Goal: Task Accomplishment & Management: Manage account settings

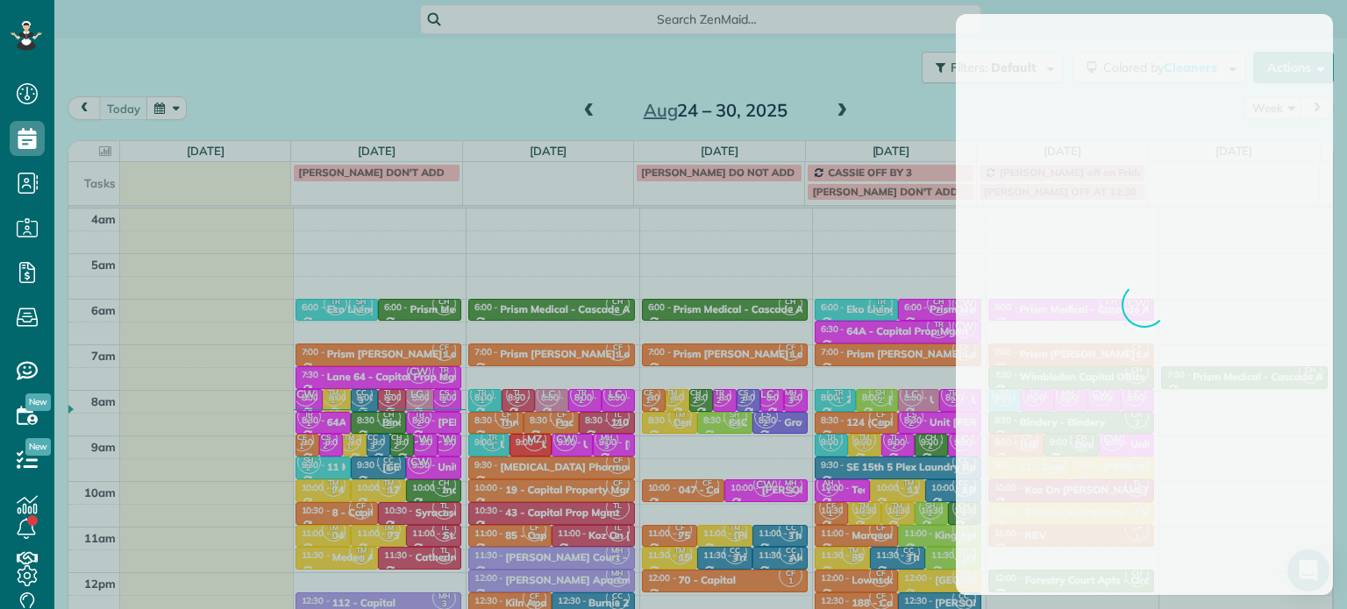
scroll to position [137, 0]
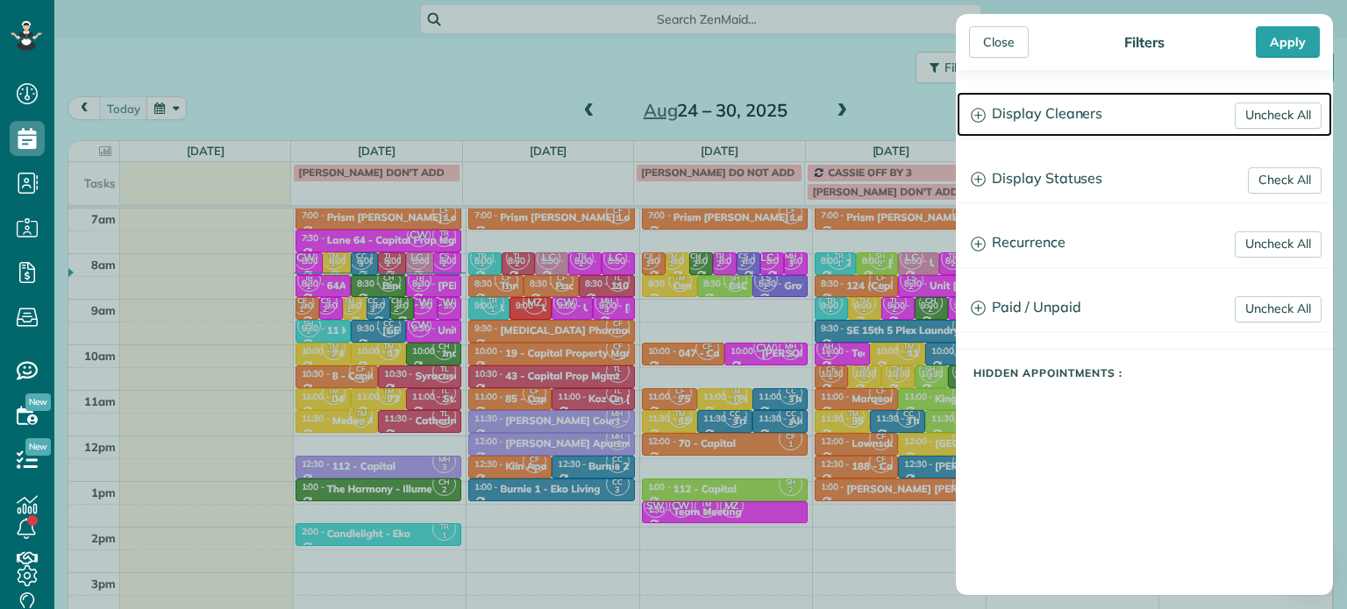
click at [1081, 128] on h3 "Display Cleaners" at bounding box center [1144, 114] width 375 height 45
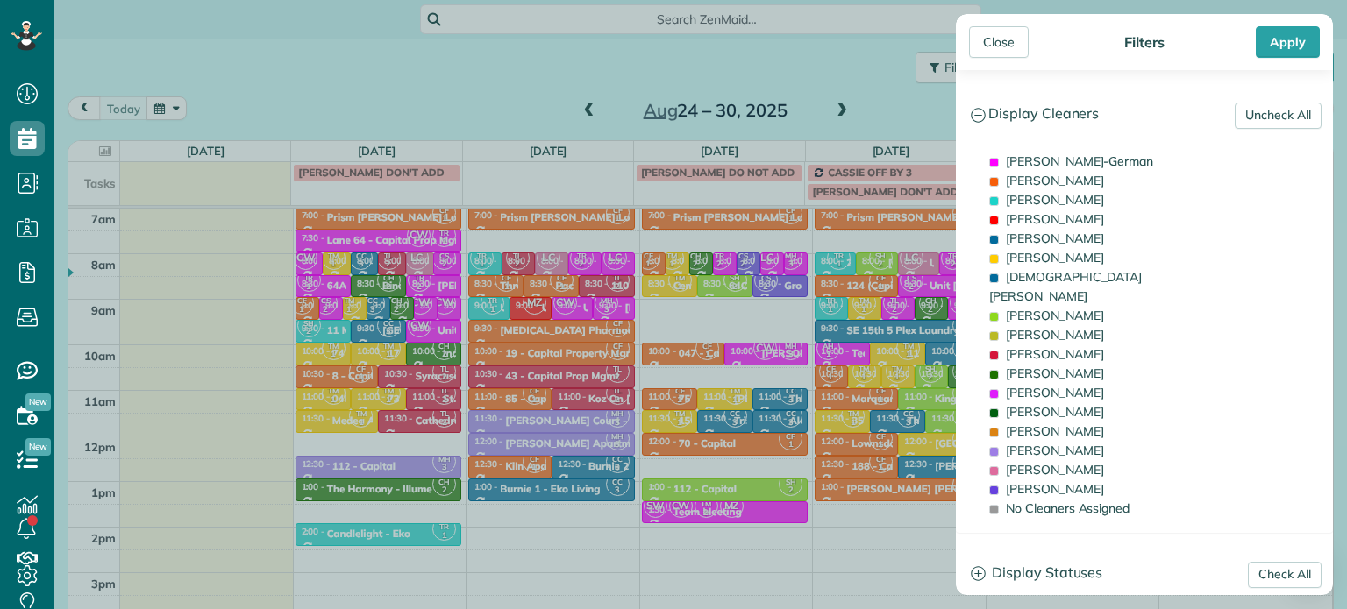
click at [403, 44] on div "Close Filters Apply Uncheck All Display Cleaners Christina Wright-German Cassie…" at bounding box center [673, 304] width 1347 height 609
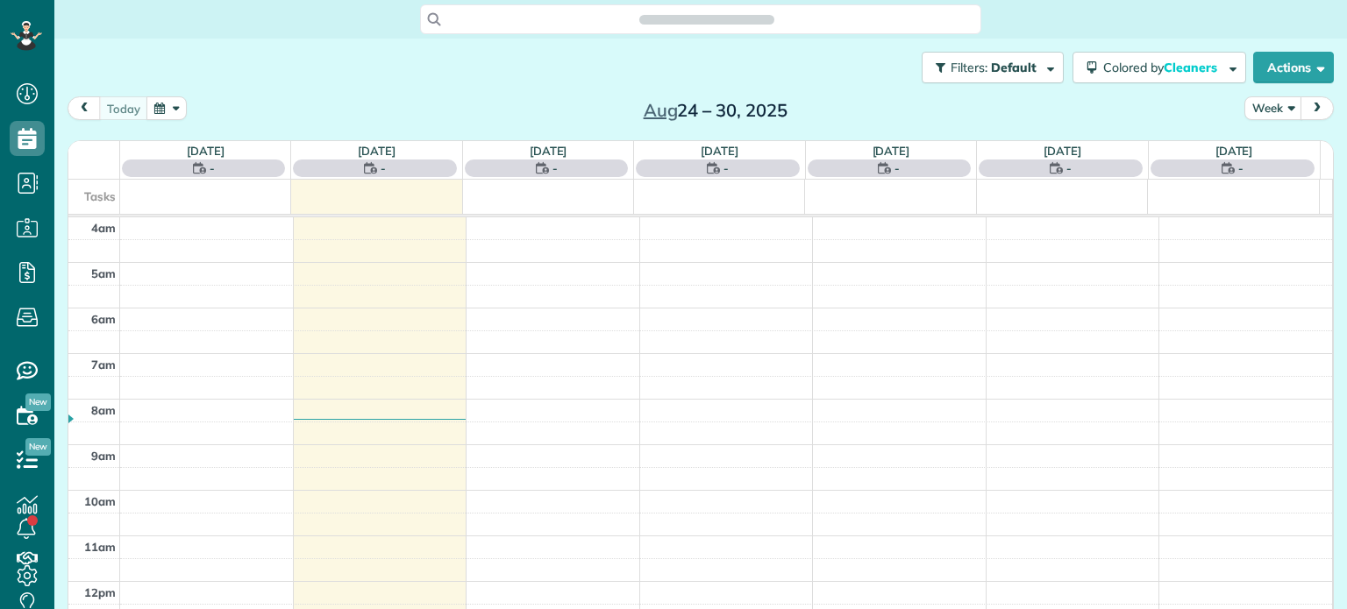
scroll to position [137, 0]
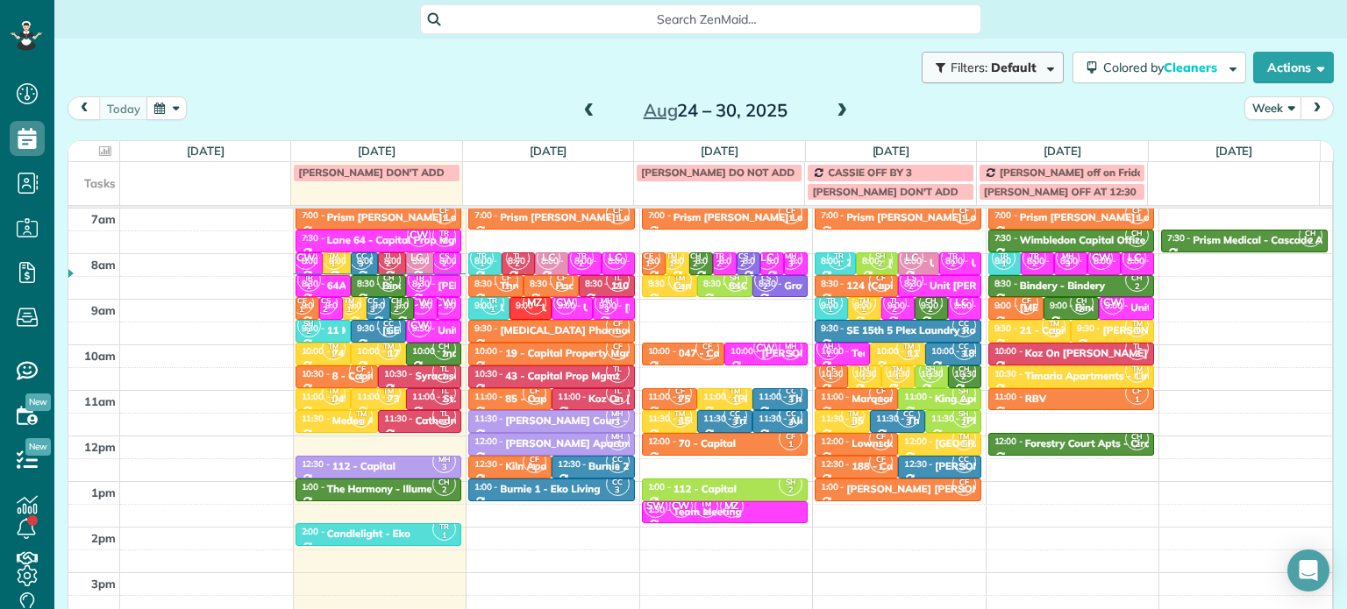
click at [980, 82] on button "Filters: Default" at bounding box center [993, 68] width 142 height 32
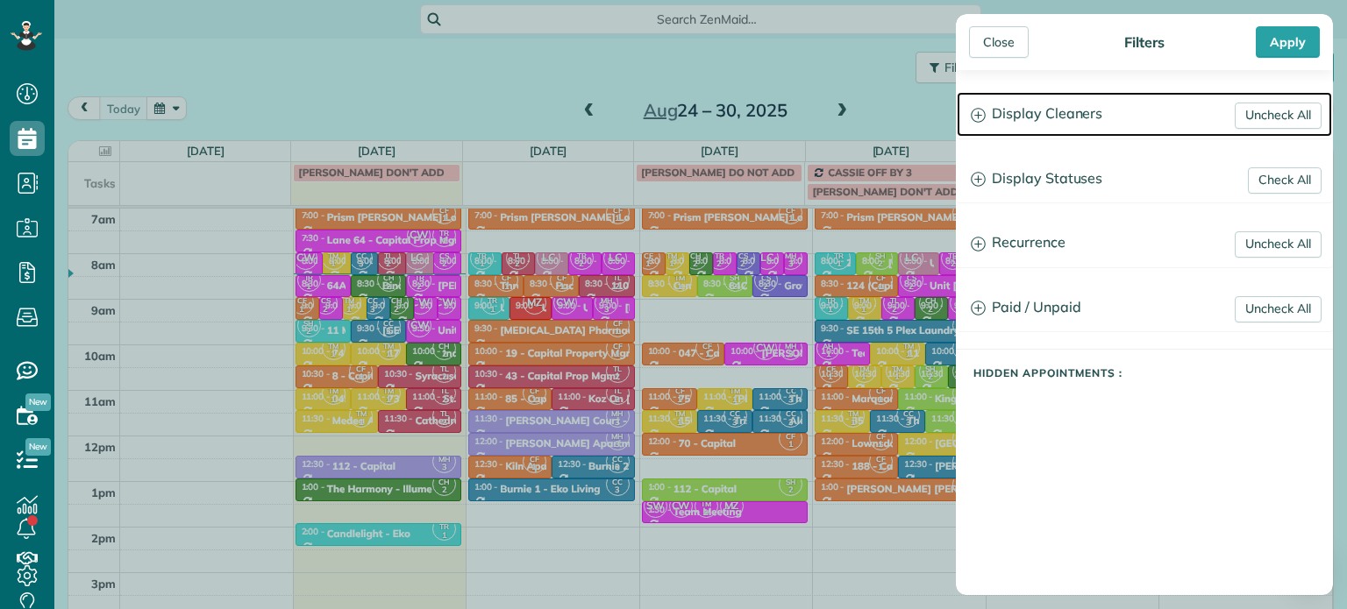
click at [1046, 110] on h3 "Display Cleaners" at bounding box center [1144, 114] width 375 height 45
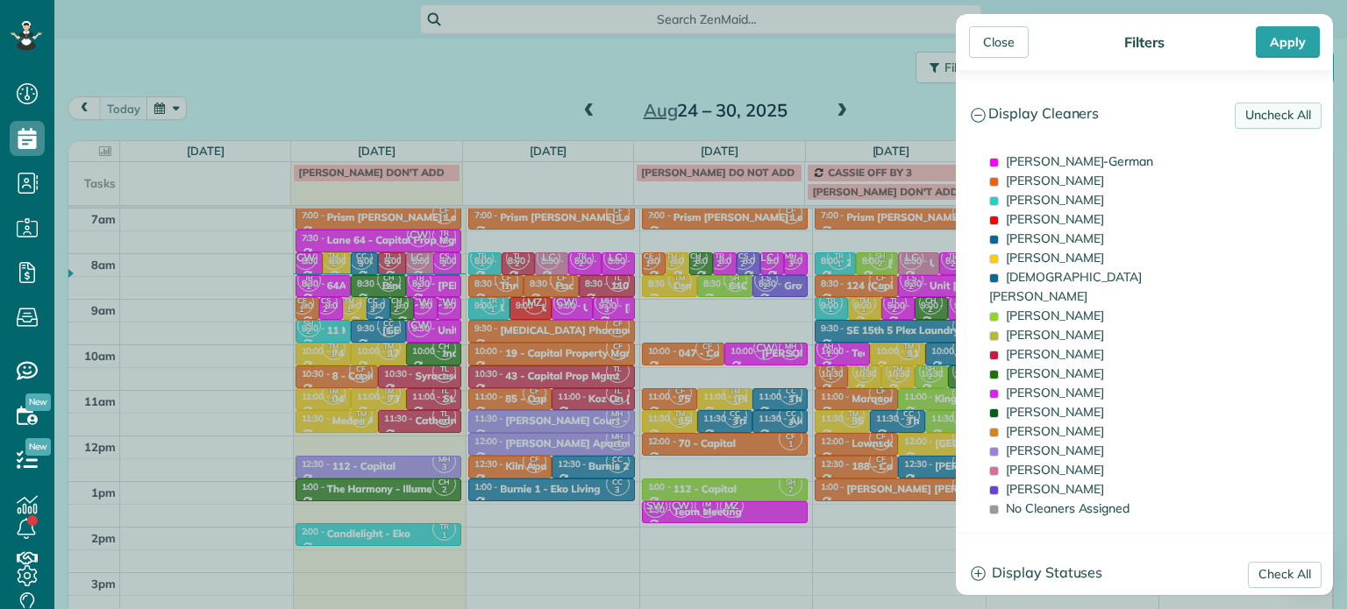
click at [1257, 120] on link "Uncheck All" at bounding box center [1278, 116] width 87 height 26
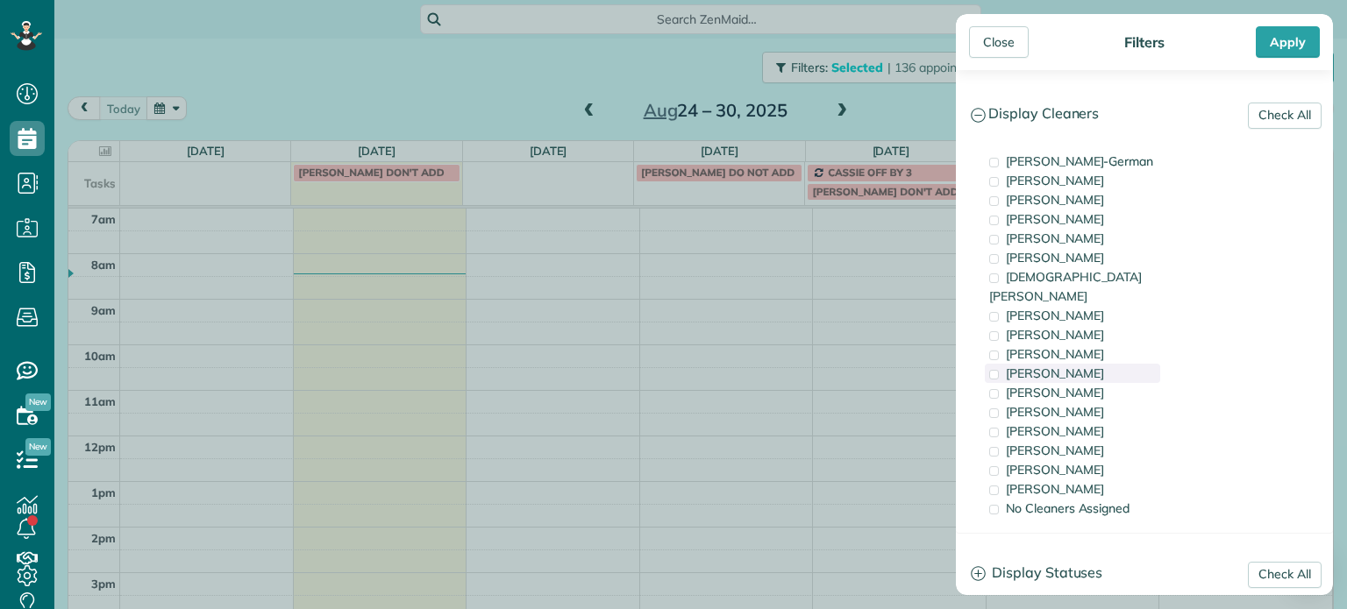
click at [1074, 364] on div "[PERSON_NAME]" at bounding box center [1072, 373] width 175 height 19
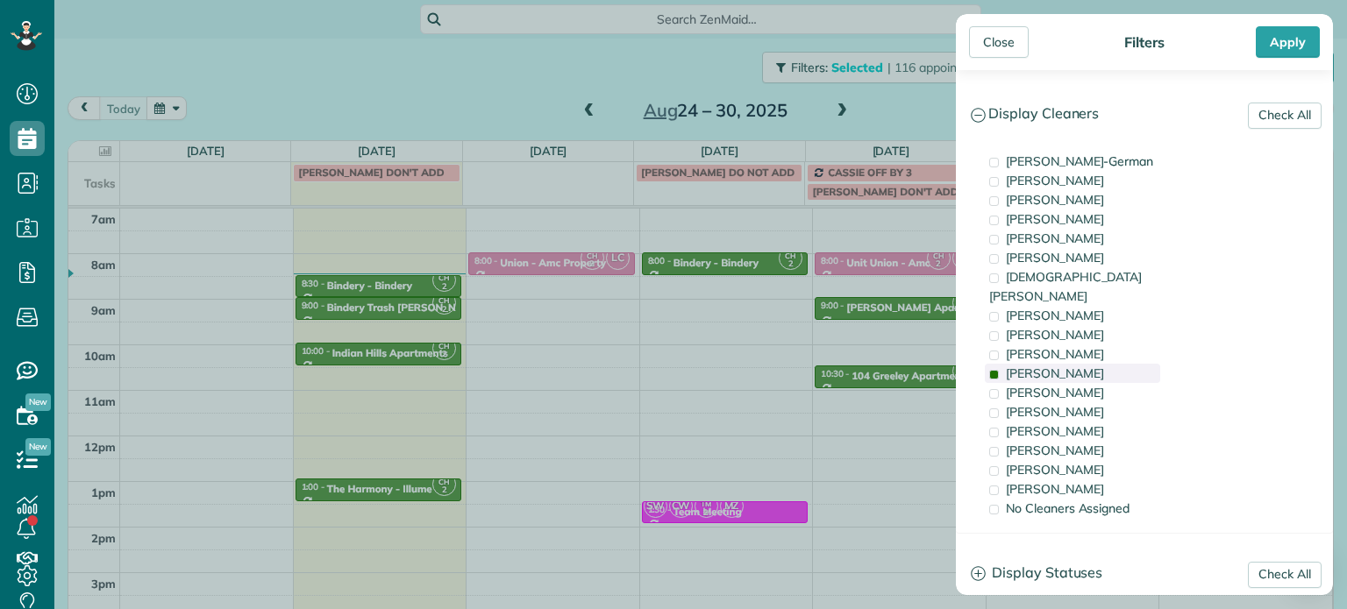
click at [1089, 364] on div "[PERSON_NAME]" at bounding box center [1072, 373] width 175 height 19
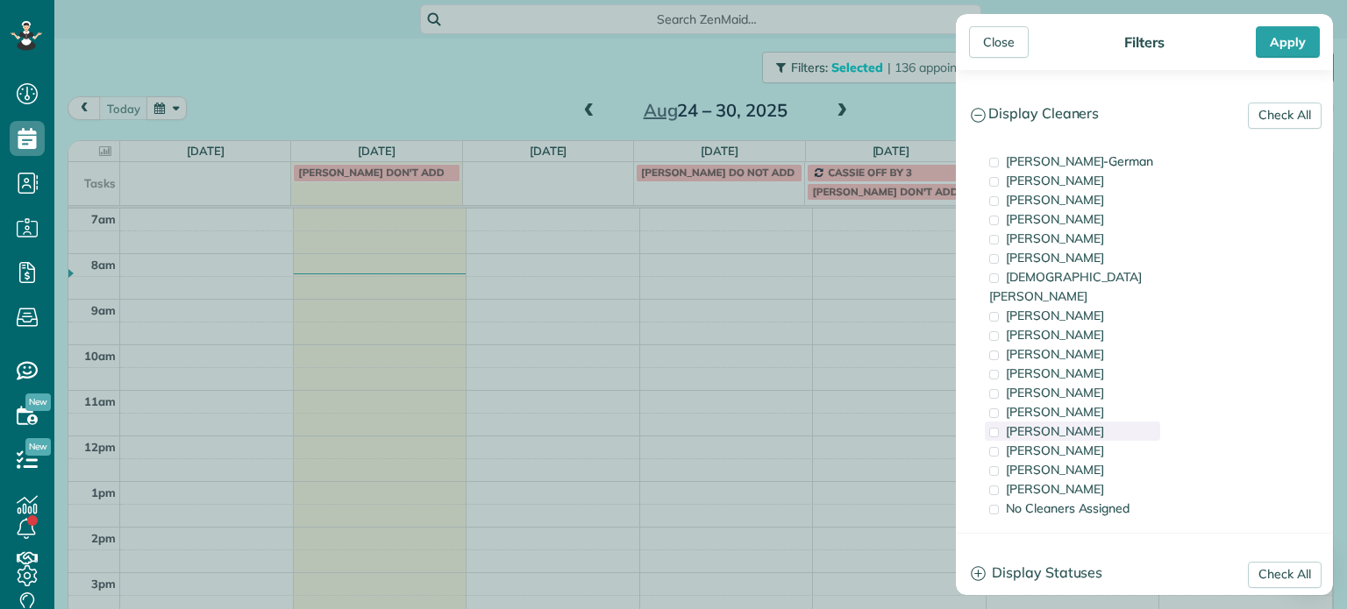
click at [1070, 422] on div "[PERSON_NAME]" at bounding box center [1072, 431] width 175 height 19
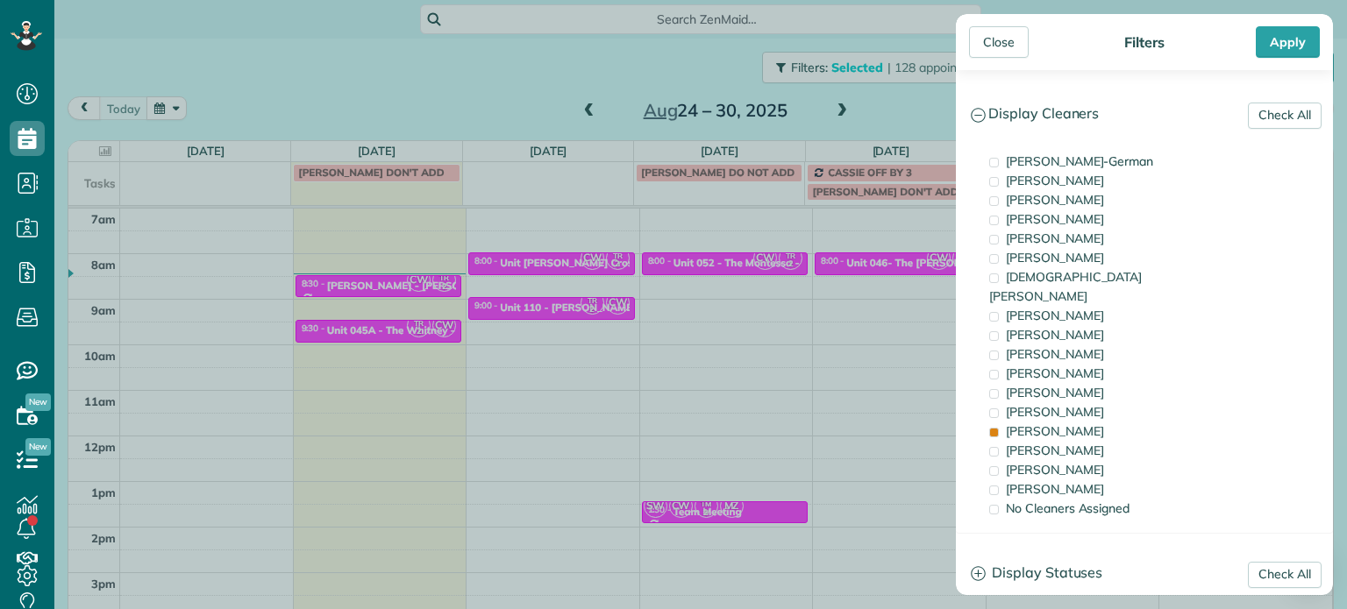
click at [514, 294] on div "Close Filters Apply Check All Display Cleaners Christina Wright-German Cassie F…" at bounding box center [673, 304] width 1347 height 609
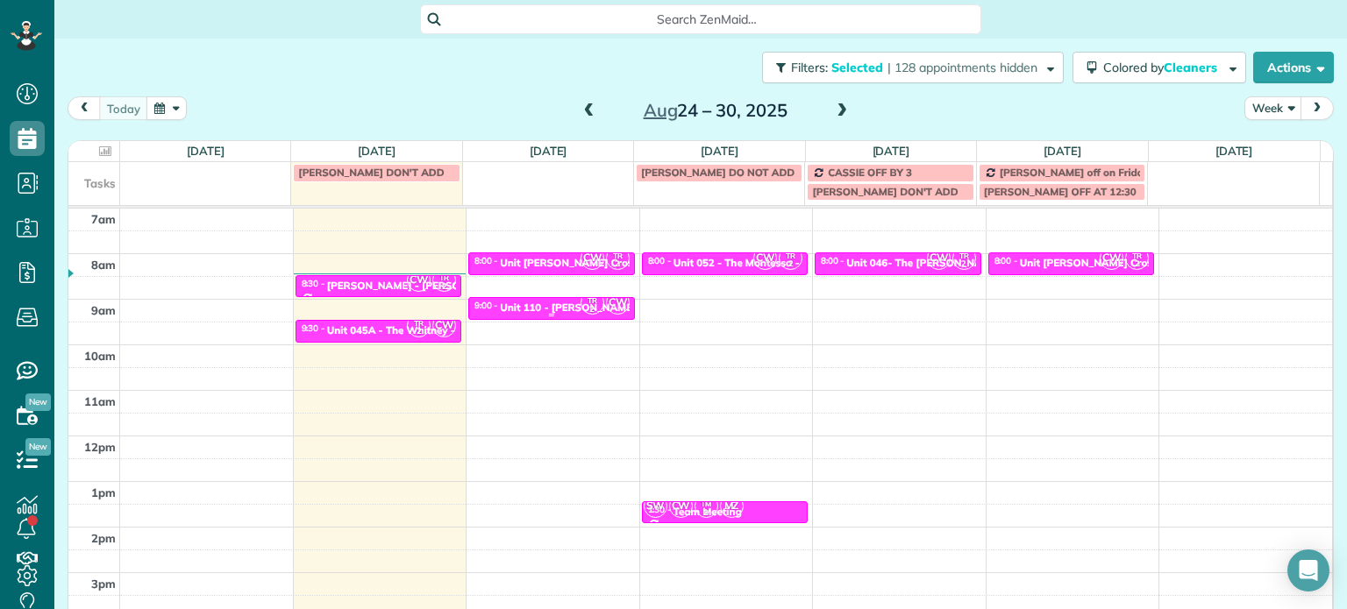
click at [539, 308] on div "Unit 110 - [PERSON_NAME] - Capital" at bounding box center [591, 308] width 182 height 12
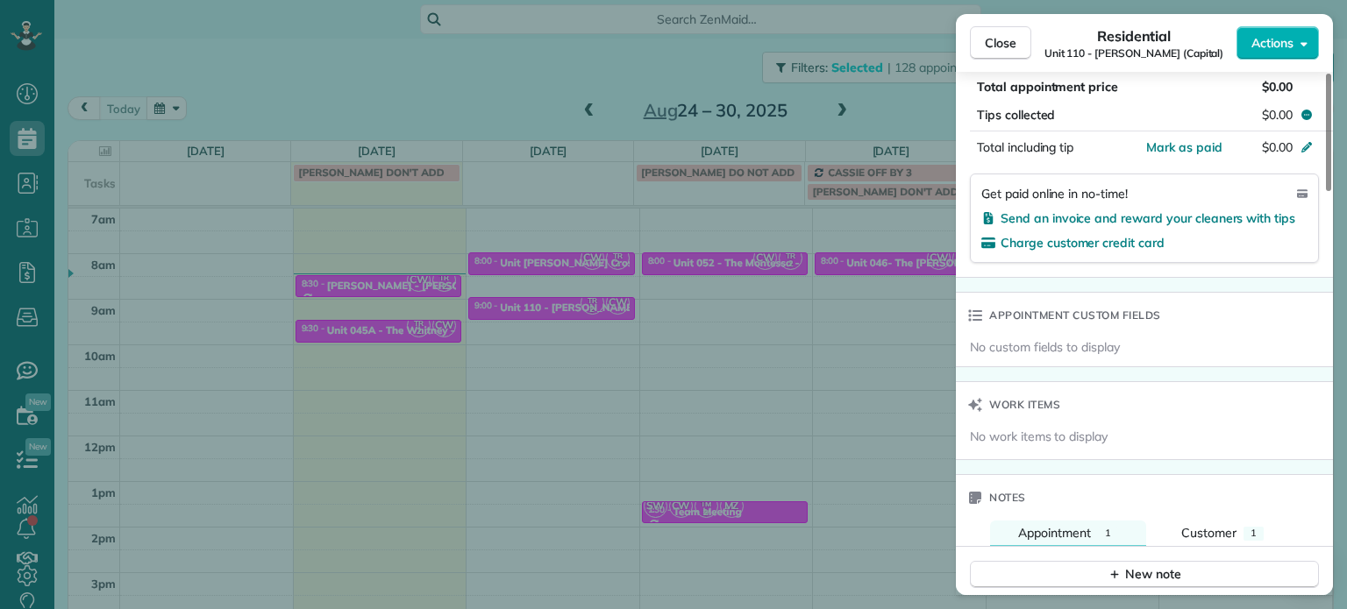
scroll to position [1582, 0]
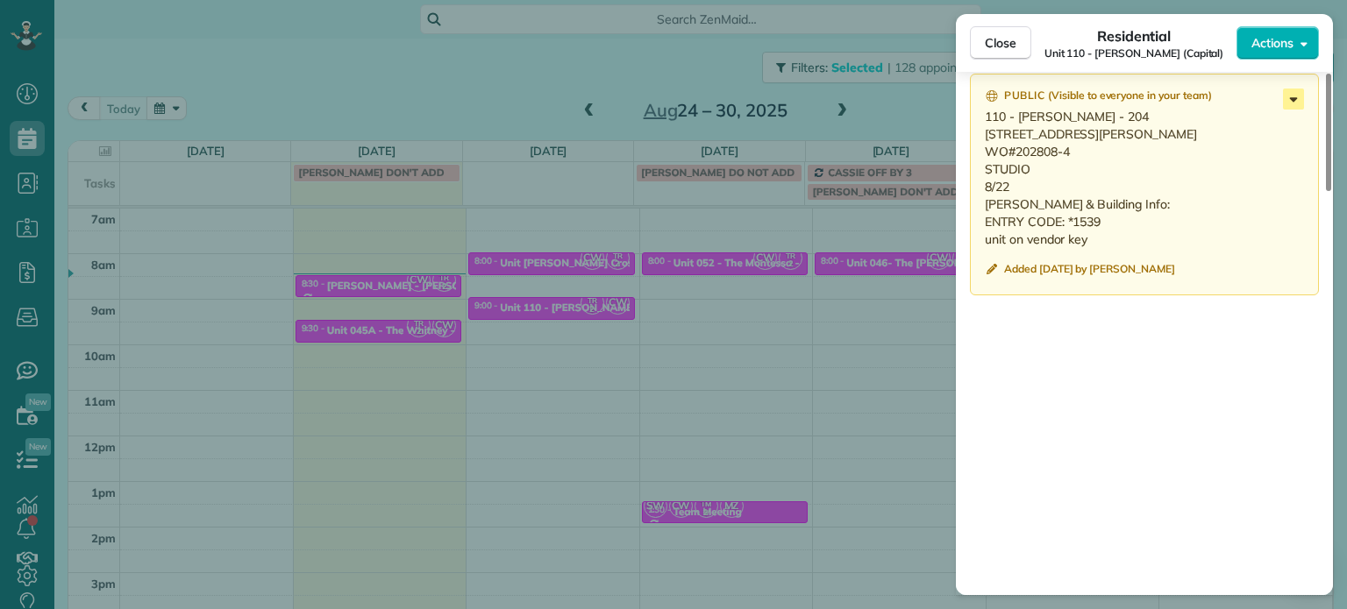
click at [1293, 102] on icon at bounding box center [1294, 99] width 8 height 4
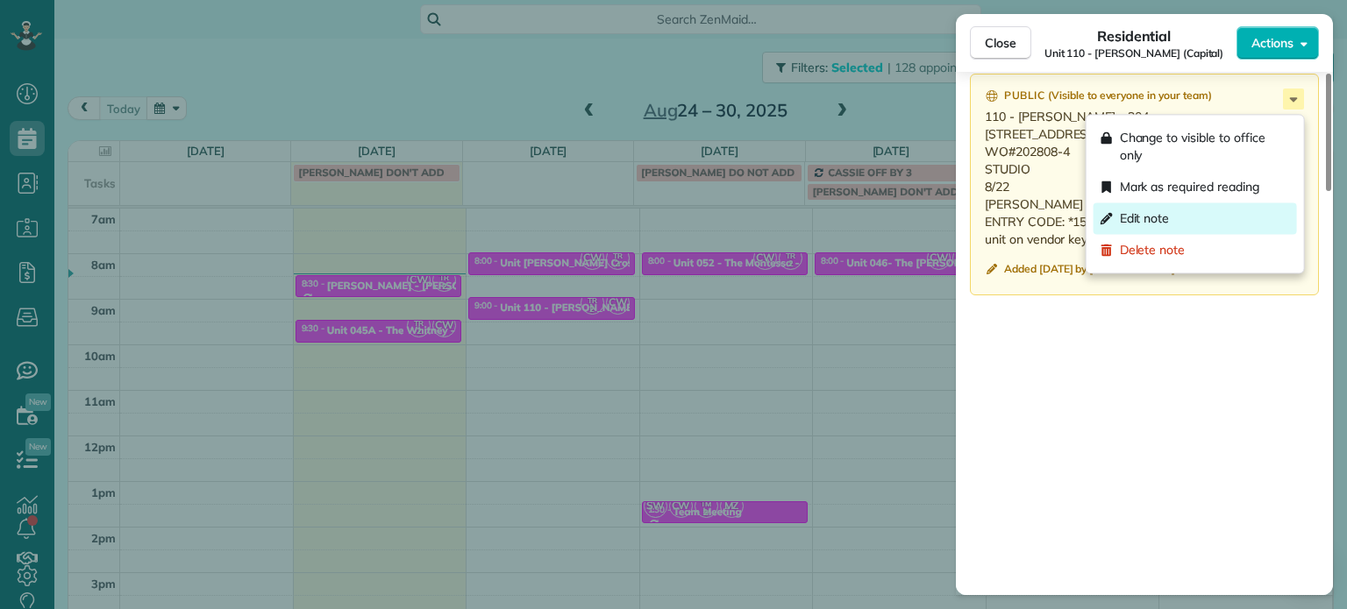
click at [1224, 204] on div "Edit note" at bounding box center [1194, 219] width 203 height 32
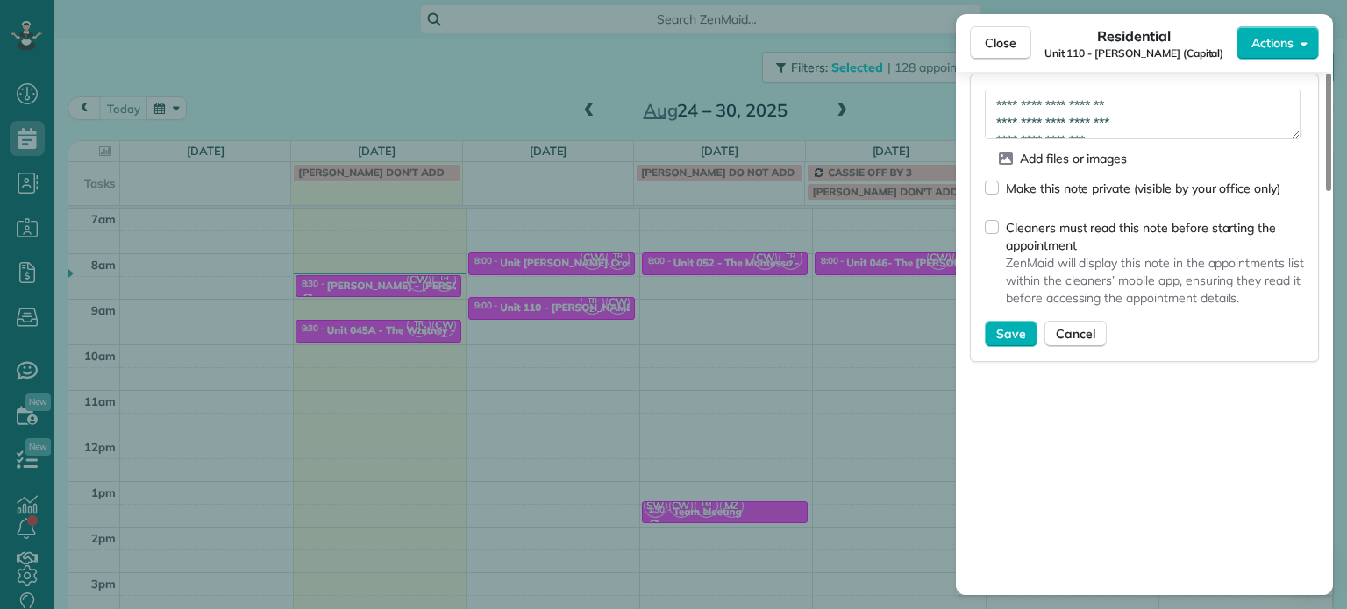
click at [1177, 88] on div "**********" at bounding box center [1144, 218] width 349 height 288
click at [1179, 107] on textarea "**********" at bounding box center [1143, 114] width 316 height 51
type textarea "**********"
click at [1017, 337] on span "Save" at bounding box center [1011, 334] width 30 height 18
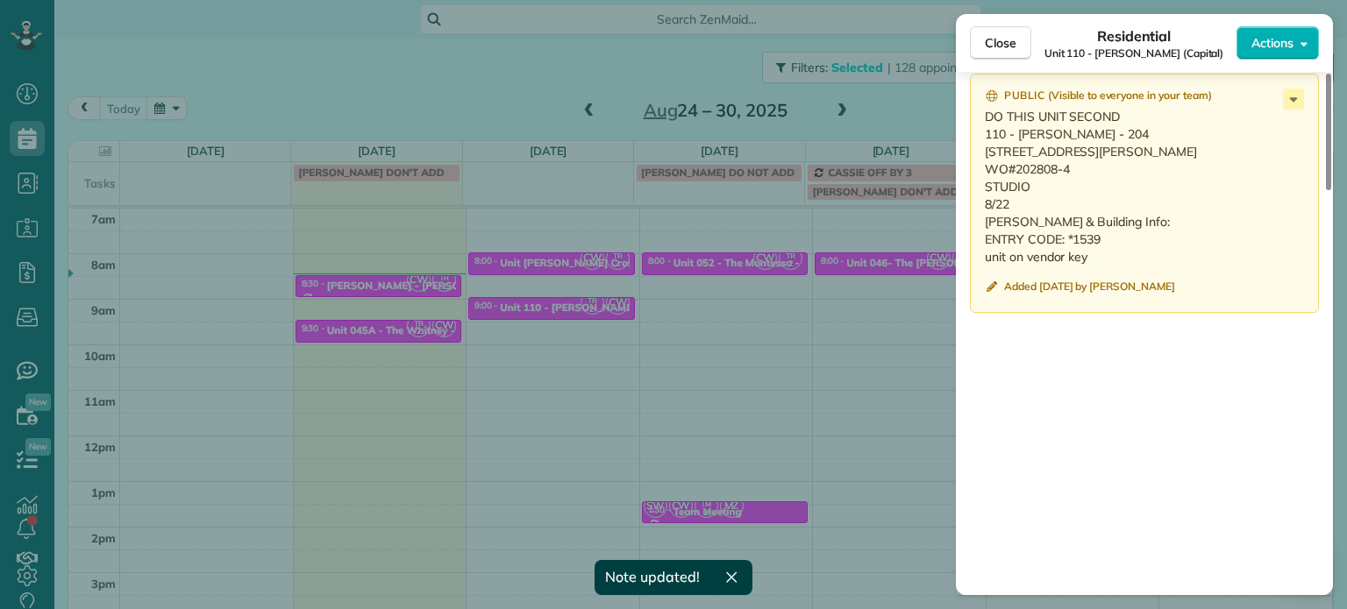
click at [735, 324] on div "Close Residential Unit 110 - Kaye Manor (Capital) Actions Status Active Unit 11…" at bounding box center [673, 304] width 1347 height 609
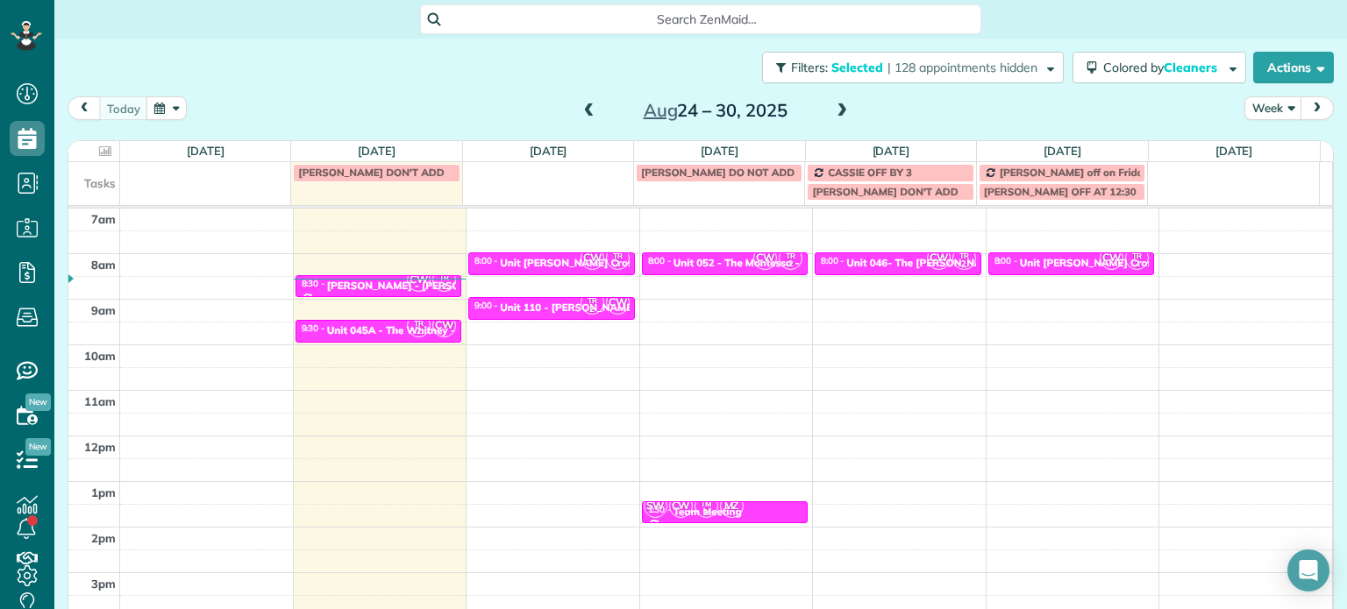
click at [842, 109] on span at bounding box center [841, 111] width 19 height 16
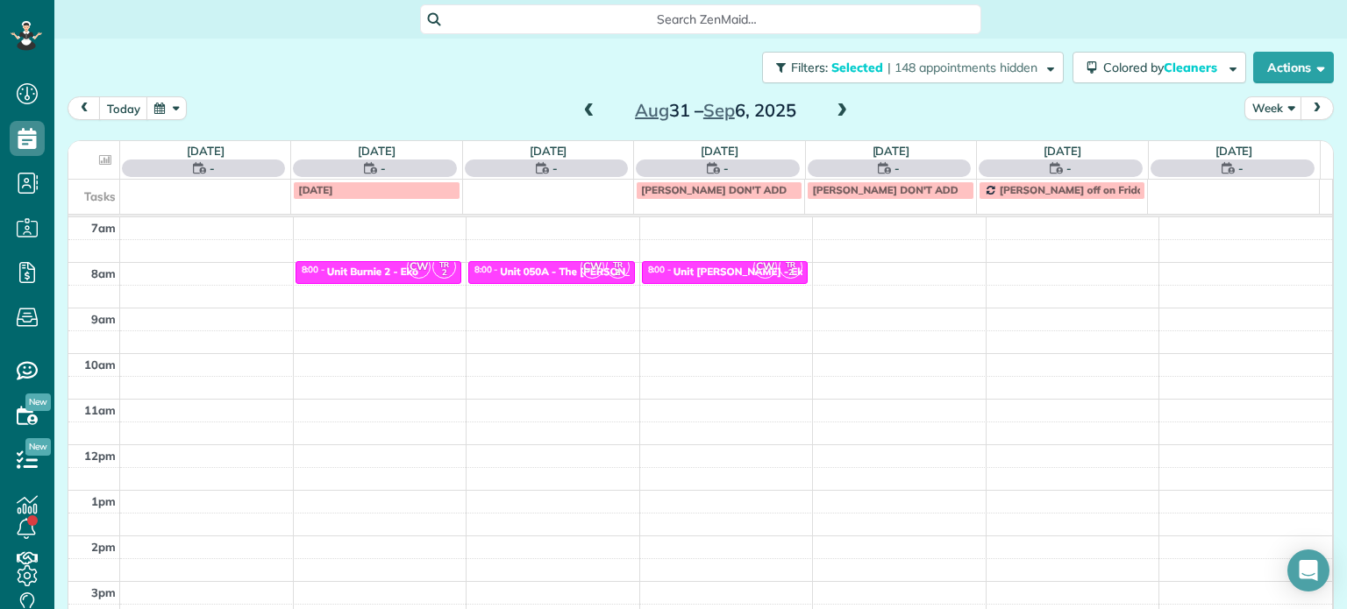
click at [838, 110] on span at bounding box center [841, 111] width 19 height 16
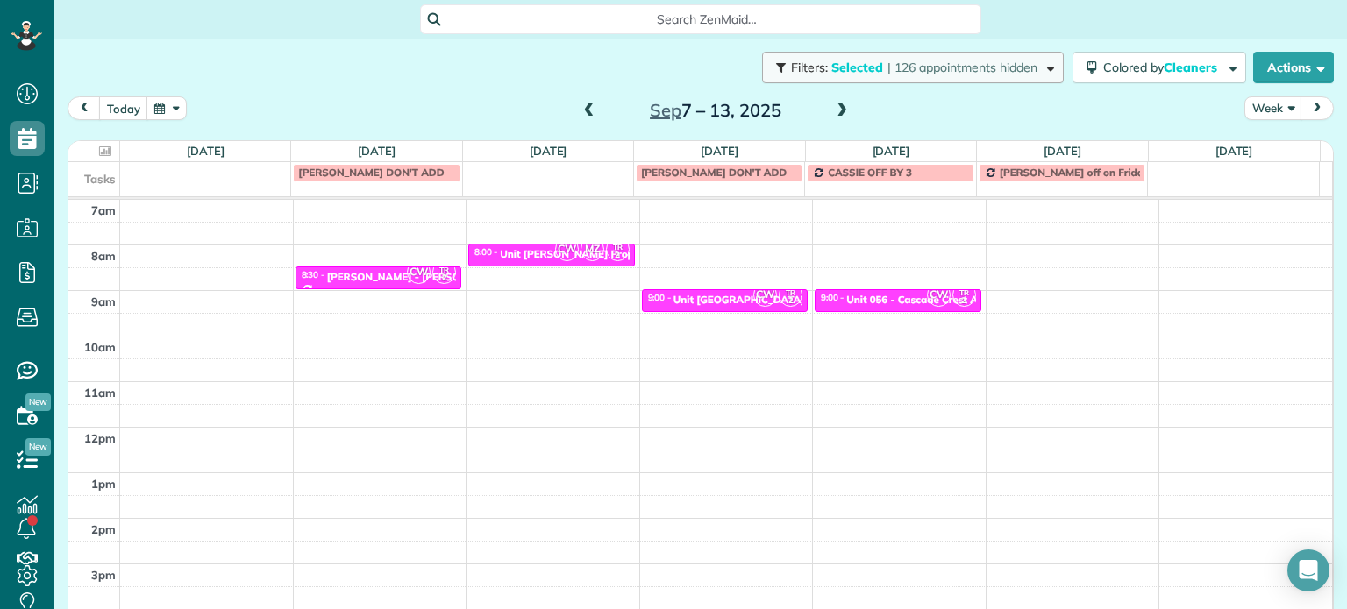
click at [908, 69] on span "| 126 appointments hidden" at bounding box center [962, 68] width 150 height 16
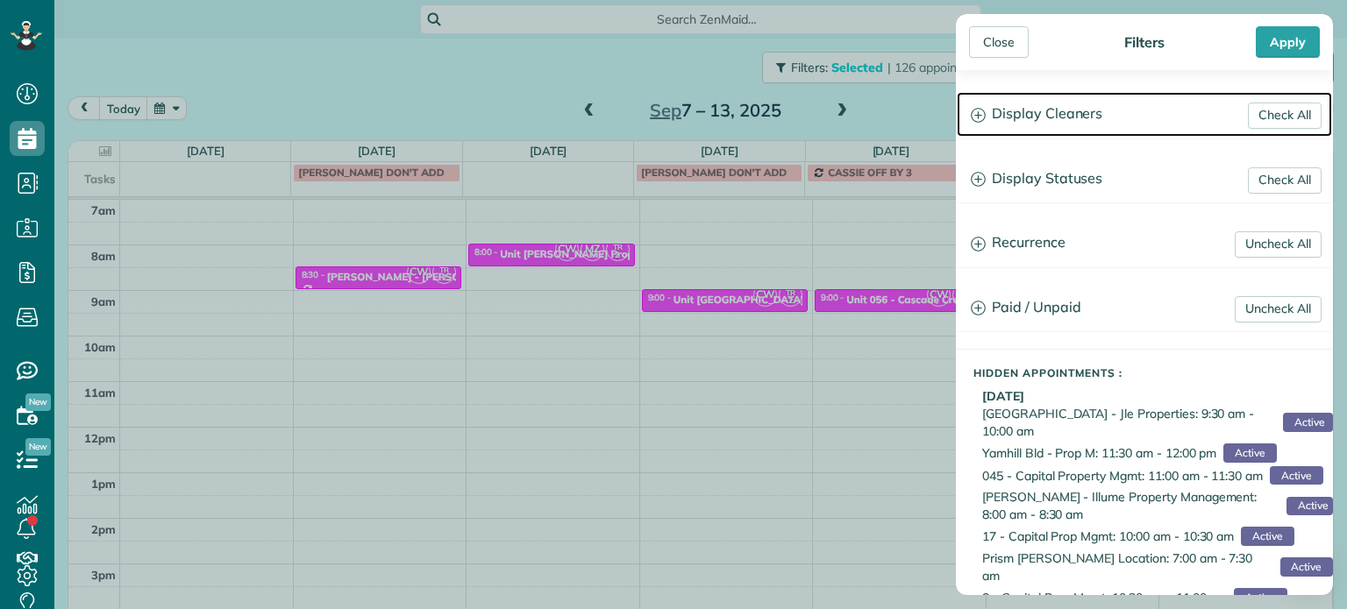
click at [1044, 103] on h3 "Display Cleaners" at bounding box center [1144, 114] width 375 height 45
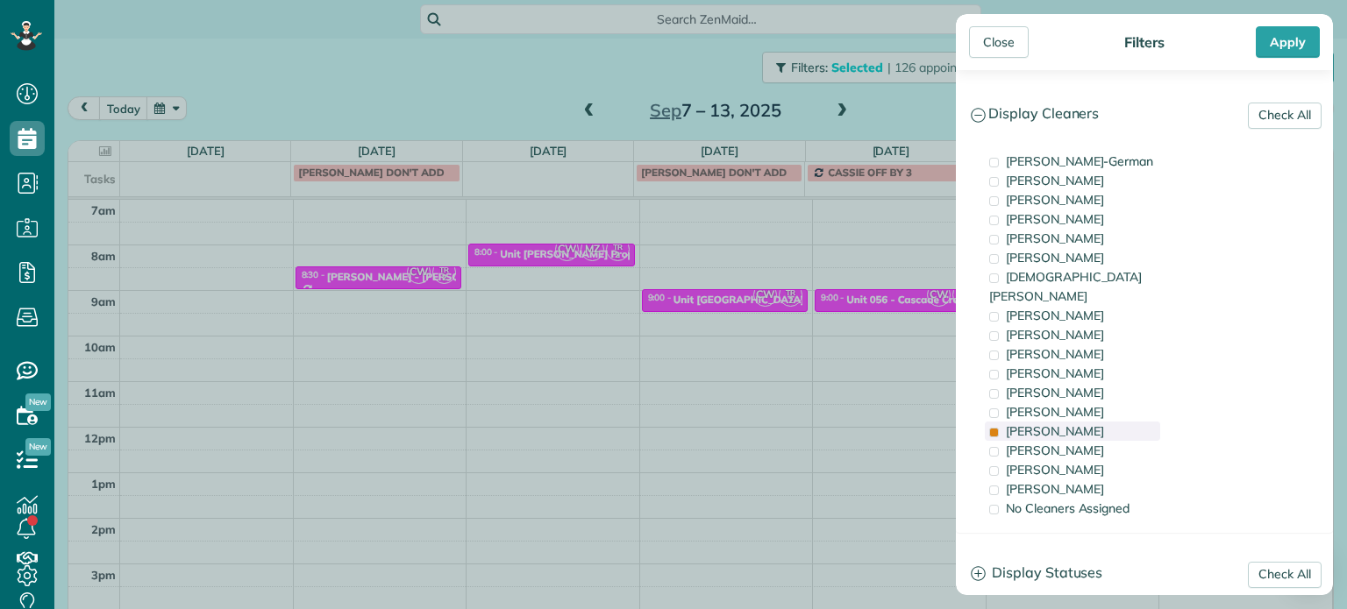
click at [1074, 422] on div "[PERSON_NAME]" at bounding box center [1072, 431] width 175 height 19
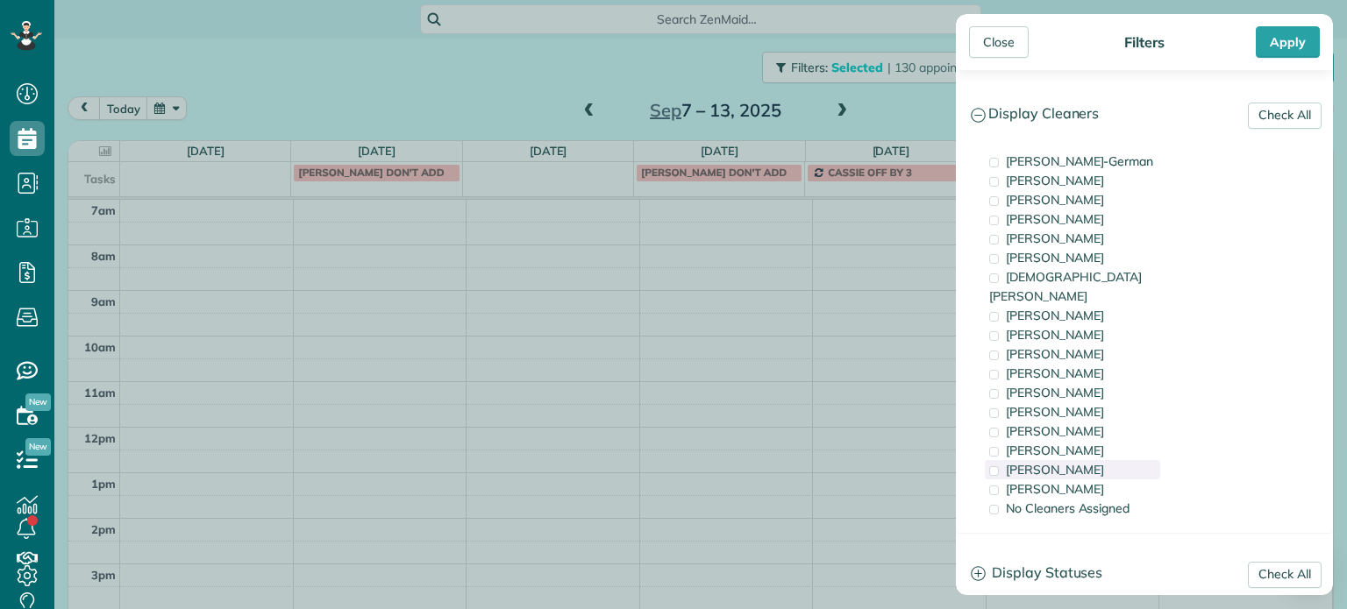
click at [1077, 462] on span "[PERSON_NAME]" at bounding box center [1055, 470] width 98 height 16
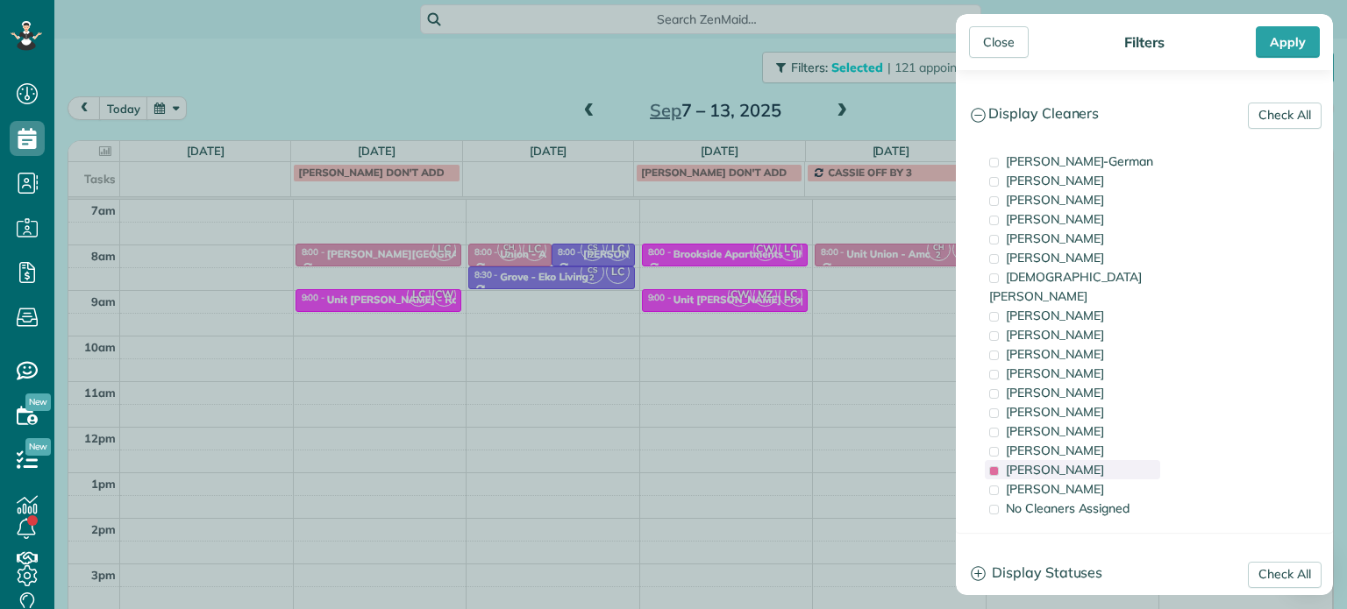
click at [1077, 462] on span "[PERSON_NAME]" at bounding box center [1055, 470] width 98 height 16
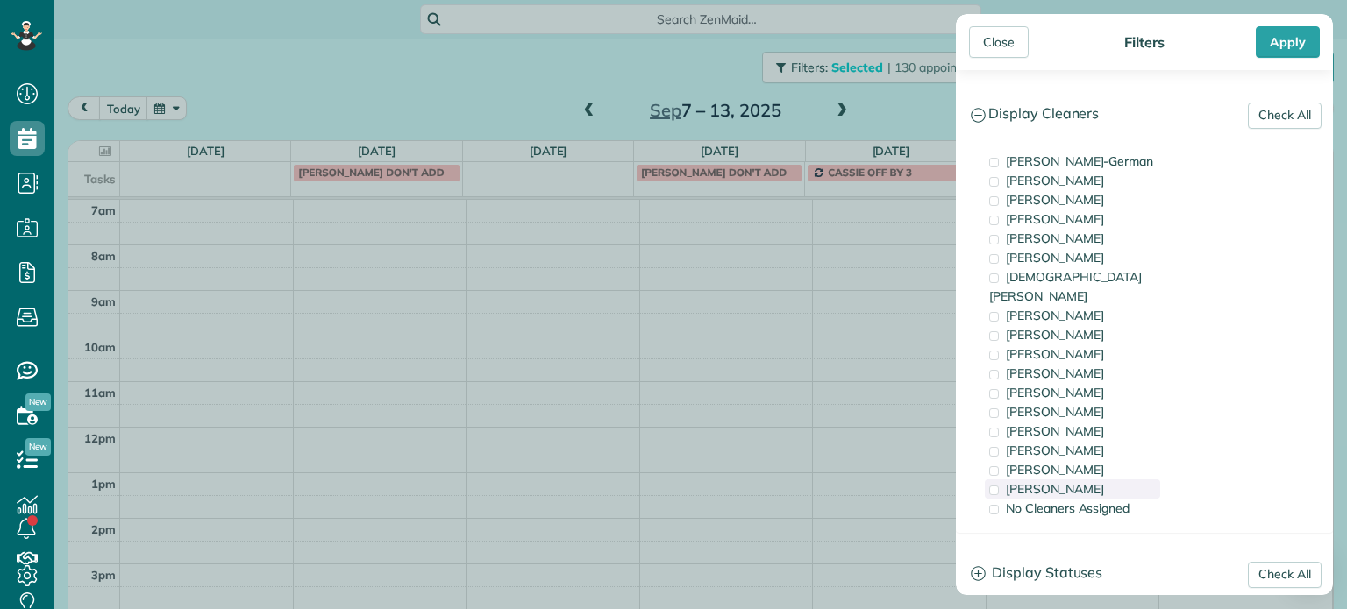
click at [1081, 481] on span "[PERSON_NAME]" at bounding box center [1055, 489] width 98 height 16
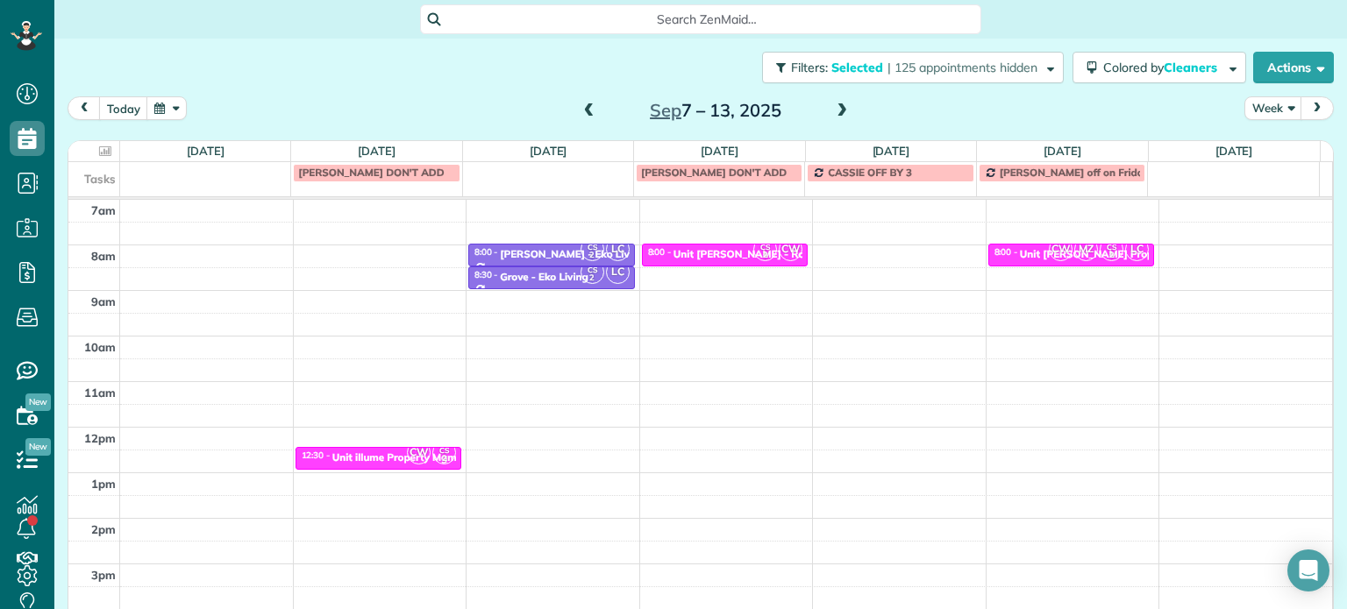
click at [922, 290] on div "Close Filters Apply Check All Display Cleaners Christina Wright-German Cassie F…" at bounding box center [673, 304] width 1347 height 609
click at [870, 249] on div "4am 5am 6am 7am 8am 9am 10am 11am 12pm 1pm 2pm 3pm 4pm 5pm CW CS 2 12:30 - 1:00…" at bounding box center [700, 381] width 1264 height 637
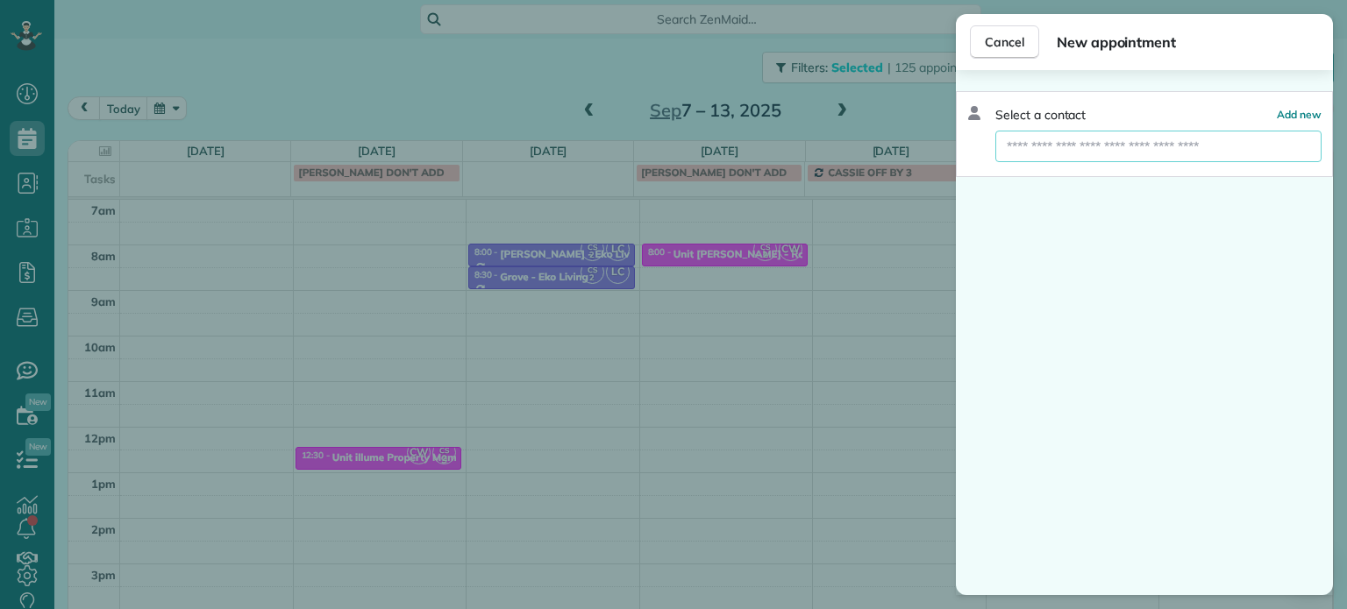
click at [1035, 157] on input "text" at bounding box center [1158, 147] width 326 height 32
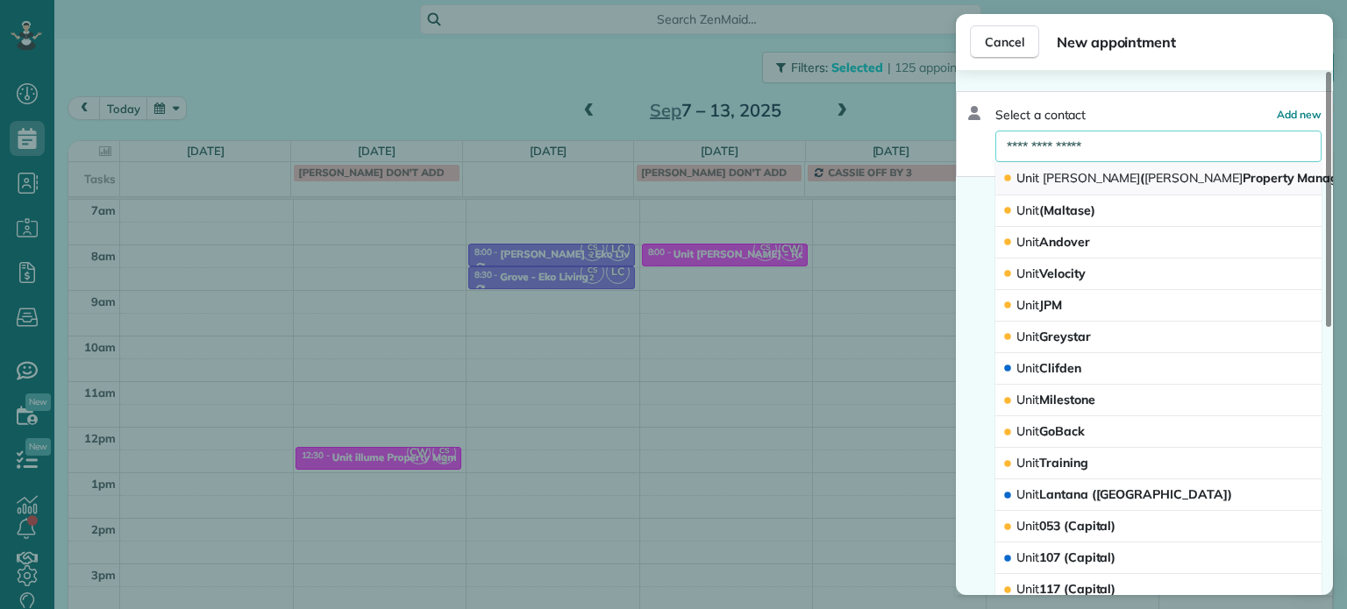
type input "**********"
click at [1082, 164] on button "Unit LongStreet ( Longstreet Property Management) 8335 NE Milton Street UNIT A …" at bounding box center [1158, 178] width 326 height 33
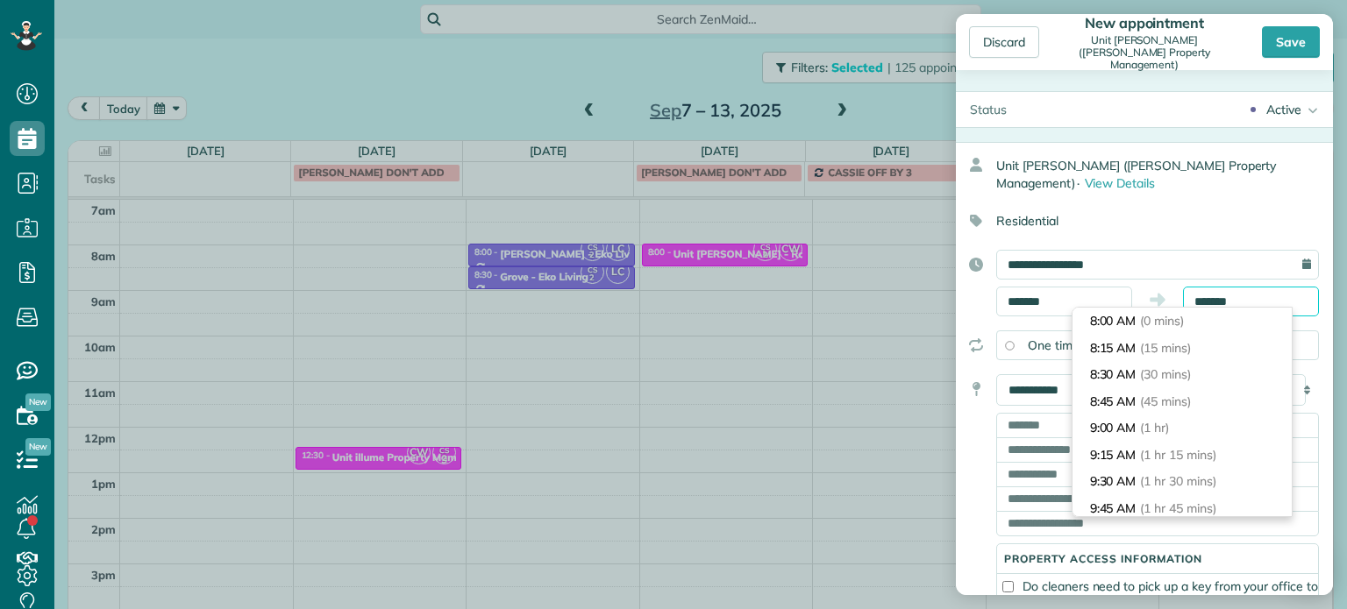
click at [1203, 303] on input "*******" at bounding box center [1251, 302] width 136 height 30
type input "*******"
click at [1195, 374] on span "(30 mins)" at bounding box center [1168, 375] width 54 height 16
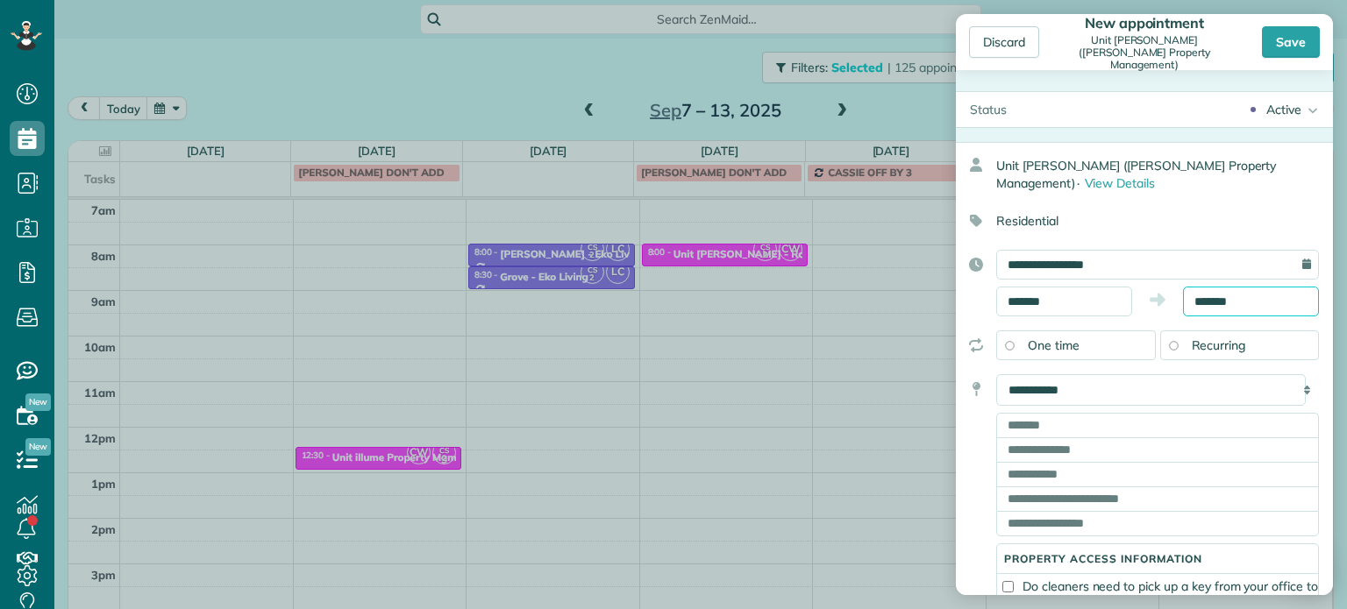
scroll to position [26, 0]
click at [1031, 422] on input "text" at bounding box center [1157, 425] width 323 height 25
paste input "**********"
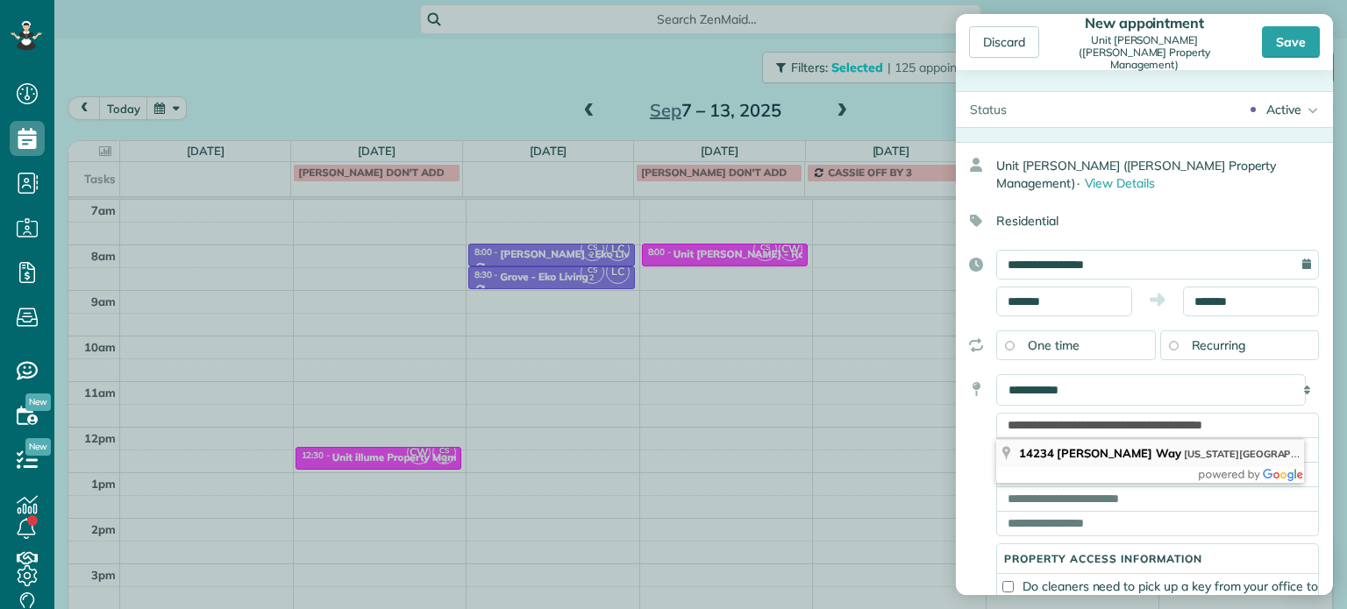
type input "**********"
type input "**"
type input "*****"
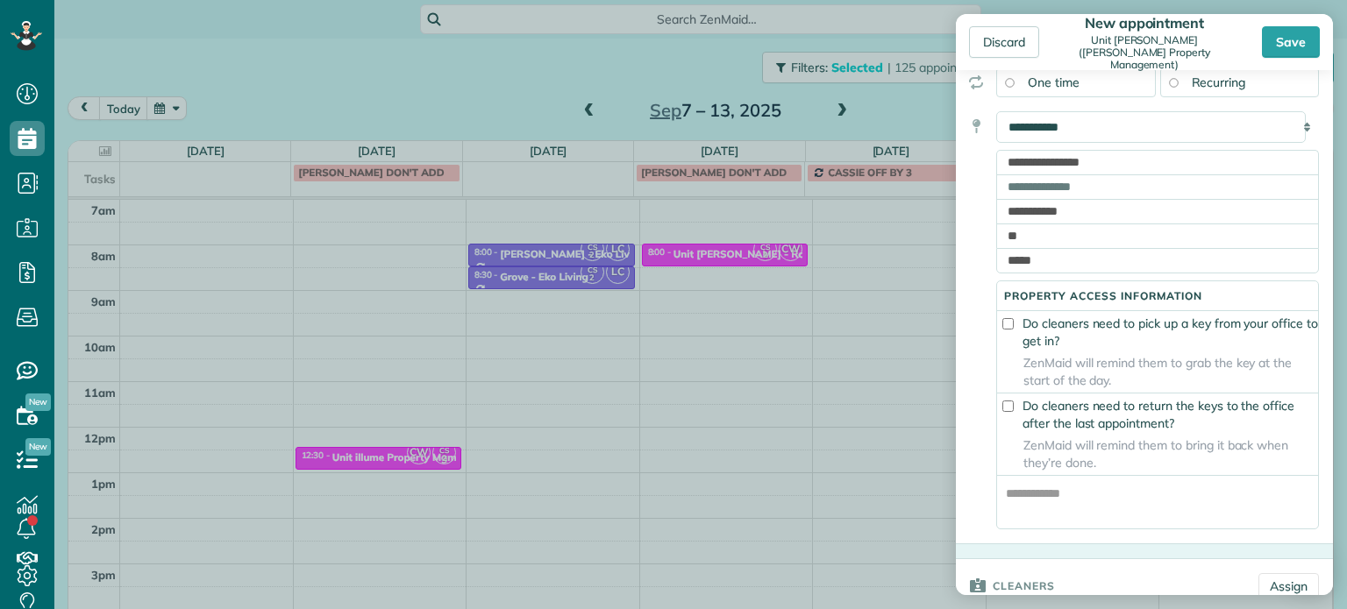
scroll to position [438, 0]
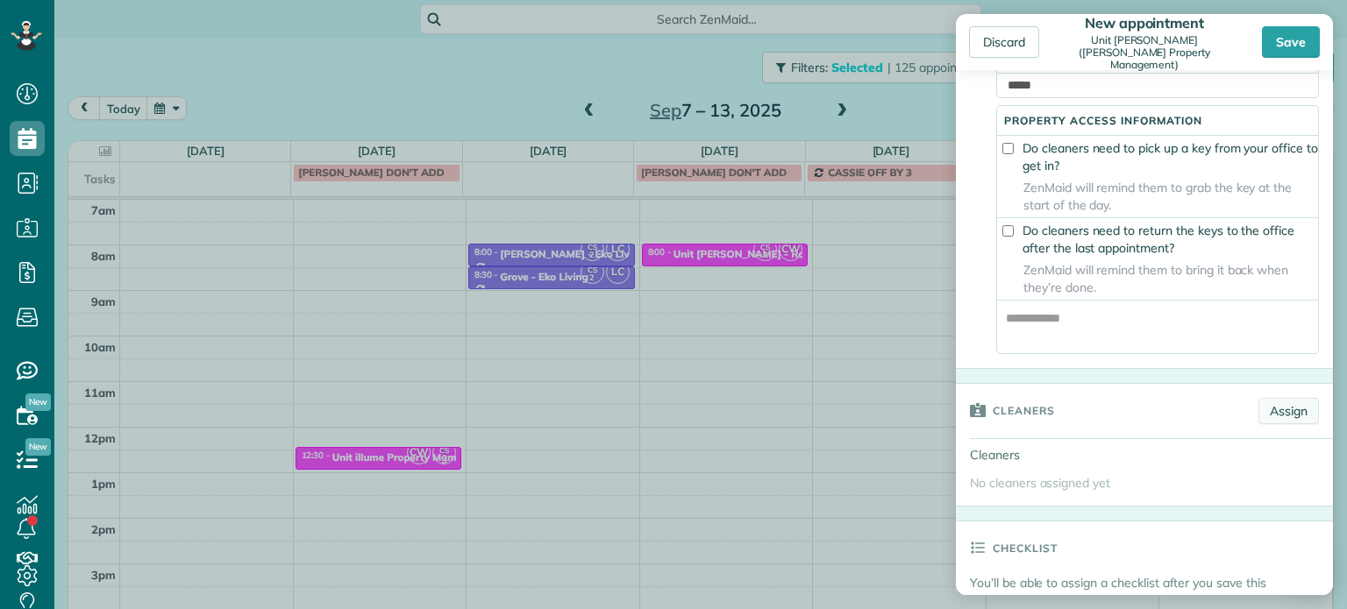
click at [1258, 424] on link "Assign" at bounding box center [1288, 411] width 61 height 26
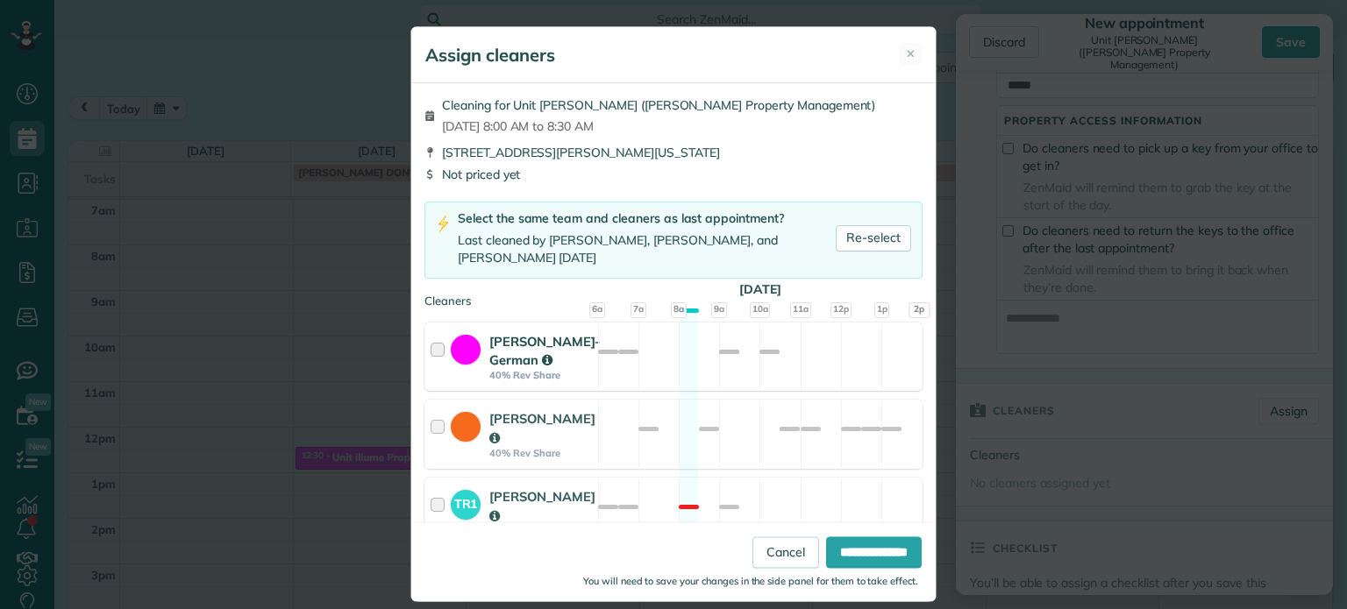
click at [816, 370] on div "Christina Wright-German 40% Rev Share Available" at bounding box center [673, 357] width 498 height 69
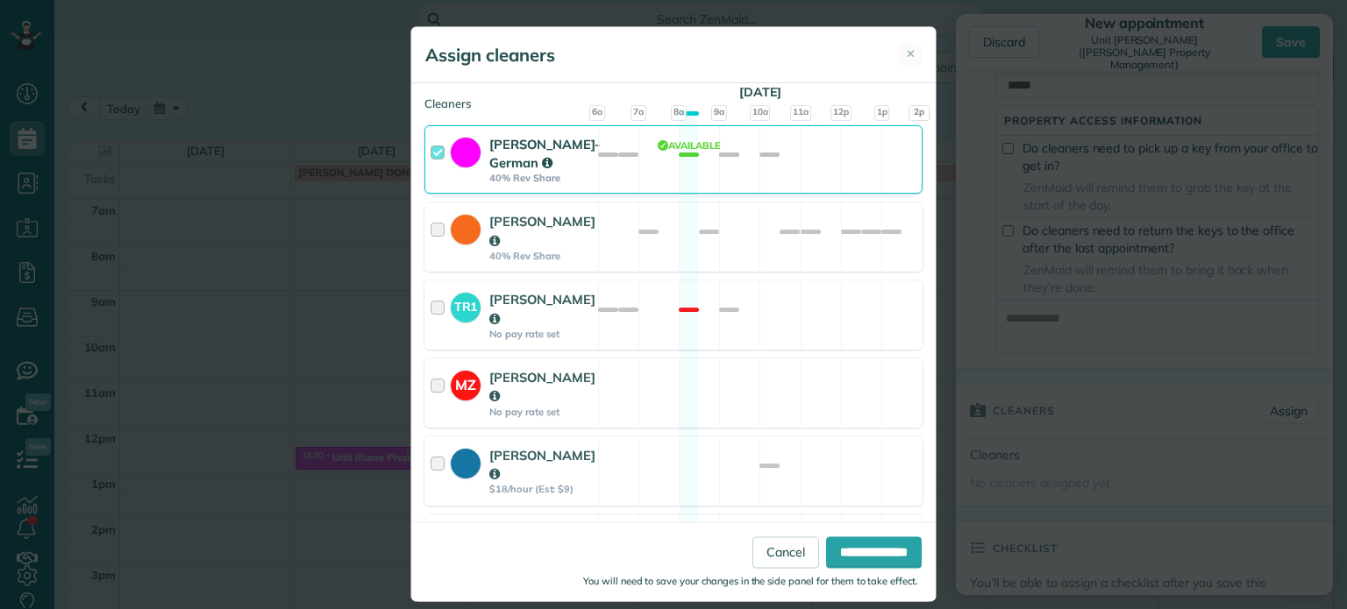
scroll to position [175, 0]
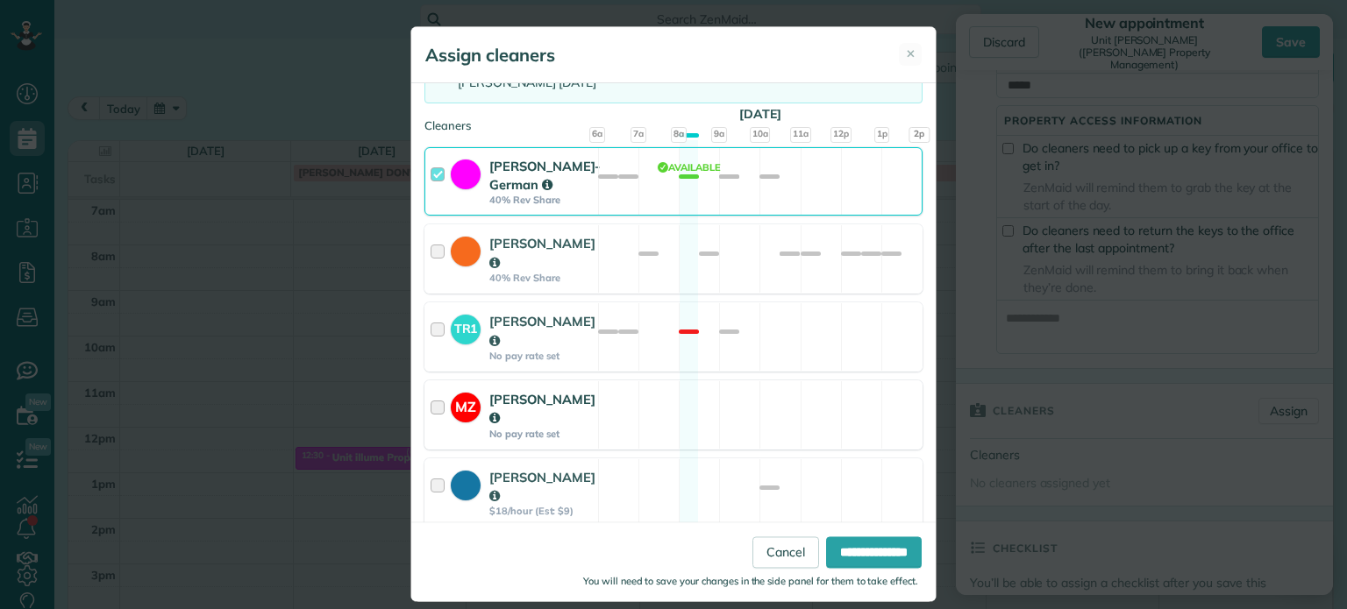
click at [808, 388] on div "MZ Mark Zollo No pay rate set Available" at bounding box center [673, 415] width 498 height 69
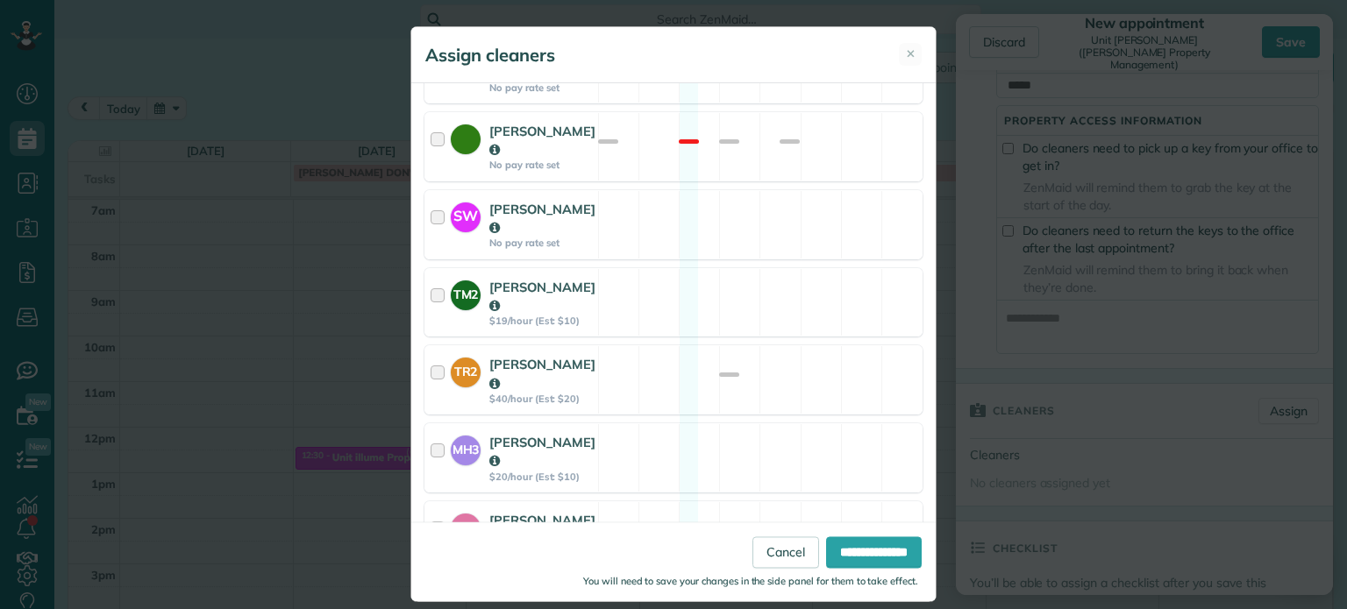
scroll to position [1008, 0]
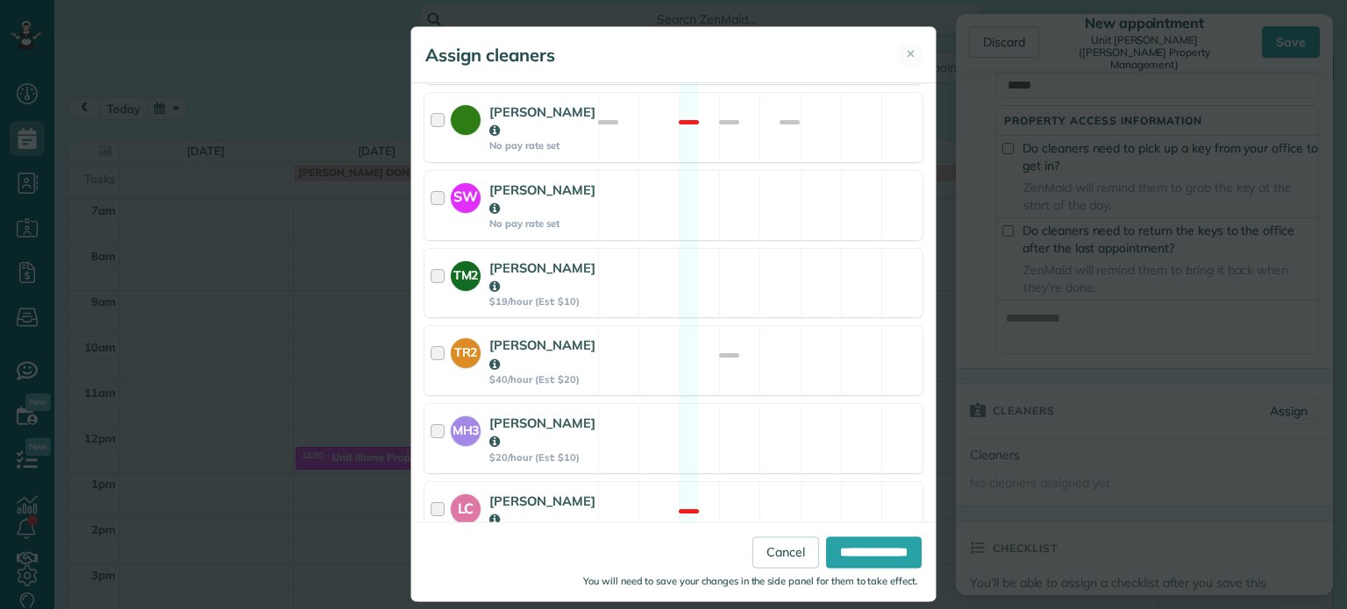
click at [801, 560] on div "CS2 Cristina Sainz $20/hour (Est: $10) Available" at bounding box center [673, 594] width 498 height 69
click at [849, 549] on input "**********" at bounding box center [874, 554] width 96 height 32
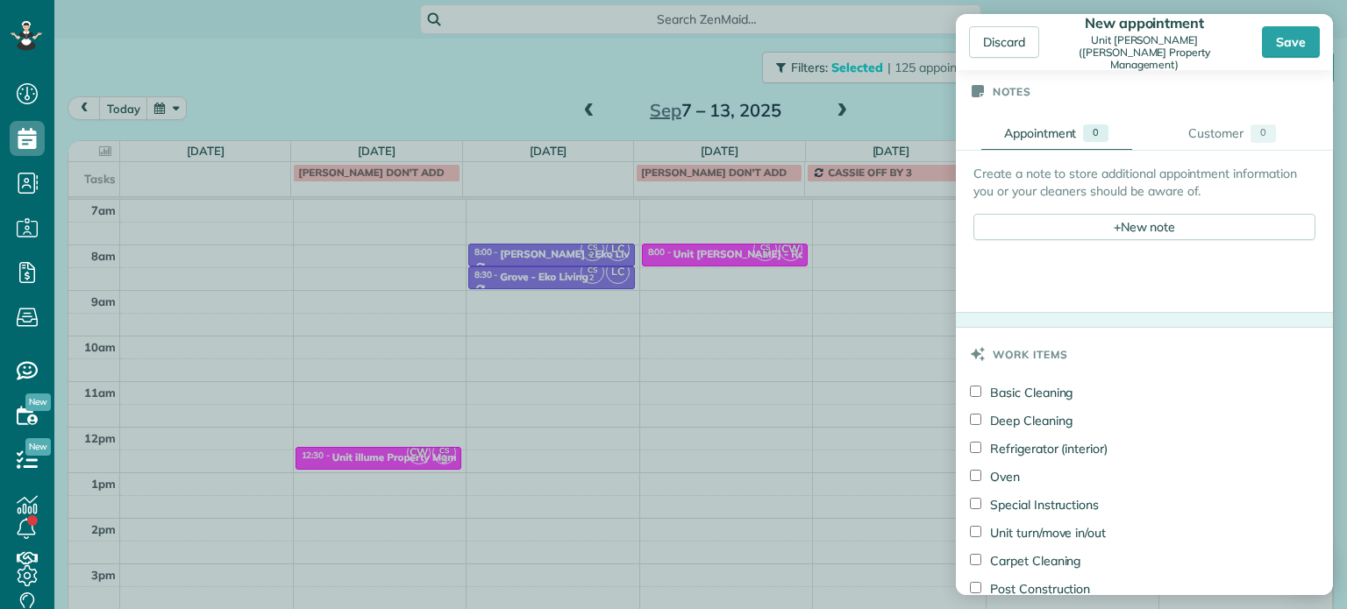
scroll to position [1140, 0]
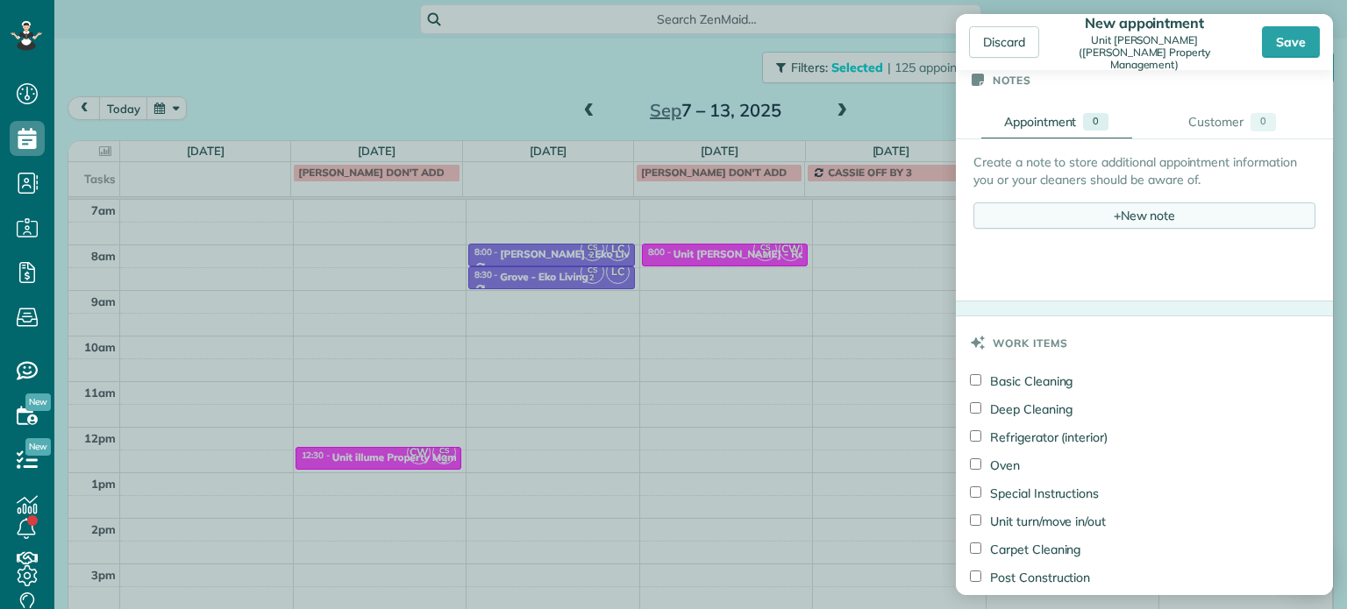
click at [1135, 216] on div "+ New note" at bounding box center [1144, 216] width 342 height 26
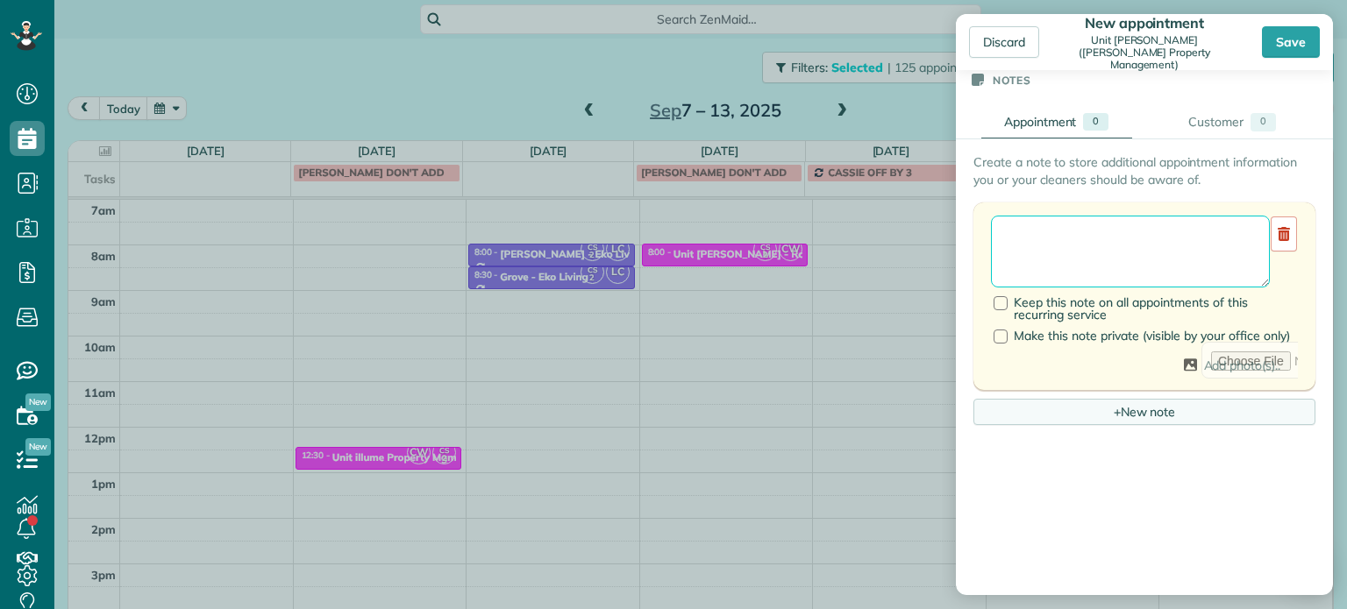
click at [1135, 246] on textarea at bounding box center [1130, 252] width 279 height 72
paste textarea "**********"
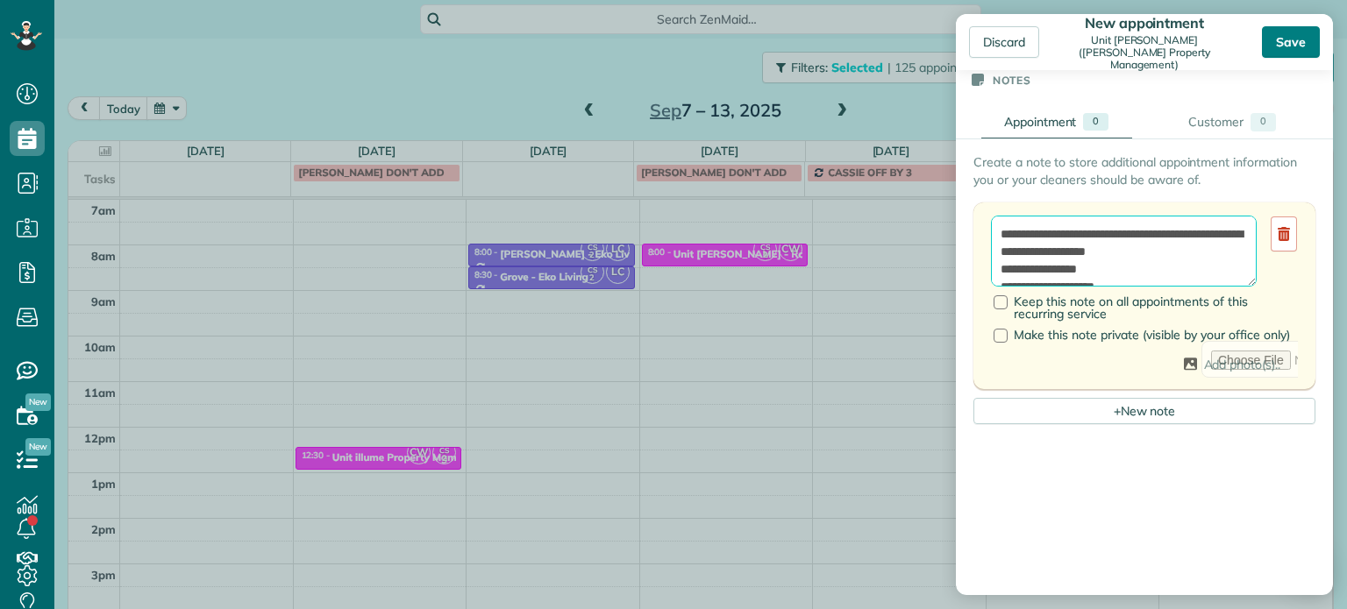
type textarea "**********"
click at [1287, 46] on div "Save" at bounding box center [1291, 42] width 58 height 32
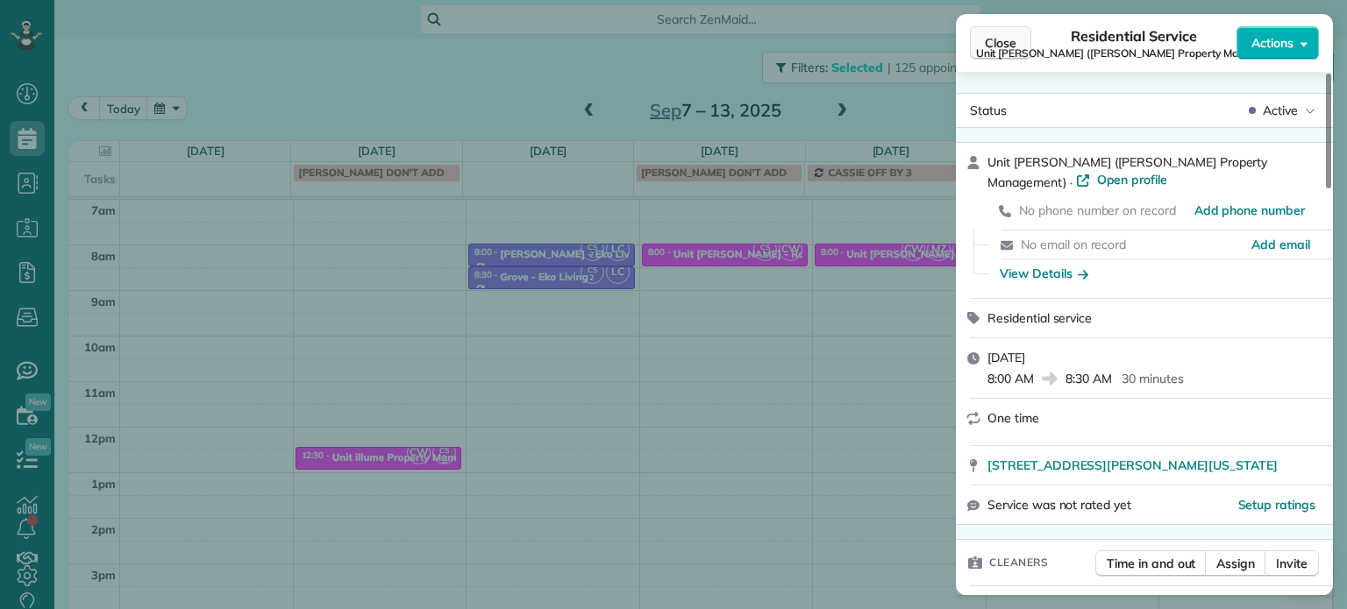
click at [992, 45] on span "Close" at bounding box center [1001, 43] width 32 height 18
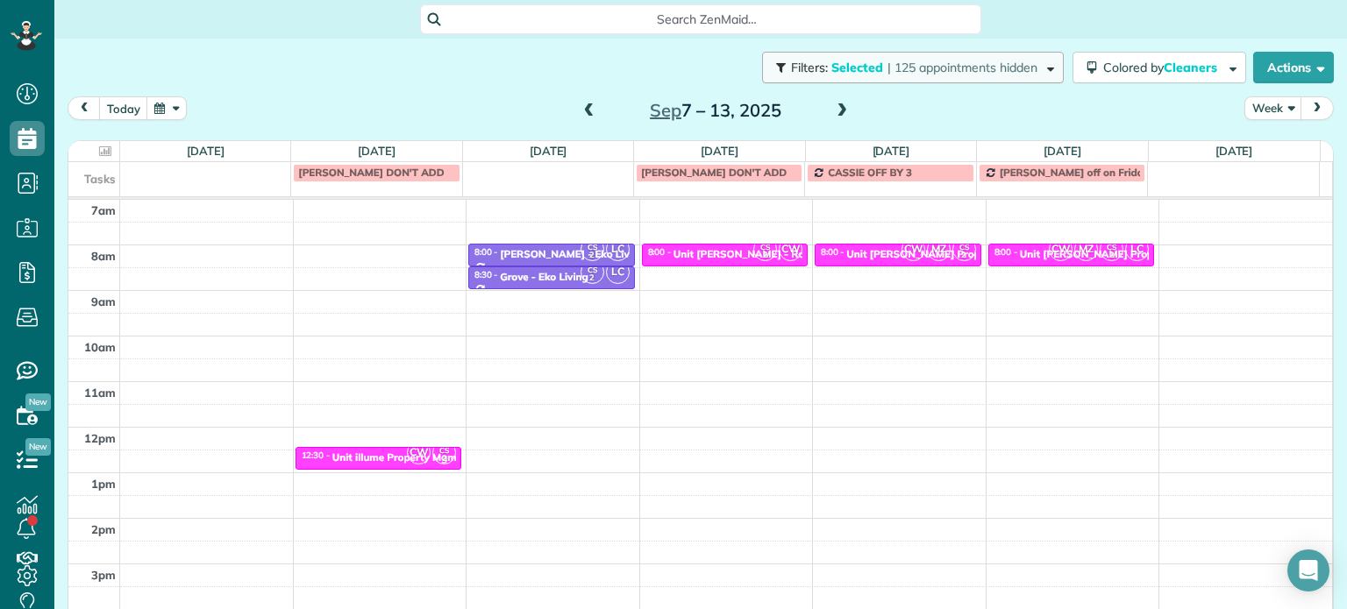
click at [845, 62] on span "Selected" at bounding box center [857, 68] width 53 height 16
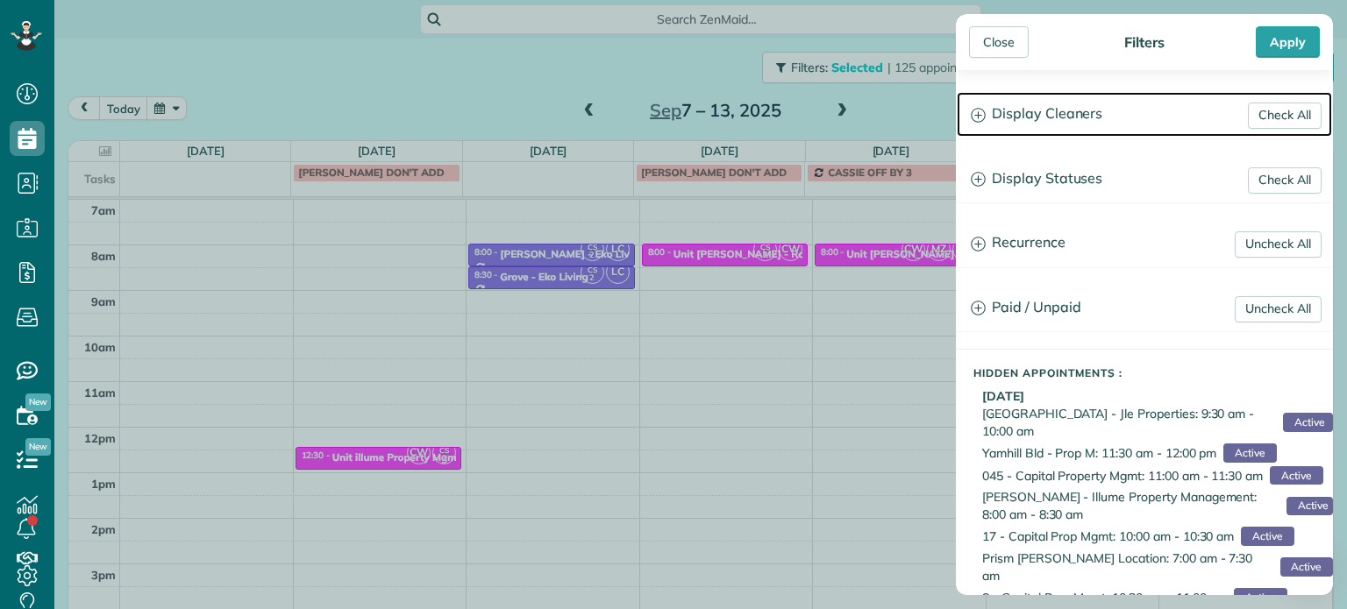
click at [1035, 121] on h3 "Display Cleaners" at bounding box center [1144, 114] width 375 height 45
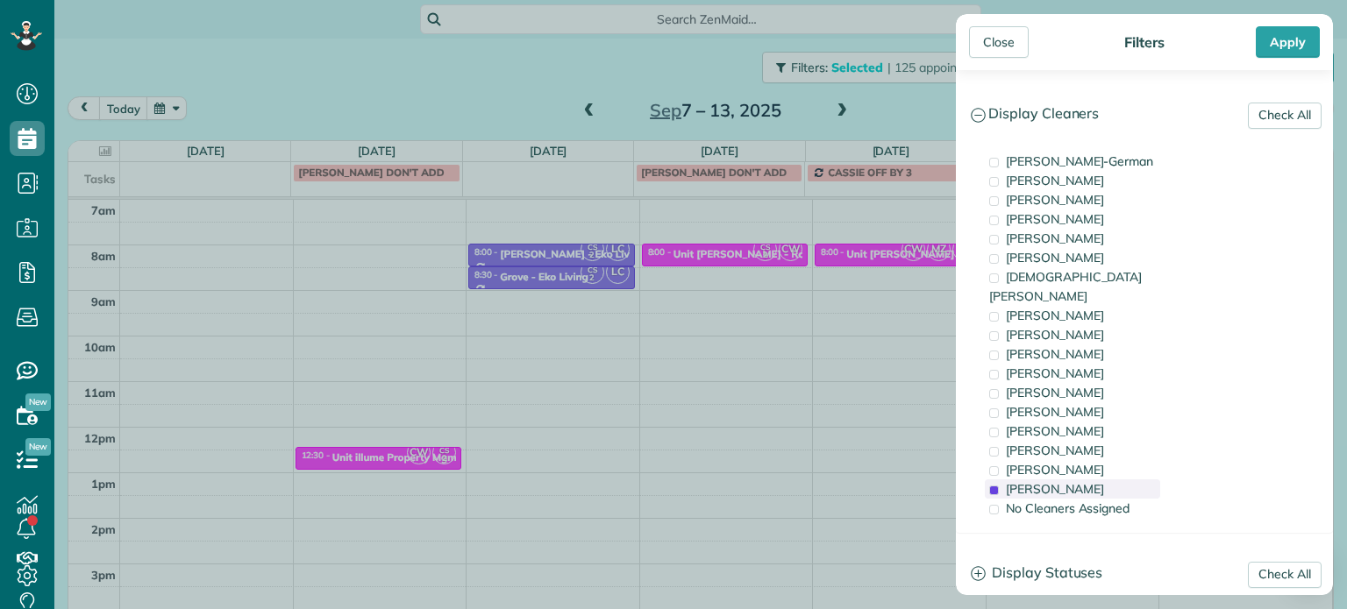
click at [1068, 481] on span "[PERSON_NAME]" at bounding box center [1055, 489] width 98 height 16
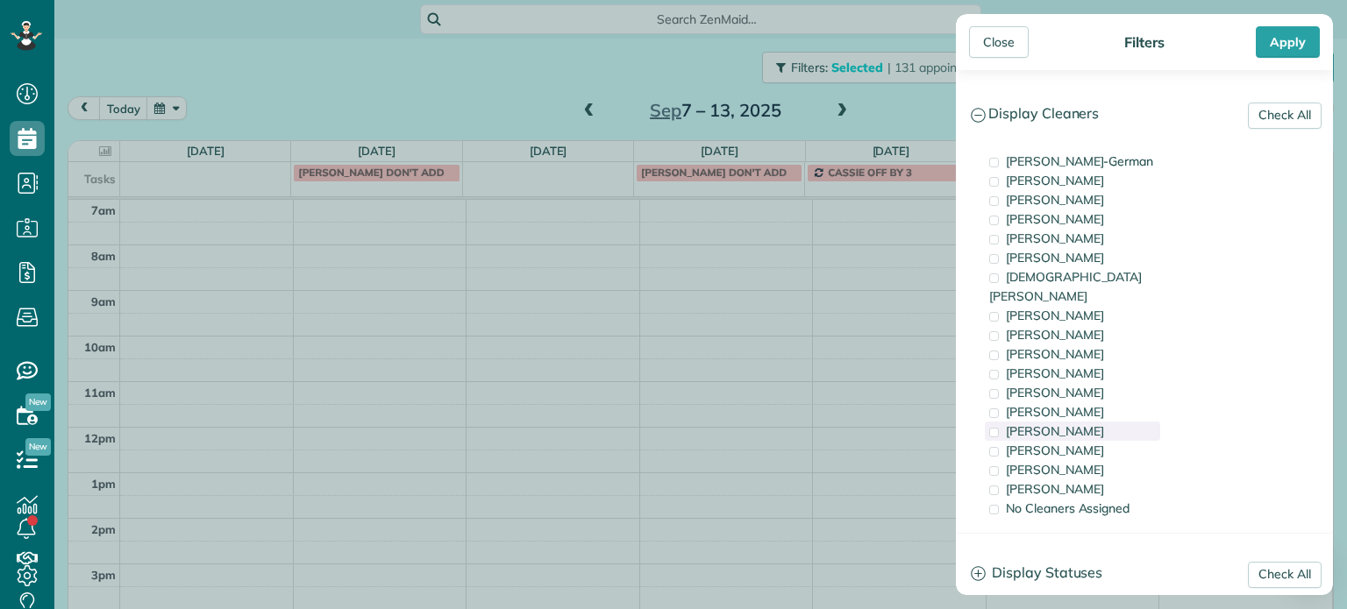
click at [1077, 422] on div "[PERSON_NAME]" at bounding box center [1072, 431] width 175 height 19
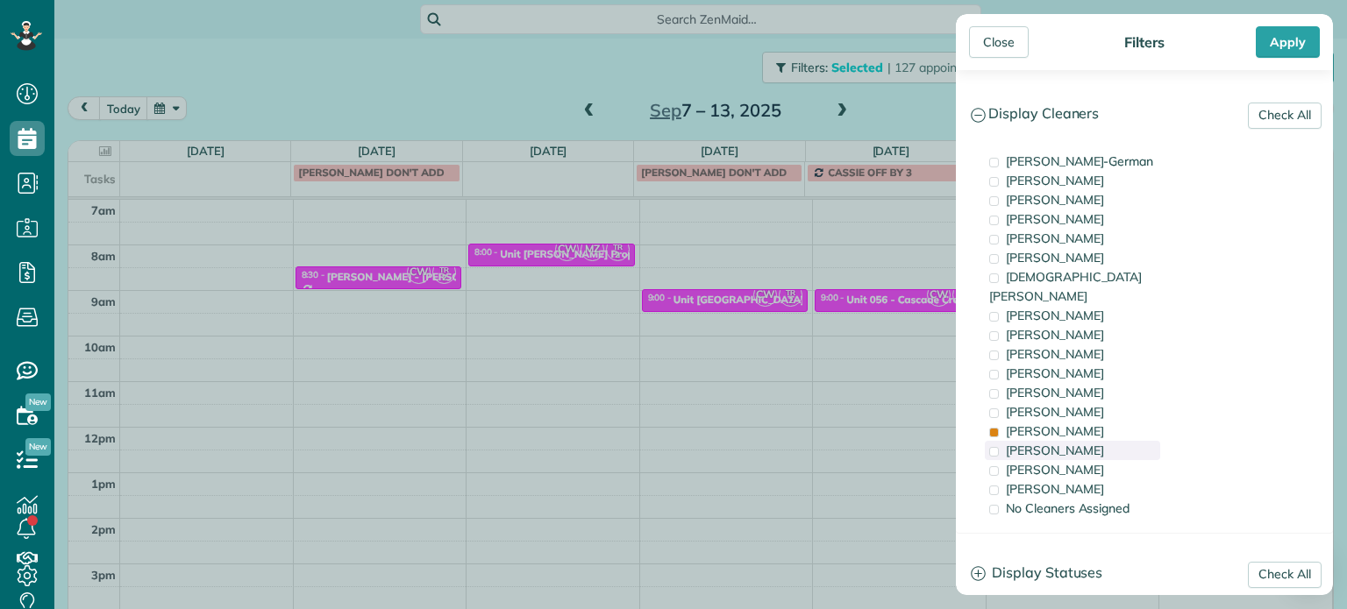
click at [1077, 443] on span "[PERSON_NAME]" at bounding box center [1055, 451] width 98 height 16
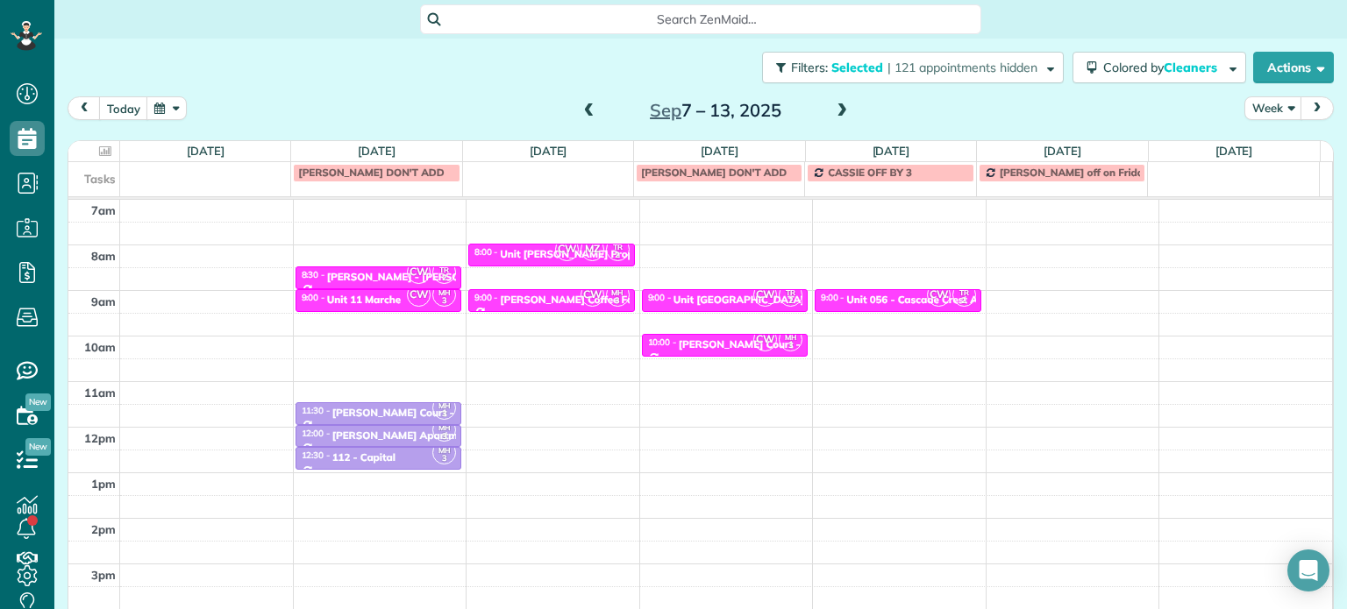
click at [893, 309] on div "Close Filters Apply Check All Display Cleaners Christina Wright-German Cassie F…" at bounding box center [673, 304] width 1347 height 609
click at [886, 296] on div "Unit 056 - Cascade Crest Apartments - Capital" at bounding box center [959, 300] width 227 height 12
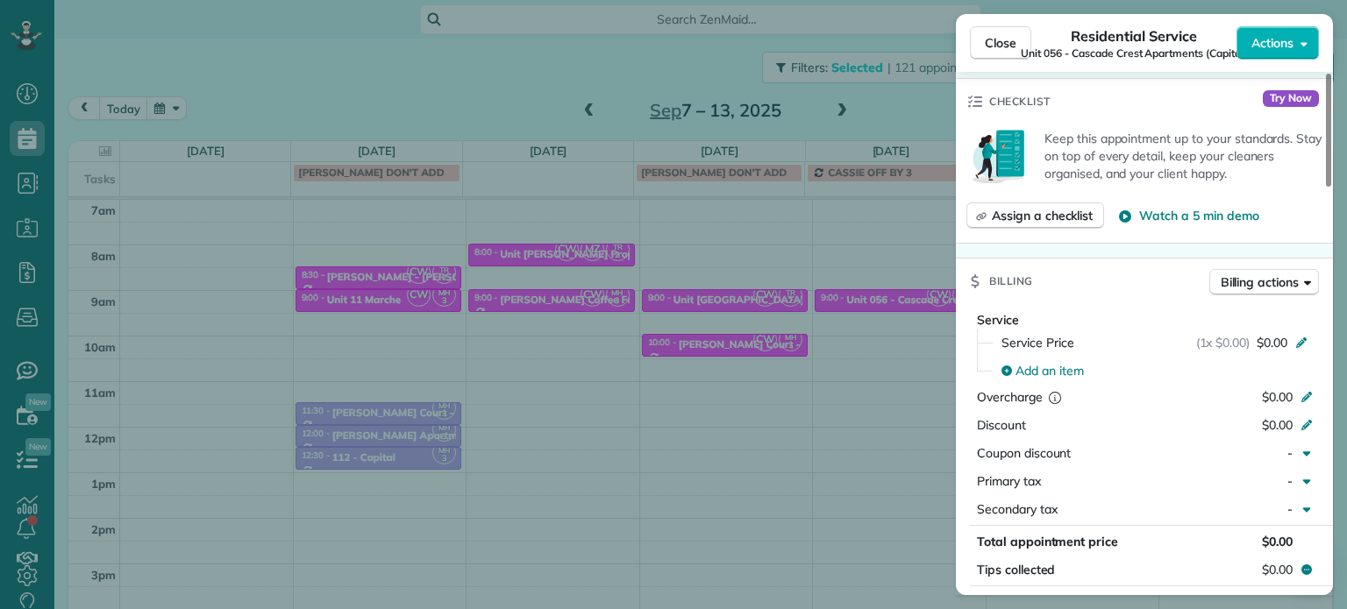
scroll to position [263, 0]
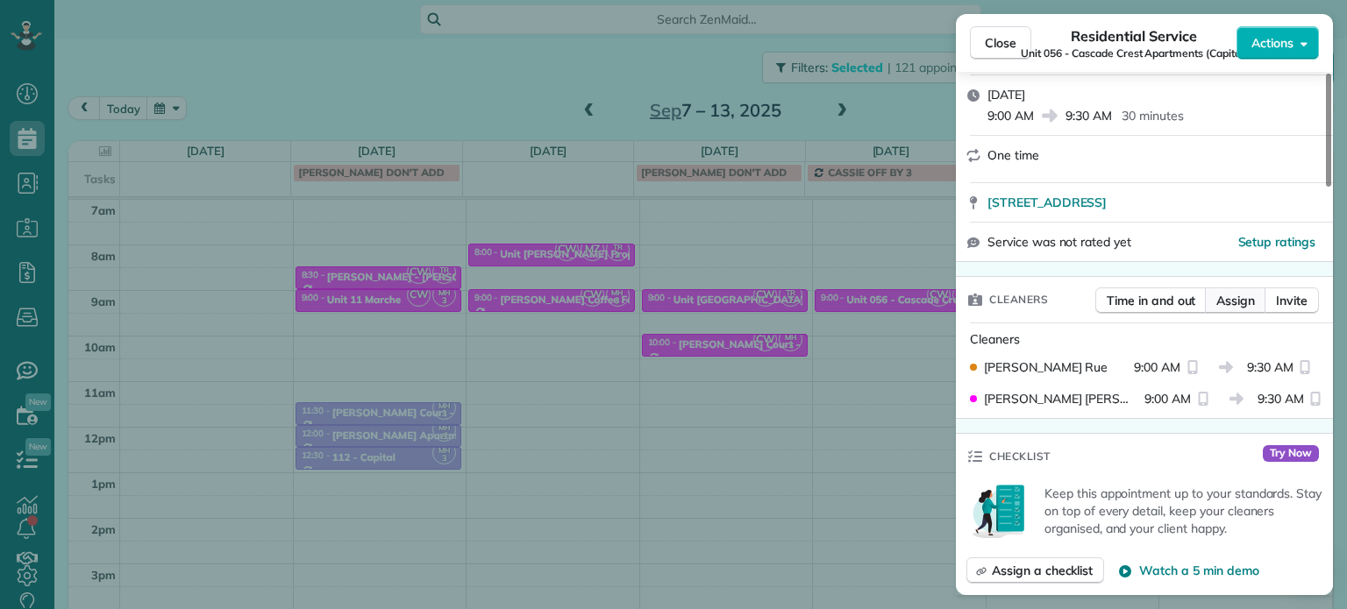
click at [1235, 310] on span "Assign" at bounding box center [1235, 301] width 39 height 18
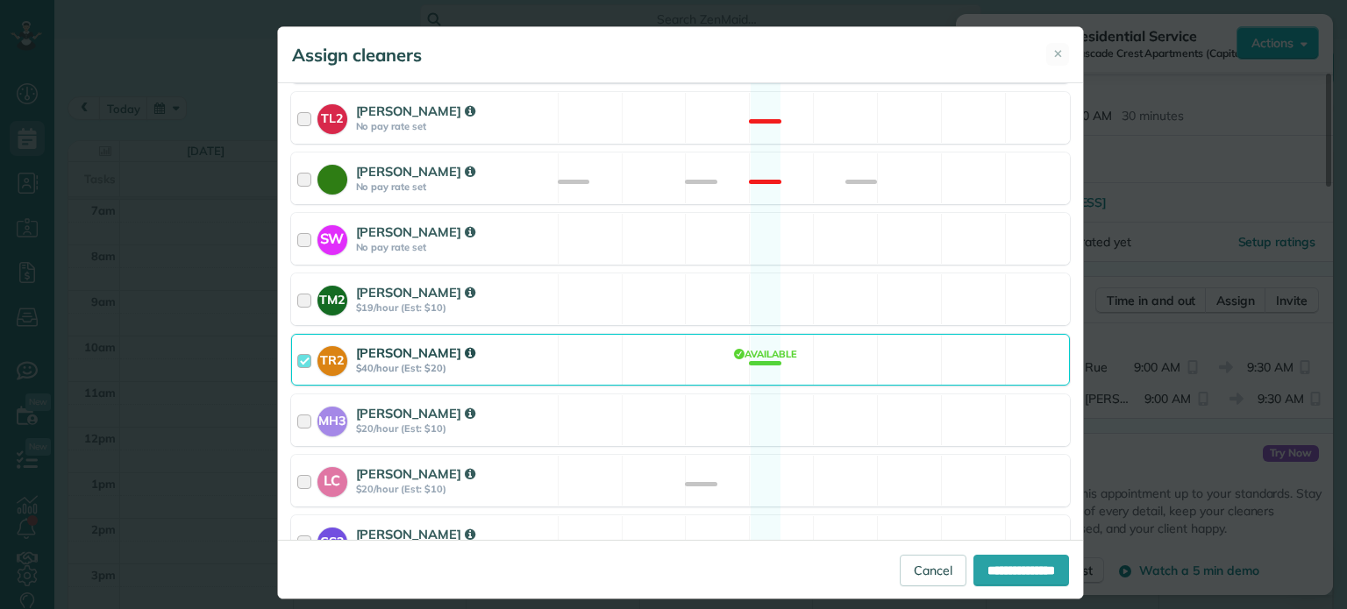
scroll to position [747, 0]
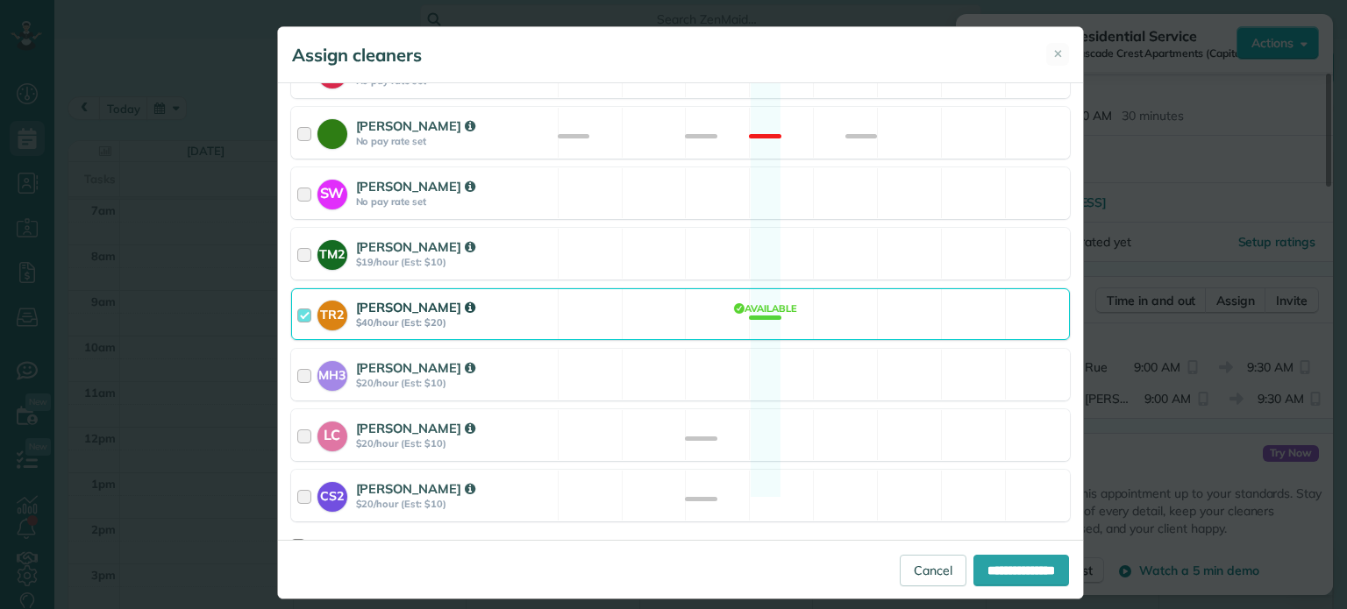
click at [723, 297] on div "TR2 Tammi Rue $40/hour (Est: $20) Available" at bounding box center [680, 314] width 779 height 52
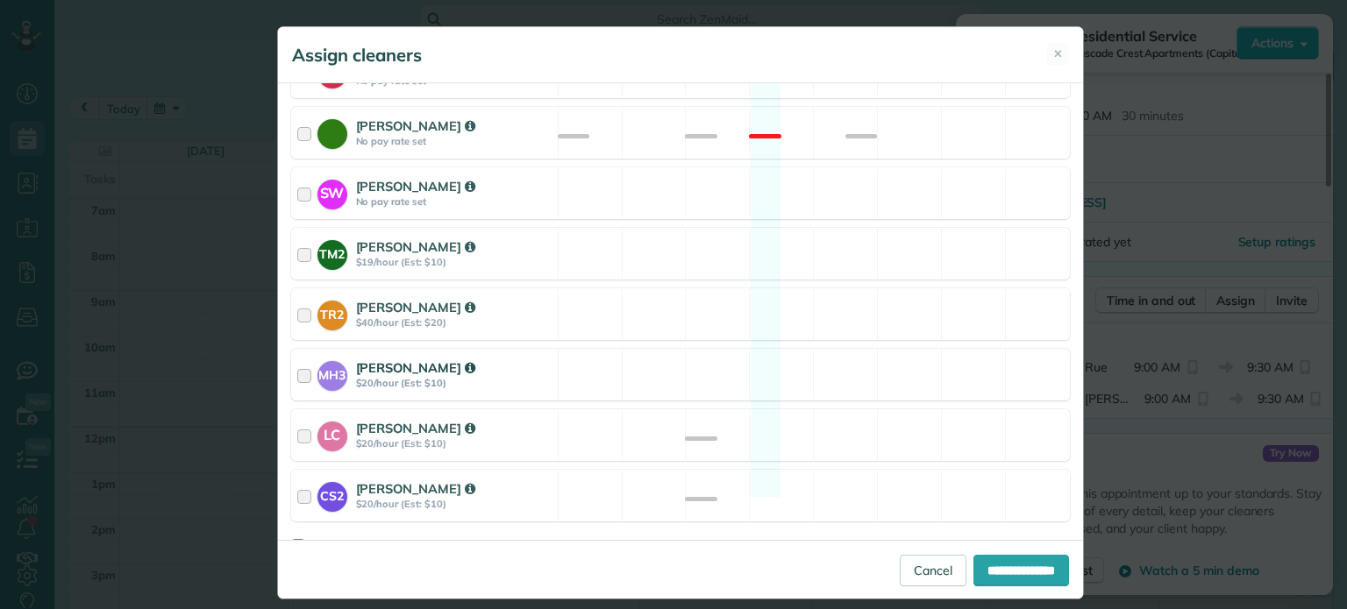
click at [725, 363] on div "MH3 [PERSON_NAME] $20/hour (Est: $10) Available" at bounding box center [680, 375] width 779 height 52
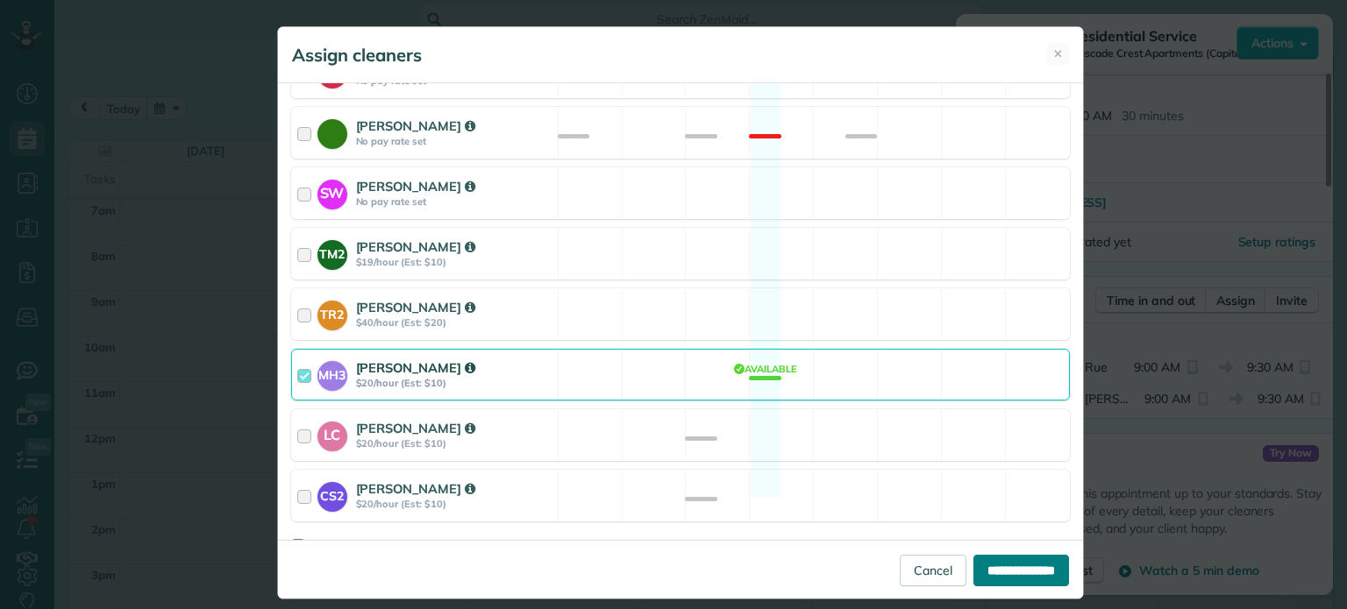
click at [996, 571] on input "**********" at bounding box center [1021, 571] width 96 height 32
type input "**********"
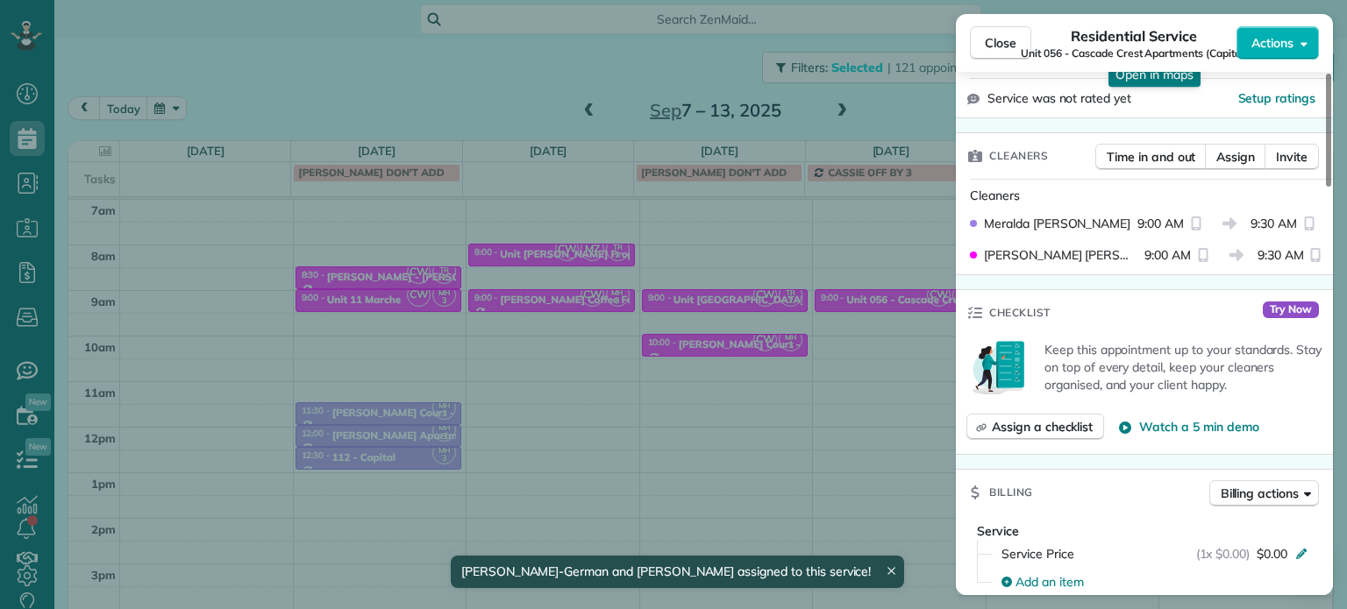
scroll to position [439, 0]
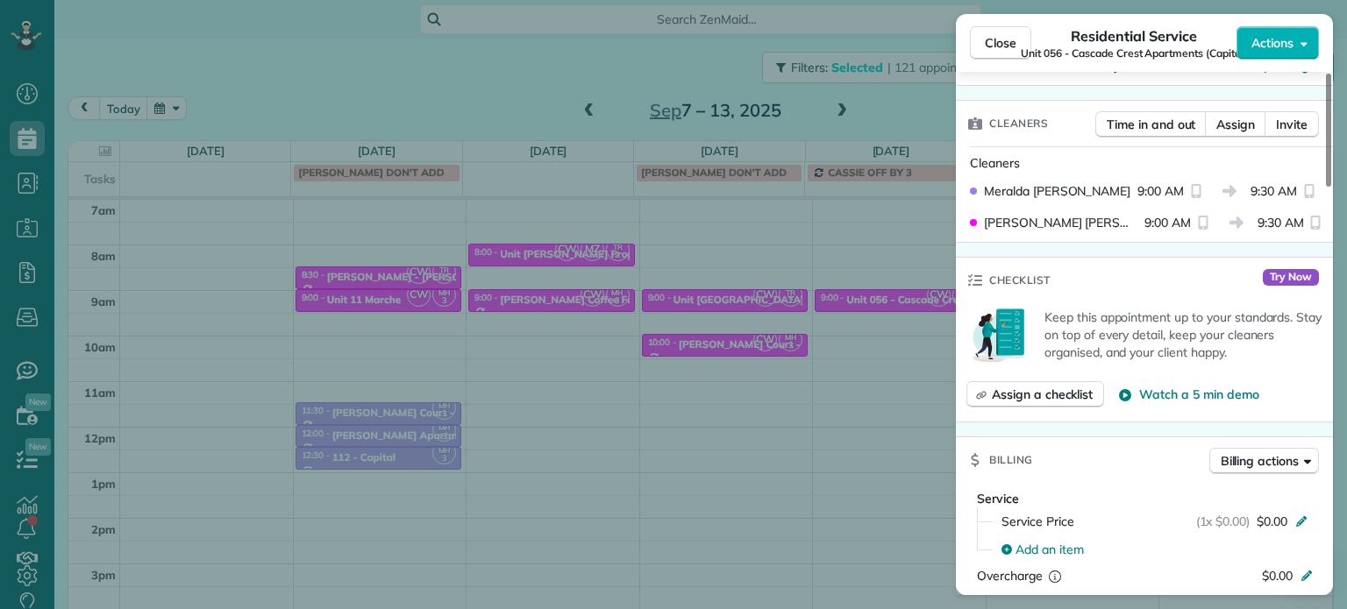
click at [891, 415] on div "Close Residential Service Unit 056 - Cascade Crest Apartments (Capital) Actions…" at bounding box center [673, 304] width 1347 height 609
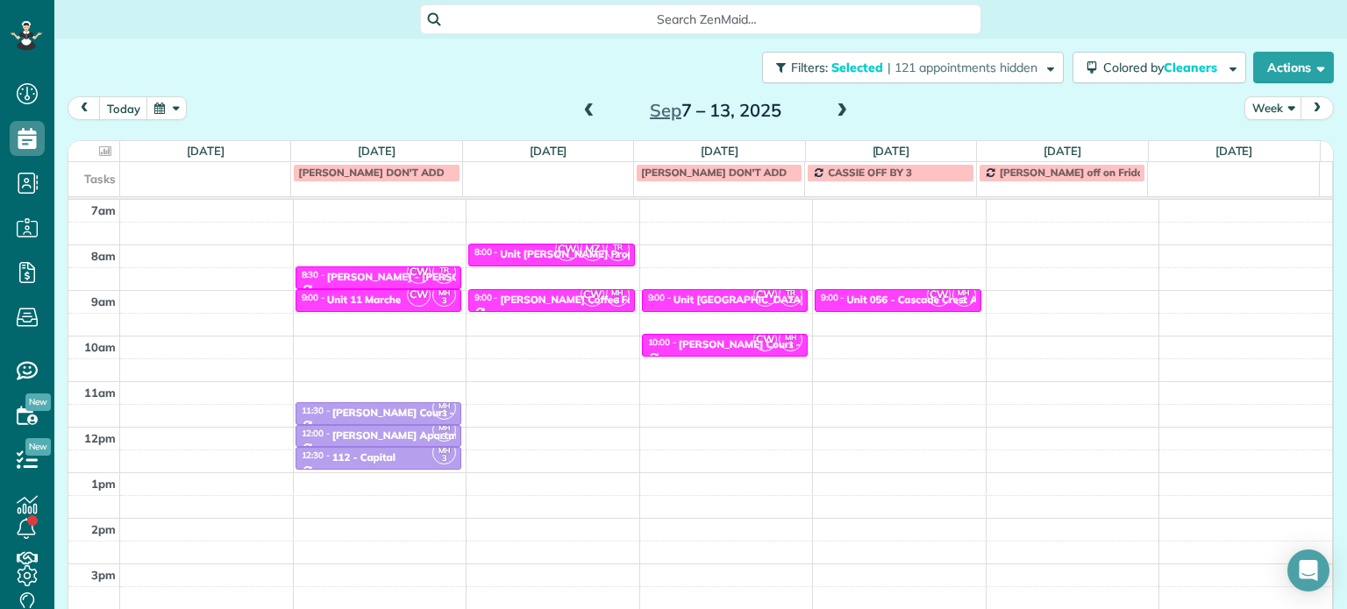
click at [868, 251] on div "4am 5am 6am 7am 8am 9am 10am 11am 12pm 1pm 2pm 3pm 4pm 5pm CW TR 2 8:30 - 9:00 …" at bounding box center [700, 381] width 1264 height 637
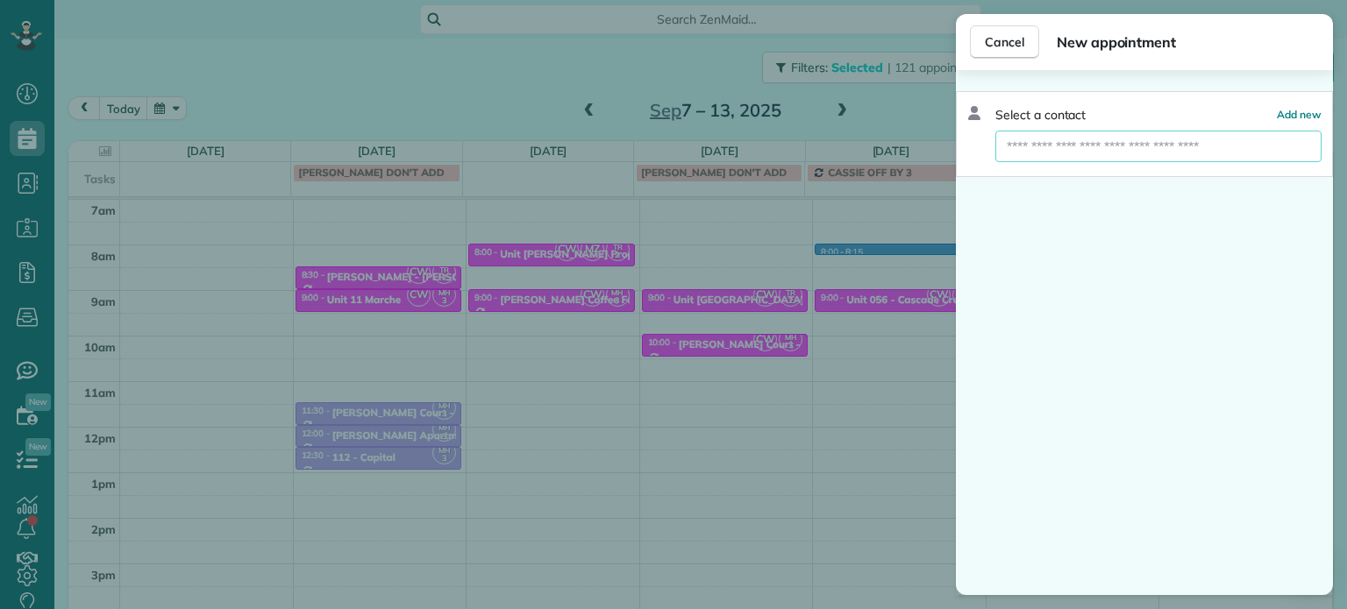
click at [1080, 153] on input "text" at bounding box center [1158, 147] width 326 height 32
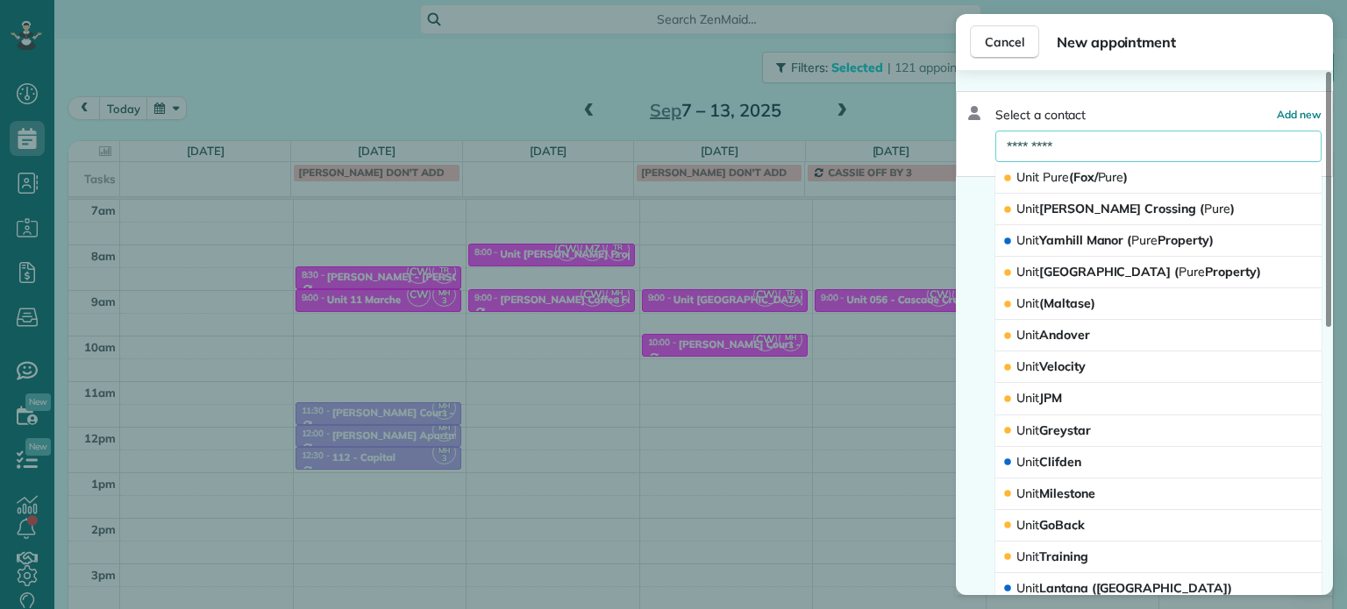
type input "*********"
click at [1108, 169] on span "Pure" at bounding box center [1111, 177] width 26 height 16
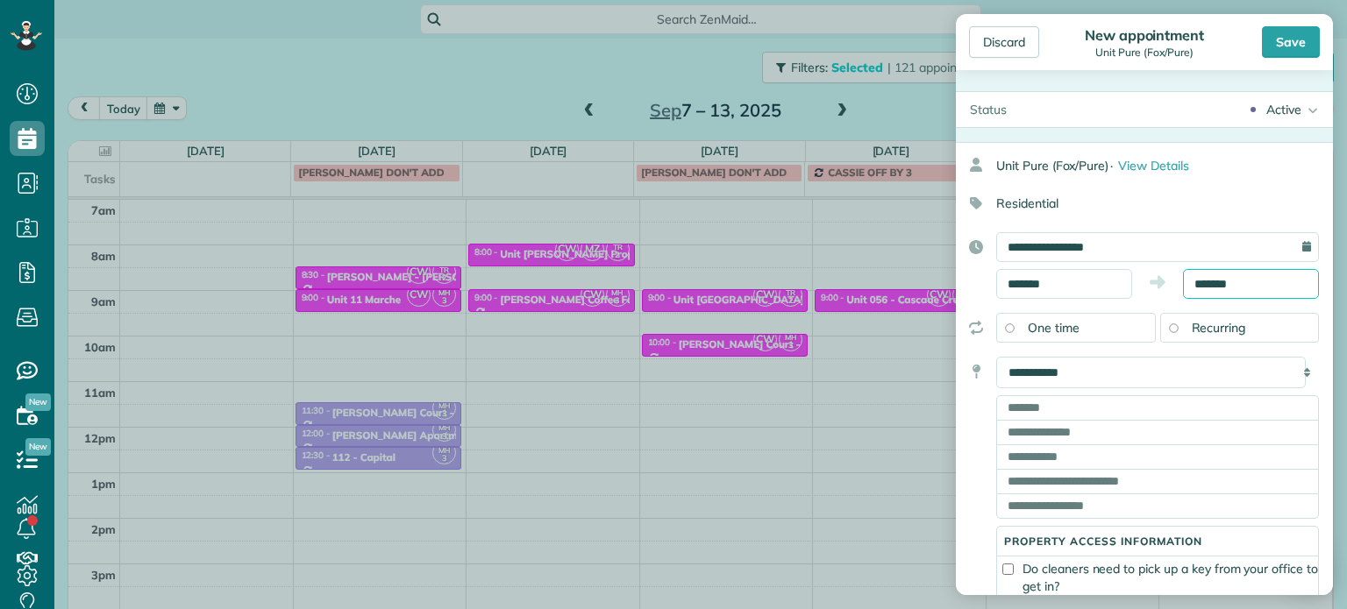
click at [1207, 282] on input "*******" at bounding box center [1251, 284] width 136 height 30
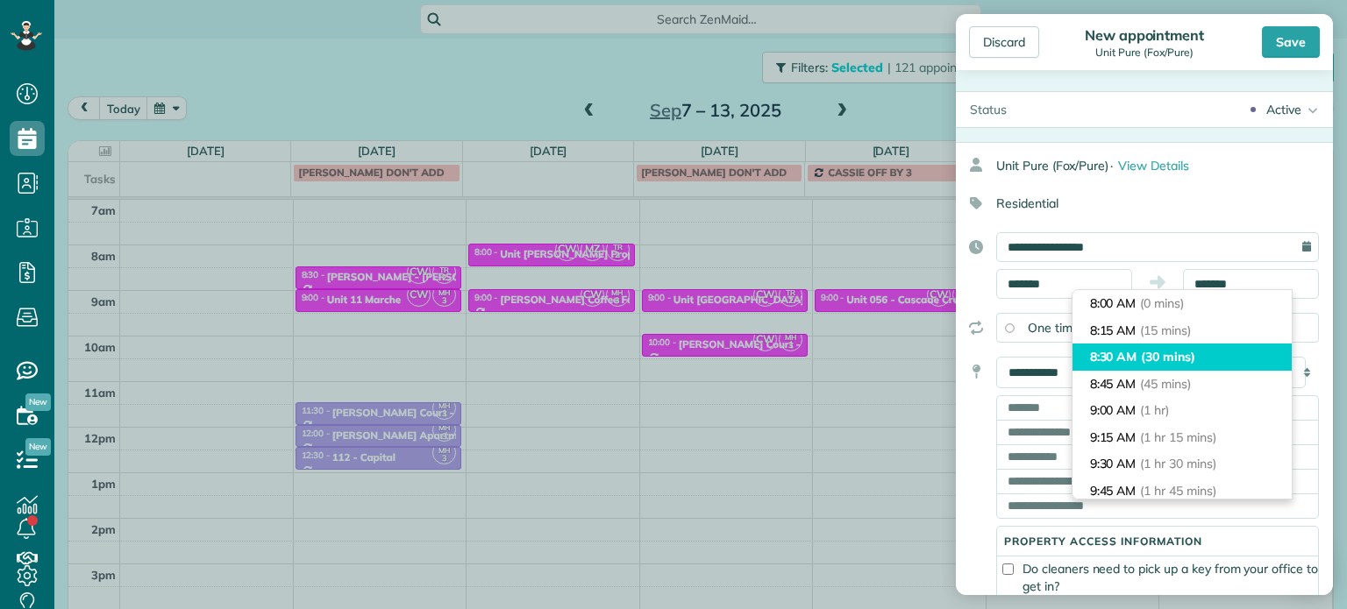
type input "*******"
click at [1200, 359] on li "8:30 AM (30 mins)" at bounding box center [1181, 357] width 219 height 27
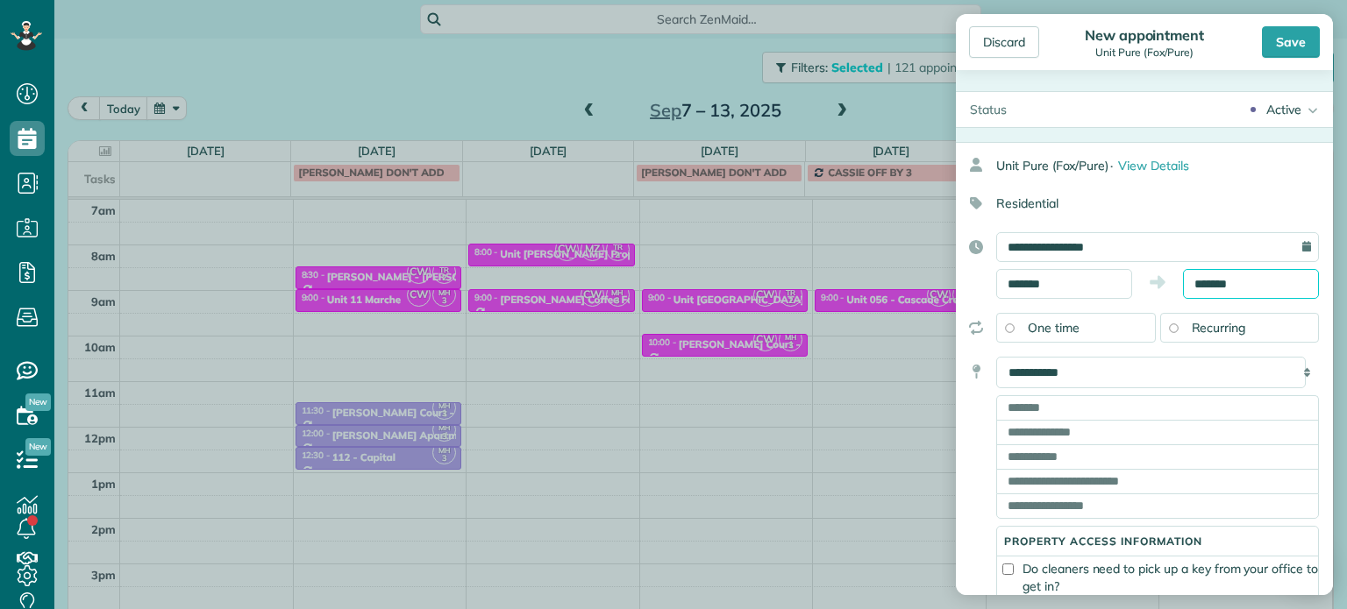
scroll to position [26, 0]
click at [1029, 407] on input "text" at bounding box center [1157, 407] width 323 height 25
paste input "**********"
type input "**********"
type input "*********"
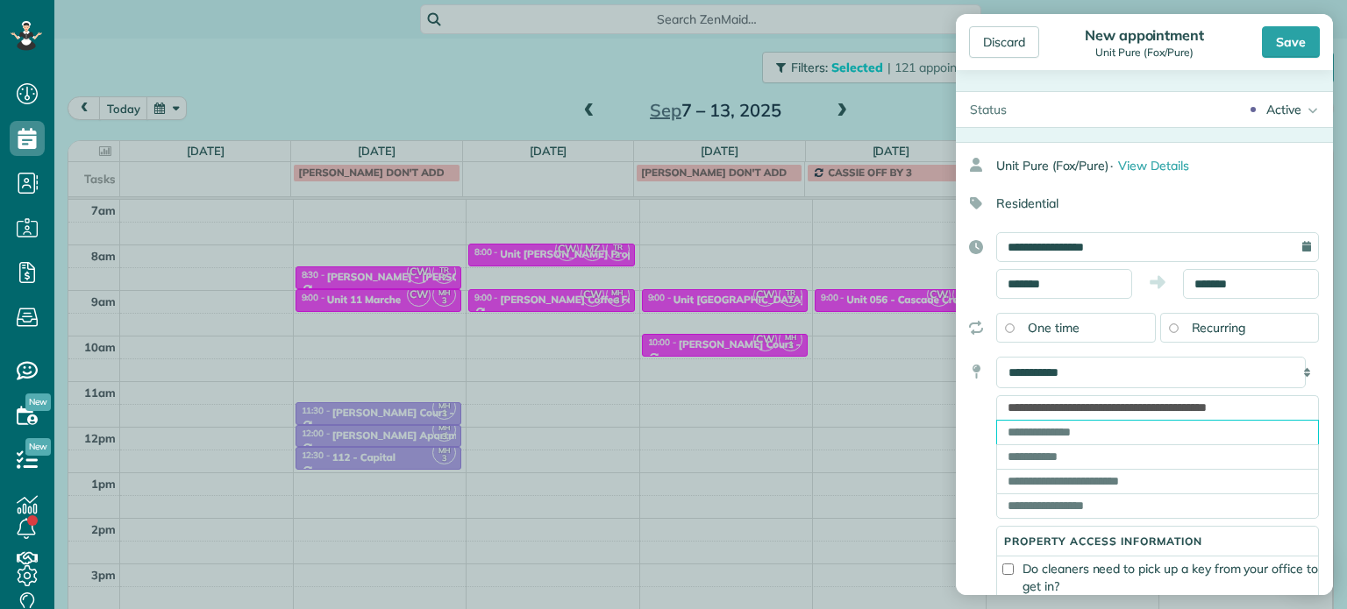
type input "**"
type input "*****"
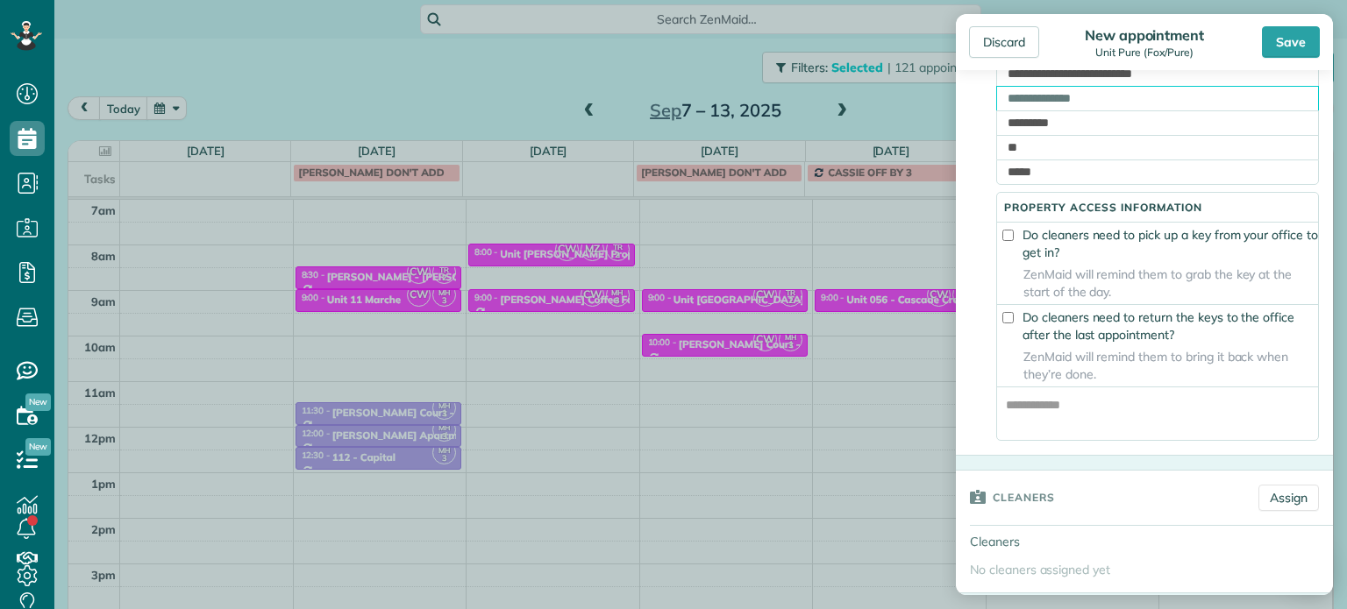
scroll to position [438, 0]
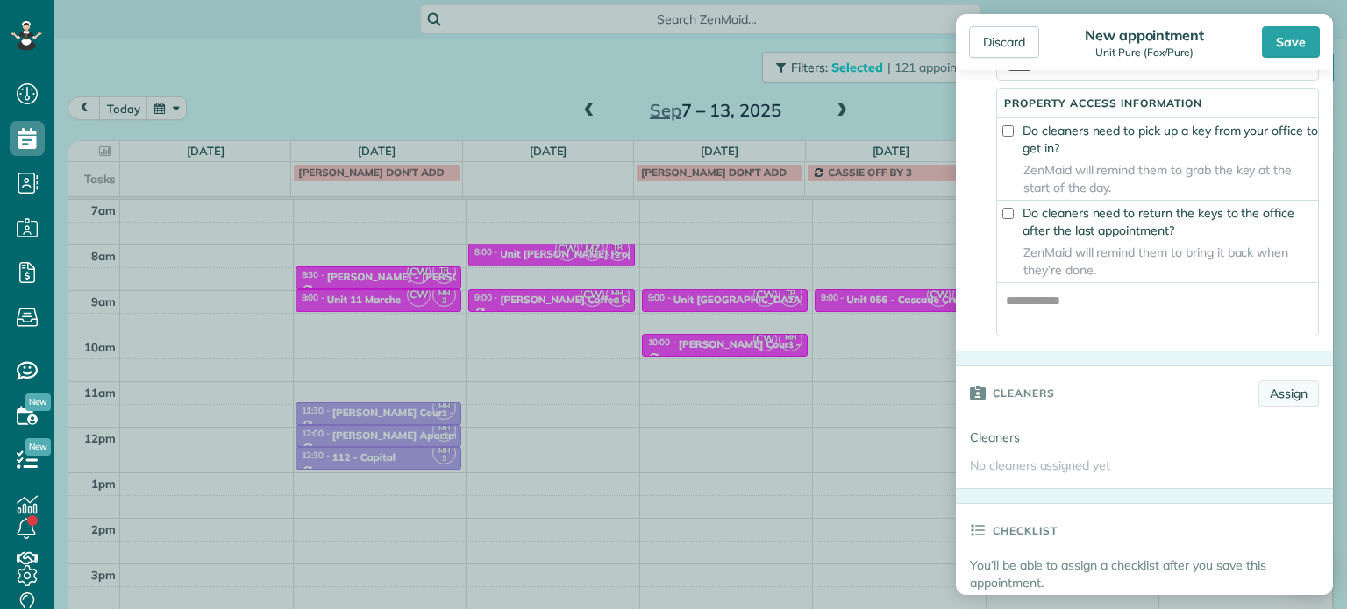
click at [1263, 407] on link "Assign" at bounding box center [1288, 394] width 61 height 26
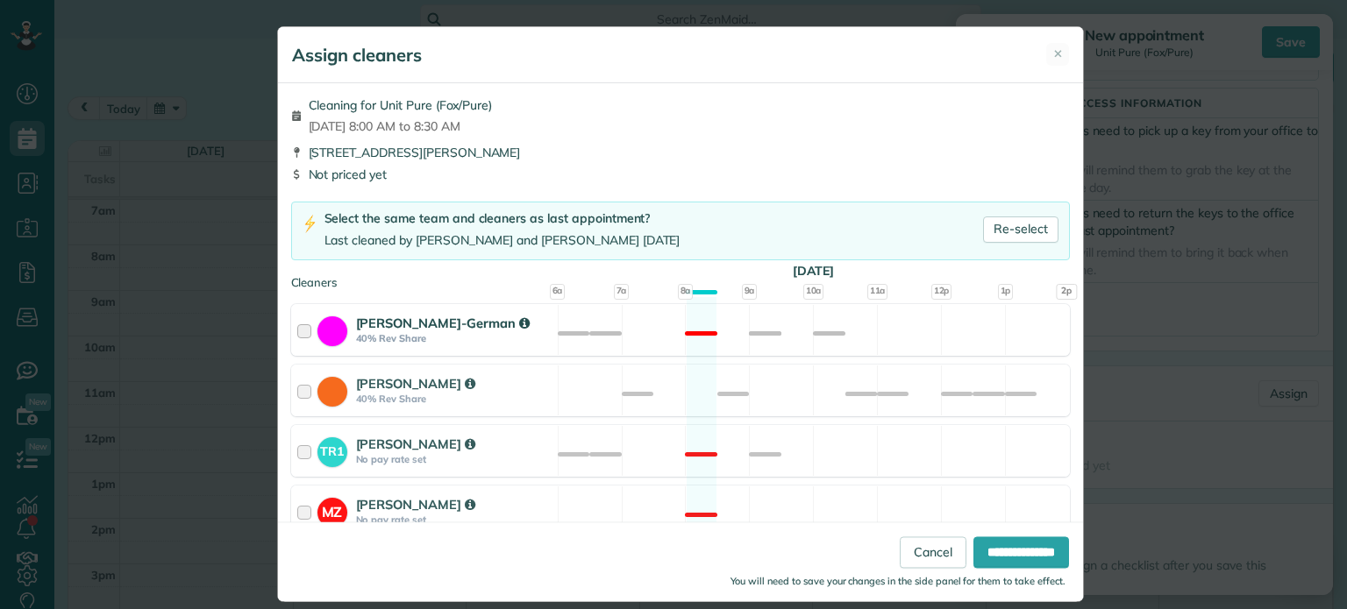
click at [916, 345] on div "Christina Wright-German 40% Rev Share Not available" at bounding box center [680, 330] width 779 height 52
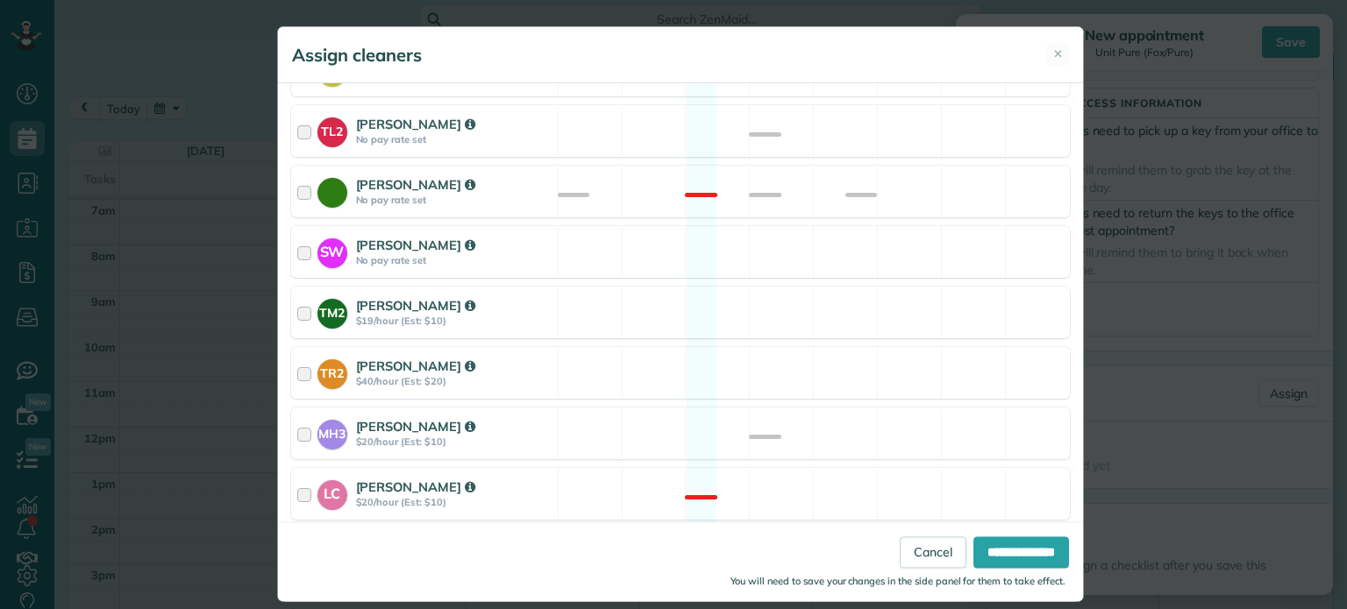
scroll to position [799, 0]
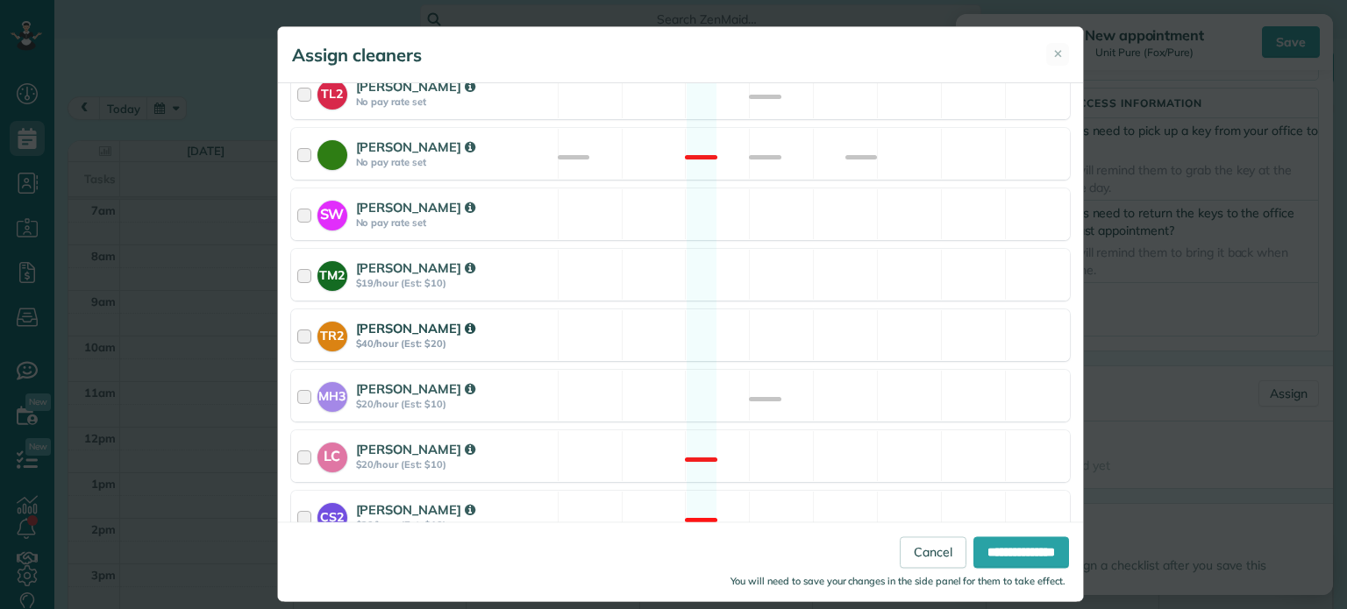
click at [908, 327] on div "TR2 Tammi Rue $40/hour (Est: $20) Available" at bounding box center [680, 336] width 779 height 52
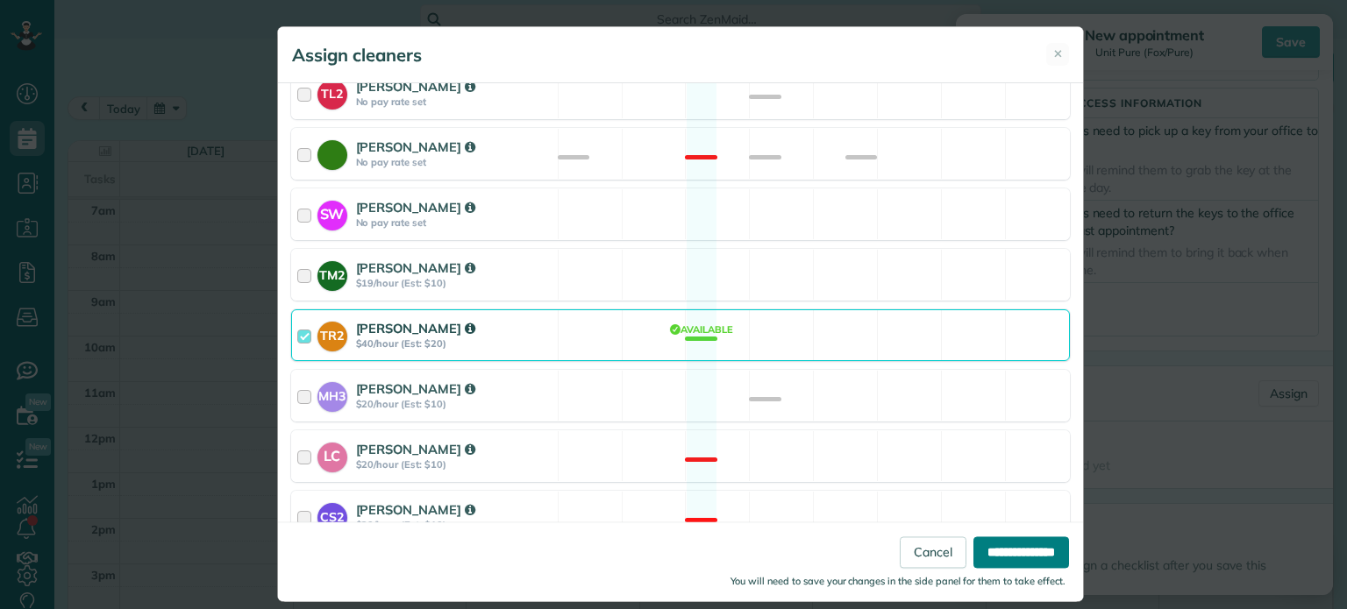
click at [1014, 547] on input "**********" at bounding box center [1021, 554] width 96 height 32
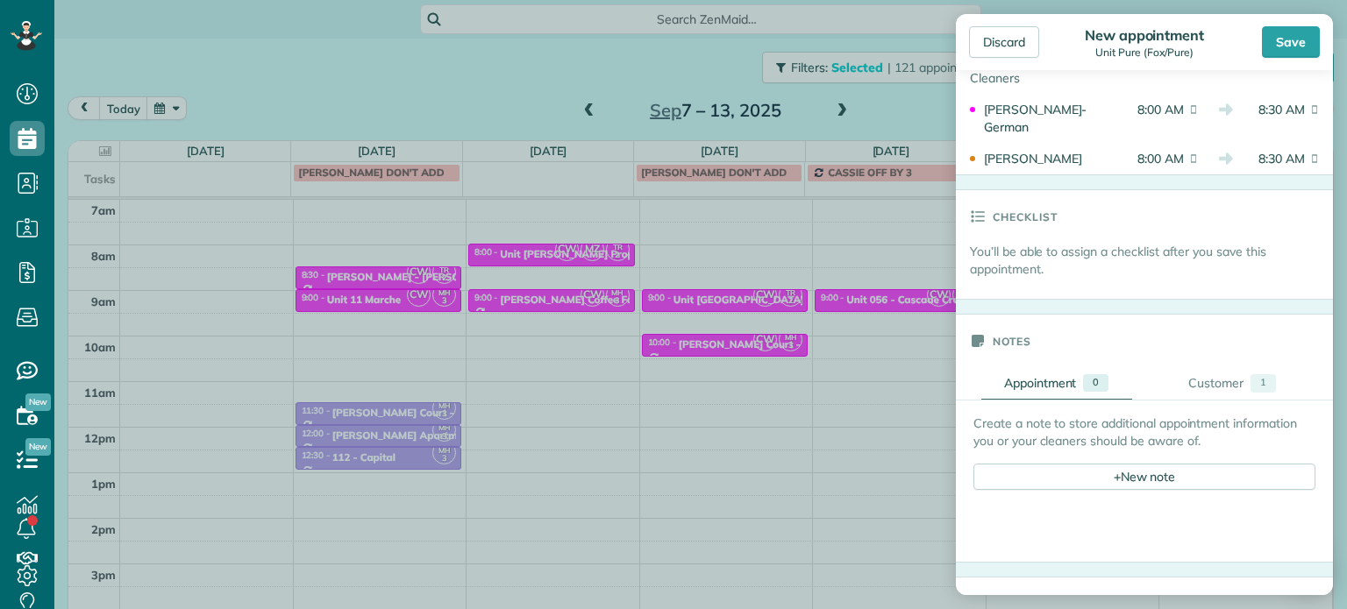
scroll to position [877, 0]
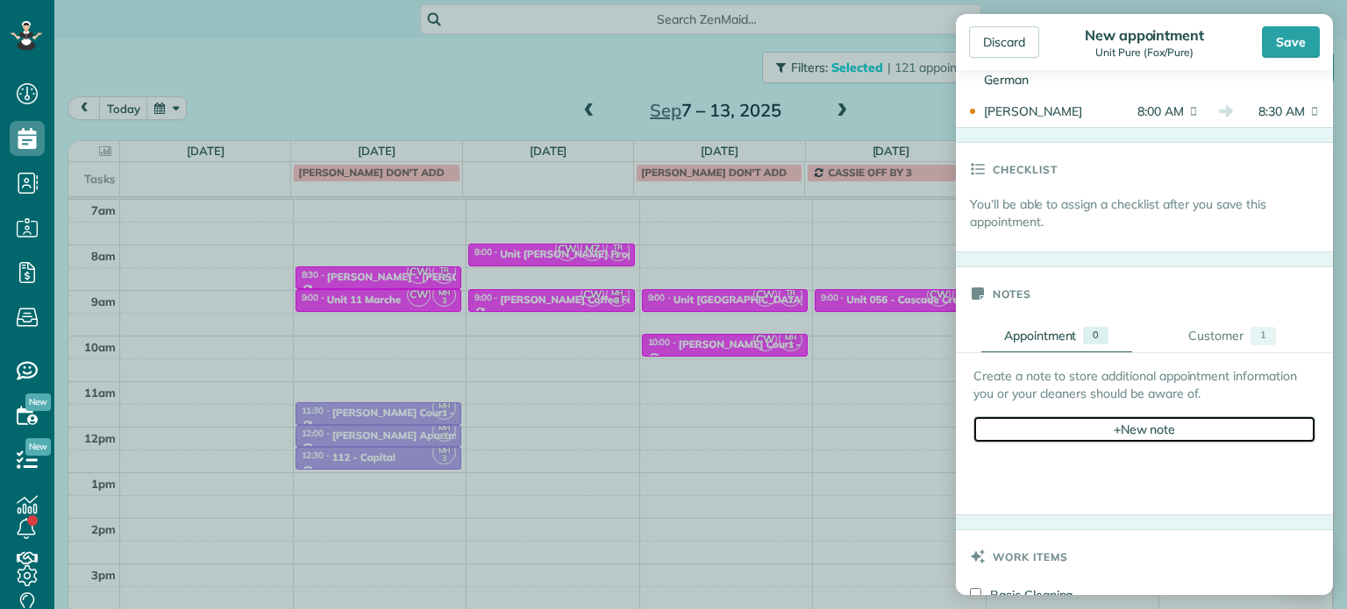
click at [1167, 442] on div "+ New note" at bounding box center [1144, 429] width 342 height 26
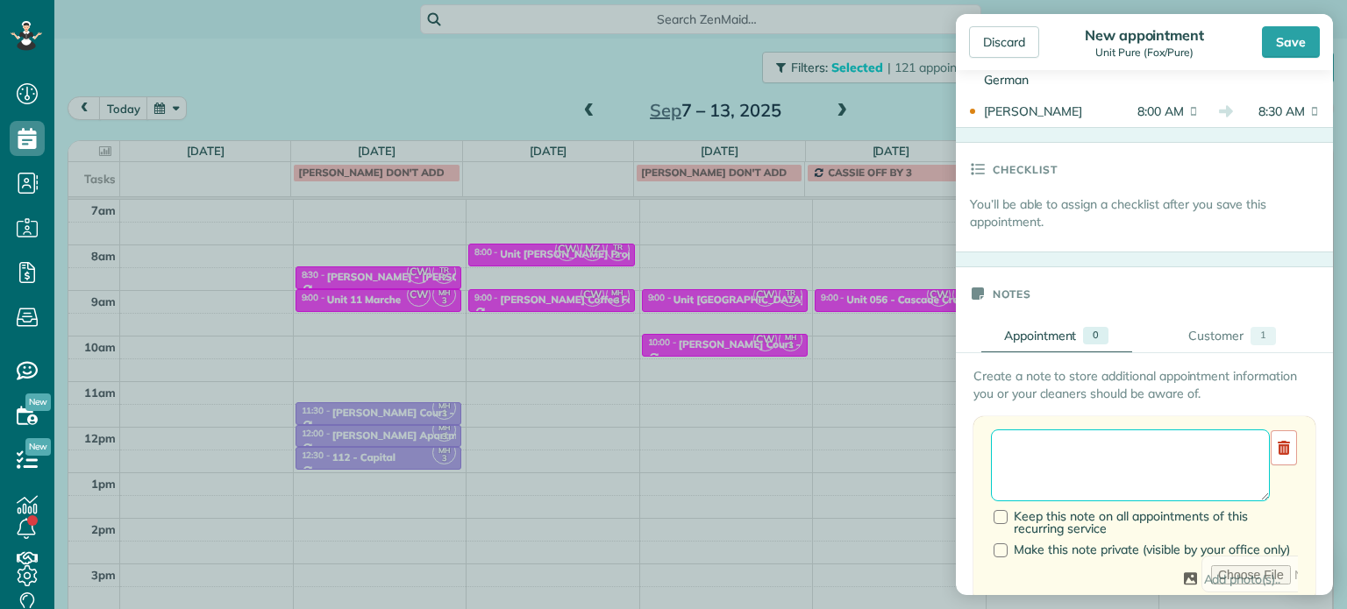
click at [1161, 463] on textarea at bounding box center [1130, 466] width 279 height 72
paste textarea "**********"
paste textarea "********"
paste textarea "**********"
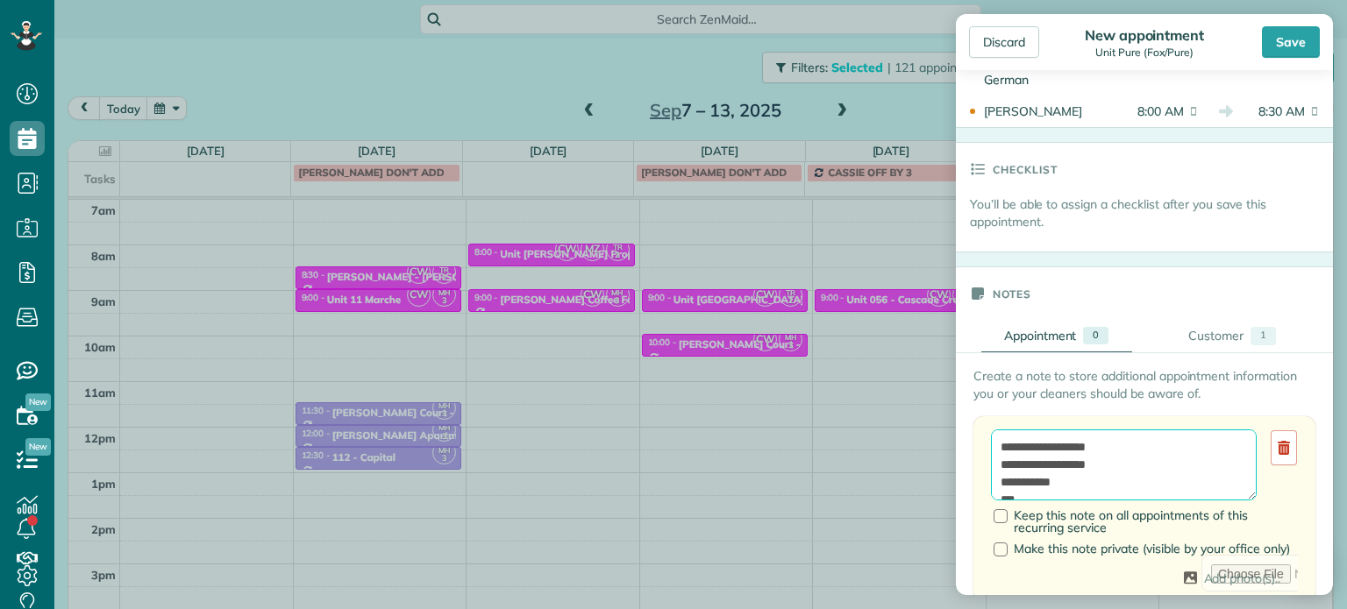
scroll to position [0, 0]
type textarea "**********"
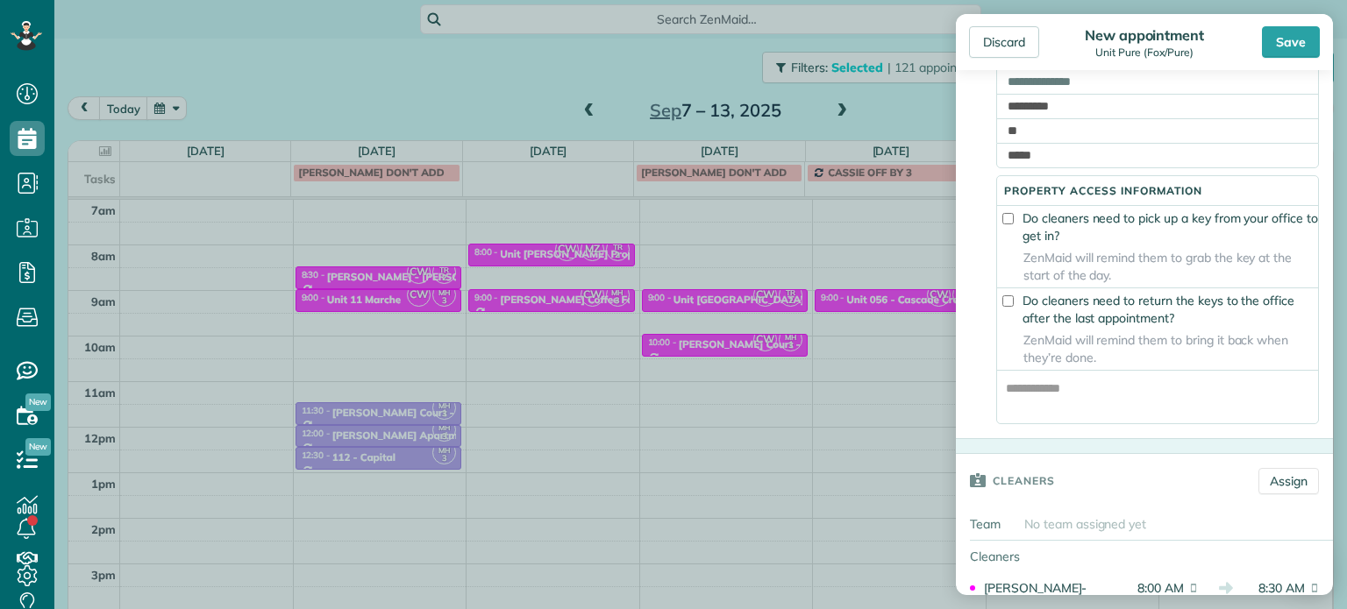
scroll to position [614, 0]
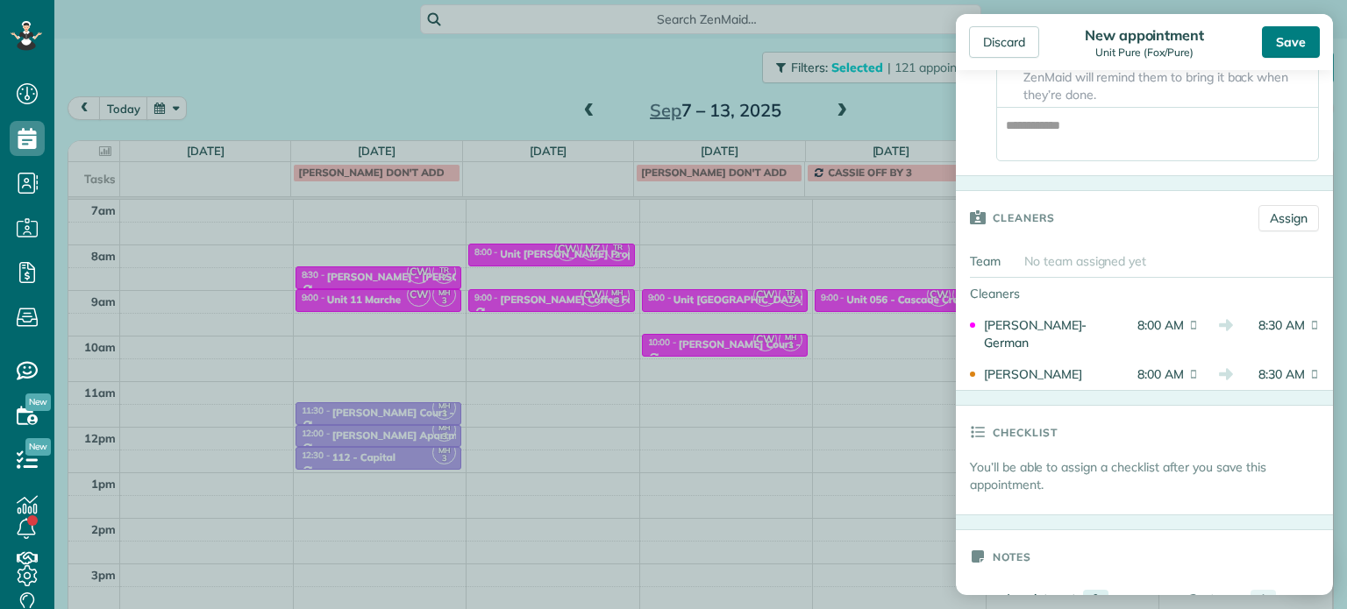
click at [1287, 49] on div "Save" at bounding box center [1291, 42] width 58 height 32
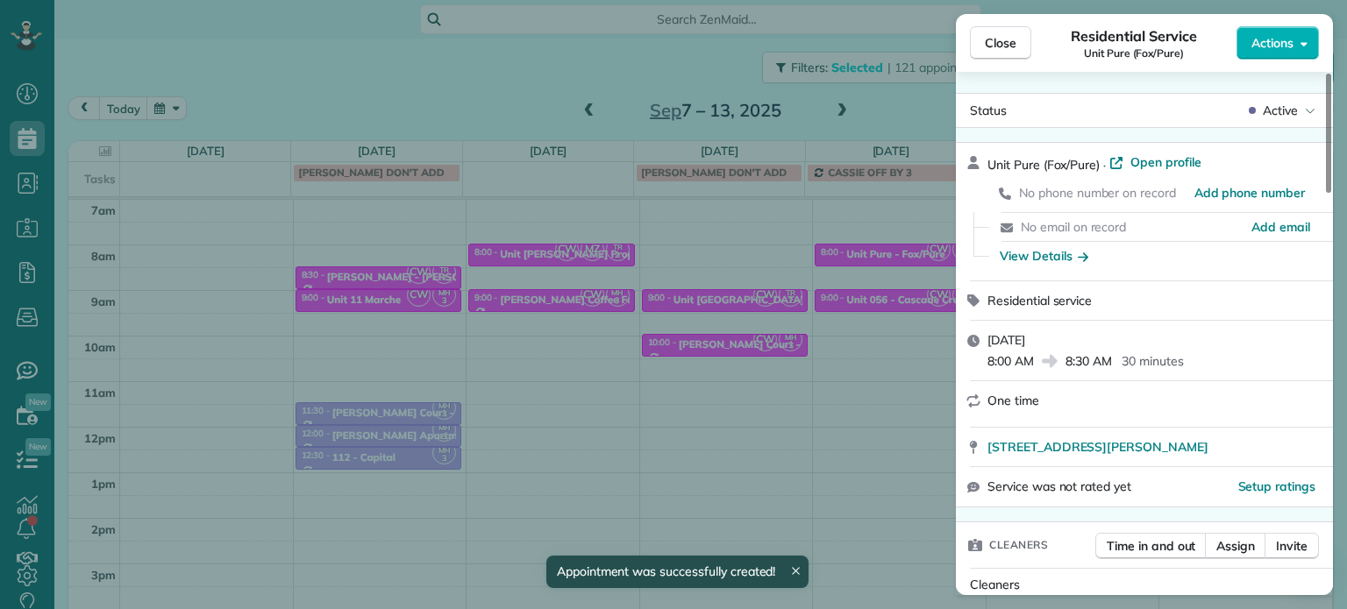
click at [890, 336] on div "Close Residential Service Unit Pure (Fox/Pure) Actions Status Active Unit Pure …" at bounding box center [673, 304] width 1347 height 609
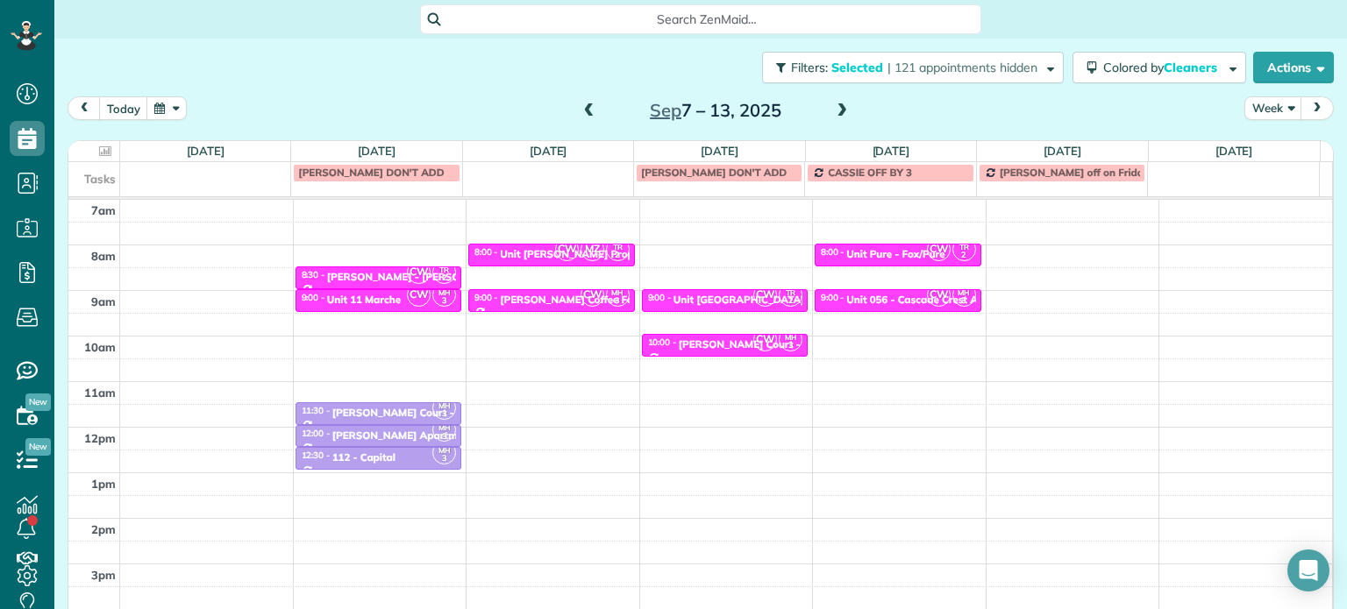
click at [580, 109] on span at bounding box center [589, 111] width 19 height 16
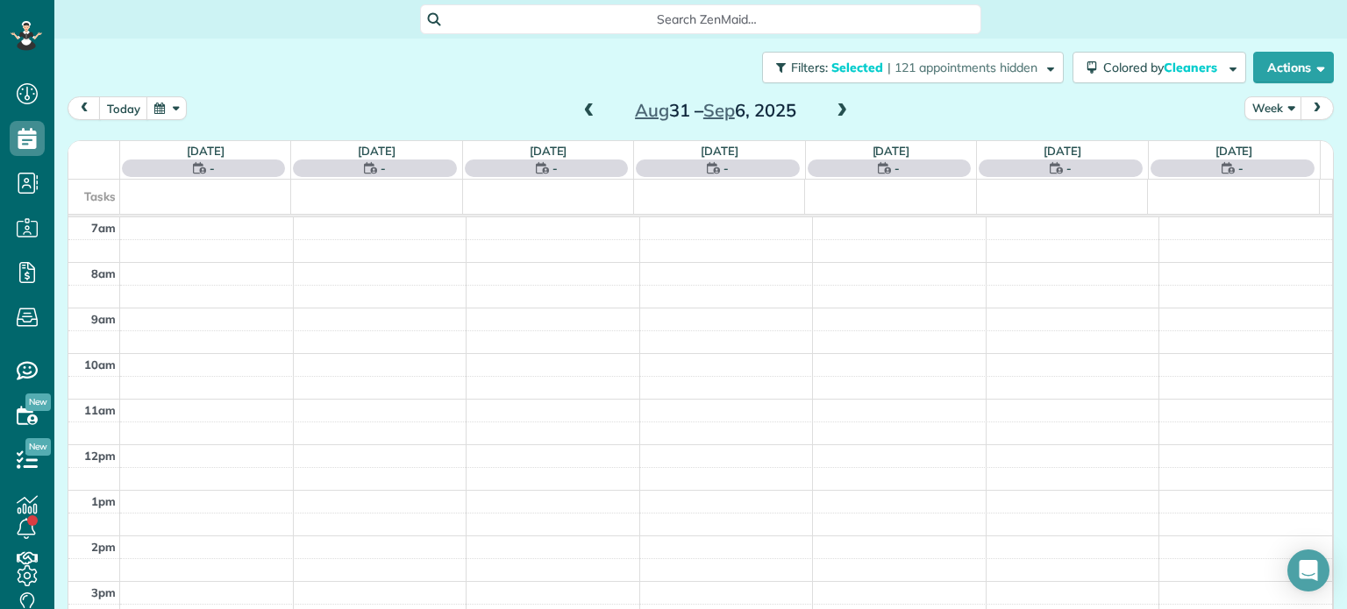
click at [580, 109] on span at bounding box center [589, 111] width 19 height 16
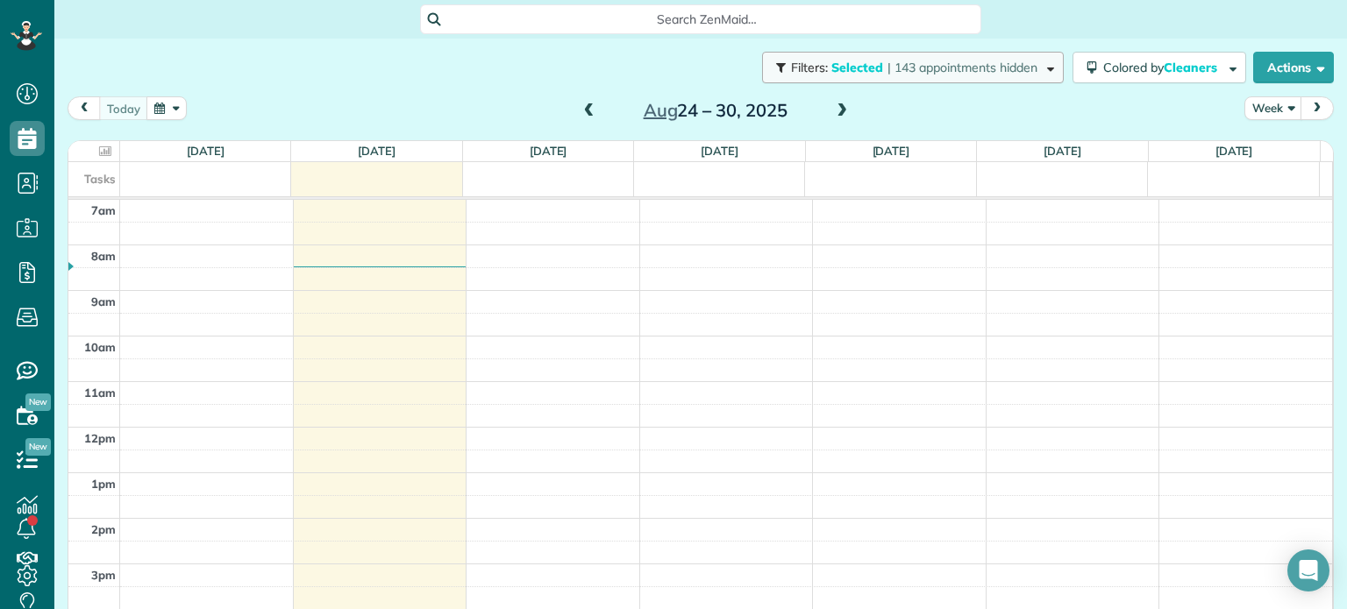
click at [887, 73] on span "| 143 appointments hidden" at bounding box center [962, 68] width 150 height 16
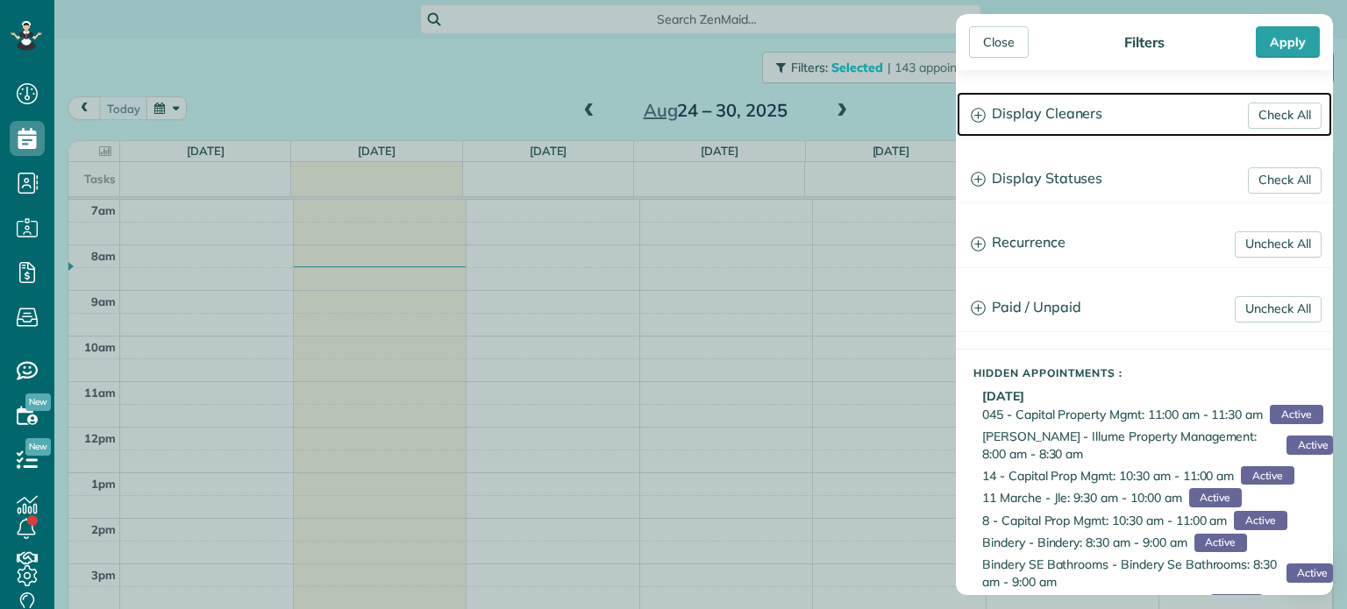
click at [986, 104] on h3 "Display Cleaners" at bounding box center [1144, 114] width 375 height 45
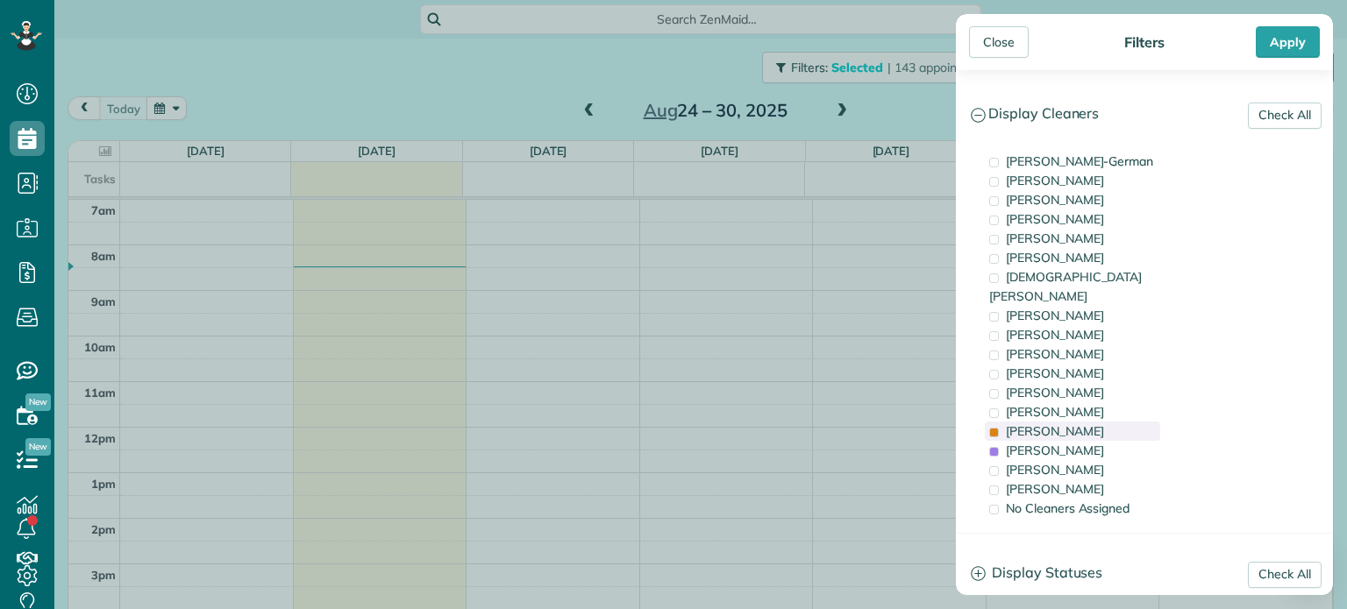
click at [1059, 424] on span "Tammi Rue" at bounding box center [1055, 432] width 98 height 16
click at [1061, 443] on span "Meralda Harris" at bounding box center [1055, 451] width 98 height 16
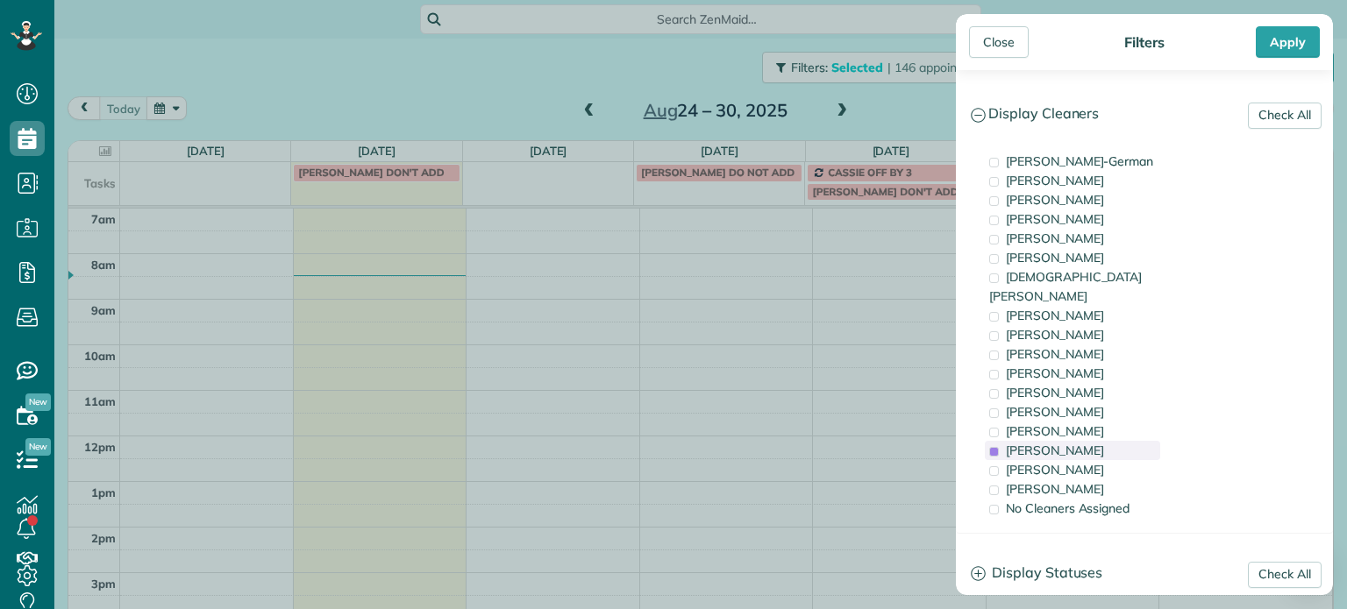
click at [1061, 443] on span "Meralda Harris" at bounding box center [1055, 451] width 98 height 16
click at [1056, 481] on span "Cristina Sainz" at bounding box center [1055, 489] width 98 height 16
click at [1056, 462] on span "Laura Chavez" at bounding box center [1055, 470] width 98 height 16
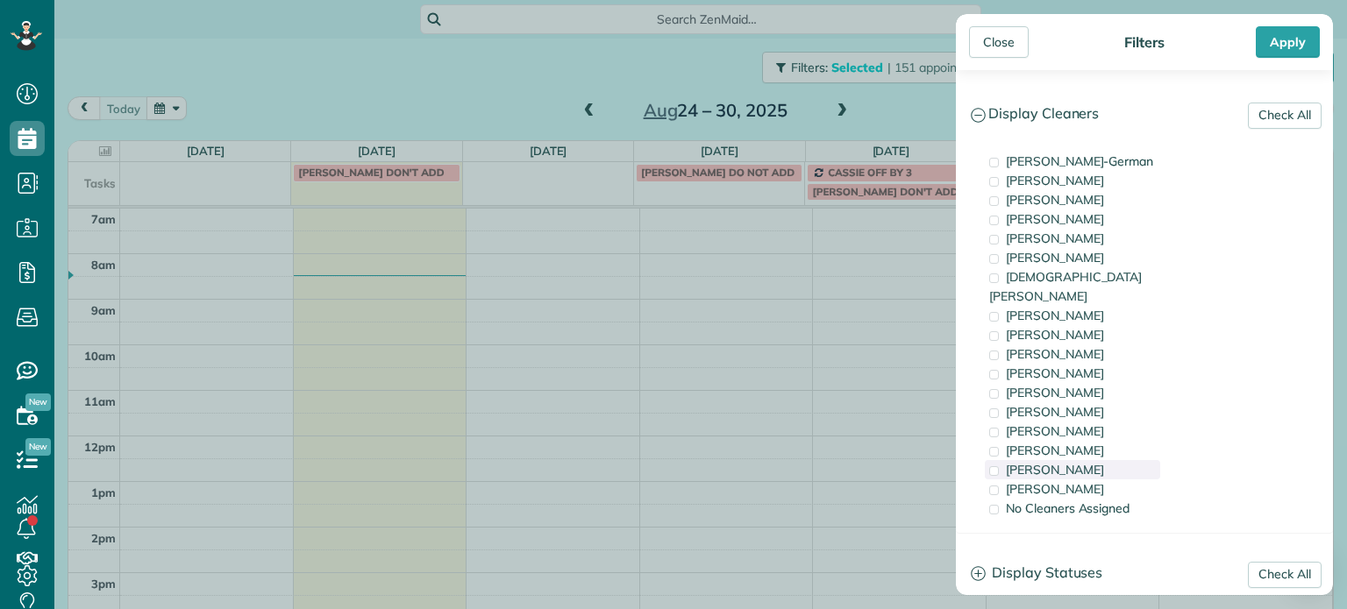
click at [1122, 460] on div "Laura Chavez" at bounding box center [1072, 469] width 175 height 19
click at [509, 115] on div "Close Filters Apply Check All Display Cleaners Christina Wright-German Cassie F…" at bounding box center [673, 304] width 1347 height 609
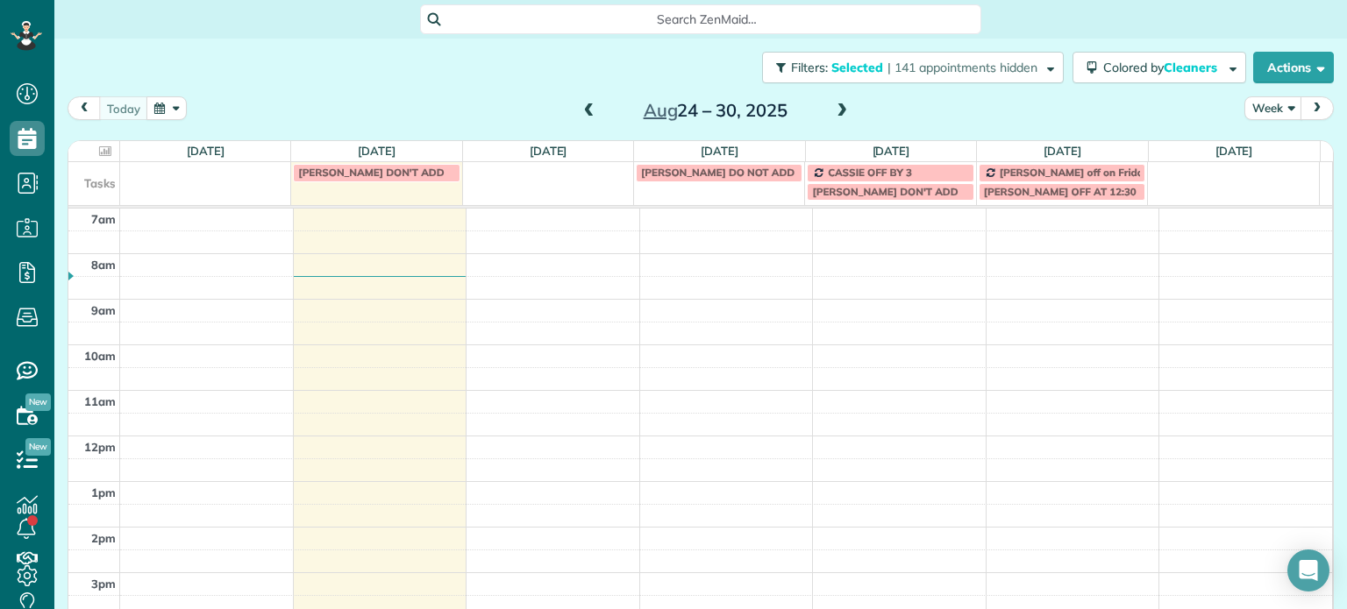
click at [833, 106] on span at bounding box center [841, 111] width 19 height 16
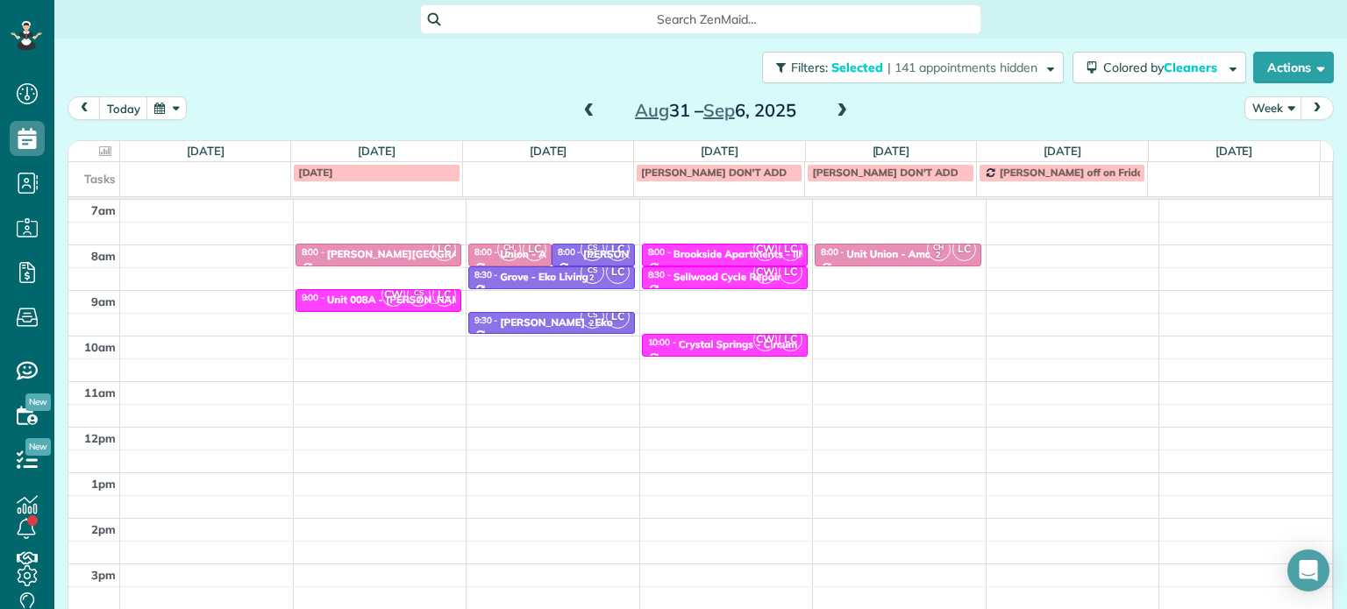
click at [585, 111] on span at bounding box center [589, 111] width 19 height 16
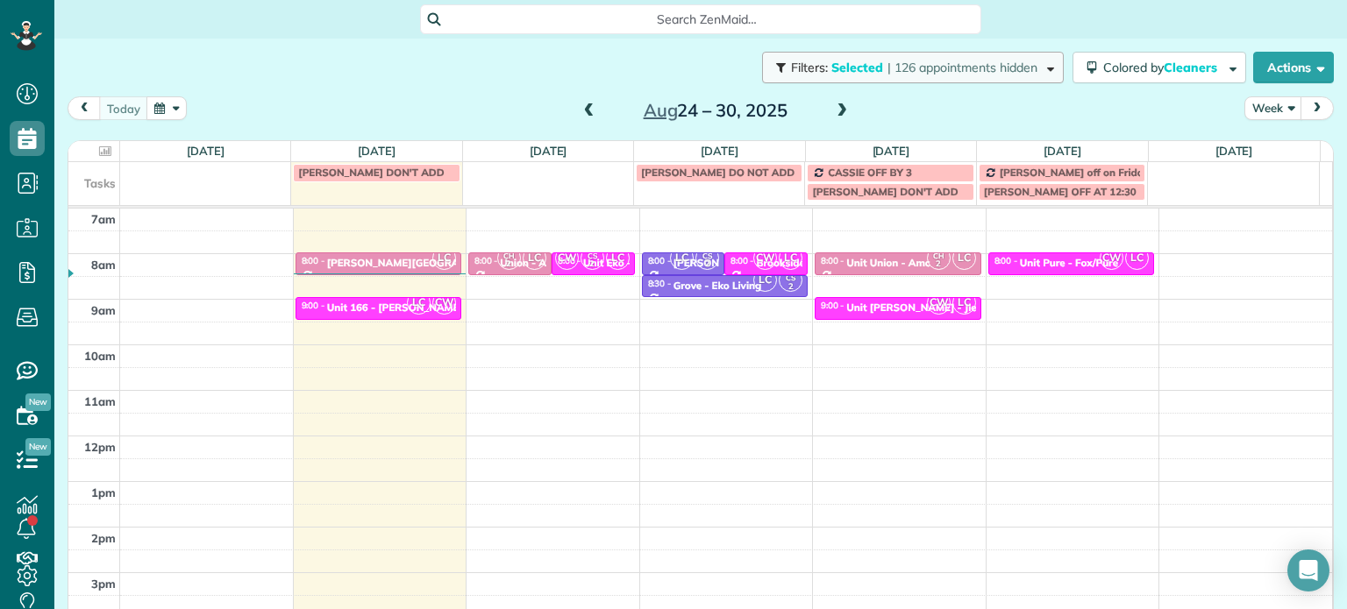
click at [921, 68] on span "| 126 appointments hidden" at bounding box center [962, 68] width 150 height 16
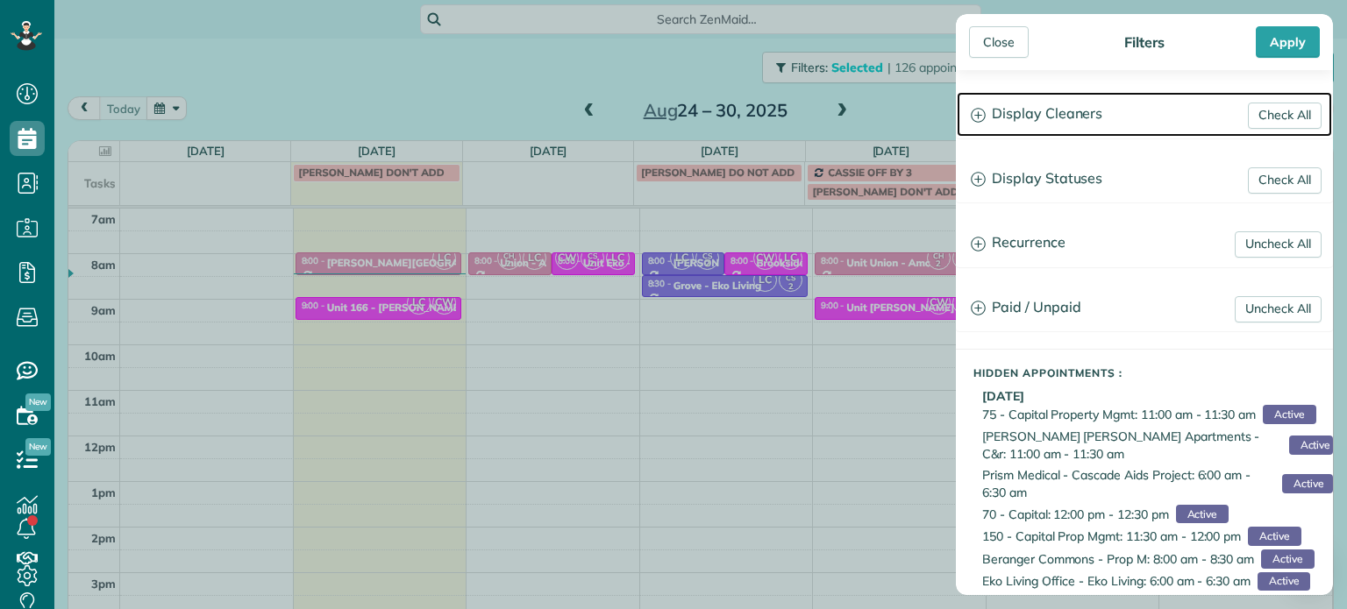
click at [1010, 101] on h3 "Display Cleaners" at bounding box center [1144, 114] width 375 height 45
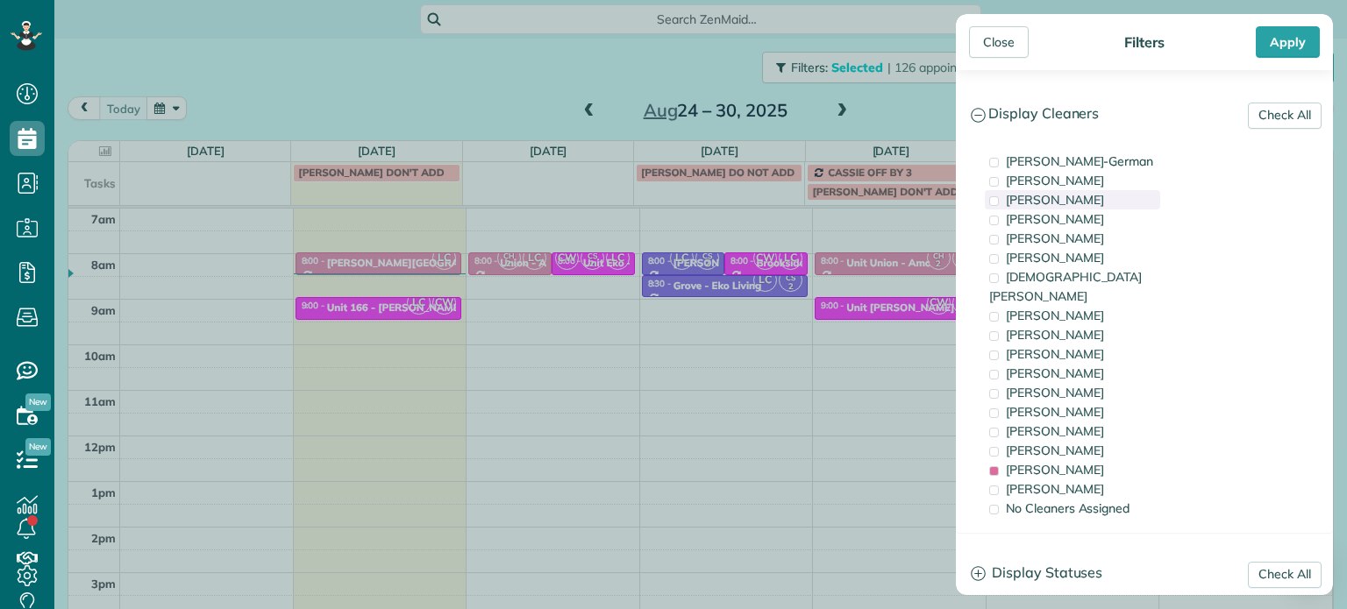
click at [1088, 203] on span "Tawnya Reynolds" at bounding box center [1055, 200] width 98 height 16
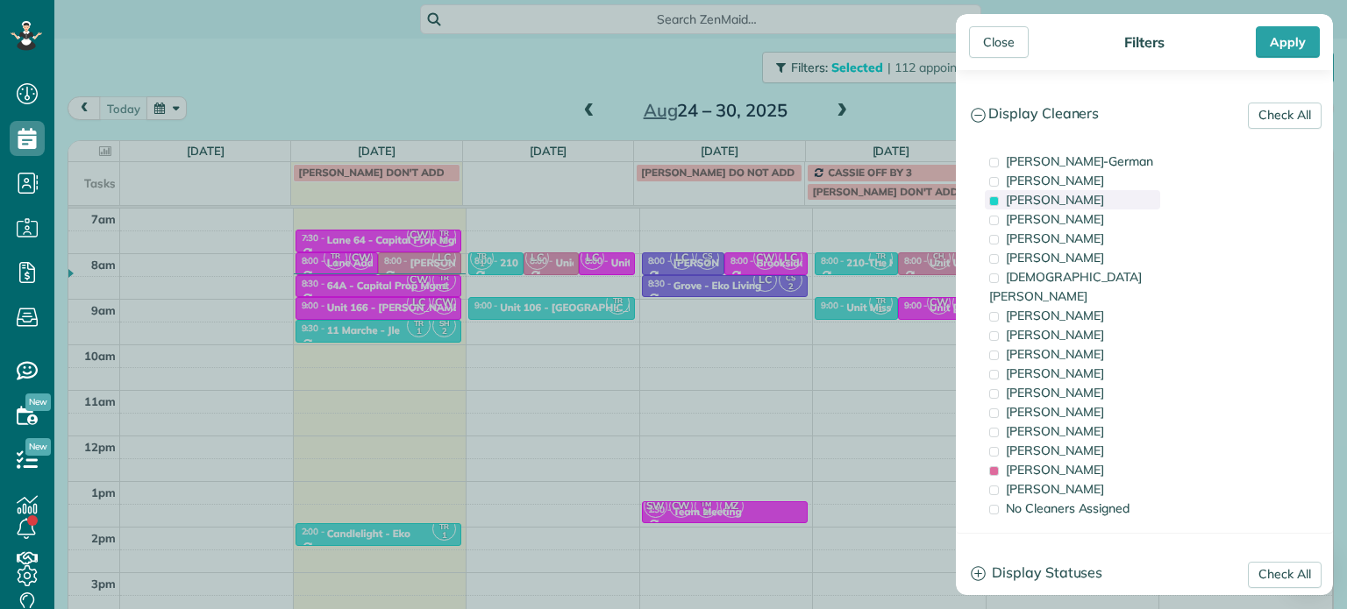
click at [1088, 203] on span "Tawnya Reynolds" at bounding box center [1055, 200] width 98 height 16
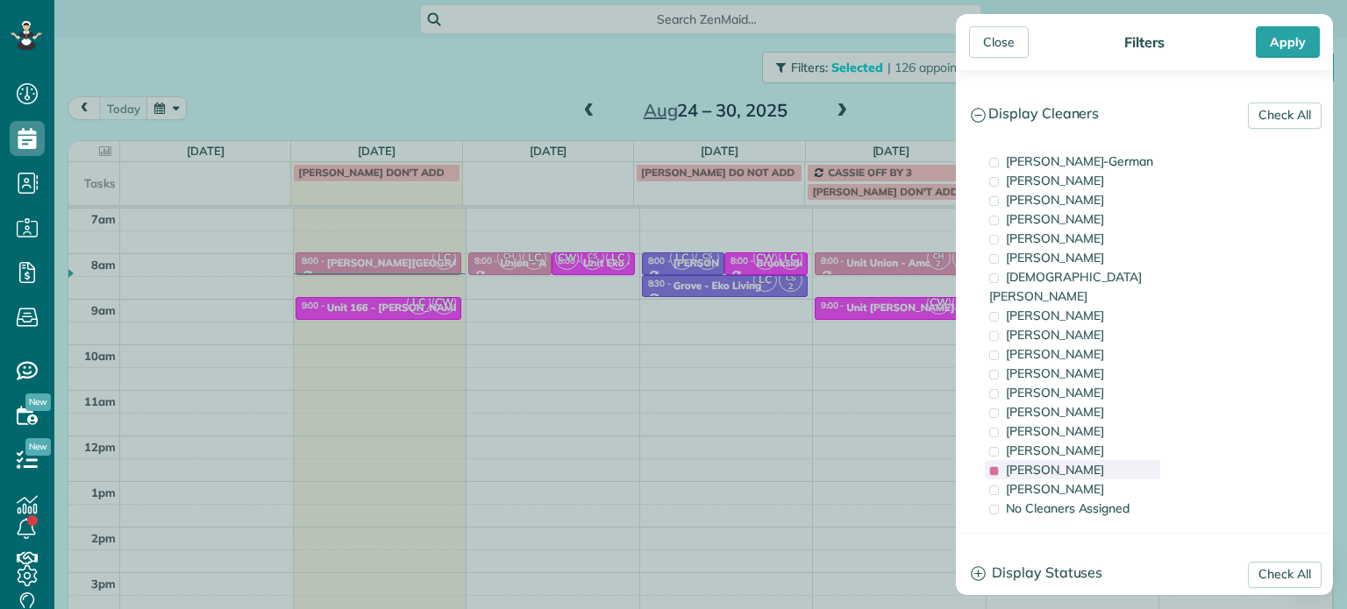
click at [1071, 462] on span "Laura Chavez" at bounding box center [1055, 470] width 98 height 16
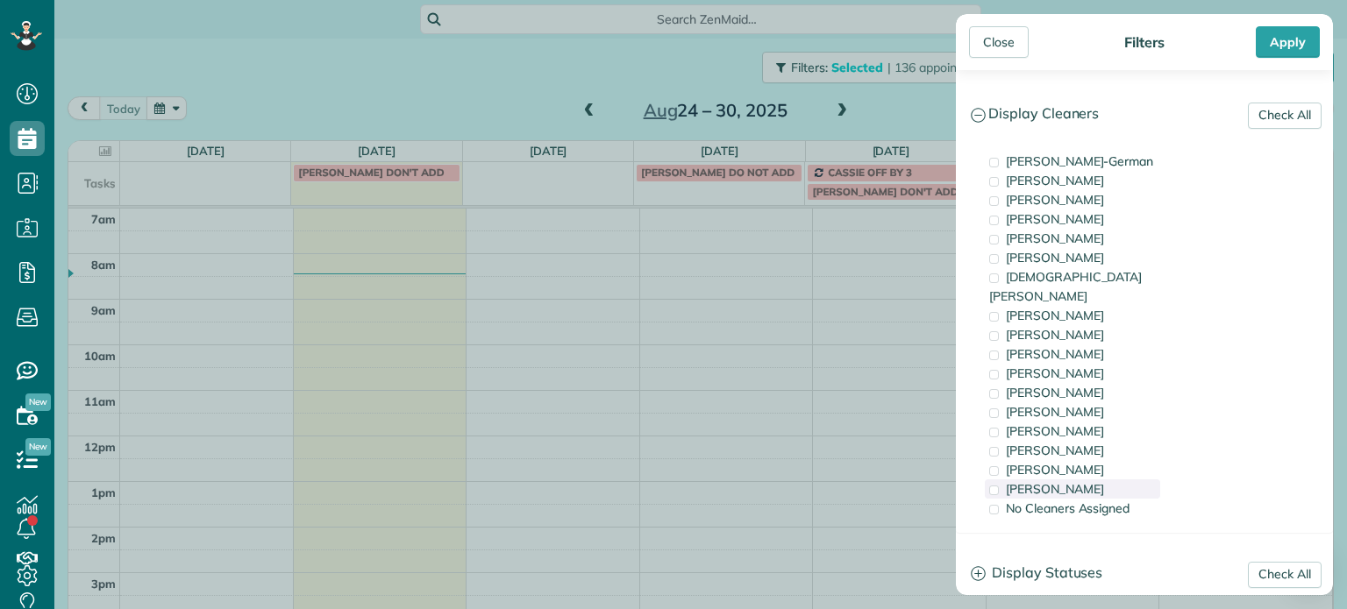
click at [1080, 481] on span "Cristina Sainz" at bounding box center [1055, 489] width 98 height 16
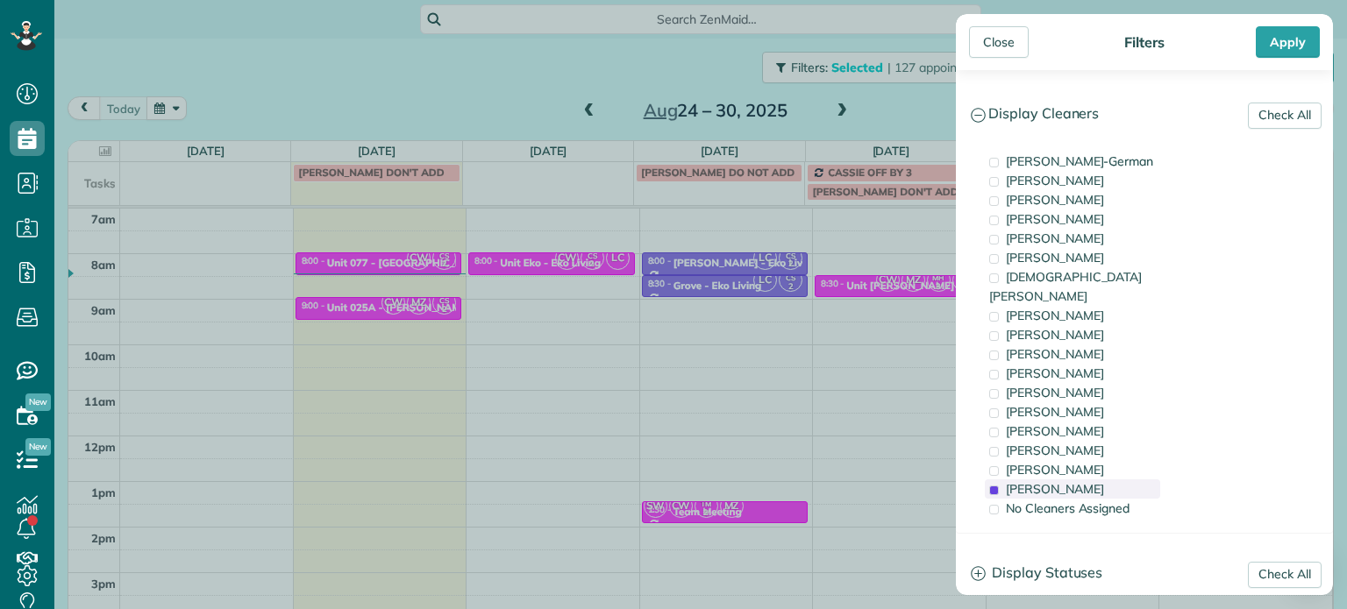
click at [1080, 481] on span "Cristina Sainz" at bounding box center [1055, 489] width 98 height 16
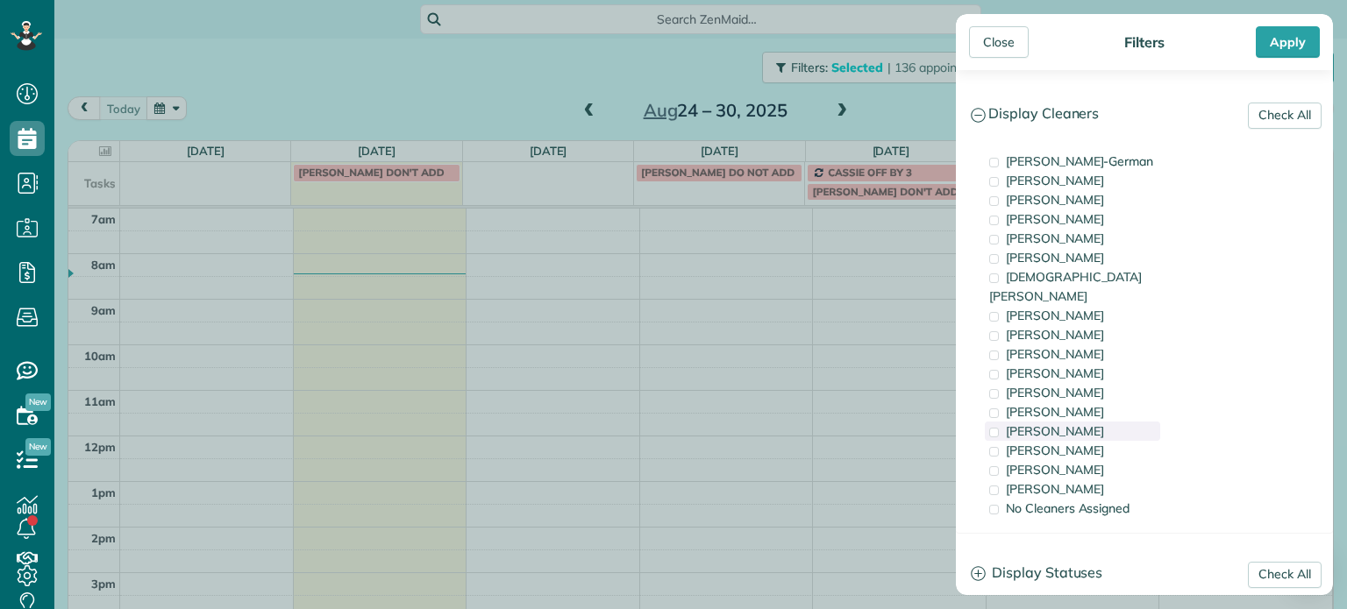
click at [1072, 422] on div "Tammi Rue" at bounding box center [1072, 431] width 175 height 19
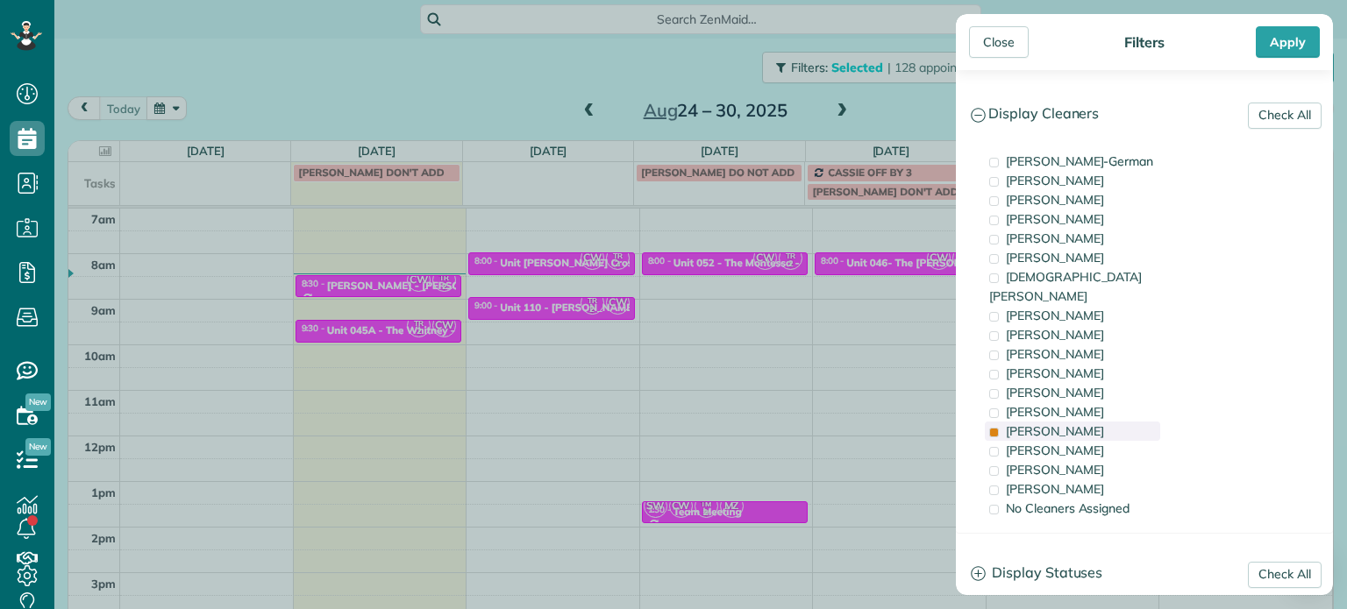
click at [1072, 422] on div "Tammi Rue" at bounding box center [1072, 431] width 175 height 19
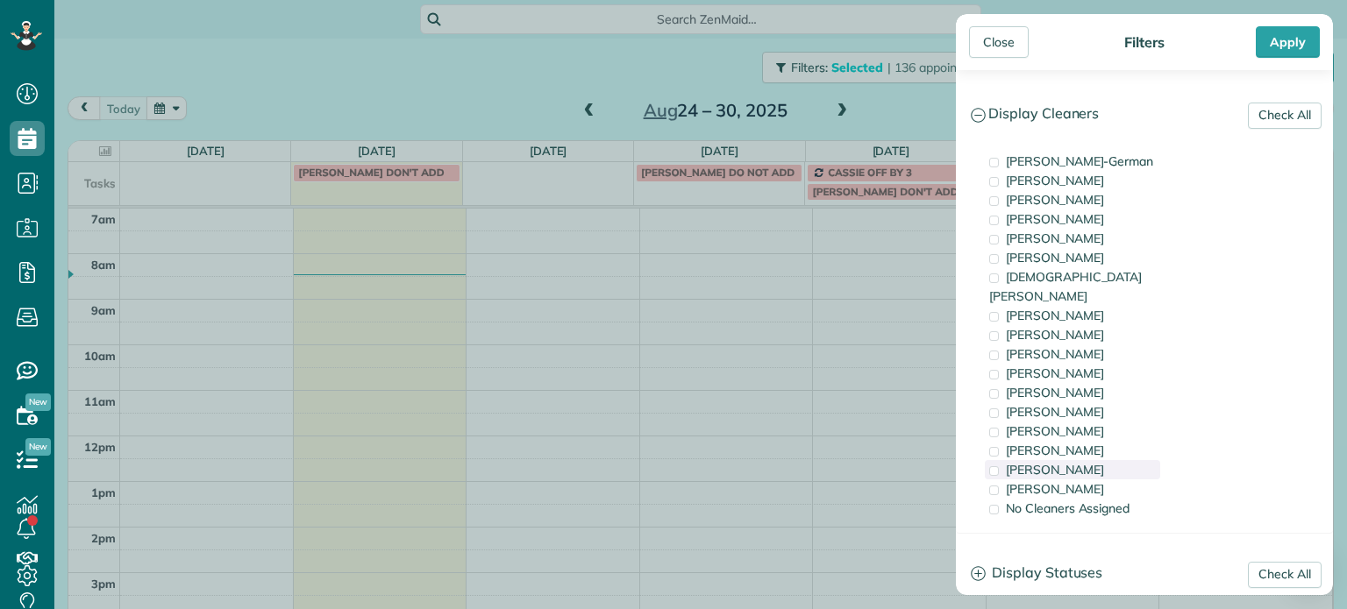
click at [1074, 462] on span "Laura Chavez" at bounding box center [1055, 470] width 98 height 16
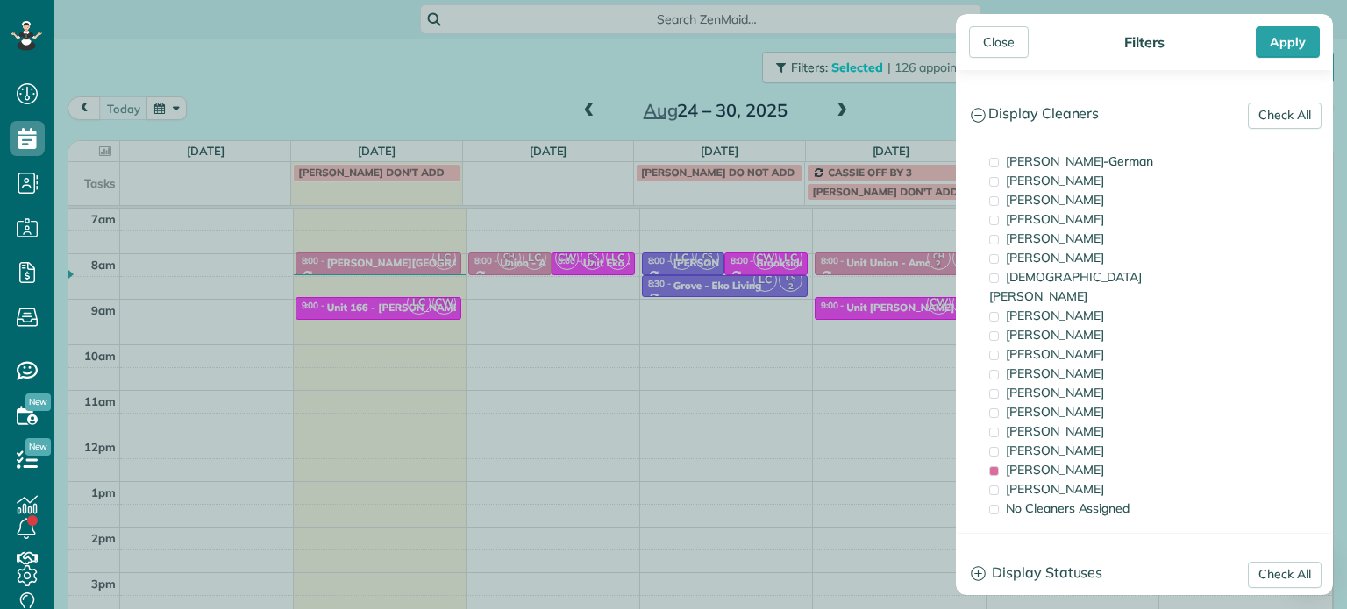
click at [769, 259] on div "Close Filters Apply Check All Display Cleaners Christina Wright-German Cassie F…" at bounding box center [673, 304] width 1347 height 609
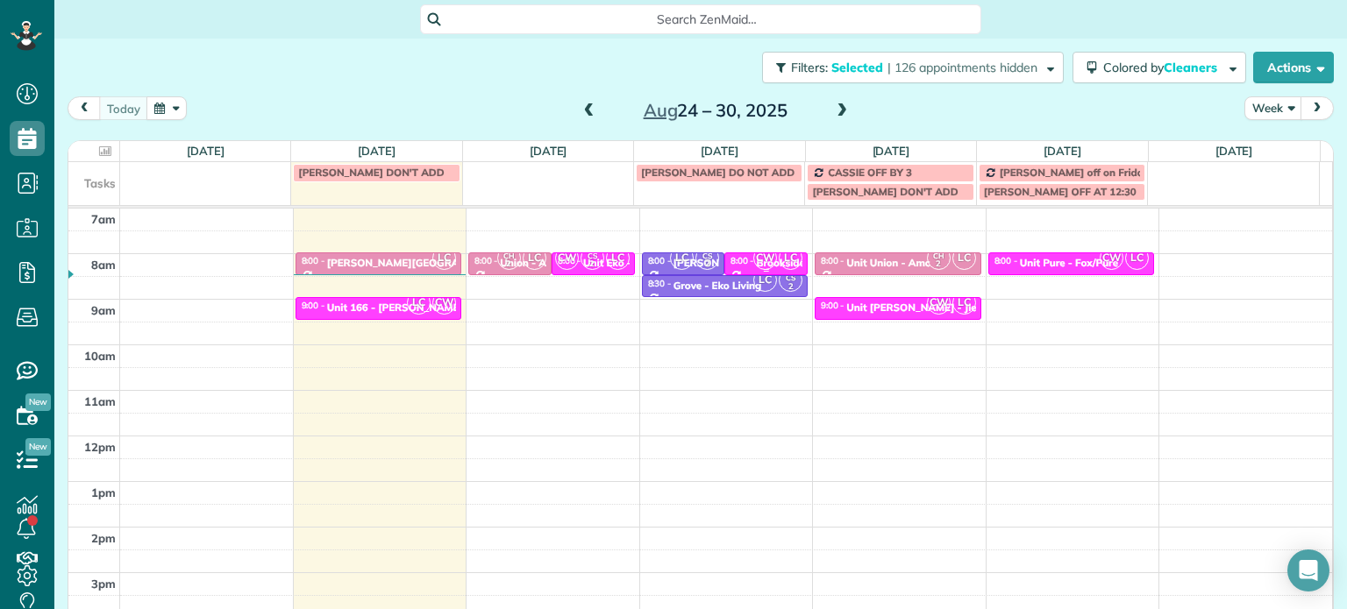
click at [779, 259] on span "LC" at bounding box center [791, 258] width 24 height 24
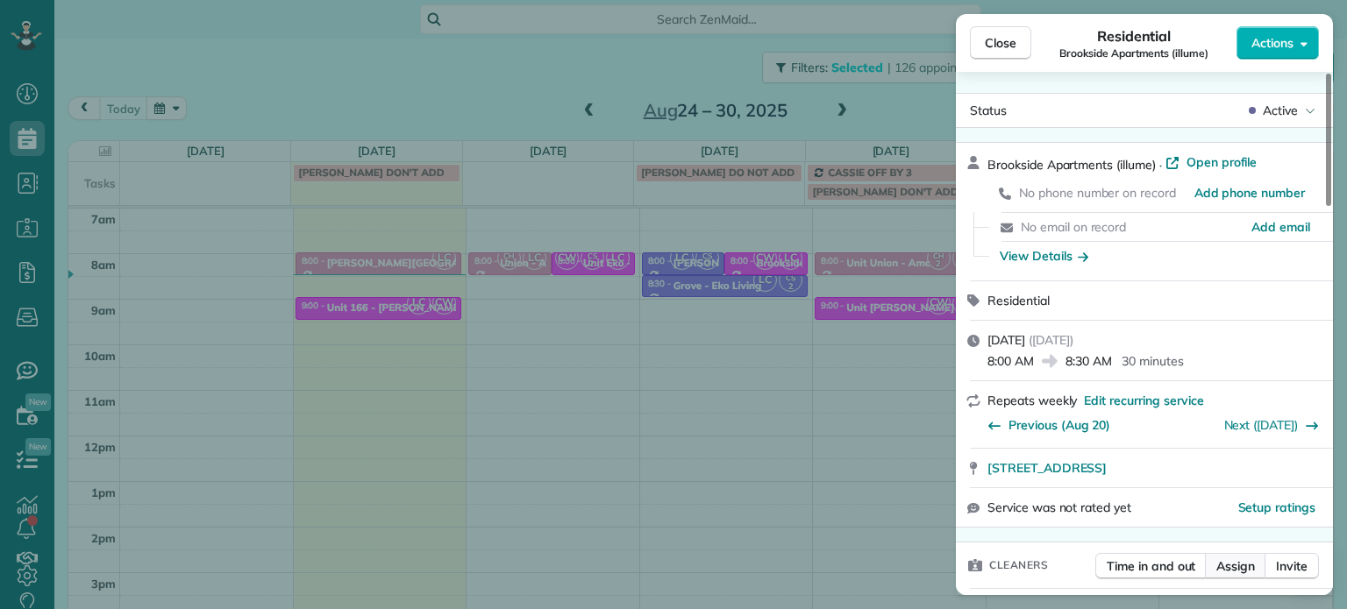
click at [1229, 559] on button "Assign" at bounding box center [1235, 566] width 61 height 26
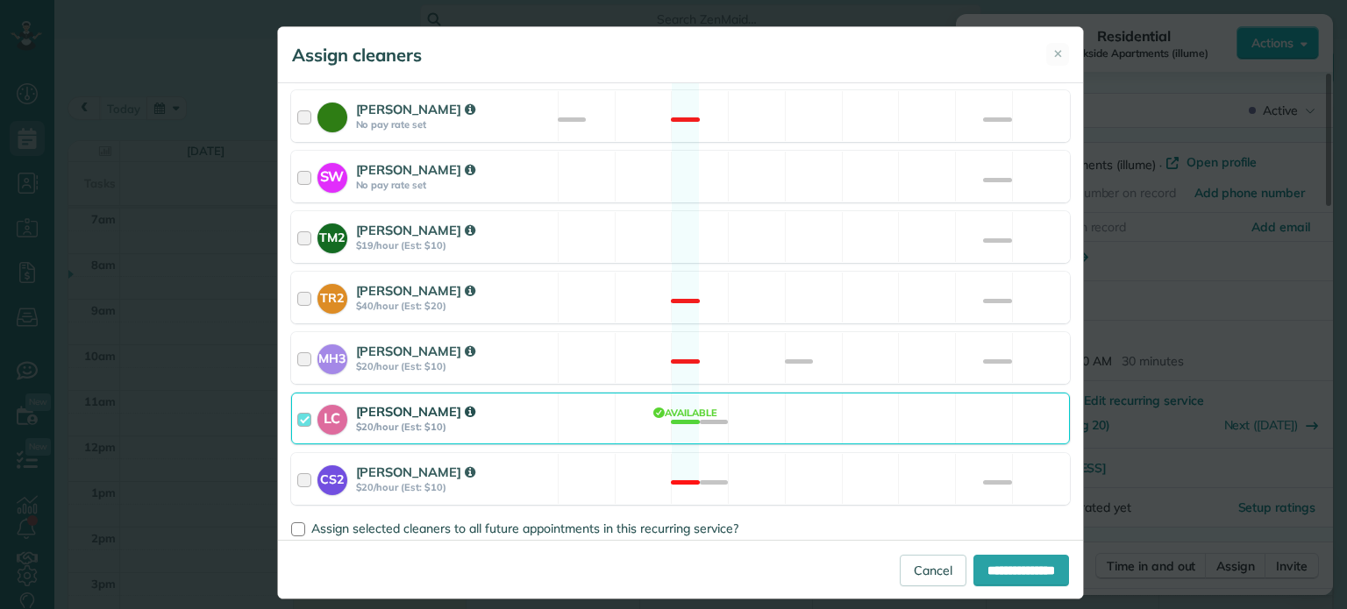
scroll to position [841, 0]
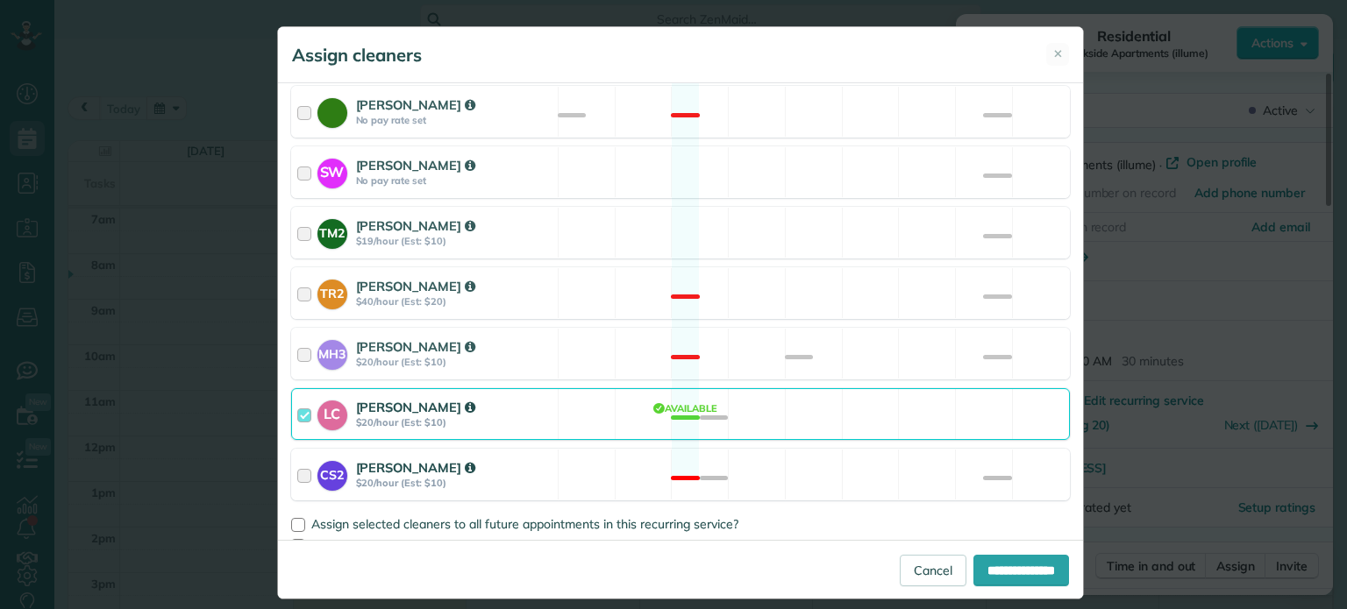
click at [919, 449] on div "CS2 Cristina Sainz $20/hour (Est: $10) Not available" at bounding box center [680, 475] width 779 height 52
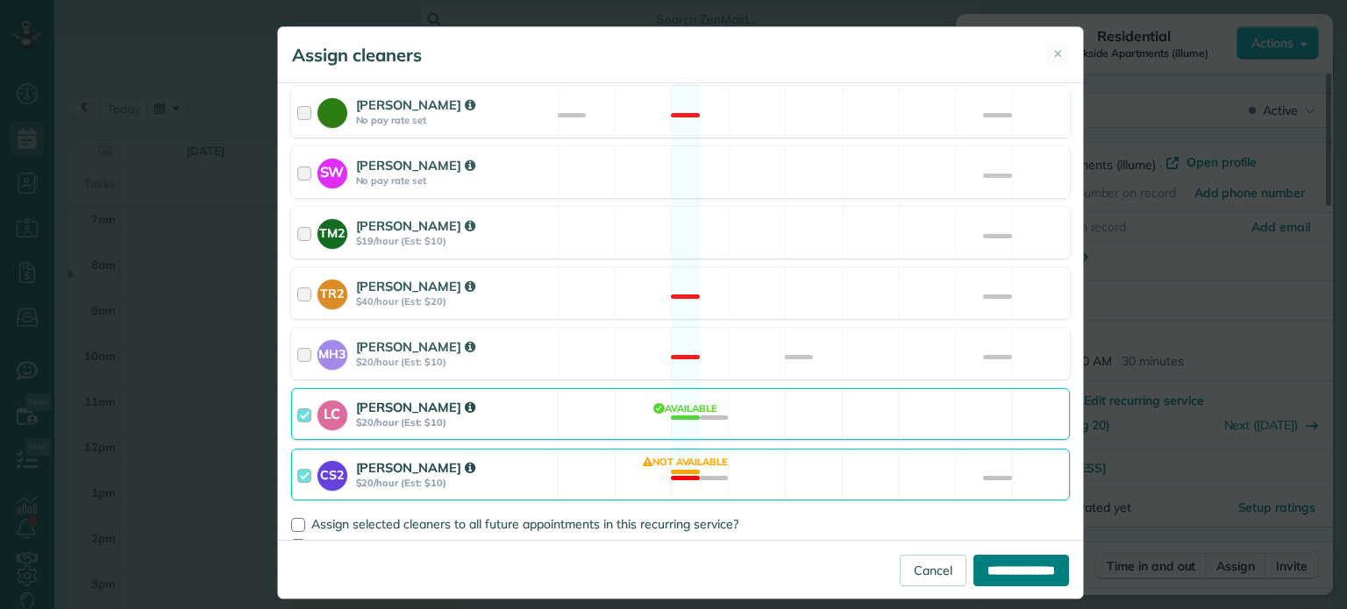
click at [1003, 566] on input "**********" at bounding box center [1021, 571] width 96 height 32
type input "**********"
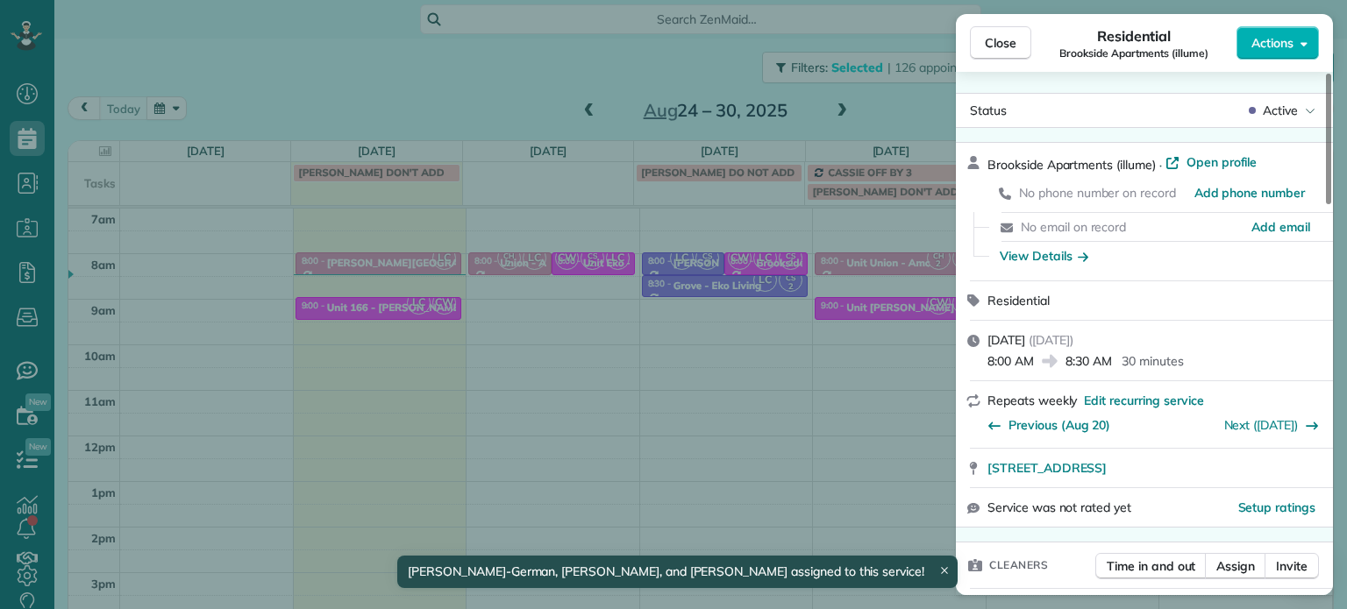
click at [782, 398] on div "Close Residential Brookside Apartments (illume) Actions Status Active Brookside…" at bounding box center [673, 304] width 1347 height 609
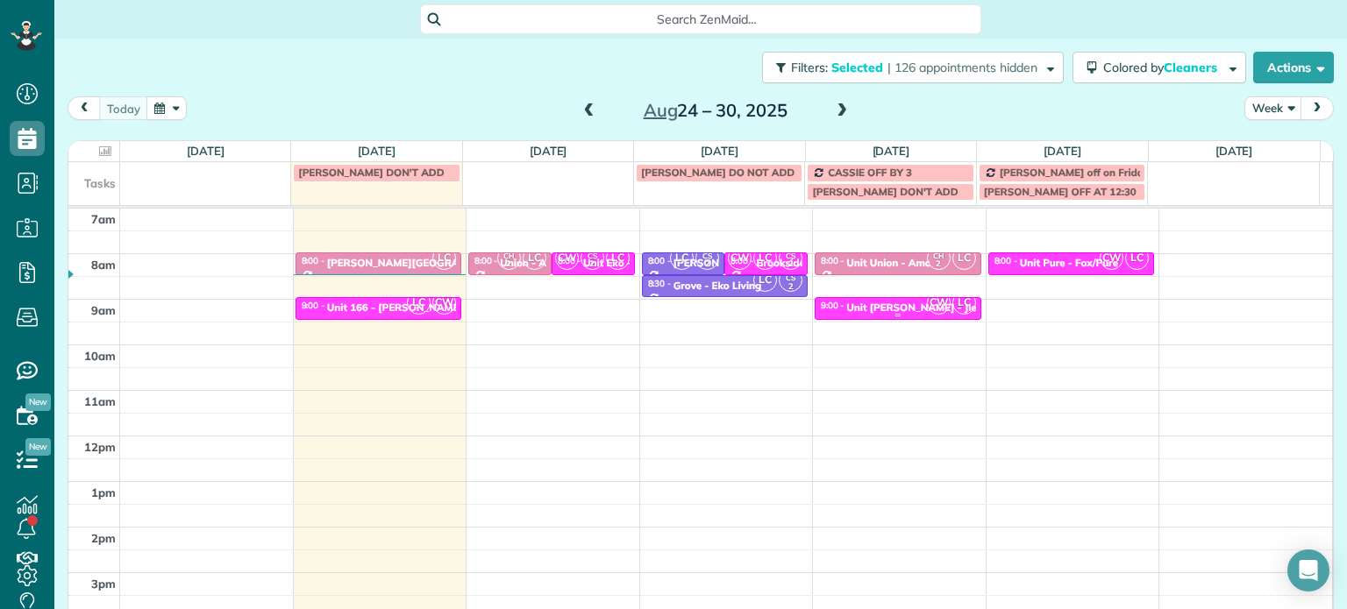
click at [889, 305] on div "Unit Medina - Jle" at bounding box center [911, 308] width 130 height 12
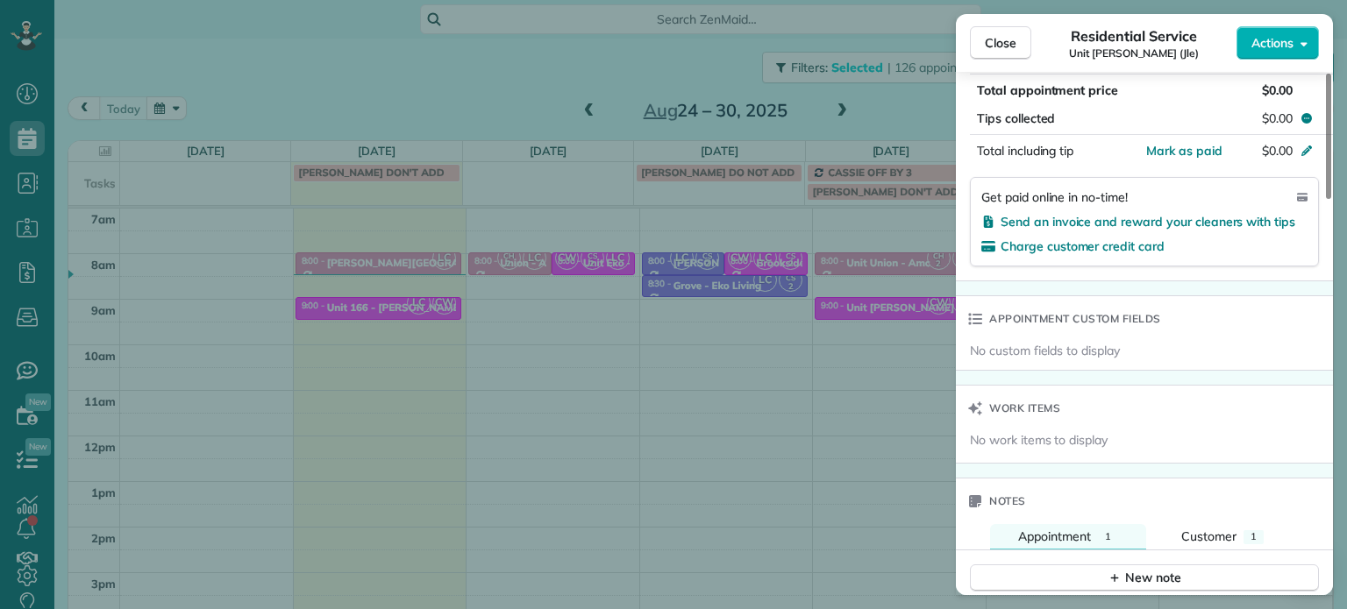
scroll to position [1316, 0]
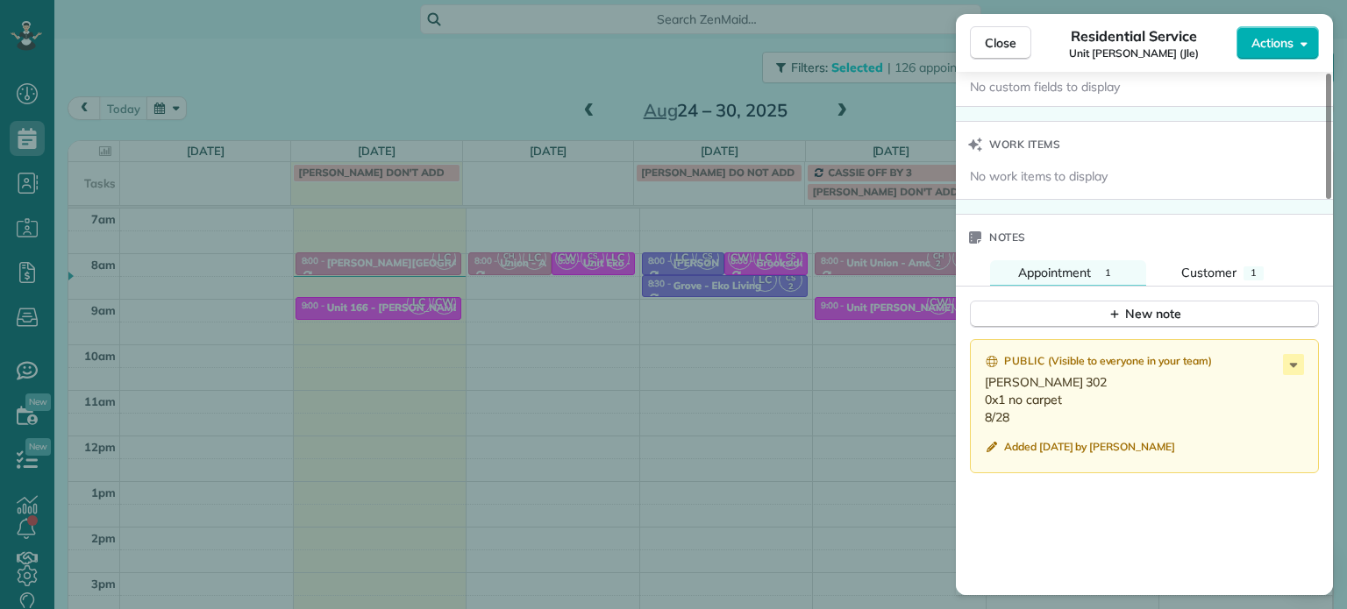
click at [886, 381] on div "Close Residential Service Unit Medina (Jle) Actions Status Active Unit Medina (…" at bounding box center [673, 304] width 1347 height 609
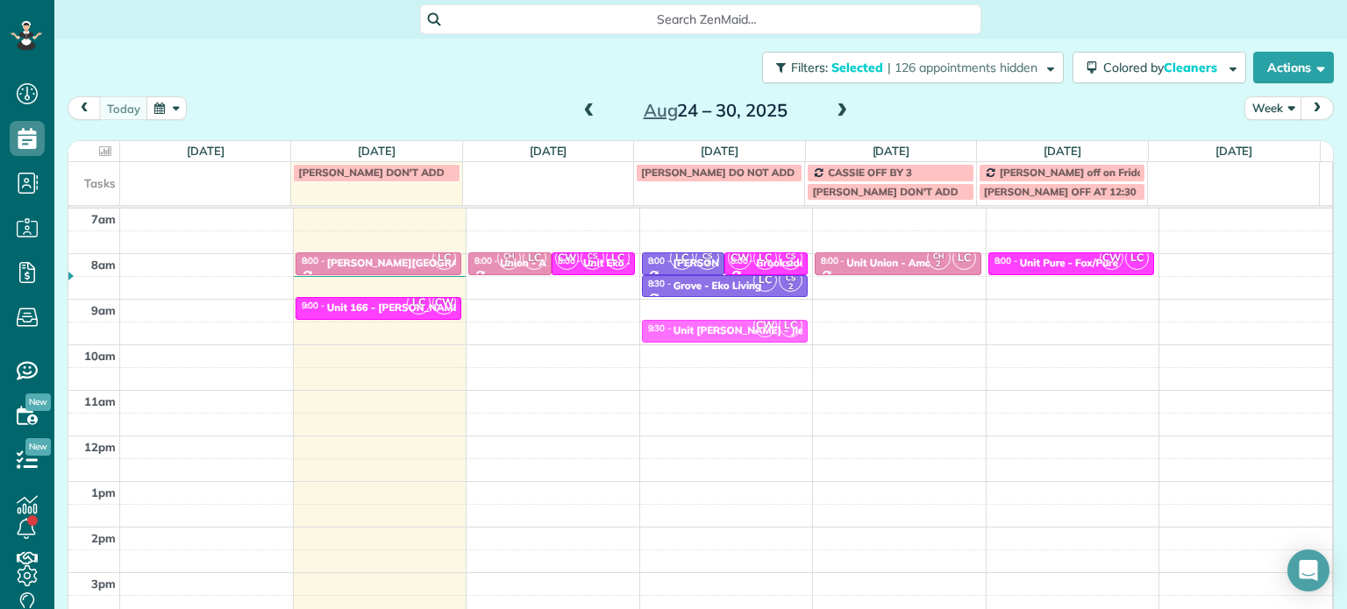
drag, startPoint x: 892, startPoint y: 310, endPoint x: 794, endPoint y: 334, distance: 100.2
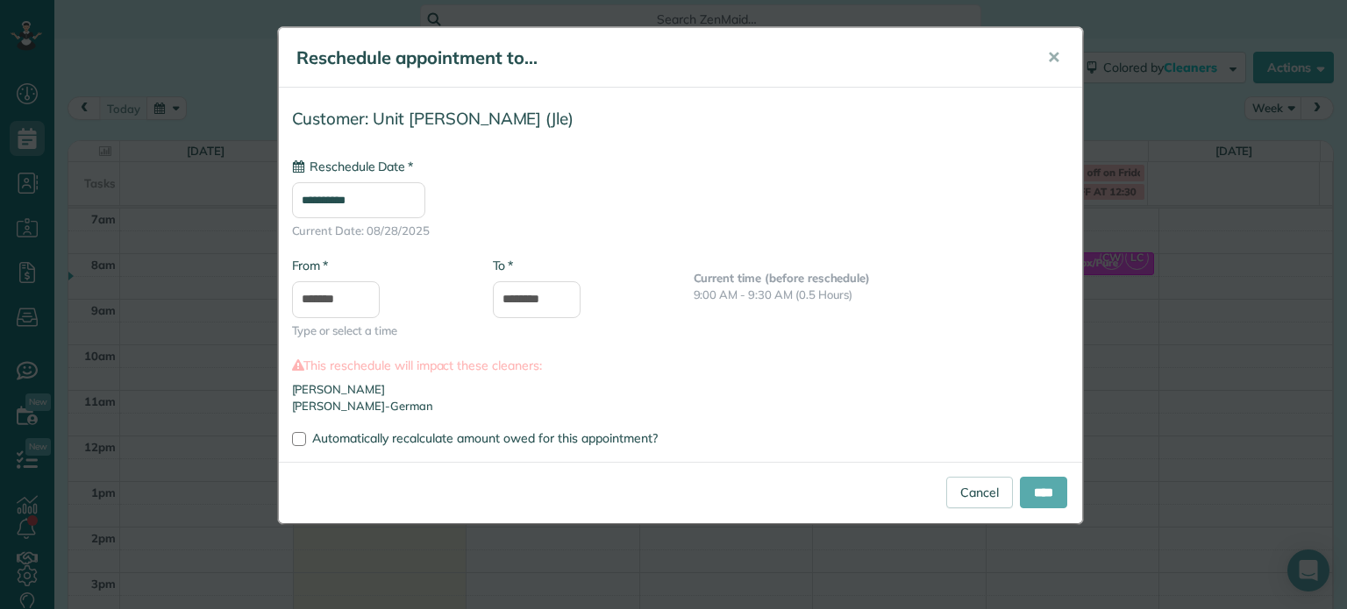
type input "**********"
click at [1045, 496] on input "****" at bounding box center [1043, 493] width 47 height 32
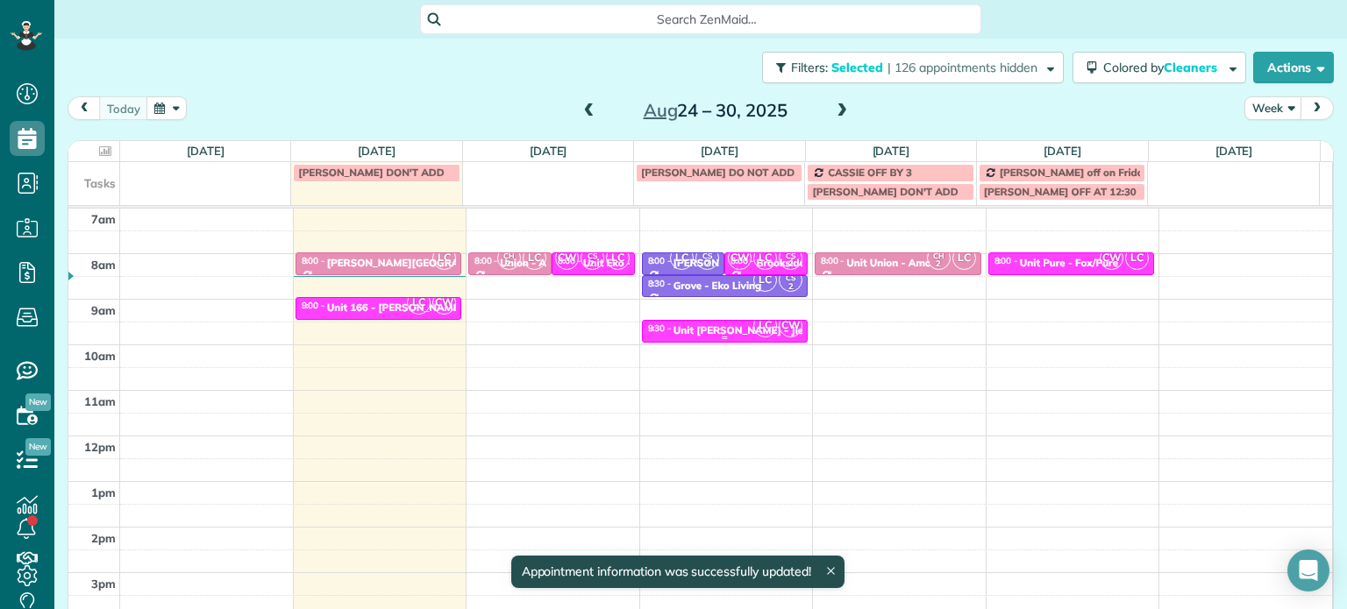
click at [707, 331] on div "Unit Medina - Jle" at bounding box center [738, 330] width 130 height 12
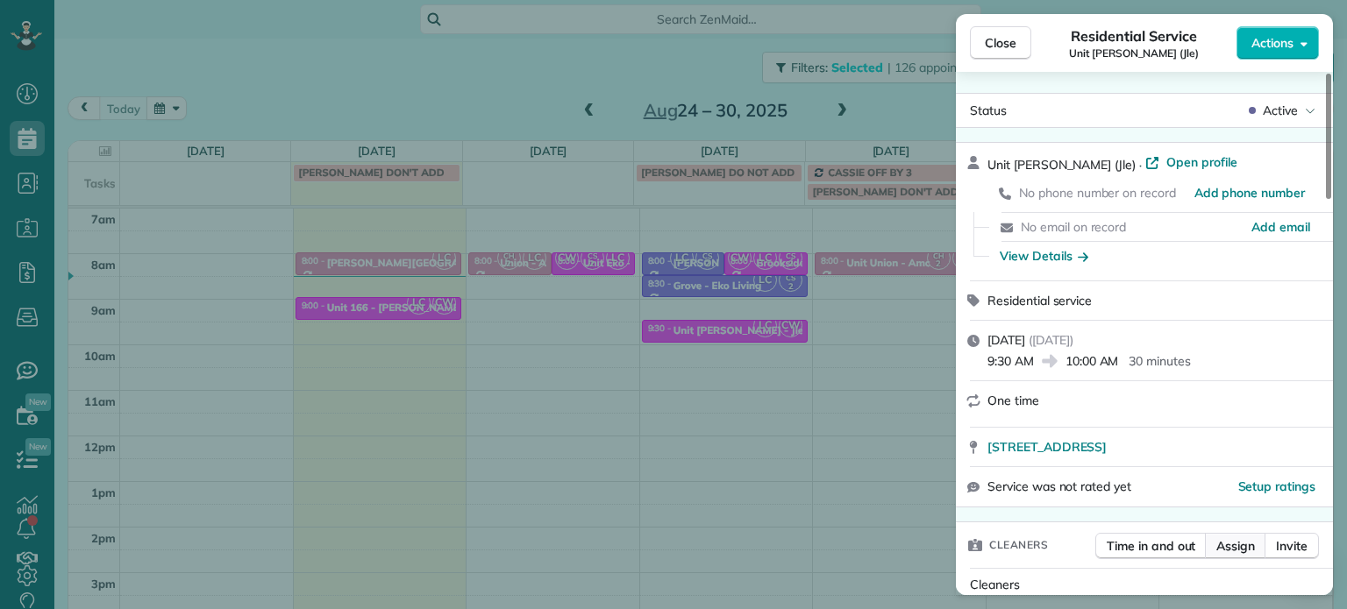
click at [1234, 545] on span "Assign" at bounding box center [1235, 547] width 39 height 18
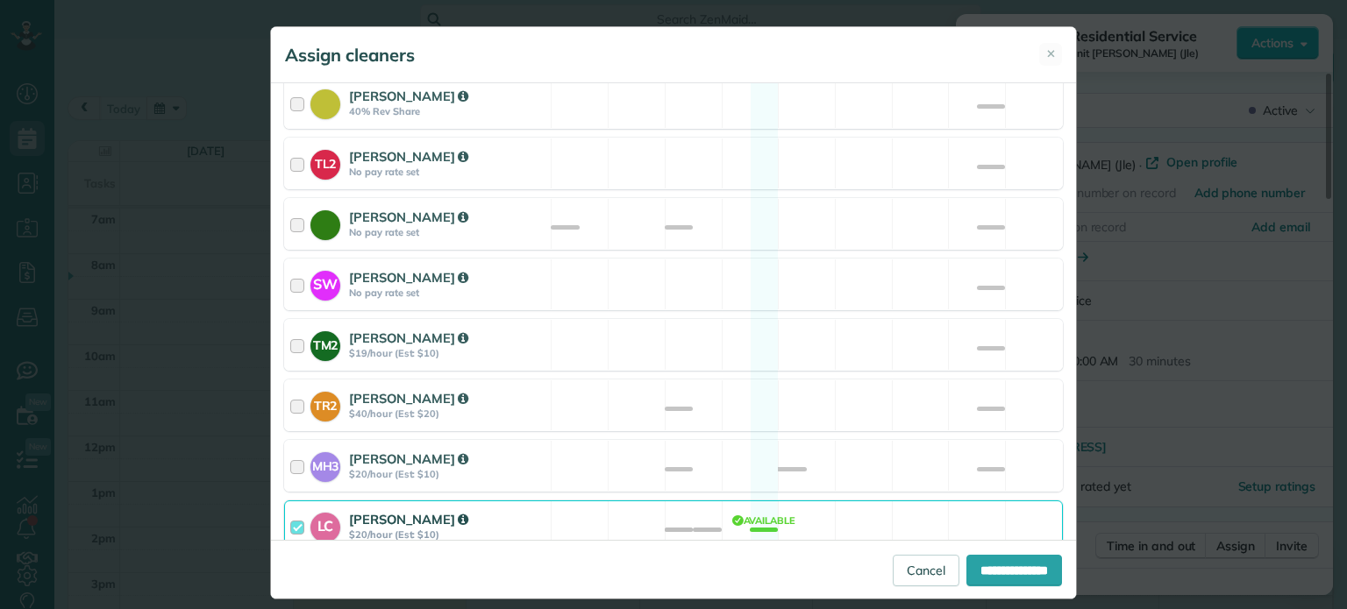
scroll to position [820, 0]
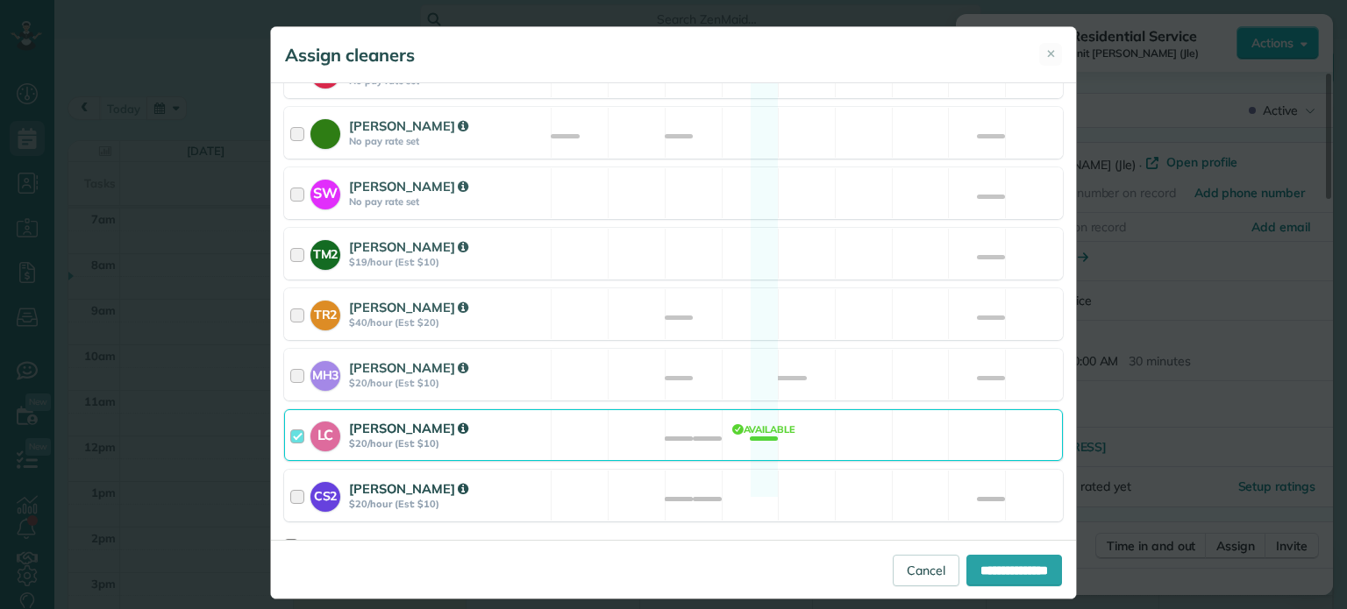
click at [782, 470] on div "CS2 Cristina Sainz $20/hour (Est: $10) Available" at bounding box center [673, 496] width 779 height 52
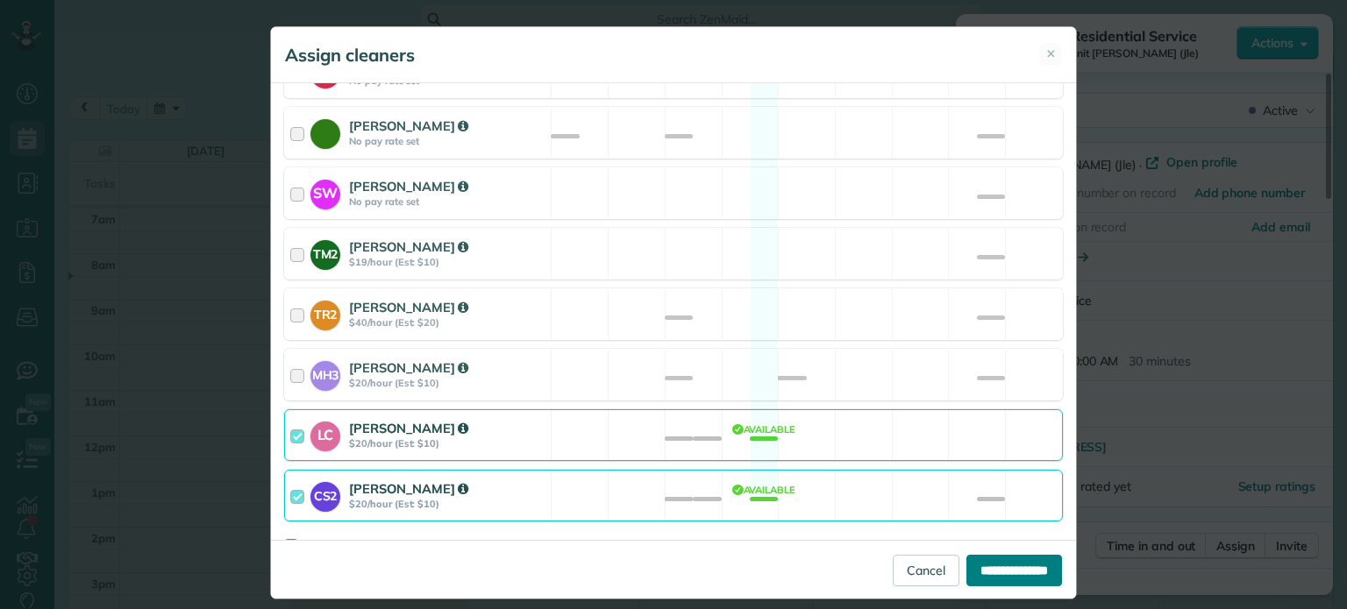
click at [972, 560] on input "**********" at bounding box center [1014, 571] width 96 height 32
type input "**********"
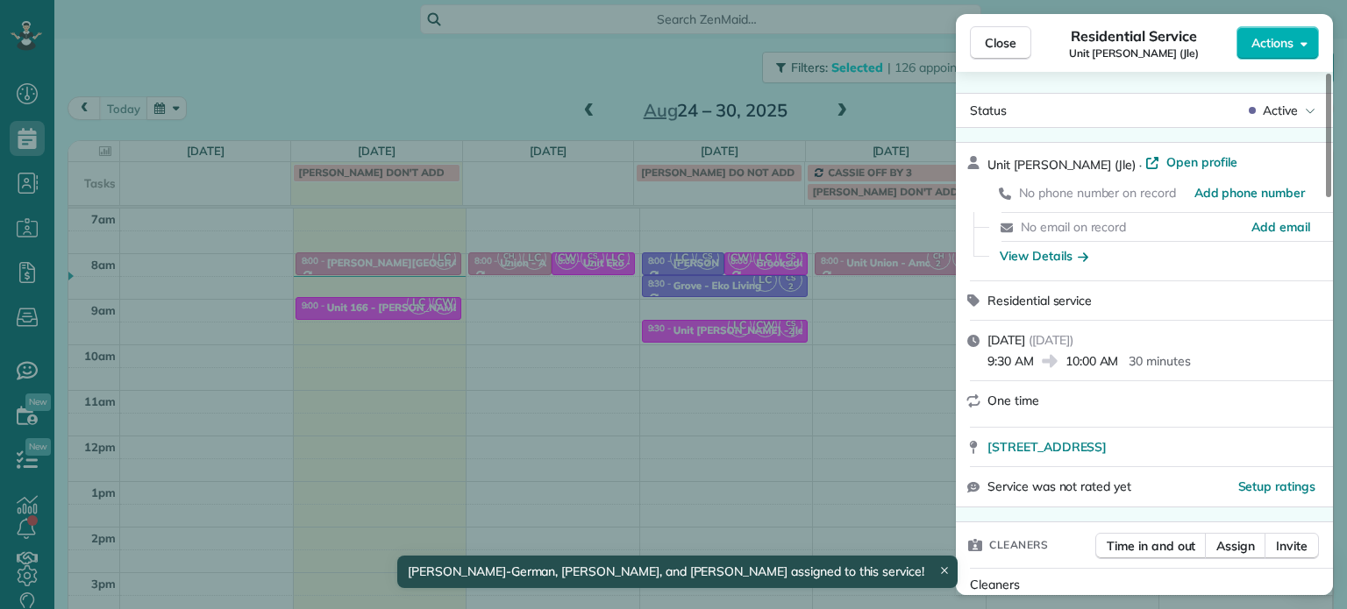
click at [879, 392] on div "Close Residential Service Unit Medina (Jle) Actions Status Active Unit Medina (…" at bounding box center [673, 304] width 1347 height 609
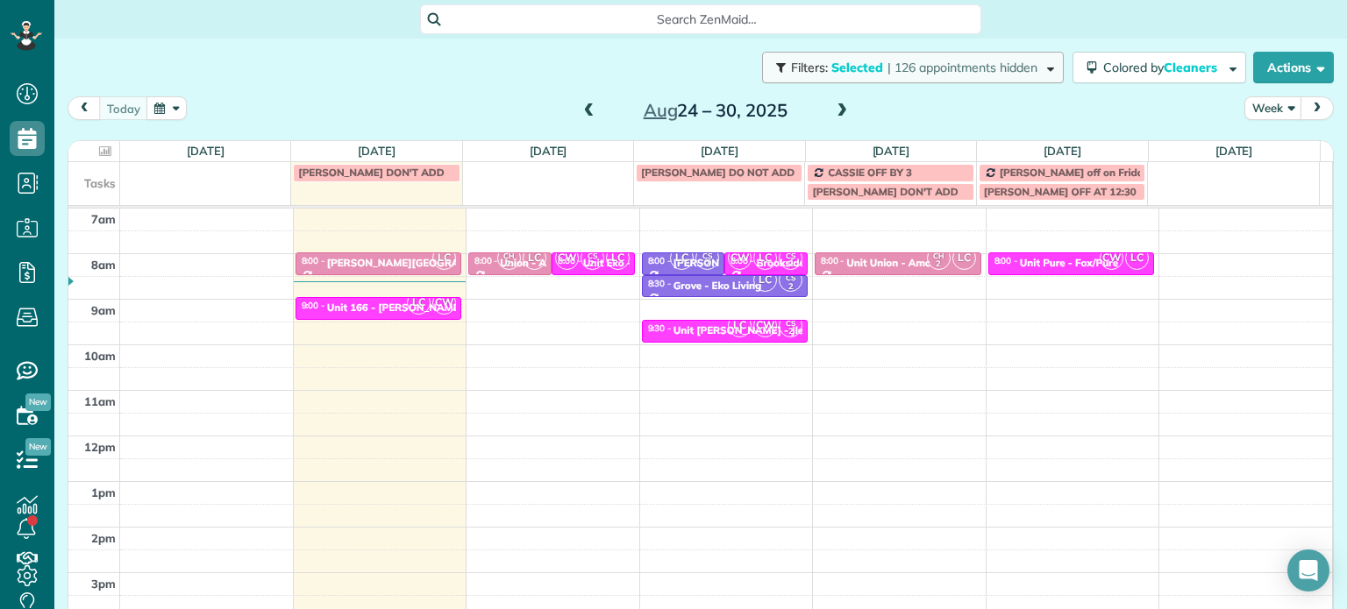
click at [877, 78] on button "Filters: Selected | 126 appointments hidden" at bounding box center [913, 68] width 302 height 32
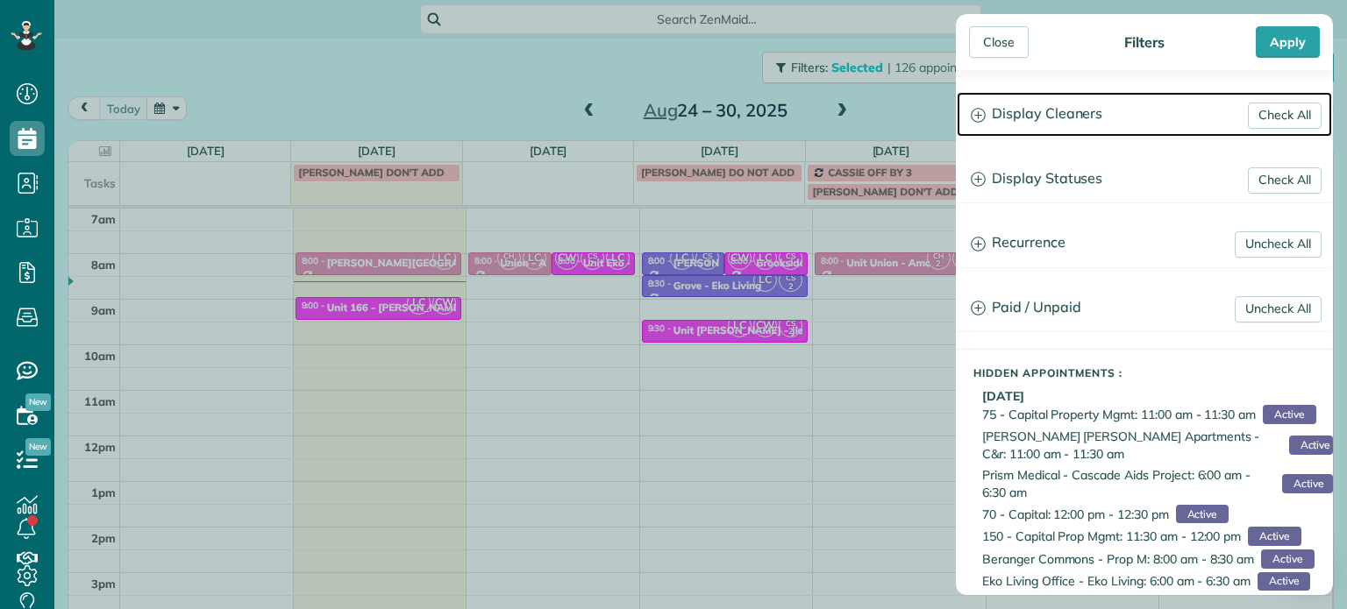
click at [1044, 116] on h3 "Display Cleaners" at bounding box center [1144, 114] width 375 height 45
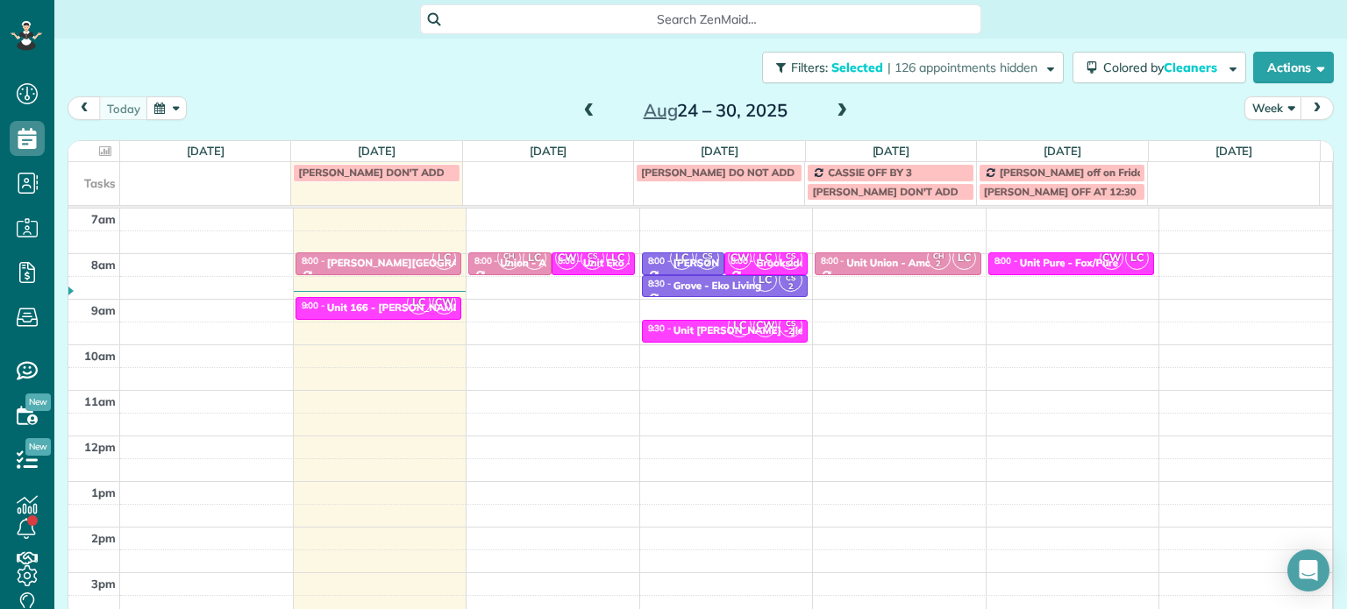
click at [748, 336] on div "Close Filters Apply Check All Display Cleaners Christina Wright-German Cassie F…" at bounding box center [673, 304] width 1347 height 609
click at [872, 304] on div "4am 5am 6am 7am 8am 9am 10am 11am 12pm 1pm 2pm 3pm 4pm 5pm LC 8:00 - 8:30 Corbe…" at bounding box center [700, 390] width 1264 height 637
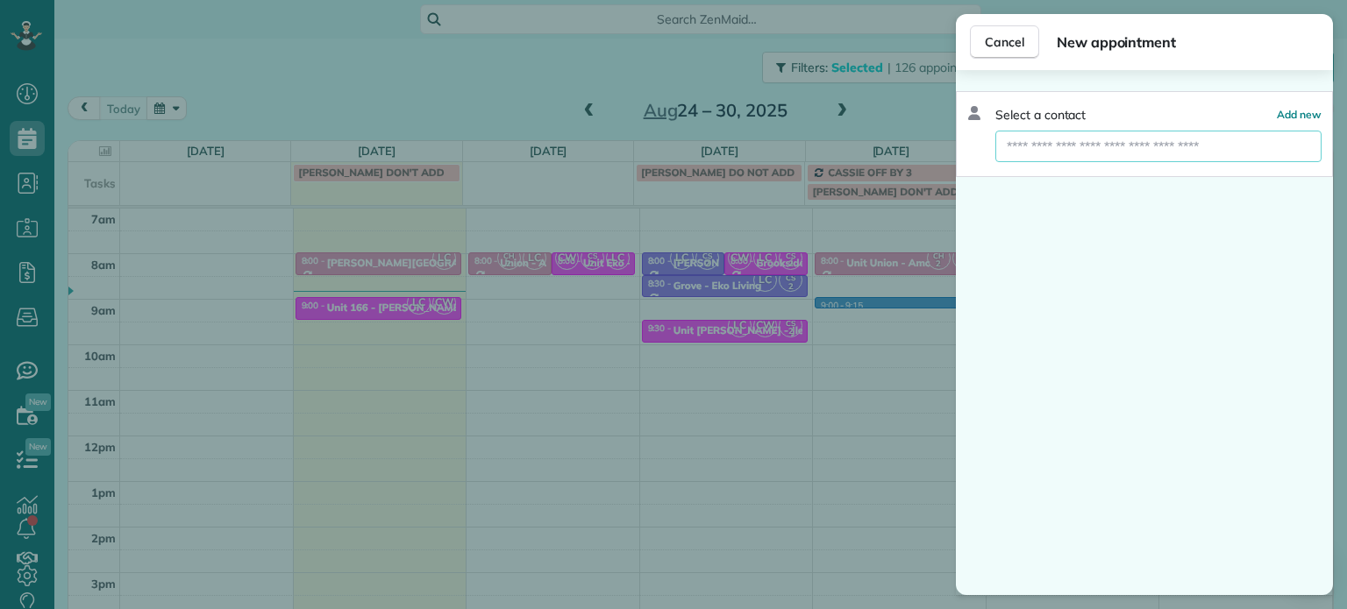
drag, startPoint x: 1088, startPoint y: 153, endPoint x: 1100, endPoint y: 154, distance: 11.4
click at [1088, 153] on input "text" at bounding box center [1158, 147] width 326 height 32
type input "*"
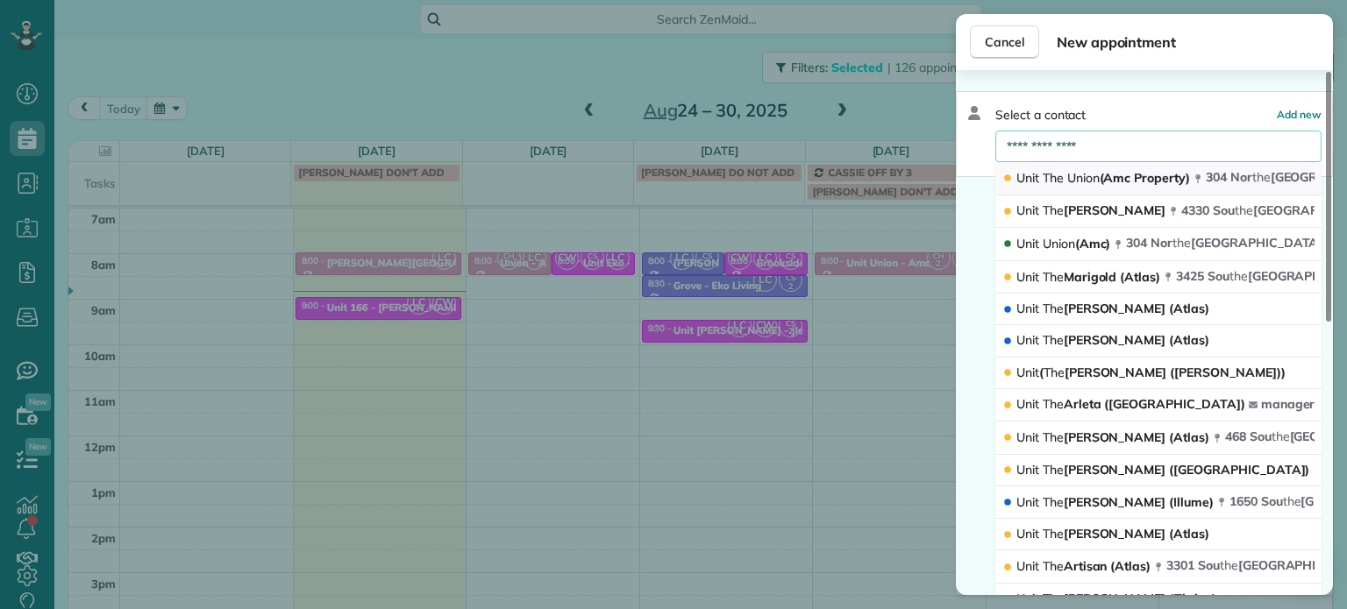
type input "**********"
click at [1094, 178] on span "Union" at bounding box center [1083, 178] width 32 height 16
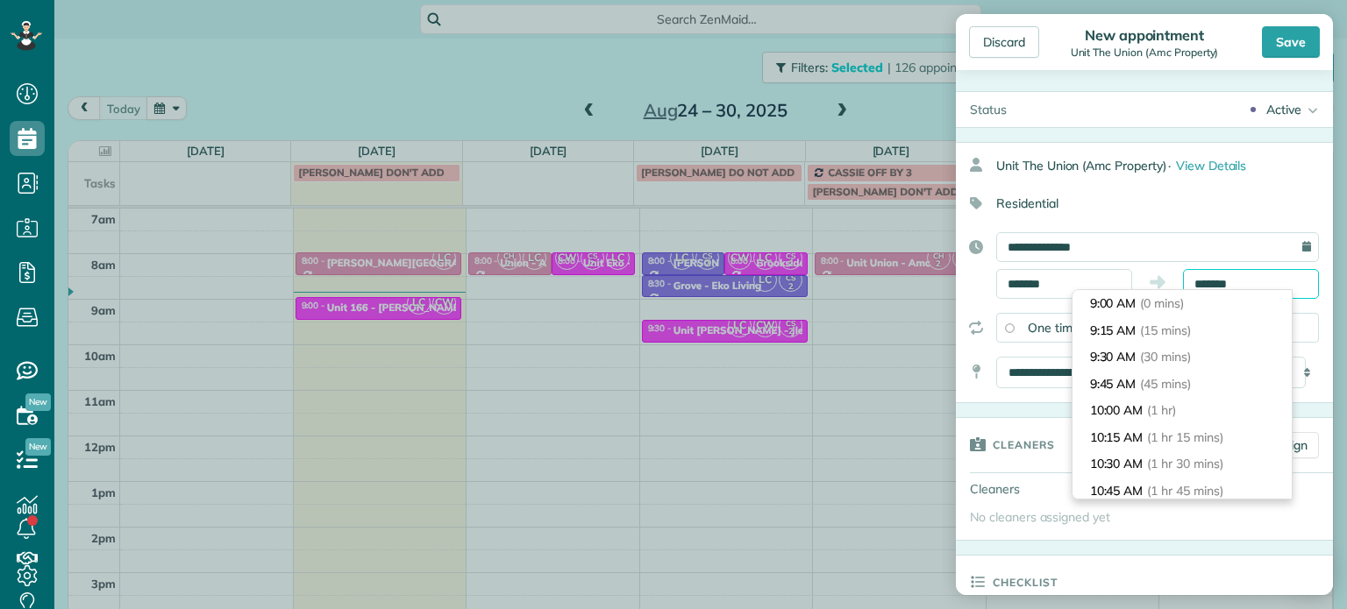
click at [1208, 297] on body "Dashboard Scheduling Calendar View List View Dispatch View - Weekly scheduling …" at bounding box center [673, 304] width 1347 height 609
type input "*******"
click at [1205, 358] on li "9:30 AM (30 mins)" at bounding box center [1181, 357] width 219 height 27
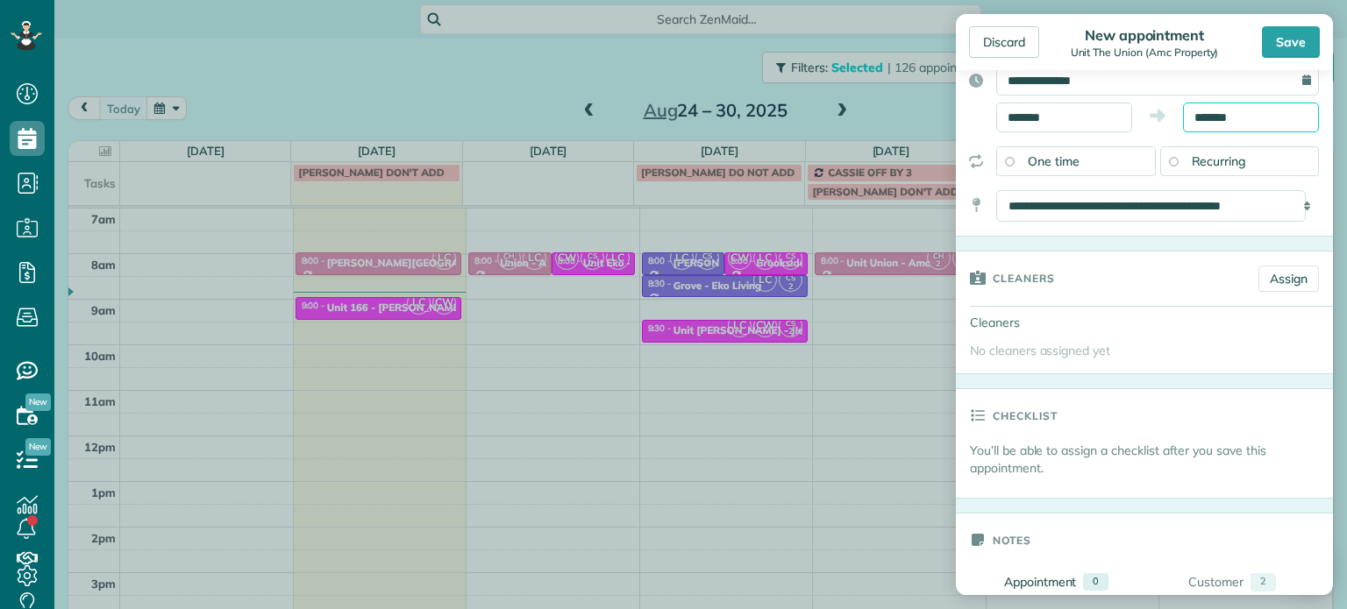
scroll to position [175, 0]
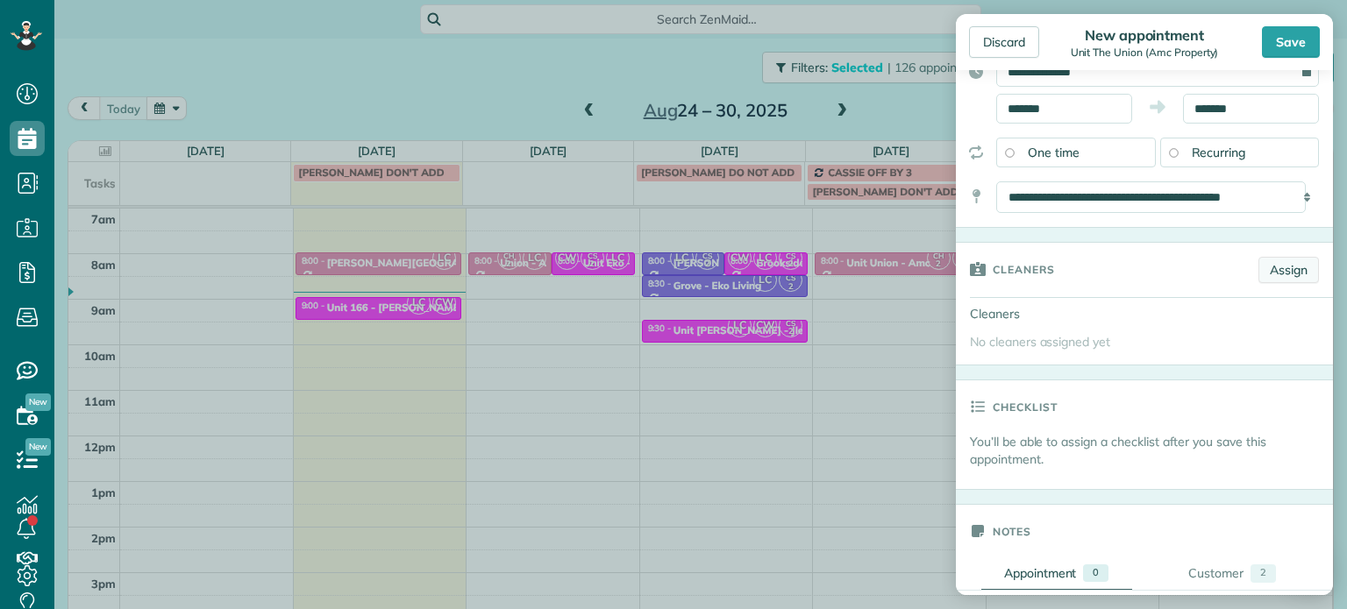
click at [1258, 277] on link "Assign" at bounding box center [1288, 270] width 61 height 26
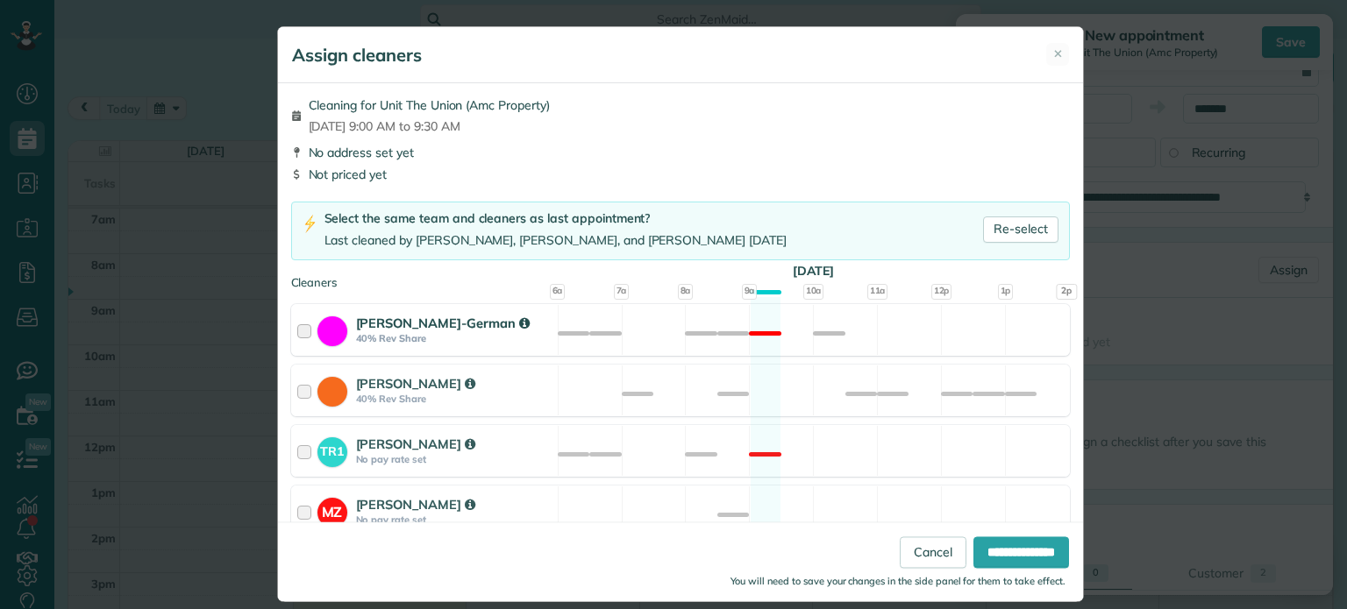
click at [880, 329] on div "Christina Wright-German 40% Rev Share Not available" at bounding box center [680, 330] width 779 height 52
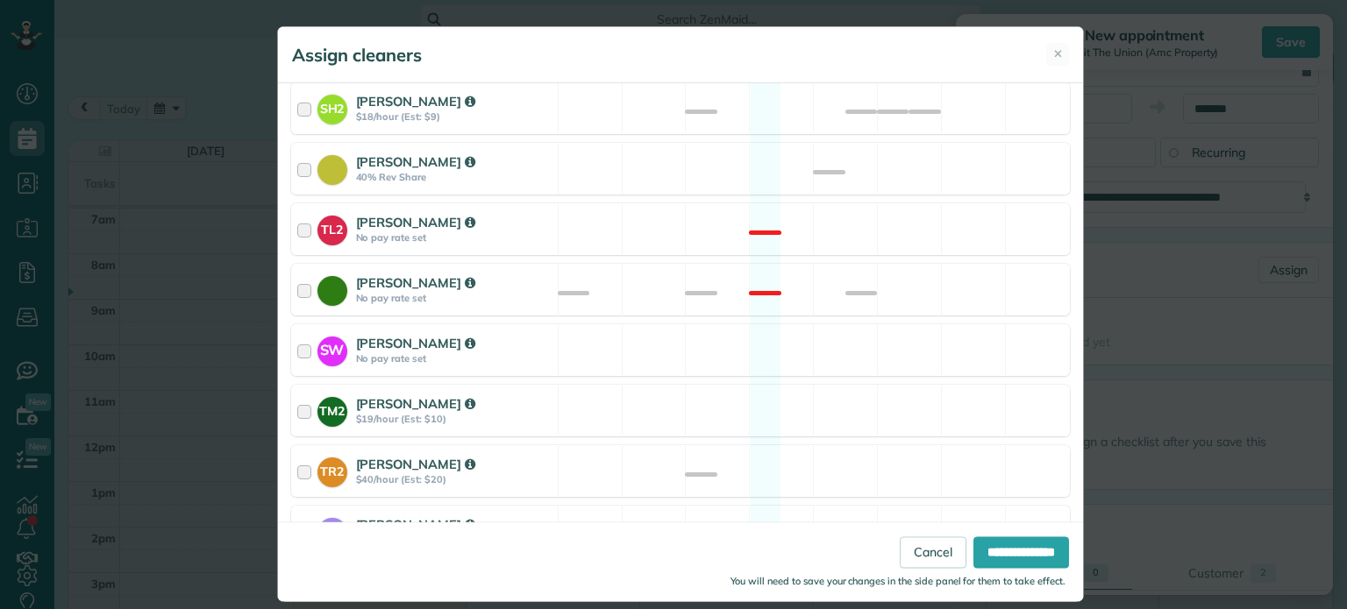
scroll to position [799, 0]
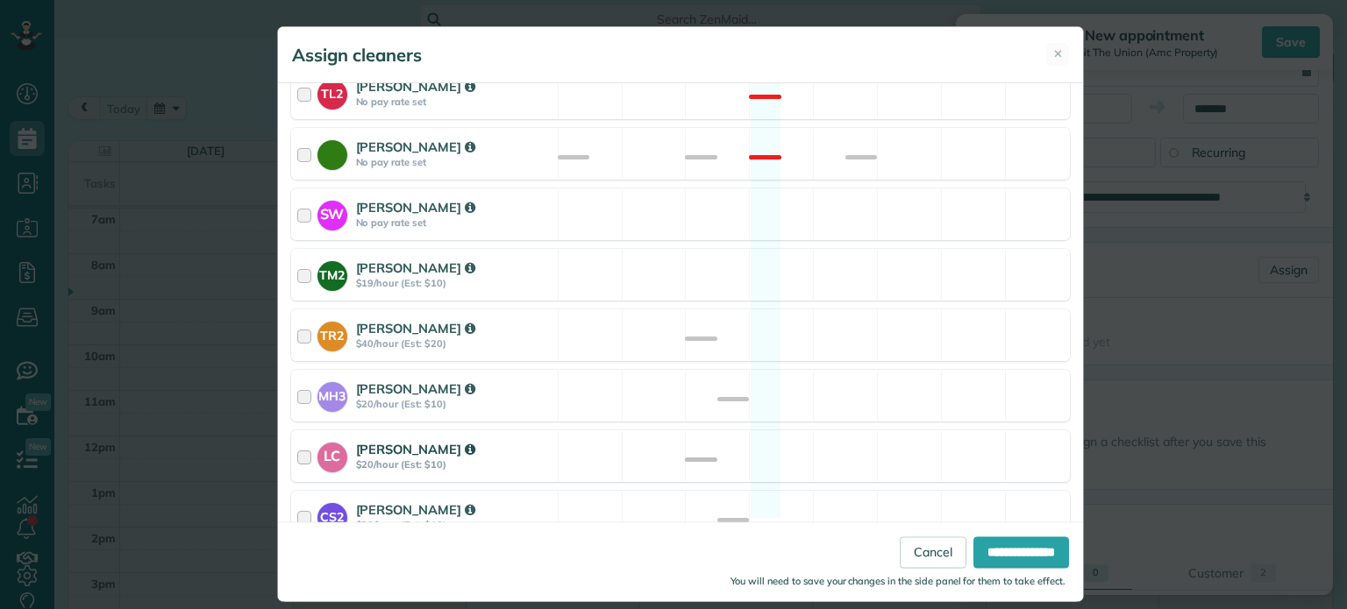
click at [862, 431] on div "LC Laura Chavez $20/hour (Est: $10) Available" at bounding box center [680, 457] width 779 height 52
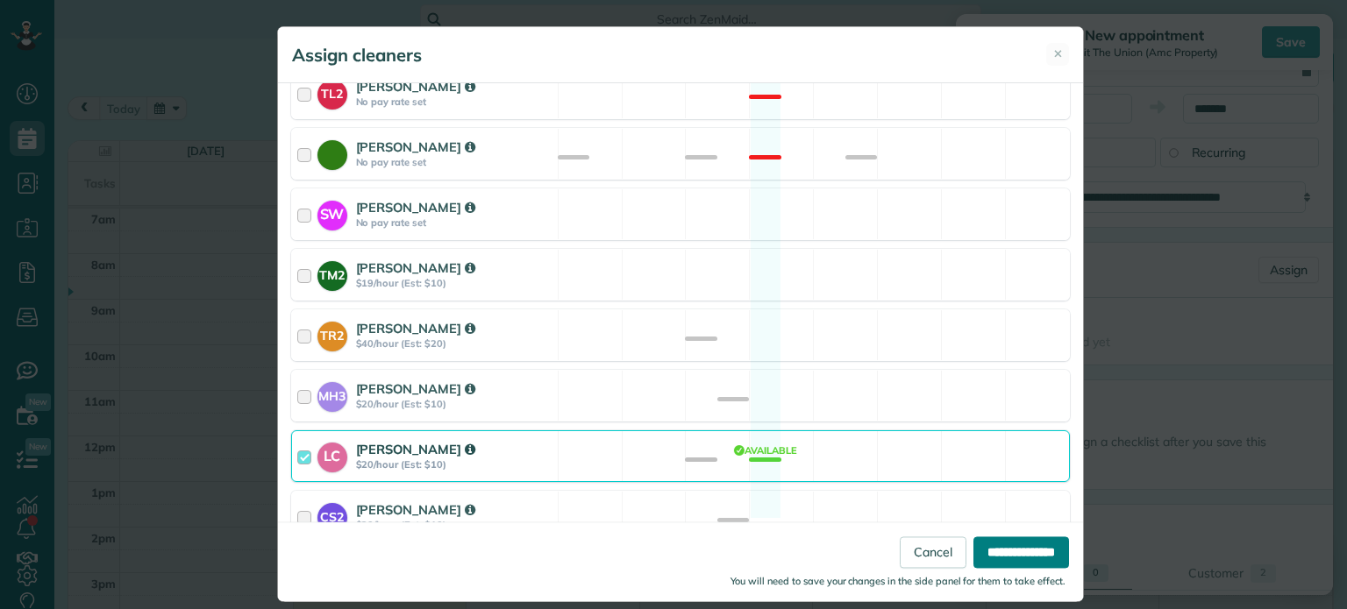
click at [1007, 545] on input "**********" at bounding box center [1021, 554] width 96 height 32
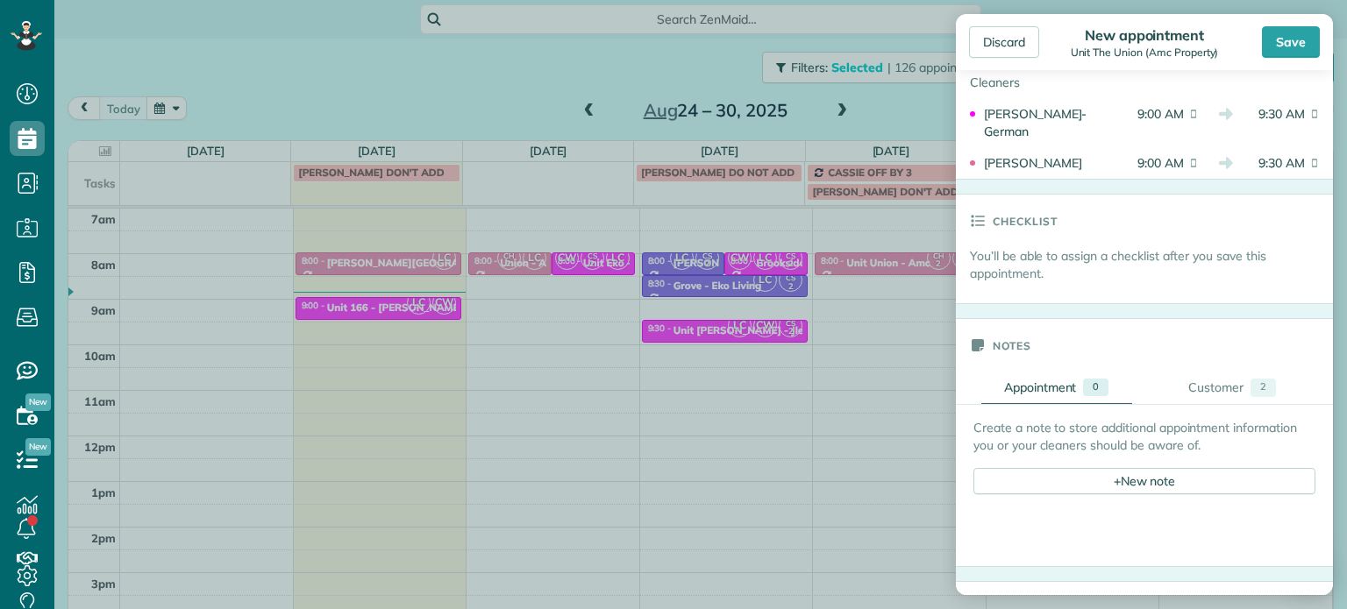
scroll to position [701, 0]
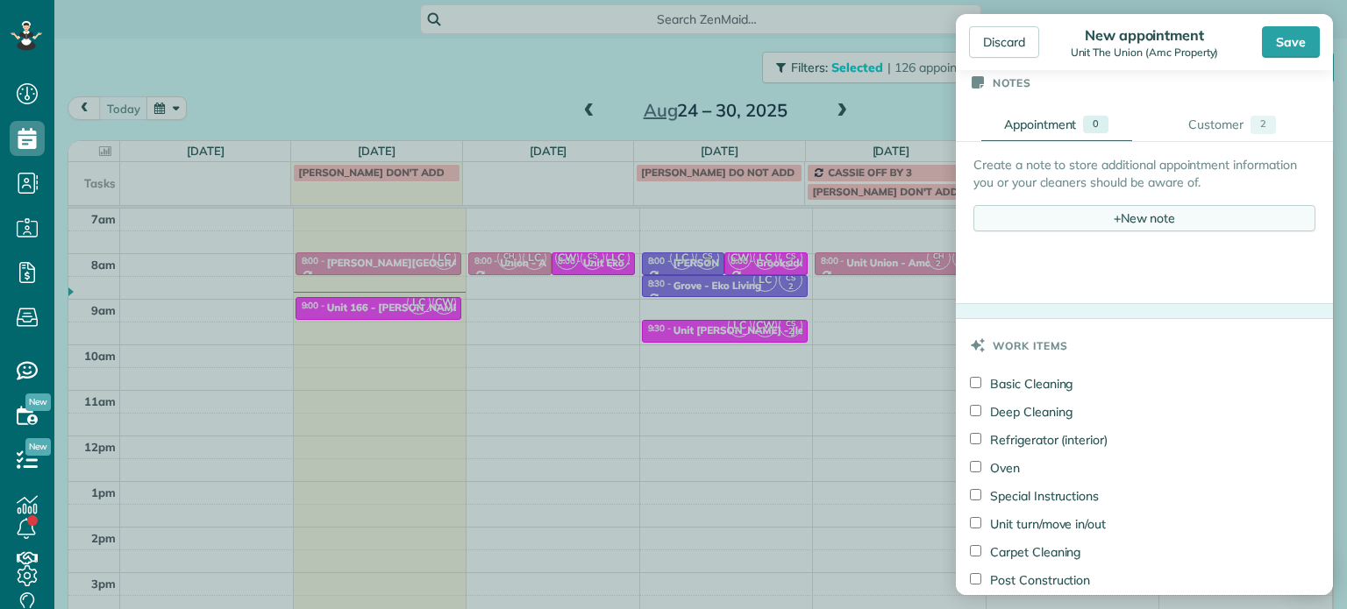
click at [1114, 218] on span "+" at bounding box center [1117, 218] width 7 height 16
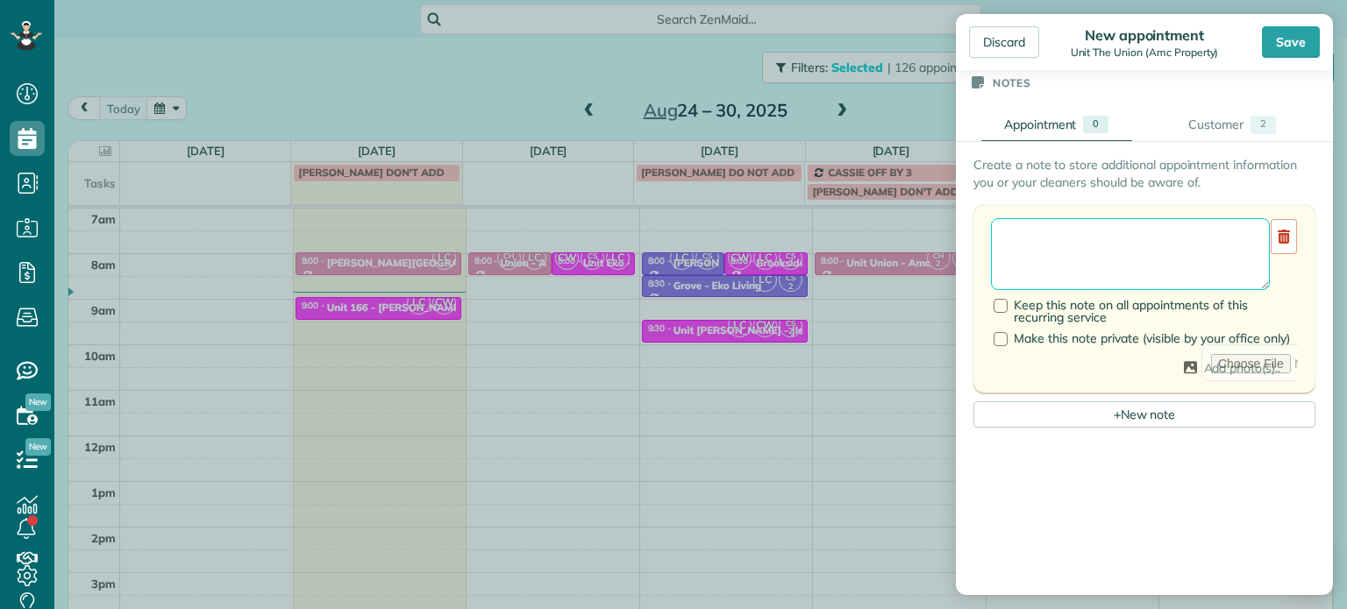
click at [1114, 228] on textarea at bounding box center [1130, 254] width 279 height 72
type textarea "******** *** **** *********"
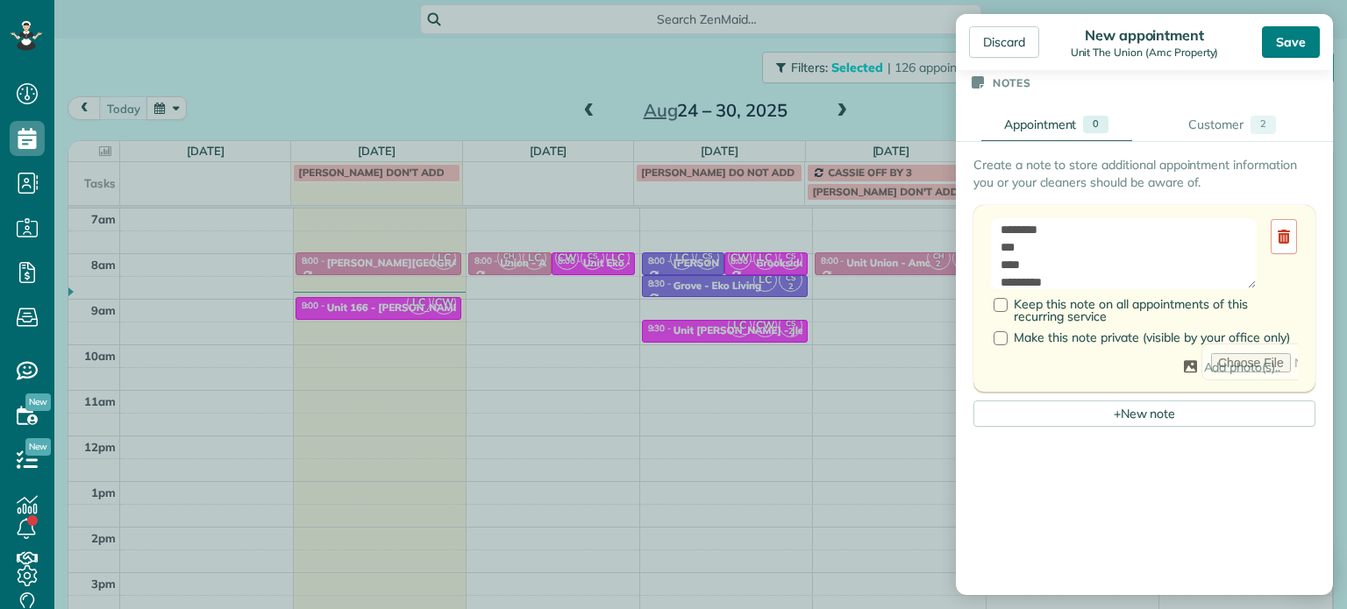
click at [1277, 41] on div "Save" at bounding box center [1291, 42] width 58 height 32
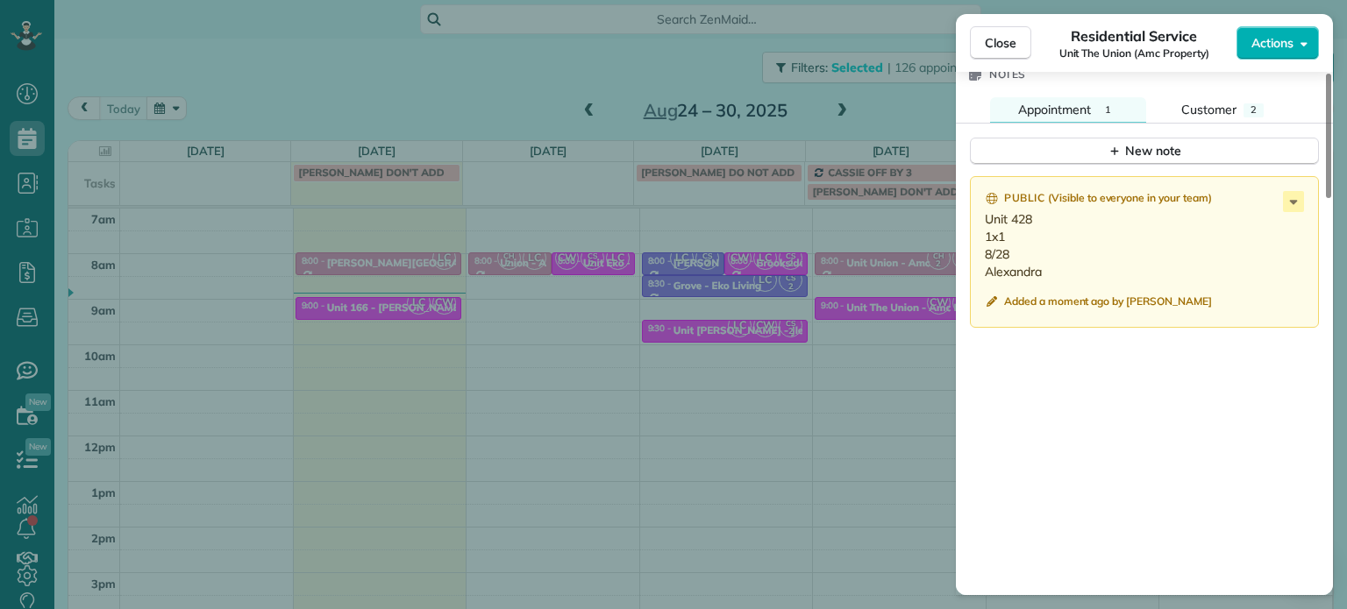
scroll to position [1498, 0]
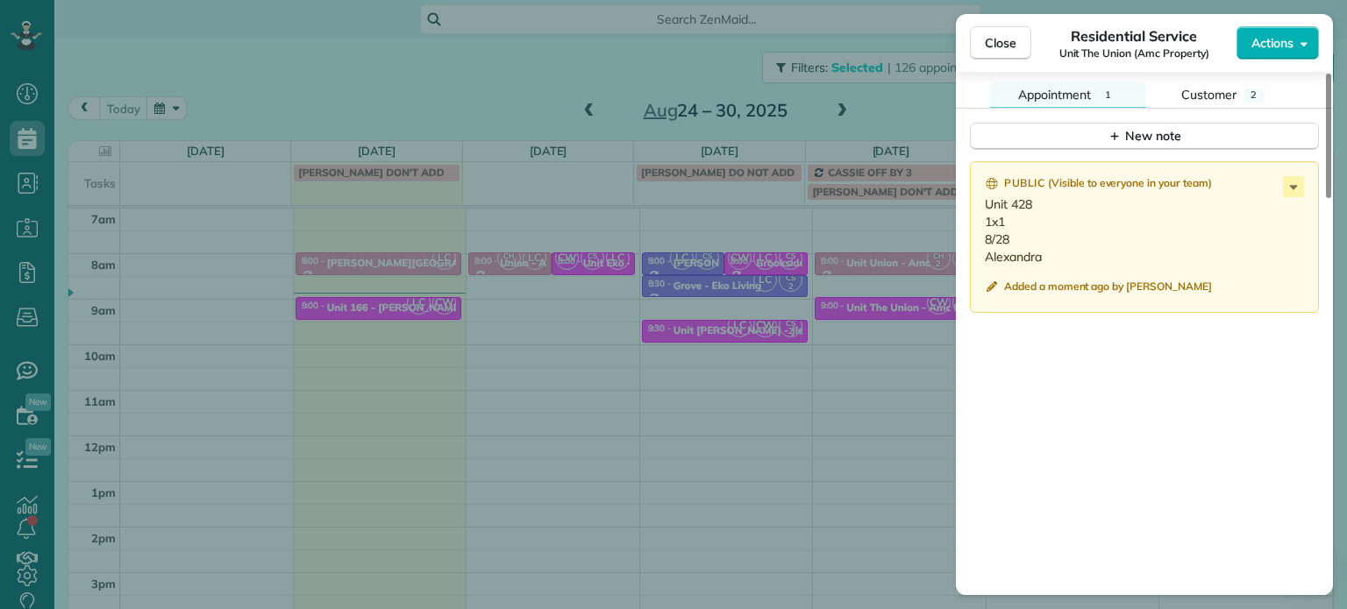
click at [908, 101] on div "Close Residential Service Unit The Union (Amc Property) Actions Status Active U…" at bounding box center [673, 304] width 1347 height 609
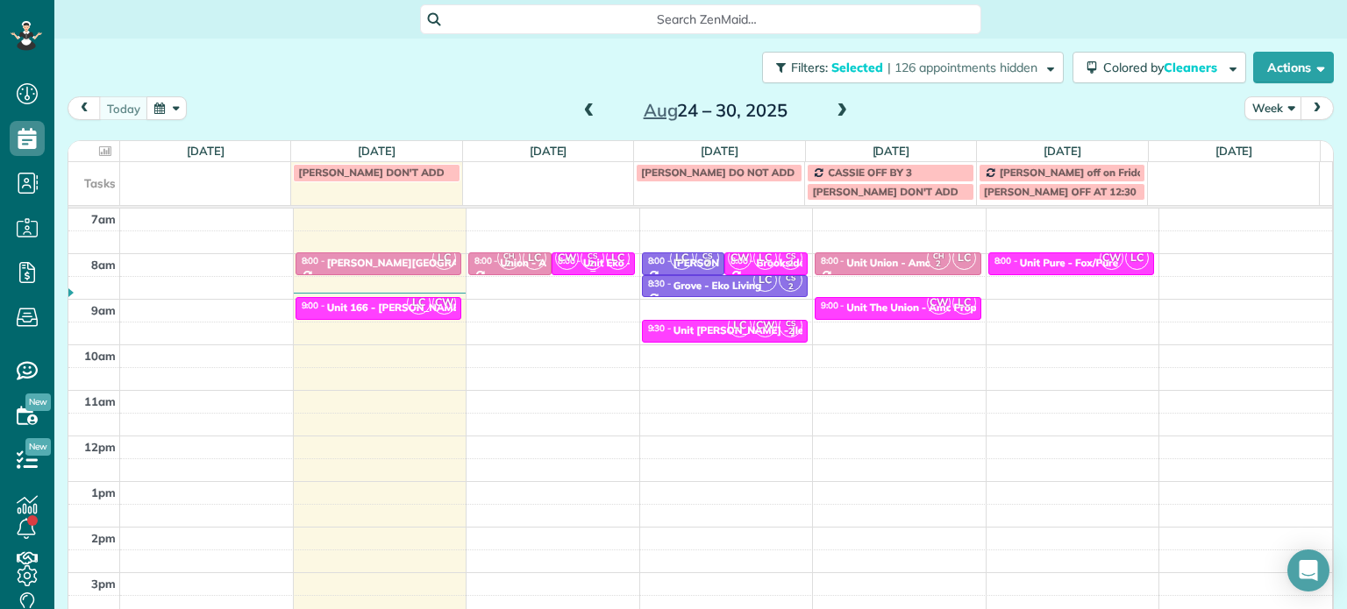
click at [587, 254] on span "CS 2" at bounding box center [592, 258] width 24 height 24
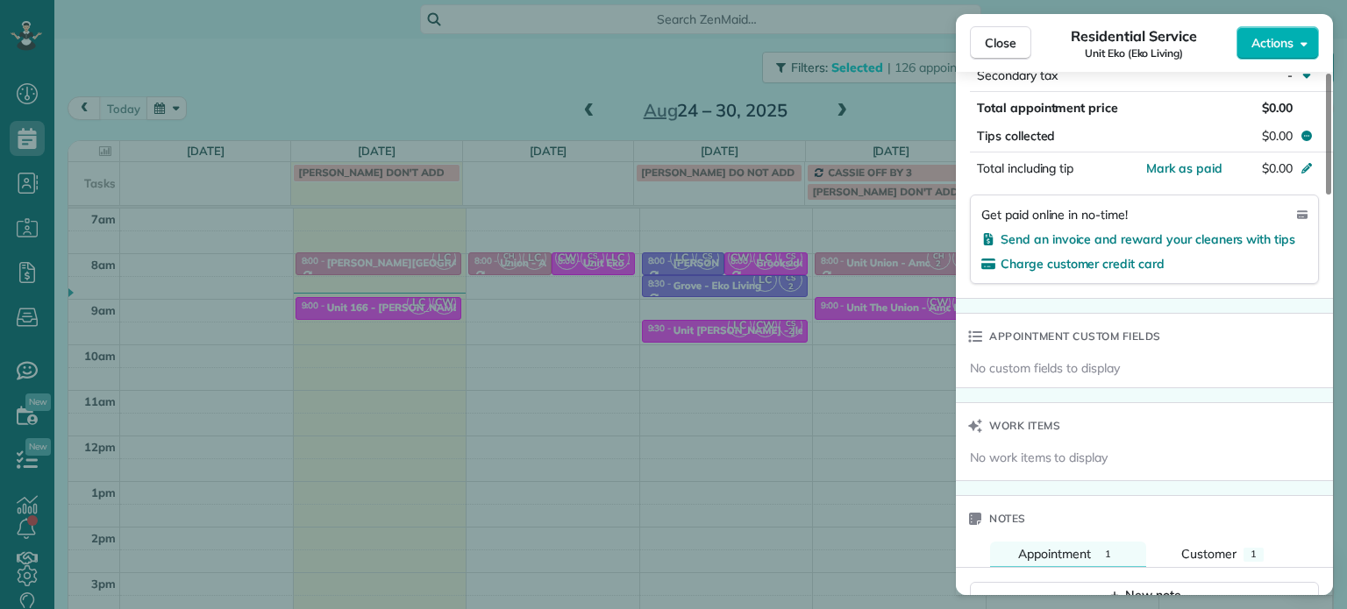
scroll to position [1512, 0]
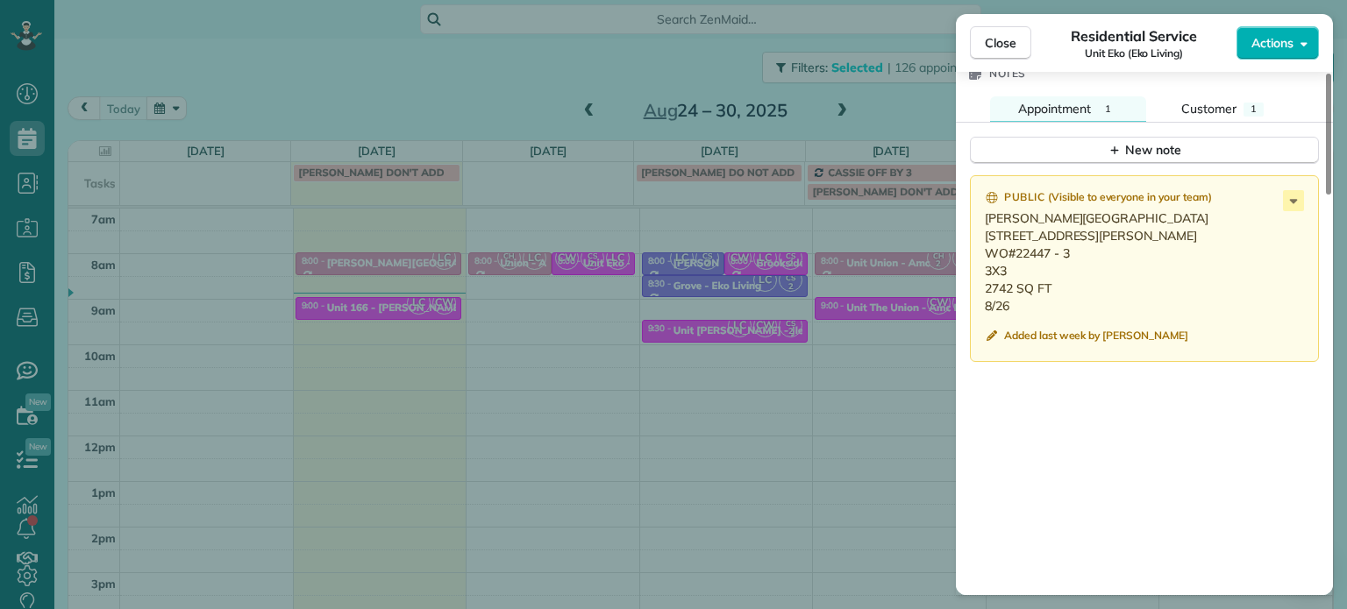
click at [905, 122] on div "Close Residential Service Unit Eko (Eko Living) Actions Status Active Unit Eko …" at bounding box center [673, 304] width 1347 height 609
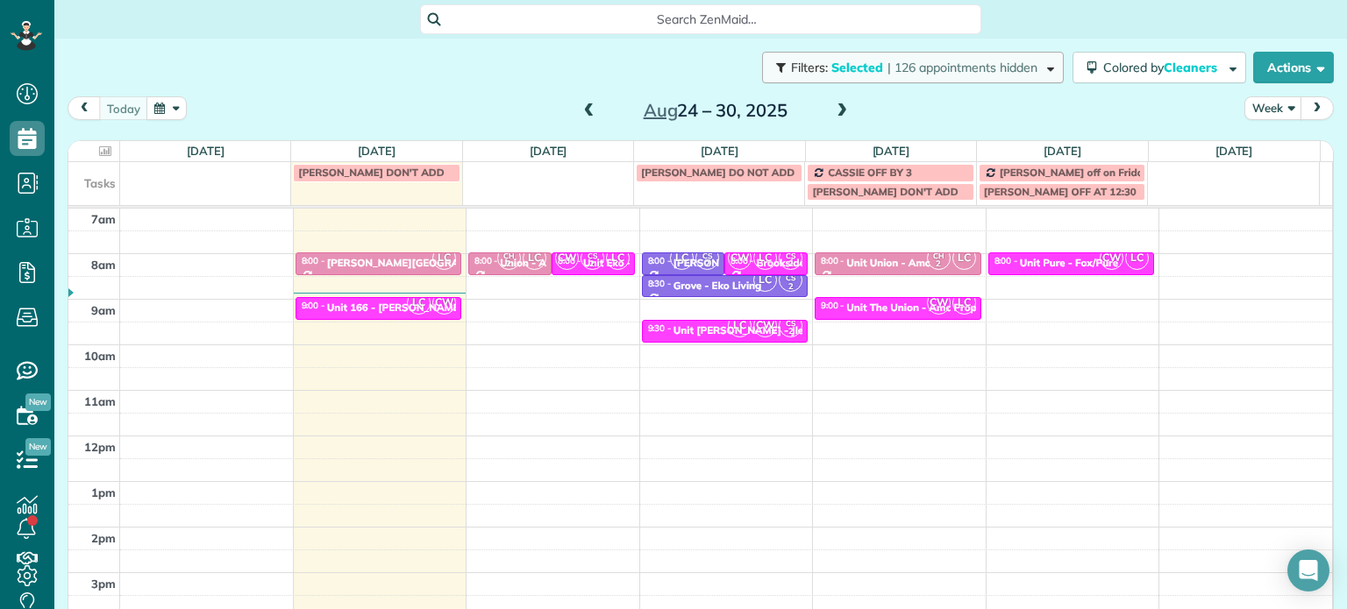
click at [909, 66] on span "| 126 appointments hidden" at bounding box center [962, 68] width 150 height 16
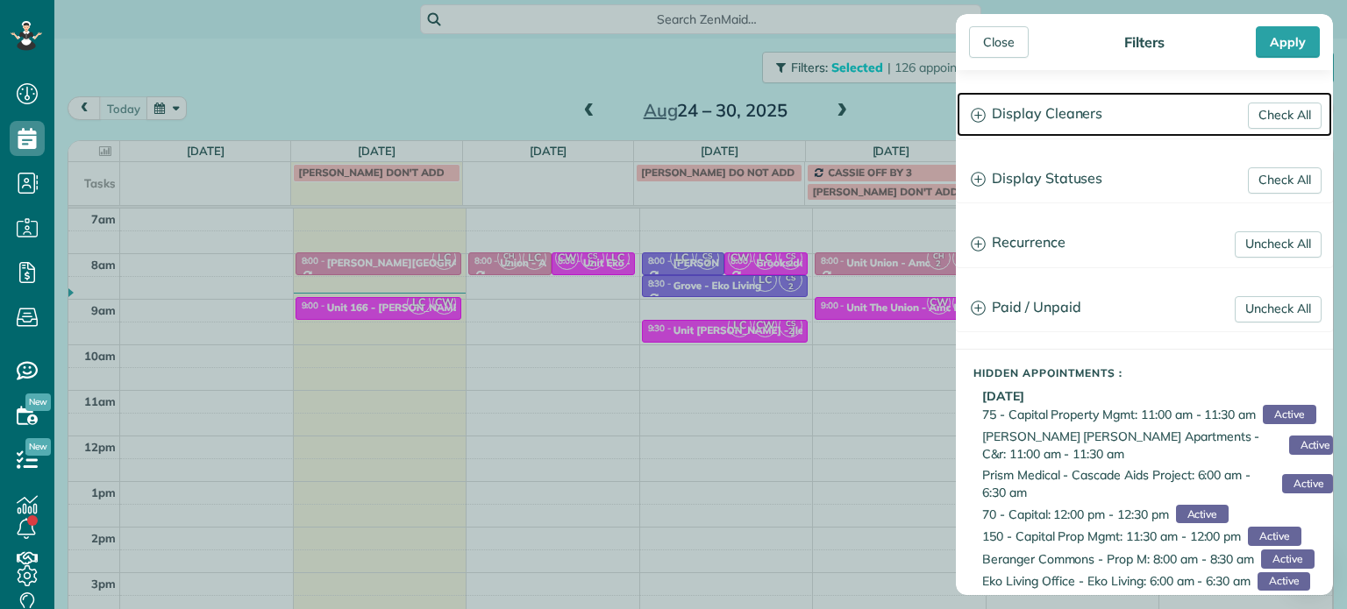
click at [1013, 109] on h3 "Display Cleaners" at bounding box center [1144, 114] width 375 height 45
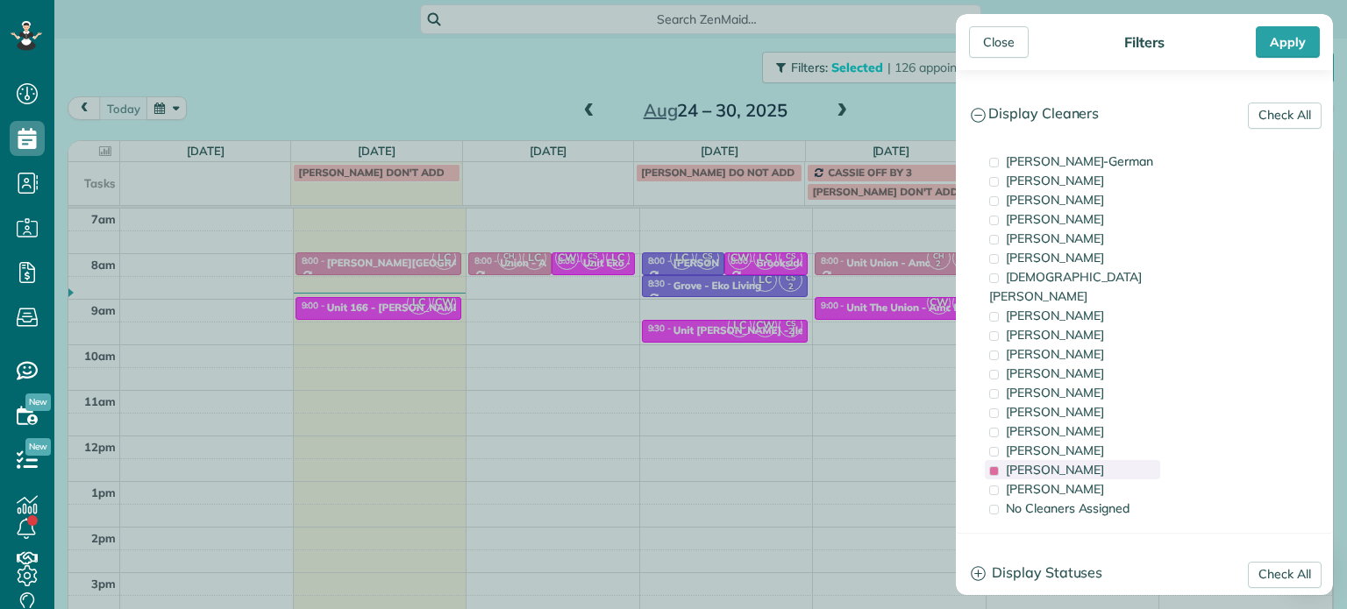
click at [1080, 462] on span "Laura Chavez" at bounding box center [1055, 470] width 98 height 16
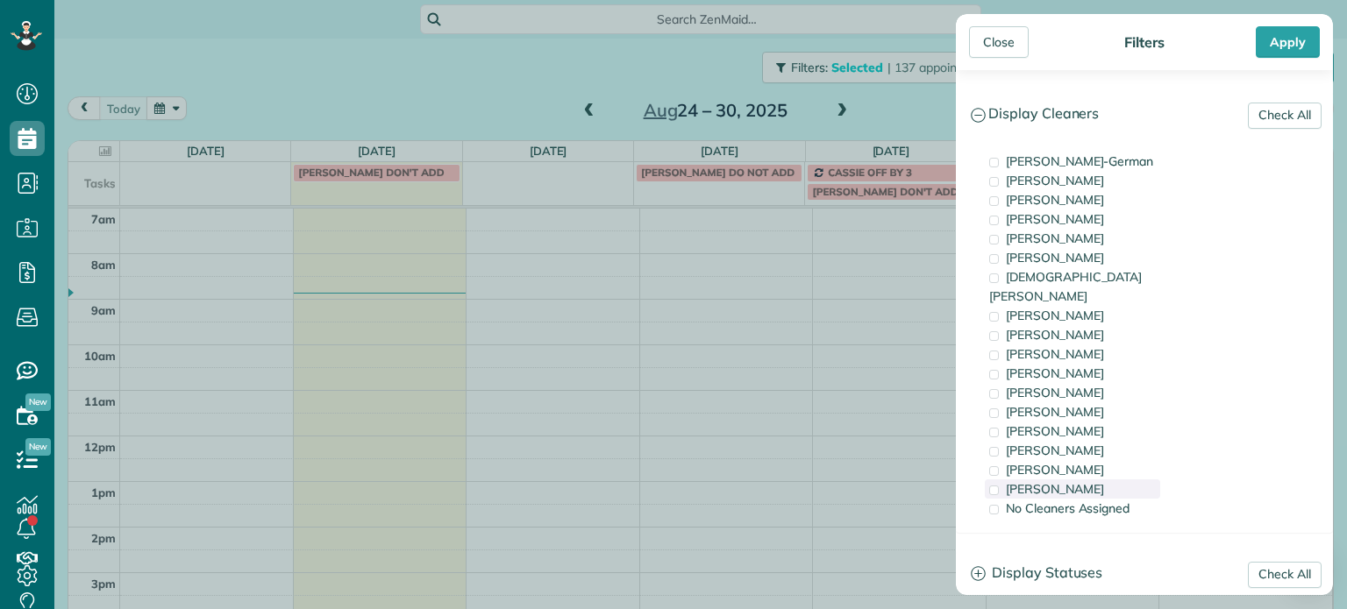
click at [1086, 480] on div "Cristina Sainz" at bounding box center [1072, 489] width 175 height 19
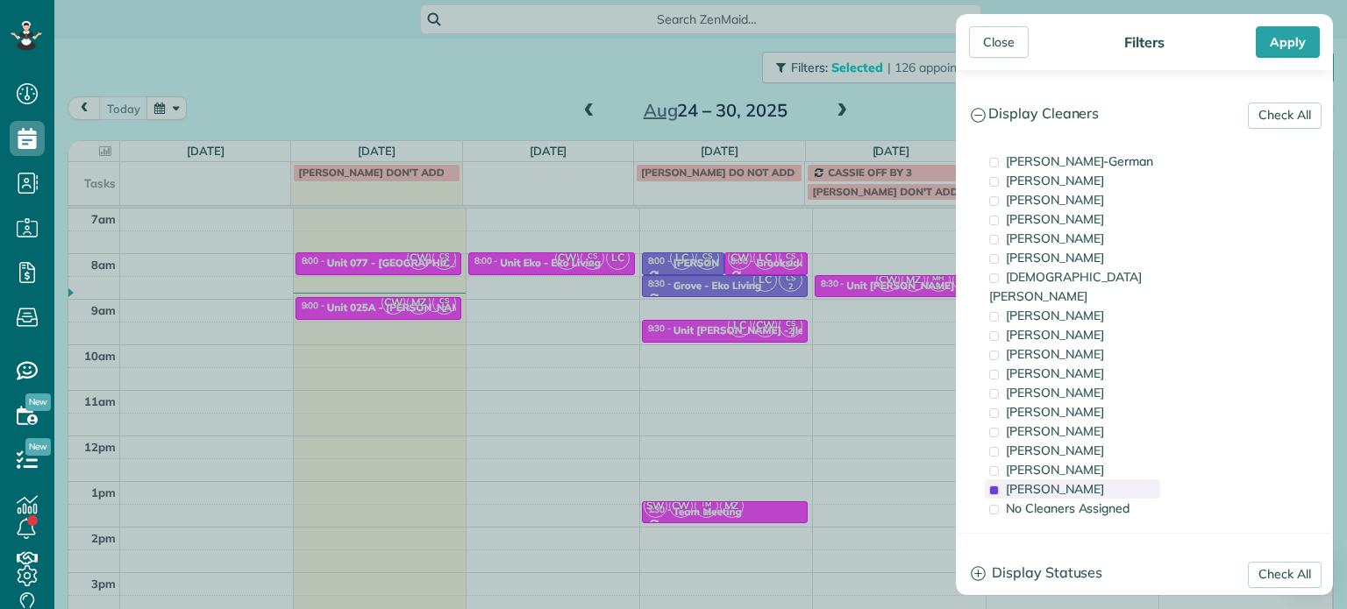
click at [1086, 480] on div "Cristina Sainz" at bounding box center [1072, 489] width 175 height 19
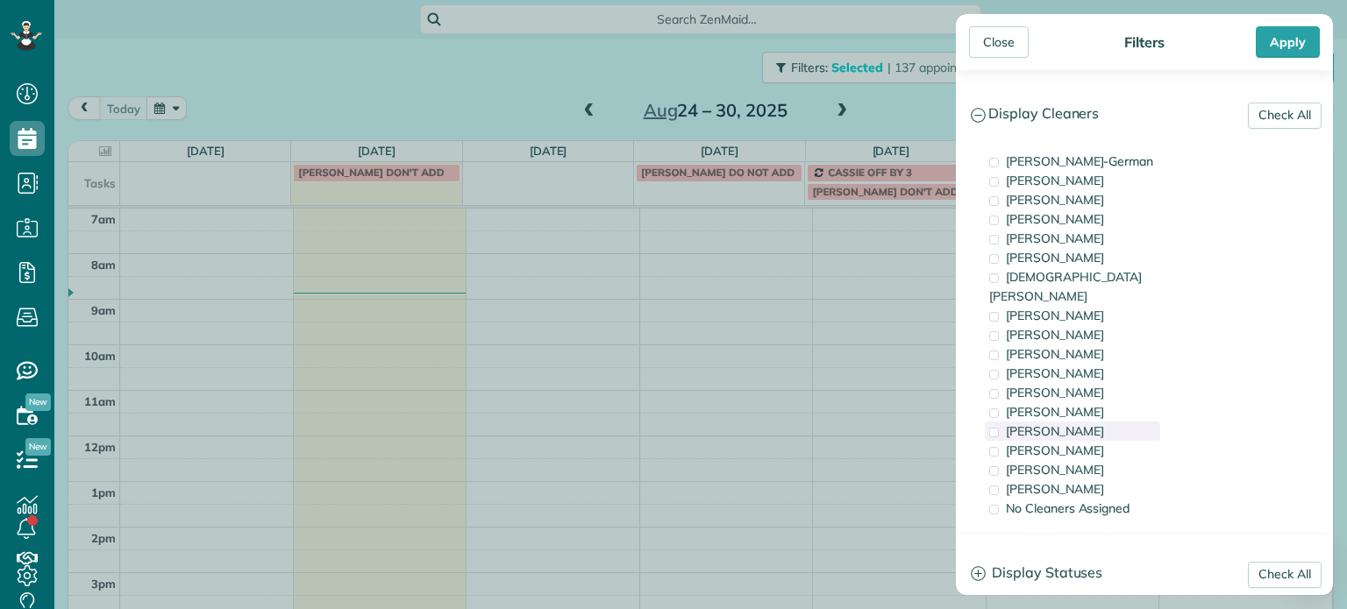
click at [1073, 422] on div "Tammi Rue" at bounding box center [1072, 431] width 175 height 19
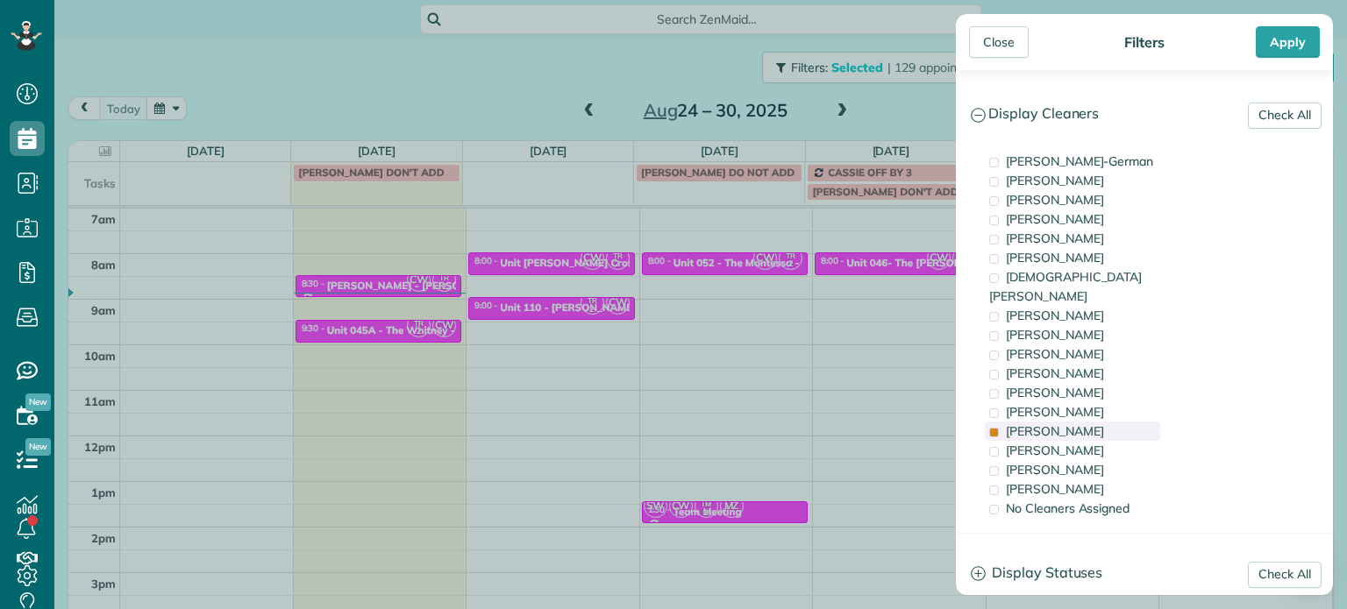
click at [1073, 422] on div "Tammi Rue" at bounding box center [1072, 431] width 175 height 19
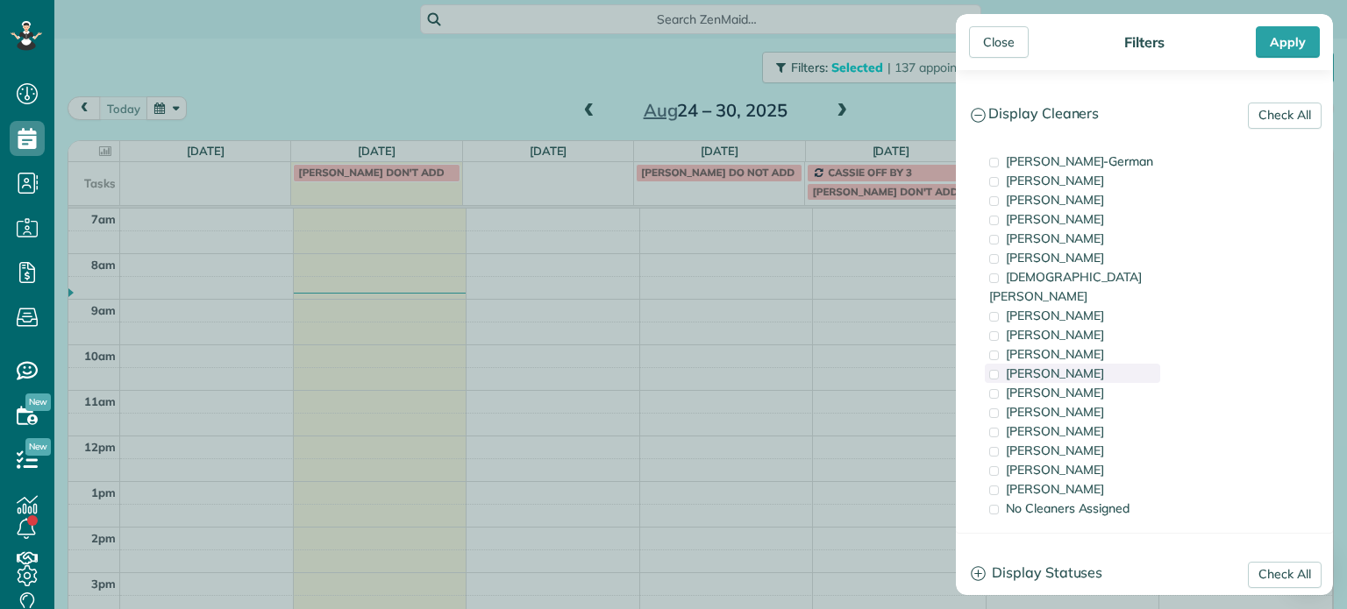
click at [1068, 366] on span "Cyndi Holm" at bounding box center [1055, 374] width 98 height 16
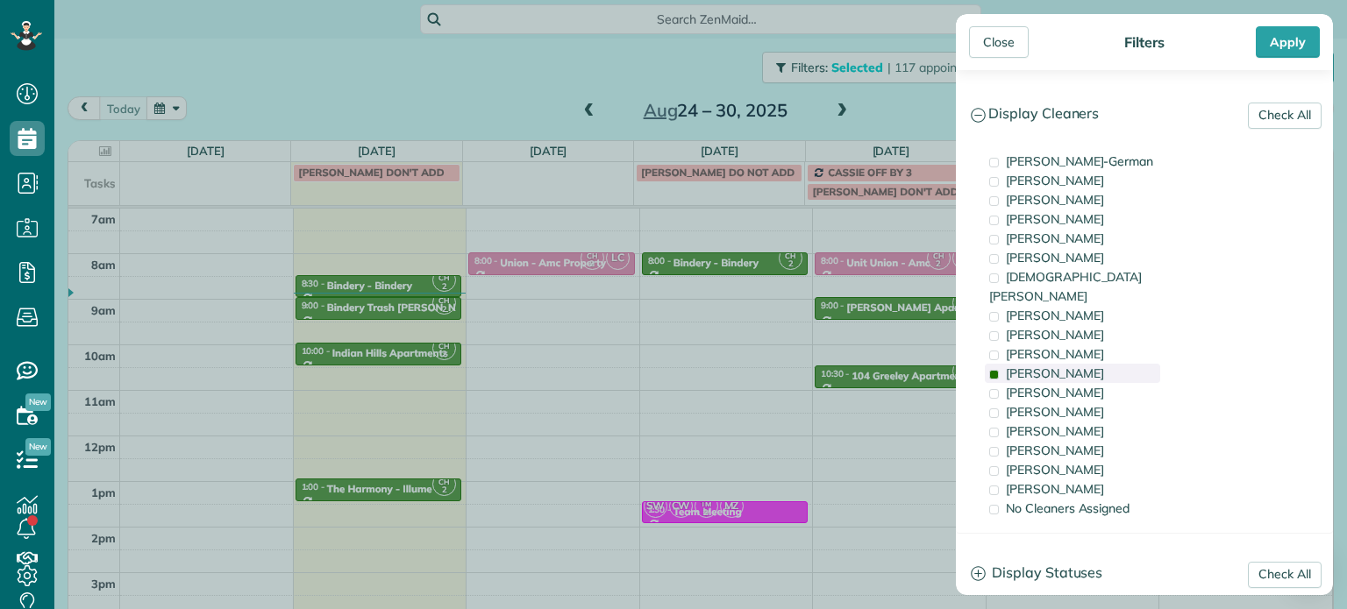
click at [1068, 366] on span "Cyndi Holm" at bounding box center [1055, 374] width 98 height 16
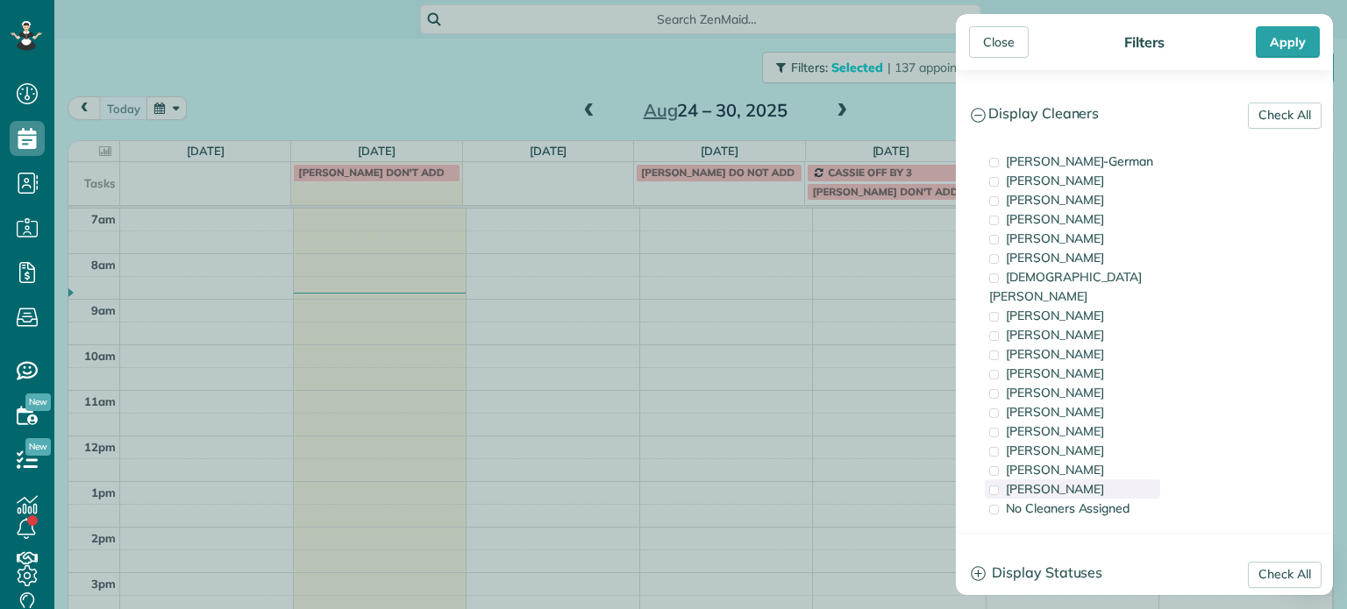
click at [1091, 480] on div "Cristina Sainz" at bounding box center [1072, 489] width 175 height 19
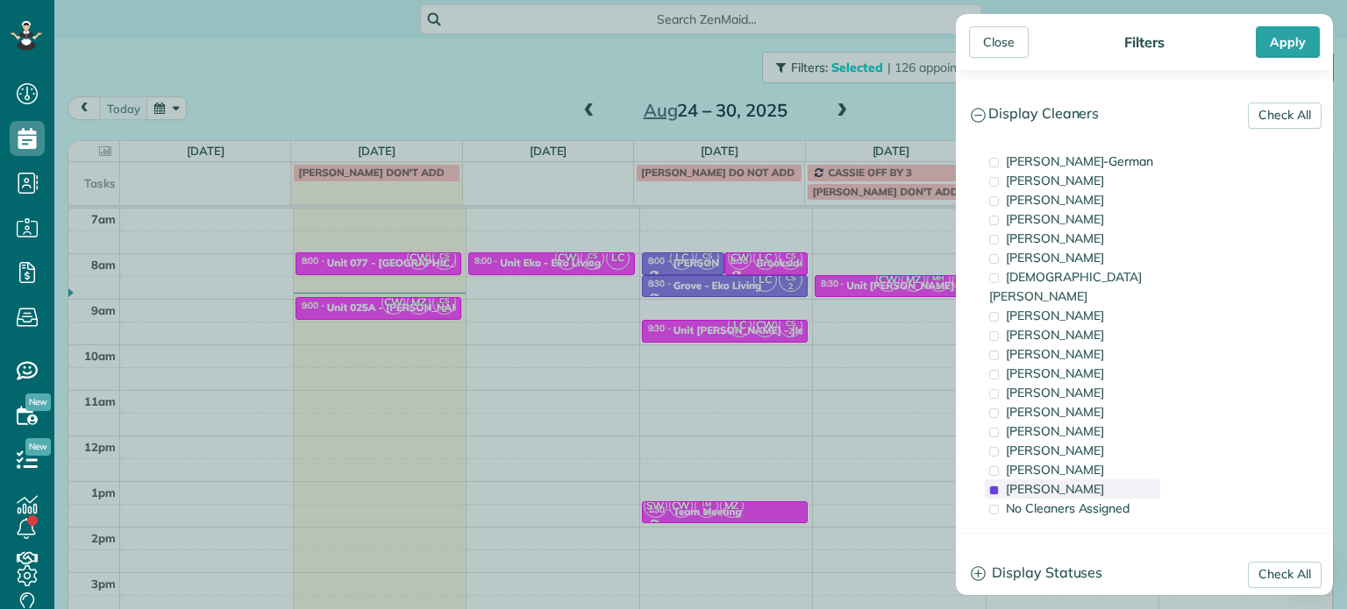
click at [1091, 480] on div "Cristina Sainz" at bounding box center [1072, 489] width 175 height 19
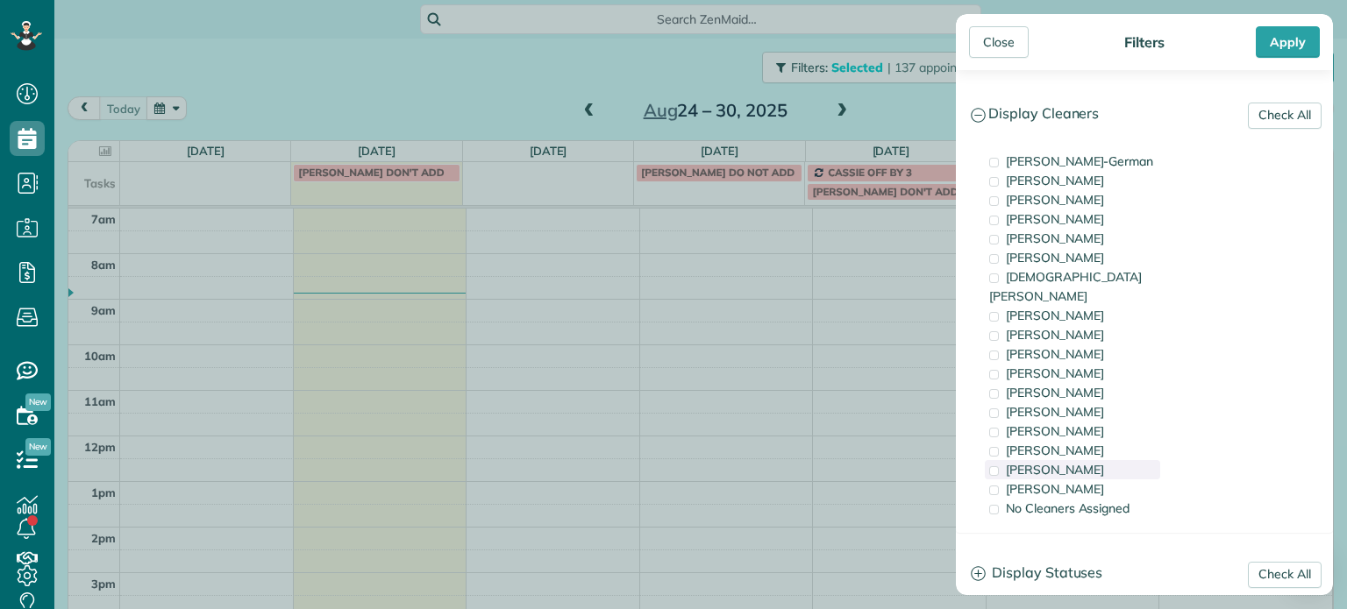
click at [1087, 460] on div "Laura Chavez" at bounding box center [1072, 469] width 175 height 19
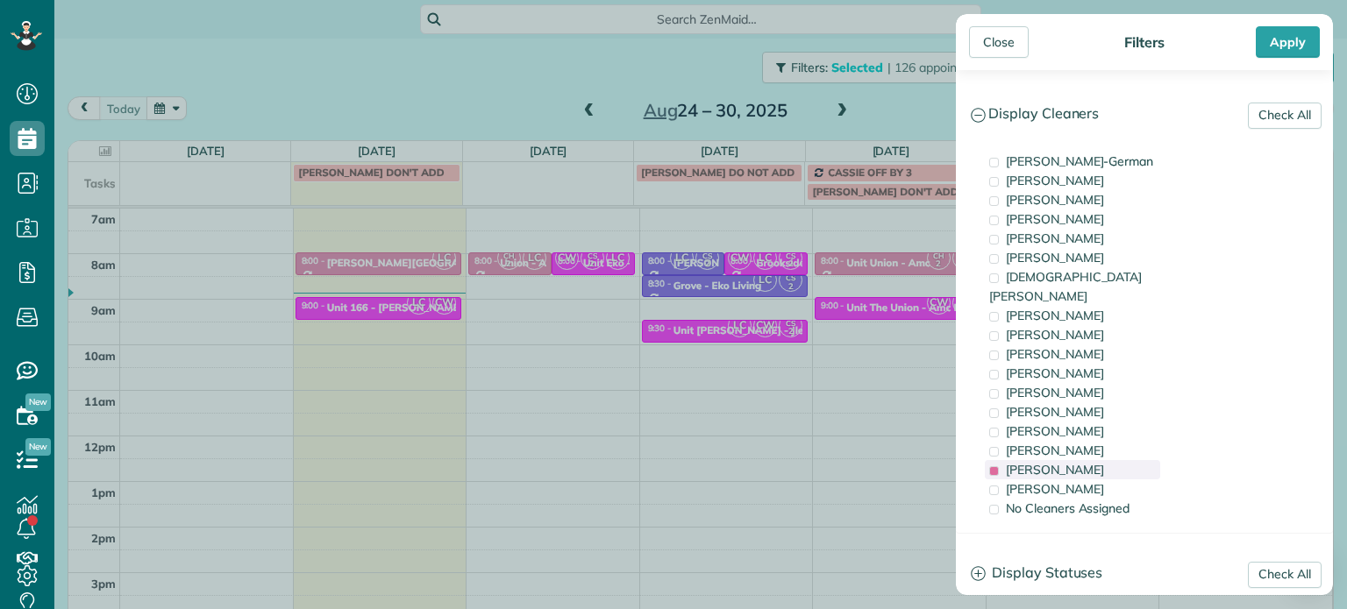
click at [1087, 460] on div "Laura Chavez" at bounding box center [1072, 469] width 175 height 19
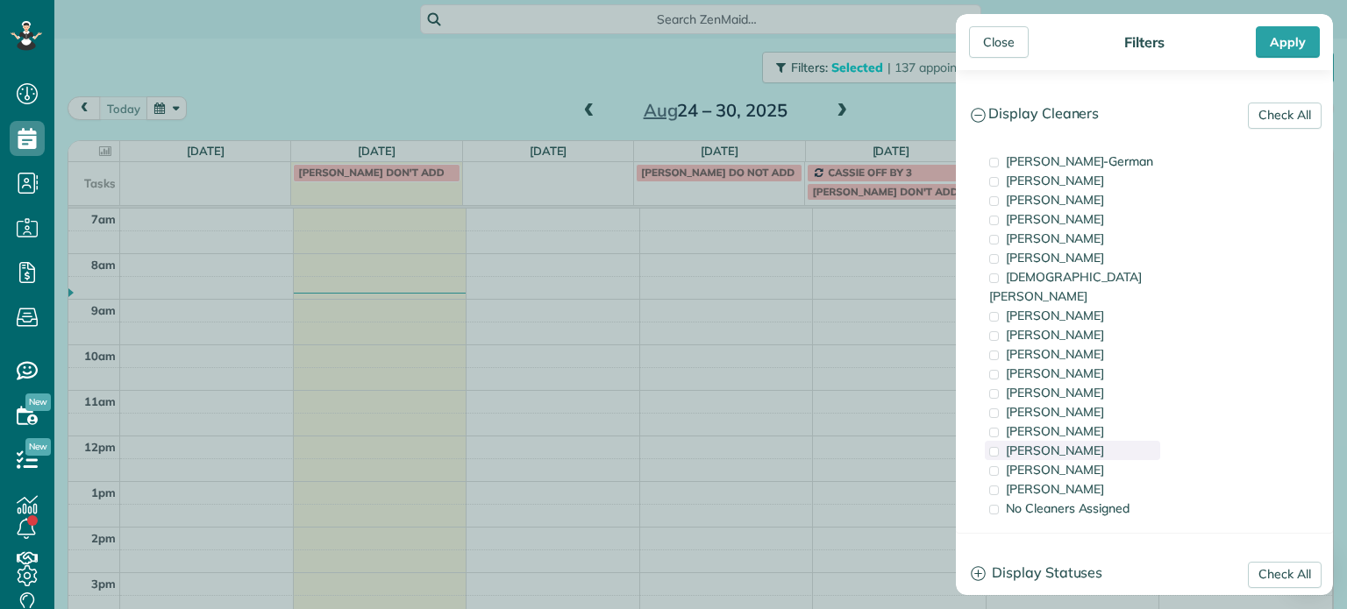
click at [1087, 443] on span "Meralda Harris" at bounding box center [1055, 451] width 98 height 16
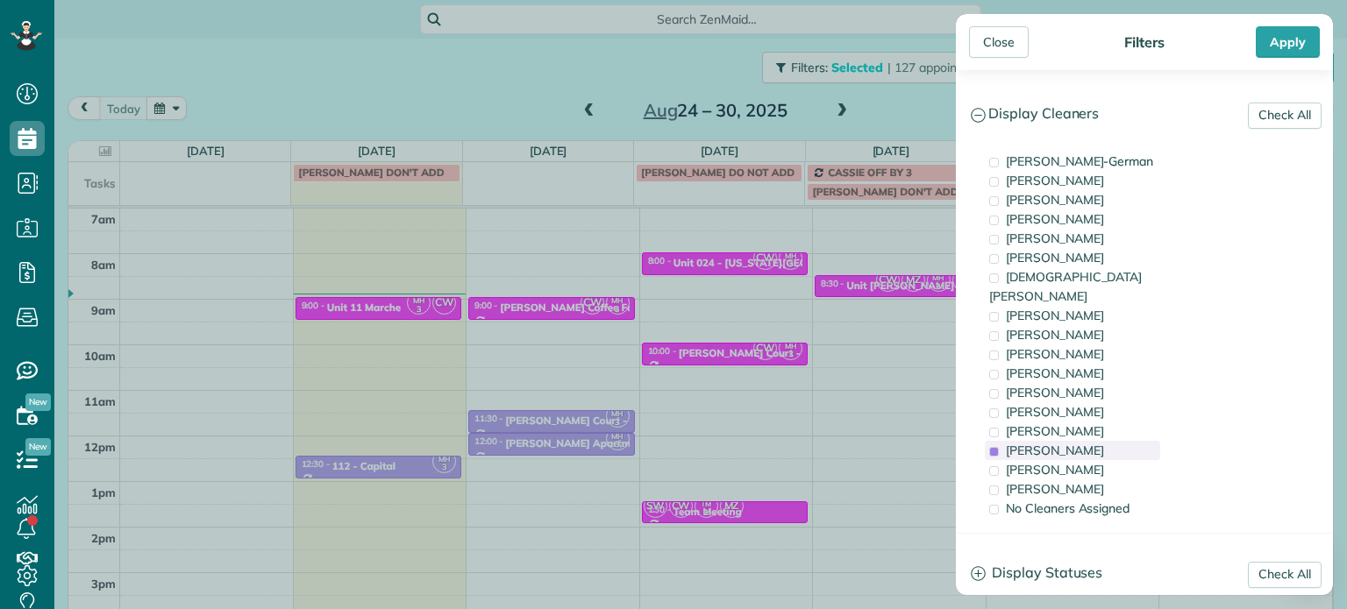
click at [1087, 443] on span "Meralda Harris" at bounding box center [1055, 451] width 98 height 16
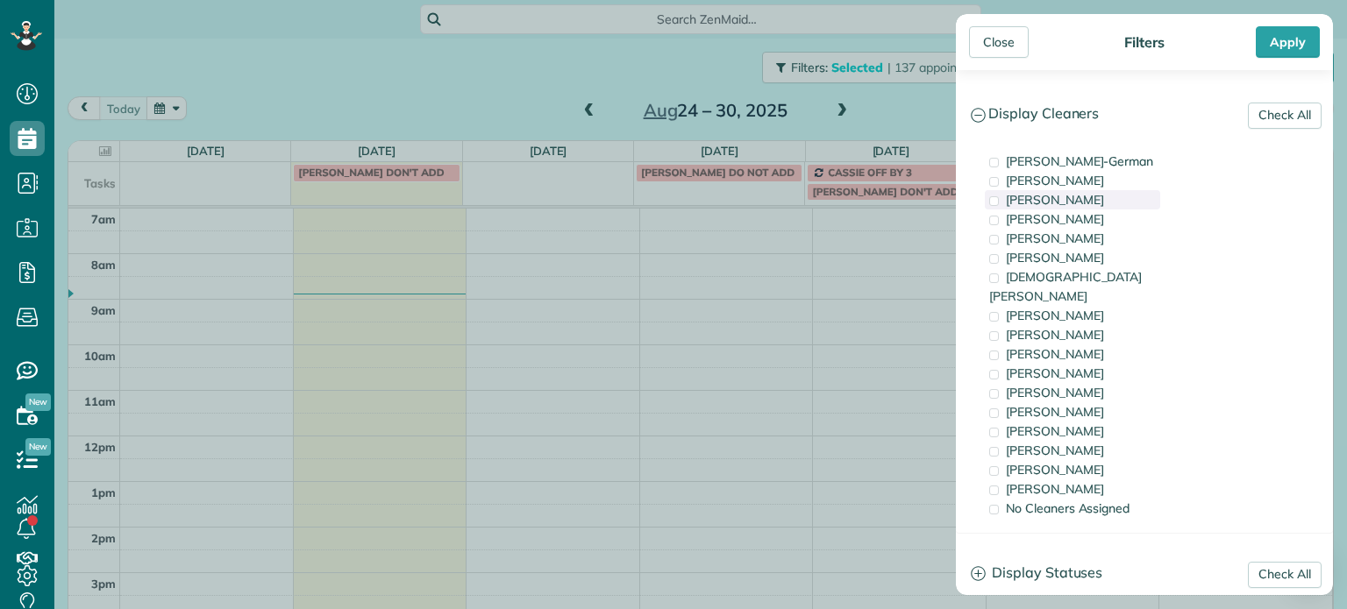
click at [1066, 199] on span "Tawnya Reynolds" at bounding box center [1055, 200] width 98 height 16
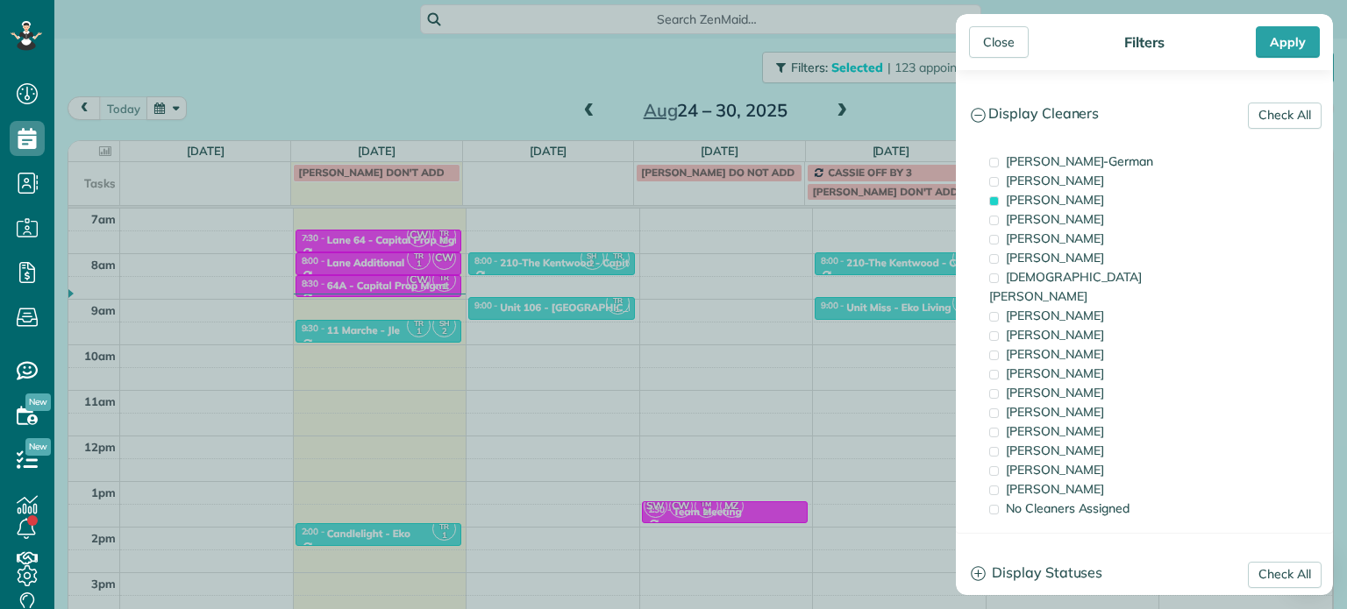
click at [793, 327] on div "Close Filters Apply Check All Display Cleaners Christina Wright-German Cassie F…" at bounding box center [673, 304] width 1347 height 609
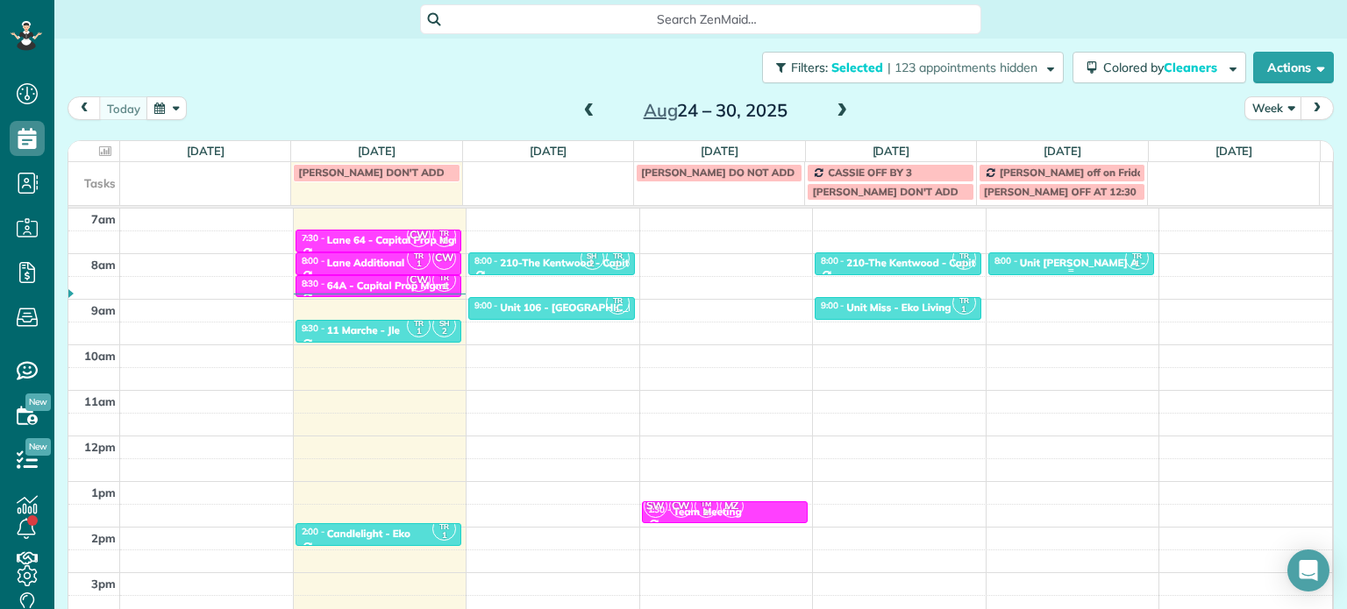
click at [1043, 266] on div "Unit Rosa A - Eko Living" at bounding box center [1109, 263] width 178 height 12
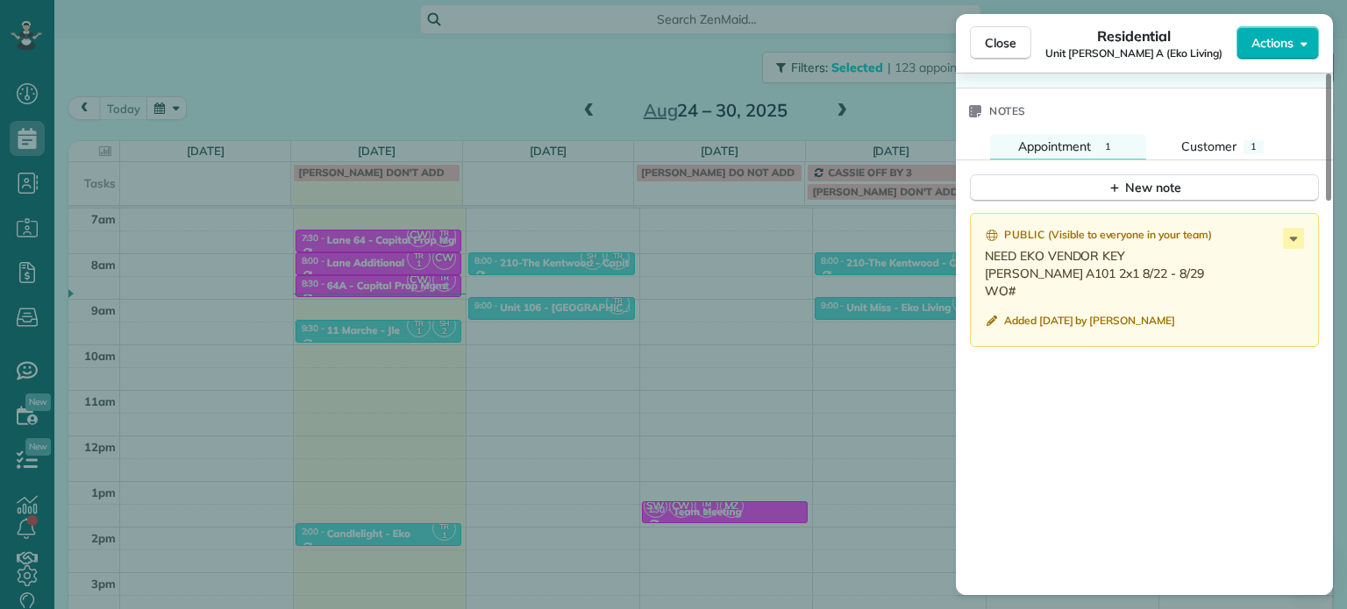
scroll to position [1418, 0]
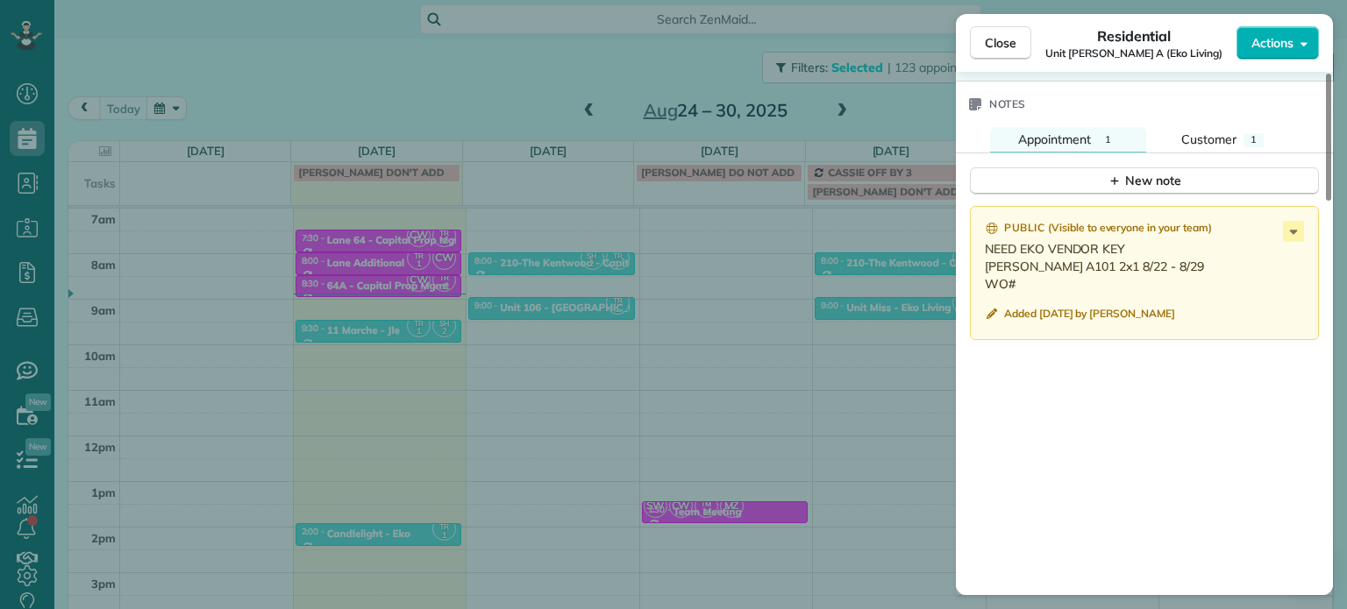
click at [895, 379] on div "Close Residential Unit Rosa A (Eko Living) Actions Status Active Unit Rosa A (E…" at bounding box center [673, 304] width 1347 height 609
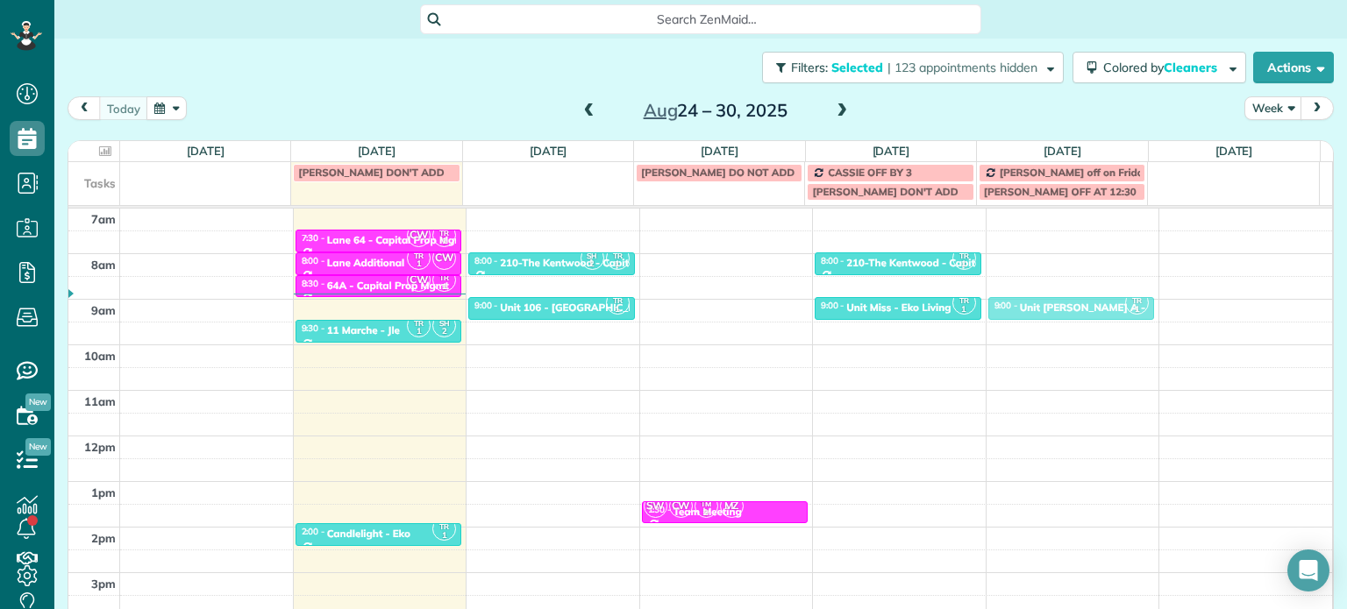
drag, startPoint x: 1038, startPoint y: 265, endPoint x: 1038, endPoint y: 308, distance: 43.0
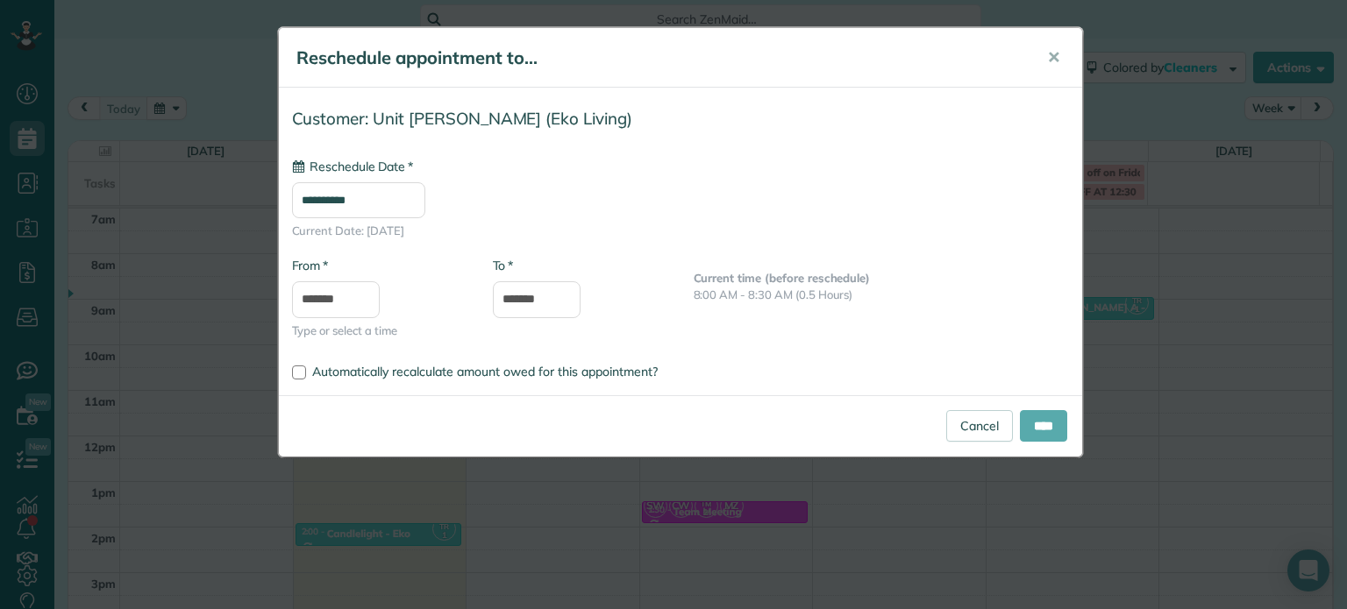
type input "**********"
click at [1034, 428] on input "****" at bounding box center [1043, 426] width 47 height 32
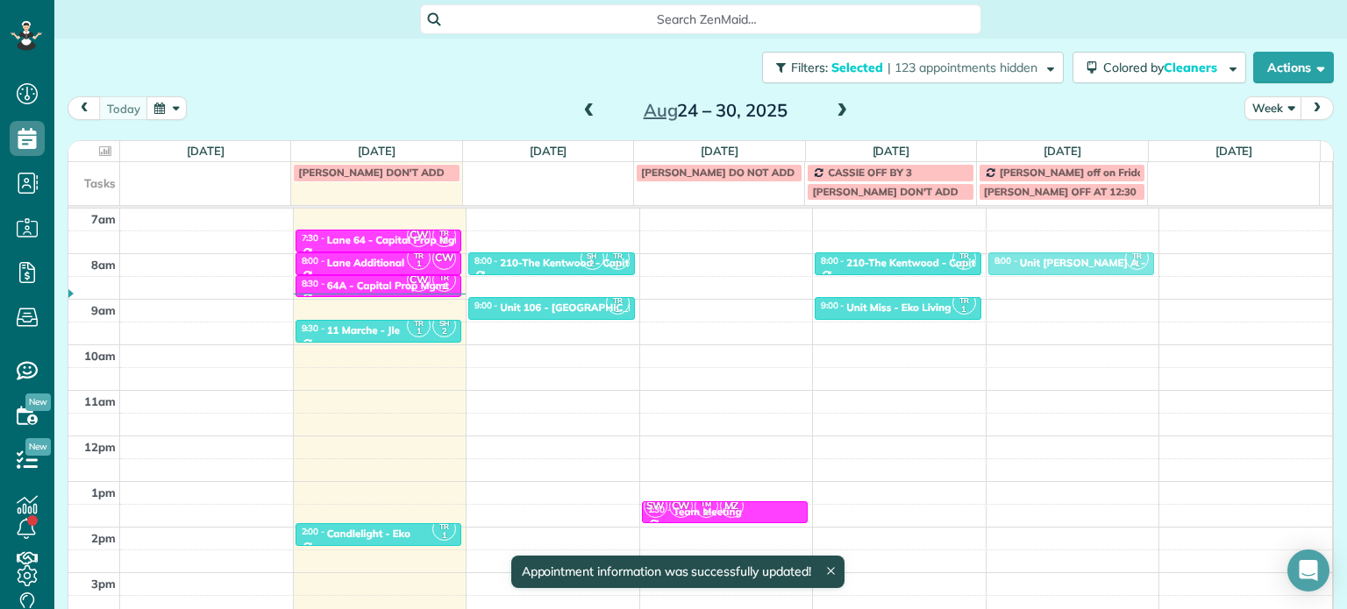
drag, startPoint x: 1060, startPoint y: 306, endPoint x: 1065, endPoint y: 262, distance: 44.2
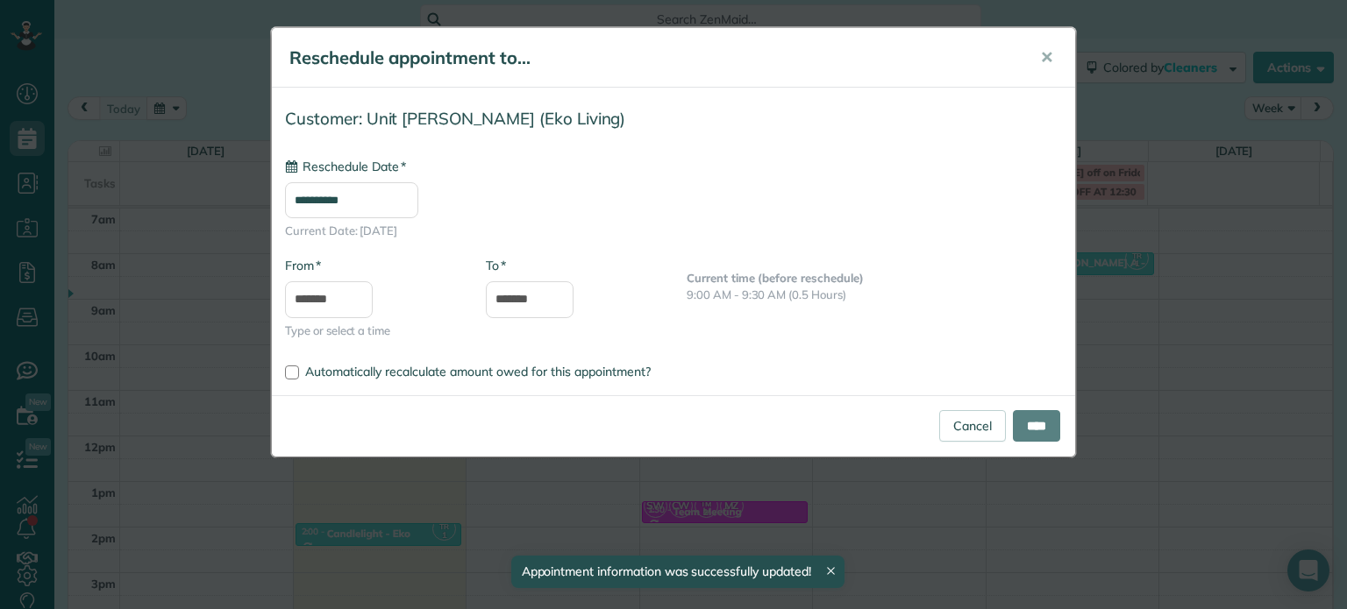
type input "**********"
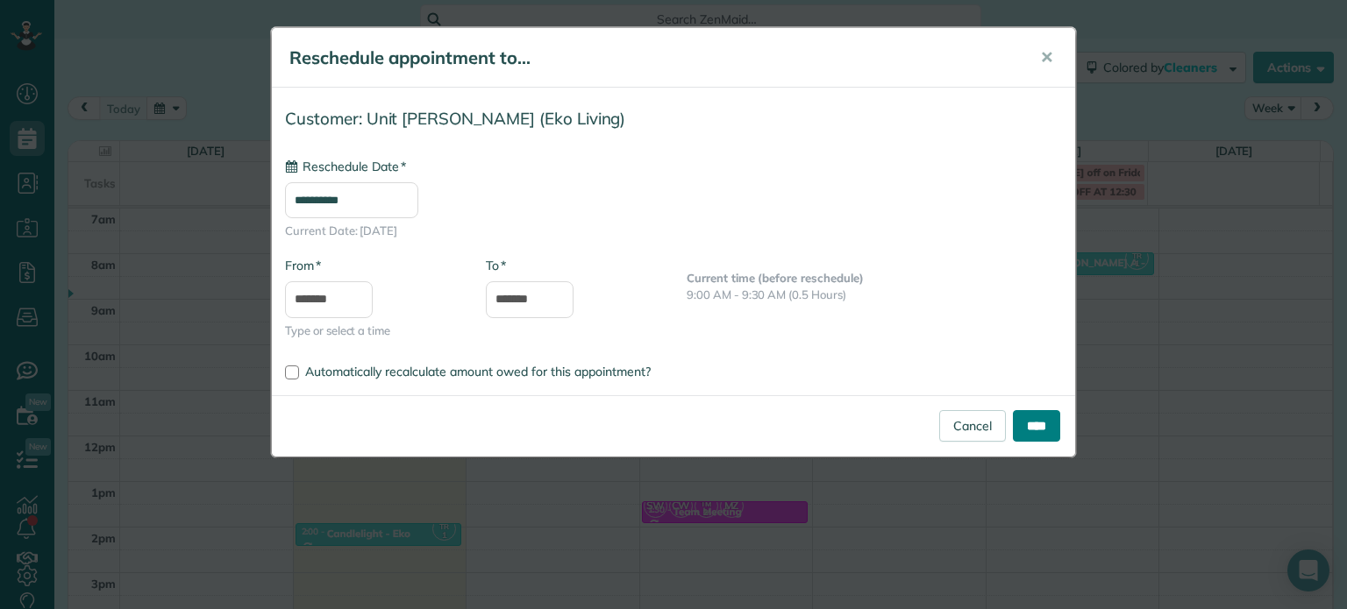
click at [1035, 423] on input "****" at bounding box center [1036, 426] width 47 height 32
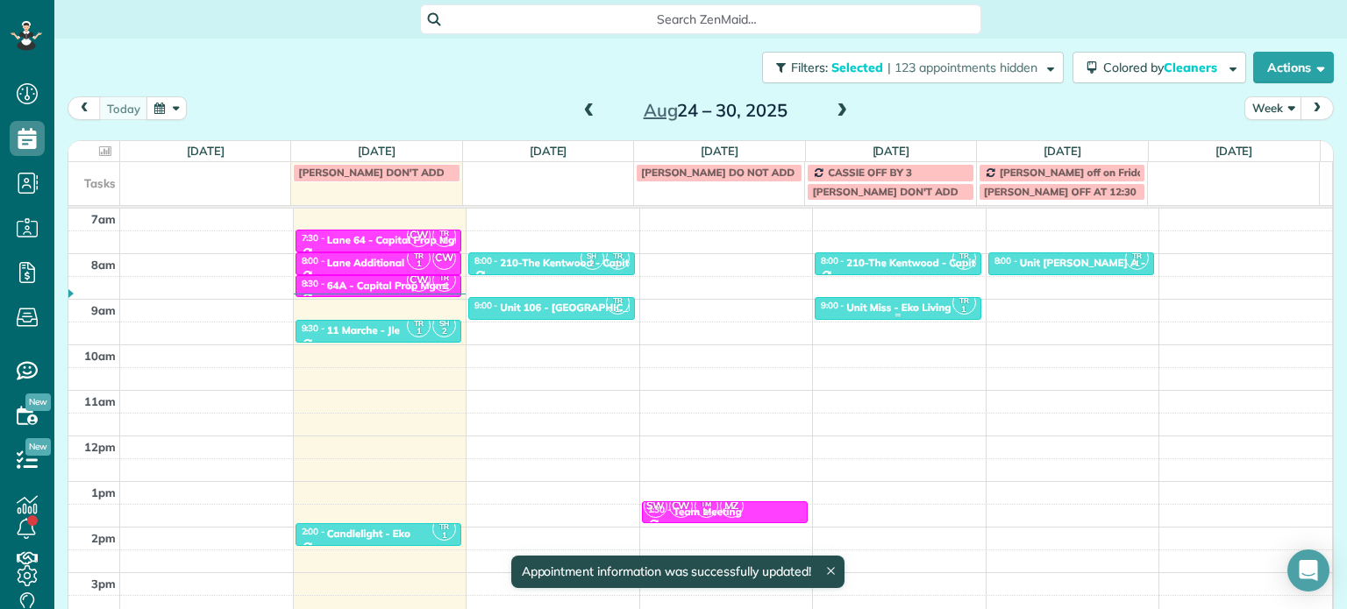
click at [884, 311] on div "Unit Miss - Eko Living" at bounding box center [898, 308] width 104 height 12
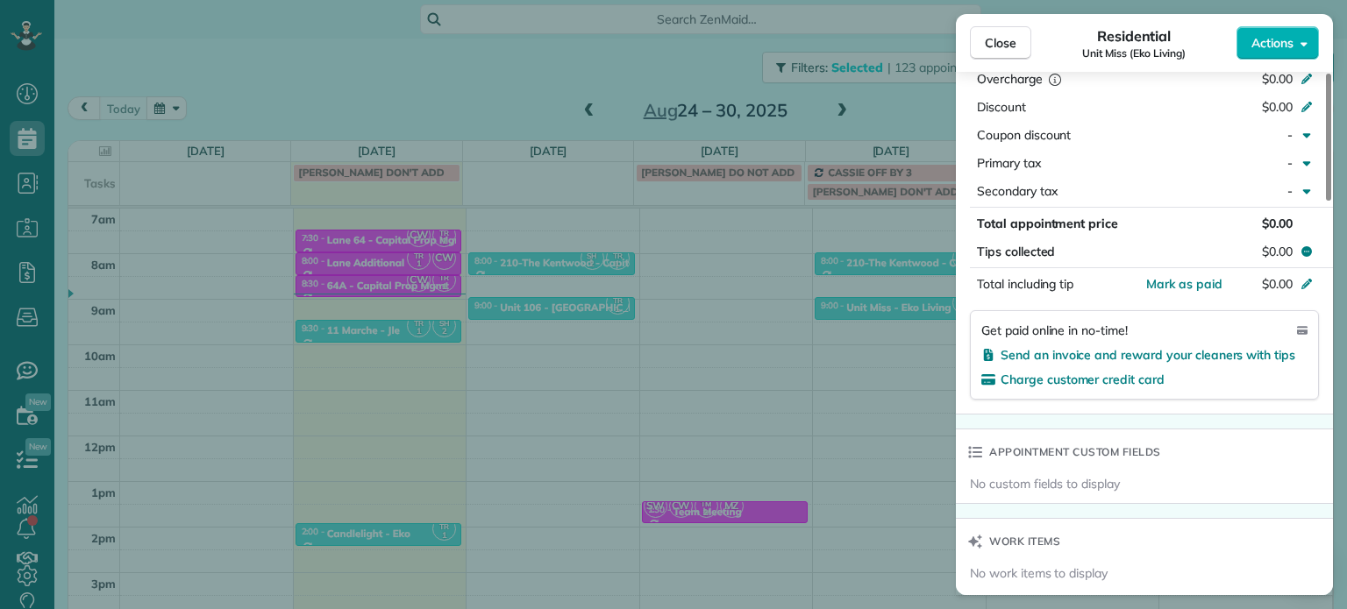
scroll to position [1238, 0]
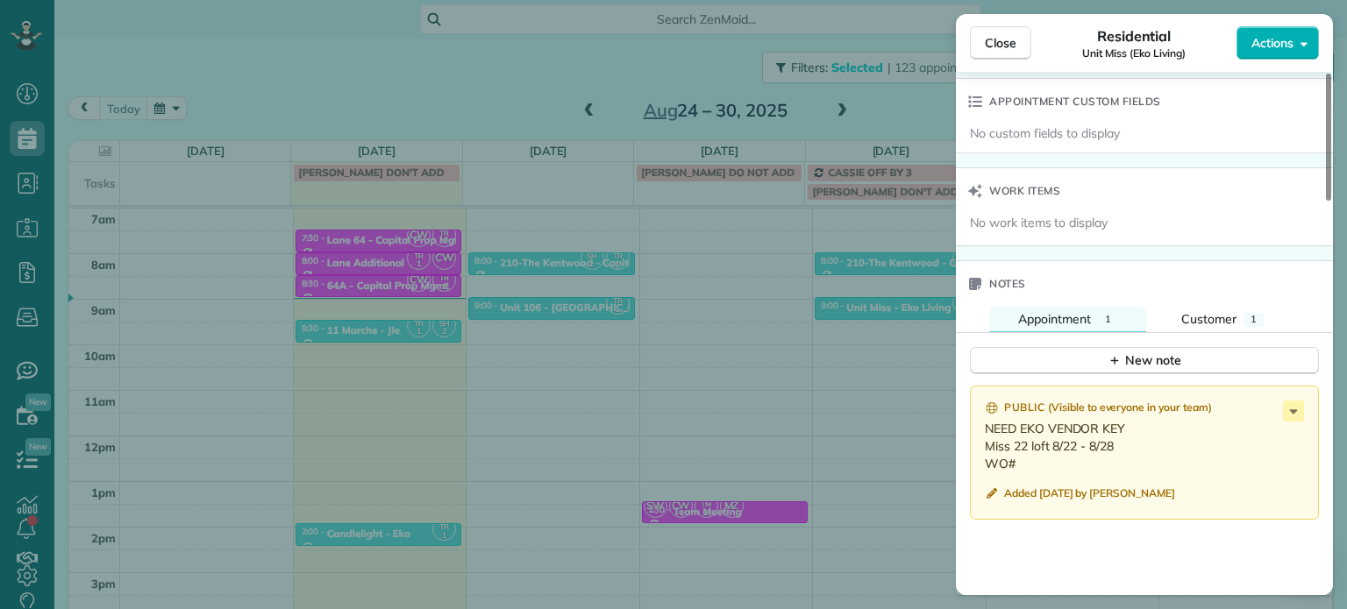
click at [882, 245] on div "Close Residential Unit Miss (Eko Living) Actions Status Active Unit Miss (Eko L…" at bounding box center [673, 304] width 1347 height 609
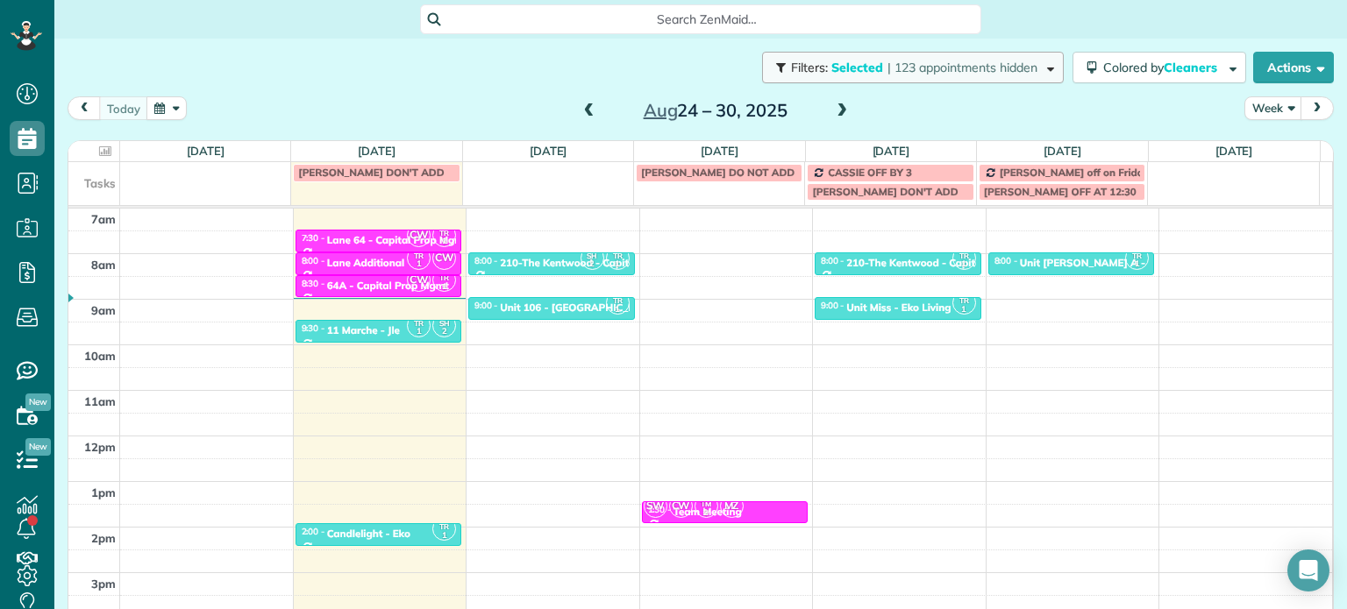
click at [968, 67] on span "| 123 appointments hidden" at bounding box center [962, 68] width 150 height 16
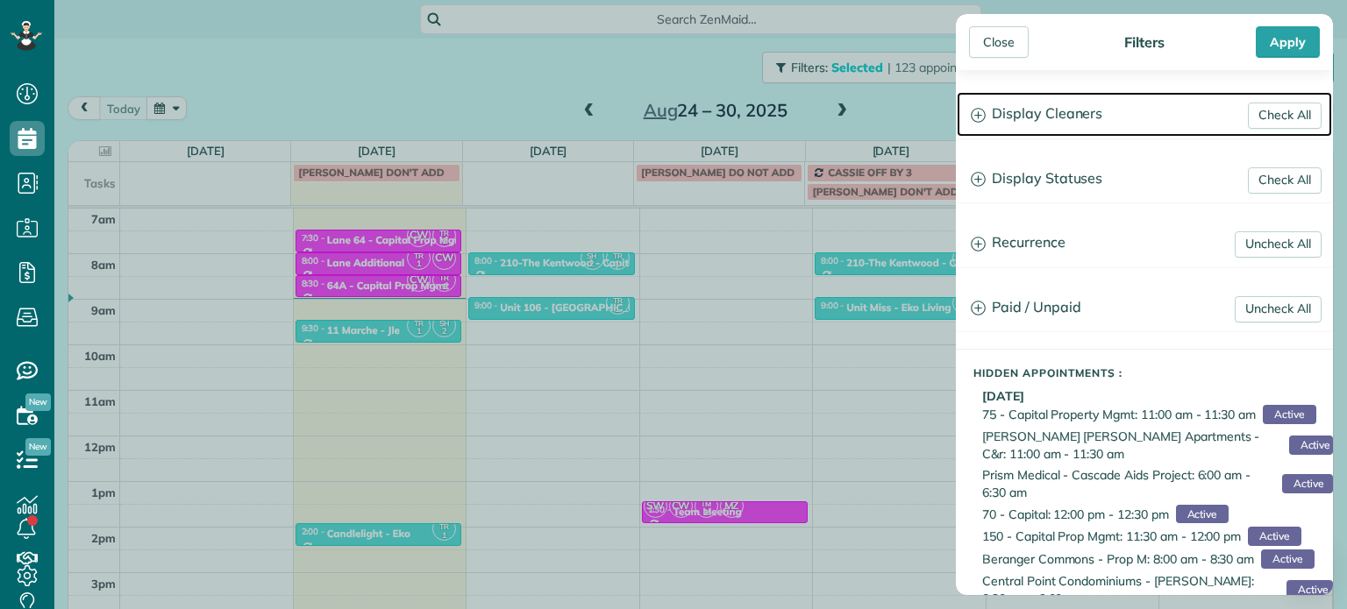
click at [1001, 101] on h3 "Display Cleaners" at bounding box center [1144, 114] width 375 height 45
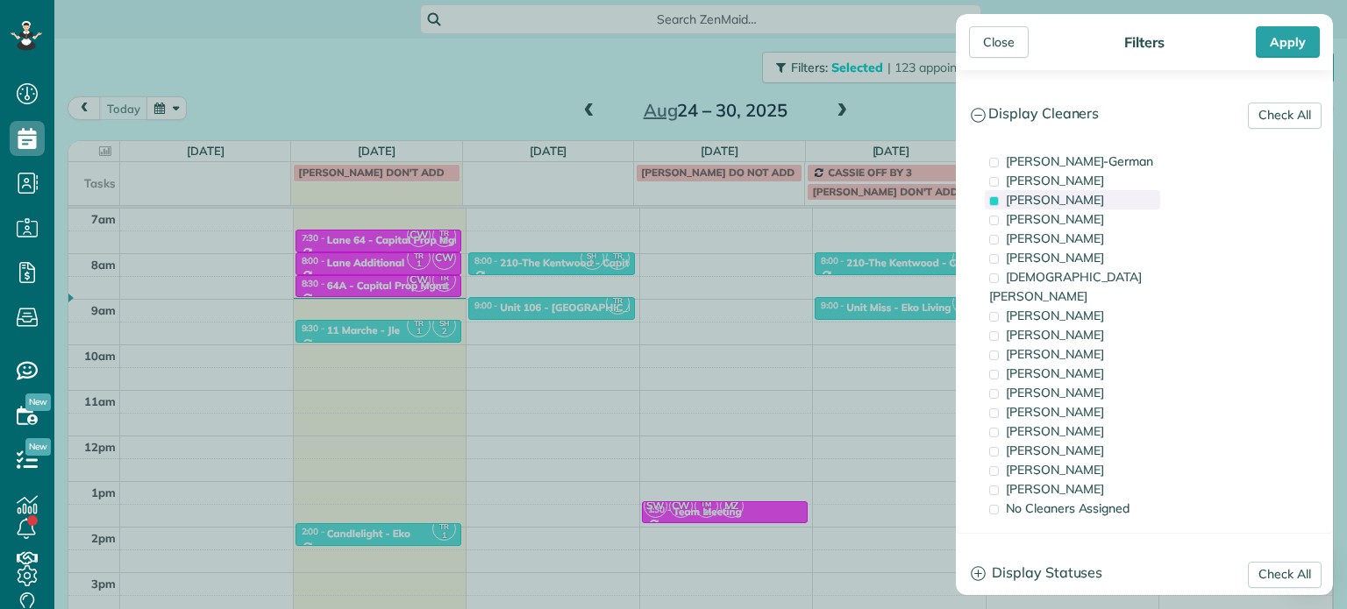
click at [1053, 196] on span "Tawnya Reynolds" at bounding box center [1055, 200] width 98 height 16
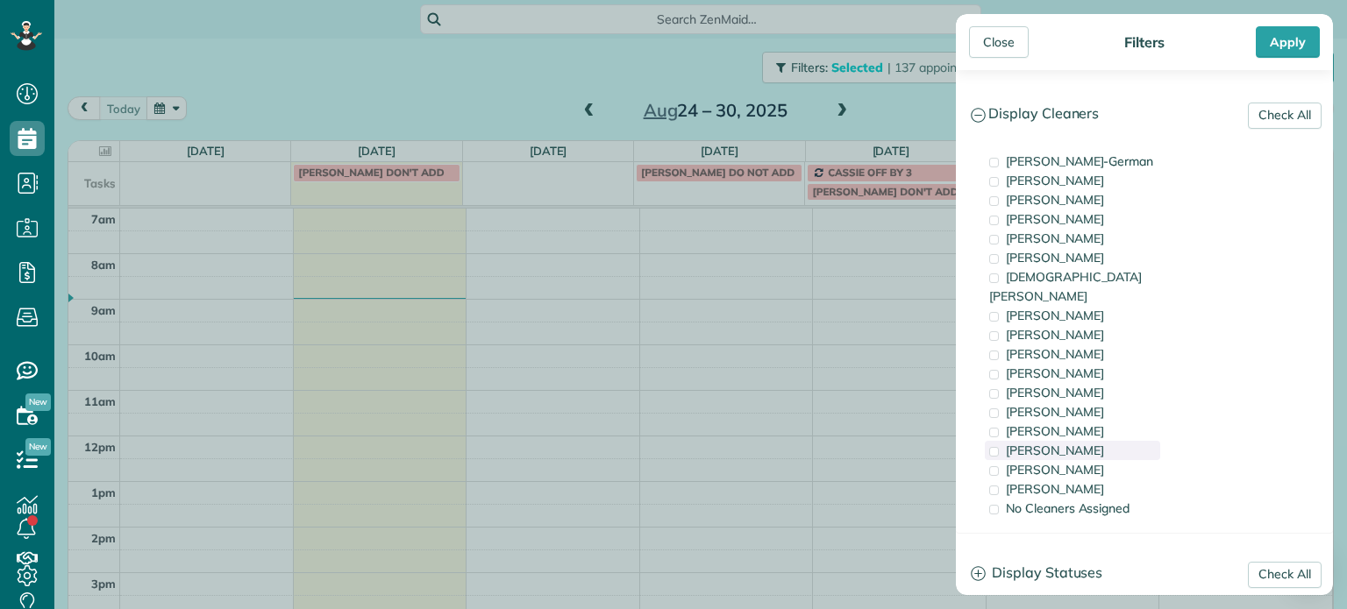
click at [1061, 443] on span "Meralda Harris" at bounding box center [1055, 451] width 98 height 16
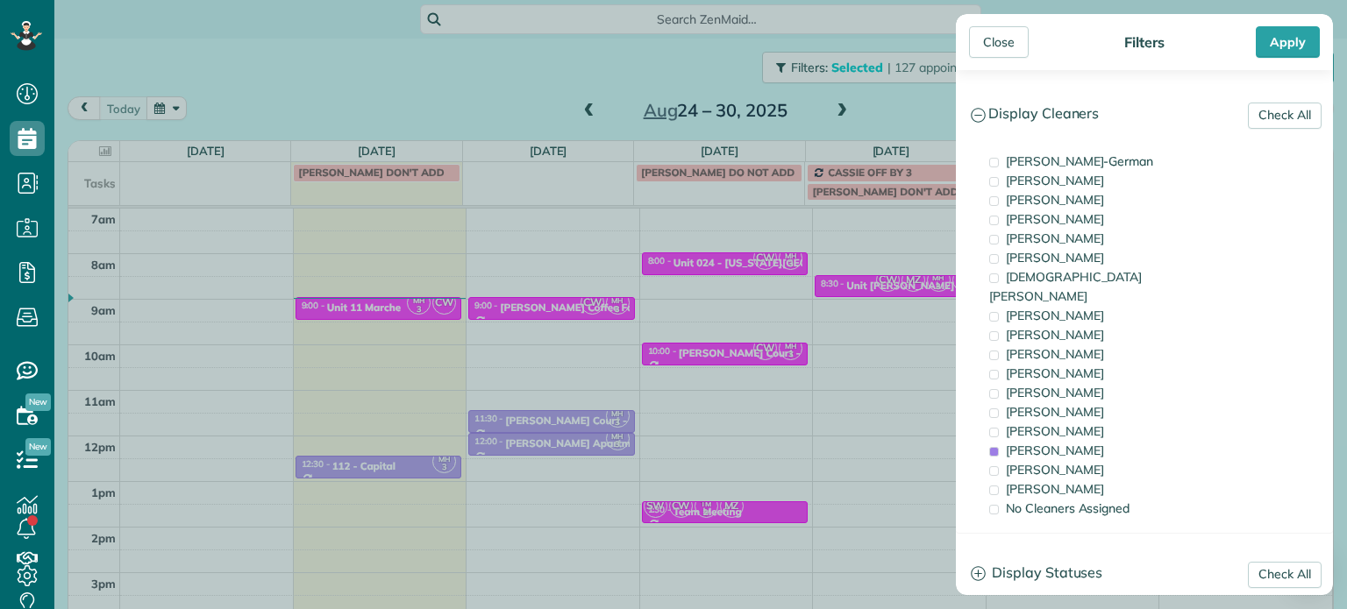
click at [783, 341] on div "Close Filters Apply Check All Display Cleaners Christina Wright-German Cassie F…" at bounding box center [673, 304] width 1347 height 609
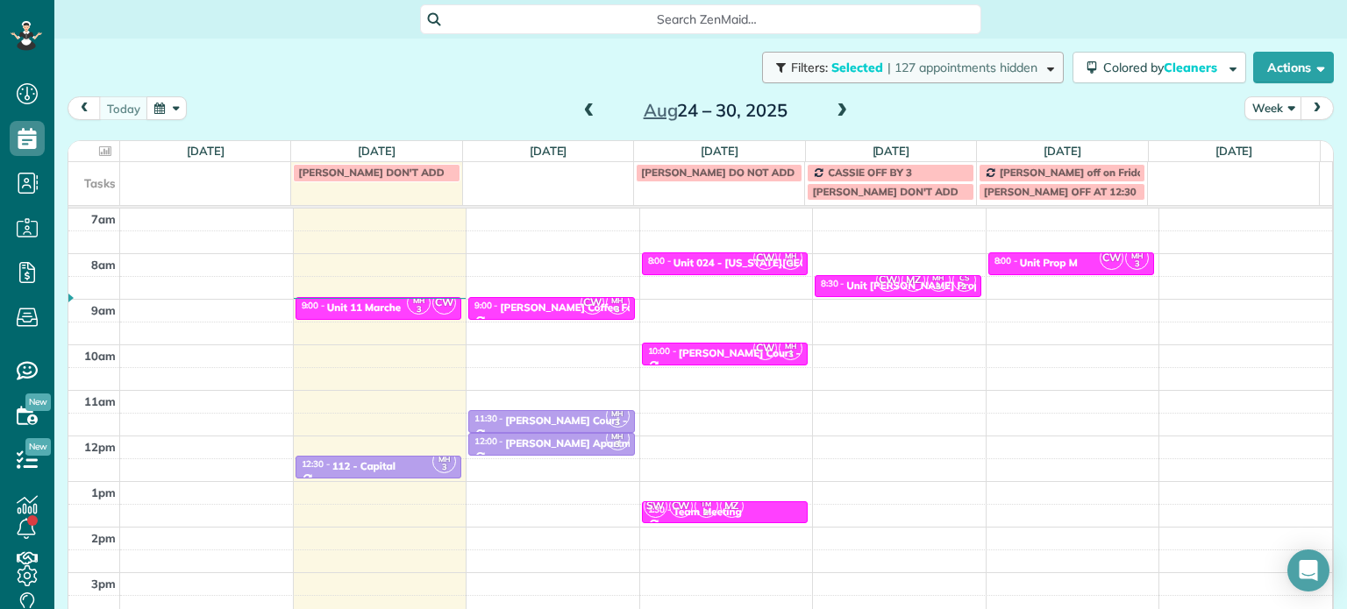
click at [947, 75] on span "| 127 appointments hidden" at bounding box center [962, 68] width 150 height 16
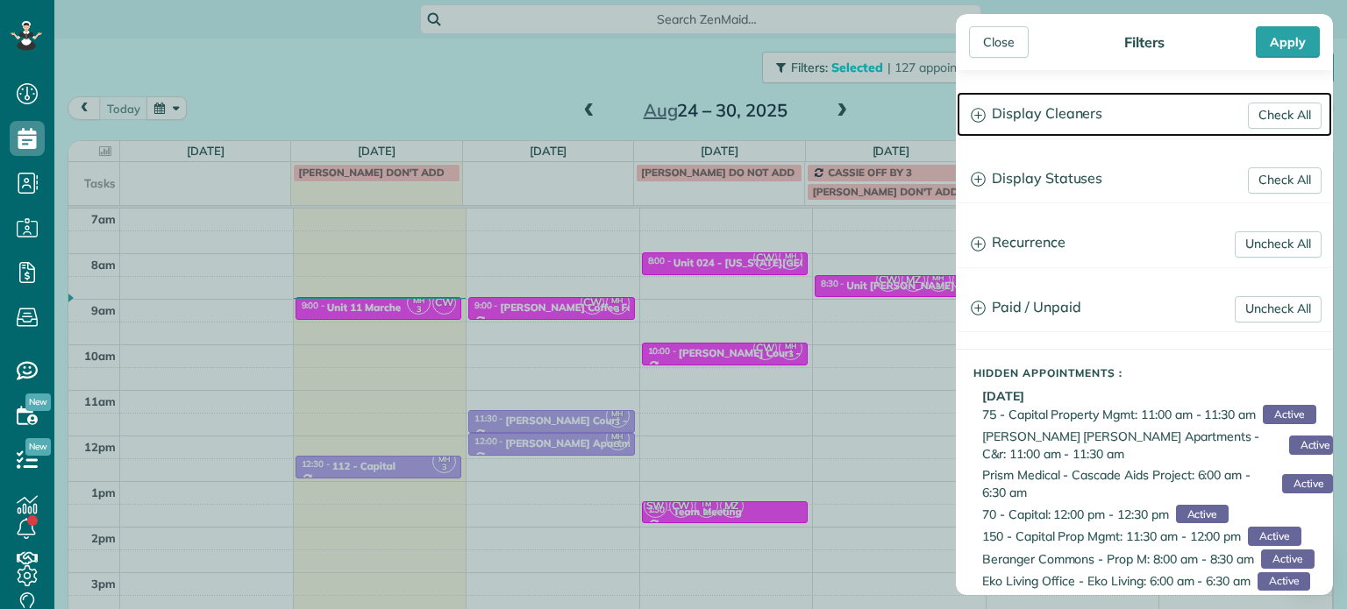
click at [1038, 115] on h3 "Display Cleaners" at bounding box center [1144, 114] width 375 height 45
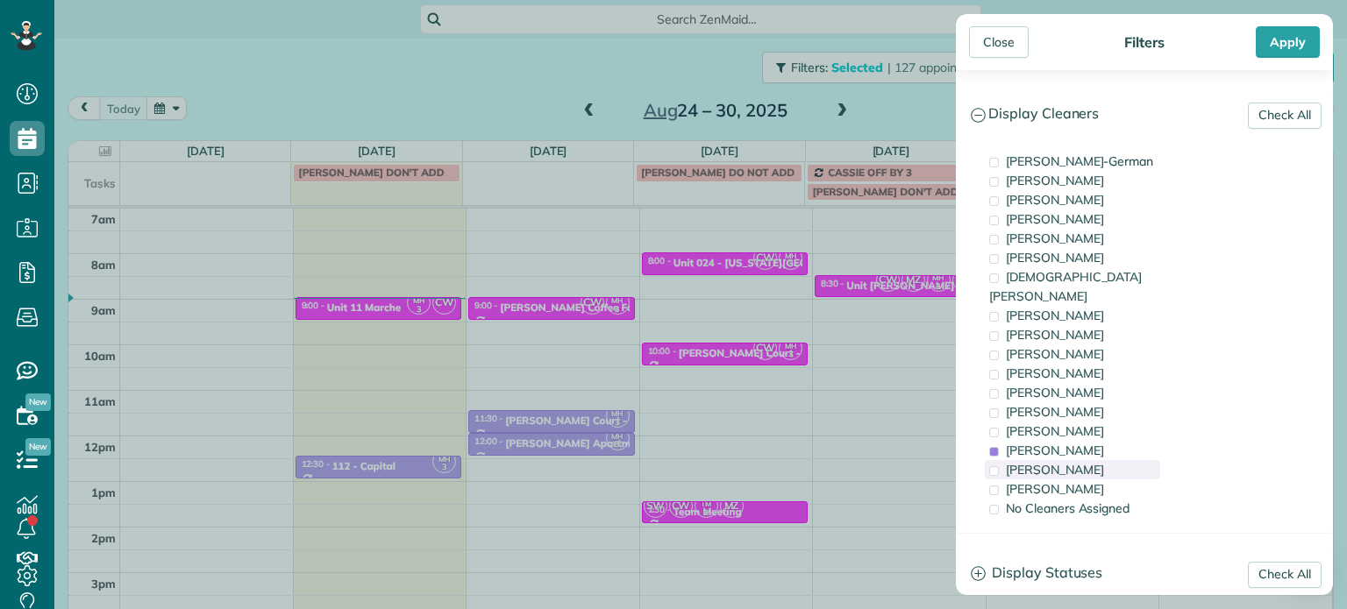
drag, startPoint x: 1077, startPoint y: 436, endPoint x: 1079, endPoint y: 451, distance: 15.1
click at [1078, 444] on div "Christina Wright-German Cassie Feliciano Tawnya Reynolds Mark Zollo Matthew Hat…" at bounding box center [1144, 335] width 375 height 395
click at [1079, 462] on span "Laura Chavez" at bounding box center [1055, 470] width 98 height 16
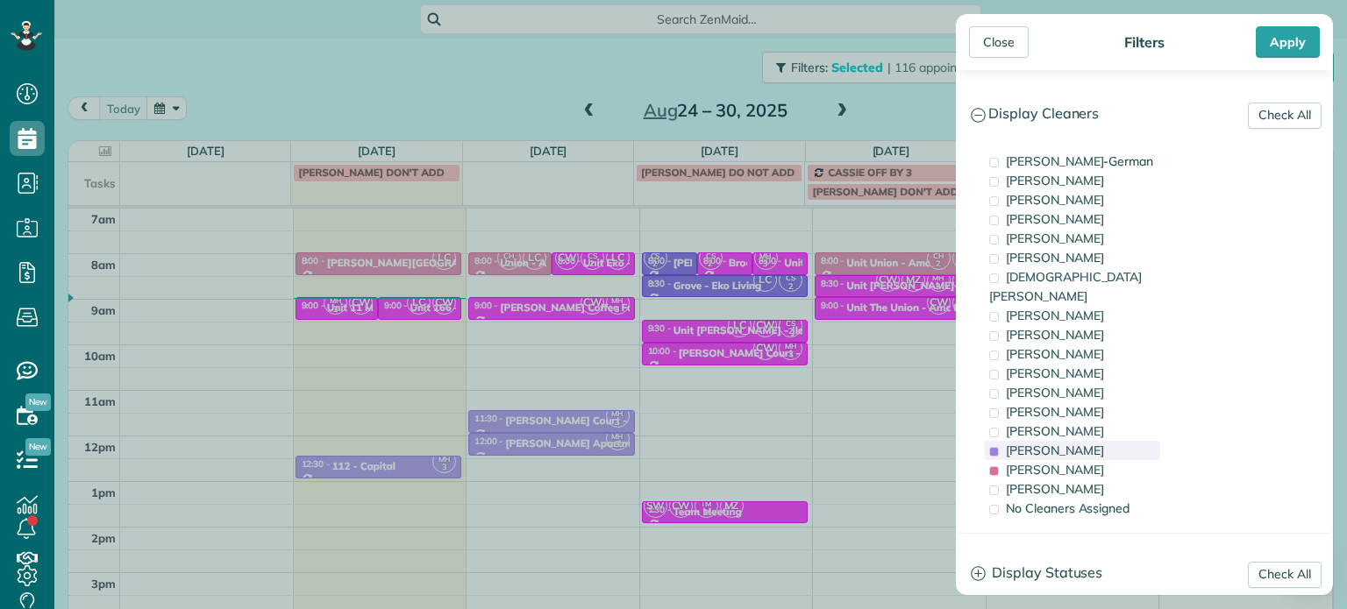
click at [1064, 443] on span "Meralda Harris" at bounding box center [1055, 451] width 98 height 16
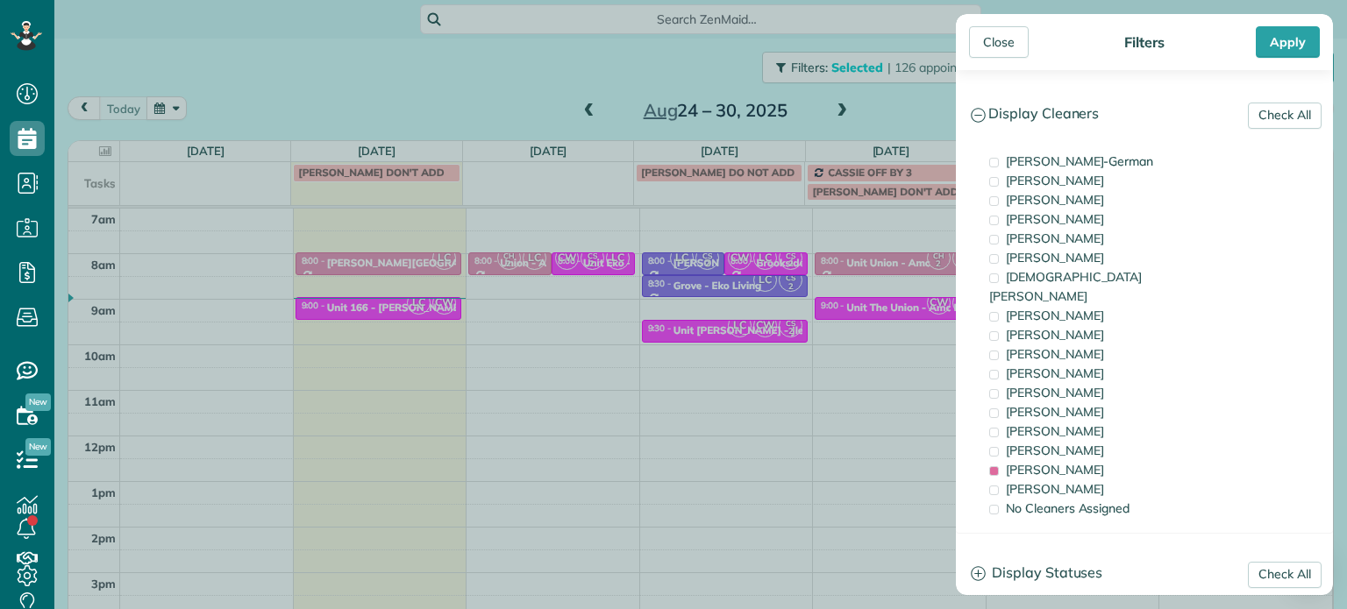
click at [785, 341] on div "Close Filters Apply Check All Display Cleaners Christina Wright-German Cassie F…" at bounding box center [673, 304] width 1347 height 609
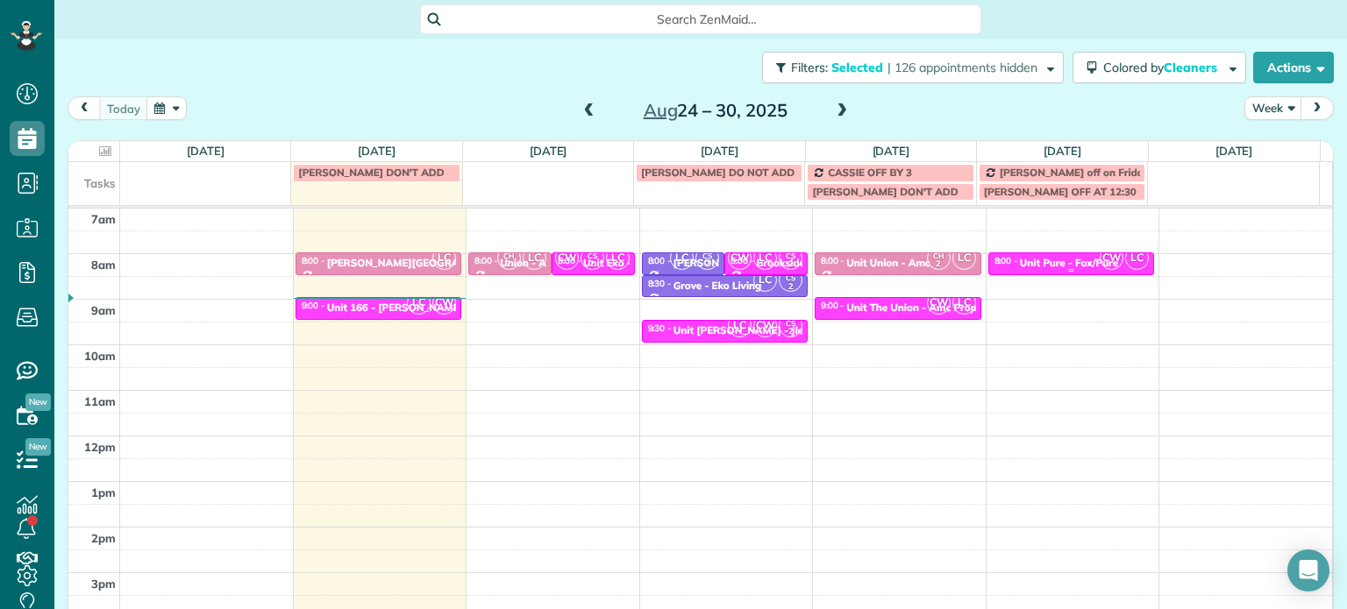
click at [1045, 257] on div "Unit Pure - Fox/Pure" at bounding box center [1069, 263] width 98 height 12
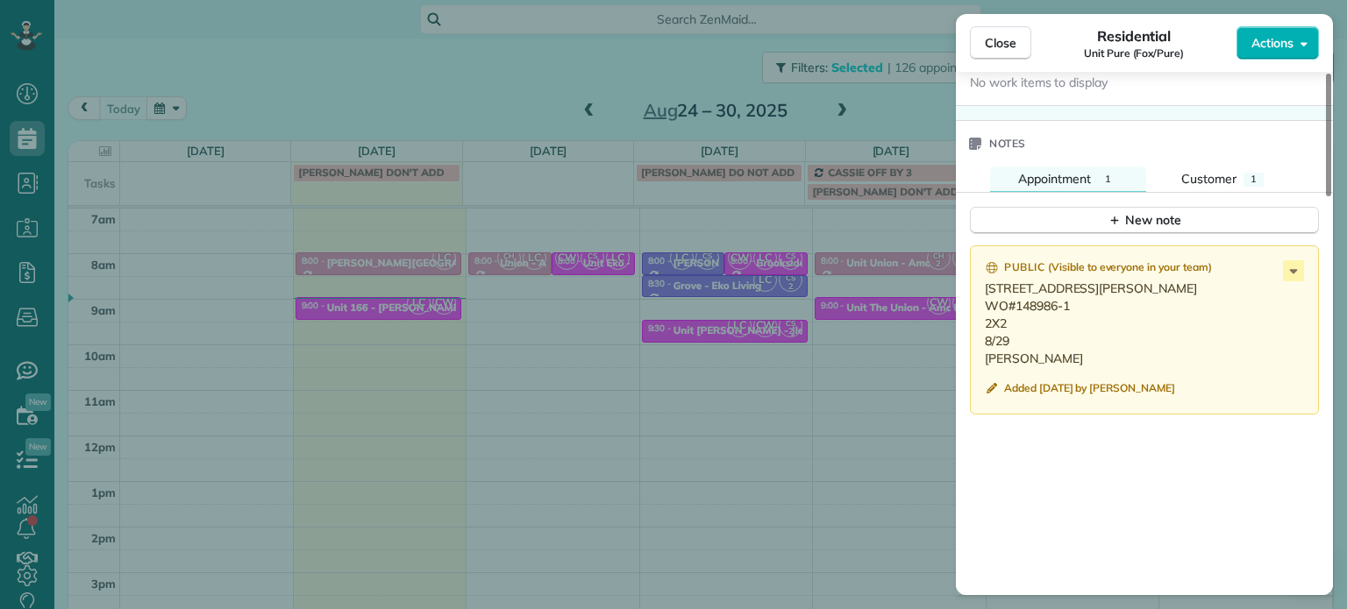
scroll to position [1499, 0]
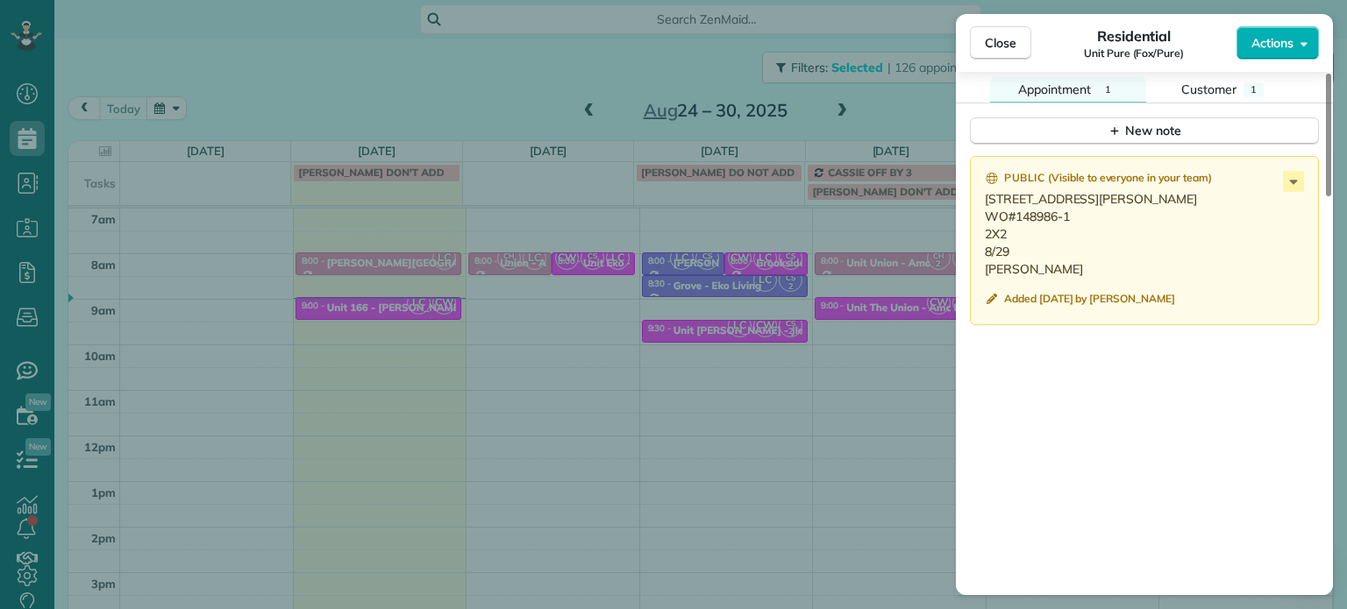
click at [863, 363] on div "Close Residential Unit Pure (Fox/Pure) Actions Status Active Unit Pure (Fox/Pur…" at bounding box center [673, 304] width 1347 height 609
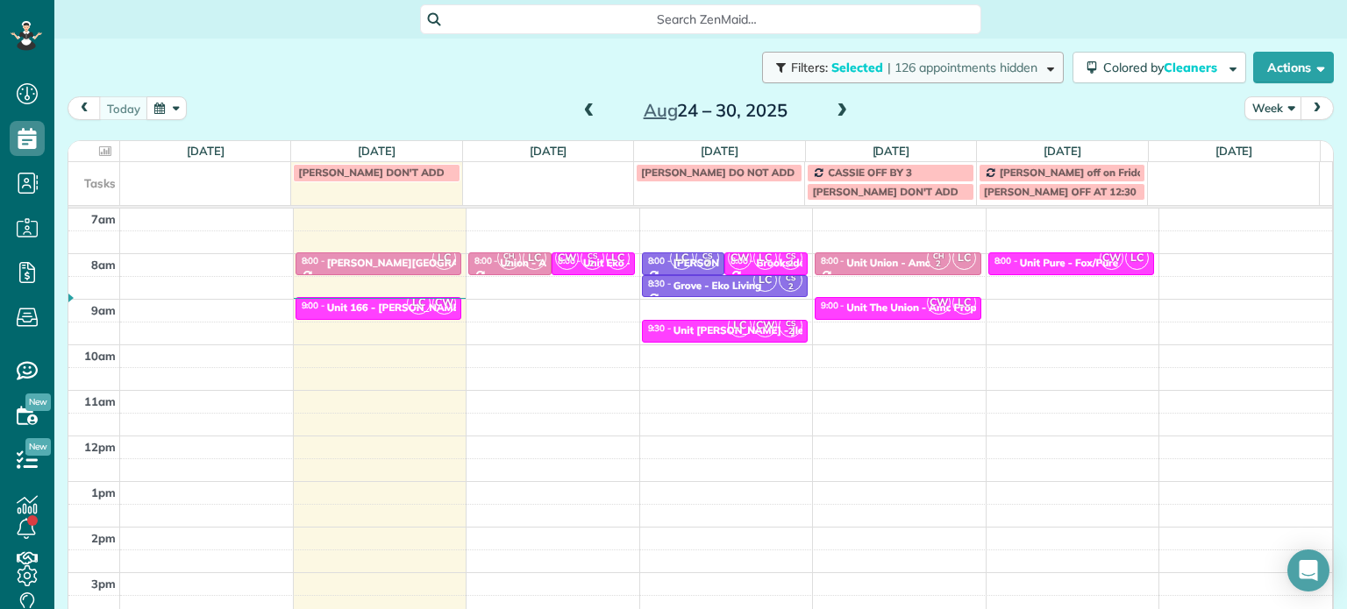
click at [965, 69] on span "| 126 appointments hidden" at bounding box center [962, 68] width 150 height 16
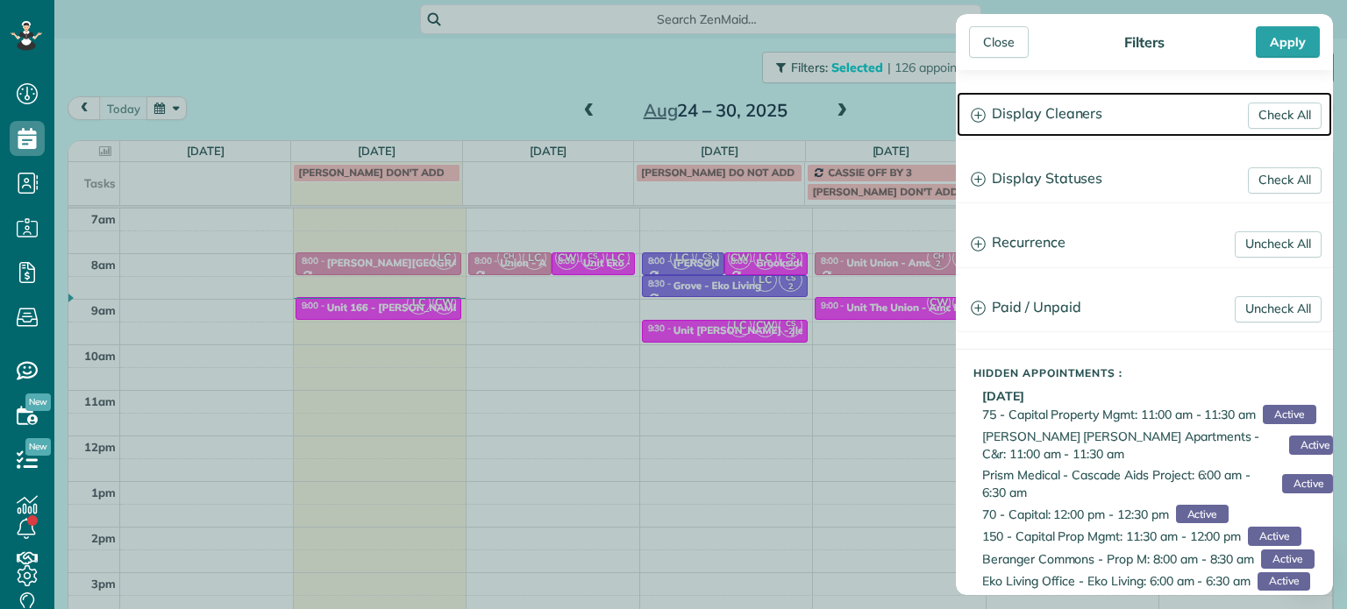
click at [1018, 102] on h3 "Display Cleaners" at bounding box center [1144, 114] width 375 height 45
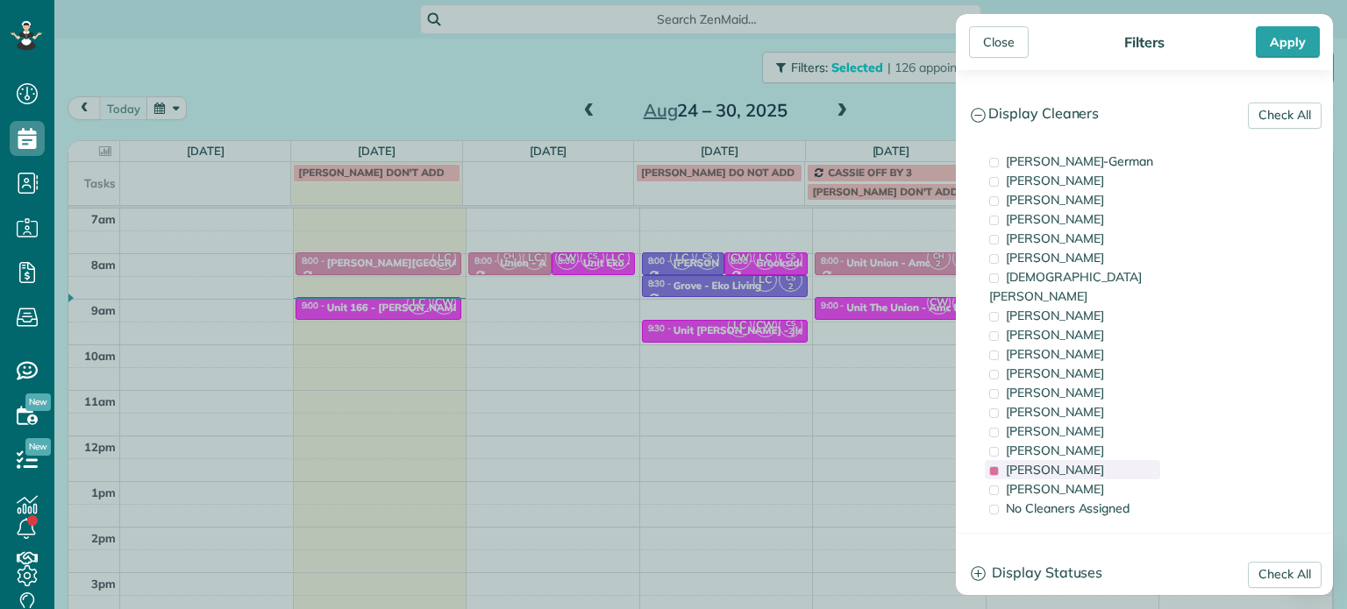
click at [1041, 462] on span "Laura Chavez" at bounding box center [1055, 470] width 98 height 16
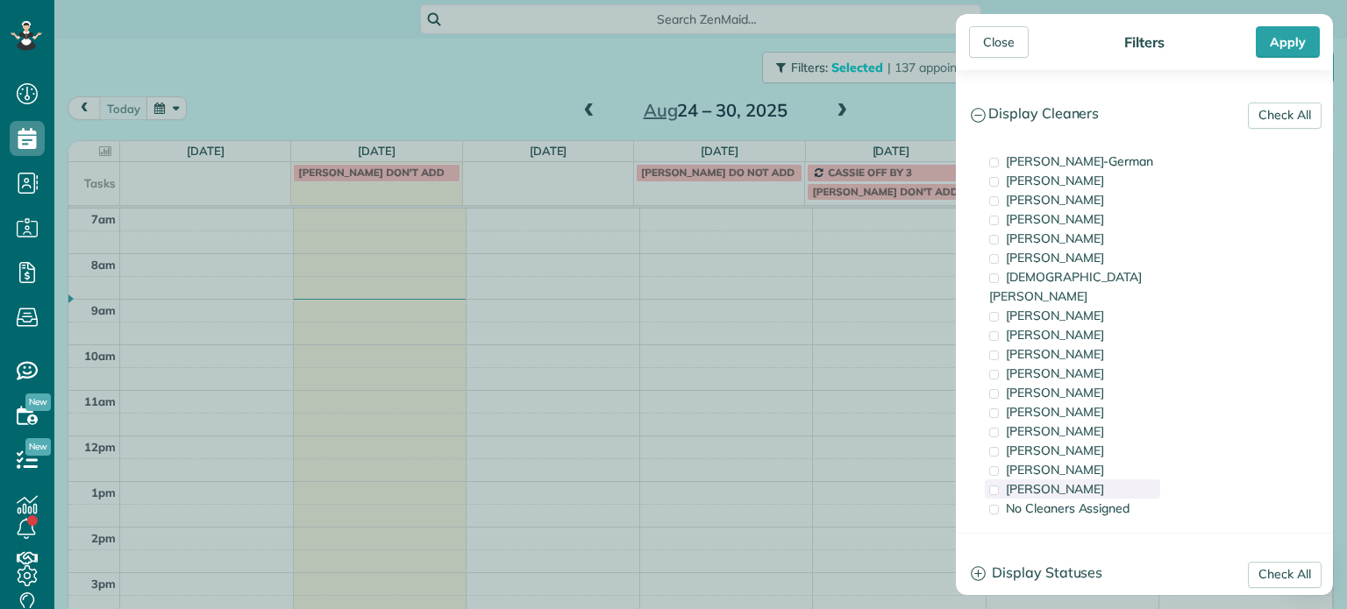
click at [1042, 481] on span "Cristina Sainz" at bounding box center [1055, 489] width 98 height 16
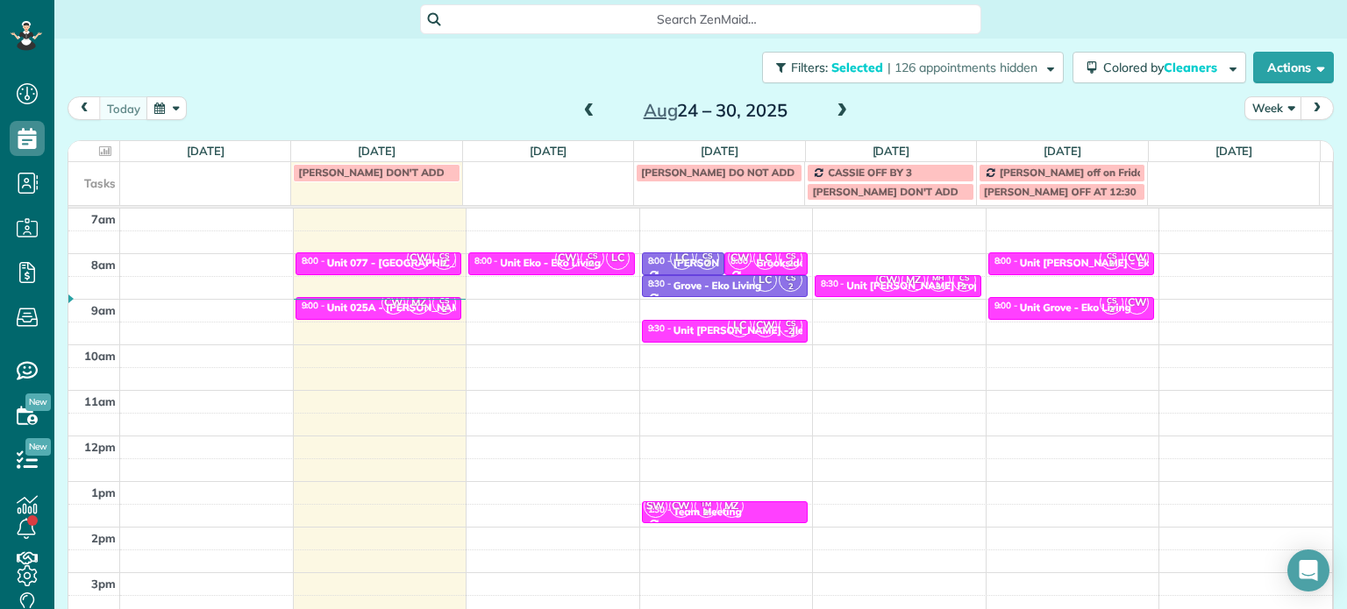
click at [922, 390] on div "Close Filters Apply Check All Display Cleaners Christina Wright-German Cassie F…" at bounding box center [673, 304] width 1347 height 609
click at [926, 72] on span "| 126 appointments hidden" at bounding box center [962, 68] width 150 height 16
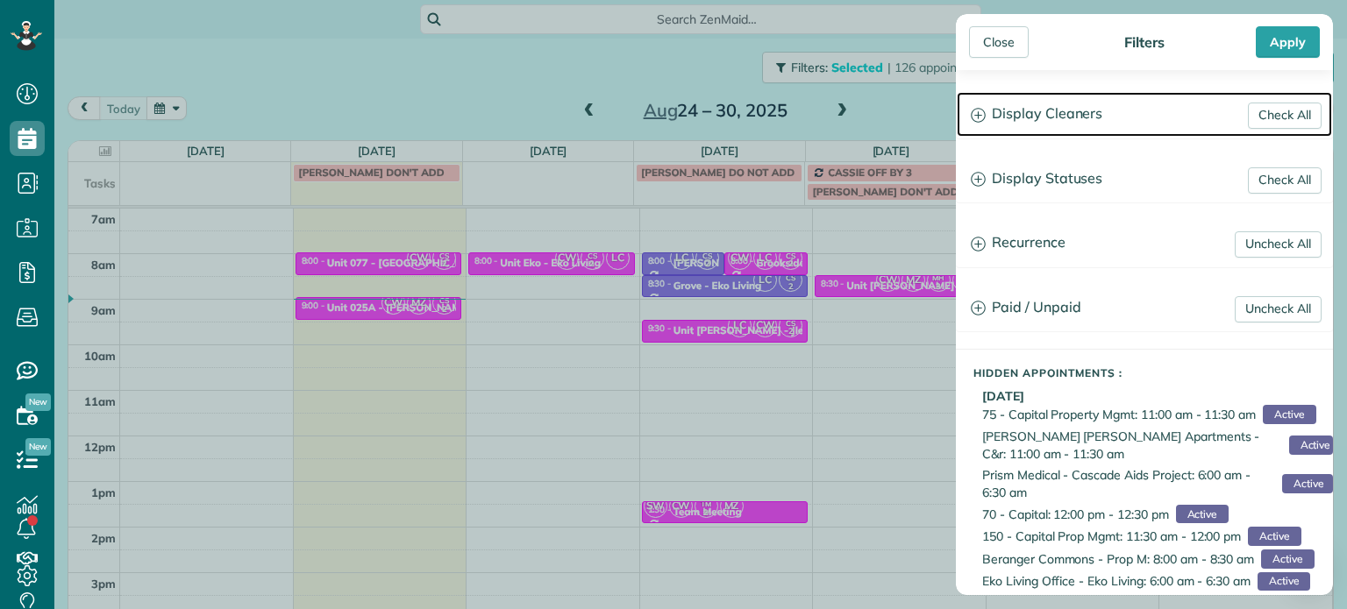
click at [1090, 125] on h3 "Display Cleaners" at bounding box center [1144, 114] width 375 height 45
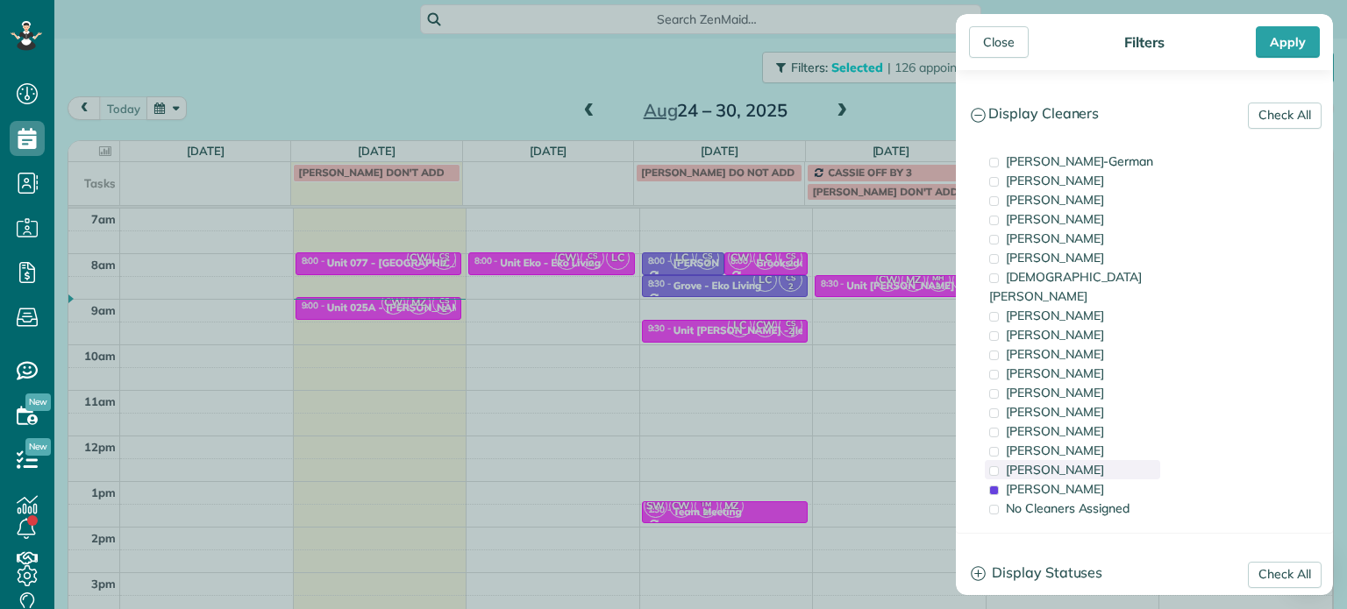
click at [1068, 481] on span "Cristina Sainz" at bounding box center [1055, 489] width 98 height 16
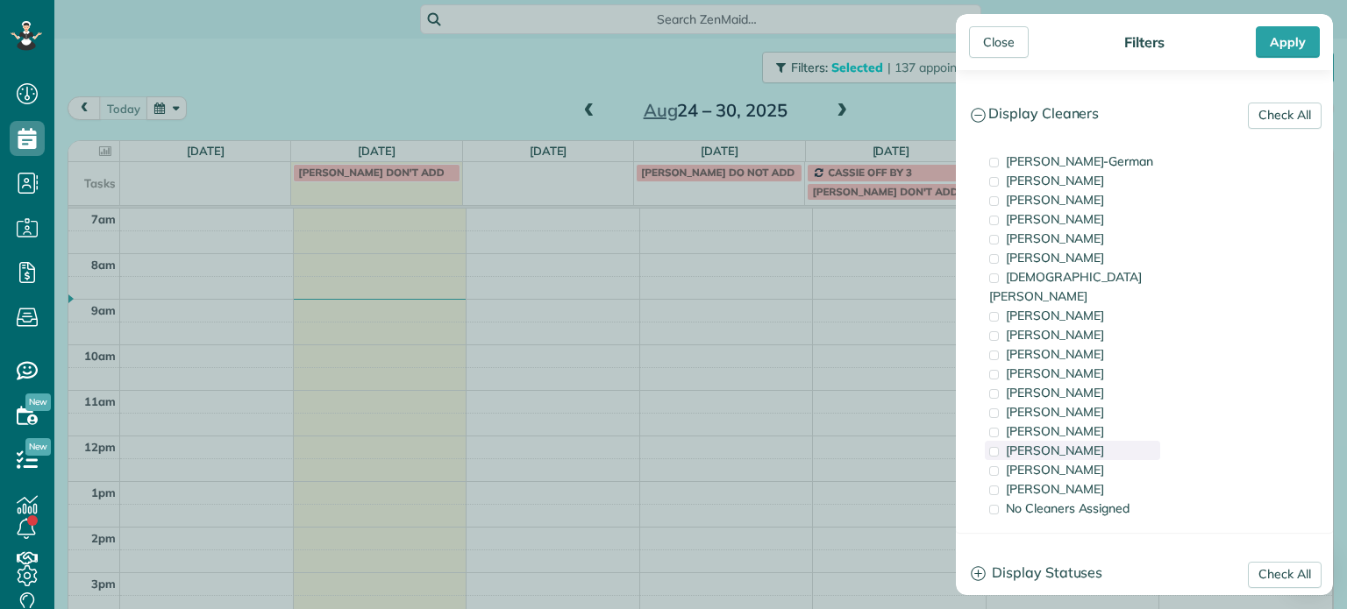
click at [1068, 443] on span "Meralda Harris" at bounding box center [1055, 451] width 98 height 16
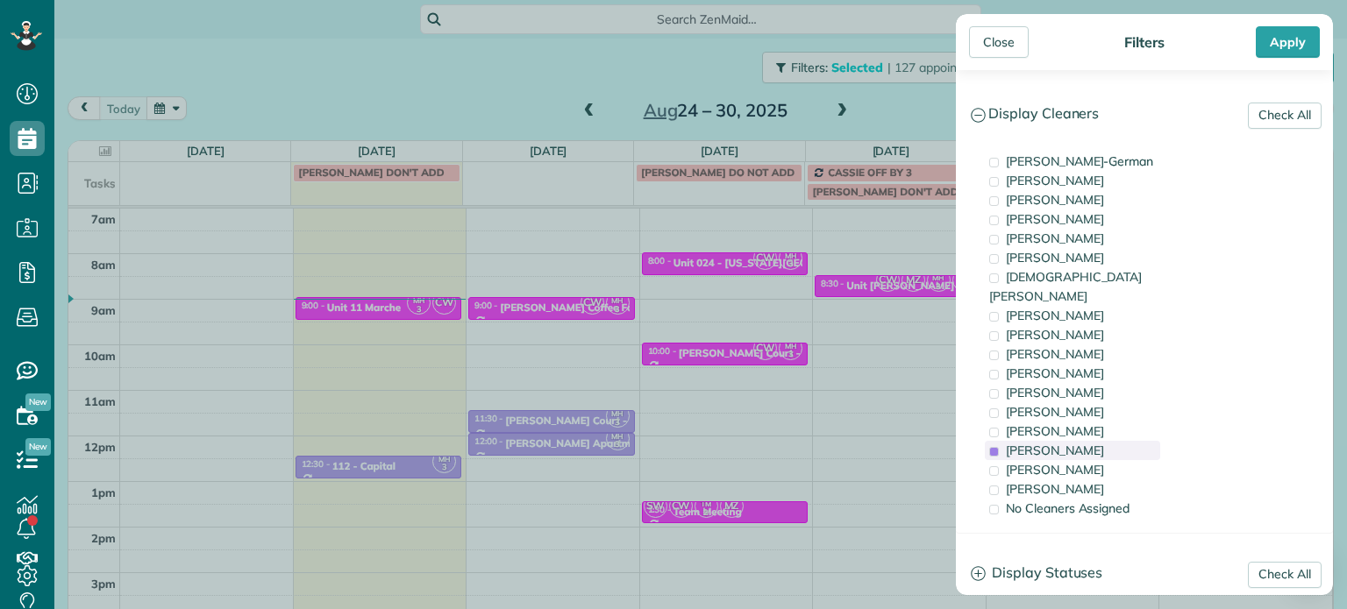
click at [1070, 443] on span "Meralda Harris" at bounding box center [1055, 451] width 98 height 16
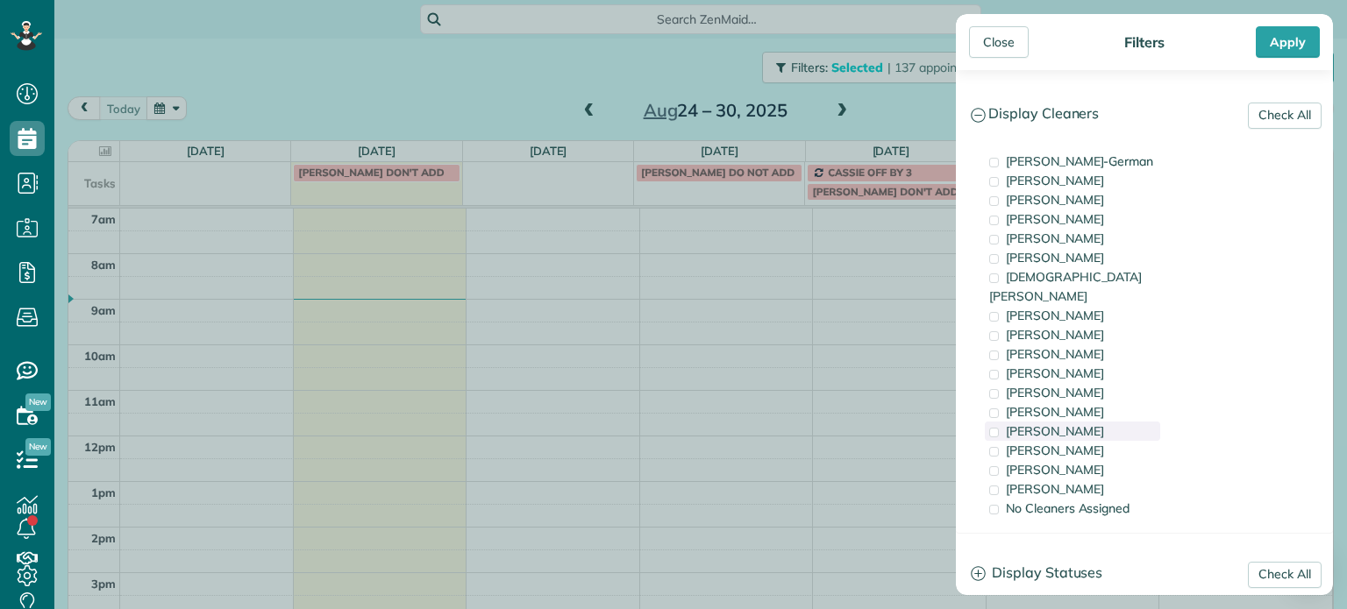
click at [1060, 424] on span "Tammi Rue" at bounding box center [1055, 432] width 98 height 16
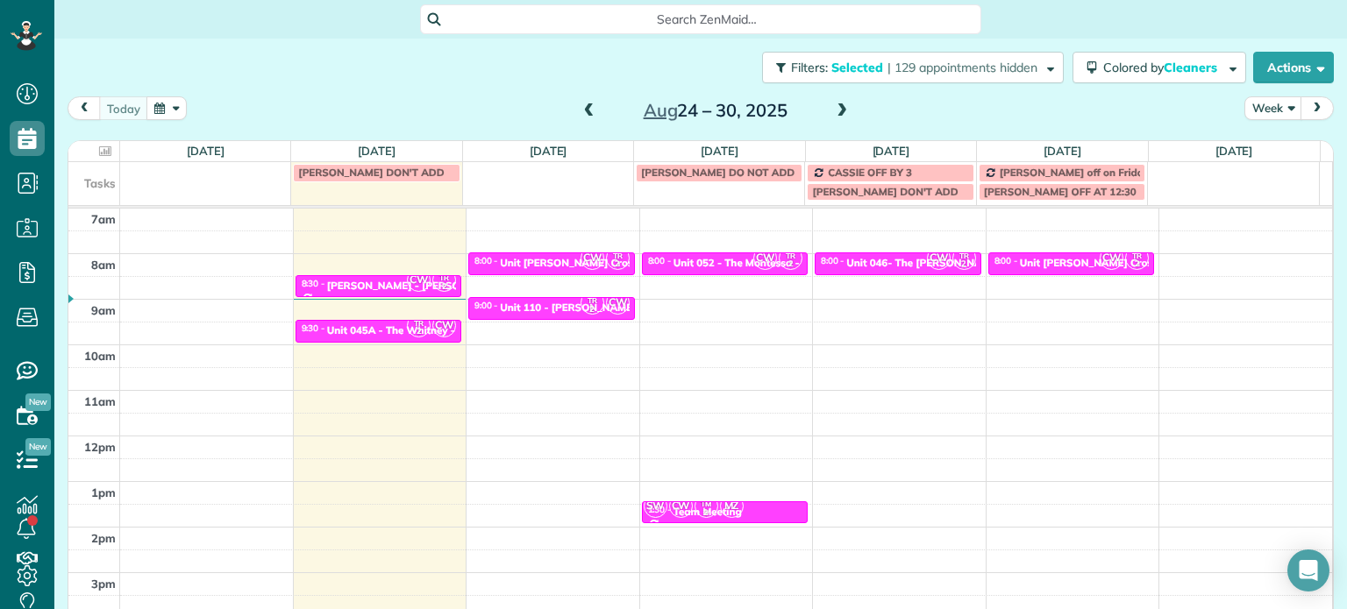
click at [744, 289] on div "Close Filters Apply Check All Display Cleaners Christina Wright-German Cassie F…" at bounding box center [673, 304] width 1347 height 609
click at [877, 257] on div "Unit 046- The Paula - Capital" at bounding box center [945, 263] width 199 height 12
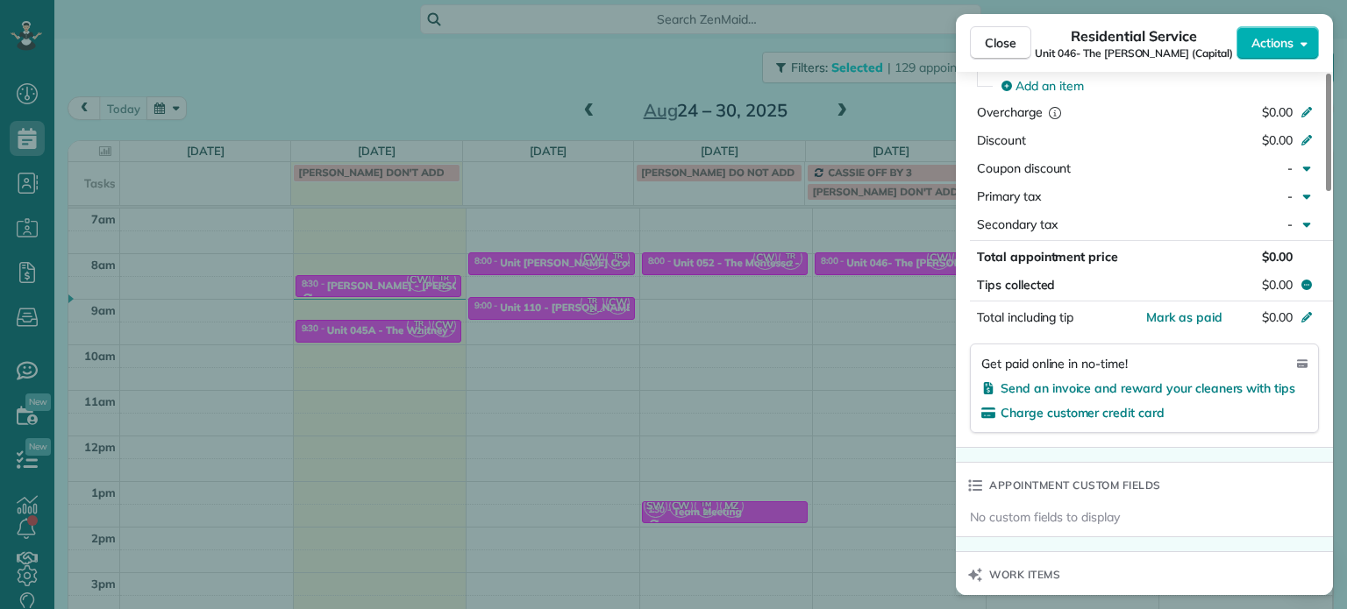
scroll to position [1328, 0]
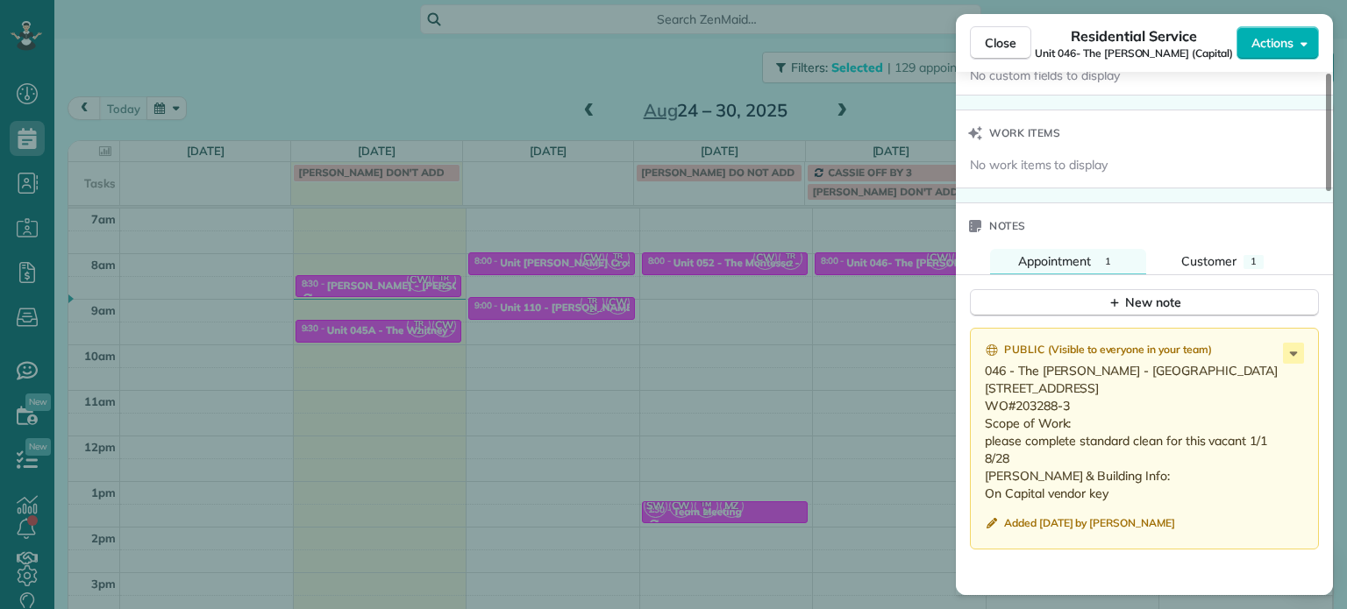
click at [869, 273] on div "Close Residential Service Unit 046- The Paula (Capital) Actions Status Active U…" at bounding box center [673, 304] width 1347 height 609
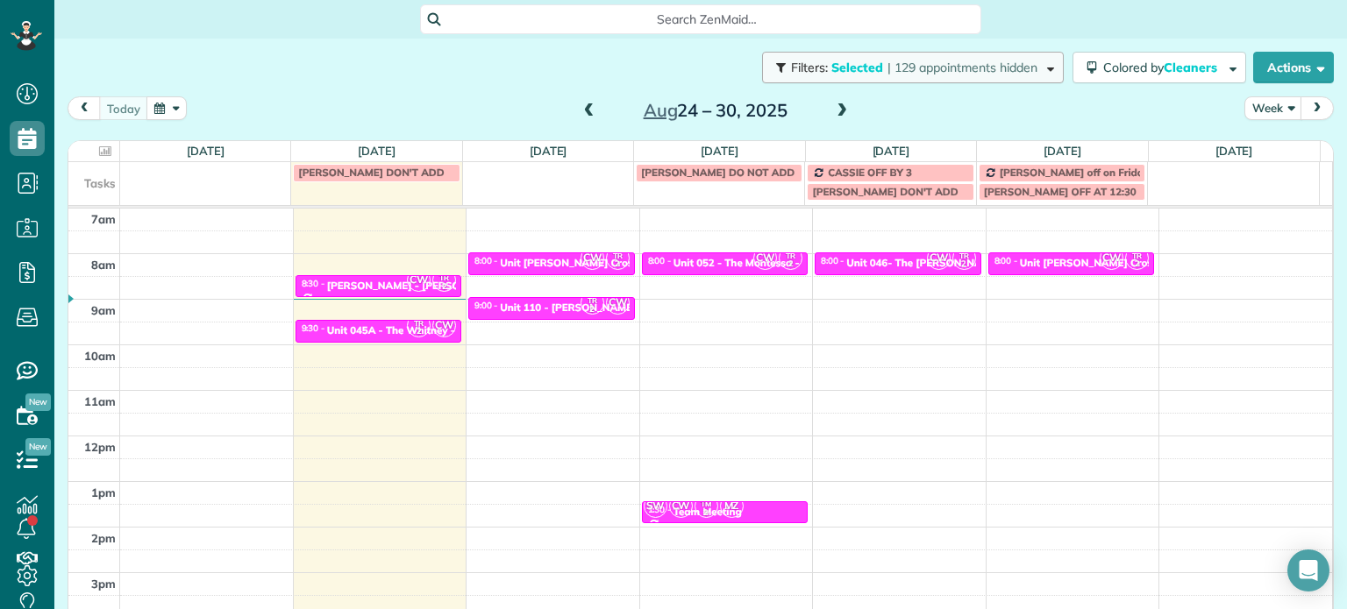
click at [966, 75] on span "| 129 appointments hidden" at bounding box center [962, 68] width 150 height 16
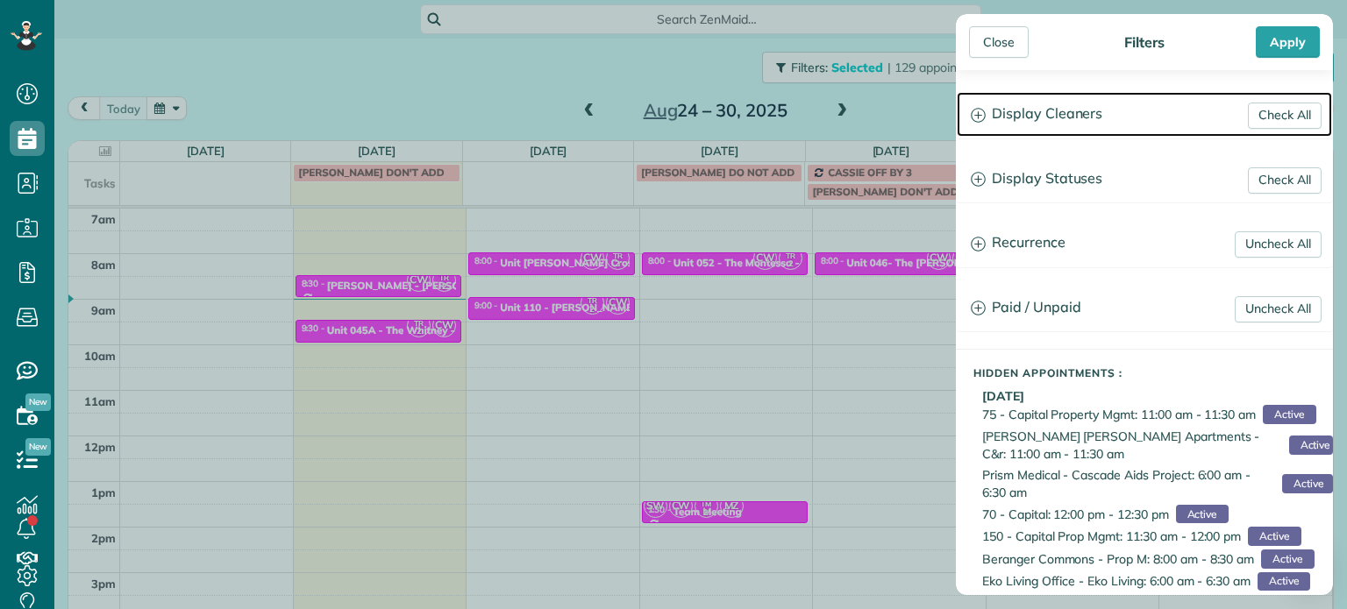
click at [1041, 128] on h3 "Display Cleaners" at bounding box center [1144, 114] width 375 height 45
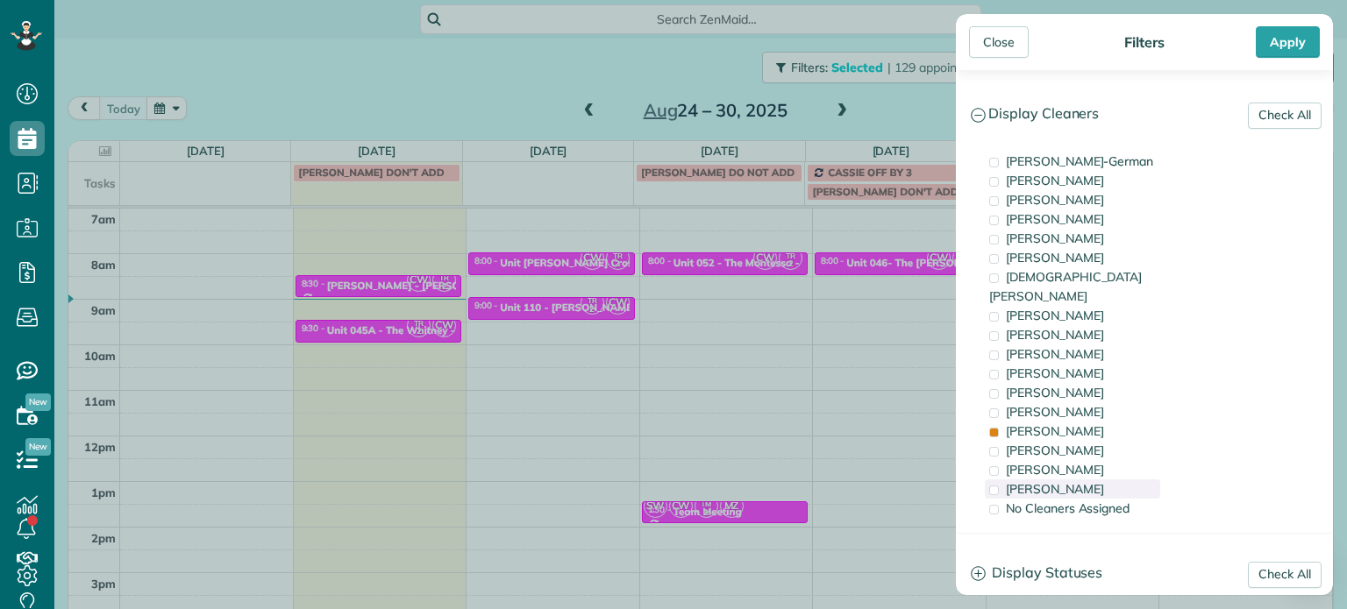
click at [1092, 480] on div "Cristina Sainz" at bounding box center [1072, 489] width 175 height 19
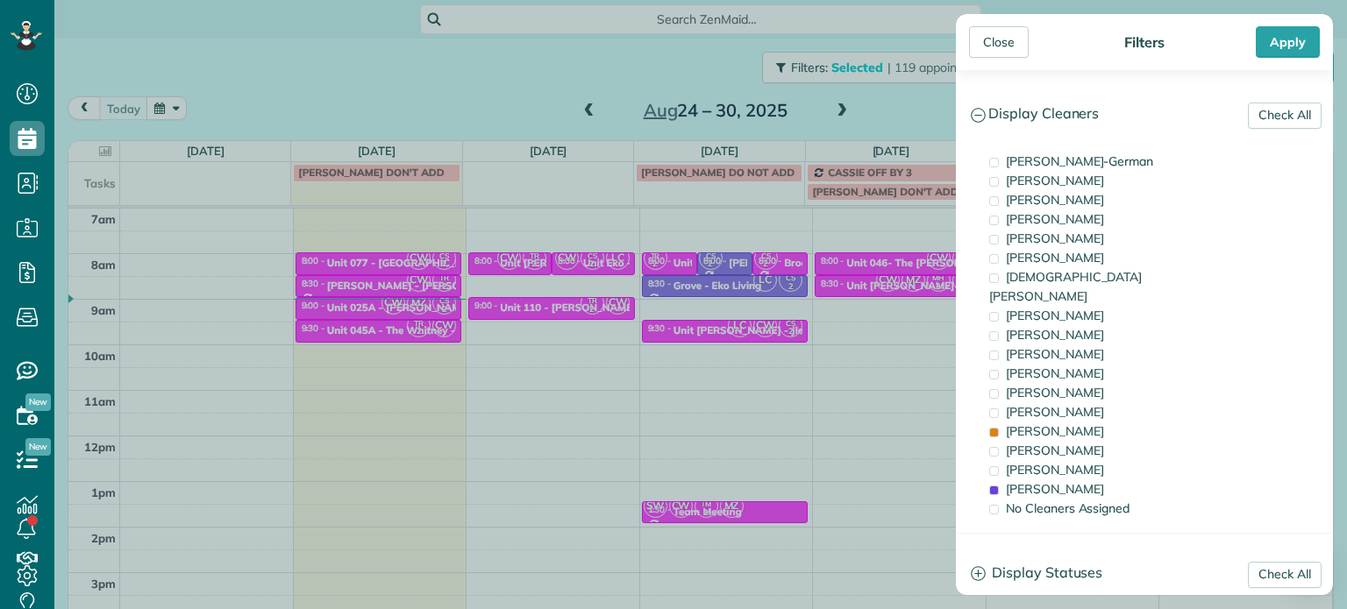
click at [908, 362] on div "Close Filters Apply Check All Display Cleaners Christina Wright-German Cassie F…" at bounding box center [673, 304] width 1347 height 609
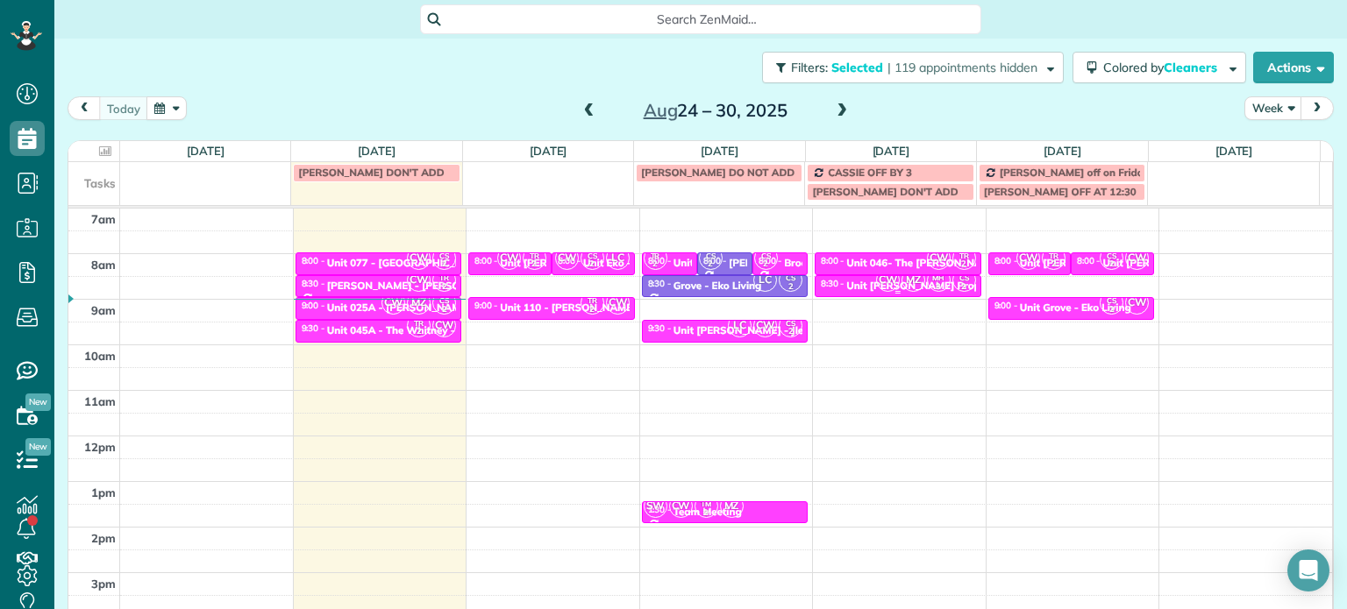
click at [905, 288] on span "MZ" at bounding box center [913, 280] width 24 height 24
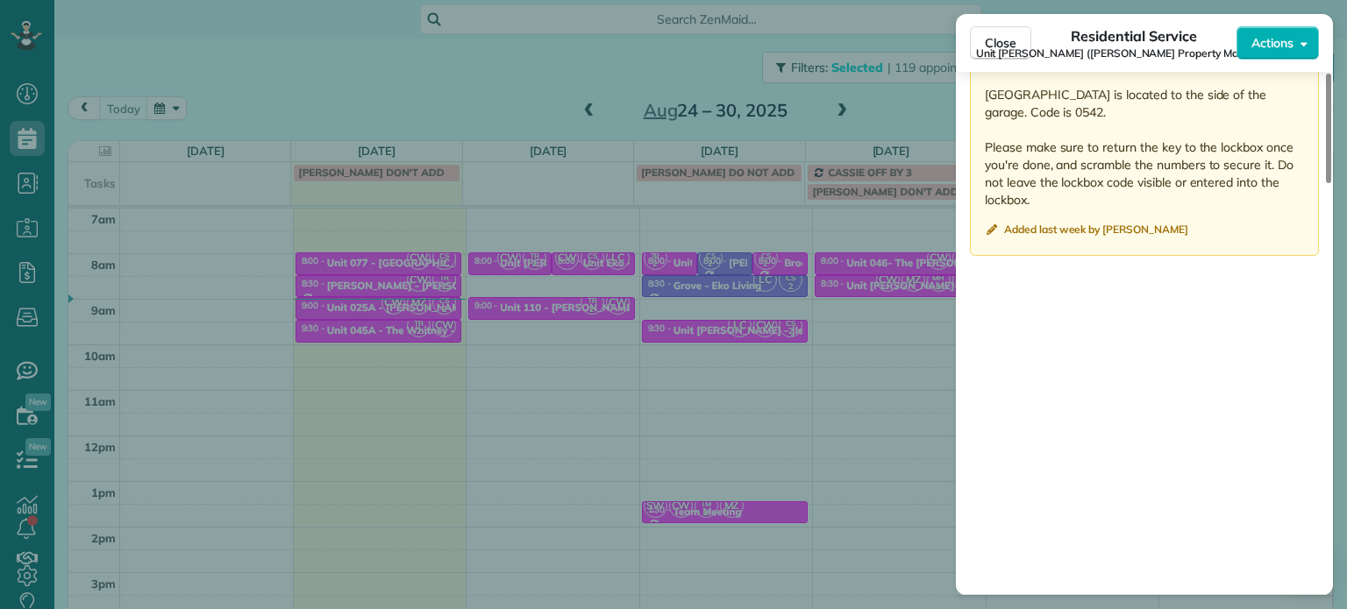
scroll to position [1667, 0]
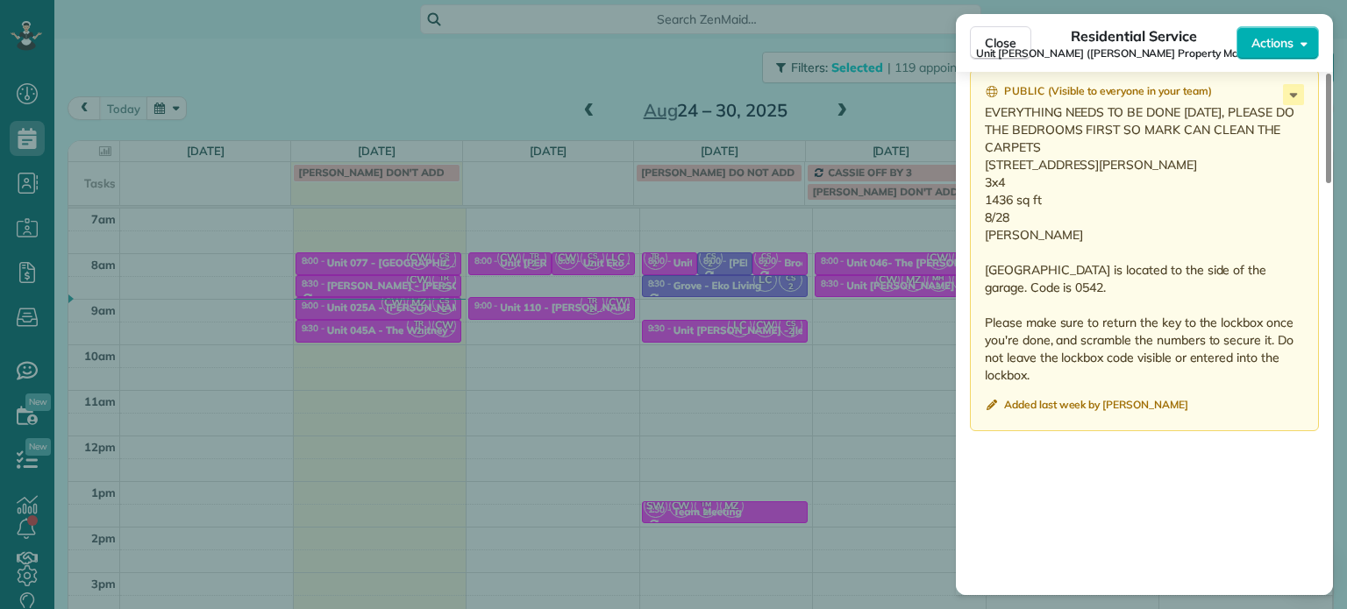
click at [916, 312] on div "Close Residential Service Unit LongStreet (Longstreet Property Management) Acti…" at bounding box center [673, 304] width 1347 height 609
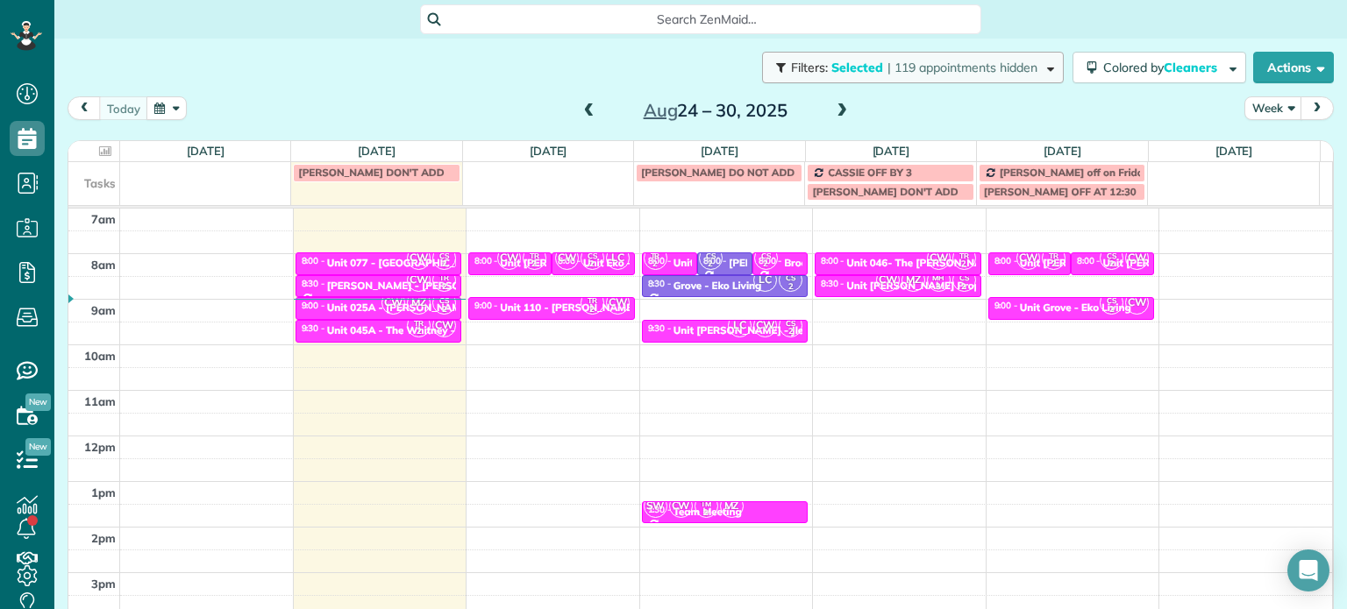
click at [949, 76] on button "Filters: Selected | 119 appointments hidden" at bounding box center [913, 68] width 302 height 32
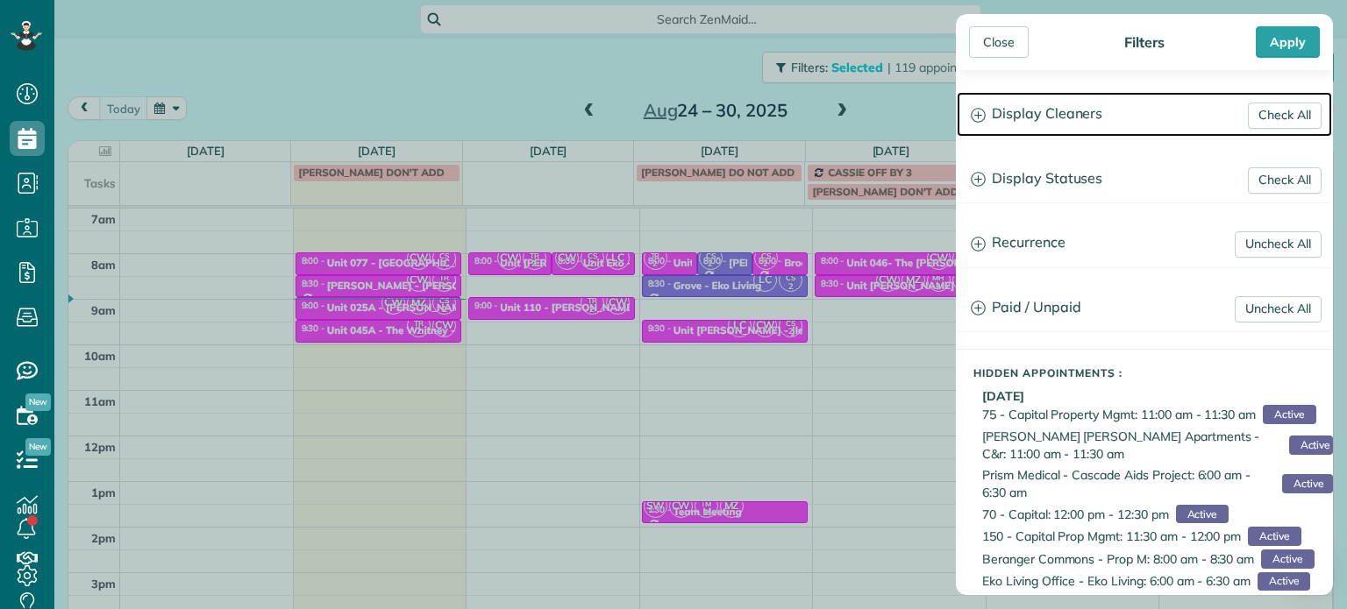
click at [1084, 108] on h3 "Display Cleaners" at bounding box center [1144, 114] width 375 height 45
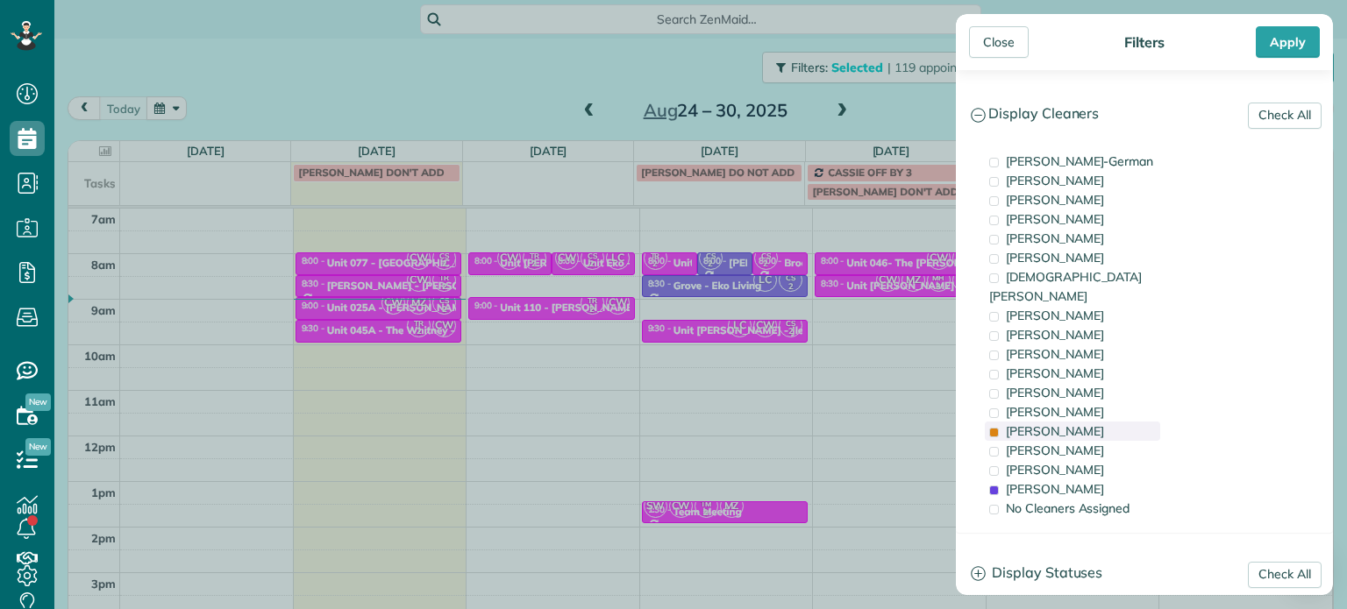
click at [1080, 422] on div "Tammi Rue" at bounding box center [1072, 431] width 175 height 19
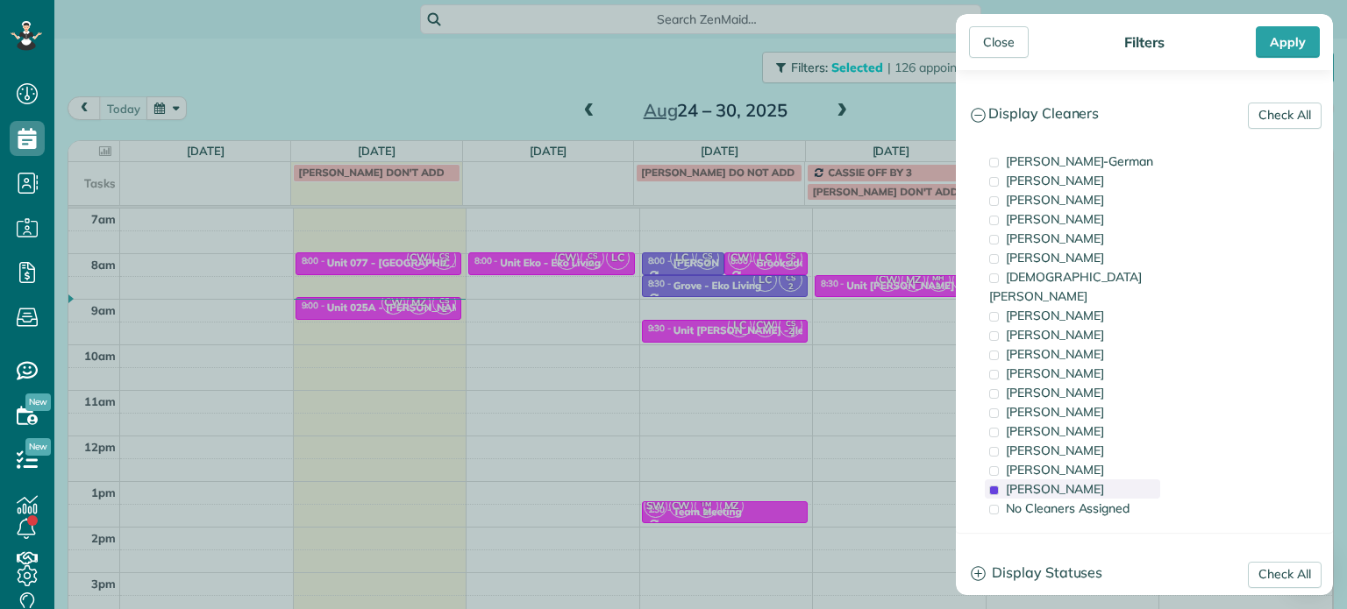
click at [1084, 480] on div "Cristina Sainz" at bounding box center [1072, 489] width 175 height 19
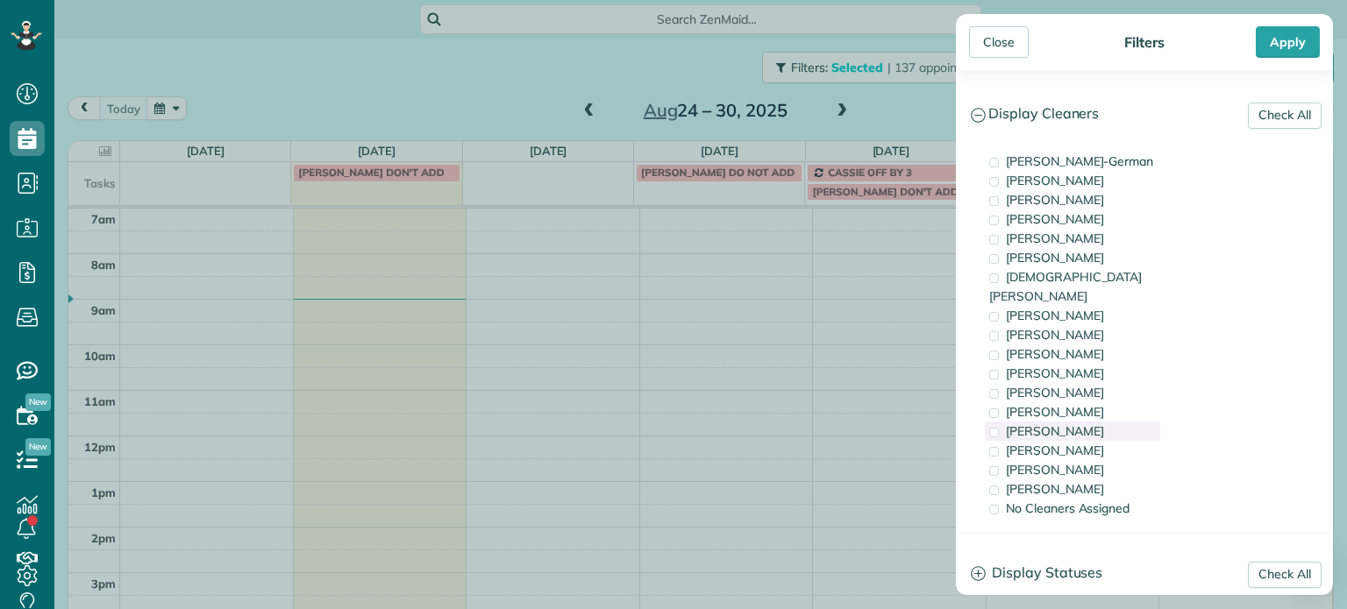
click at [1077, 422] on div "Tammi Rue" at bounding box center [1072, 431] width 175 height 19
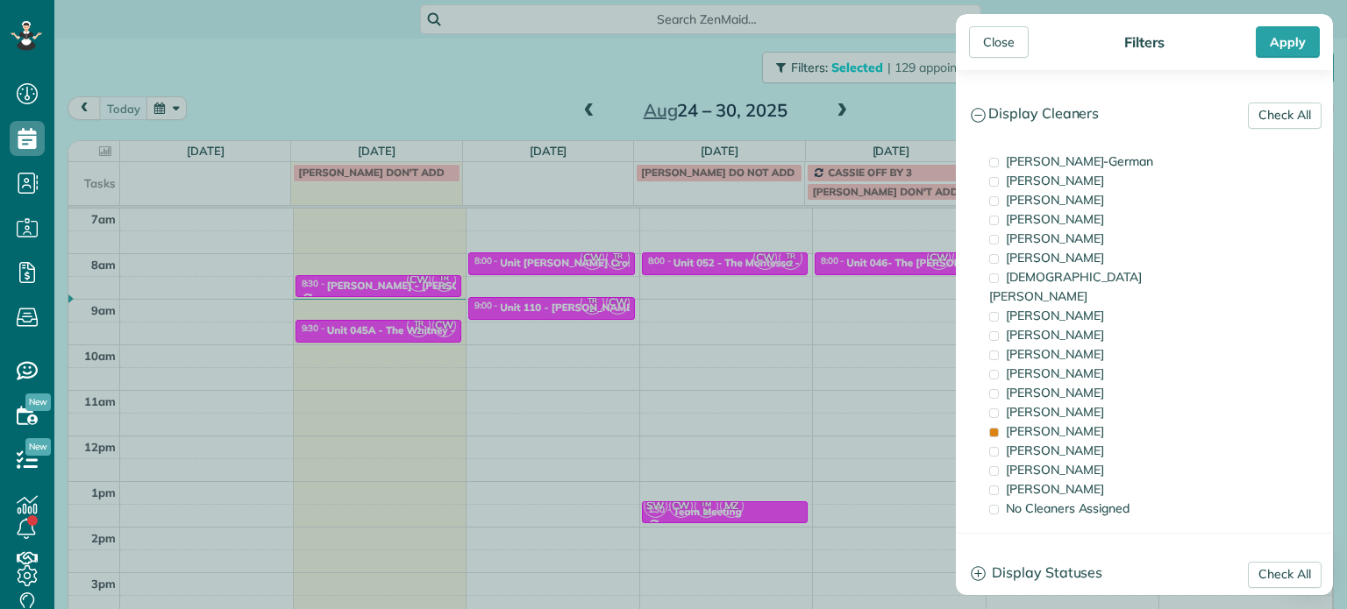
click at [919, 308] on div "Close Filters Apply Check All Display Cleaners Christina Wright-German Cassie F…" at bounding box center [673, 304] width 1347 height 609
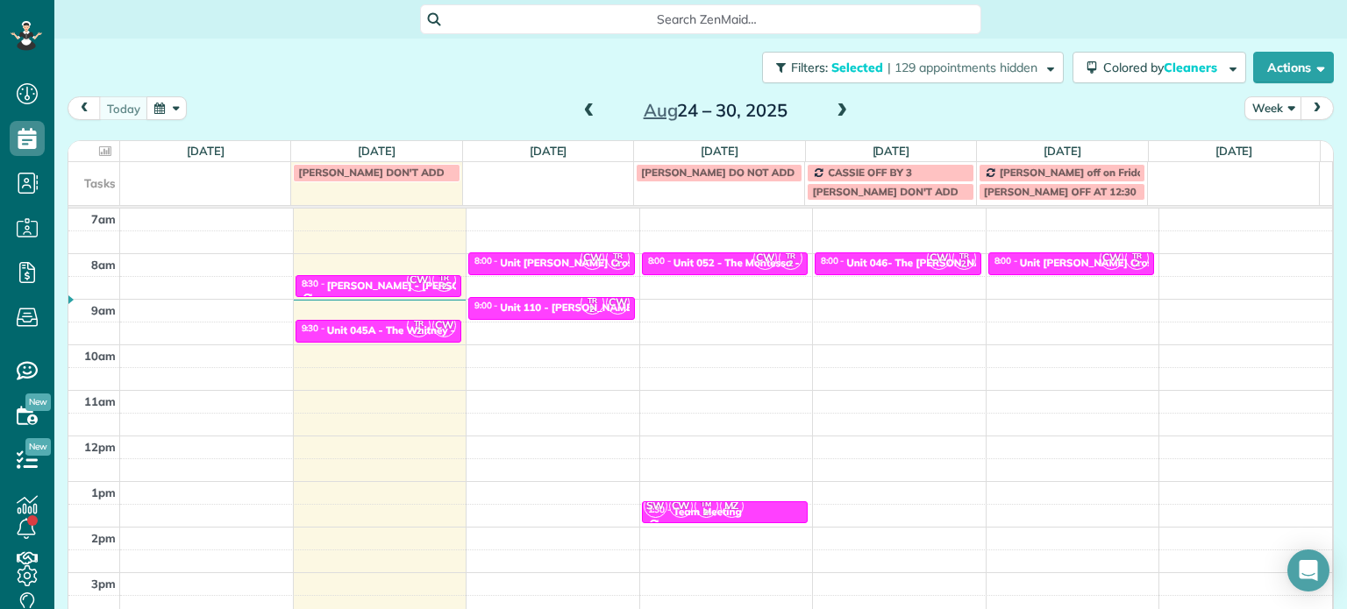
click at [866, 302] on div "4am 5am 6am 7am 8am 9am 10am 11am 12pm 1pm 2pm 3pm 4pm 5pm CW TR 2 8:30 - 9:00 …" at bounding box center [700, 390] width 1264 height 637
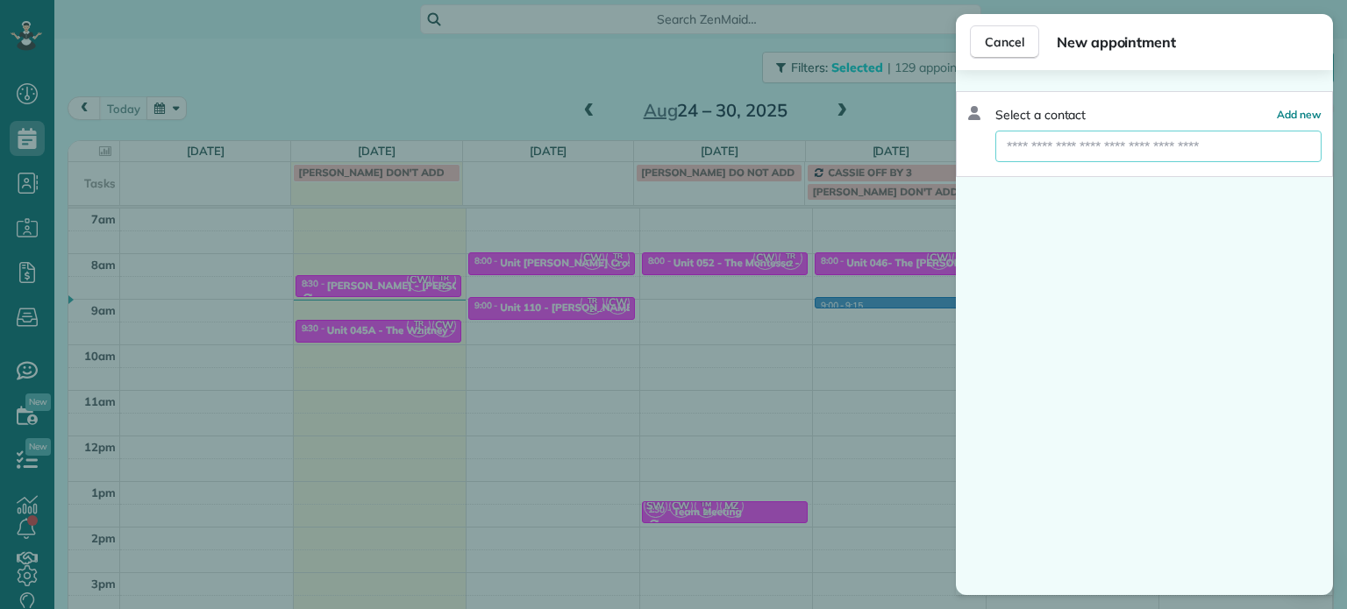
click at [1071, 139] on input "text" at bounding box center [1158, 147] width 326 height 32
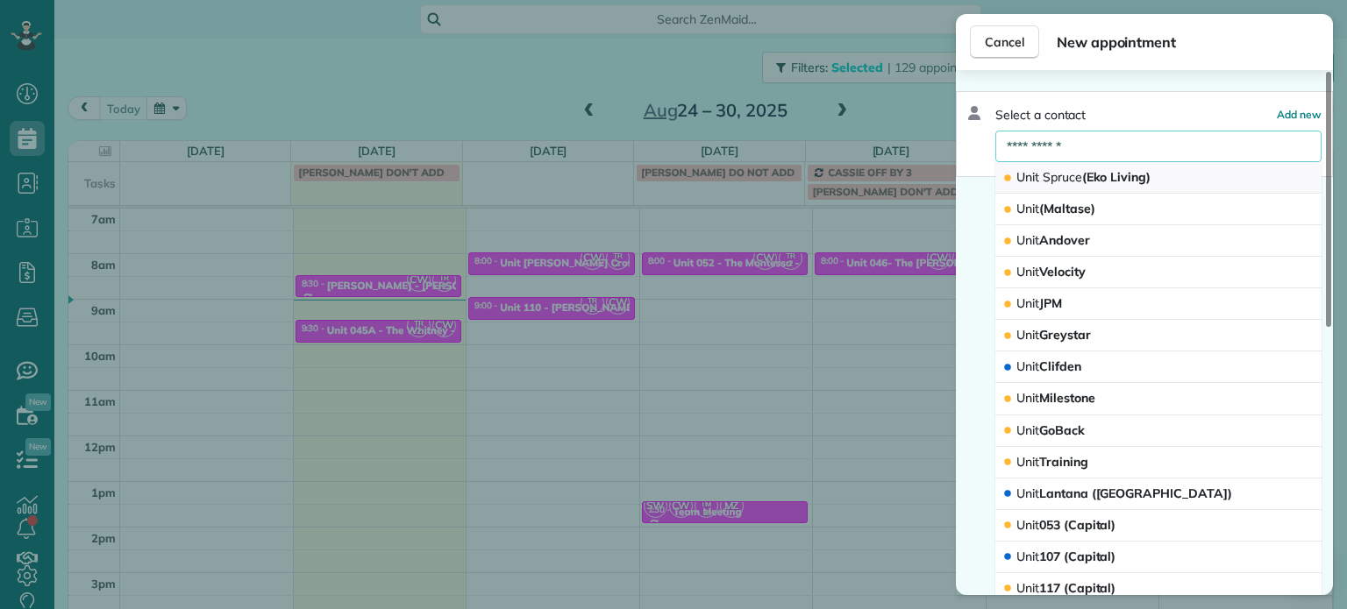
type input "**********"
click at [1080, 173] on span "Spruce" at bounding box center [1062, 177] width 39 height 16
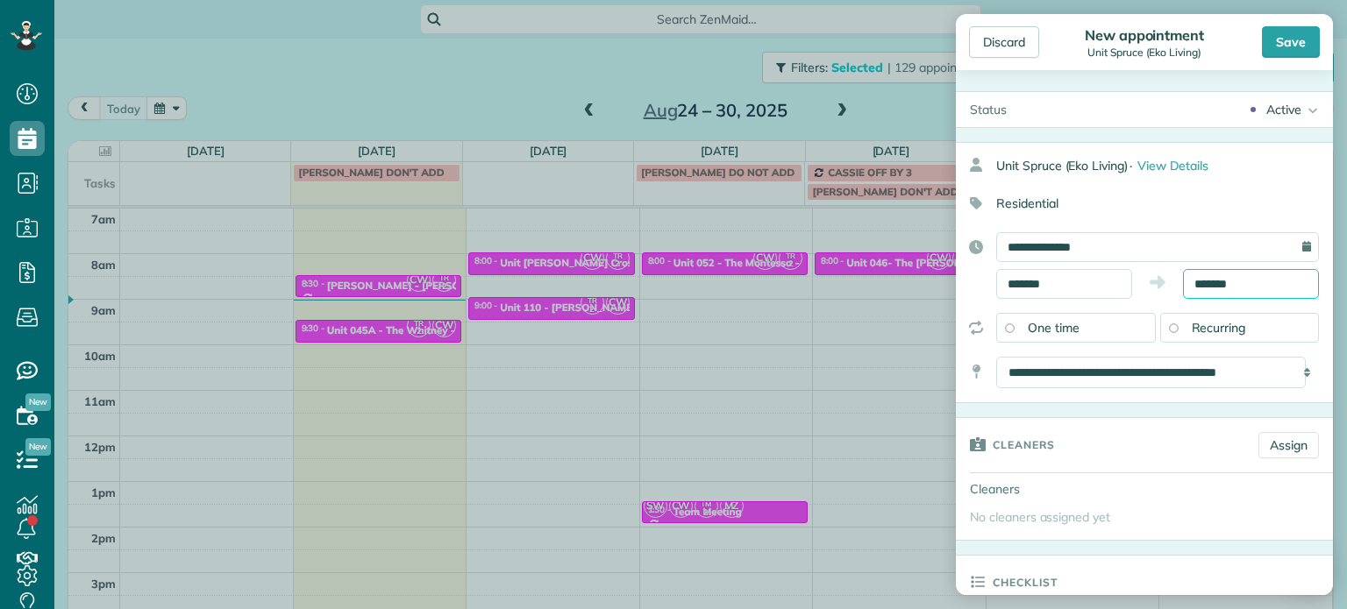
click at [1201, 279] on input "*******" at bounding box center [1251, 284] width 136 height 30
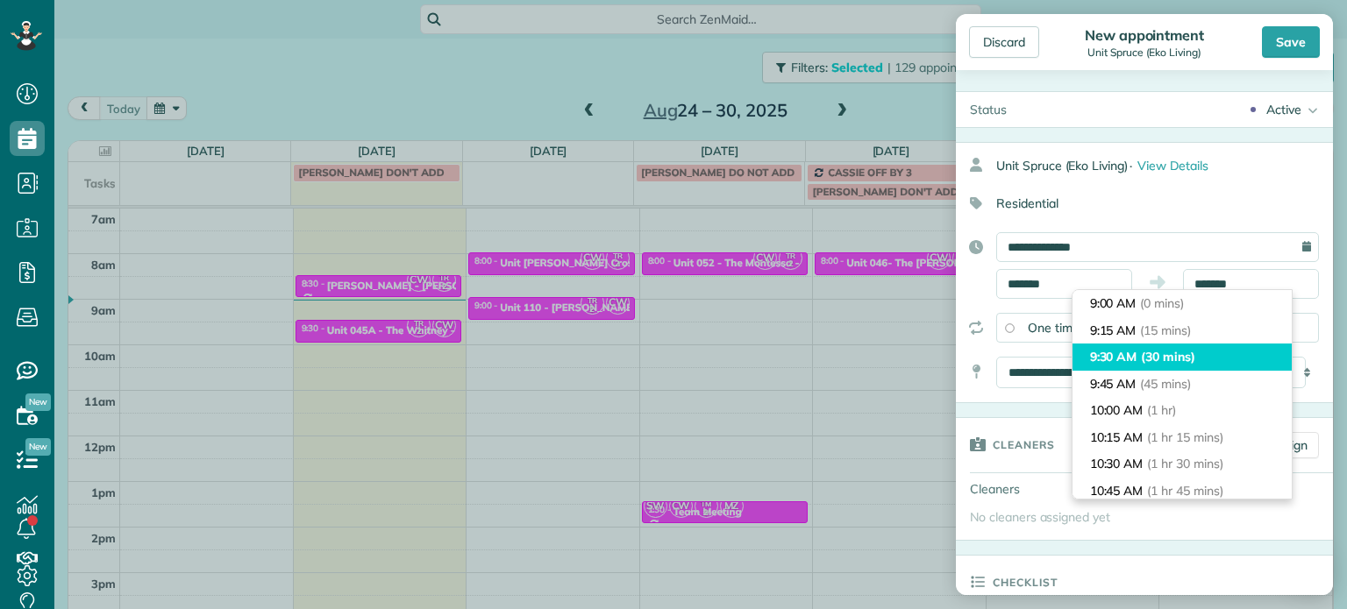
type input "*******"
click at [1182, 355] on span "(30 mins)" at bounding box center [1168, 357] width 54 height 16
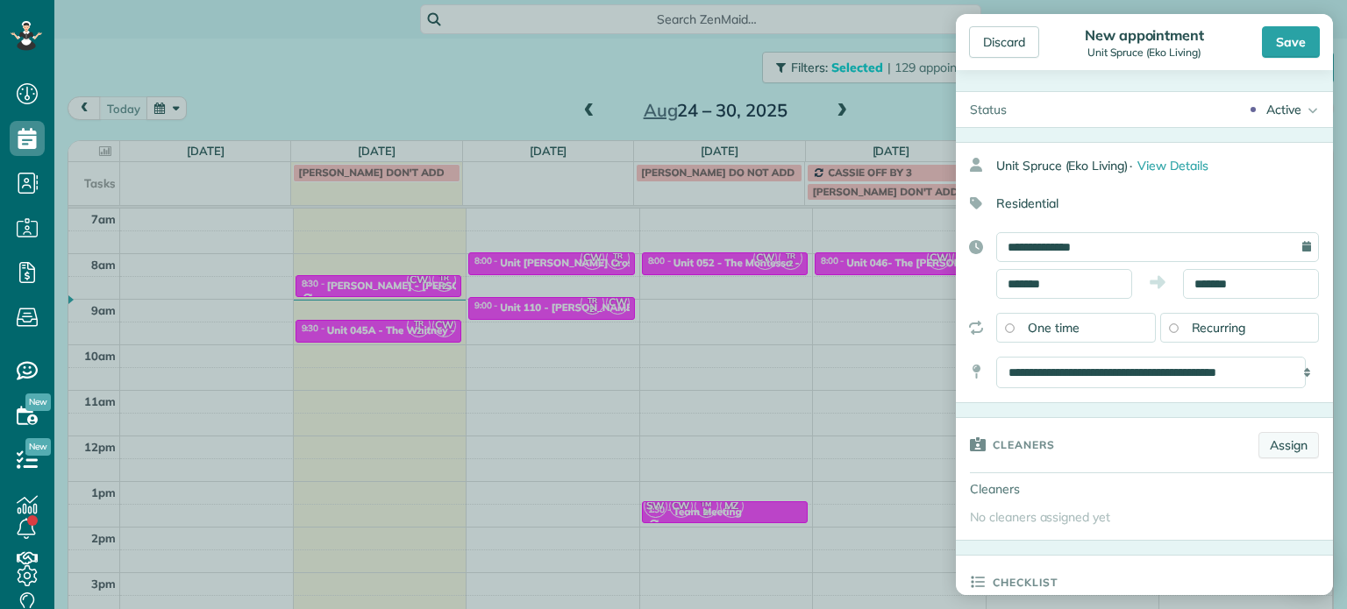
click at [1277, 443] on link "Assign" at bounding box center [1288, 445] width 61 height 26
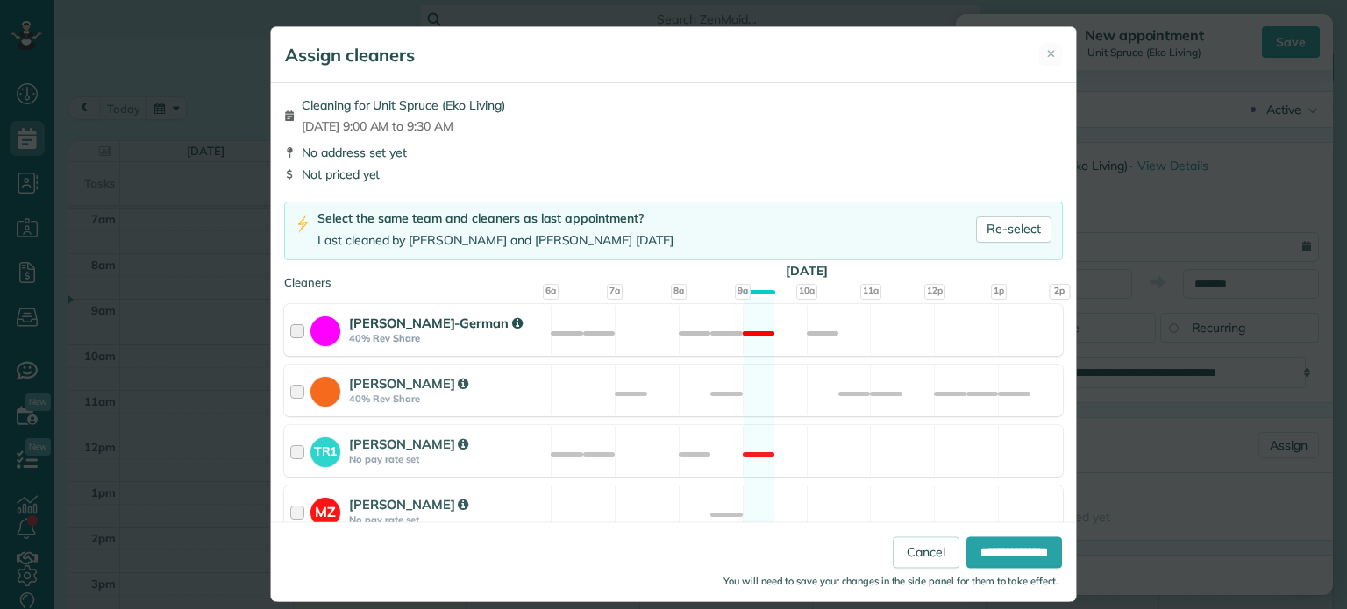
click at [765, 323] on div "Christina Wright-German 40% Rev Share Not available" at bounding box center [673, 330] width 779 height 52
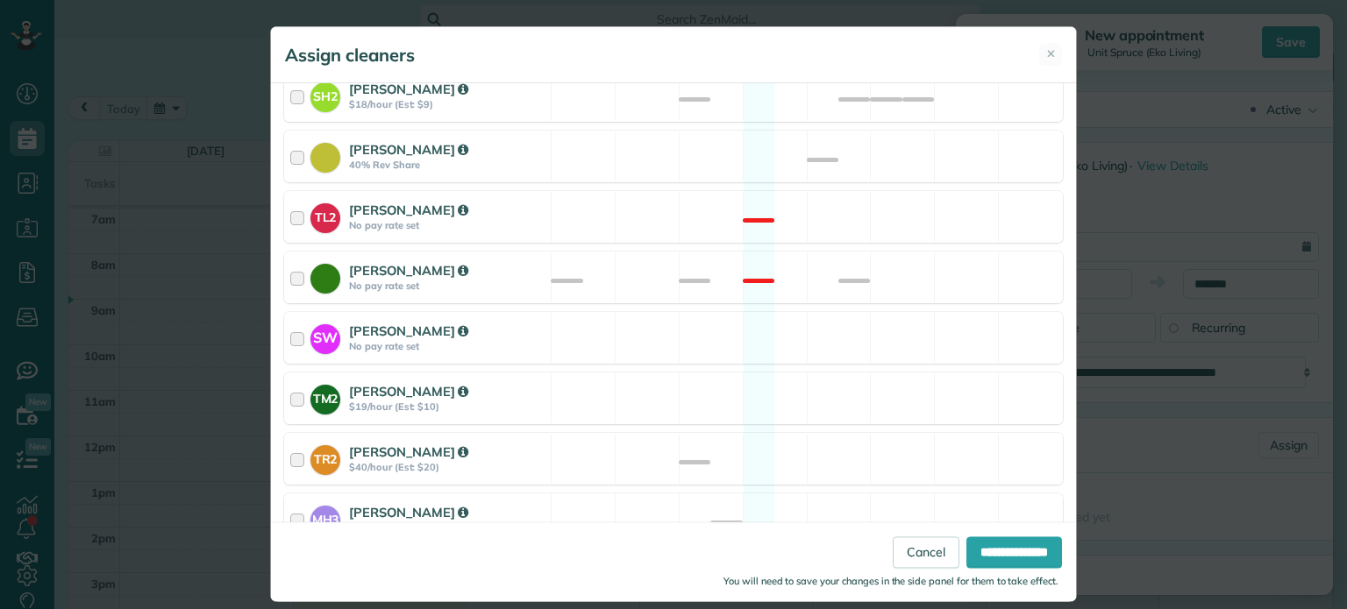
scroll to position [799, 0]
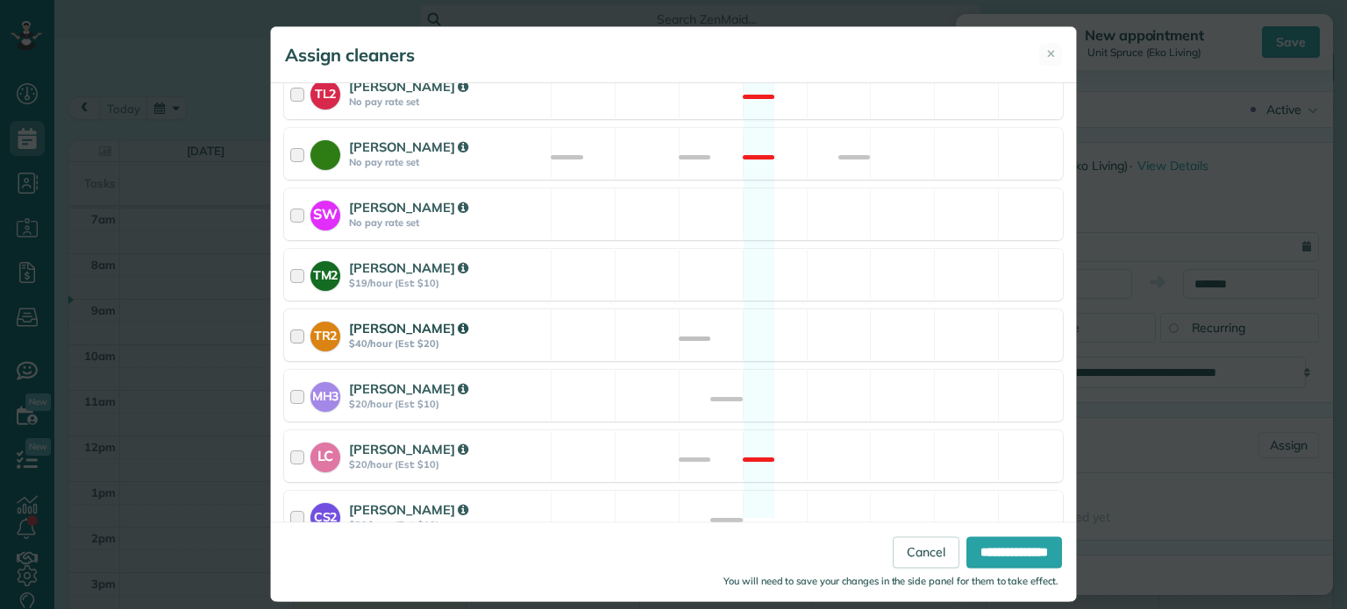
click at [765, 317] on div "TR2 Tammi Rue $40/hour (Est: $20) Available" at bounding box center [673, 336] width 779 height 52
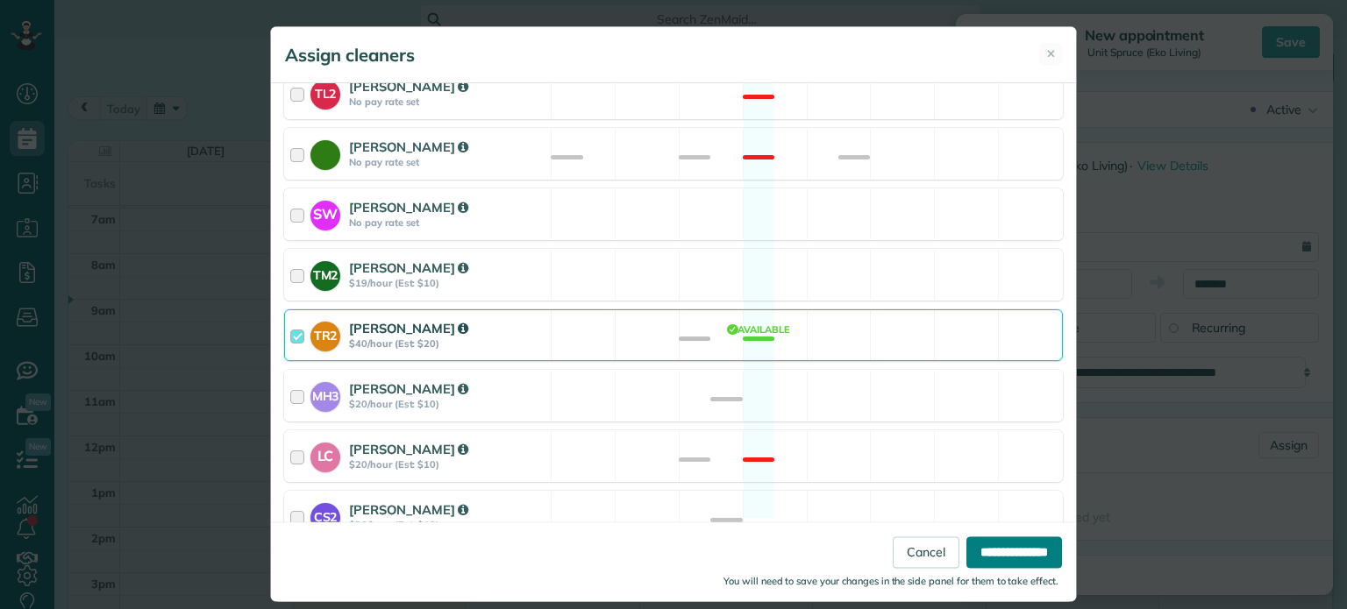
click at [1011, 550] on input "**********" at bounding box center [1014, 554] width 96 height 32
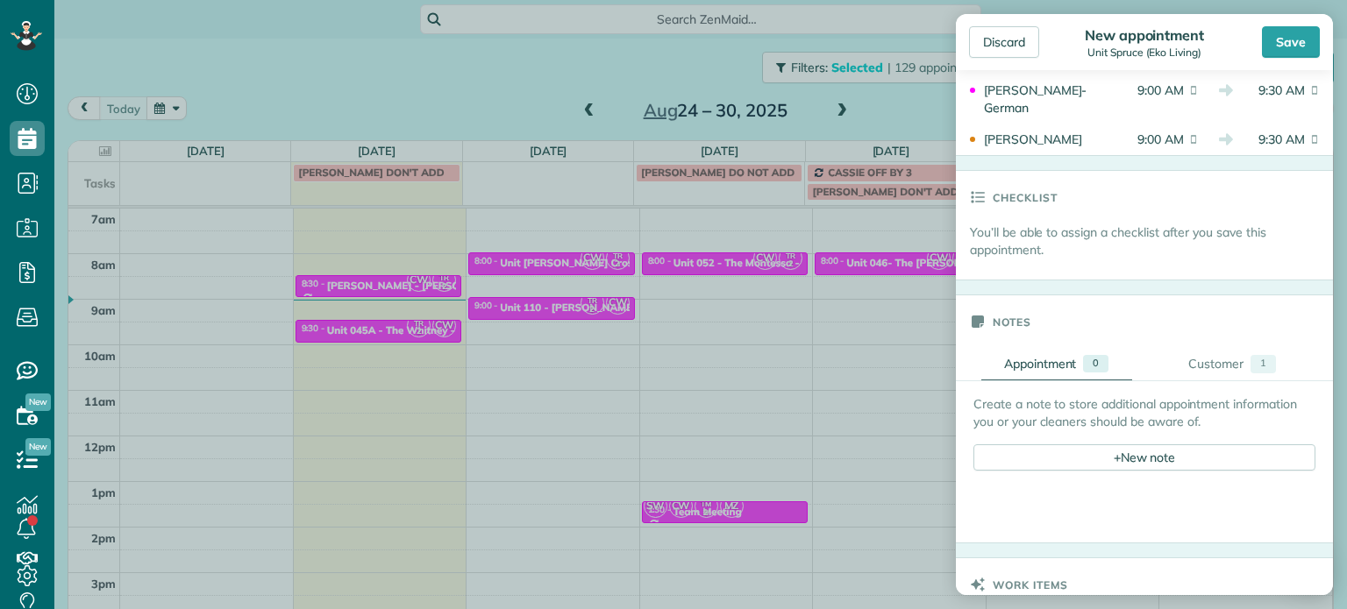
scroll to position [614, 0]
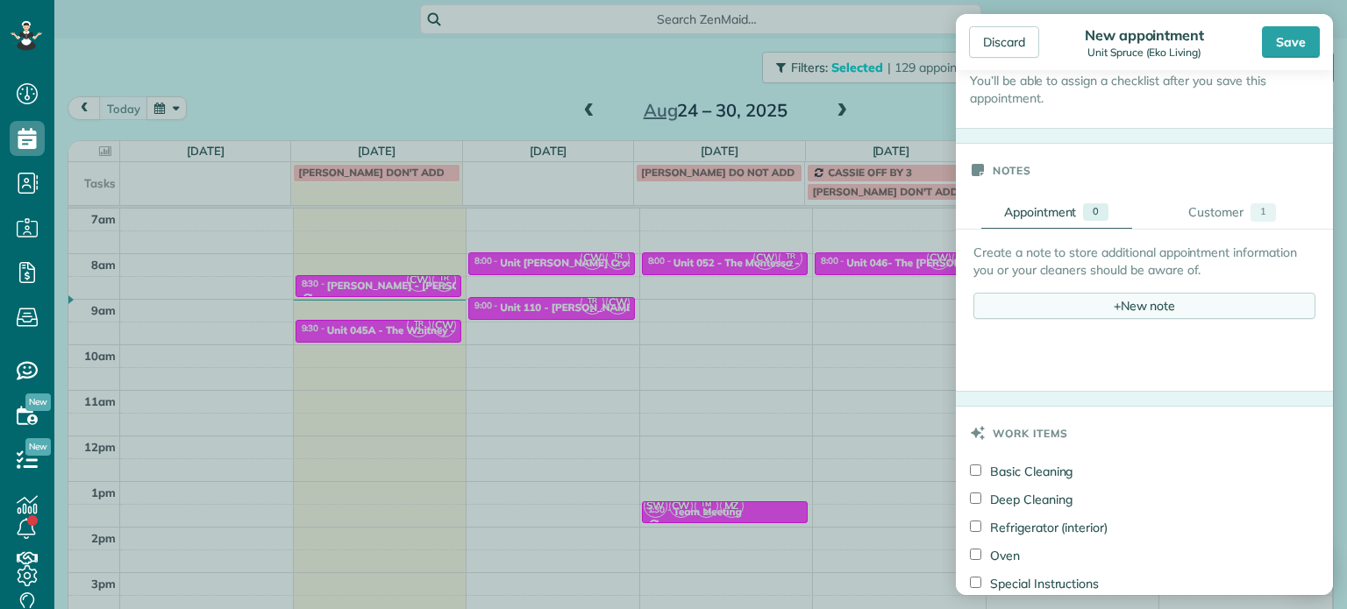
click at [1114, 305] on span "+" at bounding box center [1117, 305] width 7 height 16
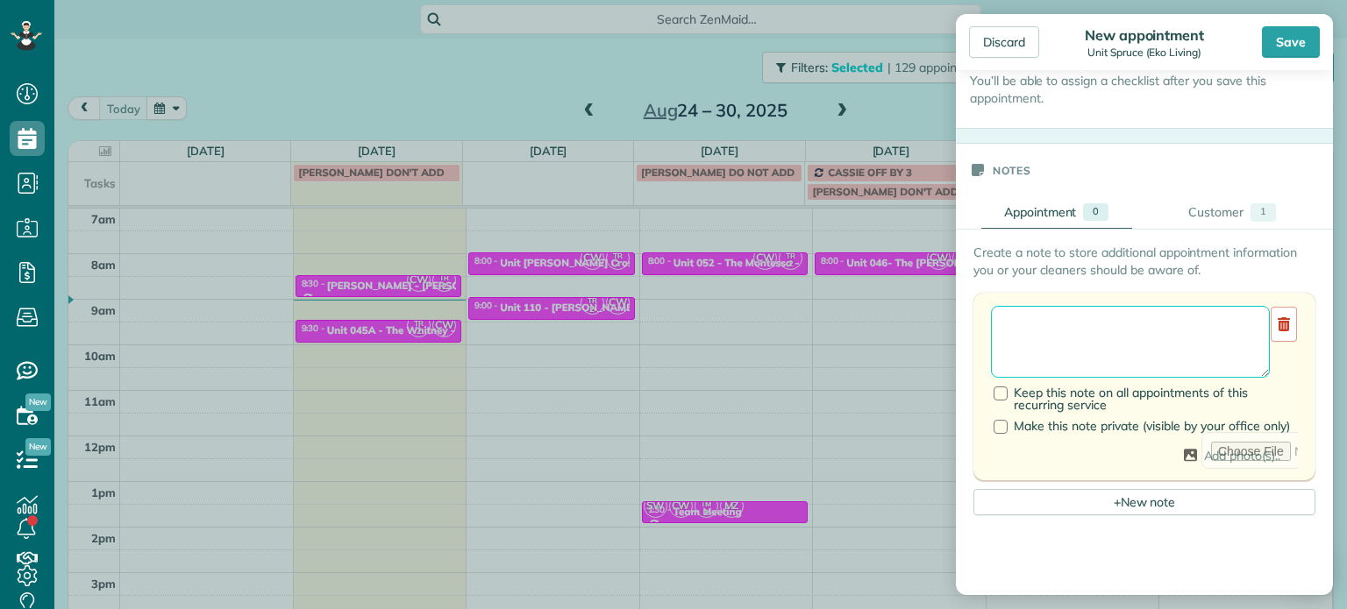
click at [1111, 316] on textarea at bounding box center [1130, 342] width 279 height 72
click at [1038, 329] on textarea "**********" at bounding box center [1124, 342] width 266 height 72
paste textarea "*********"
type textarea "**********"
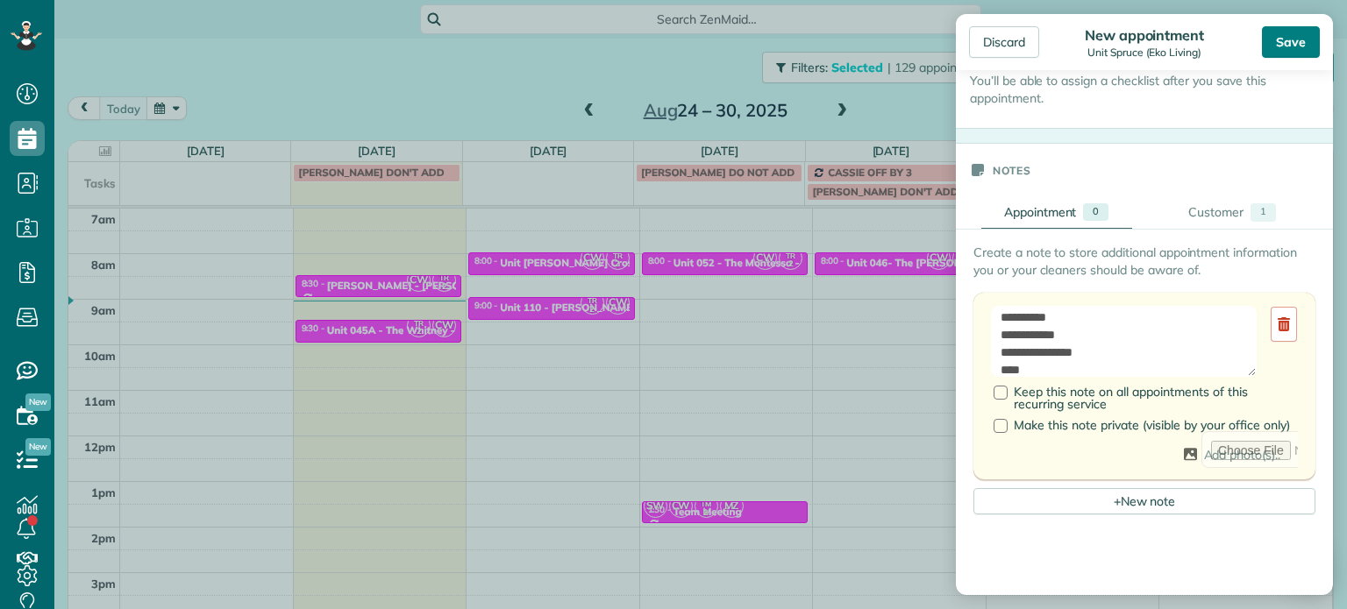
click at [1294, 42] on div "Save" at bounding box center [1291, 42] width 58 height 32
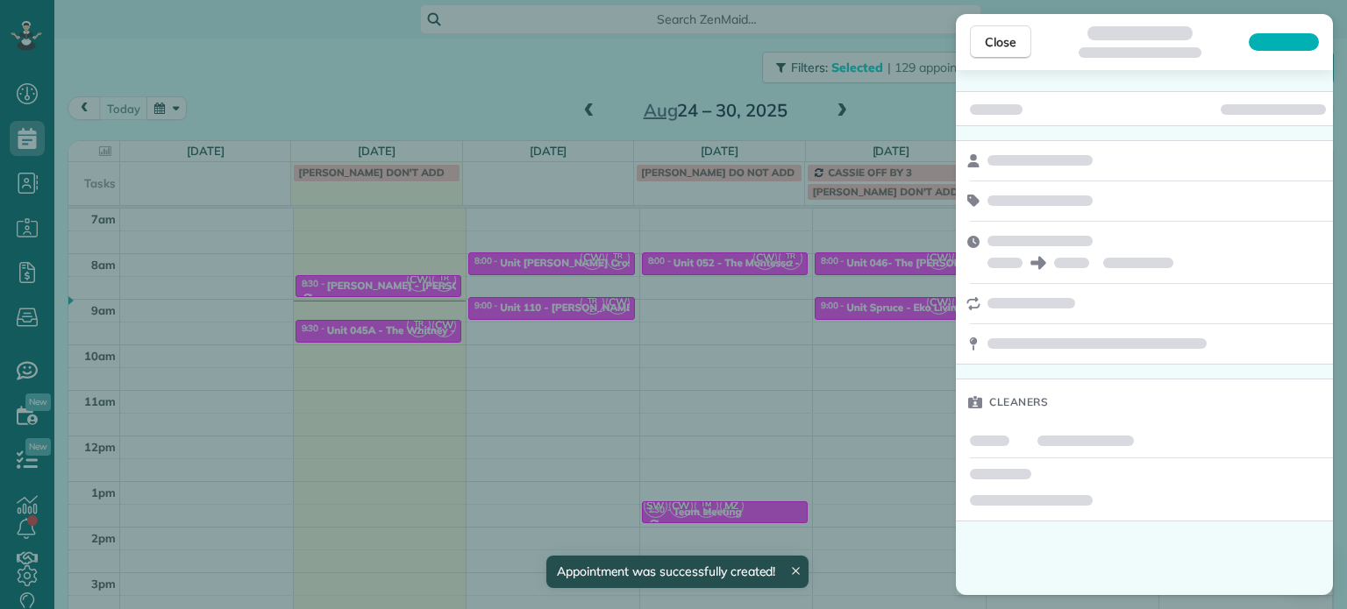
click at [787, 324] on div "Close Cleaners" at bounding box center [673, 304] width 1347 height 609
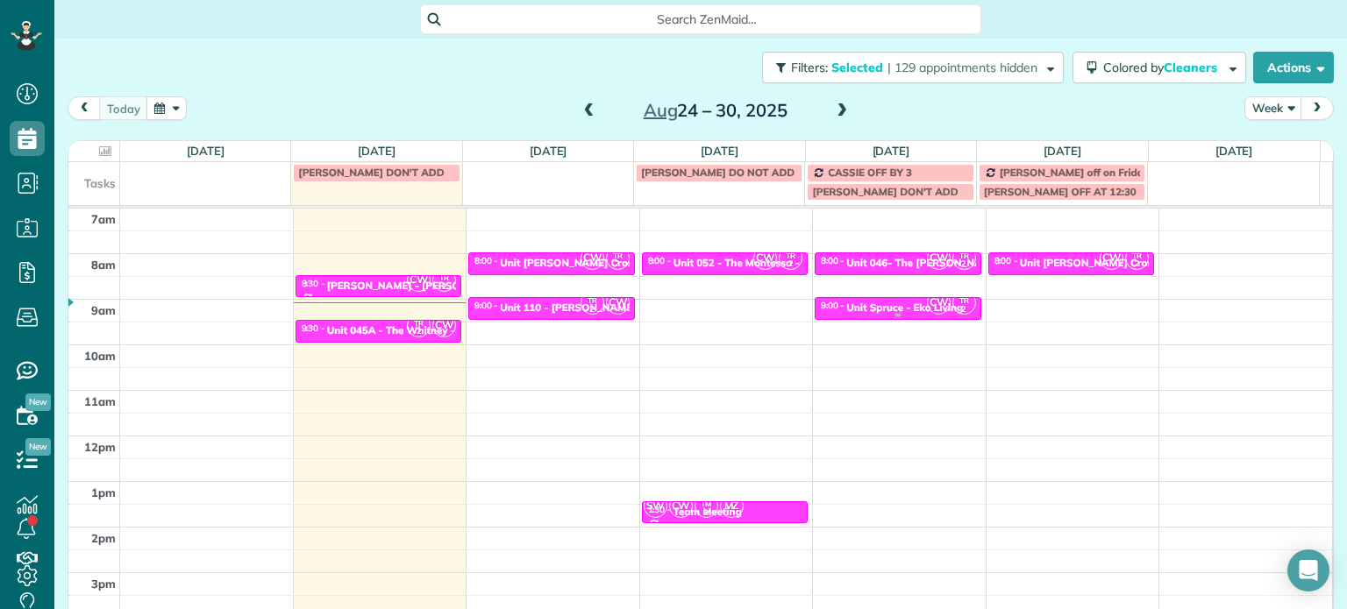
click at [899, 311] on div "Unit Spruce - Eko Living" at bounding box center [904, 308] width 117 height 12
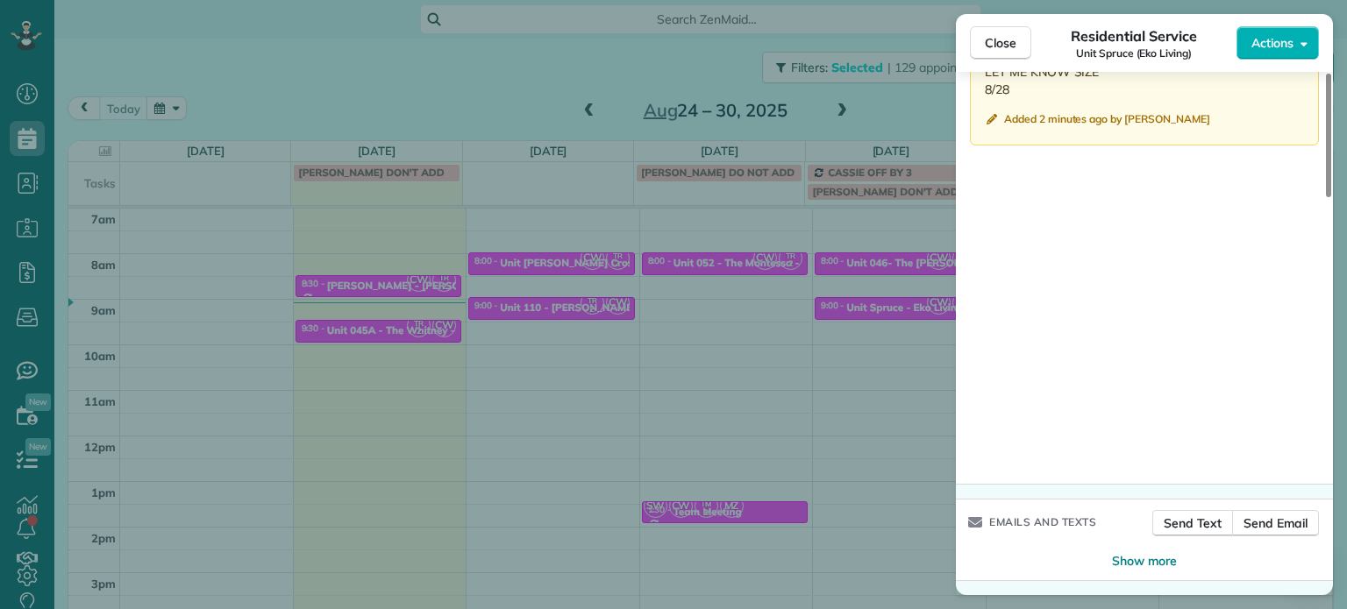
scroll to position [1506, 0]
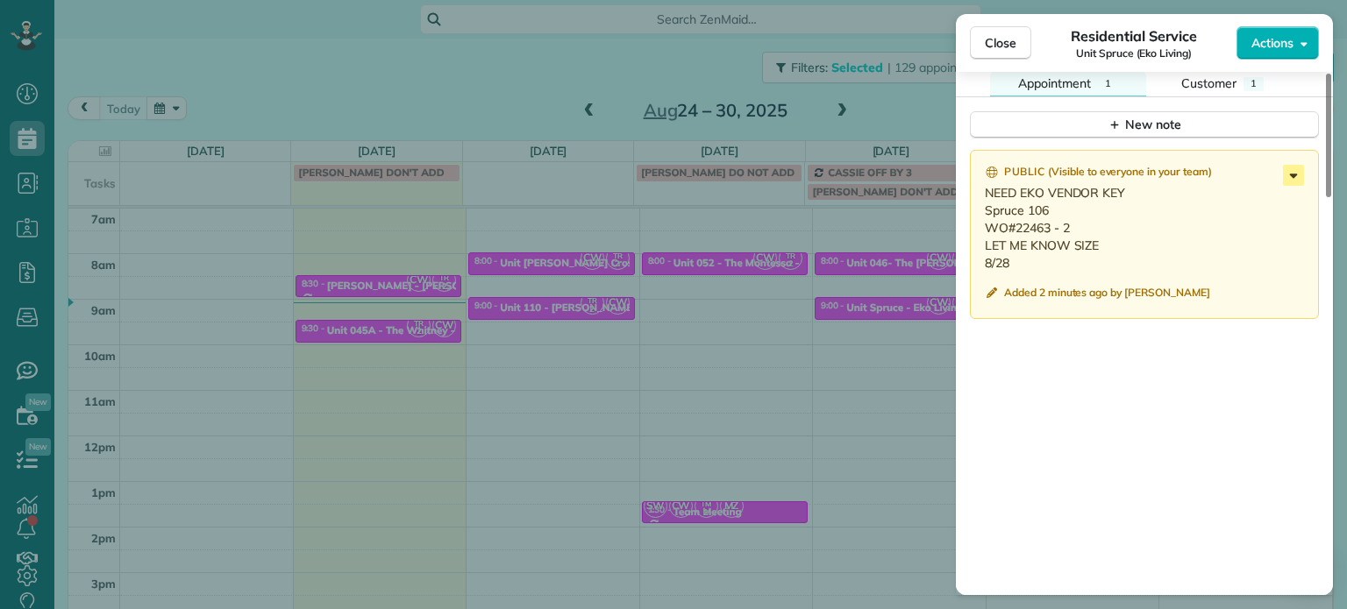
click at [1292, 182] on icon at bounding box center [1293, 175] width 21 height 21
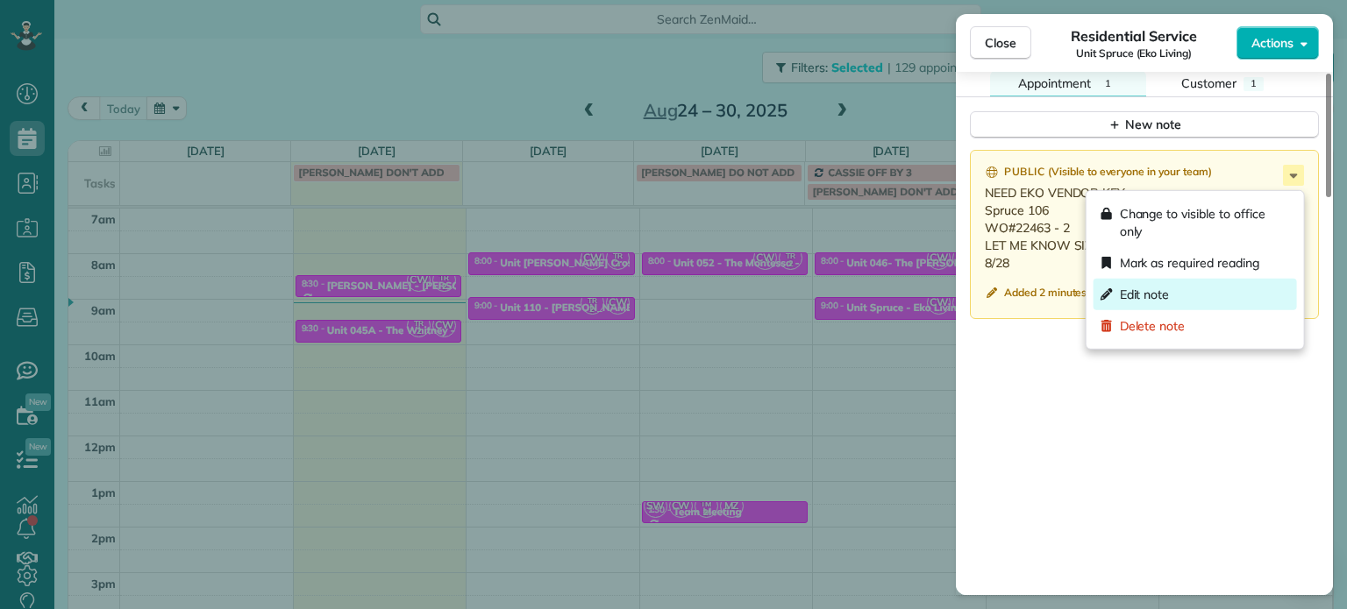
click at [1216, 298] on div "Edit note" at bounding box center [1194, 295] width 203 height 32
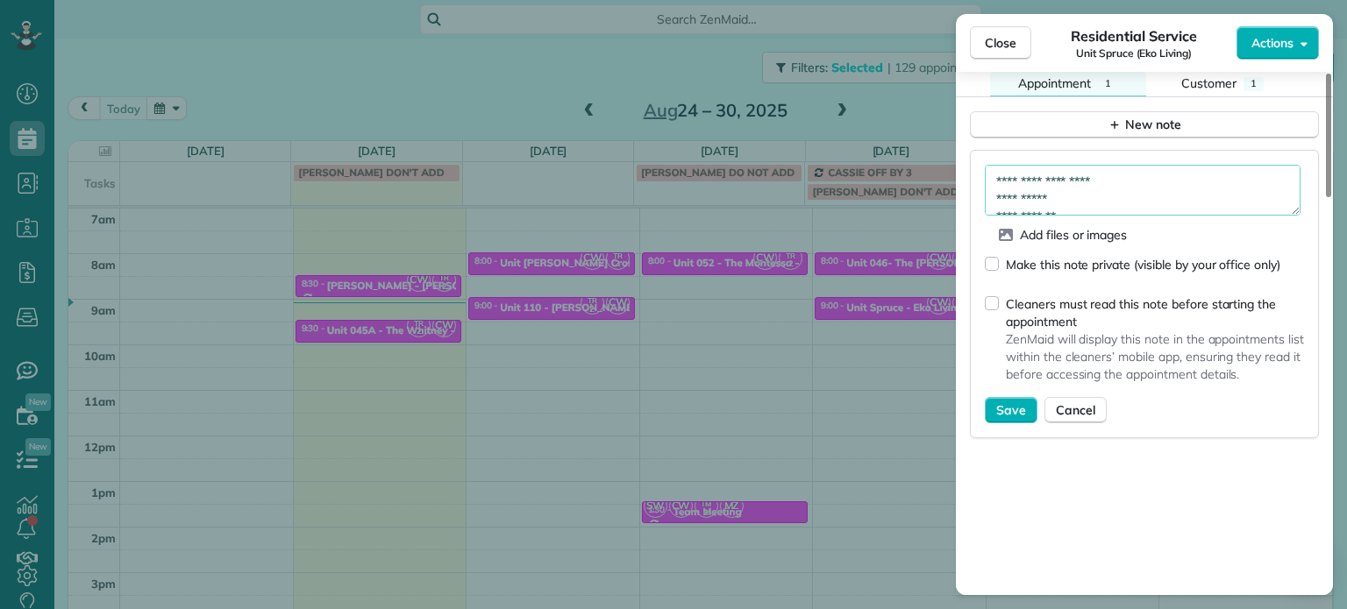
click at [1162, 203] on textarea "**********" at bounding box center [1143, 190] width 316 height 51
type textarea "**********"
click at [1025, 406] on button "Save" at bounding box center [1011, 410] width 53 height 26
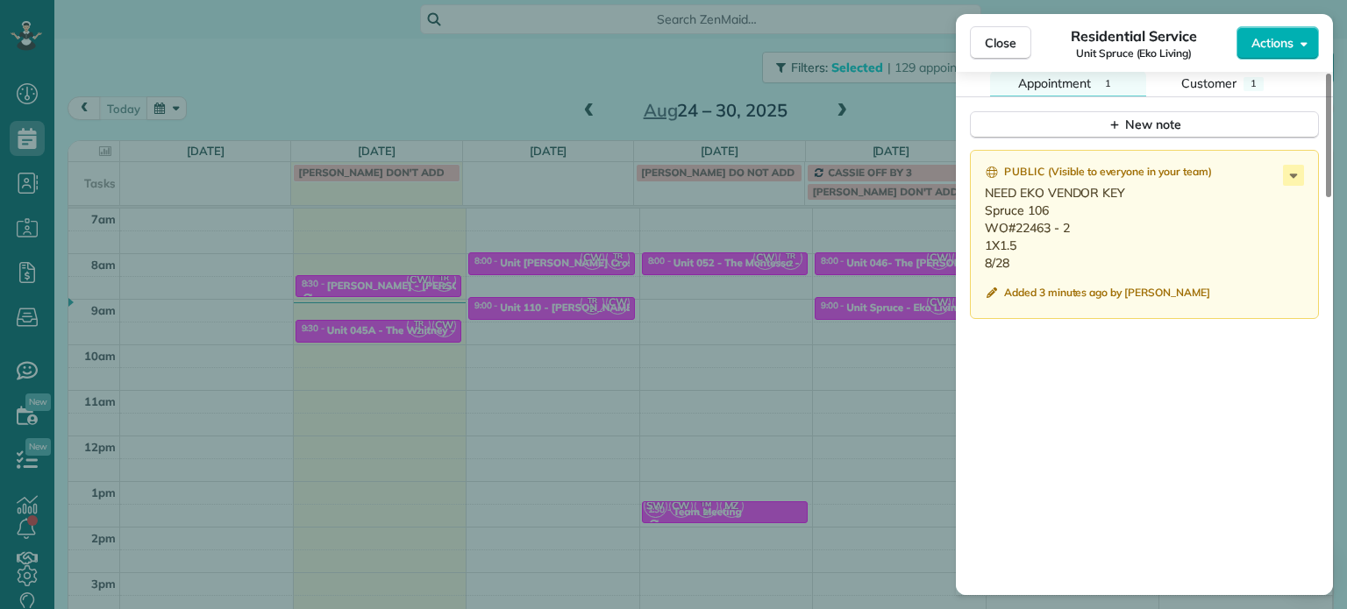
click at [879, 94] on div "Close Residential Service Unit Spruce (Eko Living) Actions Status Active Unit S…" at bounding box center [673, 304] width 1347 height 609
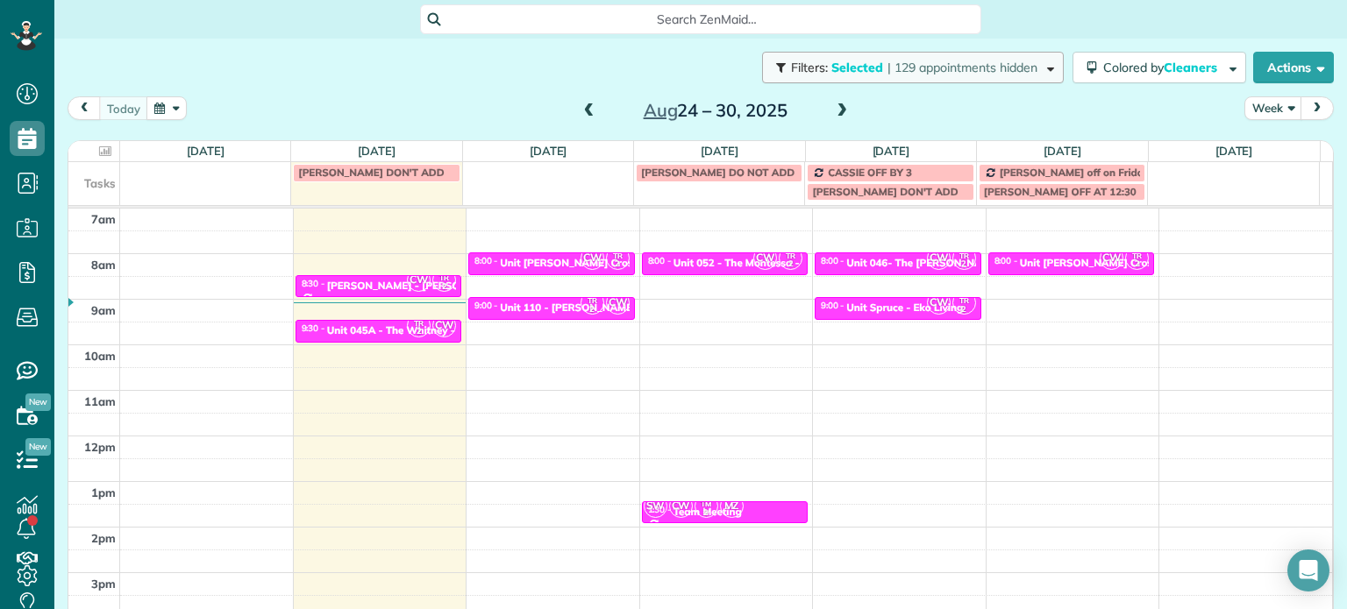
click at [993, 75] on button "Filters: Selected | 129 appointments hidden" at bounding box center [913, 68] width 302 height 32
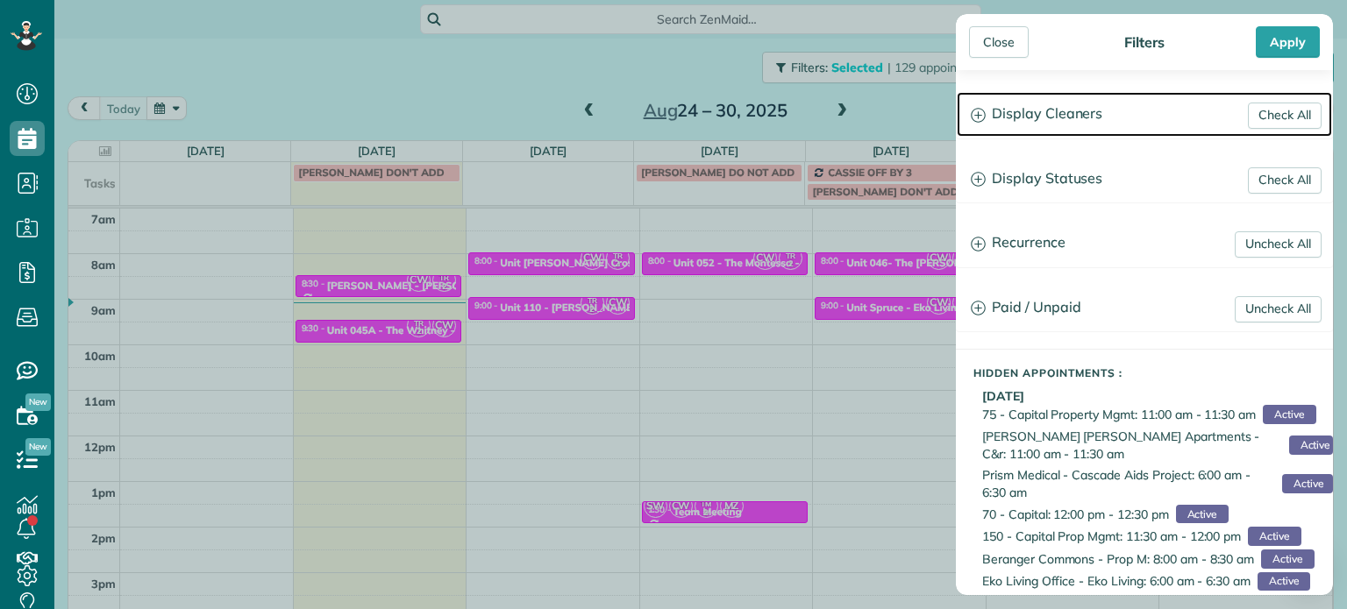
click at [1043, 109] on h3 "Display Cleaners" at bounding box center [1144, 114] width 375 height 45
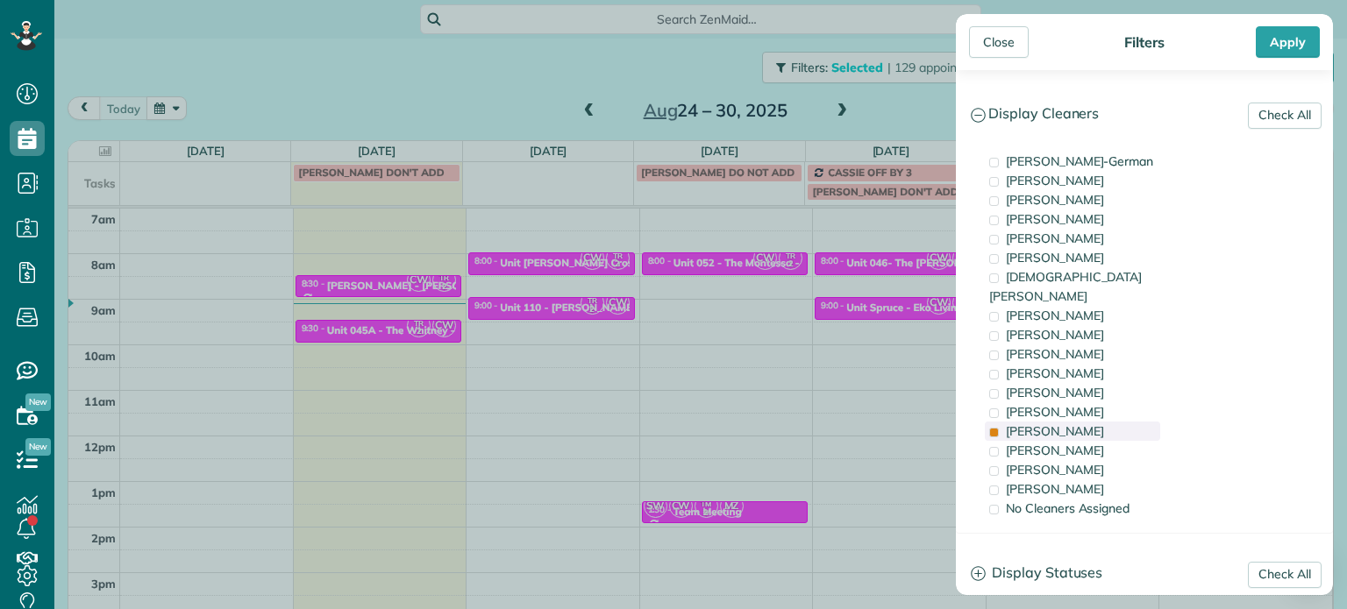
click at [1066, 424] on span "Tammi Rue" at bounding box center [1055, 432] width 98 height 16
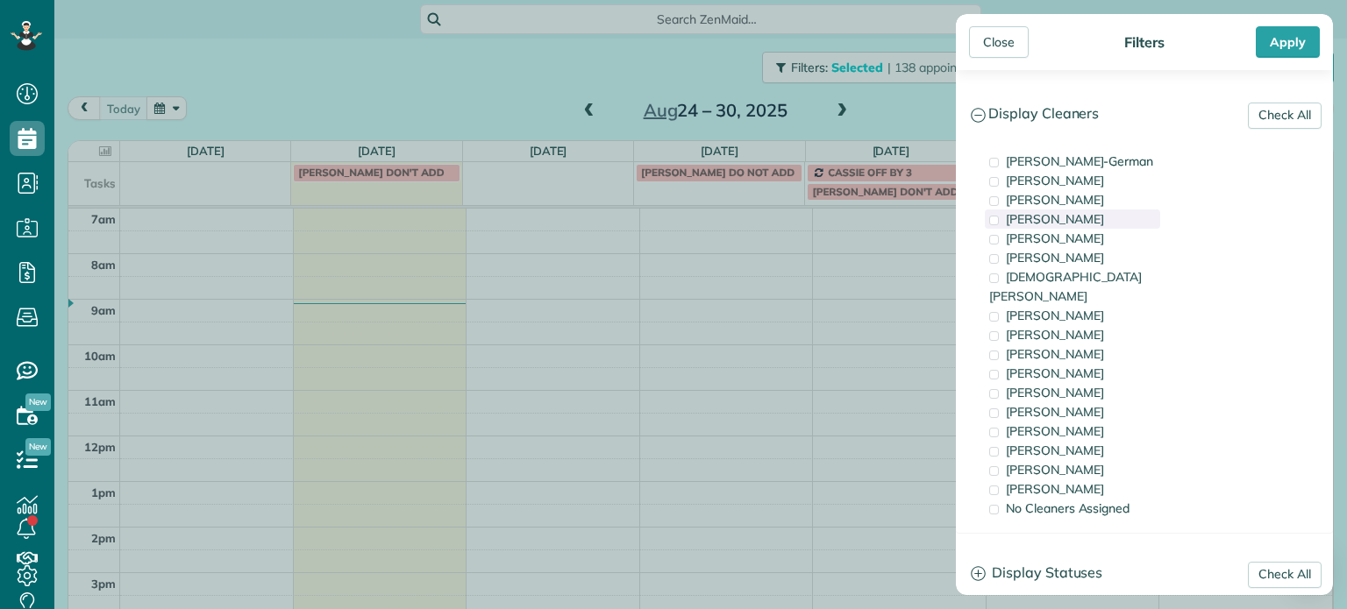
click at [1077, 220] on div "Mark Zollo" at bounding box center [1072, 219] width 175 height 19
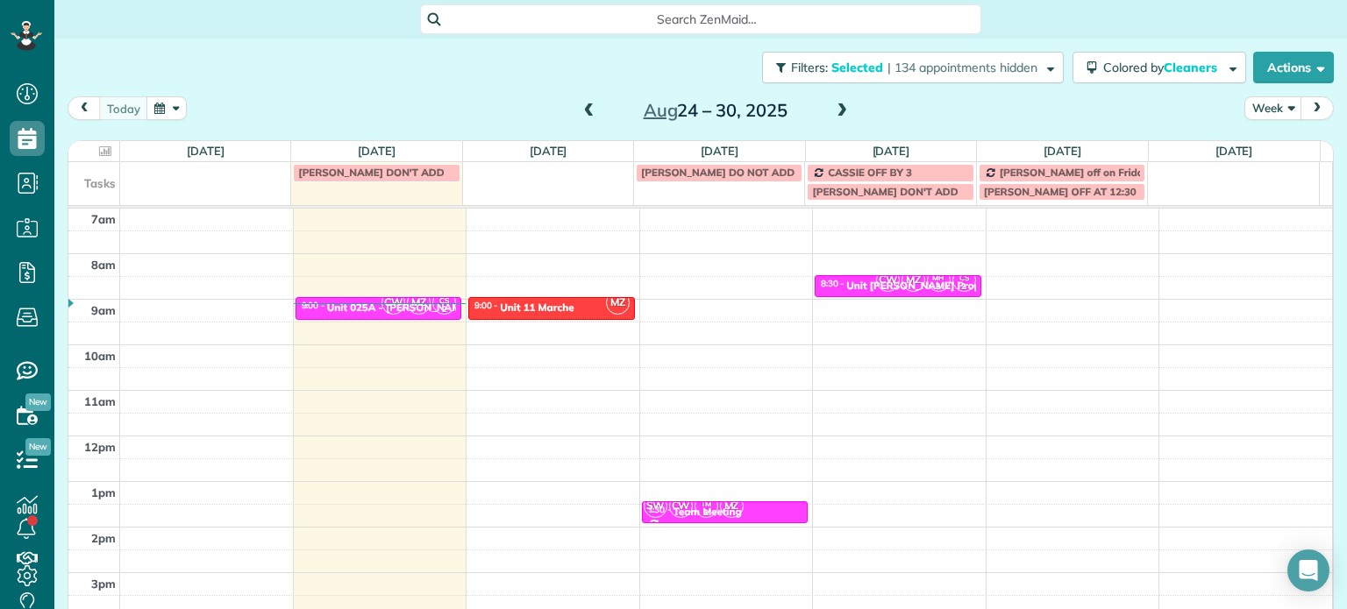
click at [874, 288] on div "Close Filters Apply Check All Display Cleaners Christina Wright-German Cassie F…" at bounding box center [673, 304] width 1347 height 609
click at [580, 116] on span at bounding box center [589, 111] width 19 height 16
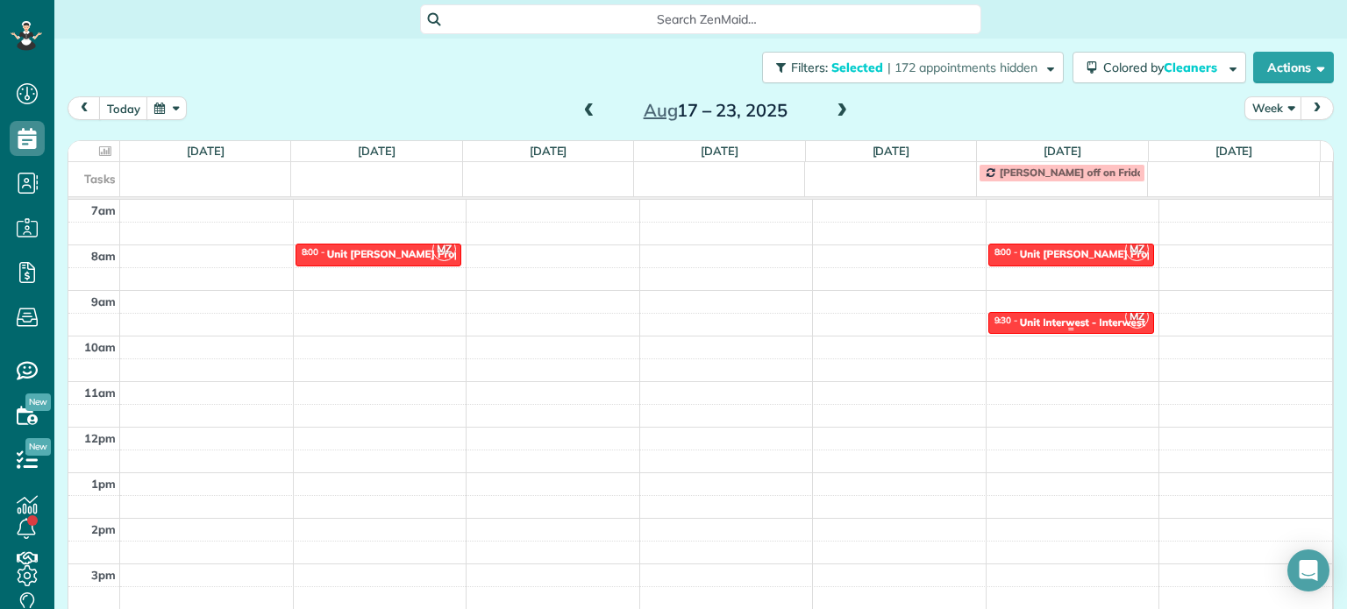
click at [1073, 328] on div at bounding box center [1071, 329] width 165 height 7
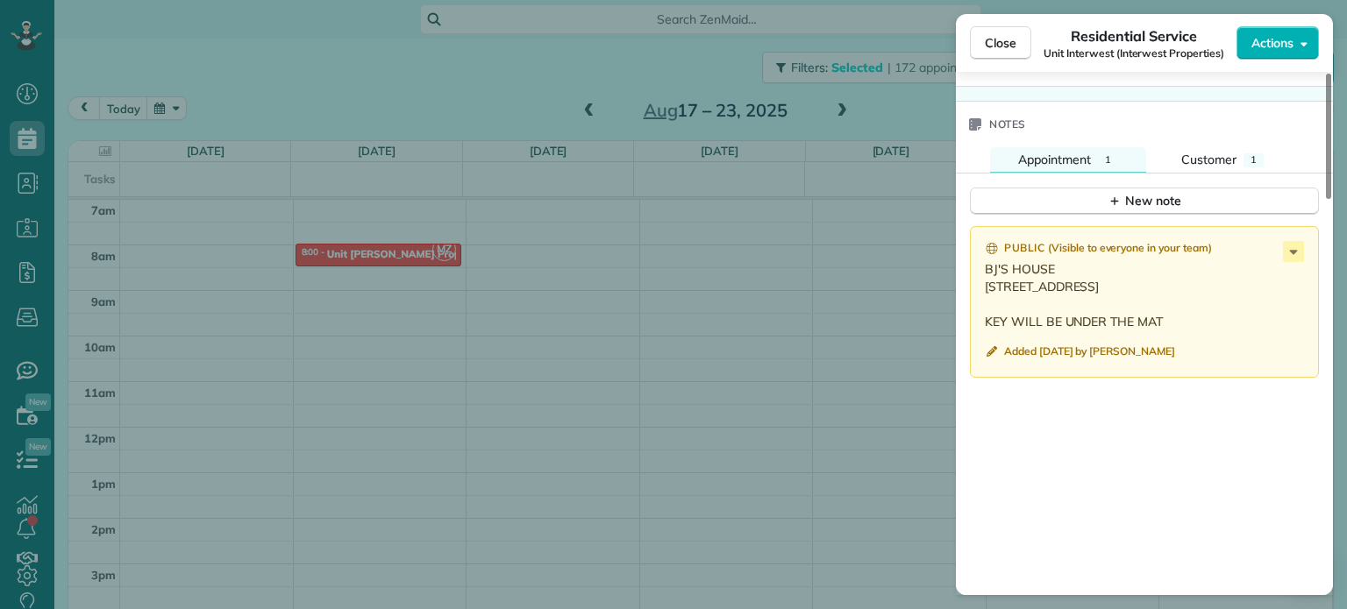
scroll to position [1406, 0]
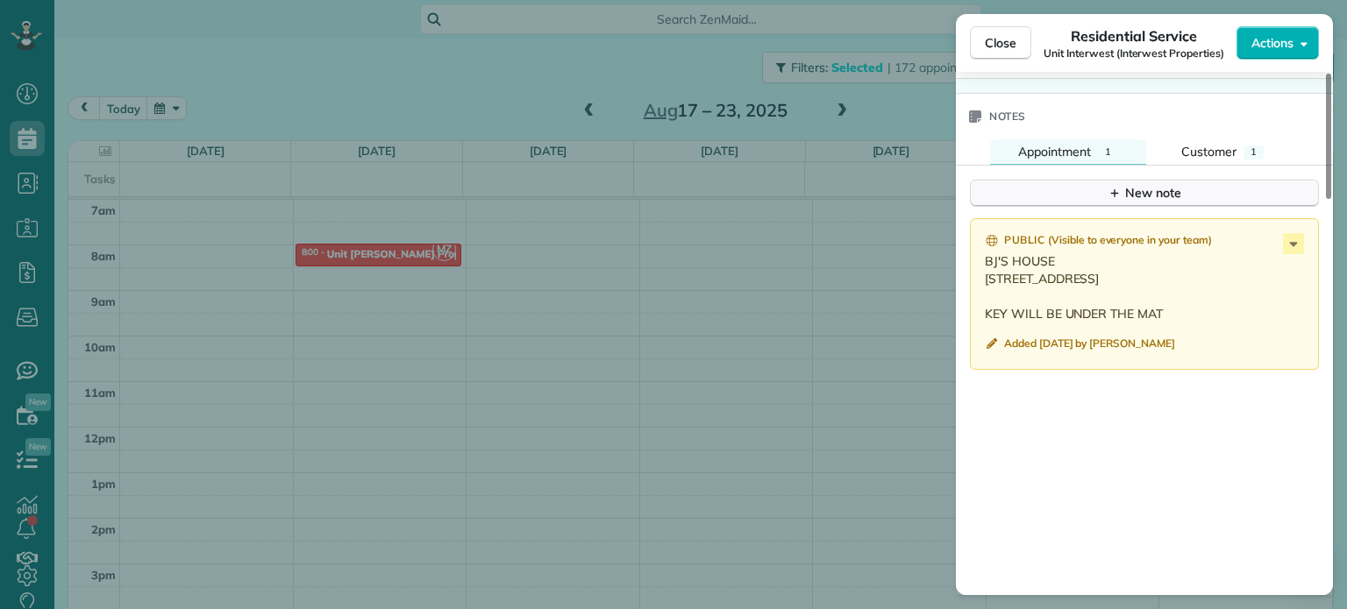
click at [1096, 203] on button "New note" at bounding box center [1144, 193] width 349 height 27
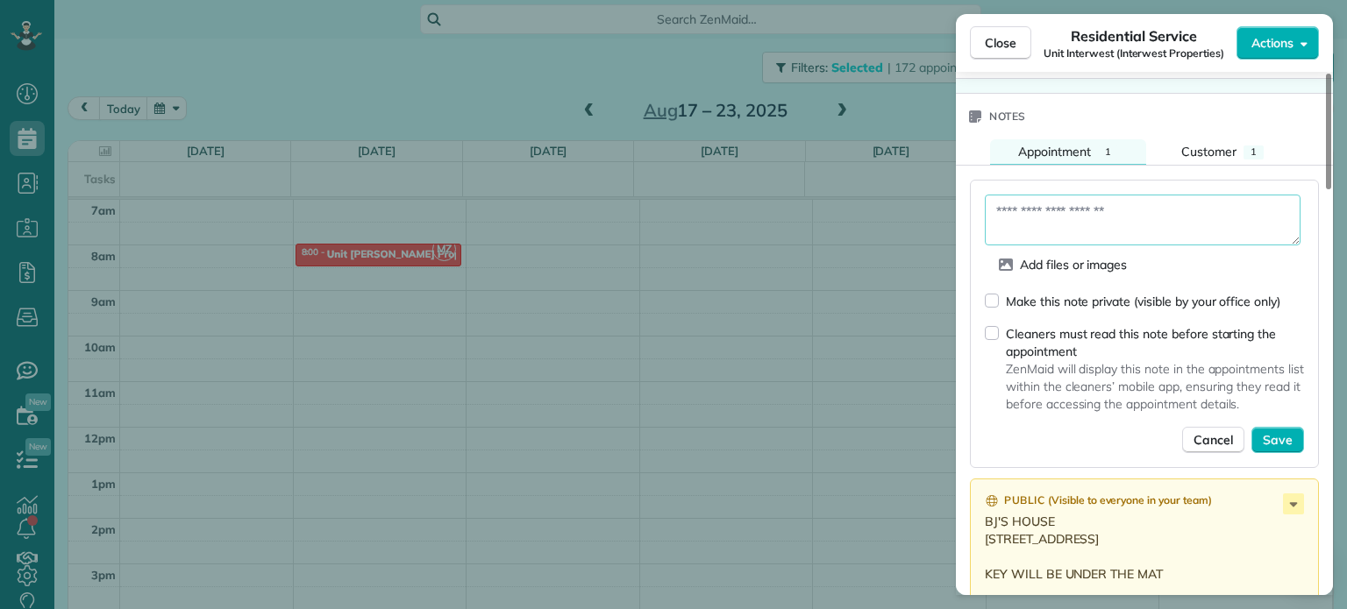
click at [1112, 220] on textarea at bounding box center [1143, 220] width 316 height 51
paste textarea "**********"
type textarea "**********"
click at [1280, 445] on span "Save" at bounding box center [1278, 440] width 30 height 18
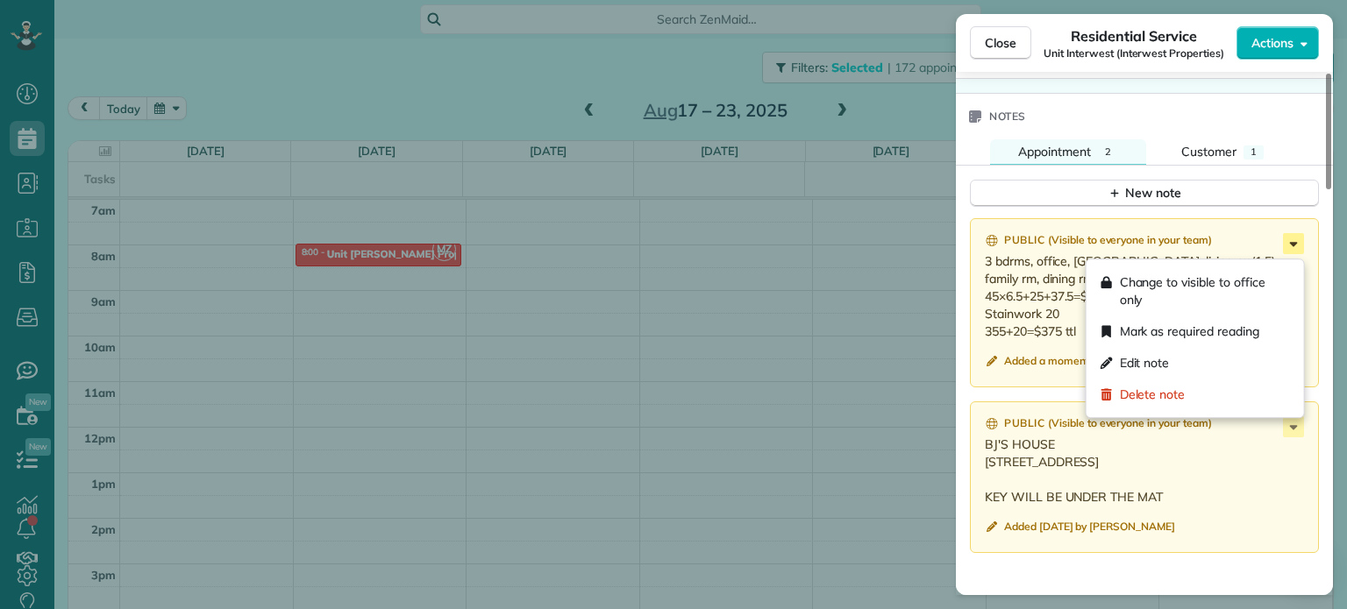
click at [1294, 246] on icon at bounding box center [1293, 243] width 21 height 21
click at [1234, 363] on div "Edit note" at bounding box center [1194, 363] width 203 height 32
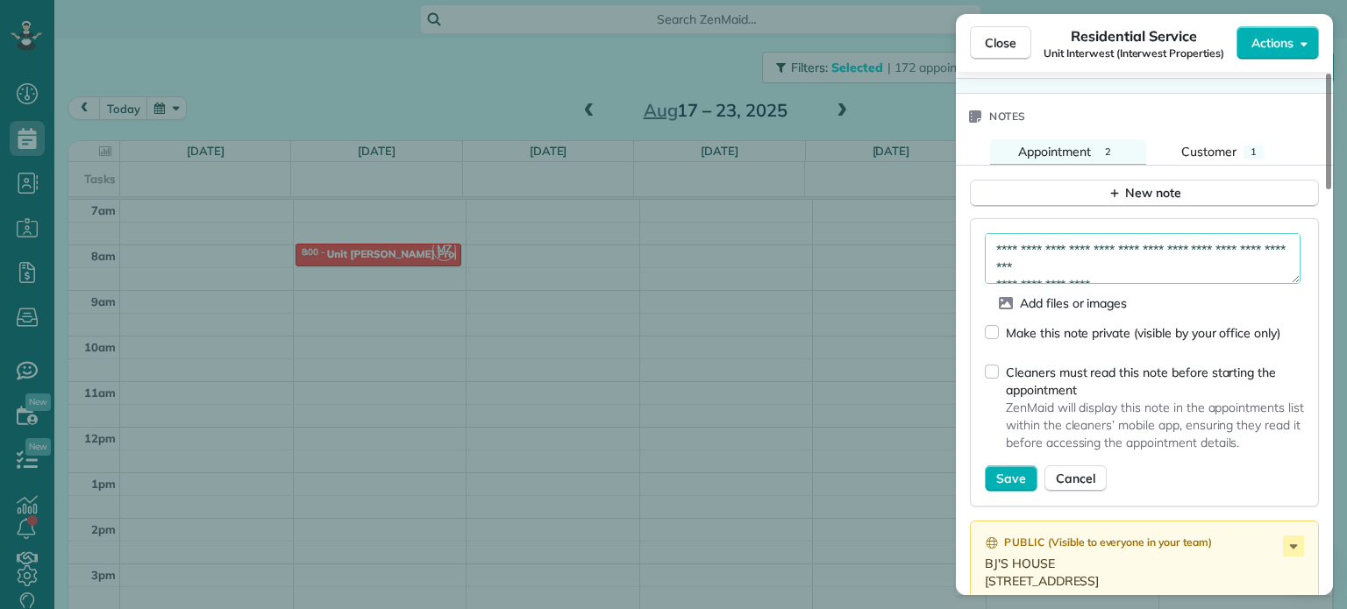
click at [1222, 267] on textarea "**********" at bounding box center [1143, 258] width 316 height 51
type textarea "**********"
click at [1017, 484] on span "Save" at bounding box center [1011, 479] width 30 height 18
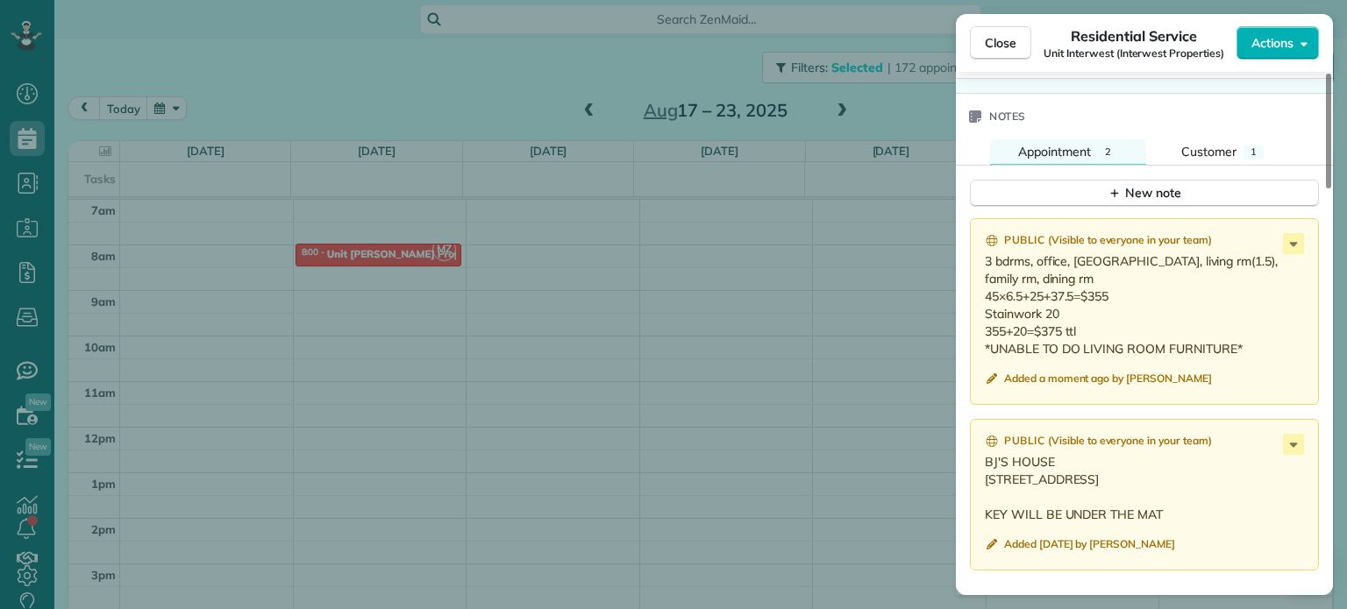
click at [690, 254] on div "Close Residential Service Unit Interwest (Interwest Properties) Actions Status …" at bounding box center [673, 304] width 1347 height 609
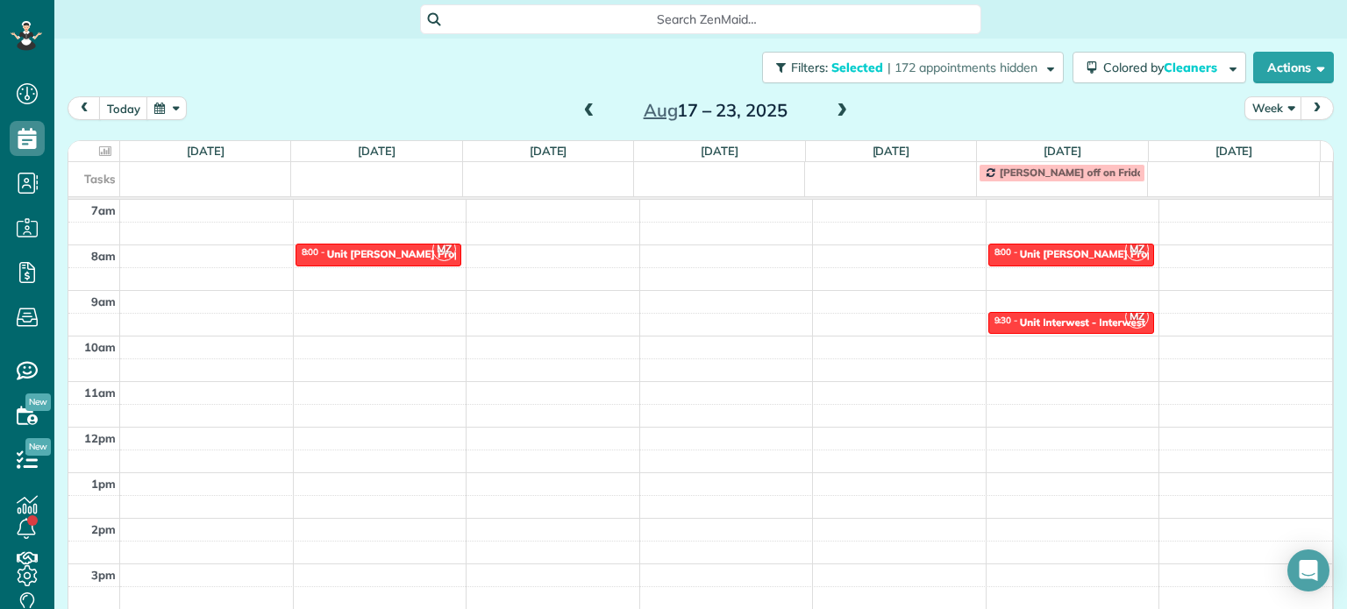
click at [832, 107] on span at bounding box center [841, 111] width 19 height 16
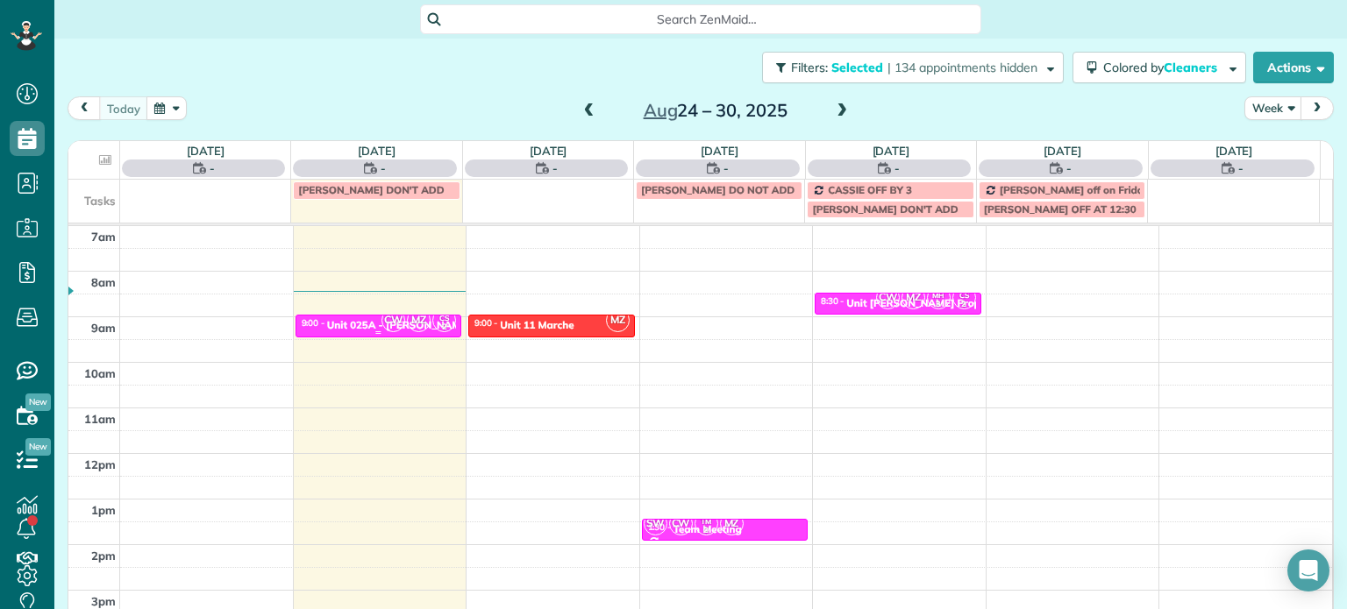
click at [386, 329] on span "CW" at bounding box center [393, 321] width 24 height 24
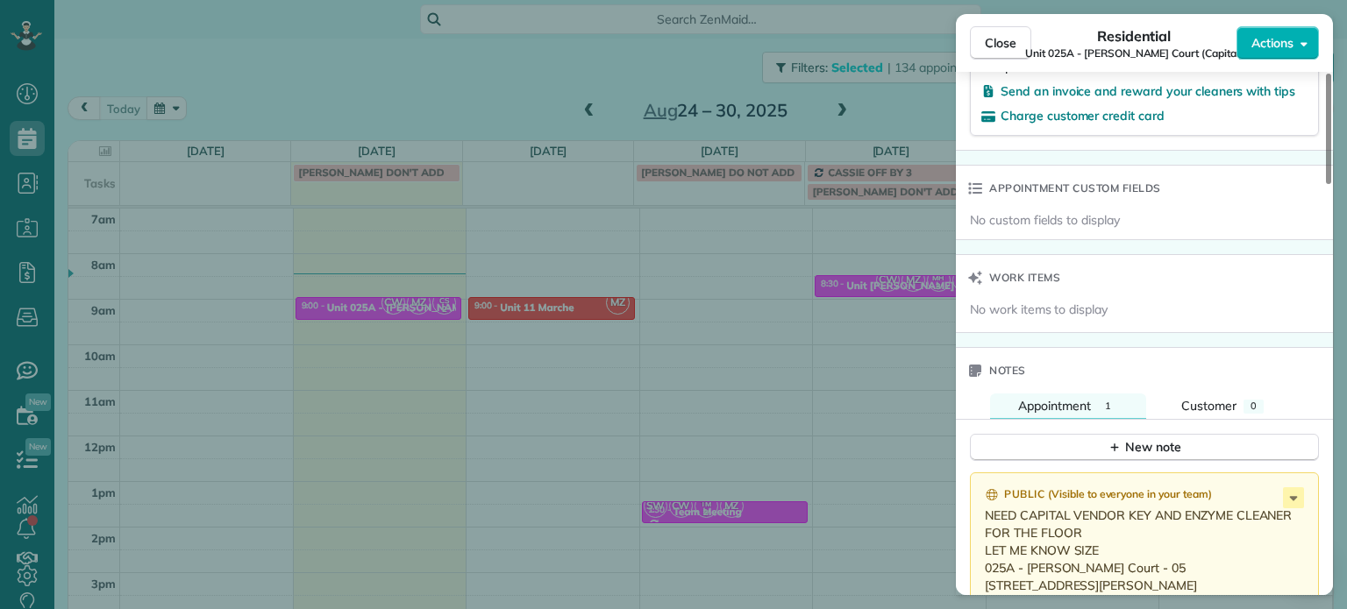
scroll to position [1498, 0]
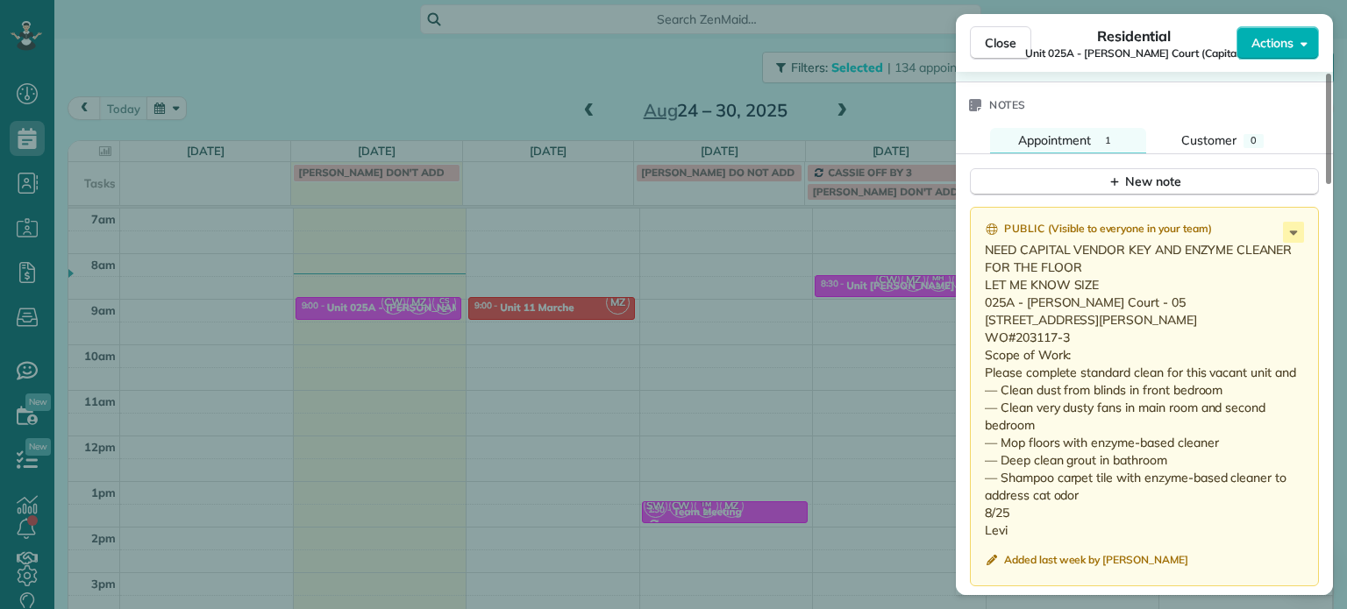
drag, startPoint x: 1076, startPoint y: 342, endPoint x: 1017, endPoint y: 345, distance: 58.9
click at [1017, 345] on p "NEED CAPITAL VENDOR KEY AND ENZYME CLEANER FOR THE FLOOR LET ME KNOW SIZE 025A …" at bounding box center [1146, 390] width 323 height 298
click at [708, 313] on div "Close Residential Unit 025A - Lloyd Court (Capital) Actions Status Active Unit …" at bounding box center [673, 304] width 1347 height 609
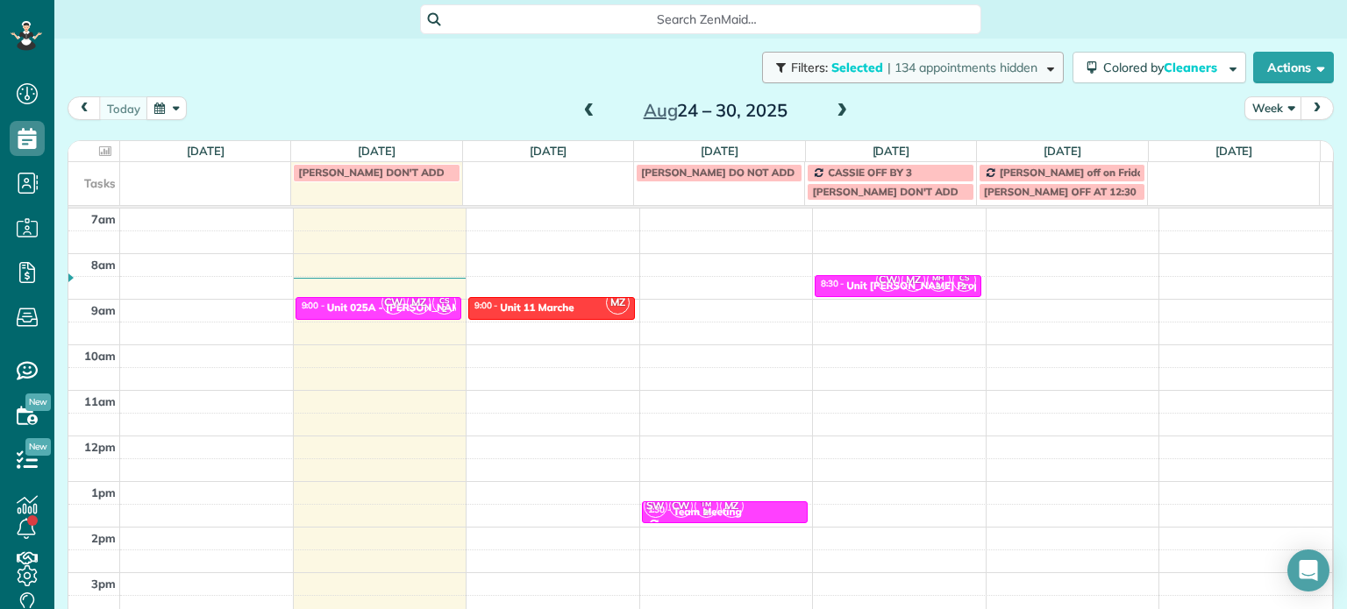
click at [887, 75] on span "| 134 appointments hidden" at bounding box center [962, 68] width 150 height 16
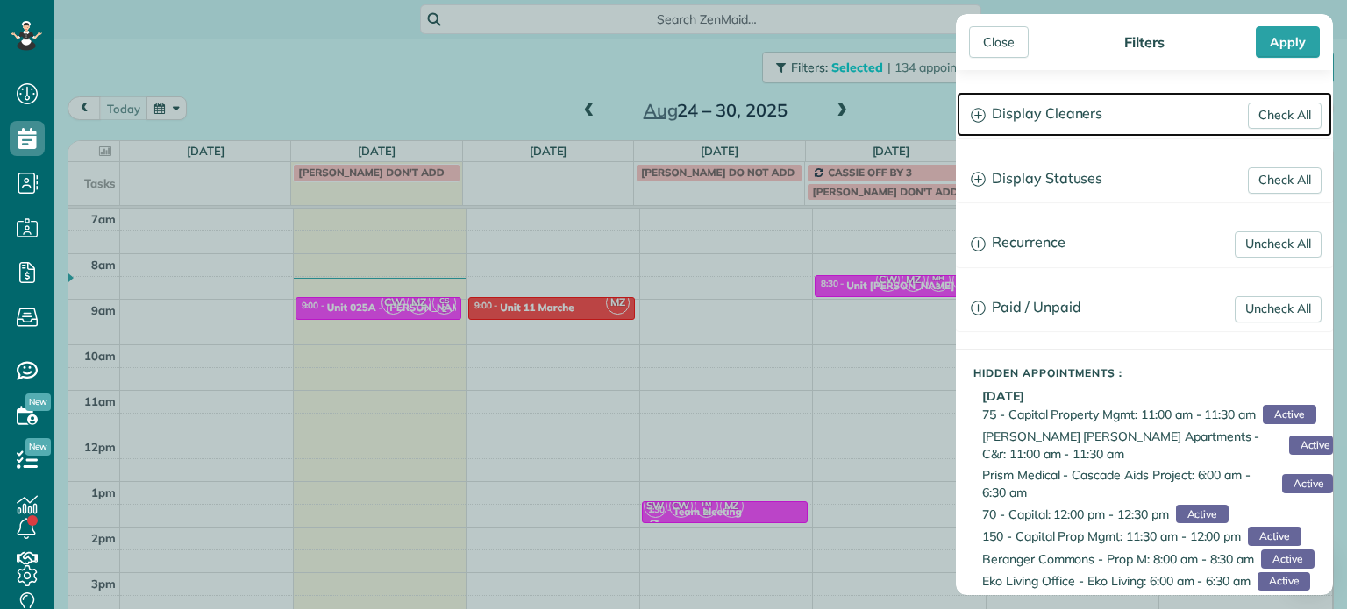
click at [1022, 113] on h3 "Display Cleaners" at bounding box center [1144, 114] width 375 height 45
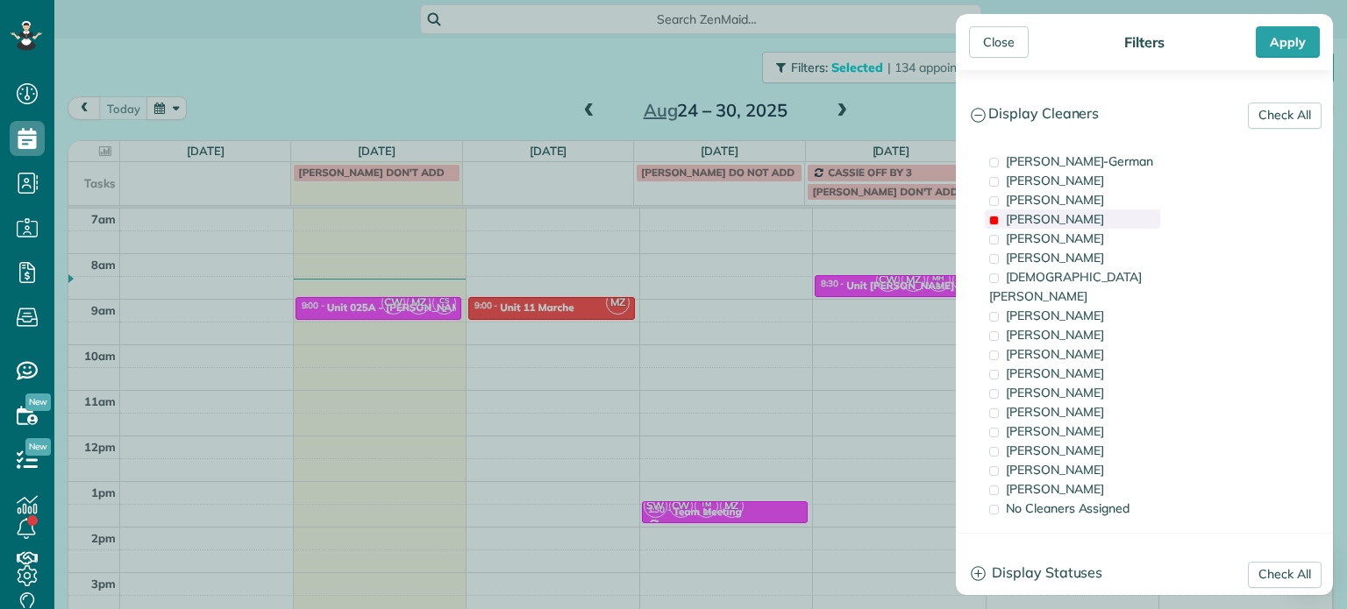
click at [1057, 217] on span "Mark Zollo" at bounding box center [1055, 219] width 98 height 16
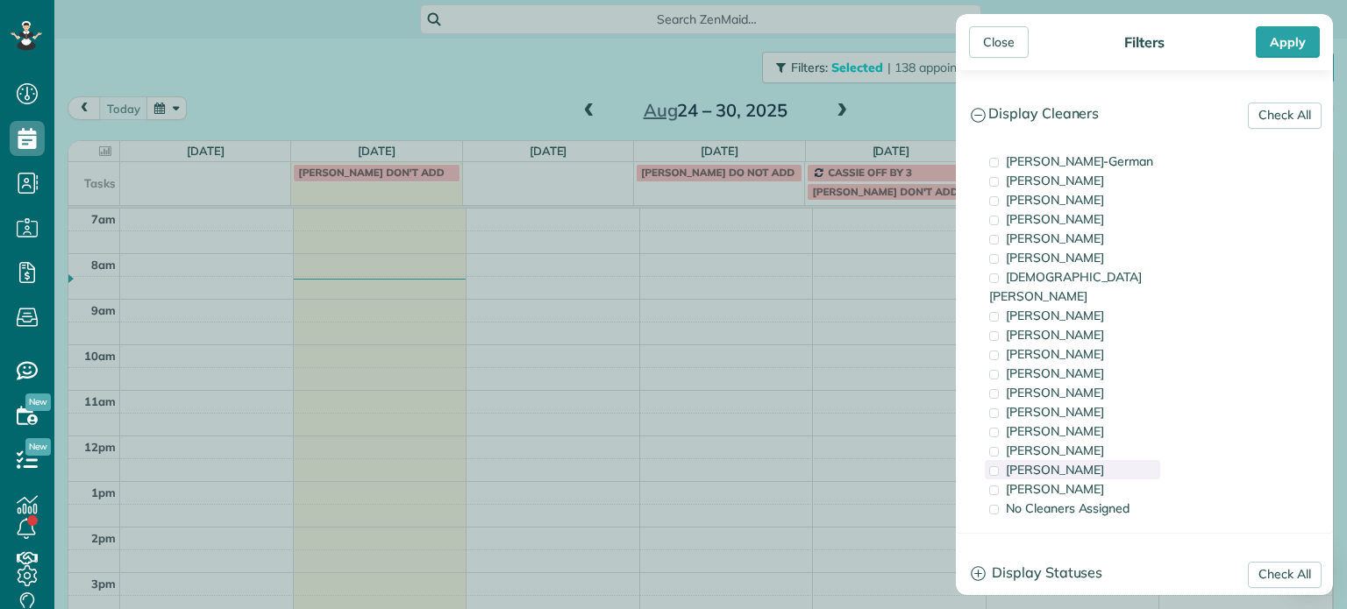
click at [1087, 460] on div "Laura Chavez" at bounding box center [1072, 469] width 175 height 19
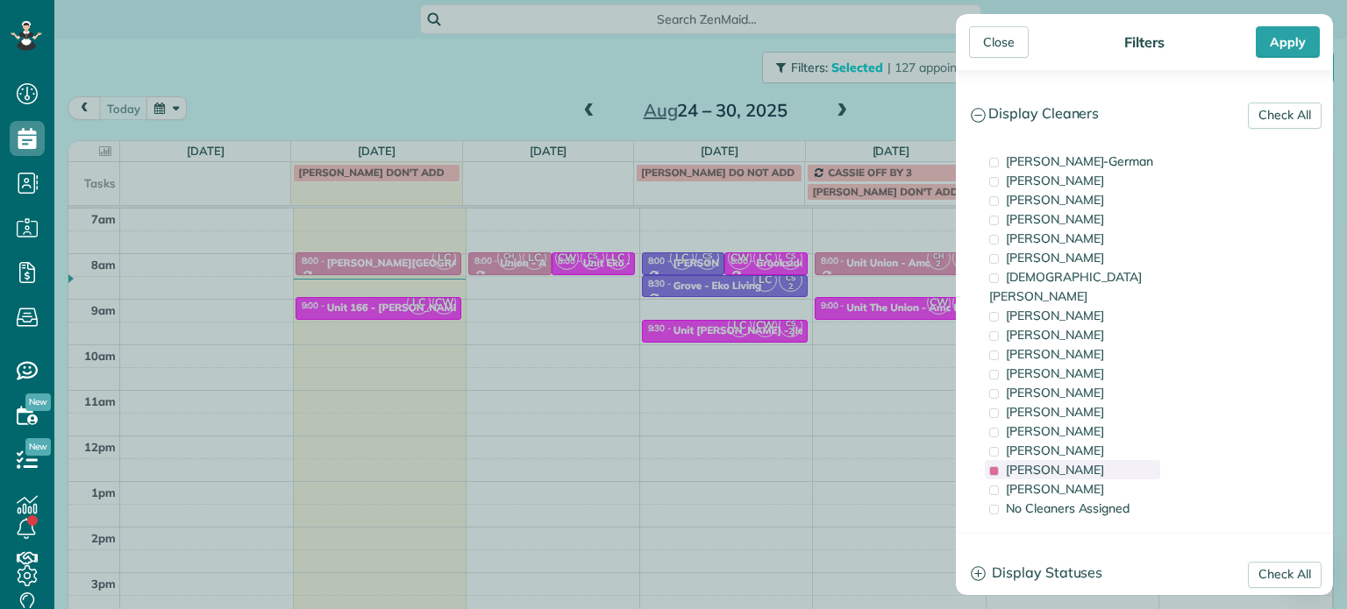
click at [1087, 460] on div "Laura Chavez" at bounding box center [1072, 469] width 175 height 19
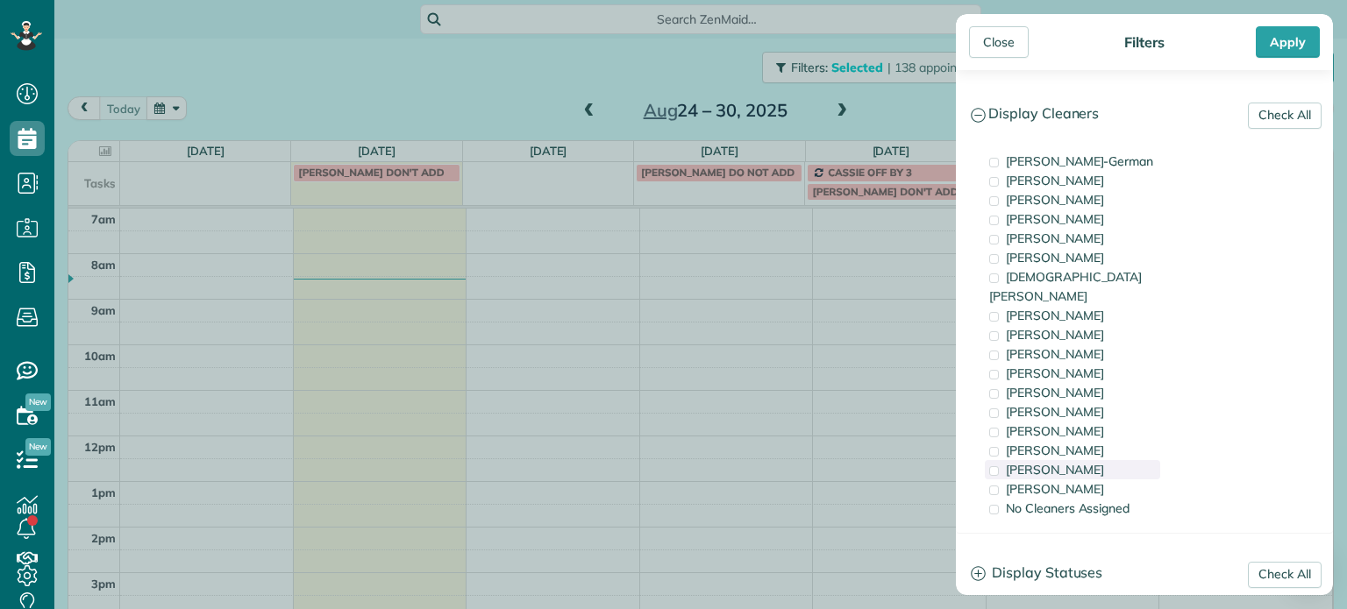
click at [1087, 460] on div "Laura Chavez" at bounding box center [1072, 469] width 175 height 19
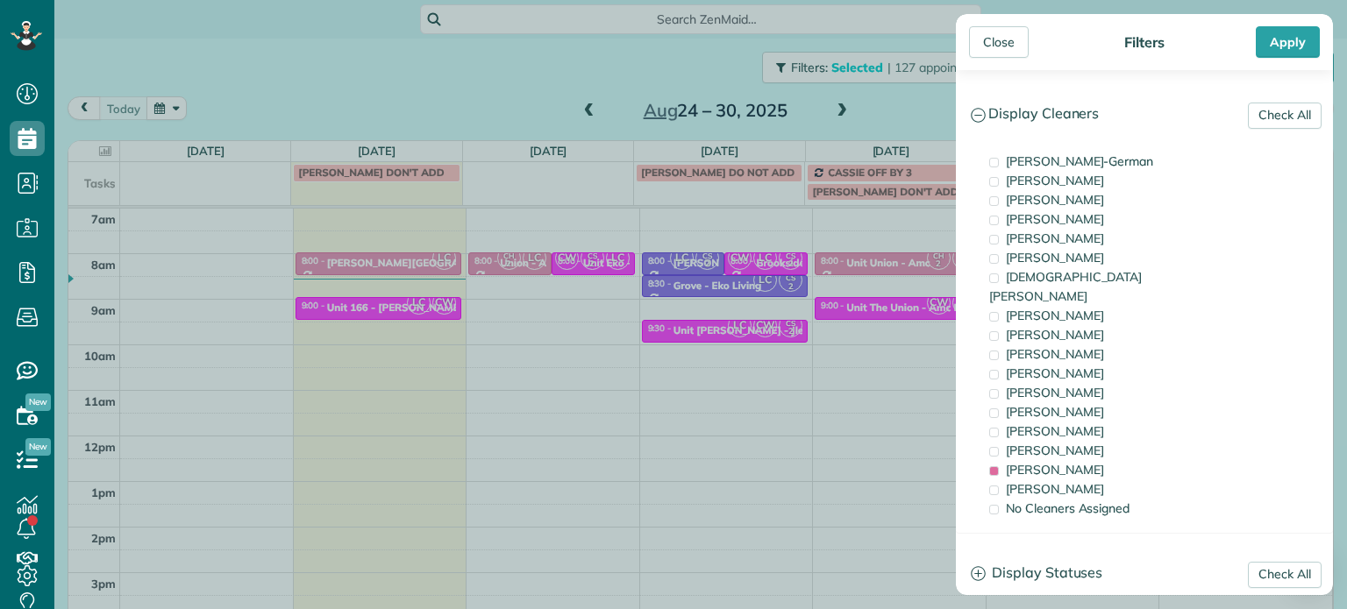
click at [933, 303] on div "Close Filters Apply Check All Display Cleaners Christina Wright-German Cassie F…" at bounding box center [673, 304] width 1347 height 609
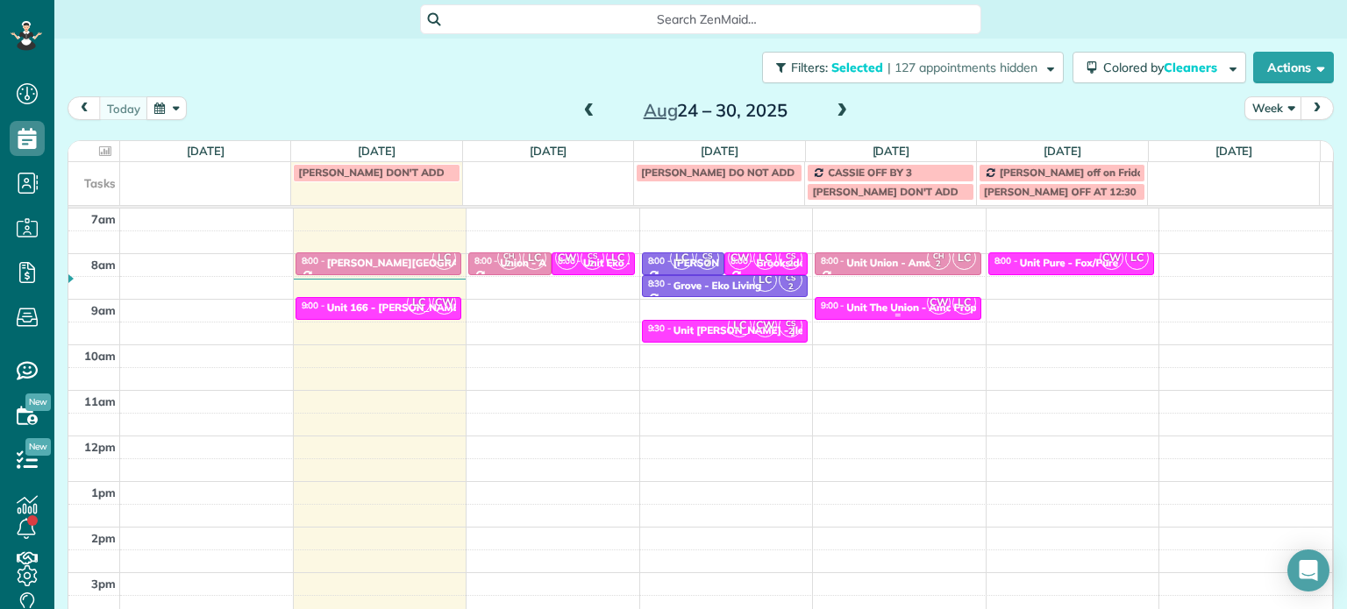
click at [894, 304] on div "Unit The Union - Amc Property" at bounding box center [921, 308] width 150 height 12
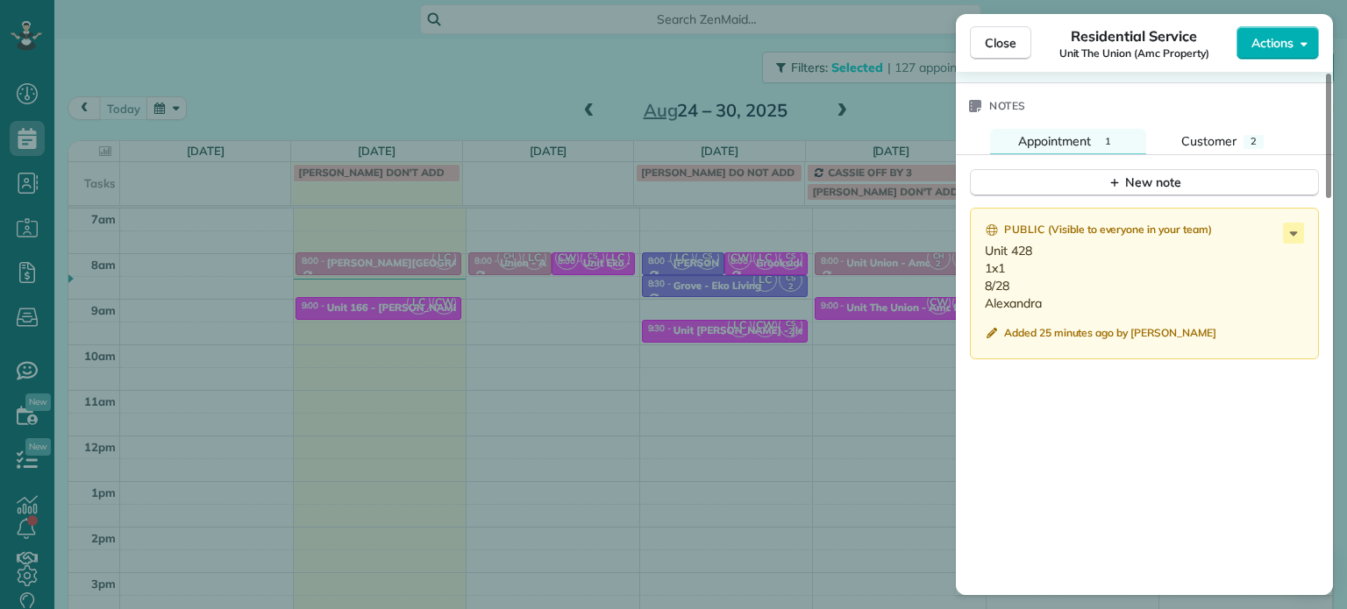
scroll to position [1492, 0]
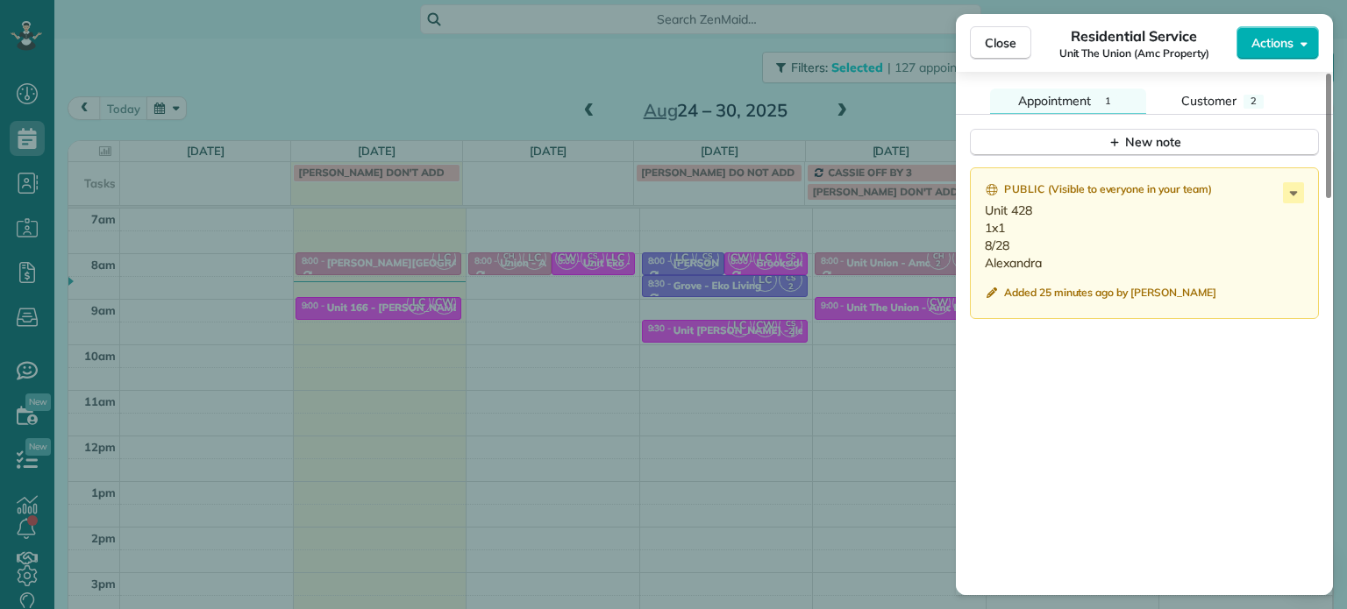
click at [886, 101] on div "Close Residential Service Unit The Union (Amc Property) Actions Status Active U…" at bounding box center [673, 304] width 1347 height 609
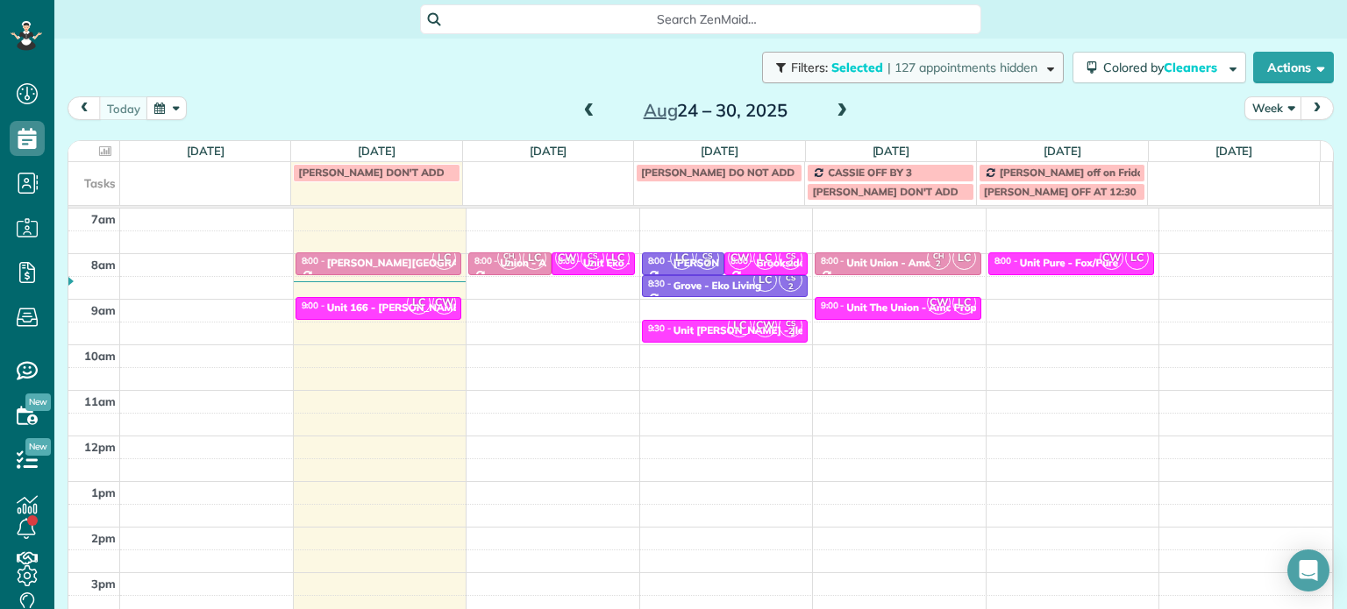
click at [898, 73] on span "| 127 appointments hidden" at bounding box center [962, 68] width 150 height 16
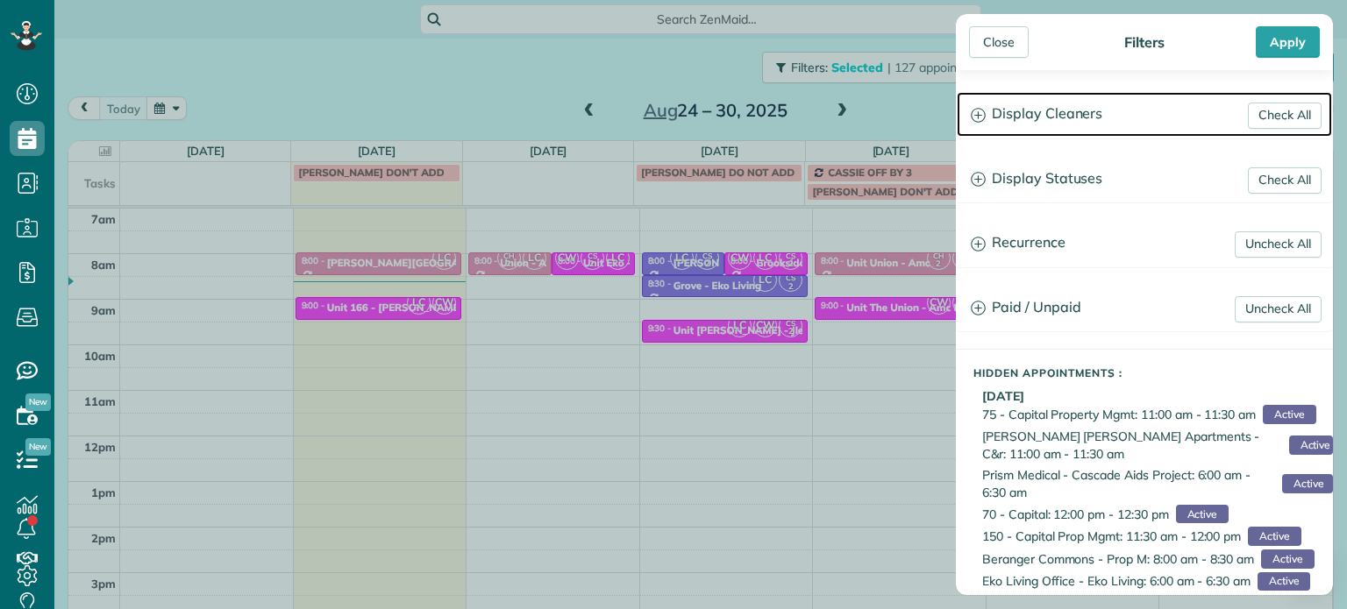
click at [1007, 115] on h3 "Display Cleaners" at bounding box center [1144, 114] width 375 height 45
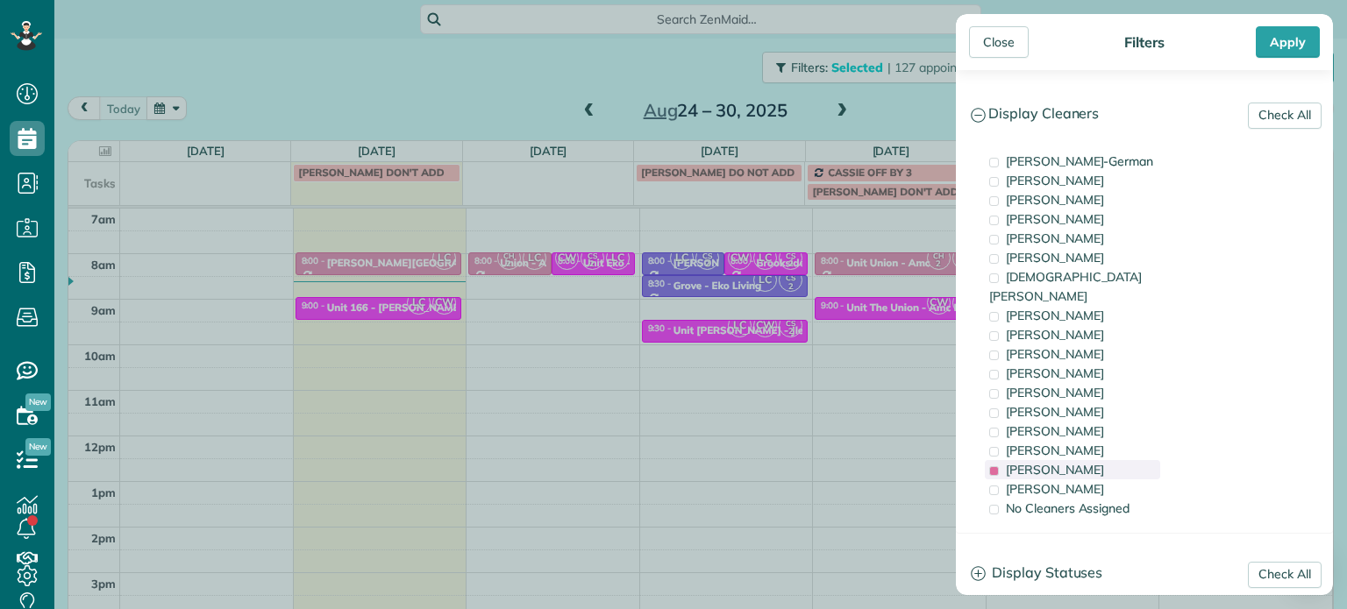
click at [1049, 462] on span "Laura Chavez" at bounding box center [1055, 470] width 98 height 16
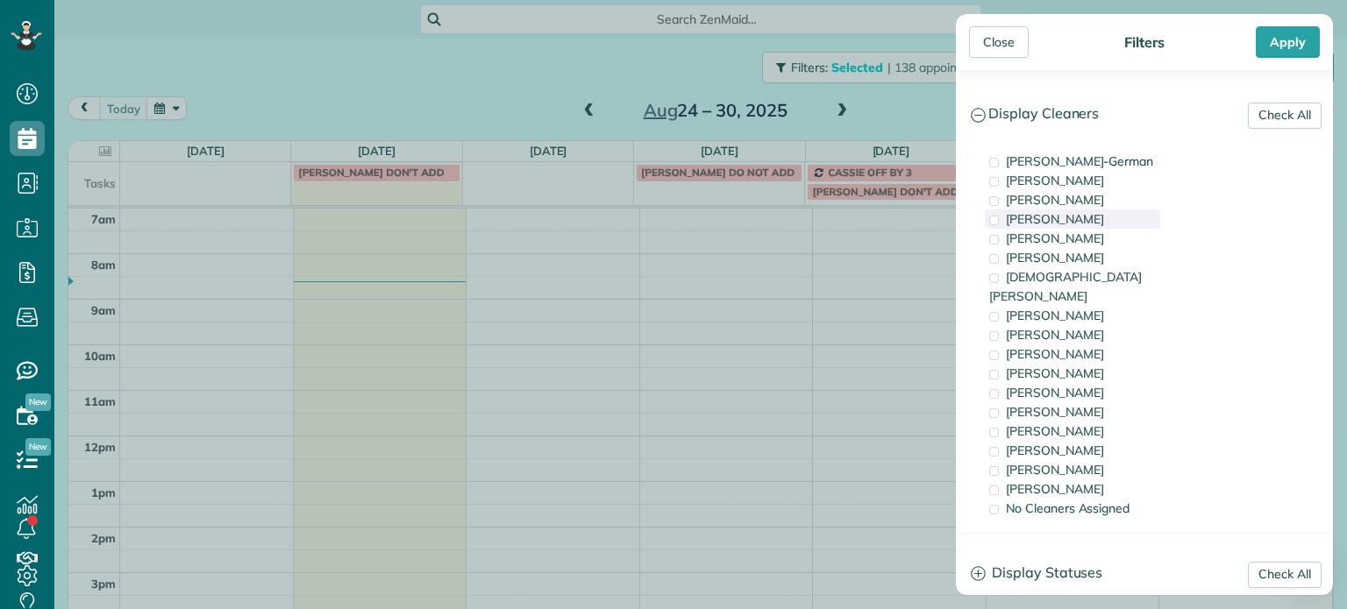
click at [1063, 224] on span "Mark Zollo" at bounding box center [1055, 219] width 98 height 16
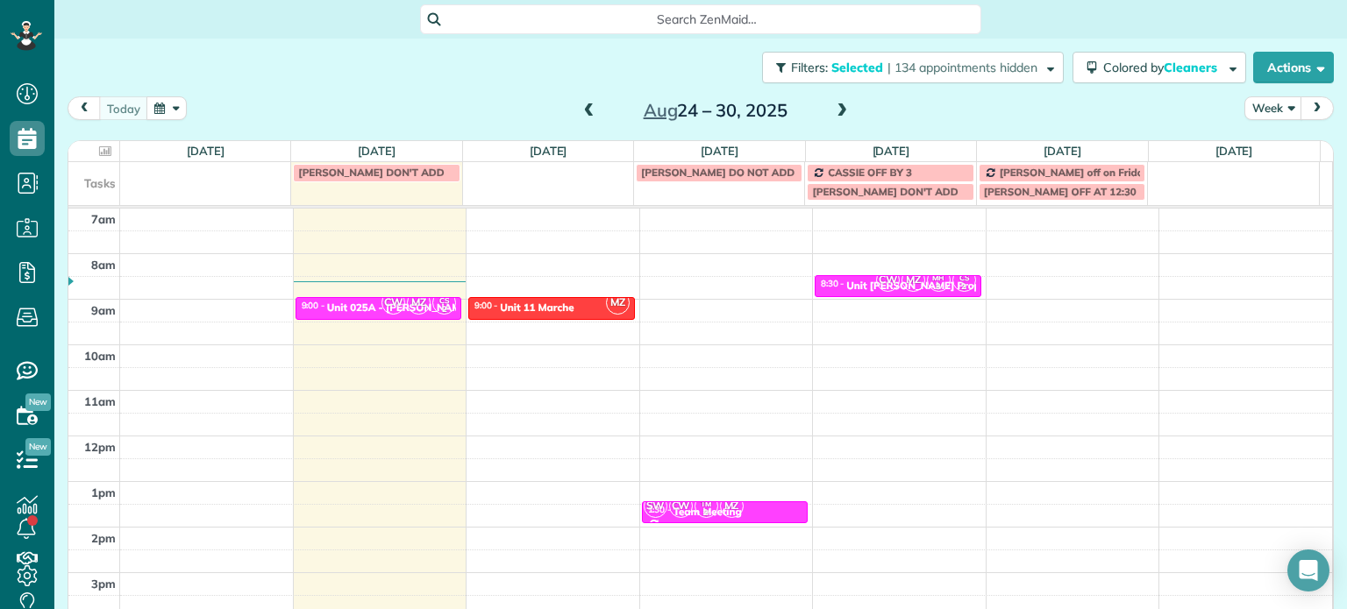
click at [863, 288] on div "Close Filters Apply Check All Display Cleaners Christina Wright-German Cassie F…" at bounding box center [673, 304] width 1347 height 609
click at [876, 288] on span "CW" at bounding box center [888, 280] width 24 height 24
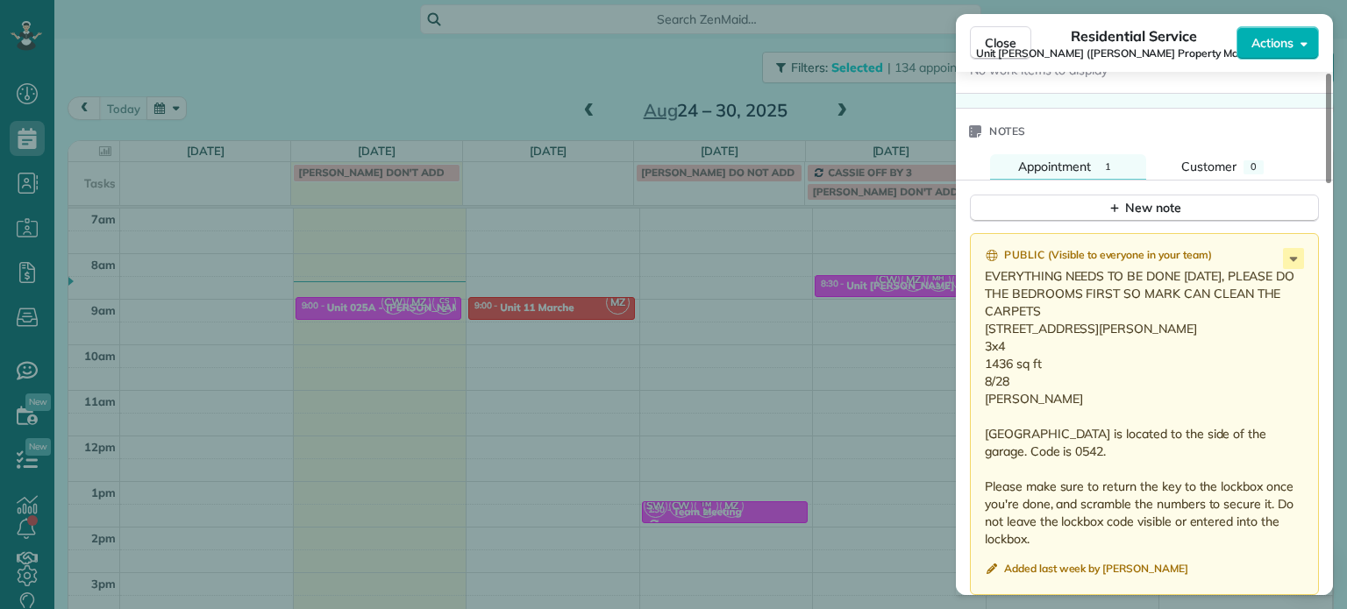
scroll to position [1495, 0]
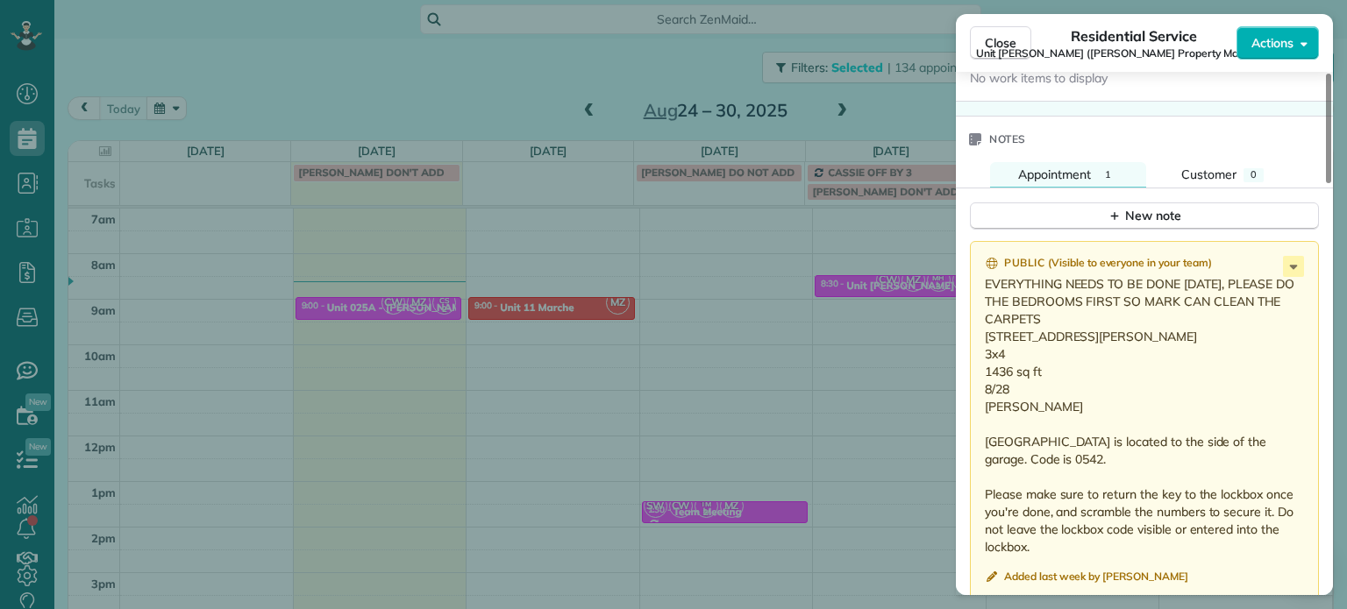
click at [913, 108] on div "Close Residential Service Unit LongStreet (Longstreet Property Management) Acti…" at bounding box center [673, 304] width 1347 height 609
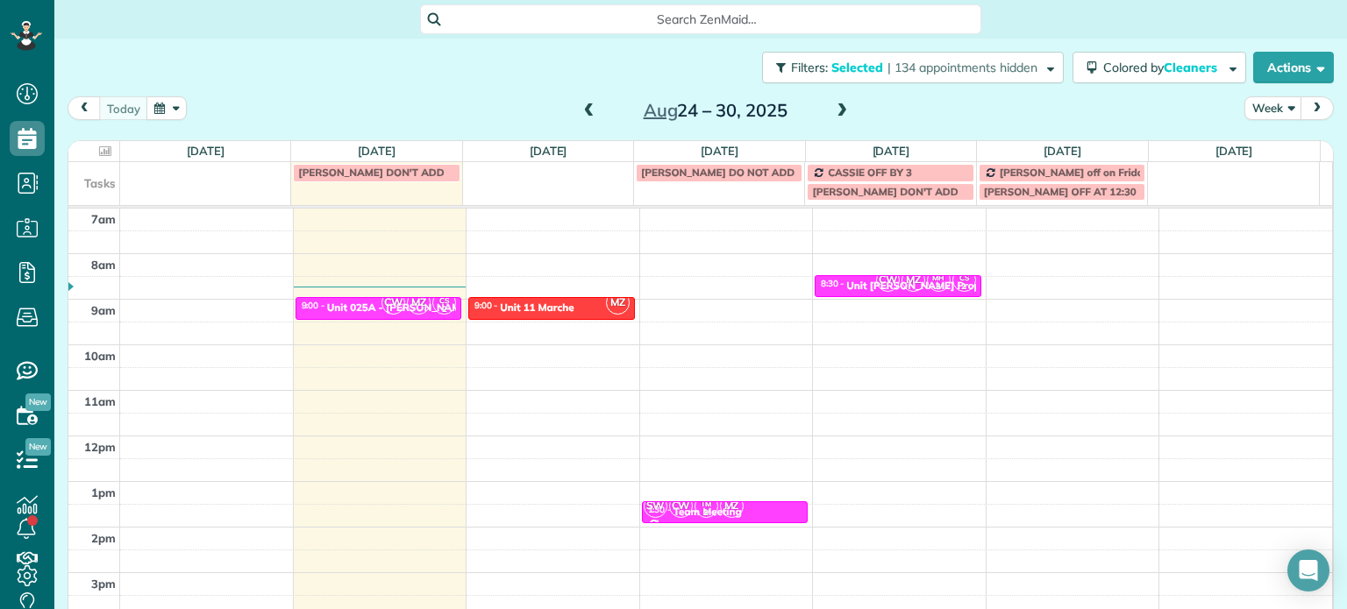
click at [838, 121] on span at bounding box center [841, 111] width 19 height 26
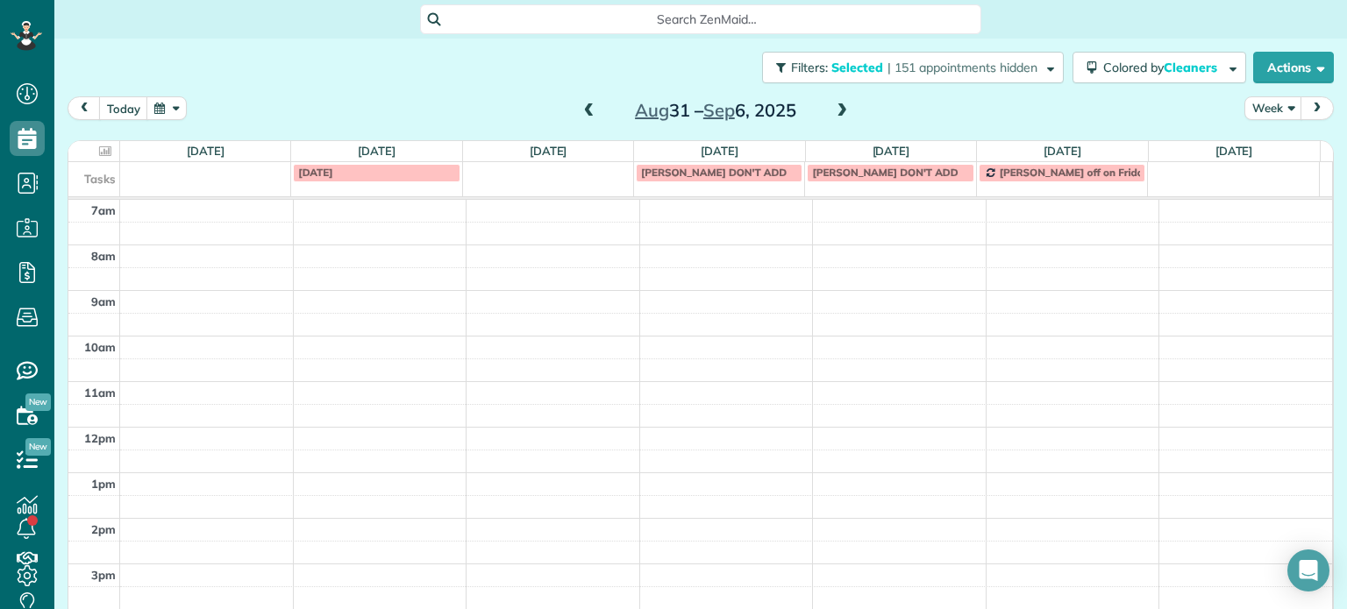
click at [584, 107] on span at bounding box center [589, 111] width 19 height 16
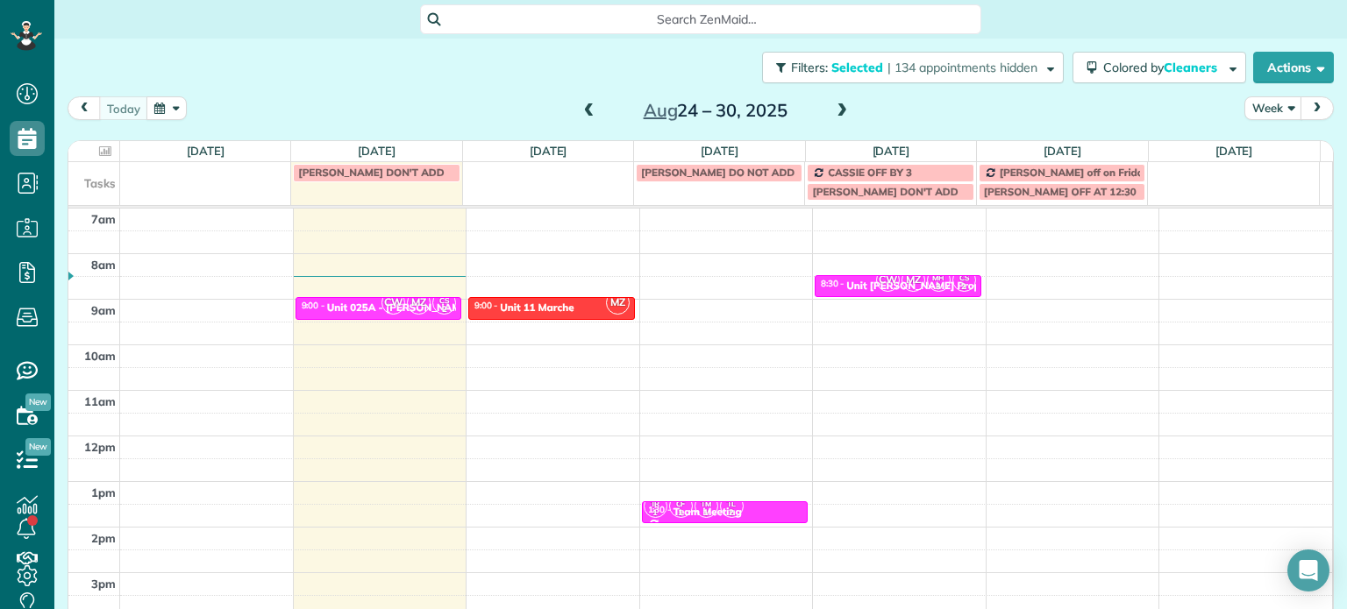
click at [838, 111] on span at bounding box center [841, 111] width 19 height 16
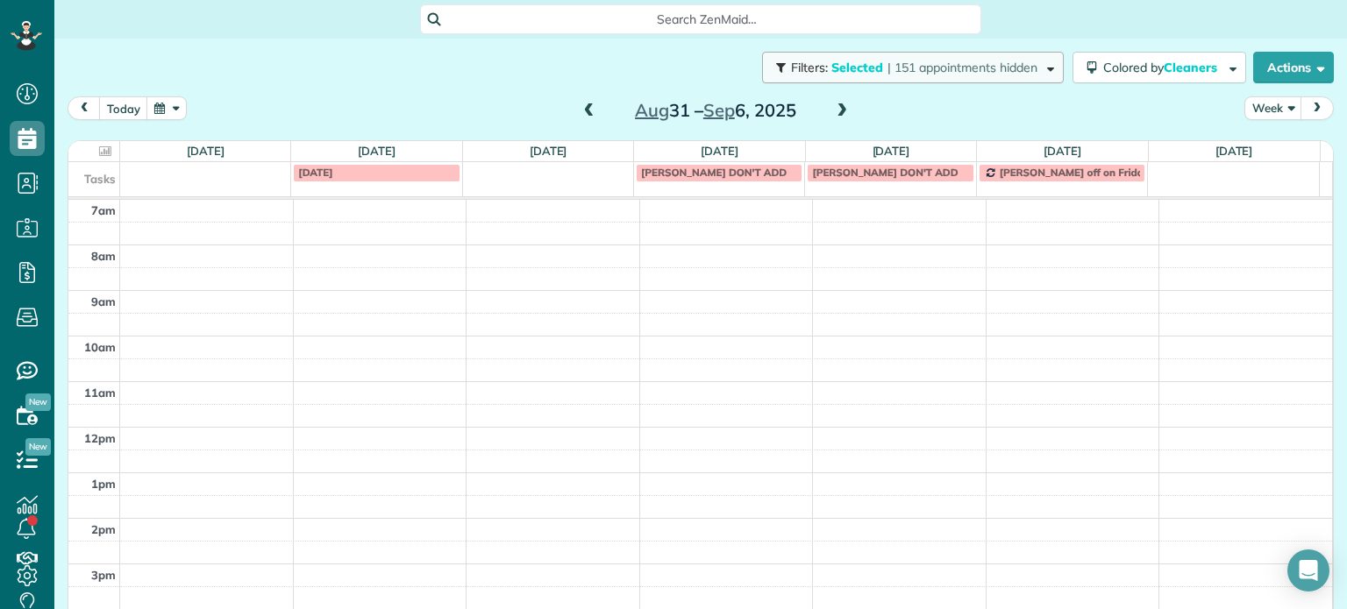
click at [931, 71] on span "| 151 appointments hidden" at bounding box center [962, 68] width 150 height 16
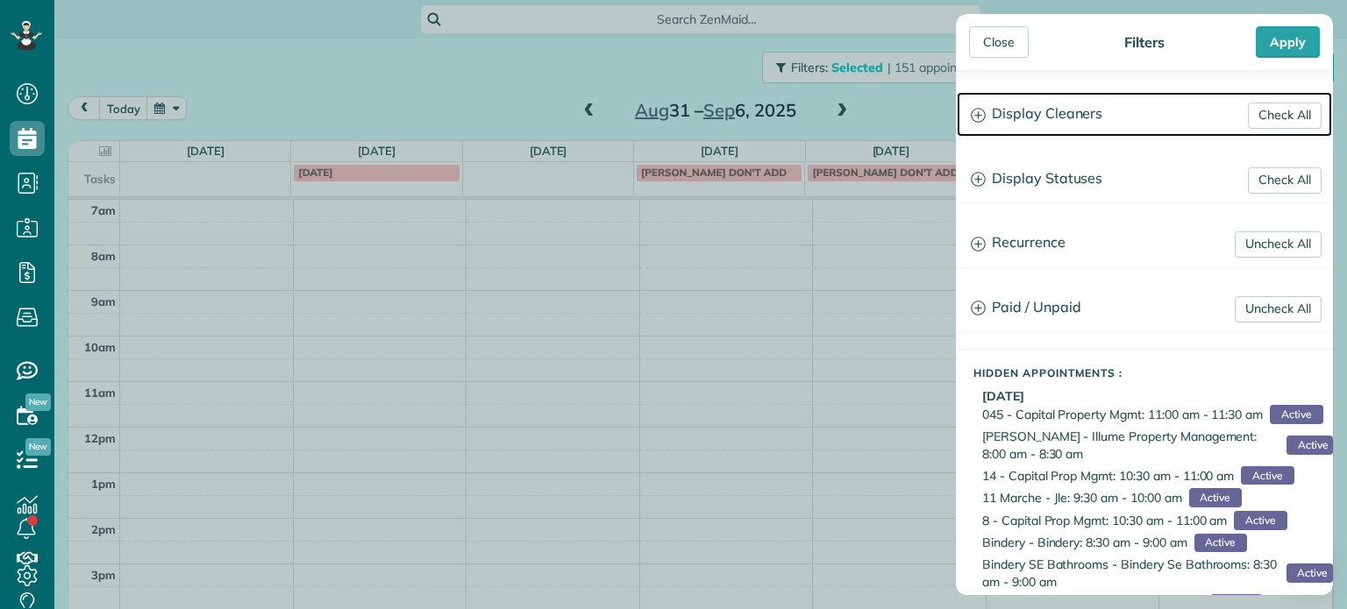
click at [1025, 114] on h3 "Display Cleaners" at bounding box center [1144, 114] width 375 height 45
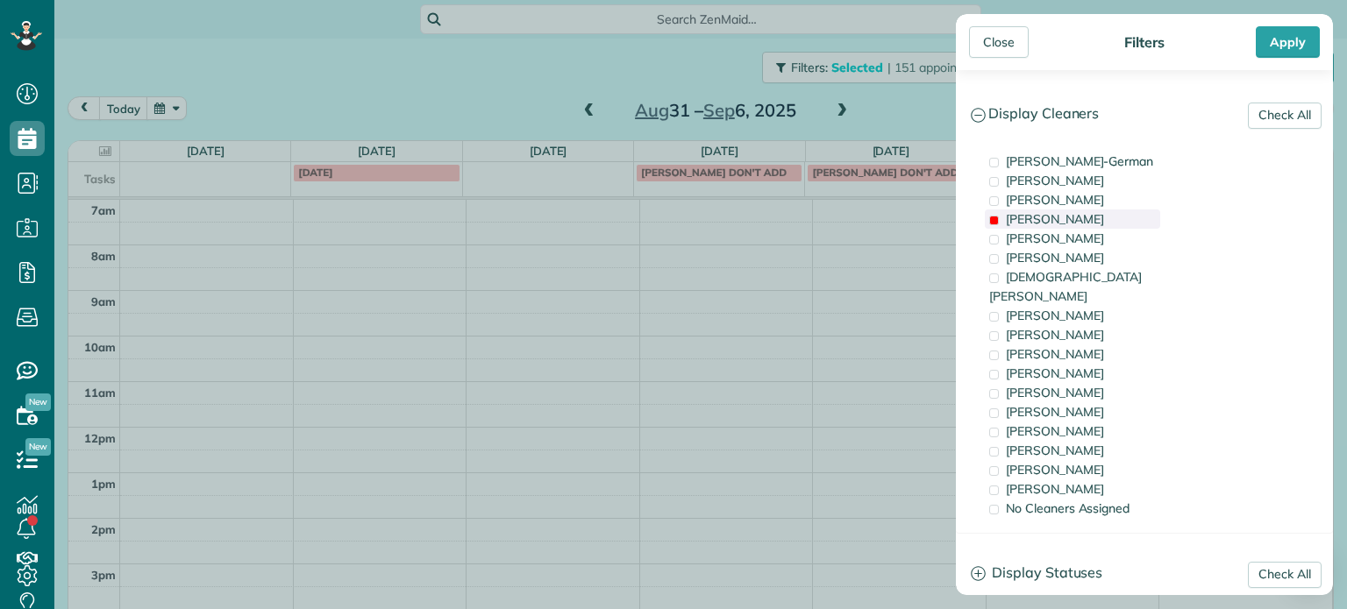
click at [1038, 220] on span "Mark Zollo" at bounding box center [1055, 219] width 98 height 16
click at [1079, 364] on div "Cyndi Holm" at bounding box center [1072, 373] width 175 height 19
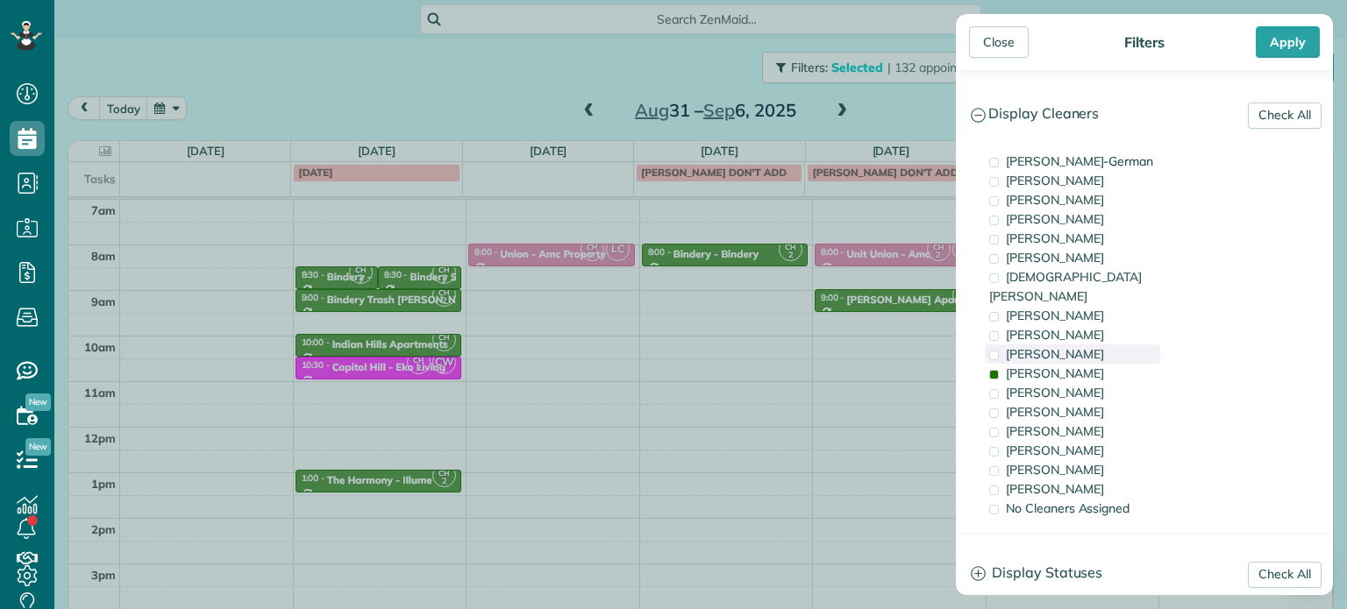
click at [1079, 346] on span "Trish Langhorst" at bounding box center [1055, 354] width 98 height 16
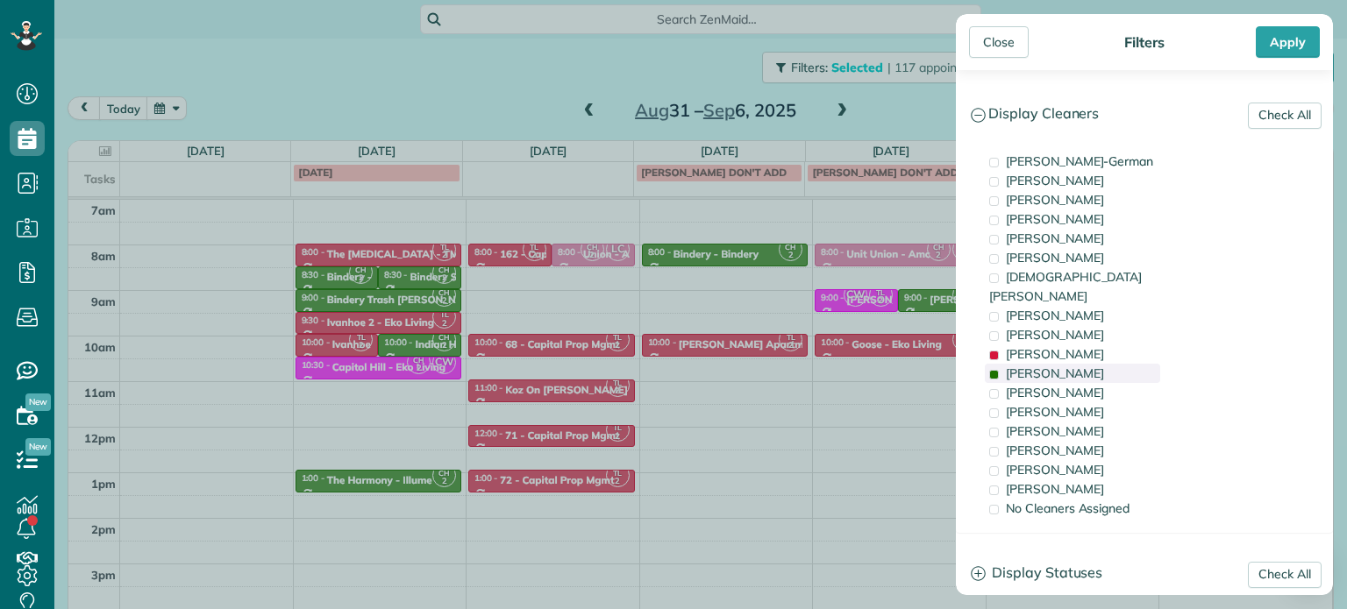
click at [1078, 364] on div "Cyndi Holm" at bounding box center [1072, 373] width 175 height 19
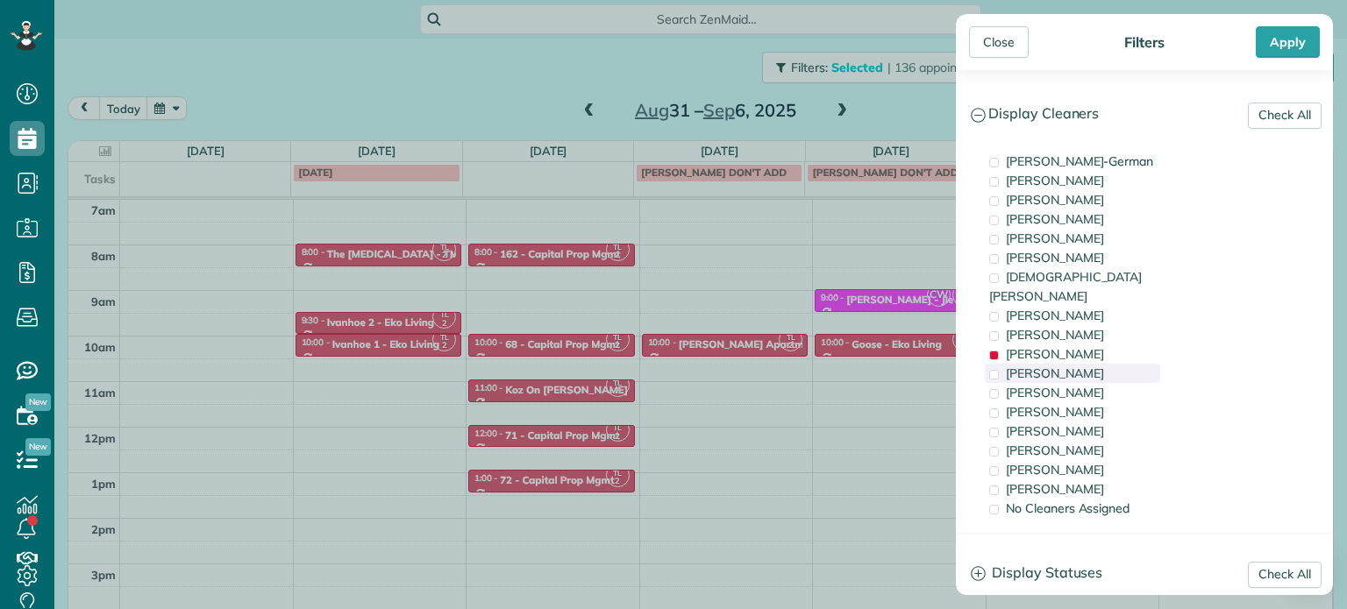
click at [1086, 364] on div "Cyndi Holm" at bounding box center [1072, 373] width 175 height 19
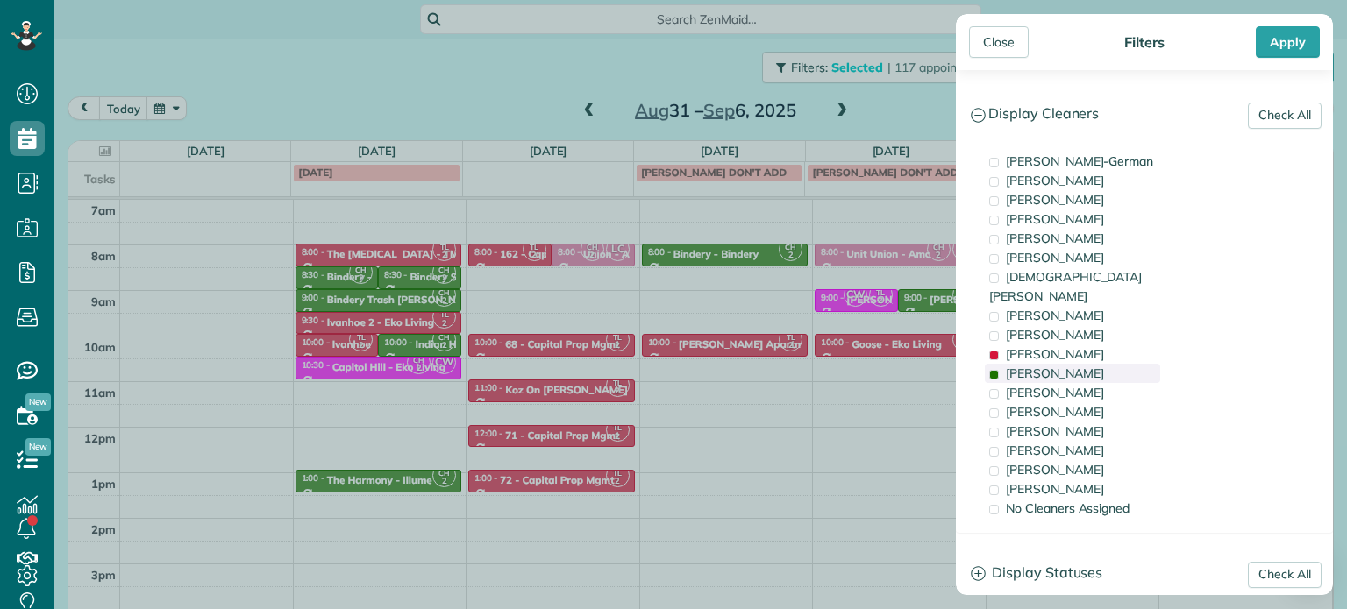
click at [1086, 364] on div "Cyndi Holm" at bounding box center [1072, 373] width 175 height 19
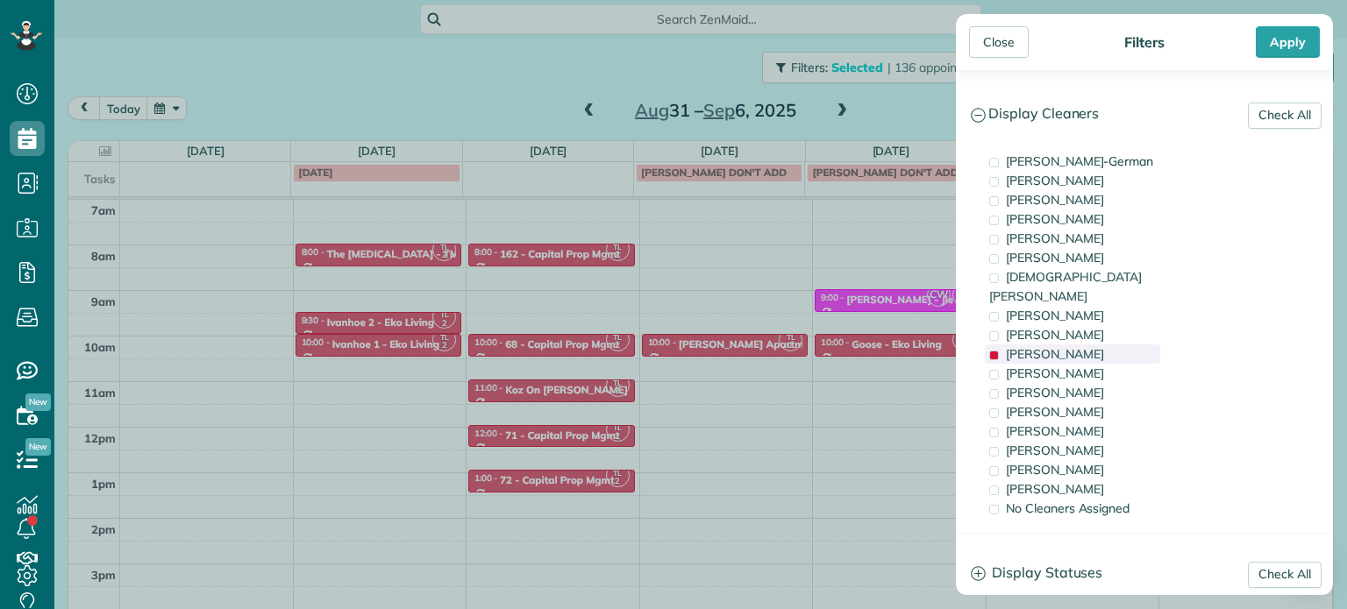
click at [1090, 346] on span "Trish Langhorst" at bounding box center [1055, 354] width 98 height 16
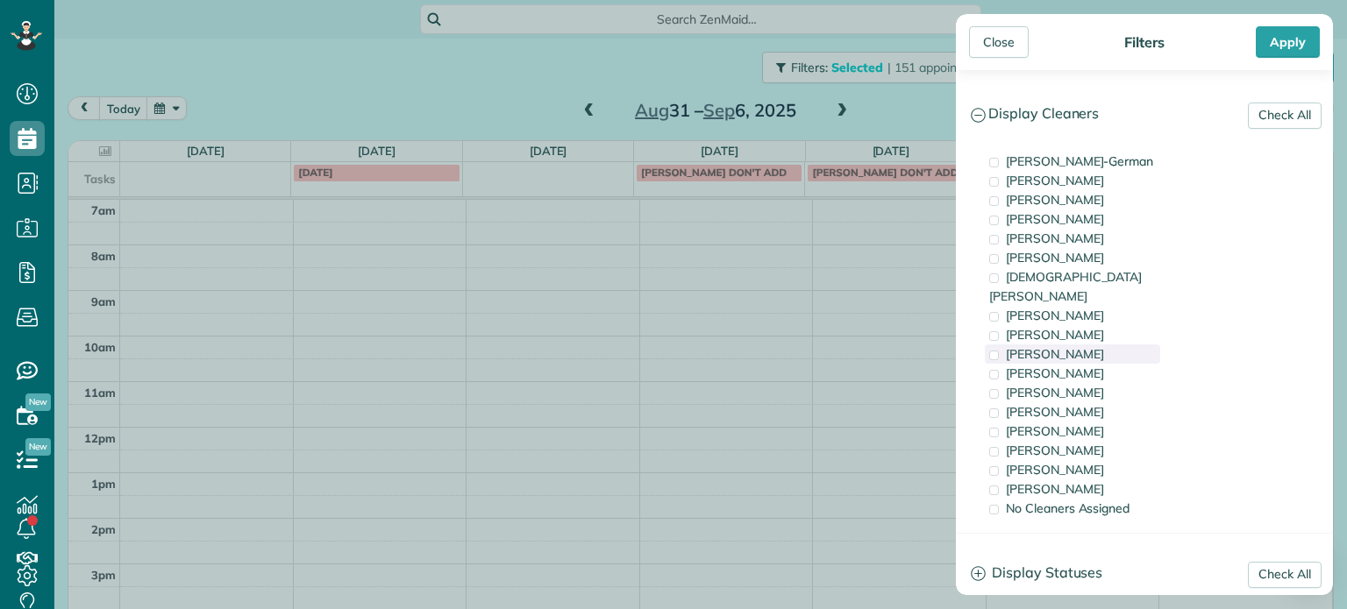
click at [1090, 346] on span "Trish Langhorst" at bounding box center [1055, 354] width 98 height 16
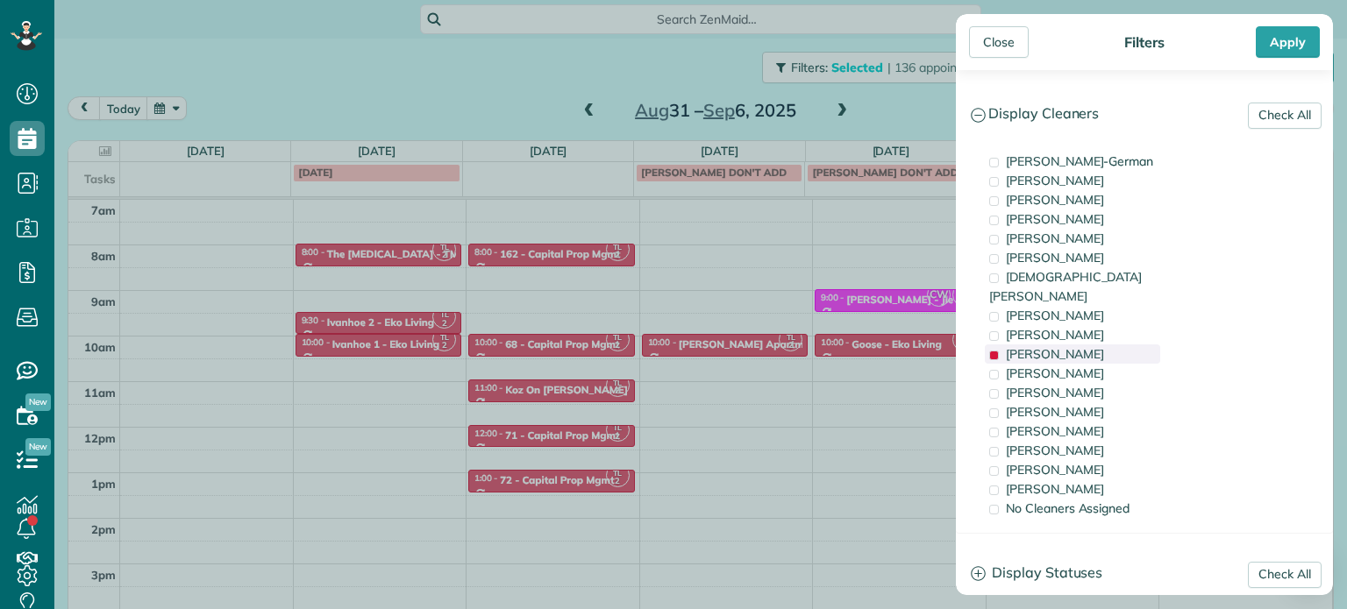
click at [1090, 346] on span "Trish Langhorst" at bounding box center [1055, 354] width 98 height 16
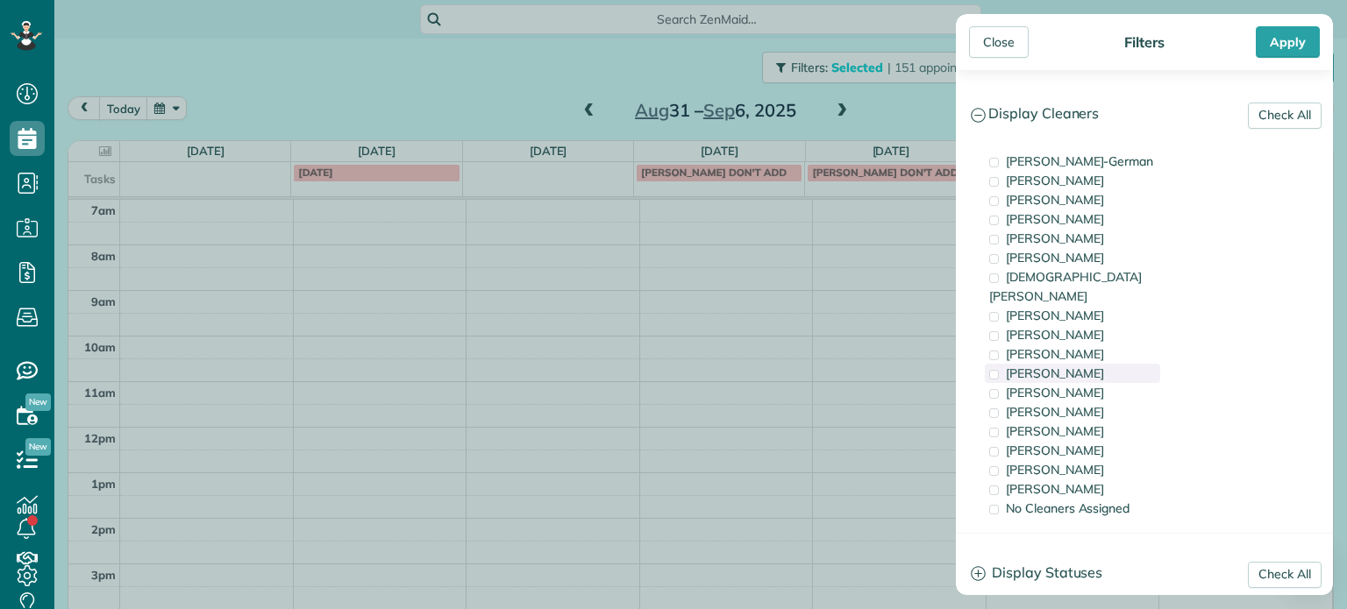
click at [1090, 364] on div "Cyndi Holm" at bounding box center [1072, 373] width 175 height 19
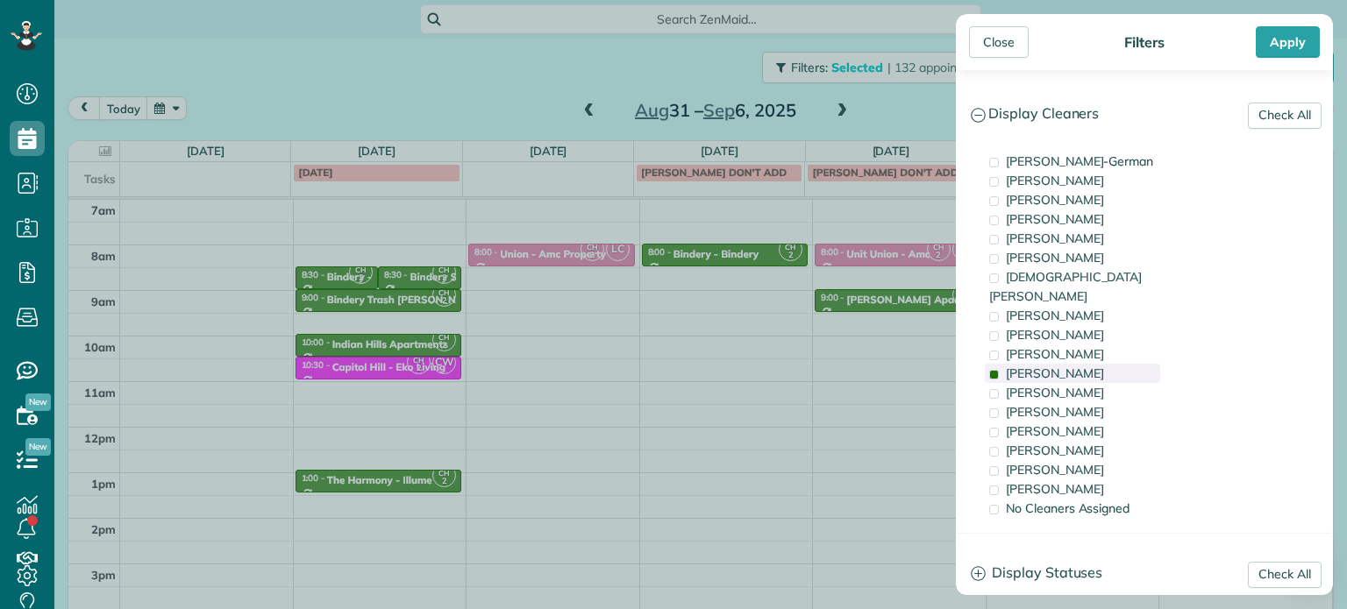
click at [1090, 364] on div "Cyndi Holm" at bounding box center [1072, 373] width 175 height 19
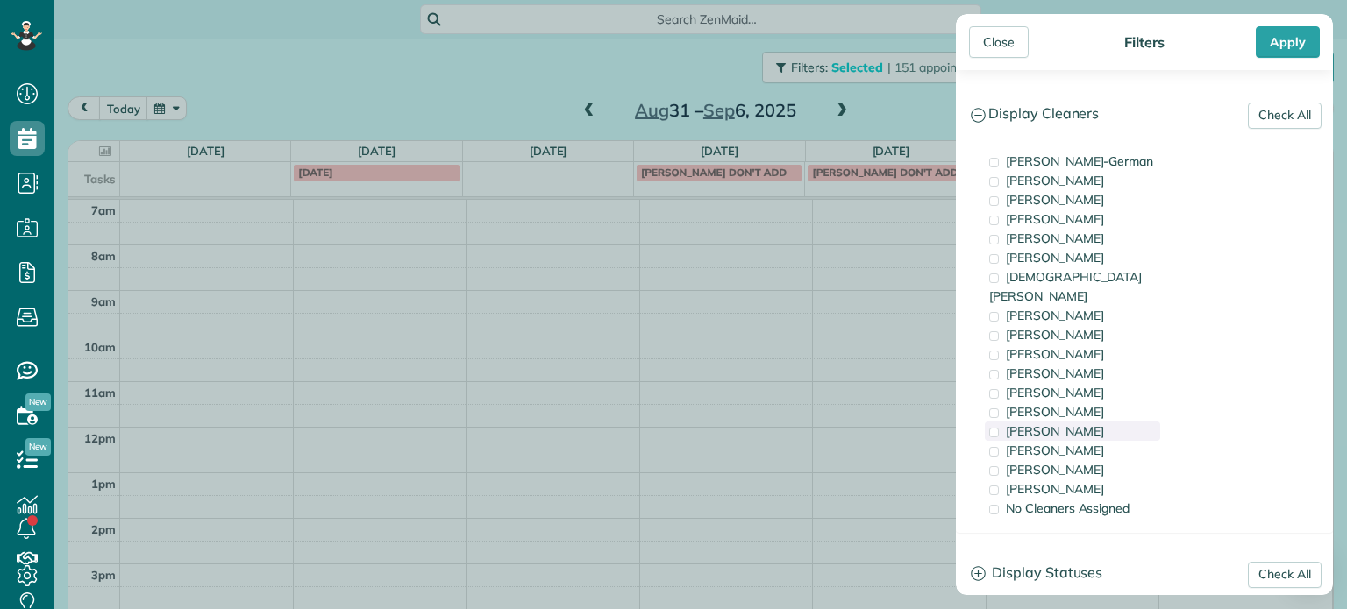
click at [1082, 422] on div "Tammi Rue" at bounding box center [1072, 431] width 175 height 19
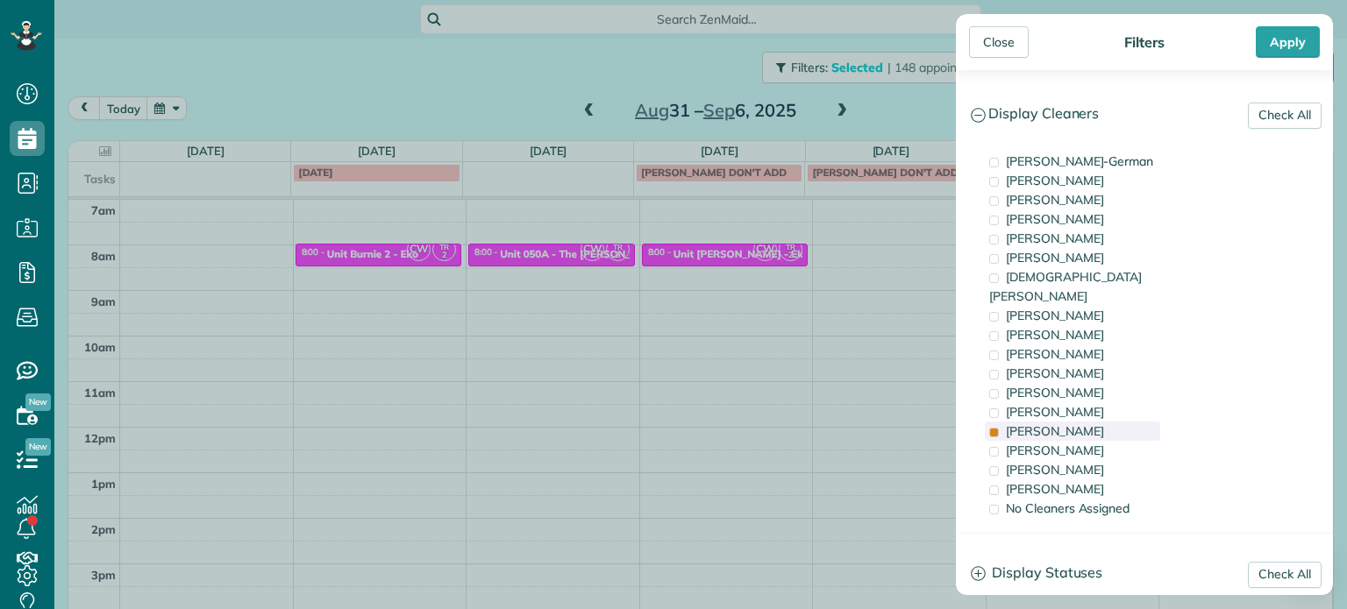
click at [1082, 422] on div "Tammi Rue" at bounding box center [1072, 431] width 175 height 19
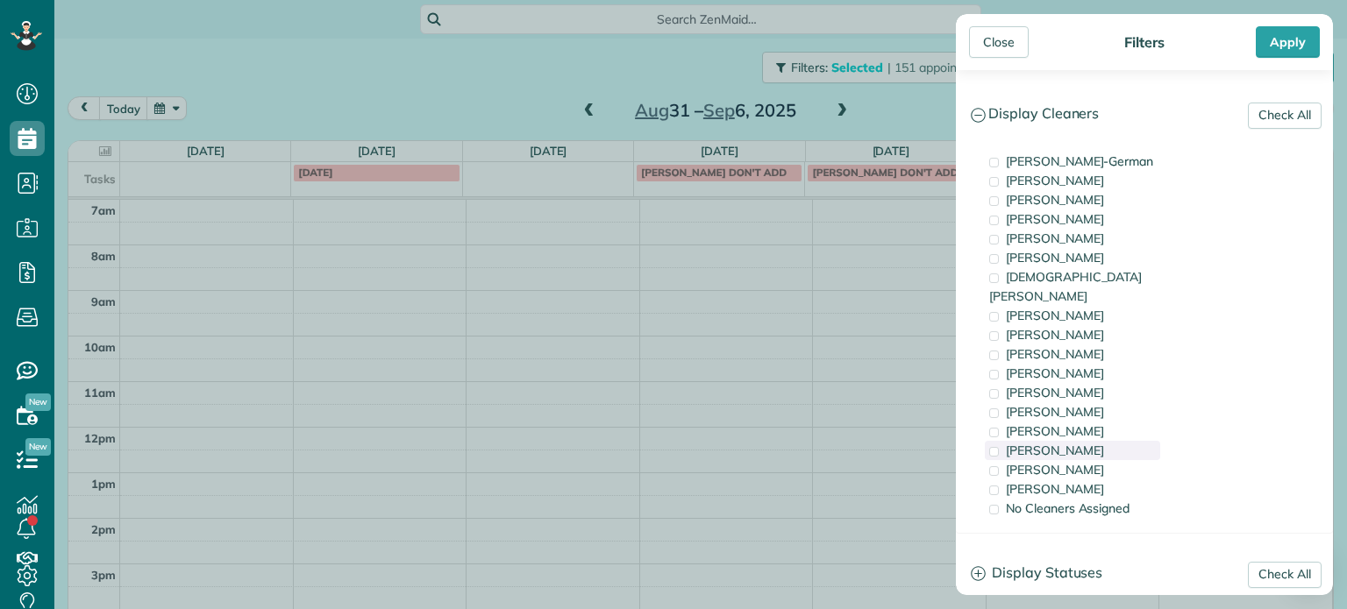
click at [1089, 441] on div "Meralda Harris" at bounding box center [1072, 450] width 175 height 19
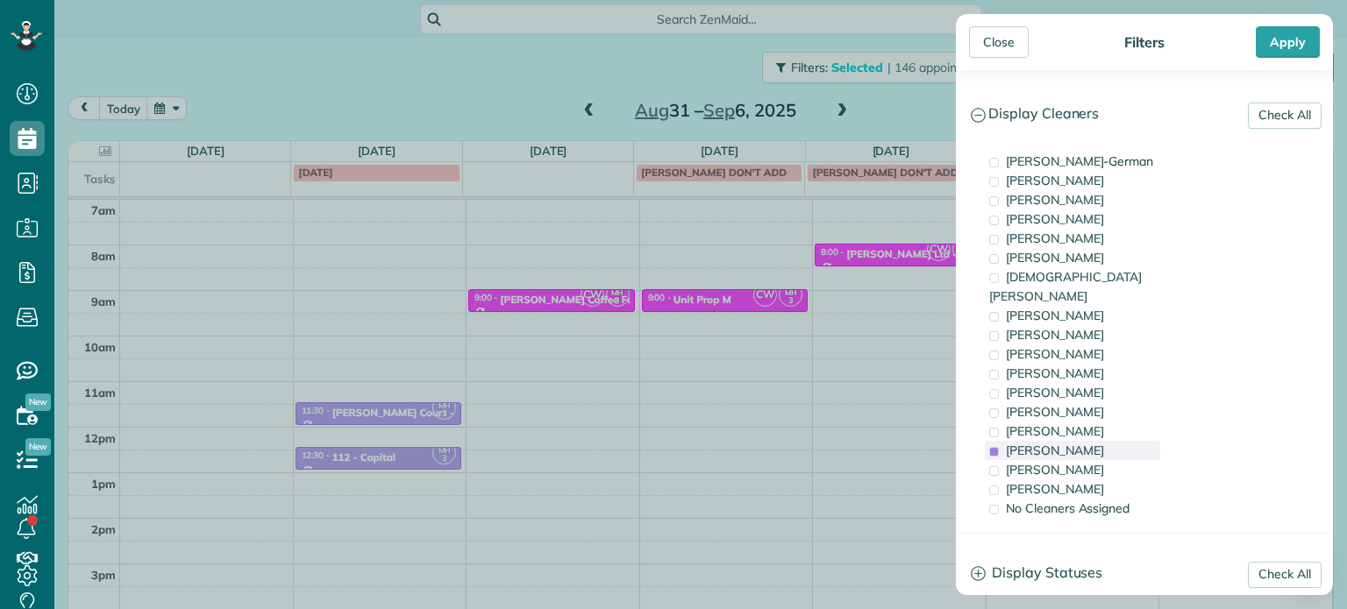
click at [1089, 441] on div "Meralda Harris" at bounding box center [1072, 450] width 175 height 19
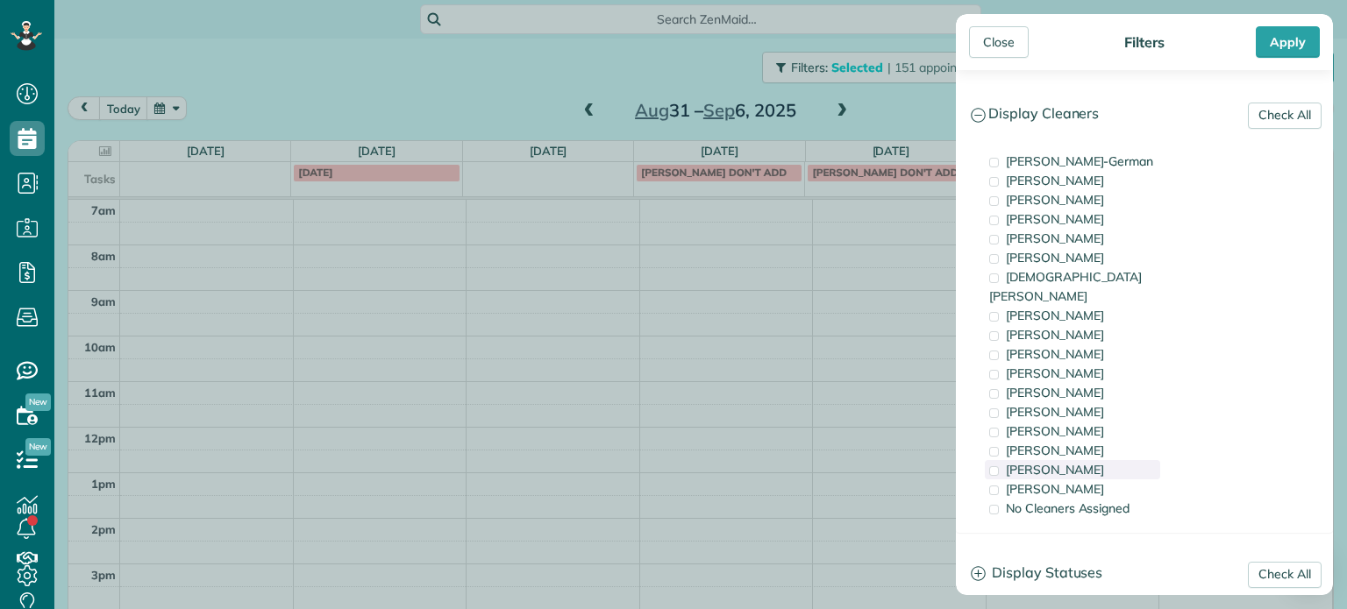
click at [1089, 460] on div "Laura Chavez" at bounding box center [1072, 469] width 175 height 19
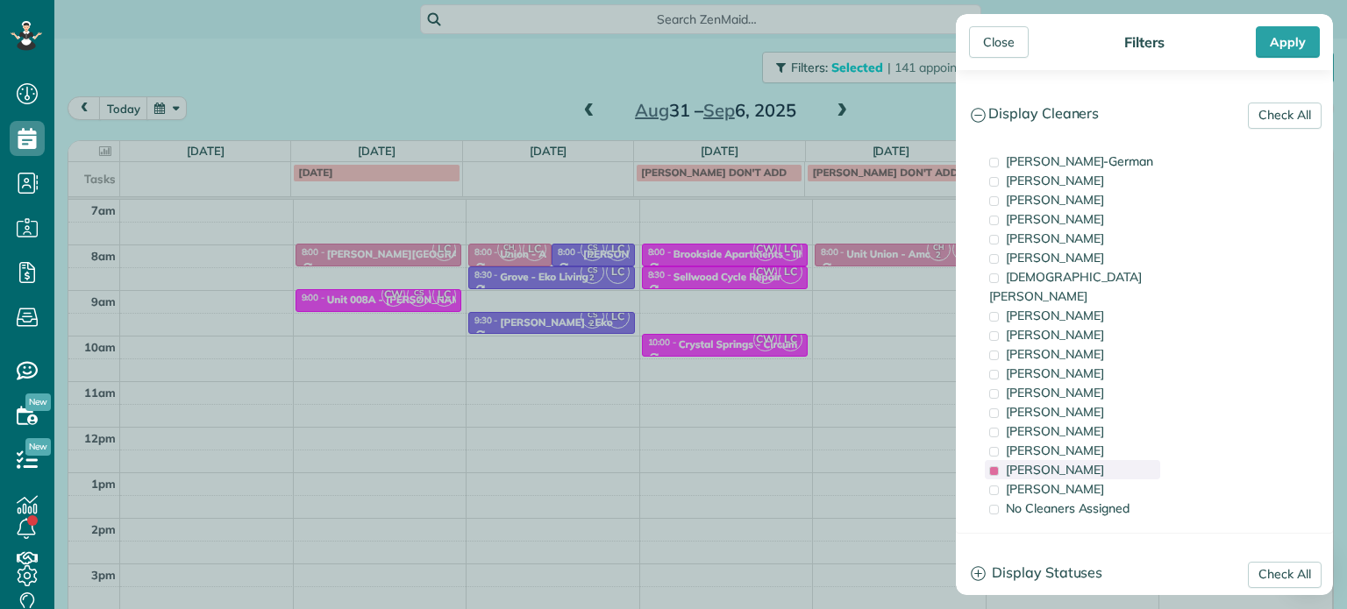
click at [1089, 460] on div "Laura Chavez" at bounding box center [1072, 469] width 175 height 19
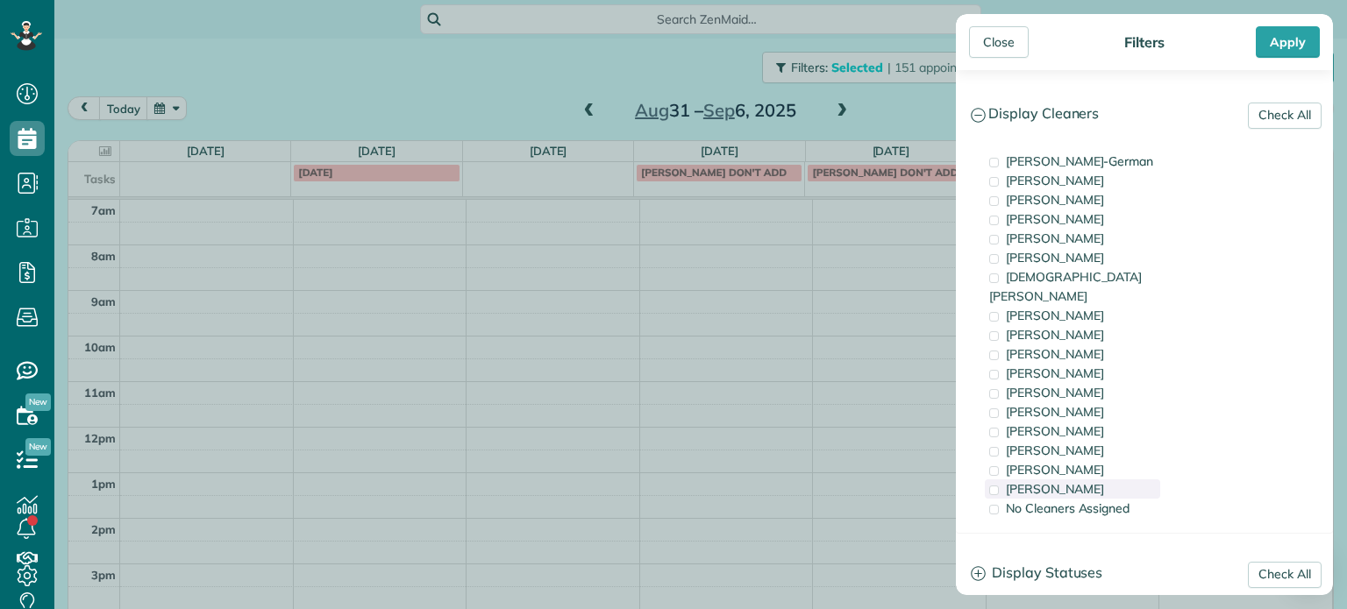
click at [1091, 480] on div "Cristina Sainz" at bounding box center [1072, 489] width 175 height 19
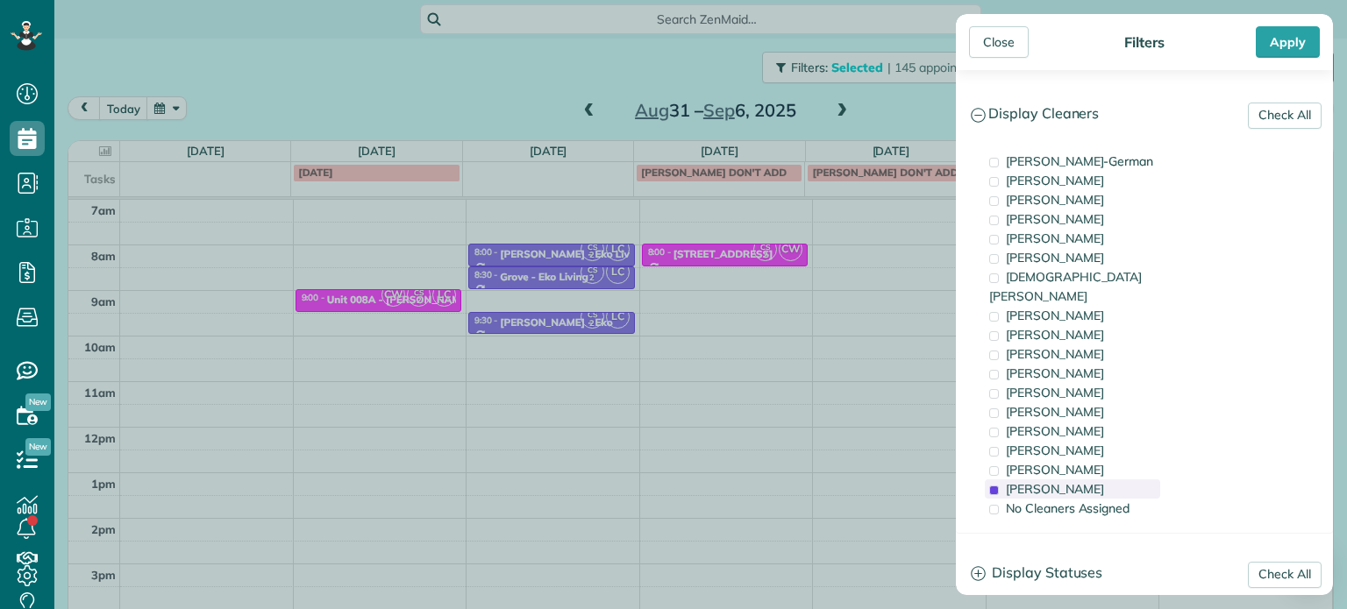
click at [1091, 480] on div "Cristina Sainz" at bounding box center [1072, 489] width 175 height 19
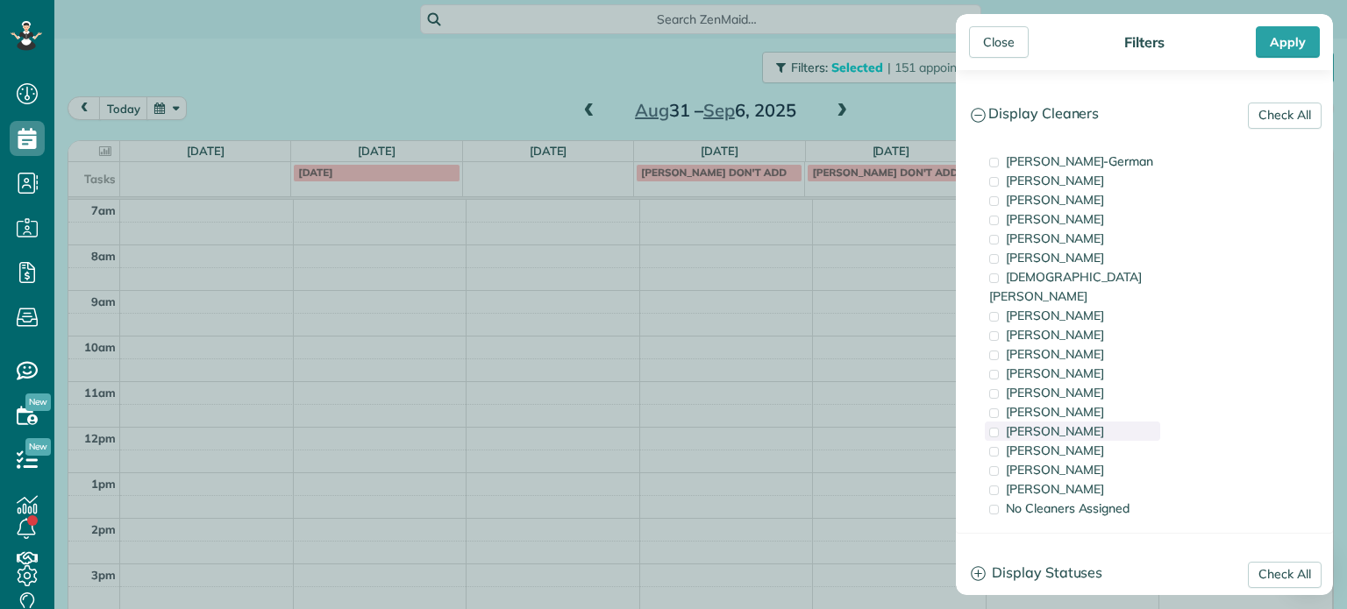
click at [1097, 422] on div "Tammi Rue" at bounding box center [1072, 431] width 175 height 19
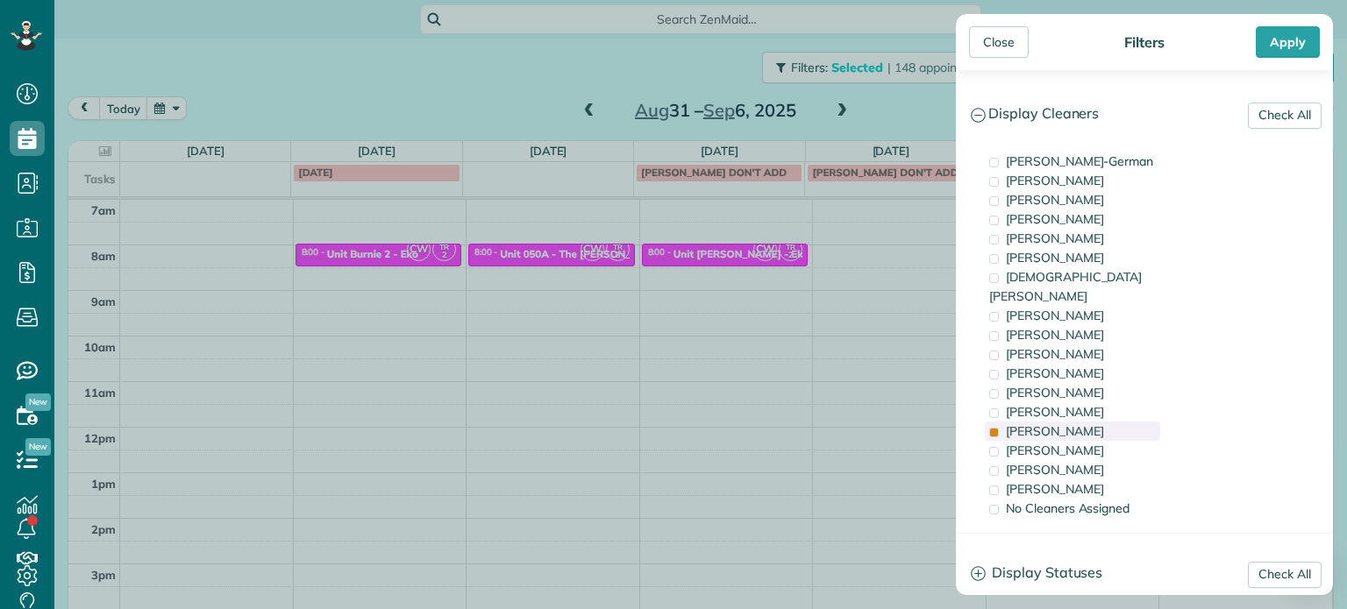
click at [1025, 424] on span "Tammi Rue" at bounding box center [1055, 432] width 98 height 16
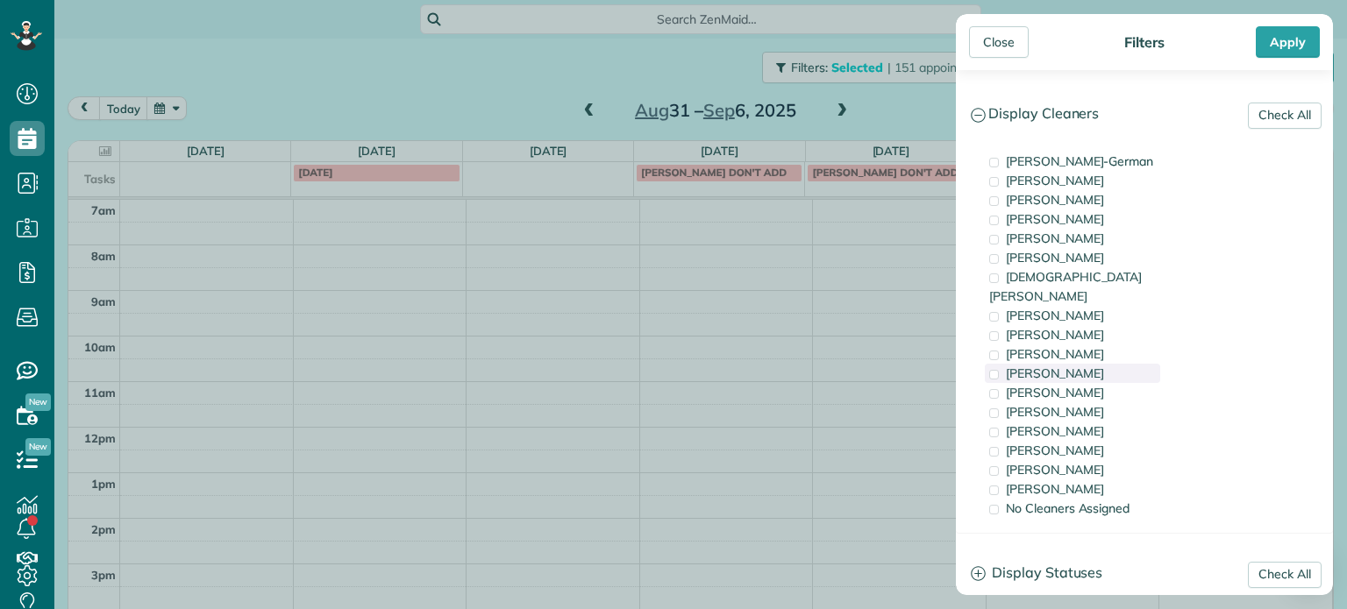
click at [1036, 366] on span "Cyndi Holm" at bounding box center [1055, 374] width 98 height 16
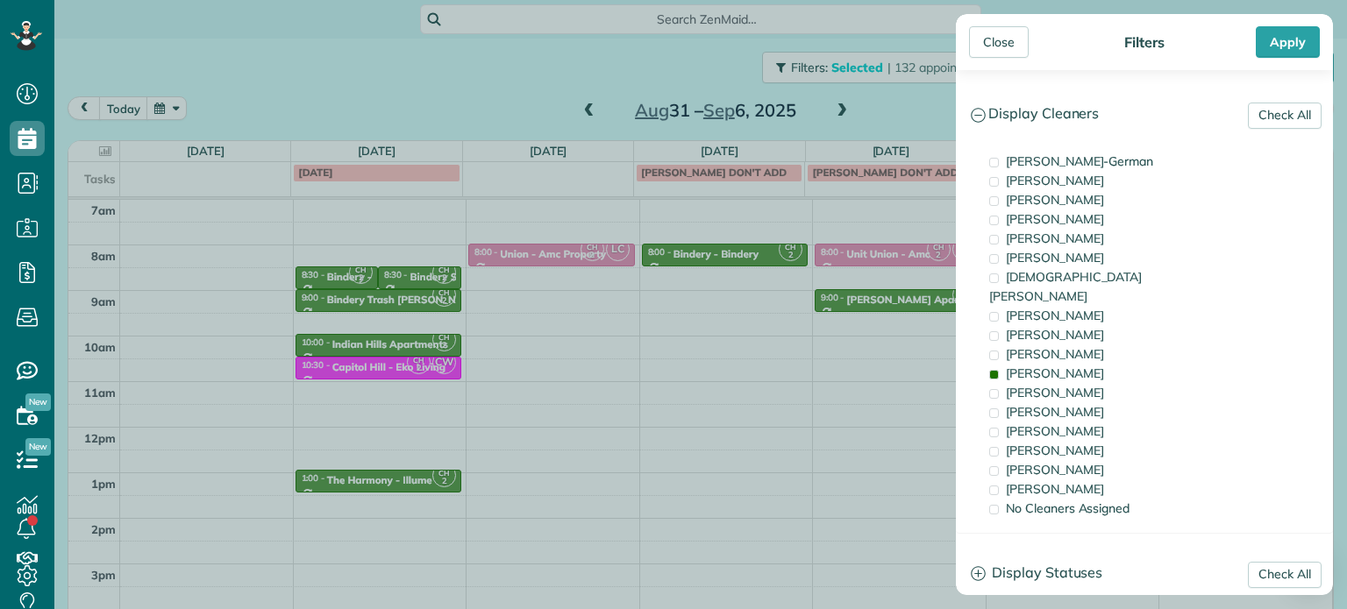
click at [562, 68] on div "Close Filters Apply Check All Display Cleaners Christina Wright-German Cassie F…" at bounding box center [673, 304] width 1347 height 609
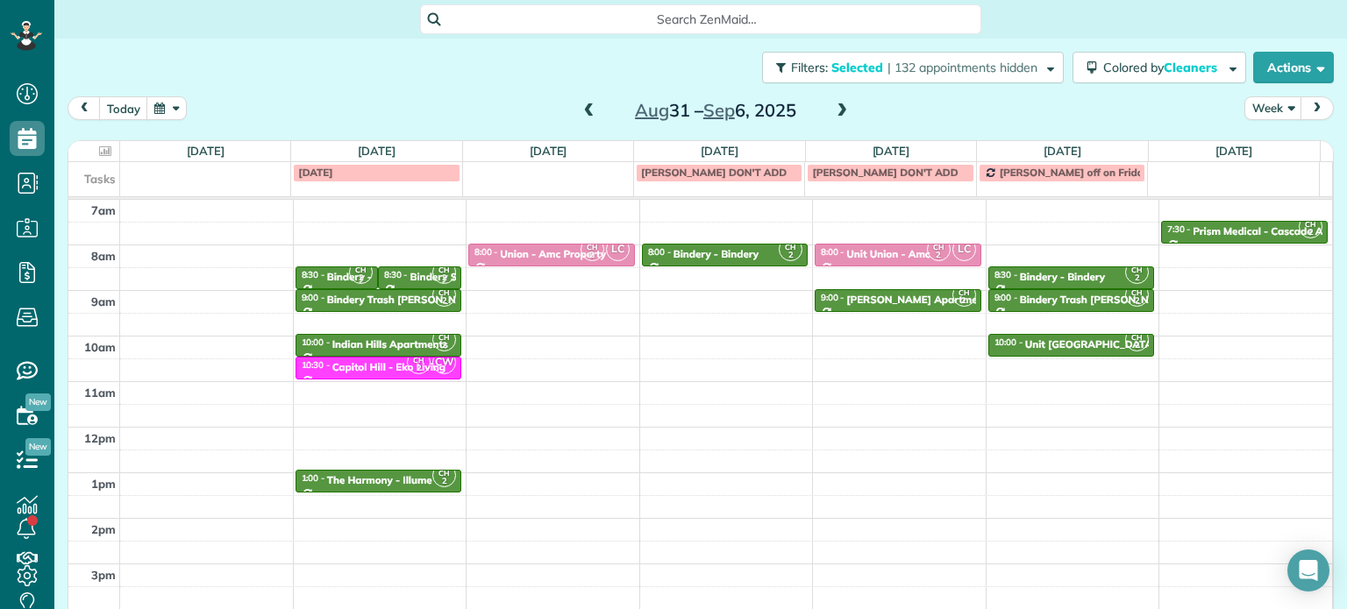
click at [582, 107] on span at bounding box center [589, 111] width 19 height 16
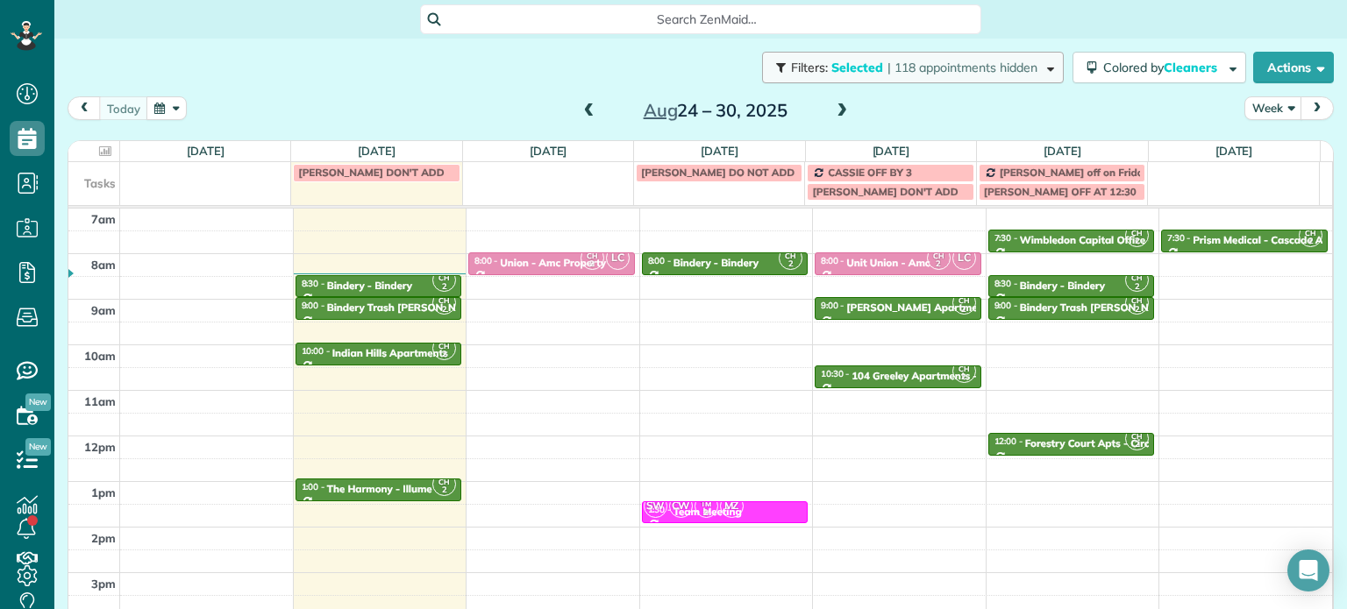
click at [930, 73] on span "| 118 appointments hidden" at bounding box center [962, 68] width 150 height 16
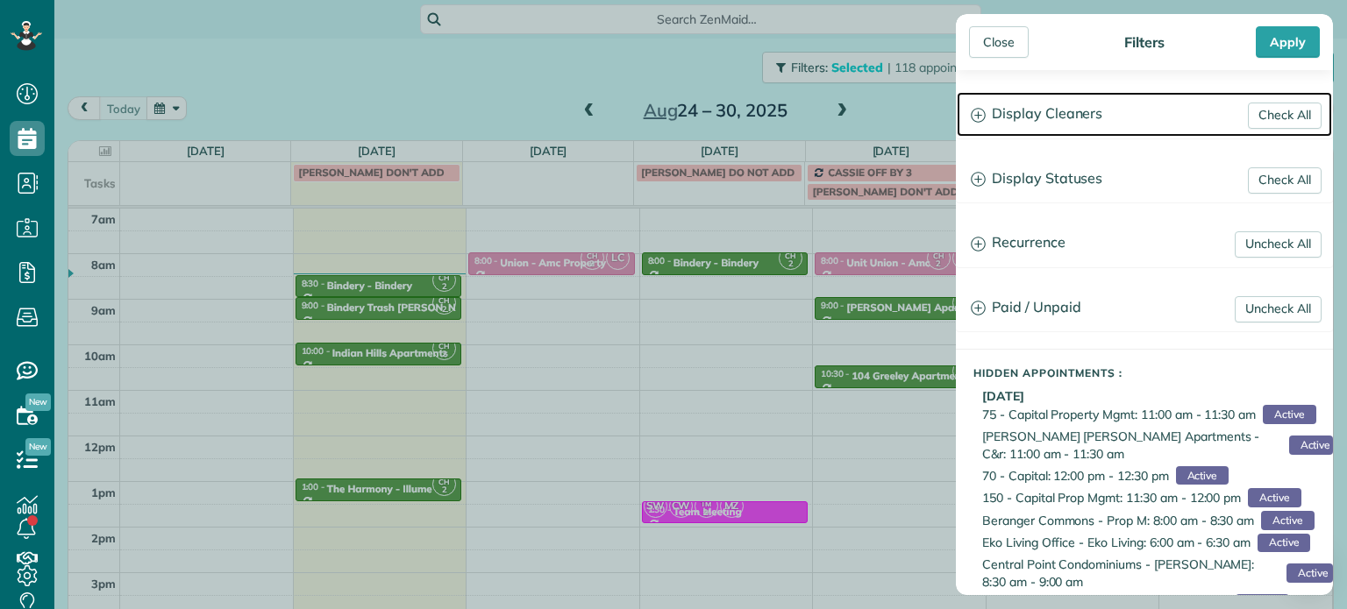
click at [1057, 117] on h3 "Display Cleaners" at bounding box center [1144, 114] width 375 height 45
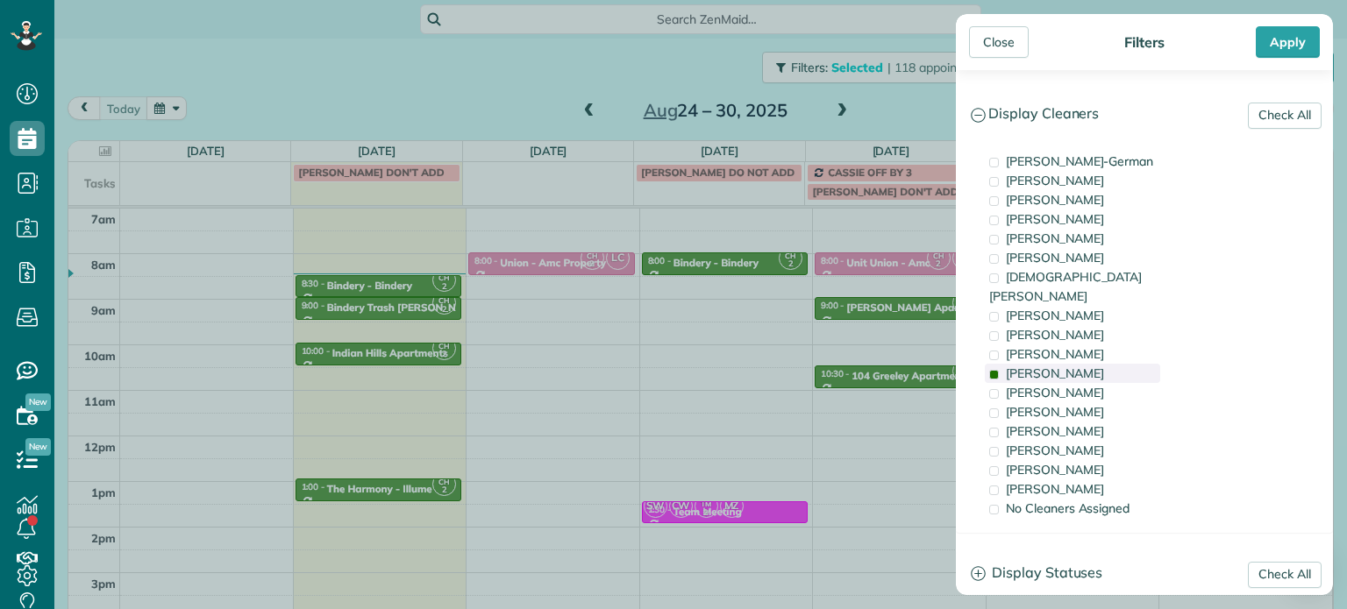
click at [1087, 364] on div "Cyndi Holm" at bounding box center [1072, 373] width 175 height 19
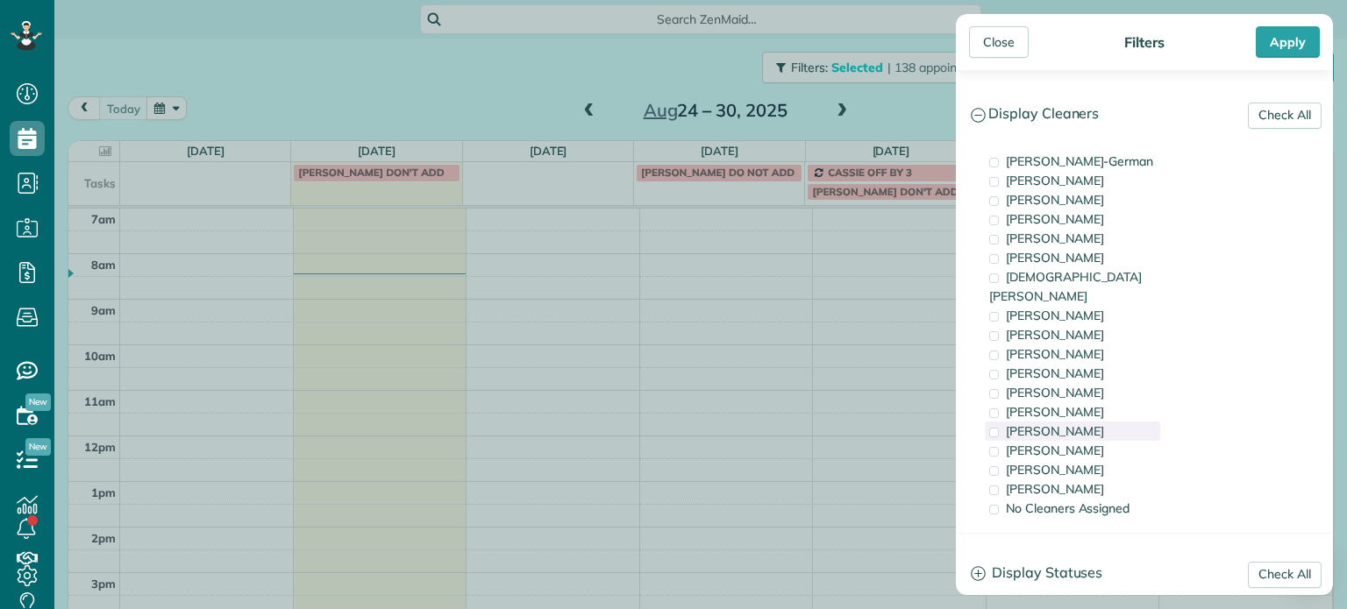
click at [1091, 422] on div "Tammi Rue" at bounding box center [1072, 431] width 175 height 19
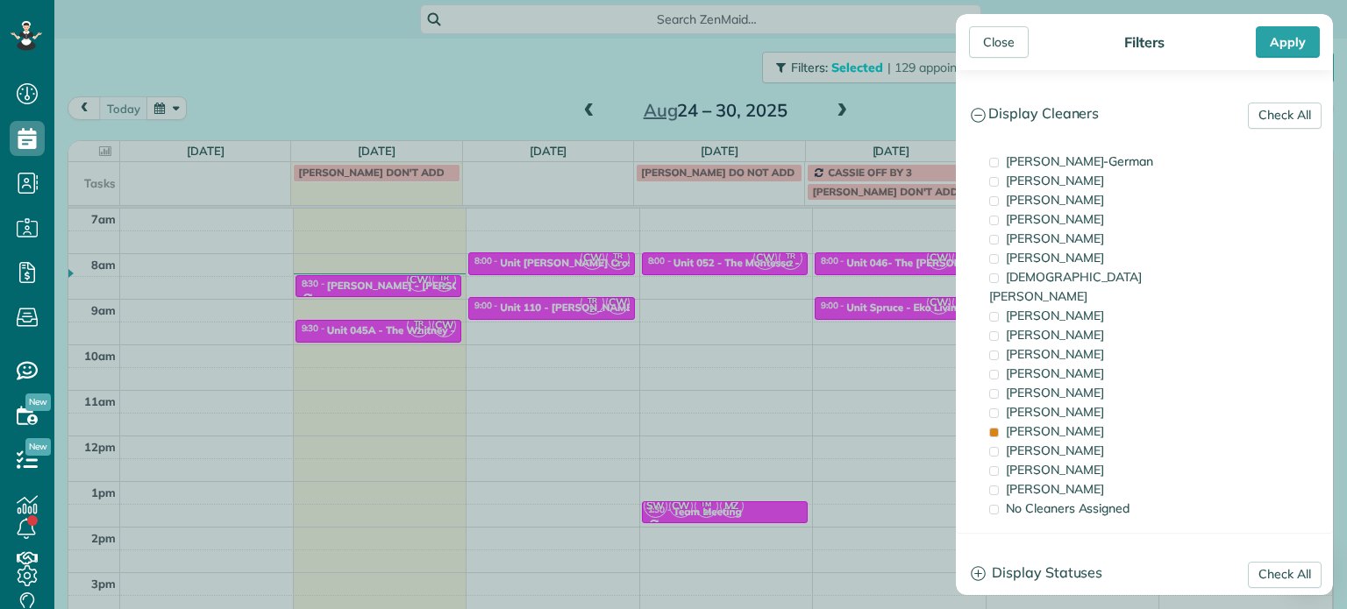
click at [866, 376] on div "Close Filters Apply Check All Display Cleaners Christina Wright-German Cassie F…" at bounding box center [673, 304] width 1347 height 609
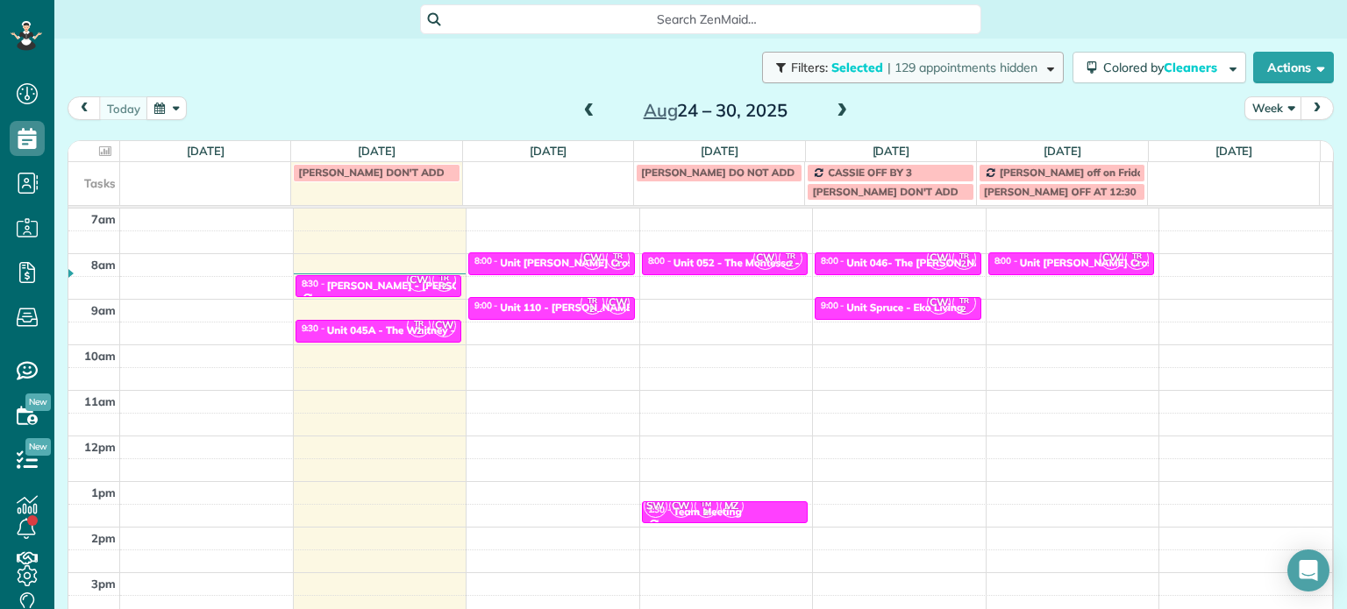
click at [1018, 62] on span "| 129 appointments hidden" at bounding box center [962, 68] width 150 height 16
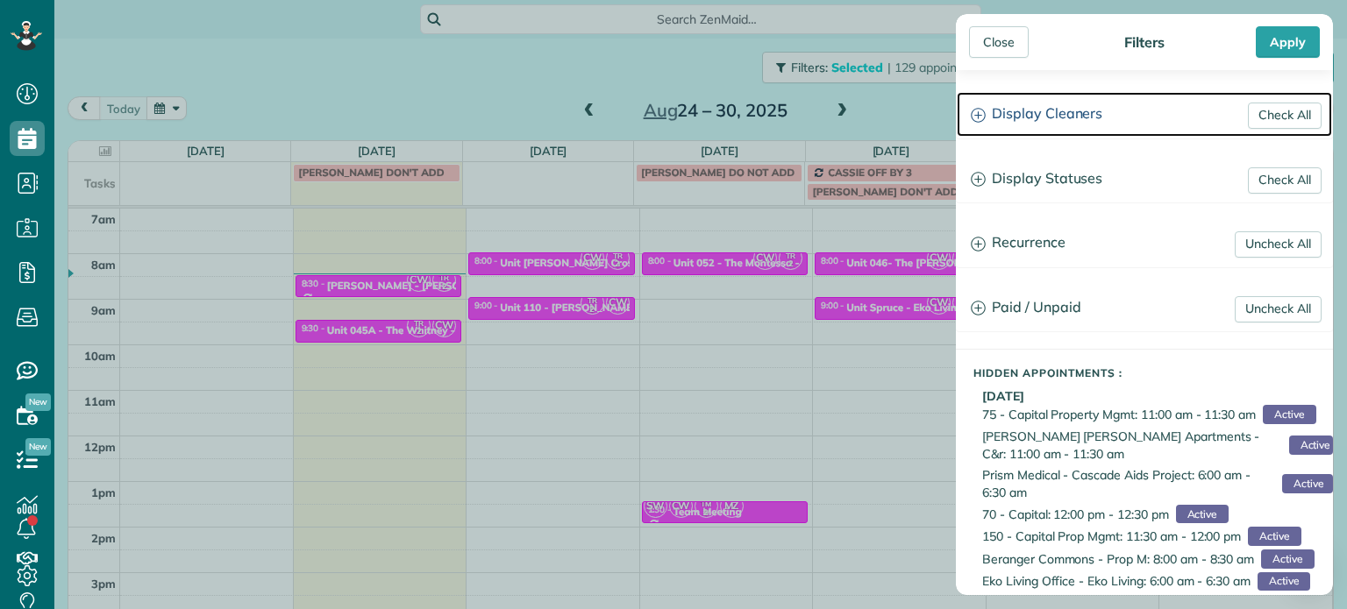
click at [1089, 117] on h3 "Display Cleaners" at bounding box center [1144, 114] width 375 height 45
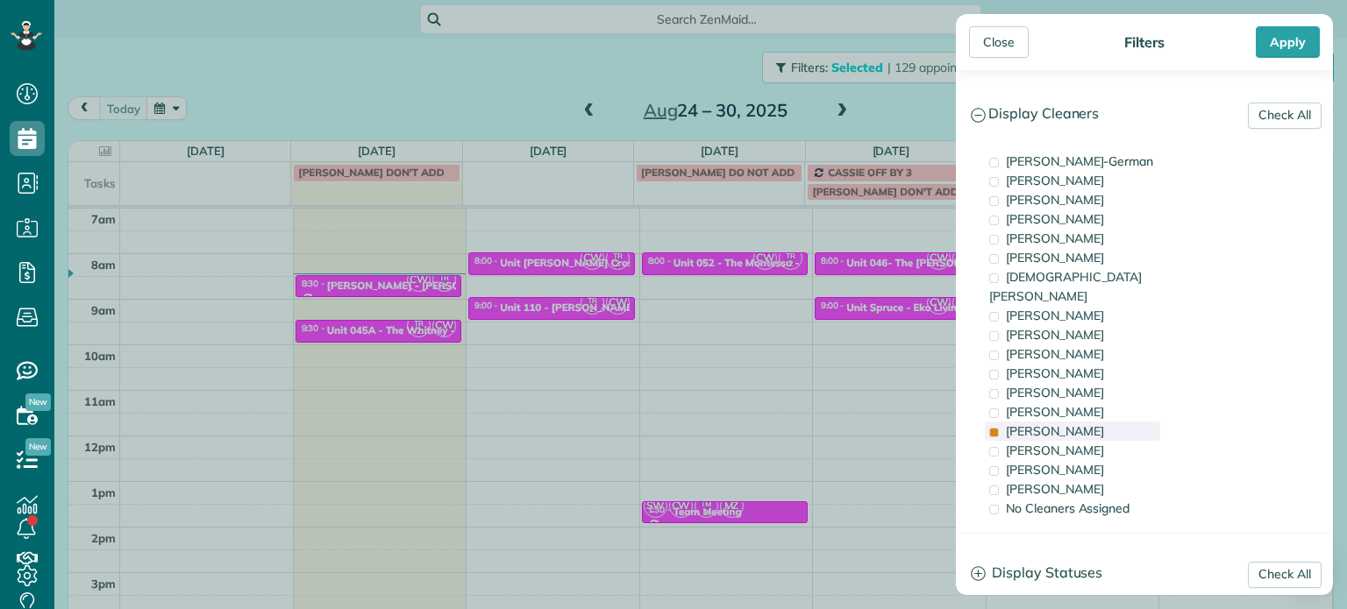
click at [1049, 424] on span "Tammi Rue" at bounding box center [1055, 432] width 98 height 16
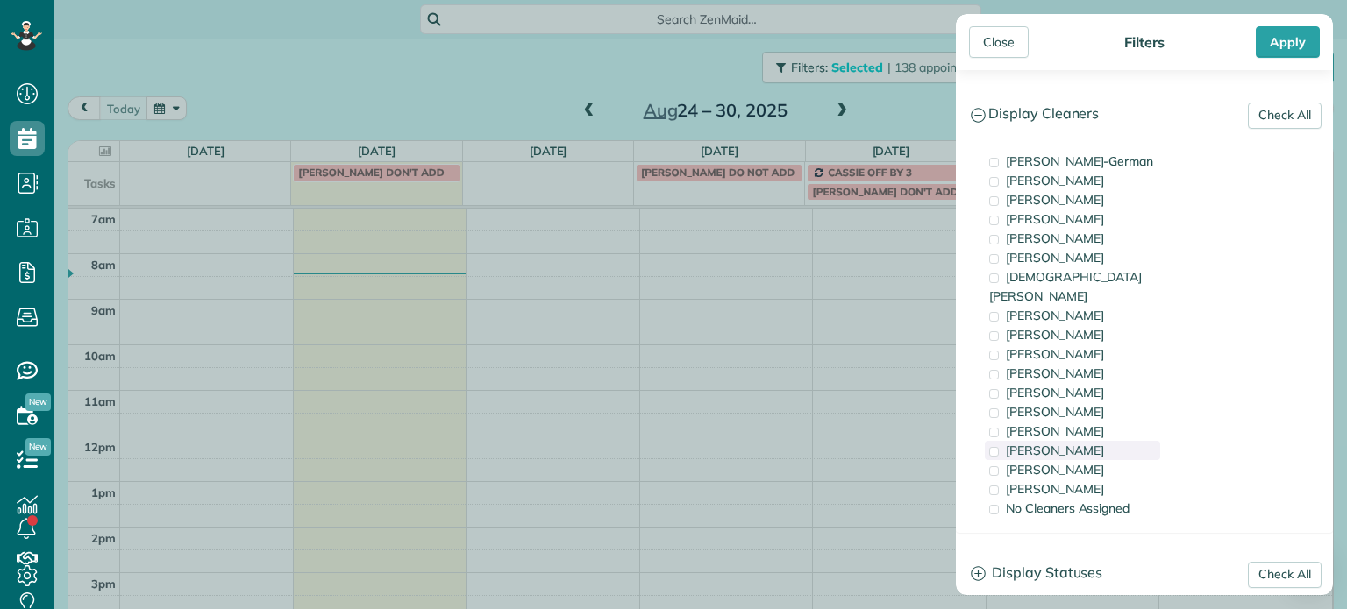
click at [1052, 443] on span "Meralda Harris" at bounding box center [1055, 451] width 98 height 16
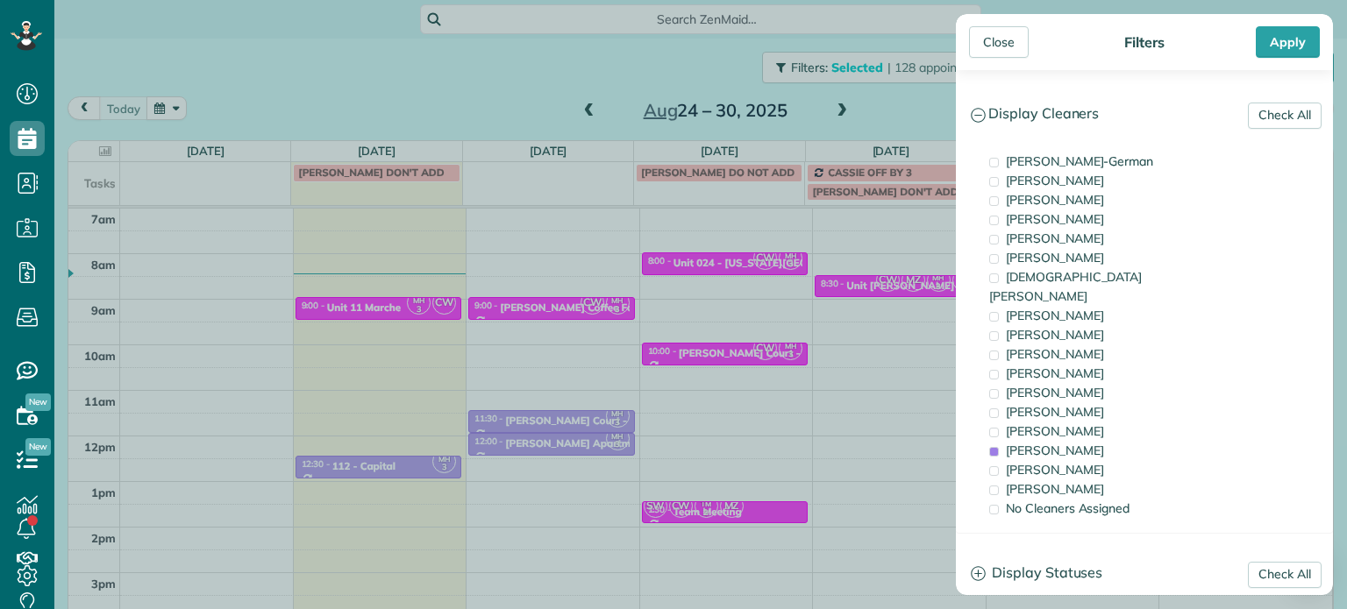
click at [901, 387] on div "Close Filters Apply Check All Display Cleaners Christina Wright-German Cassie F…" at bounding box center [673, 304] width 1347 height 609
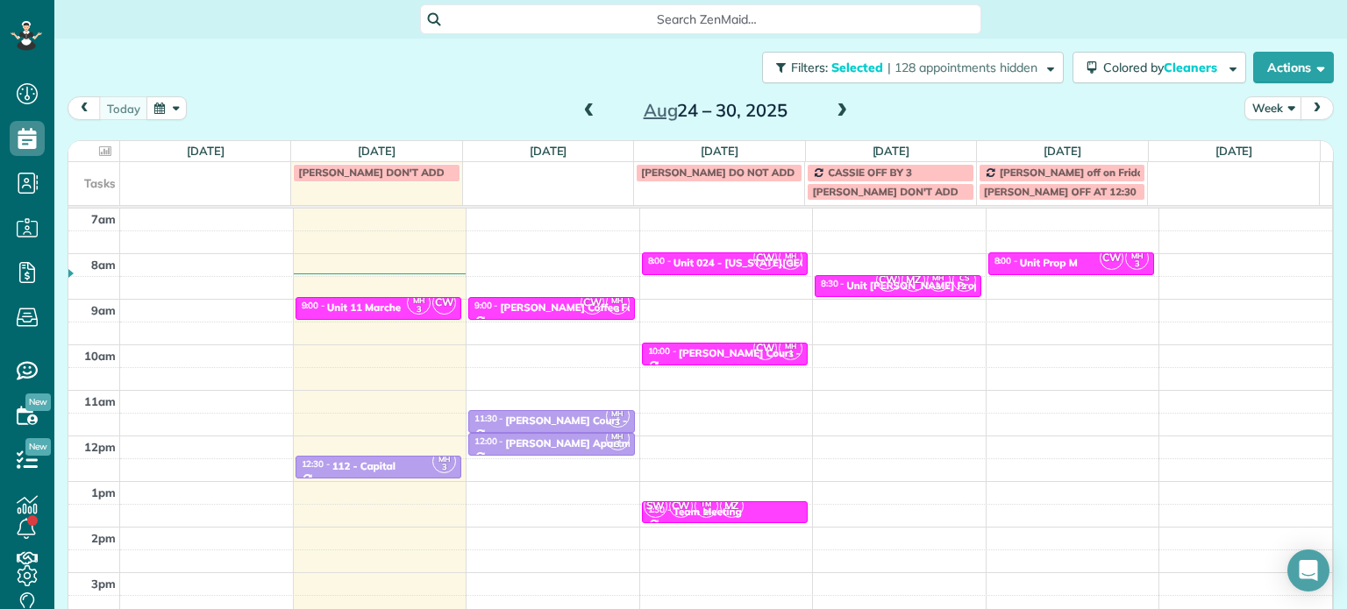
click at [1057, 248] on div "4am 5am 6am 7am 8am 9am 10am 11am 12pm 1pm 2pm 3pm 4pm 5pm MH 3 CW 9:00 - 9:30 …" at bounding box center [700, 390] width 1264 height 637
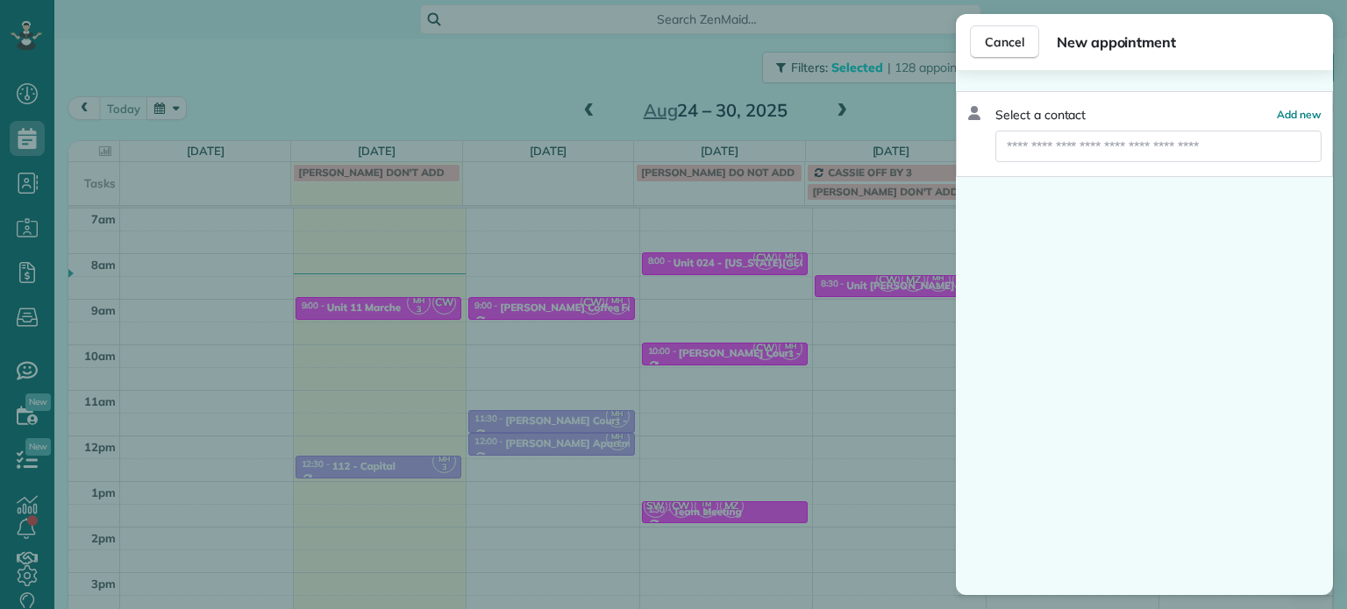
click at [914, 97] on div "Cancel New appointment Select a contact Add new" at bounding box center [673, 304] width 1347 height 609
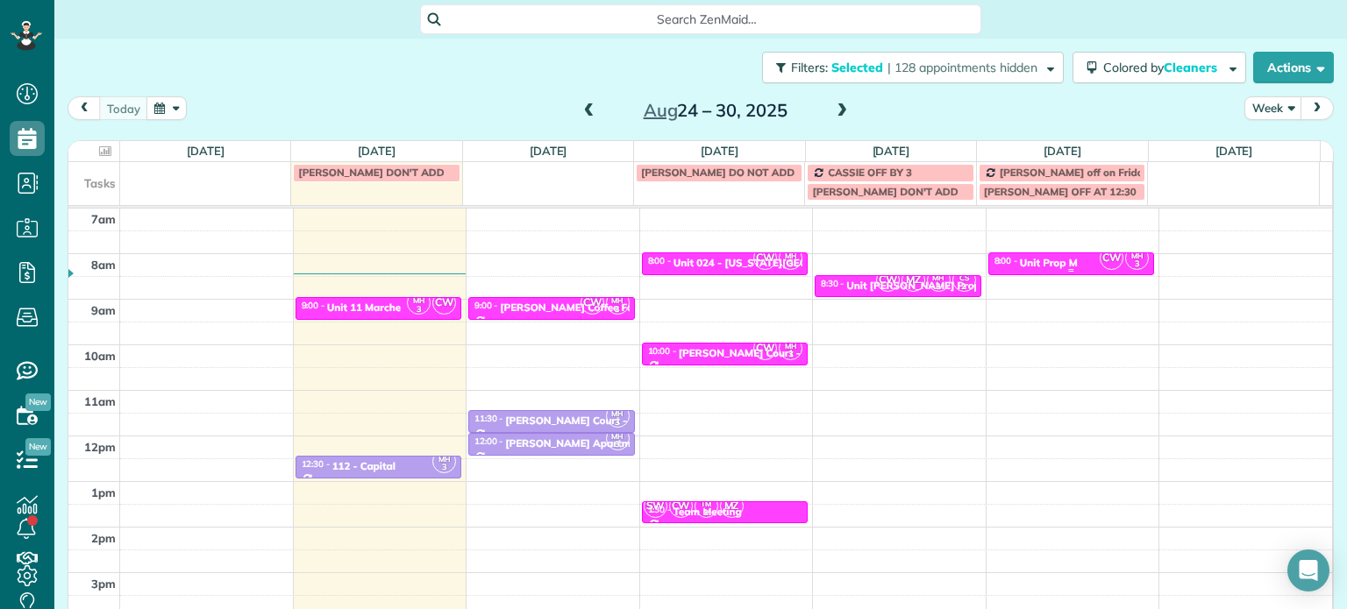
click at [1067, 266] on div "8:00 - 8:30 Unit Prop M" at bounding box center [1071, 262] width 156 height 14
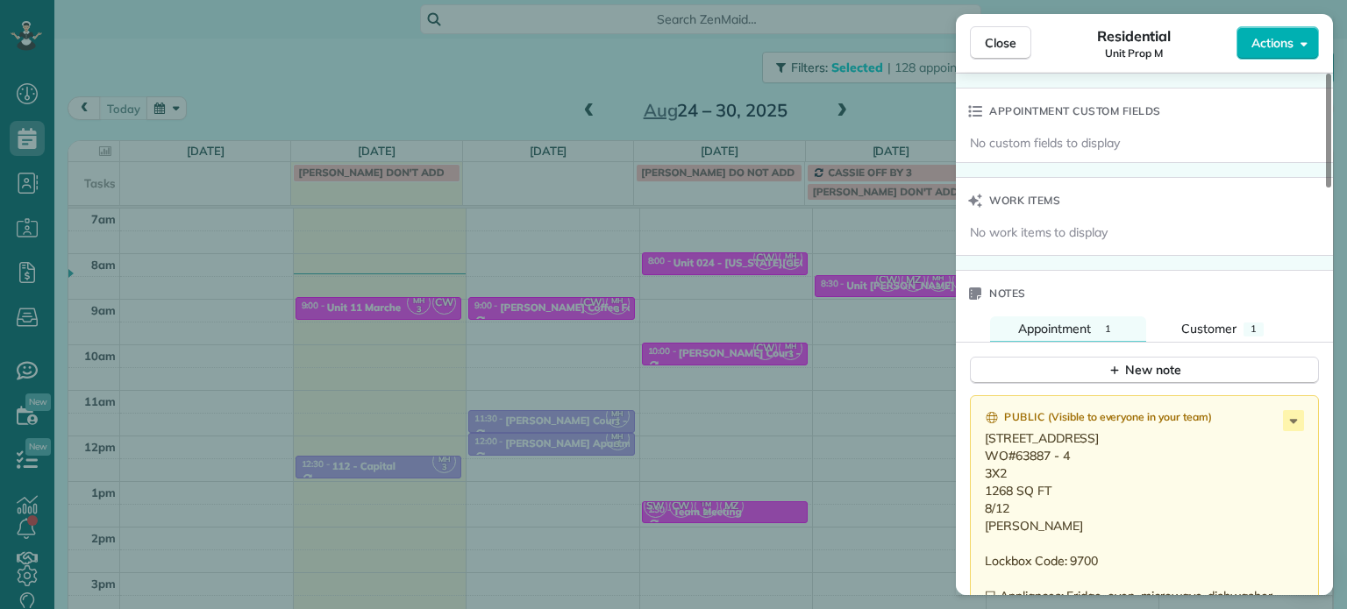
scroll to position [1321, 0]
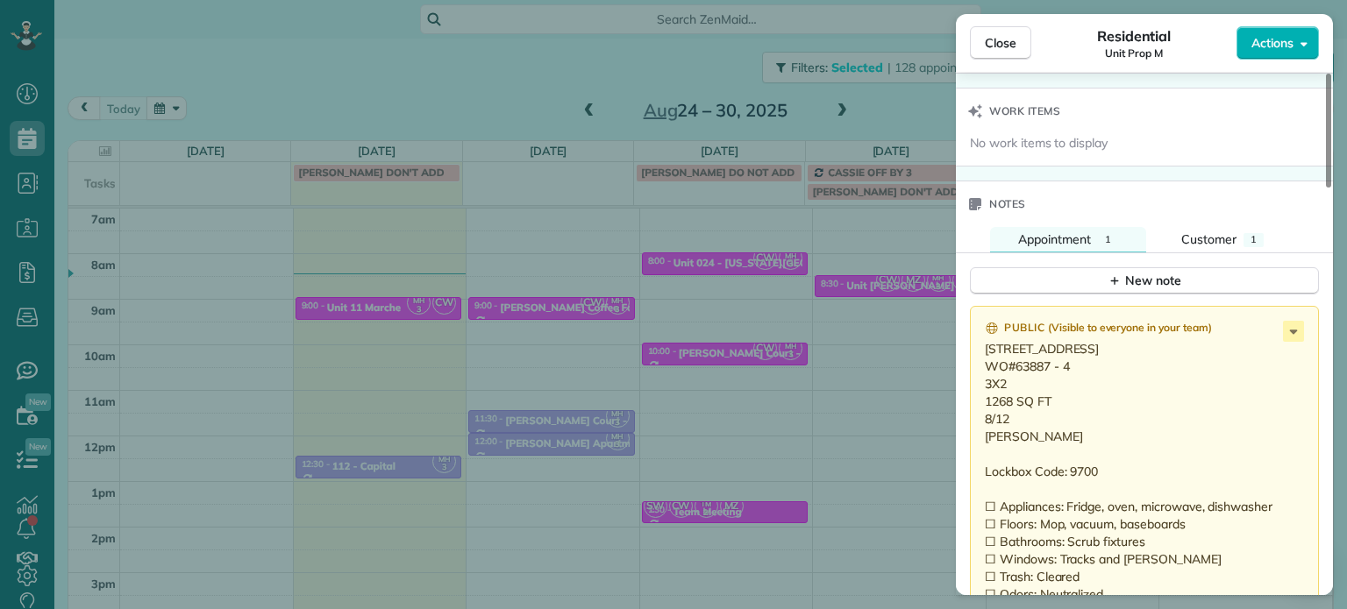
click at [911, 103] on div "Close Residential Unit Prop M Actions Status Active Unit Prop M · Open profile …" at bounding box center [673, 304] width 1347 height 609
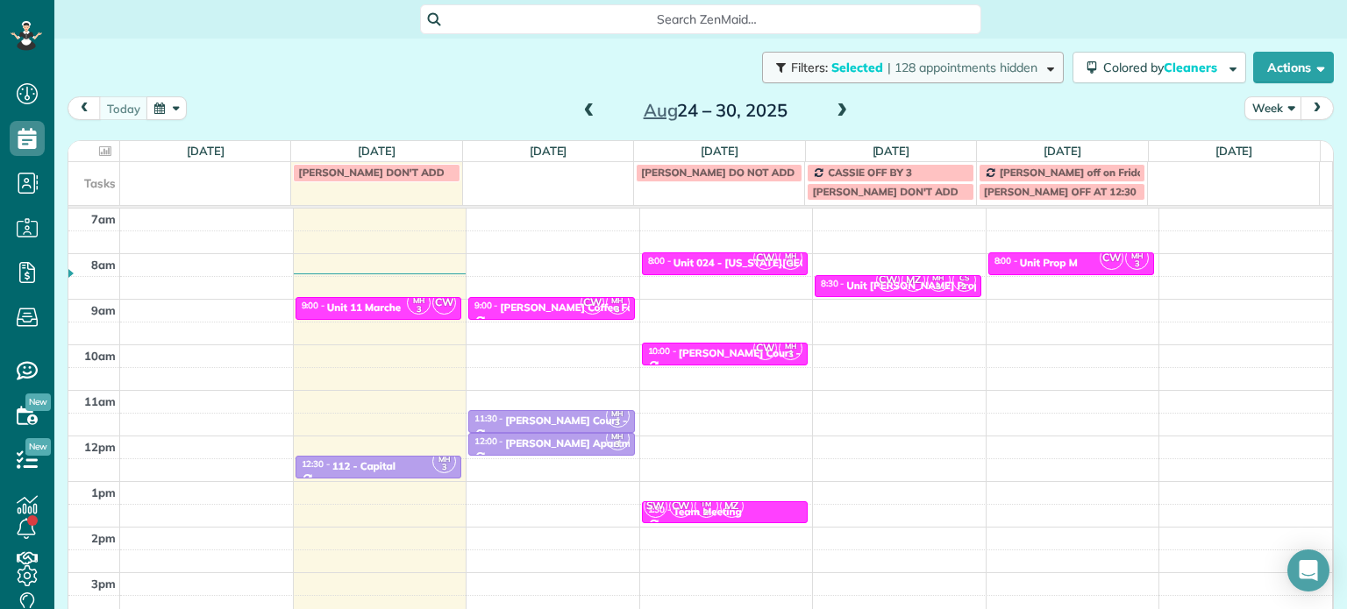
click at [971, 75] on button "Filters: Selected | 128 appointments hidden" at bounding box center [913, 68] width 302 height 32
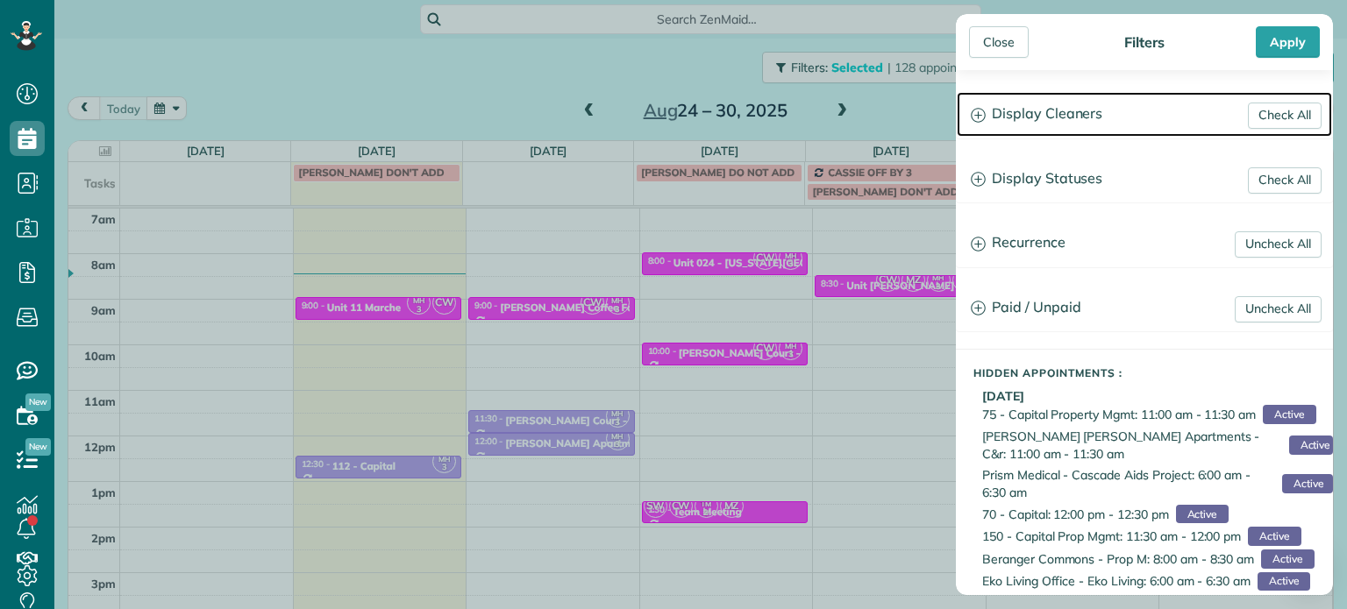
click at [1028, 126] on h3 "Display Cleaners" at bounding box center [1144, 114] width 375 height 45
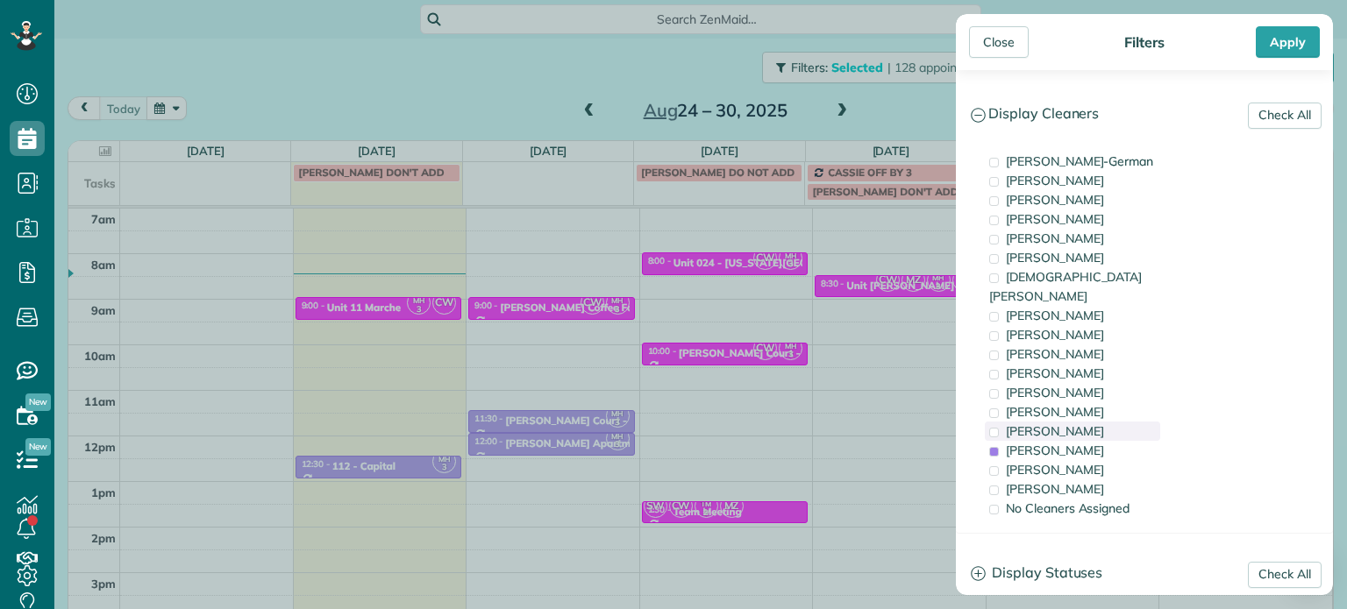
click at [1064, 424] on span "Tammi Rue" at bounding box center [1055, 432] width 98 height 16
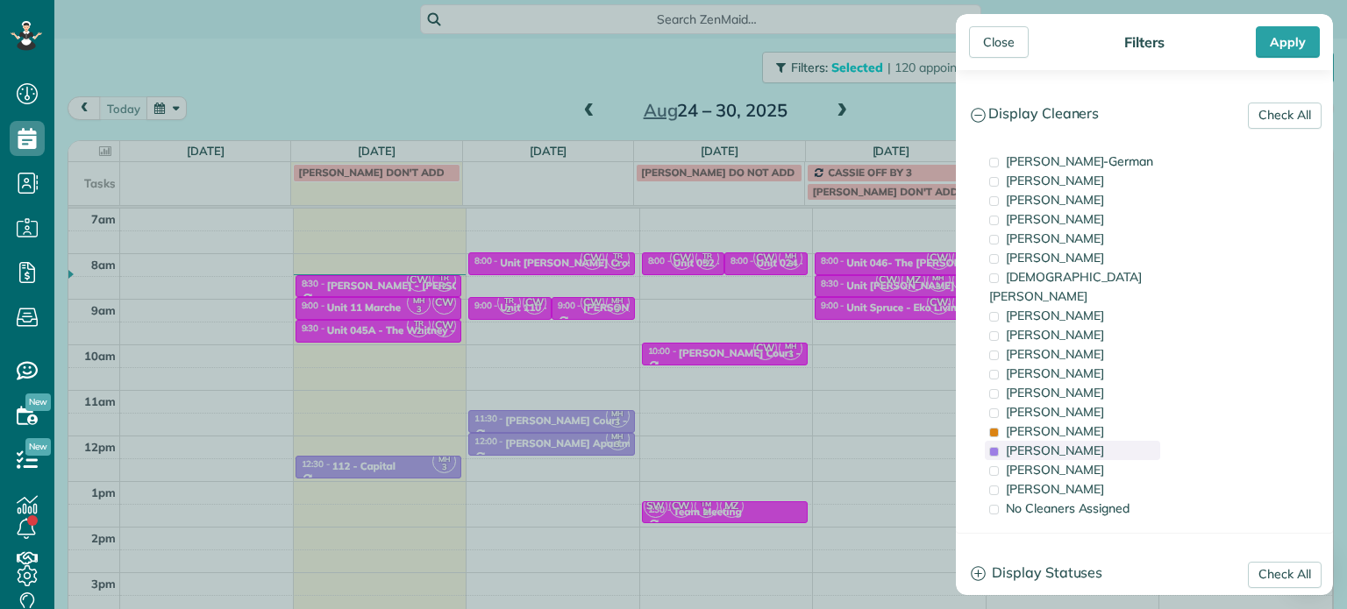
click at [1070, 443] on span "Meralda Harris" at bounding box center [1055, 451] width 98 height 16
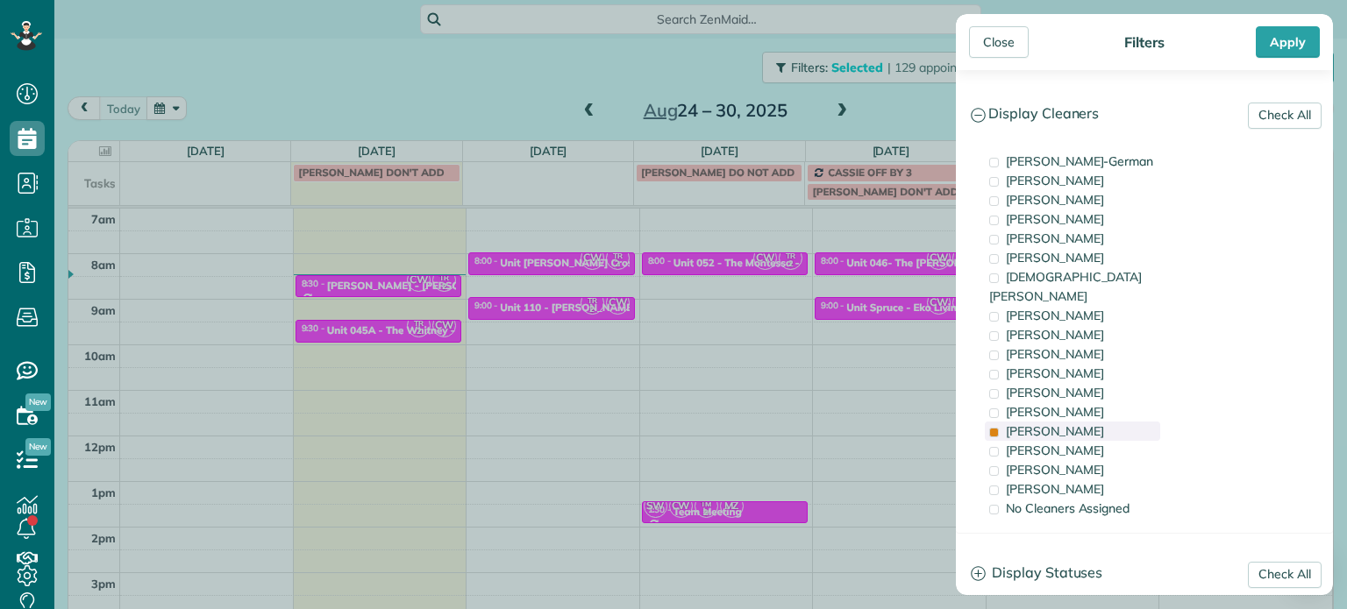
click at [1070, 422] on div "Tammi Rue" at bounding box center [1072, 431] width 175 height 19
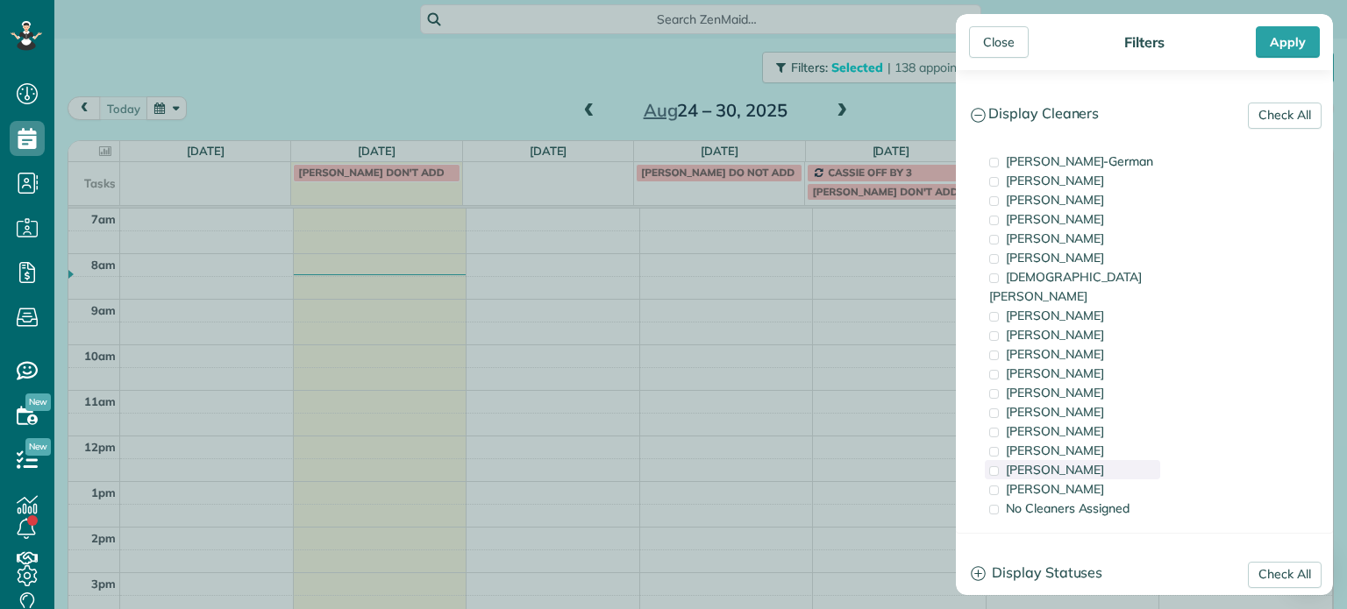
click at [1068, 462] on span "Laura Chavez" at bounding box center [1055, 470] width 98 height 16
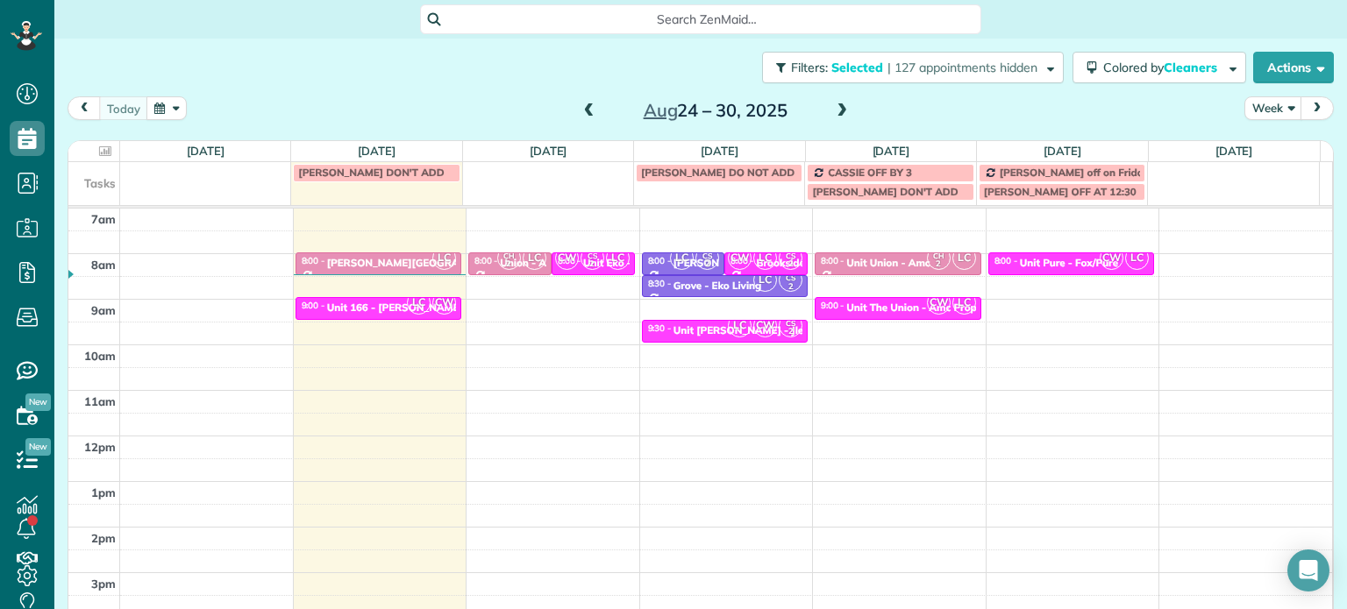
click at [819, 338] on div "Close Filters Apply Check All Display Cleaners Christina Wright-German Cassie F…" at bounding box center [673, 304] width 1347 height 609
click at [1100, 257] on span "CW" at bounding box center [1112, 258] width 24 height 24
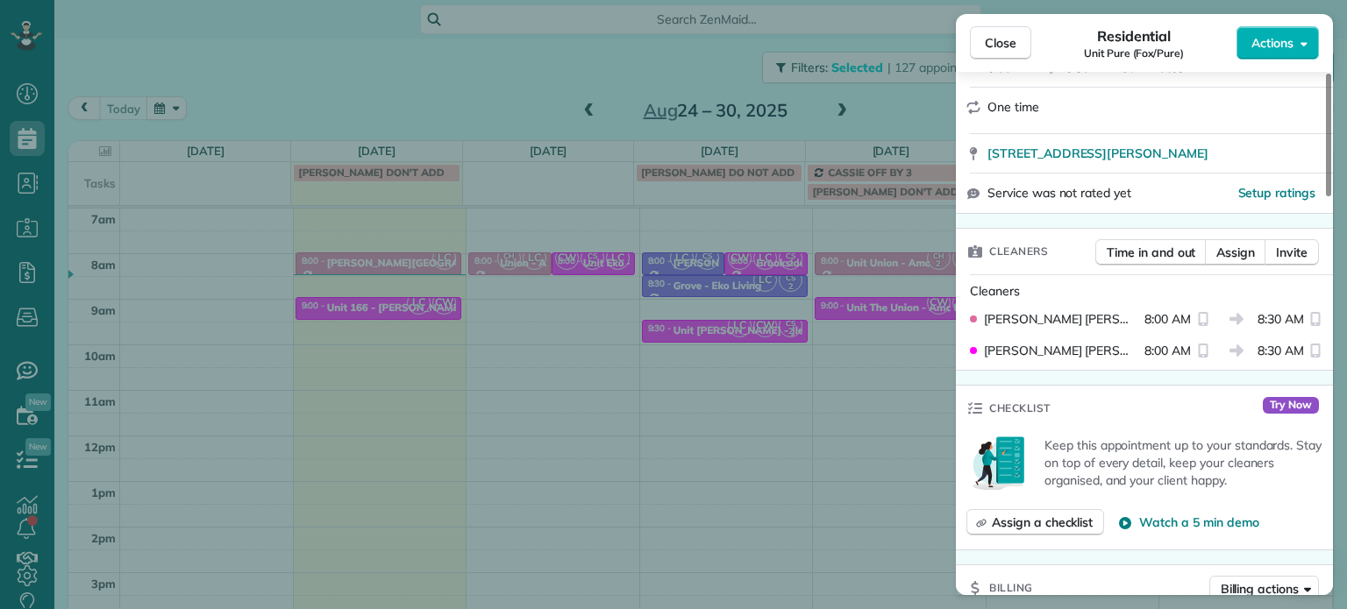
scroll to position [277, 0]
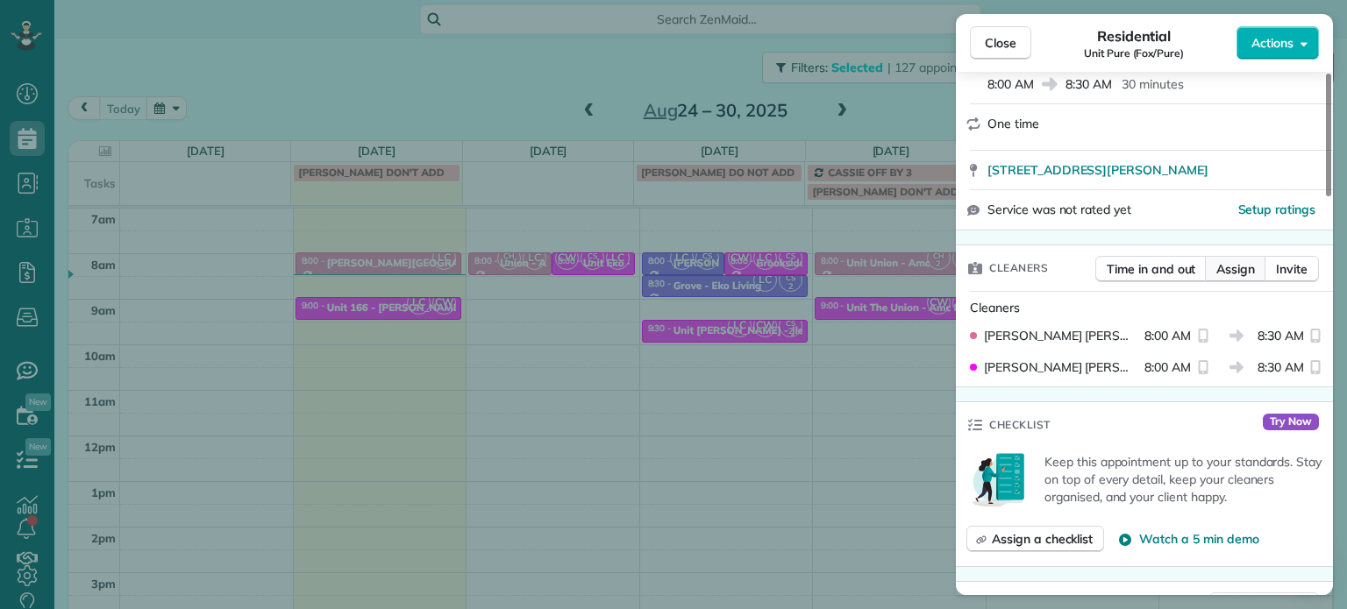
click at [1251, 269] on span "Assign" at bounding box center [1235, 269] width 39 height 18
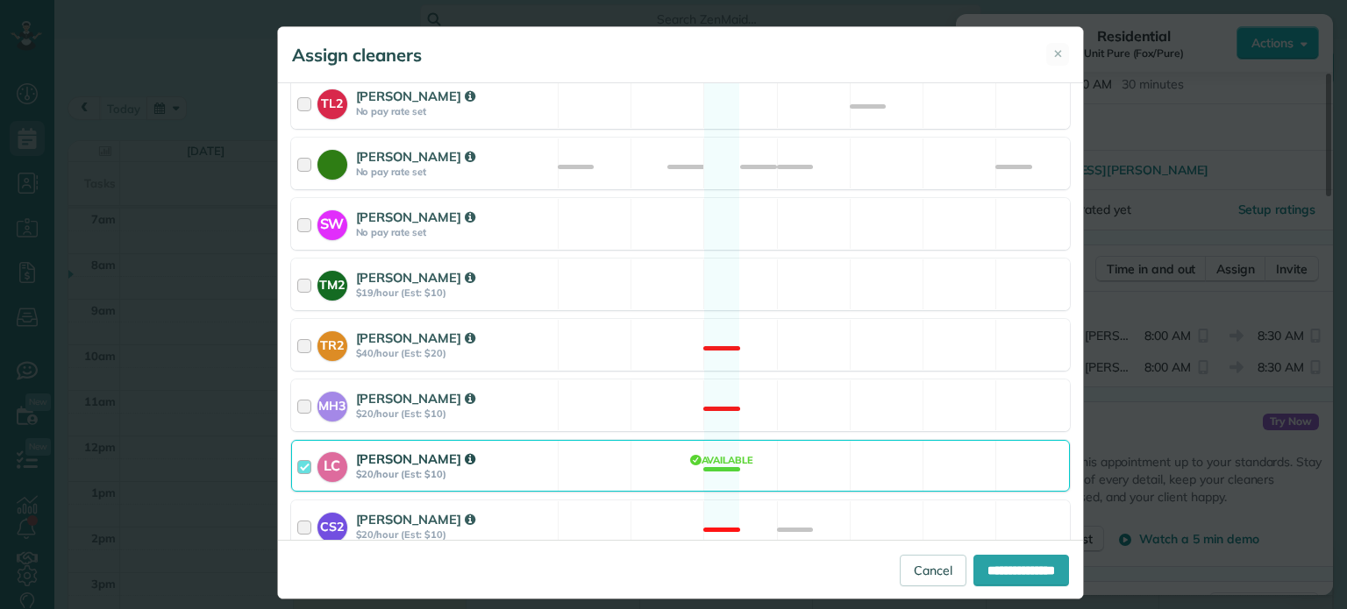
scroll to position [820, 0]
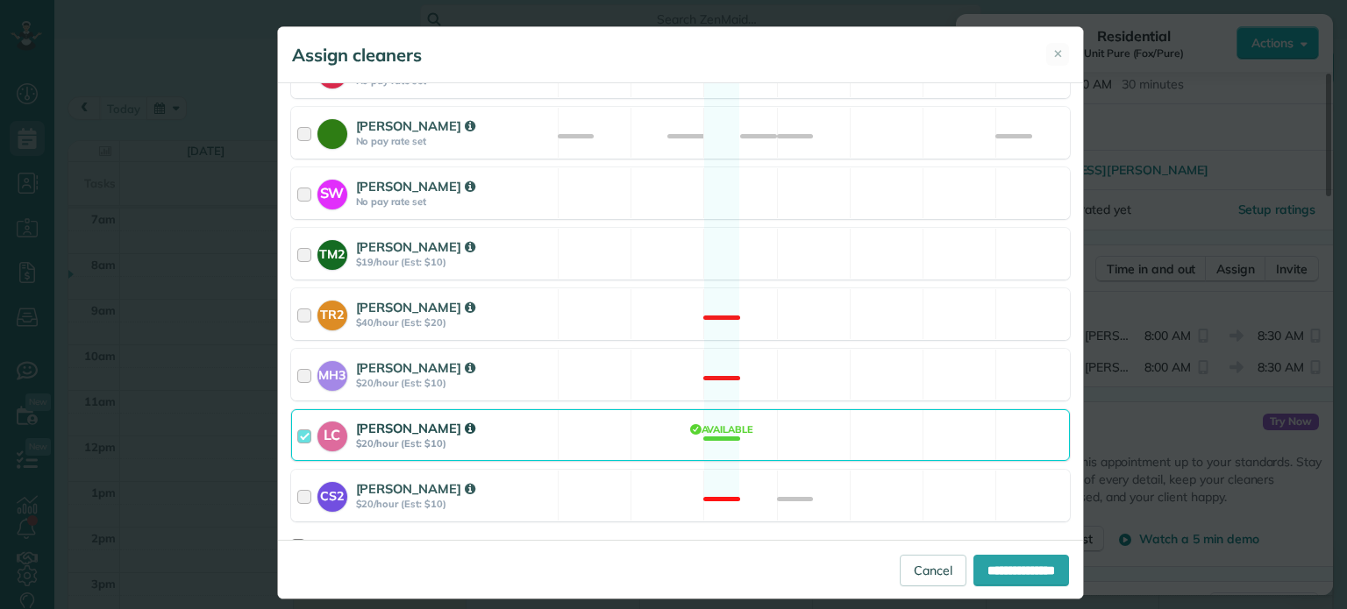
click at [824, 409] on div "LC Laura Chavez $20/hour (Est: $10) Available" at bounding box center [680, 435] width 779 height 52
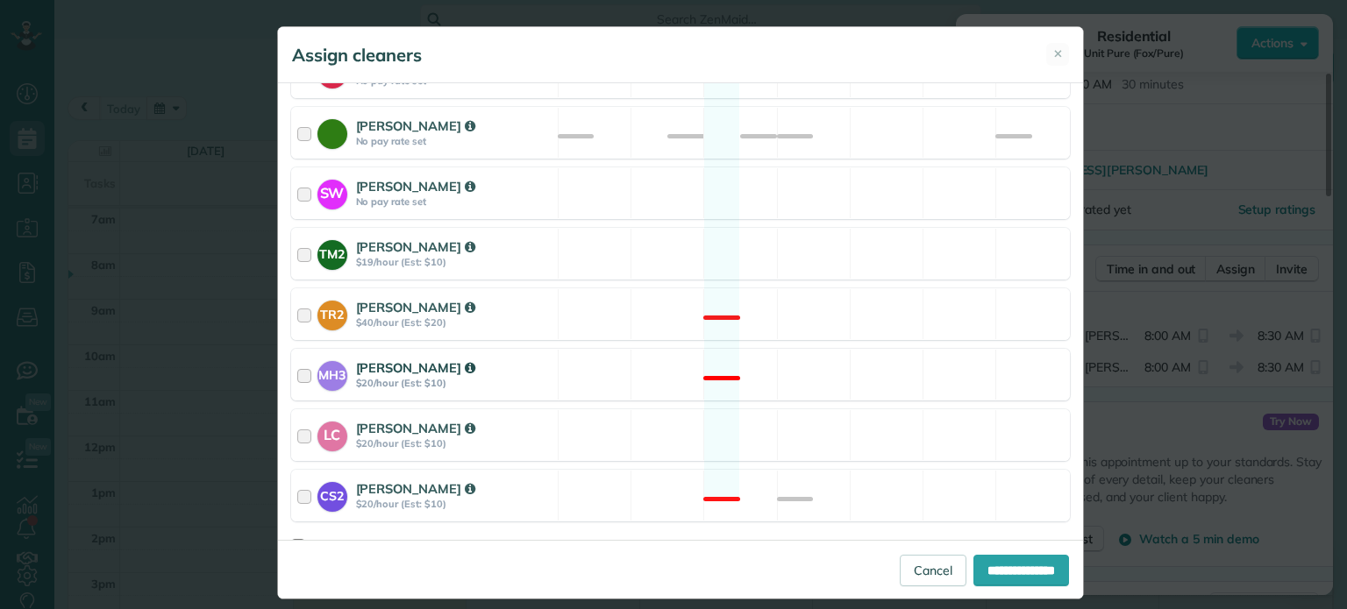
click at [833, 356] on div "MH3 Meralda Harris $20/hour (Est: $10) Not available" at bounding box center [680, 375] width 779 height 52
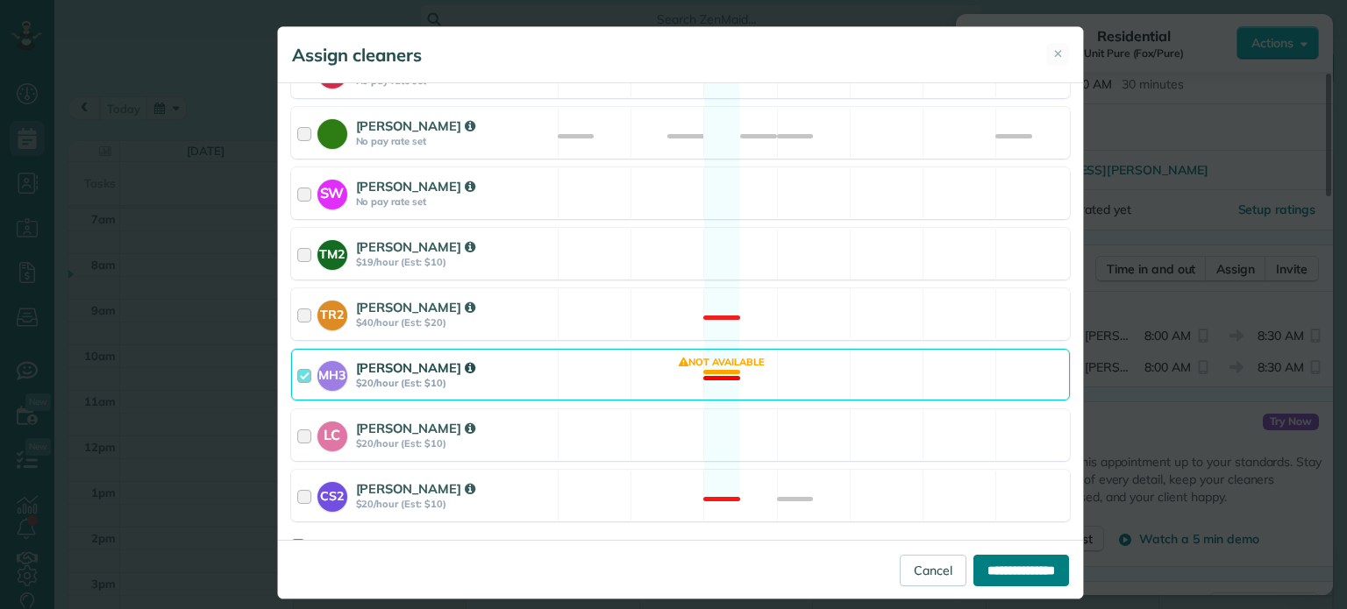
click at [979, 571] on input "**********" at bounding box center [1021, 571] width 96 height 32
type input "**********"
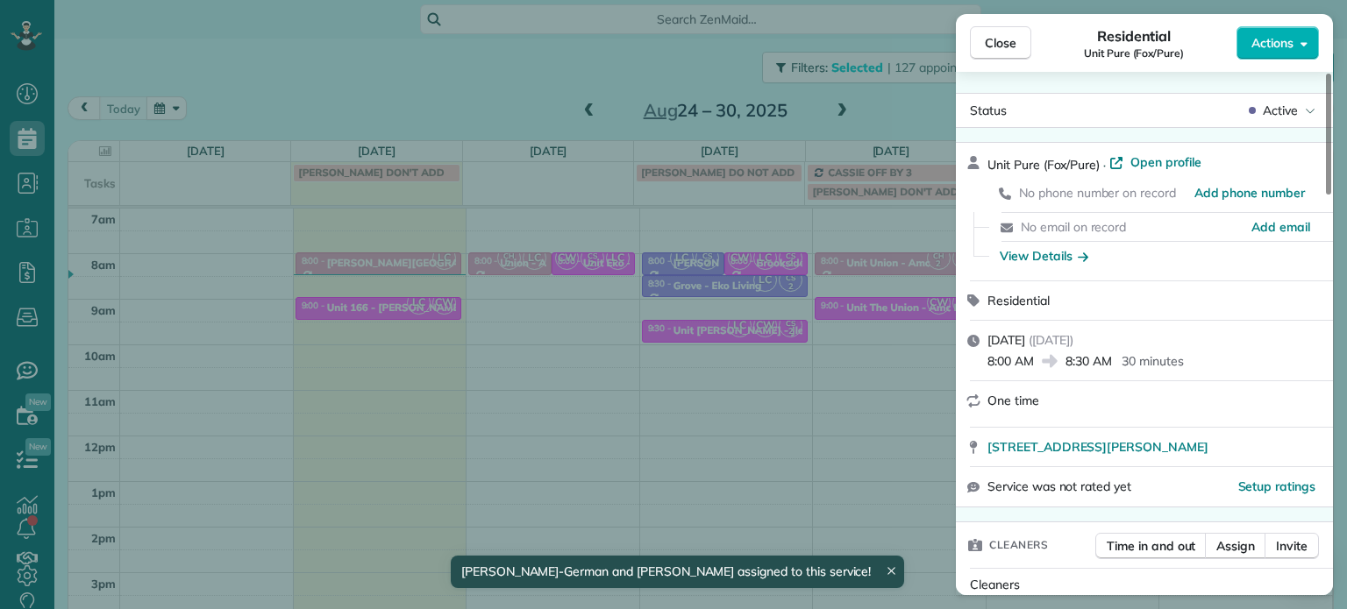
click at [738, 363] on div "Close Residential Unit Pure (Fox/Pure) Actions Status Active Unit Pure (Fox/Pur…" at bounding box center [673, 304] width 1347 height 609
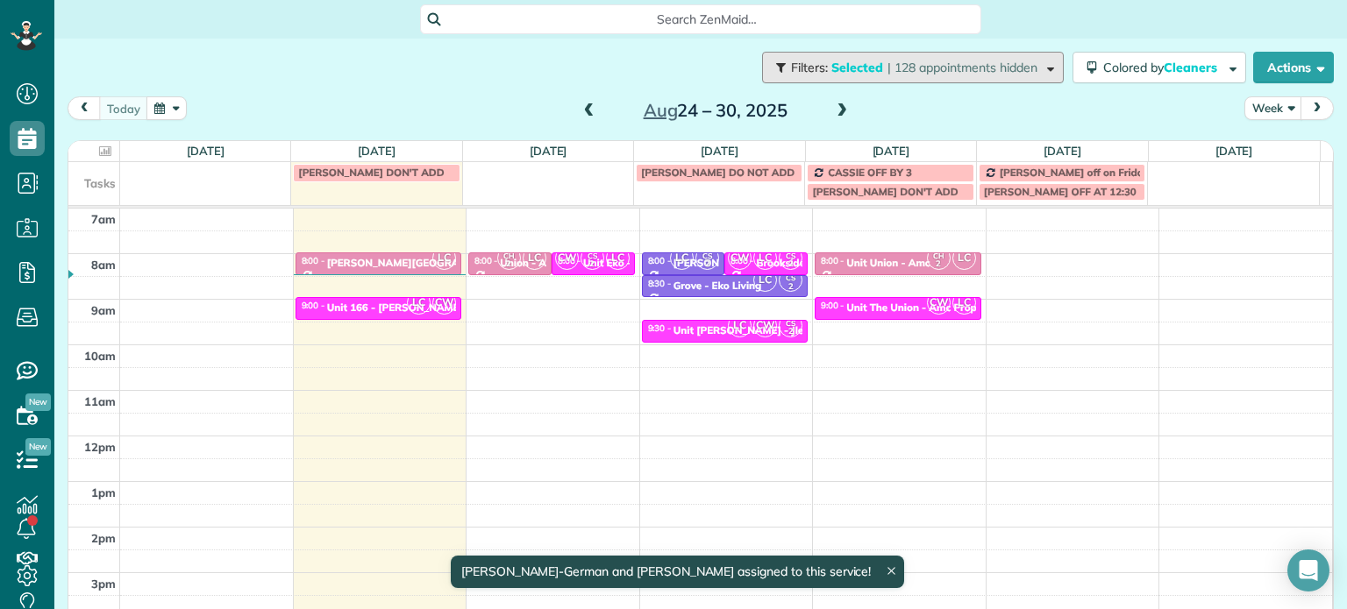
click at [1022, 75] on span "Filters: Selected | 128 appointments hidden" at bounding box center [915, 68] width 252 height 16
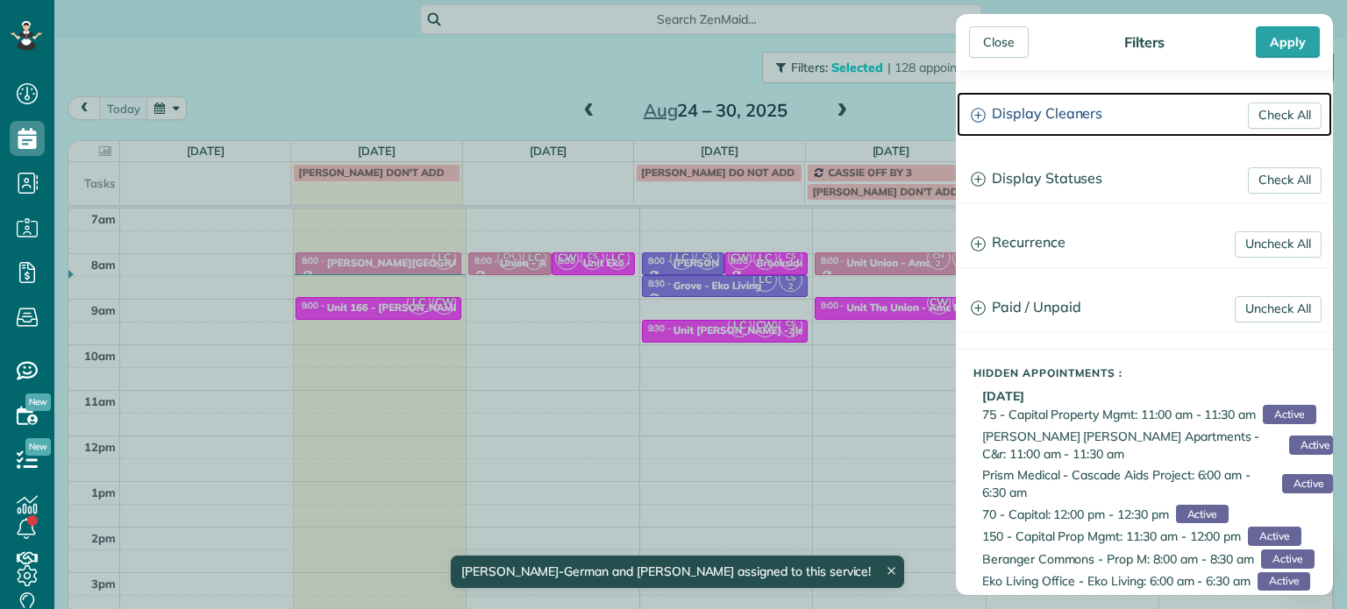
click at [1060, 118] on h3 "Display Cleaners" at bounding box center [1144, 114] width 375 height 45
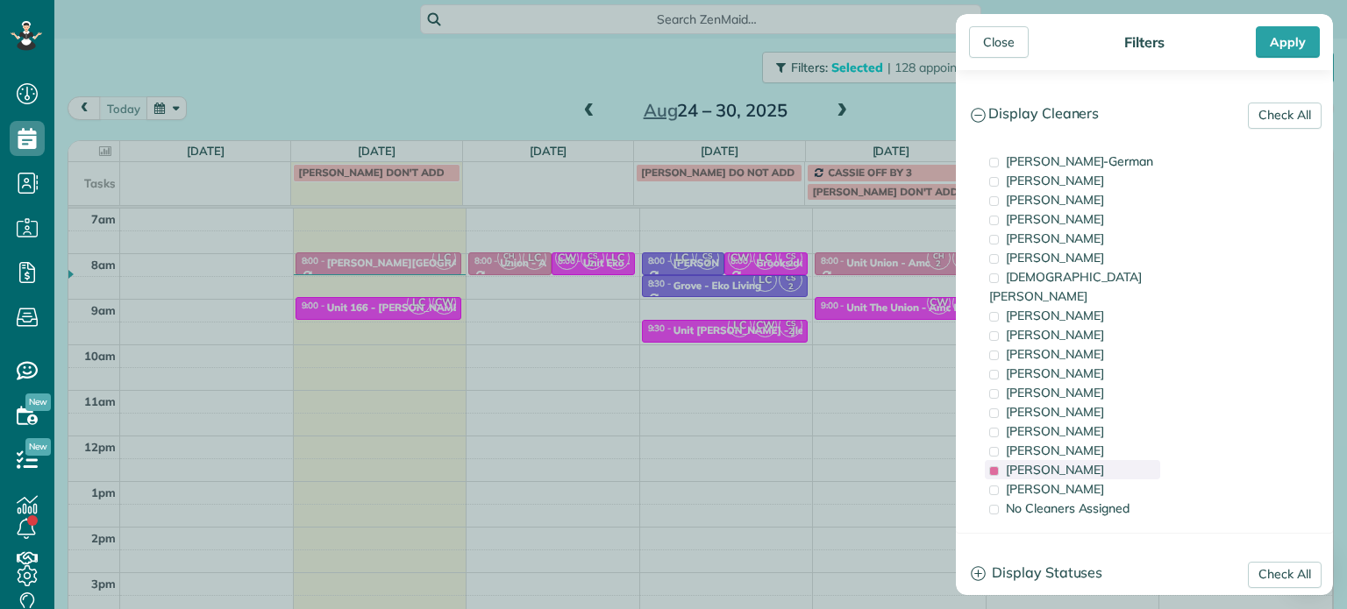
click at [1081, 462] on span "Laura Chavez" at bounding box center [1055, 470] width 98 height 16
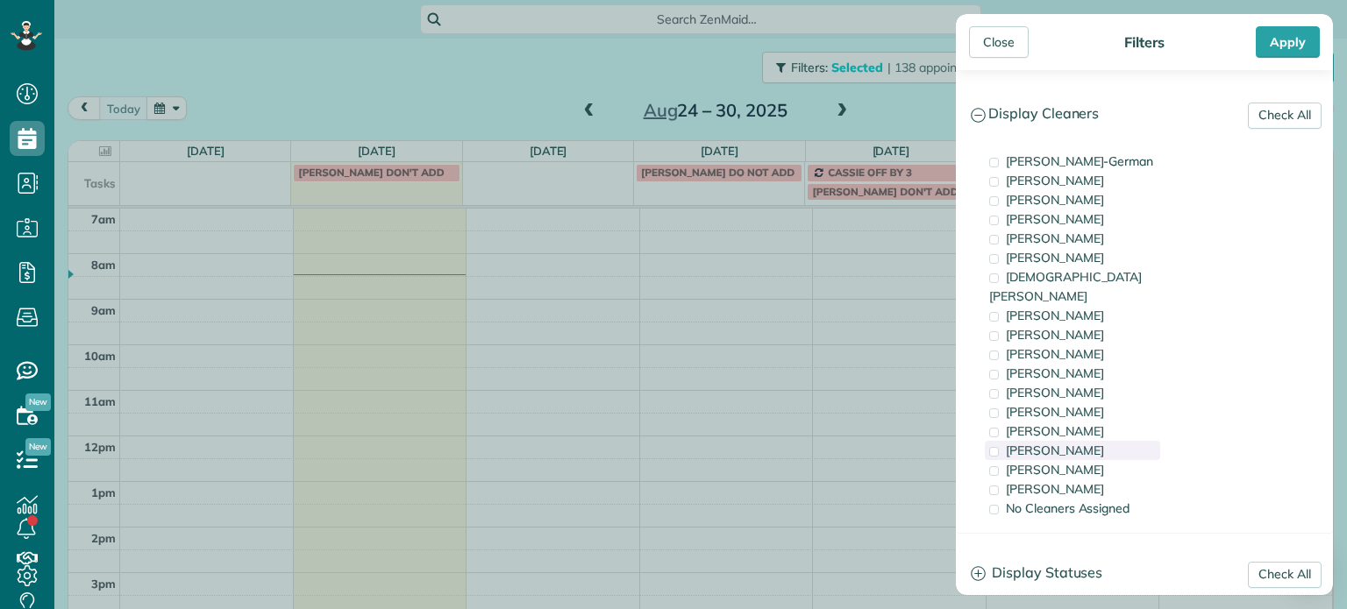
click at [1083, 443] on span "Meralda Harris" at bounding box center [1055, 451] width 98 height 16
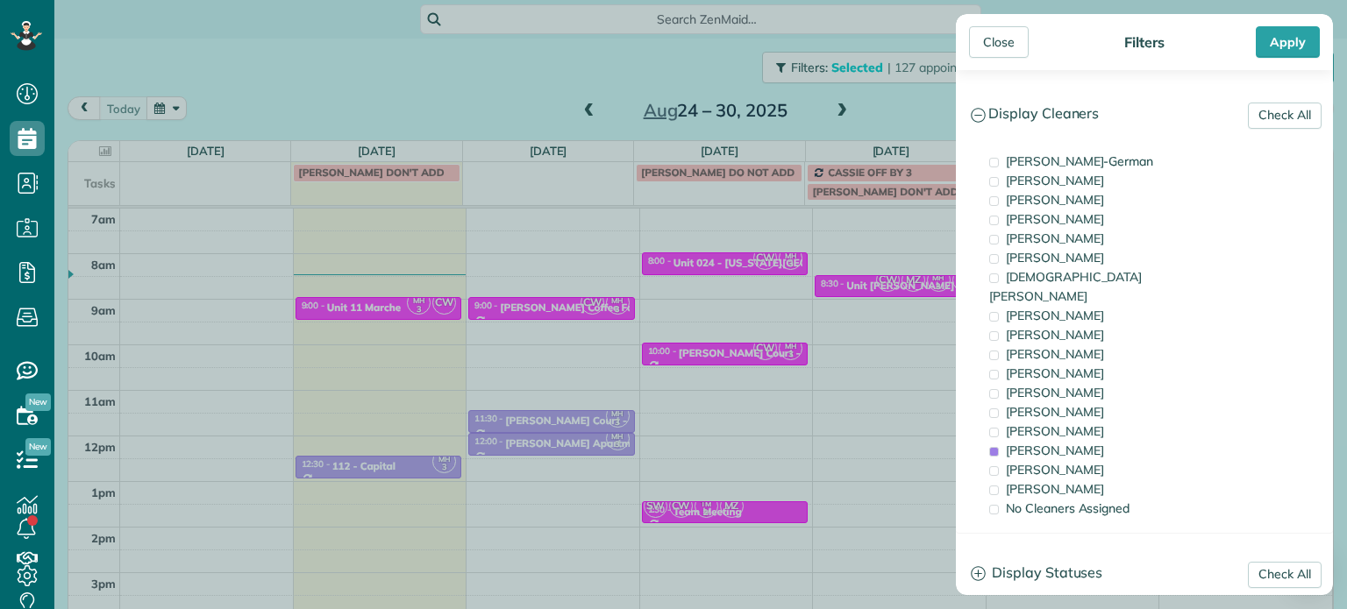
click at [852, 343] on div "Close Filters Apply Check All Display Cleaners Christina Wright-German Cassie F…" at bounding box center [673, 304] width 1347 height 609
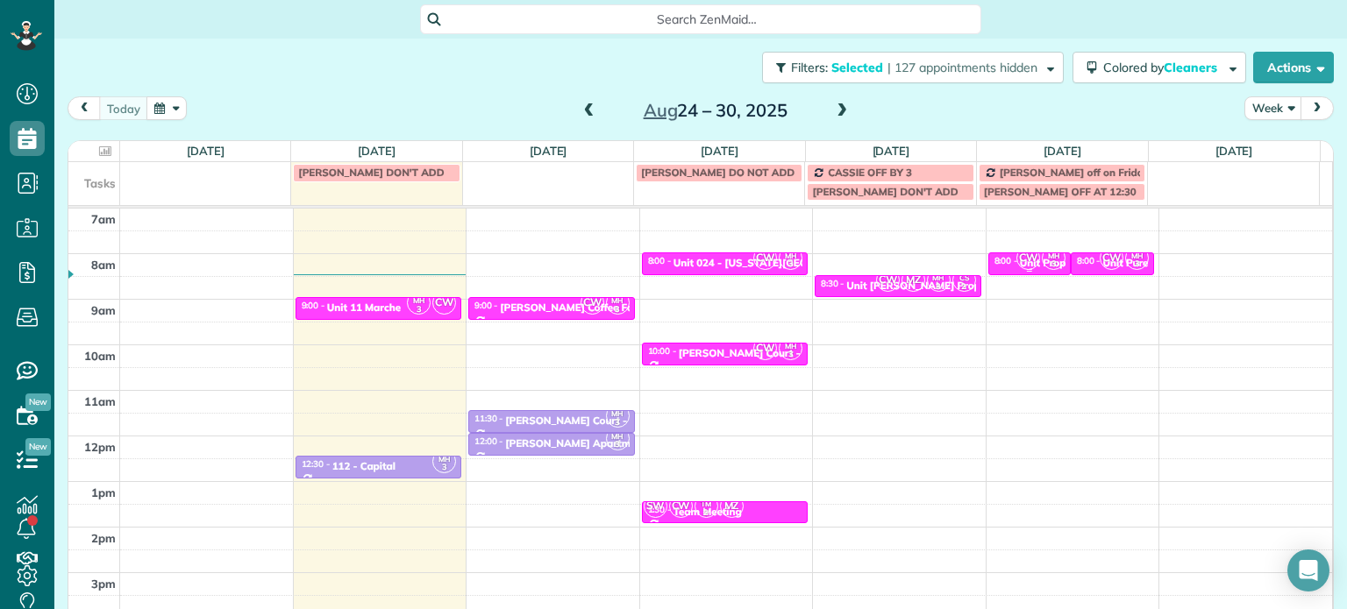
click at [1016, 262] on span "CW" at bounding box center [1028, 258] width 24 height 24
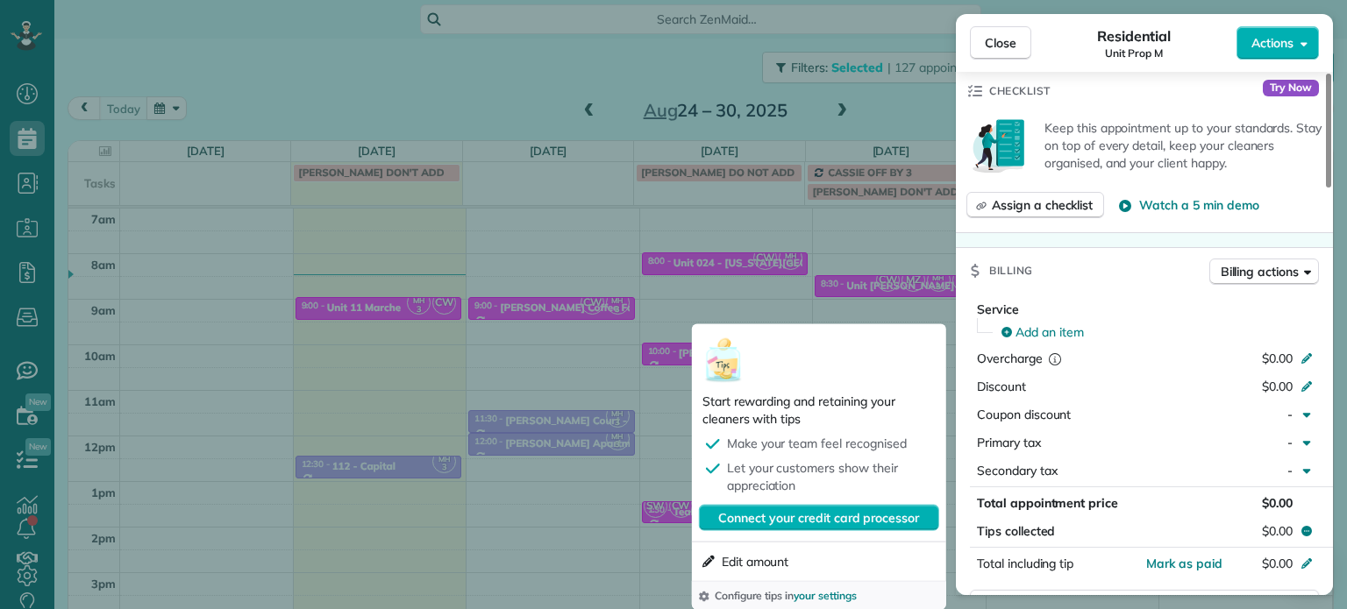
scroll to position [436, 0]
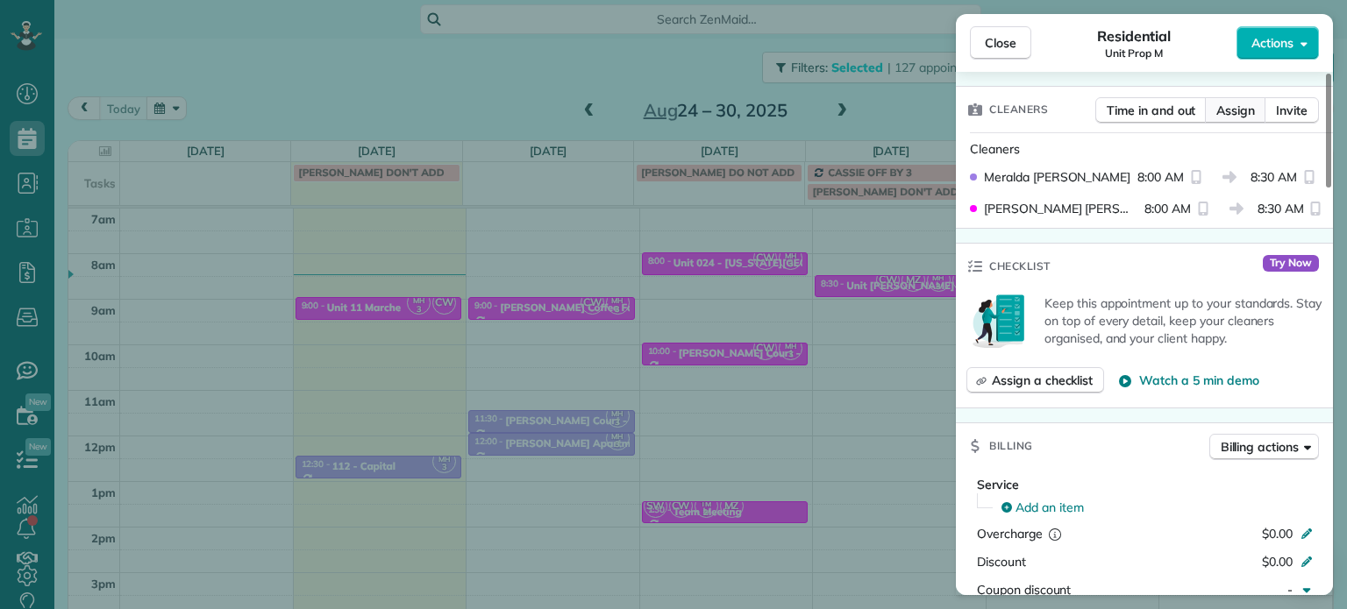
click at [1241, 118] on span "Assign" at bounding box center [1235, 111] width 39 height 18
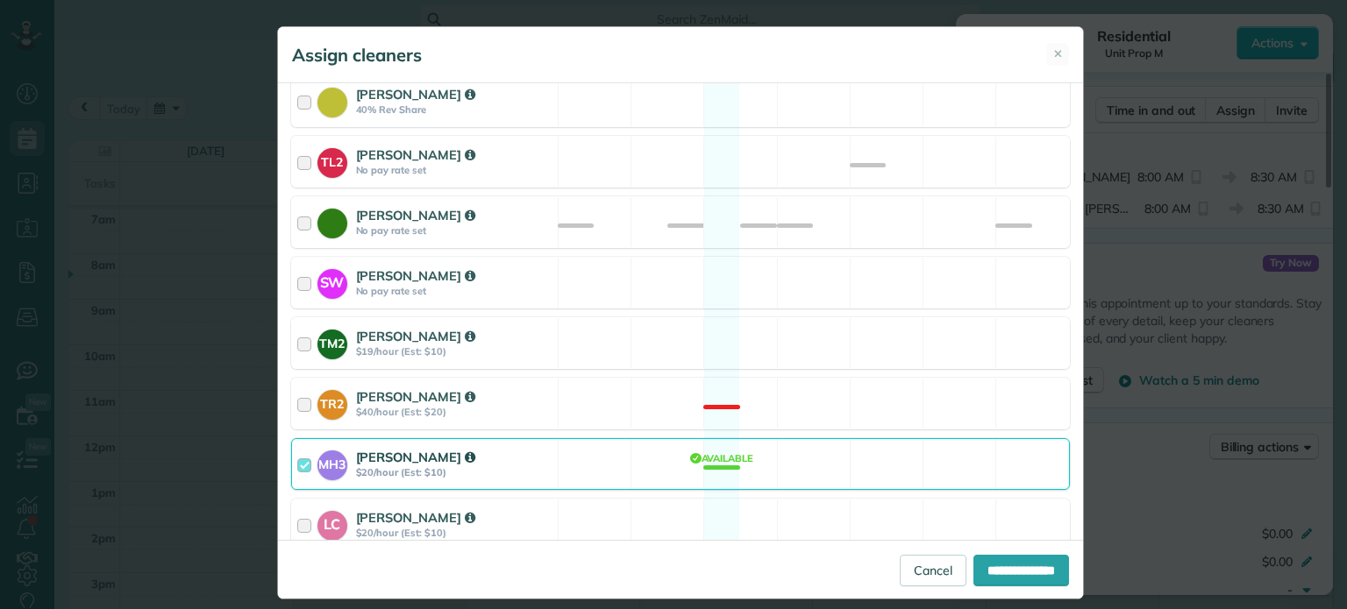
scroll to position [820, 0]
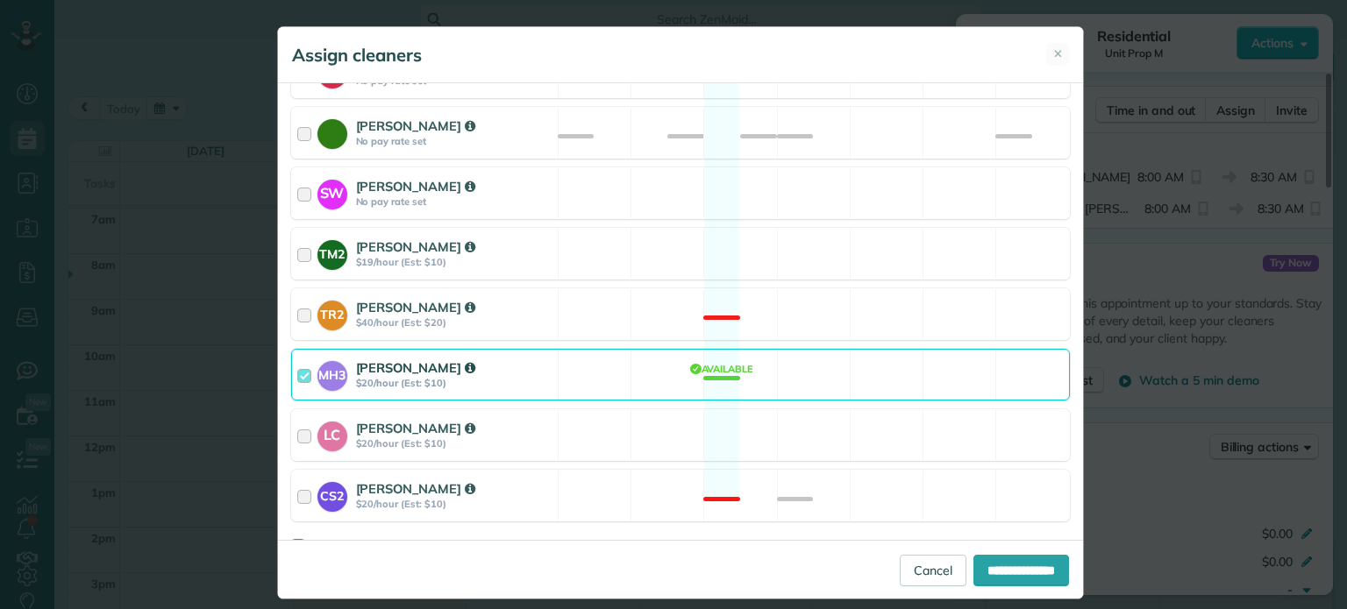
click at [831, 349] on div "MH3 Meralda Harris $20/hour (Est: $10) Available" at bounding box center [680, 375] width 779 height 52
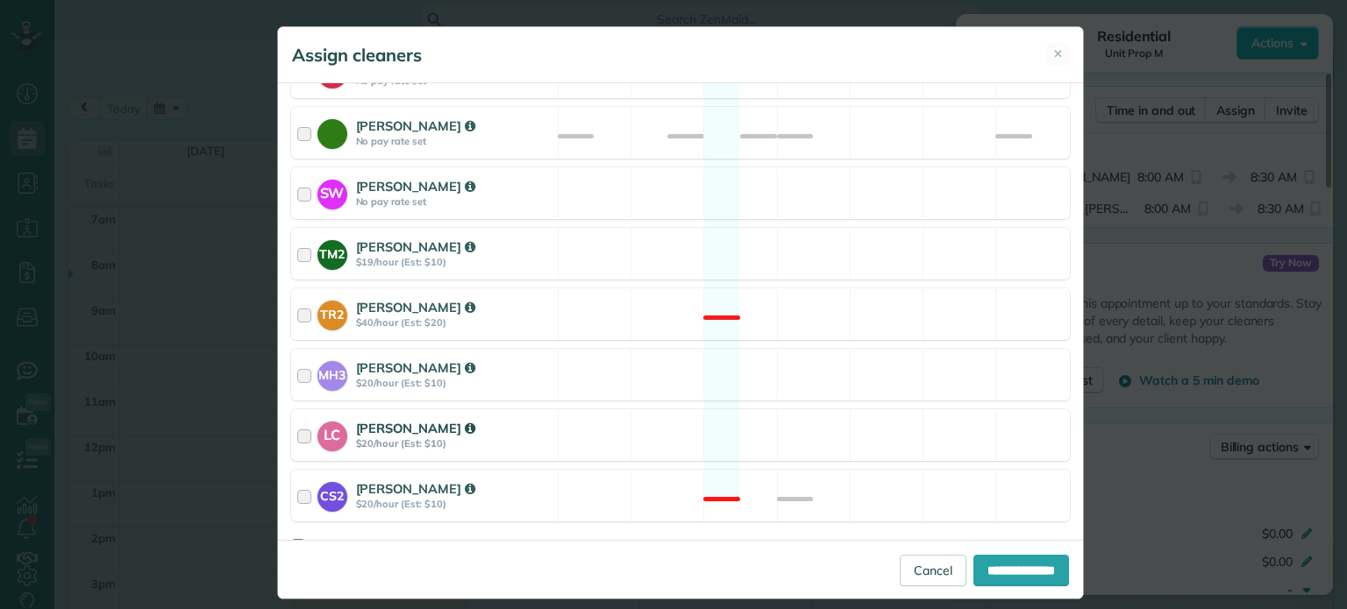
click at [844, 409] on div "LC Laura Chavez $20/hour (Est: $10) Available" at bounding box center [680, 435] width 779 height 52
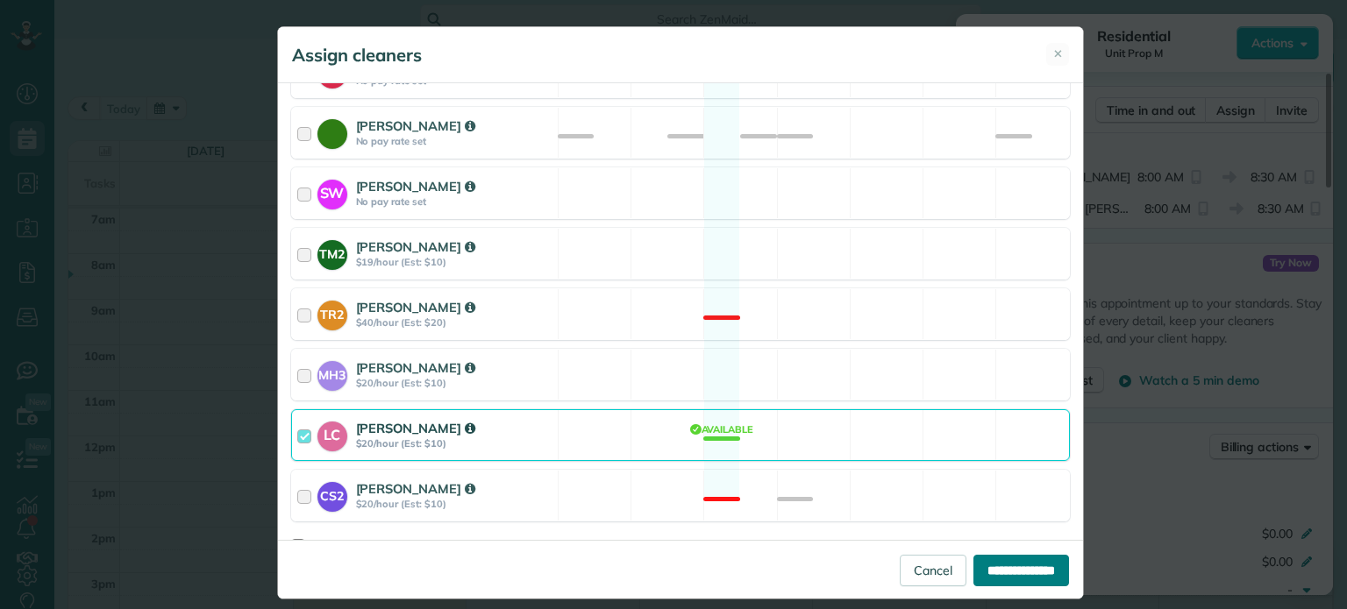
click at [974, 558] on input "**********" at bounding box center [1021, 571] width 96 height 32
type input "**********"
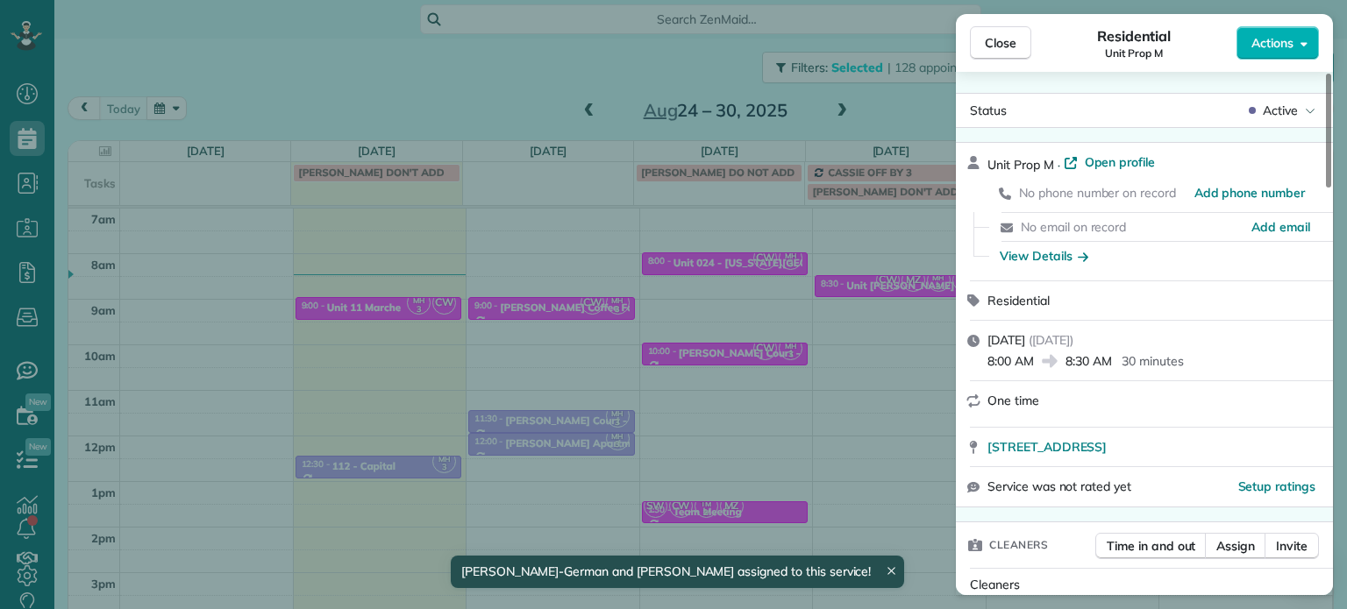
click at [822, 381] on div "Close Residential Unit Prop M Actions Status Active Unit Prop M · Open profile …" at bounding box center [673, 304] width 1347 height 609
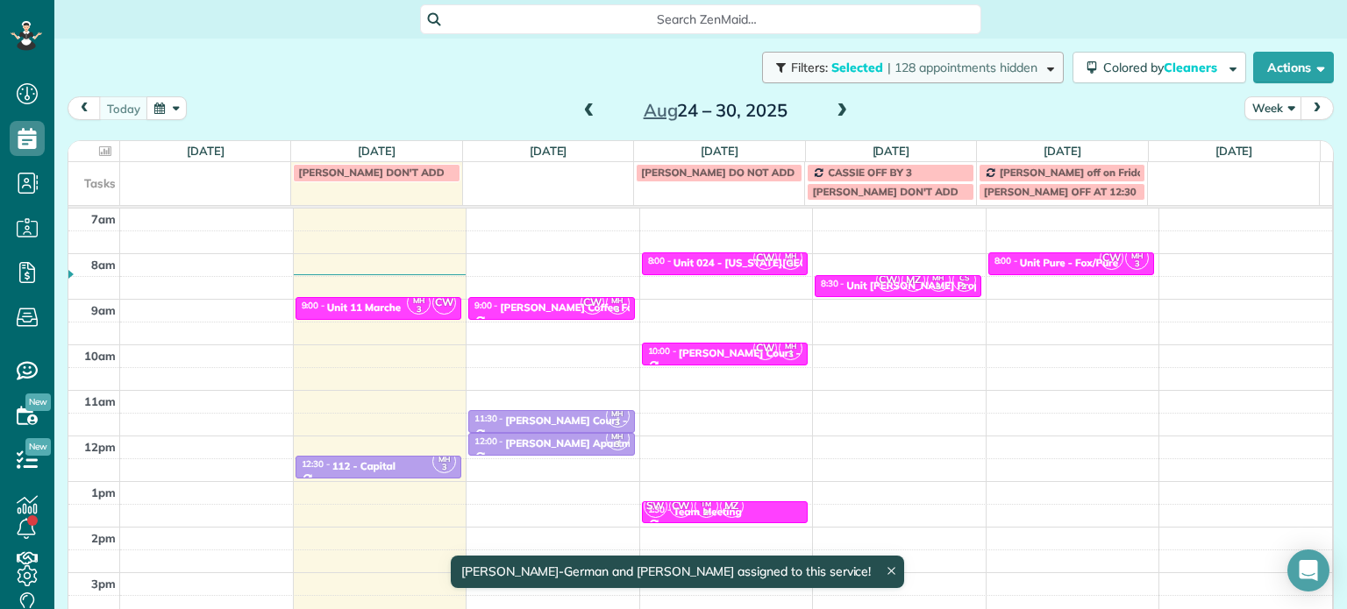
click at [941, 69] on span "| 128 appointments hidden" at bounding box center [962, 68] width 150 height 16
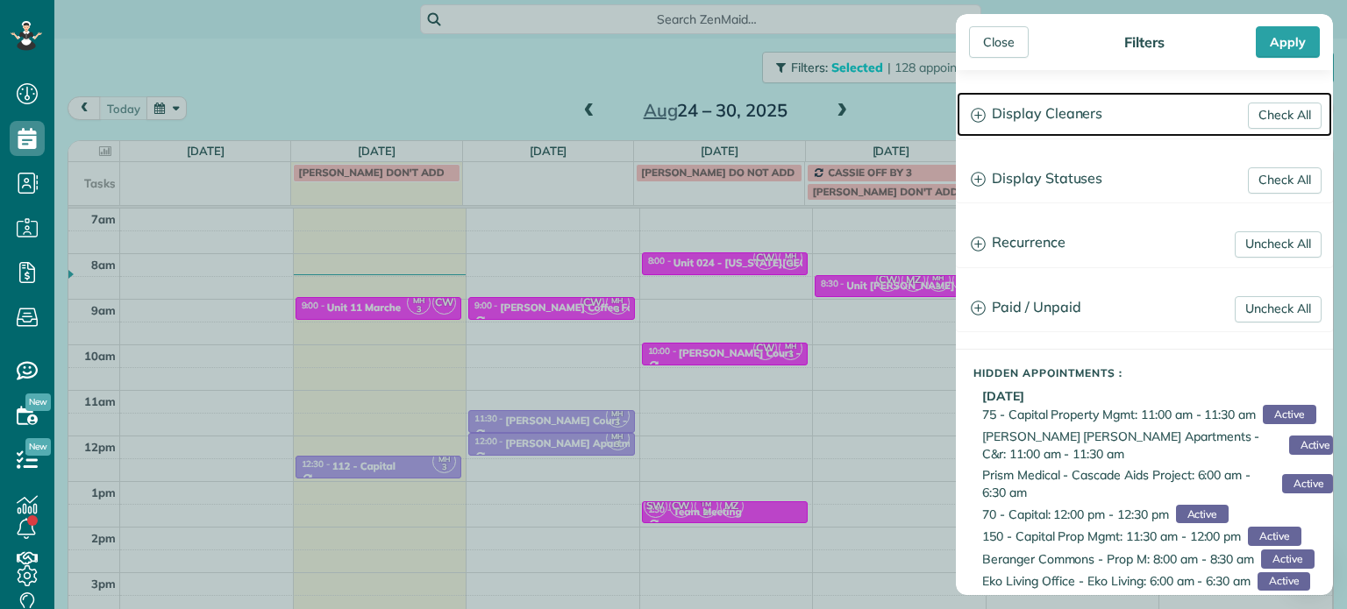
click at [1028, 118] on h3 "Display Cleaners" at bounding box center [1144, 114] width 375 height 45
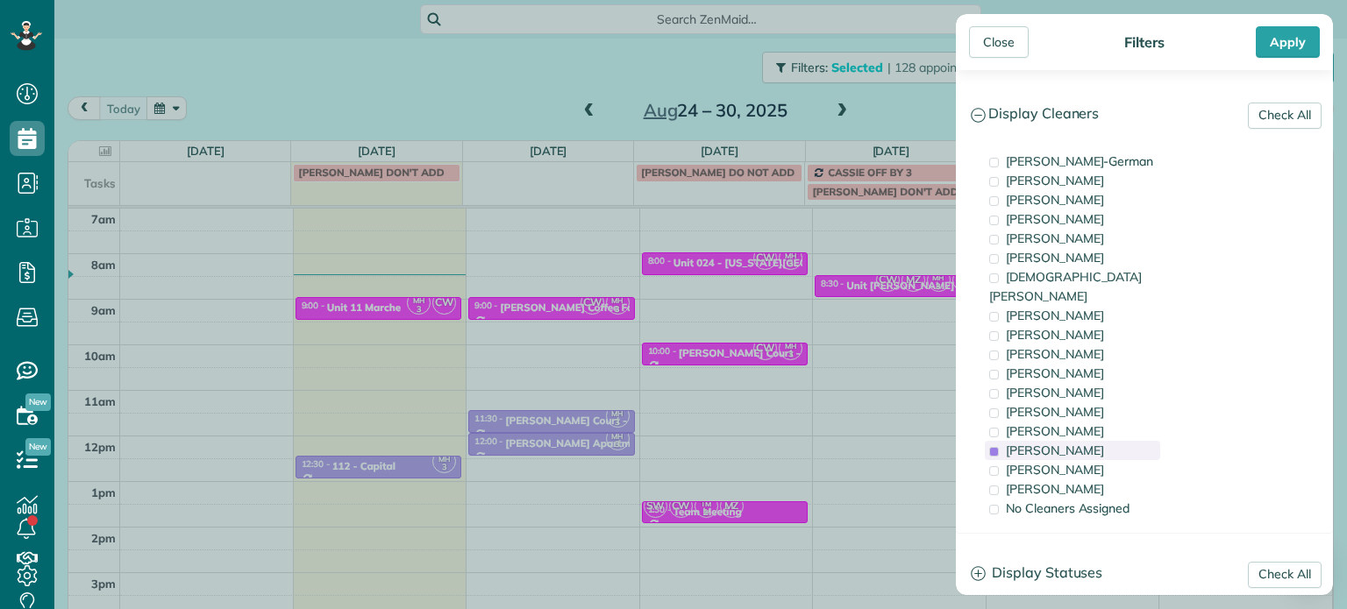
click at [1050, 443] on span "Meralda Harris" at bounding box center [1055, 451] width 98 height 16
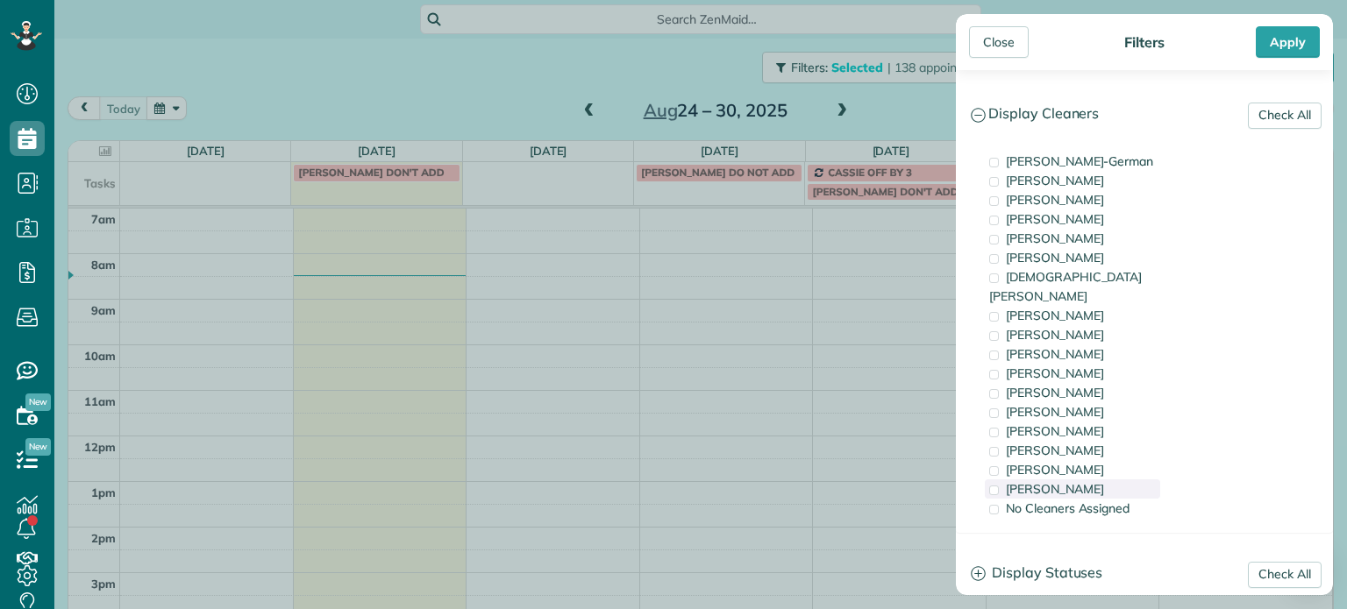
click at [1064, 481] on span "Cristina Sainz" at bounding box center [1055, 489] width 98 height 16
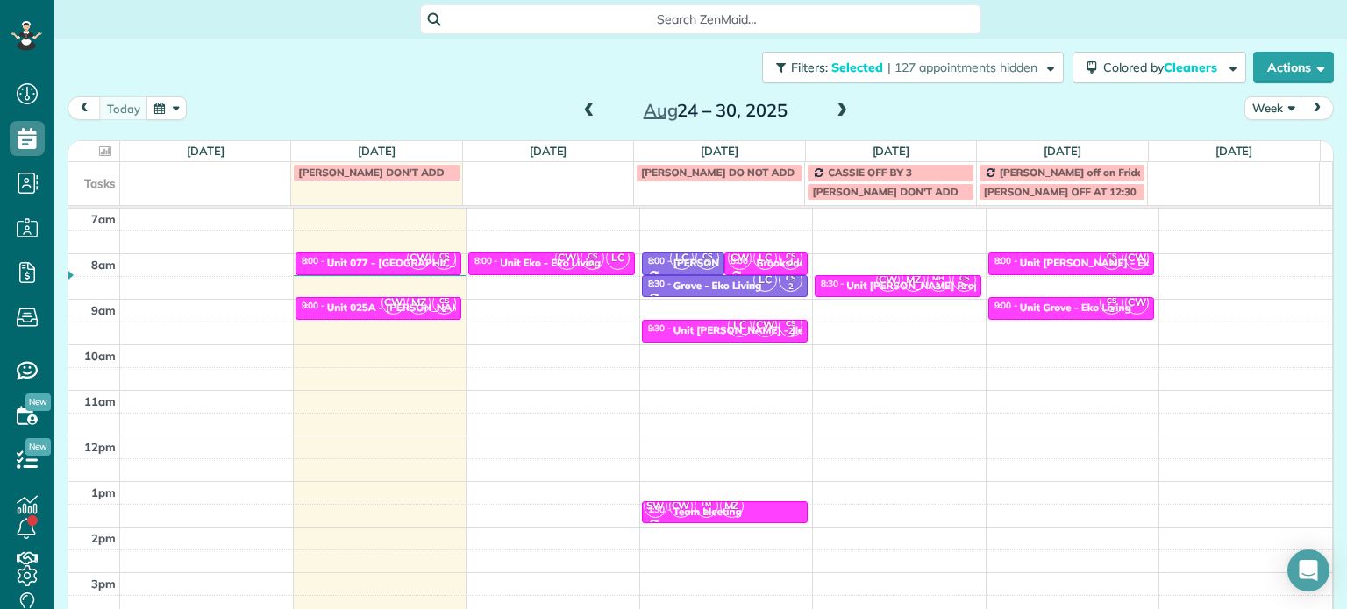
click at [886, 365] on div "Close Filters Apply Check All Display Cleaners Christina Wright-German Cassie F…" at bounding box center [673, 304] width 1347 height 609
click at [972, 75] on span "| 127 appointments hidden" at bounding box center [962, 68] width 150 height 16
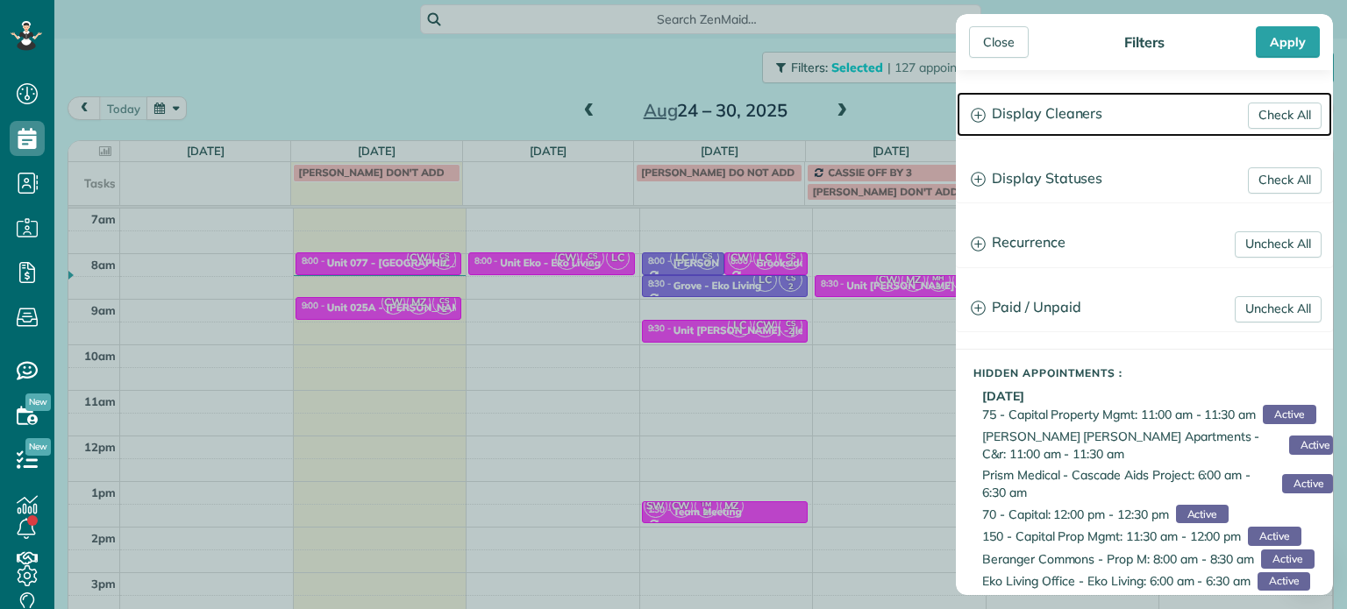
click at [1050, 119] on h3 "Display Cleaners" at bounding box center [1144, 114] width 375 height 45
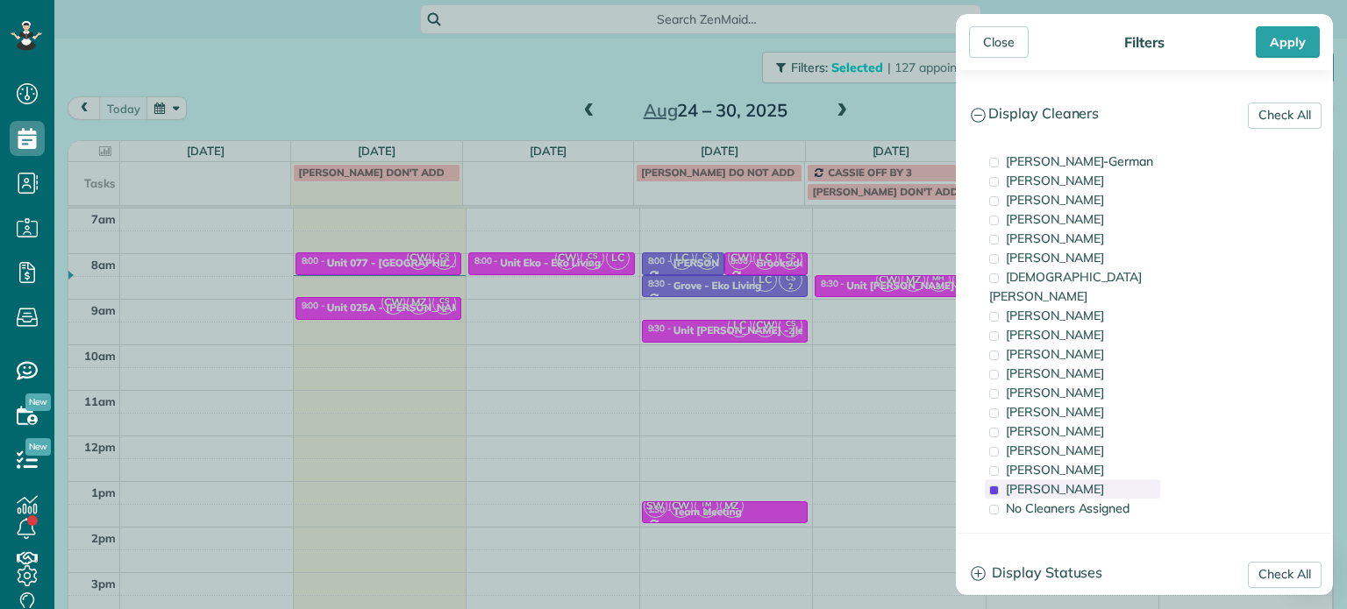
click at [1066, 481] on span "Cristina Sainz" at bounding box center [1055, 489] width 98 height 16
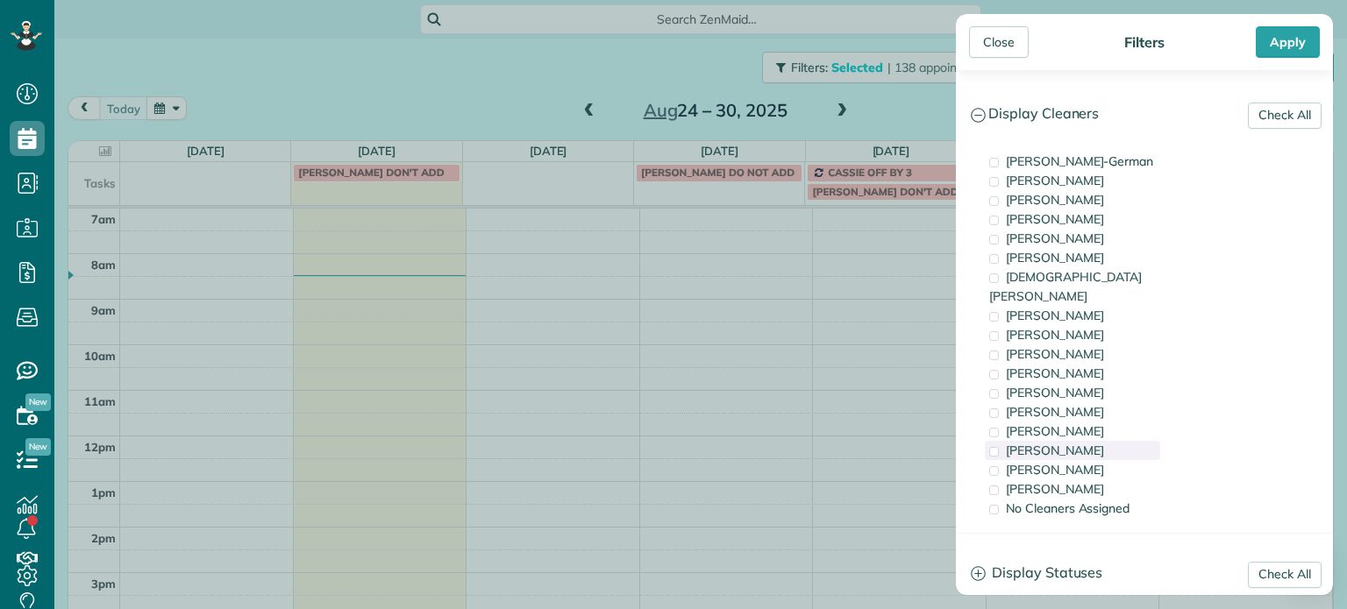
click at [1062, 443] on span "Meralda Harris" at bounding box center [1055, 451] width 98 height 16
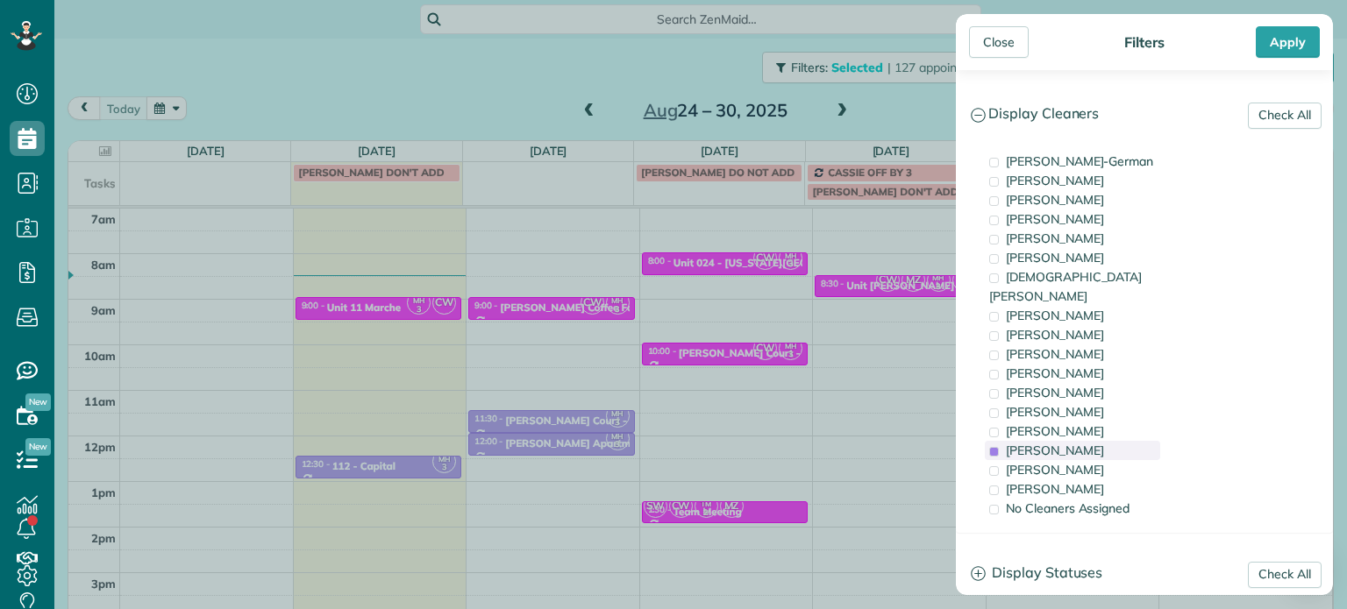
click at [1062, 443] on span "Meralda Harris" at bounding box center [1055, 451] width 98 height 16
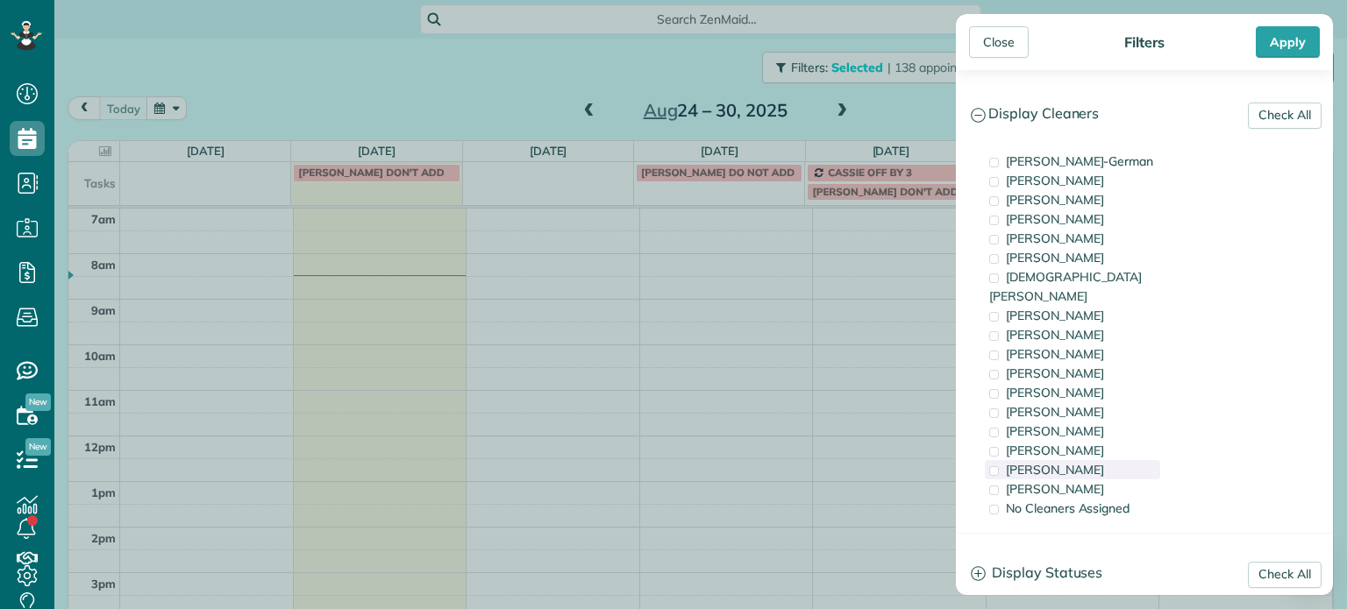
click at [1063, 462] on span "Laura Chavez" at bounding box center [1055, 470] width 98 height 16
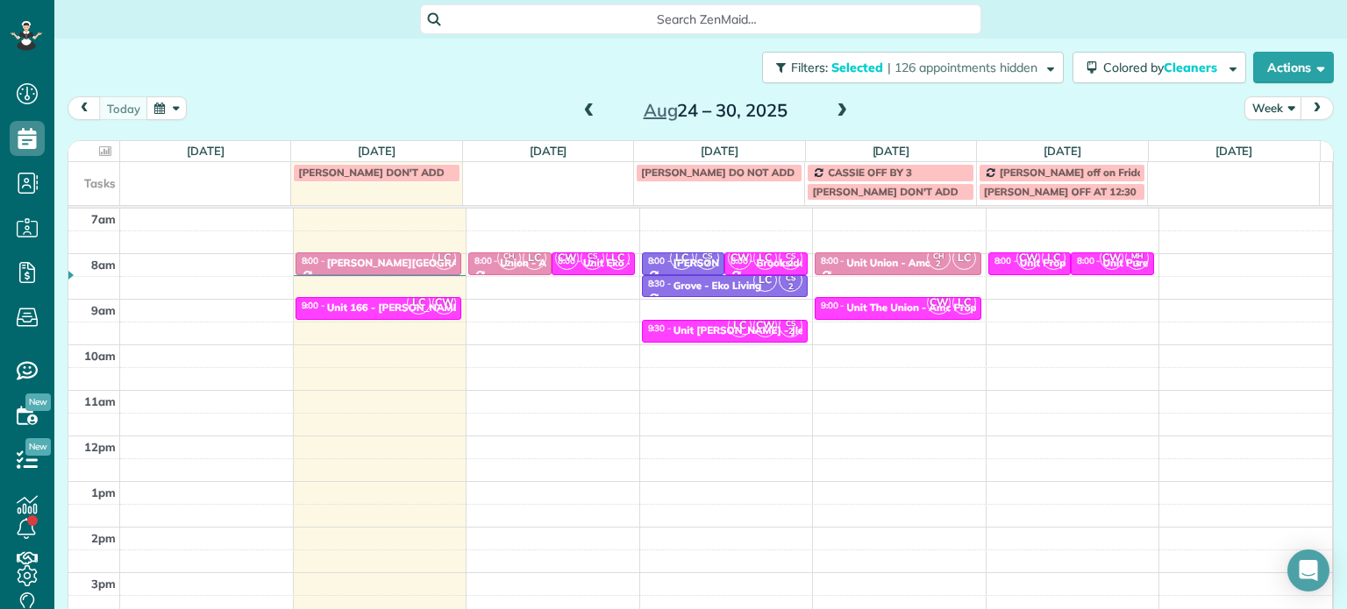
click at [865, 370] on div "Close Filters Apply Check All Display Cleaners Christina Wright-German Cassie F…" at bounding box center [673, 304] width 1347 height 609
click at [890, 305] on div "Unit The Union - Amc Property" at bounding box center [921, 308] width 150 height 12
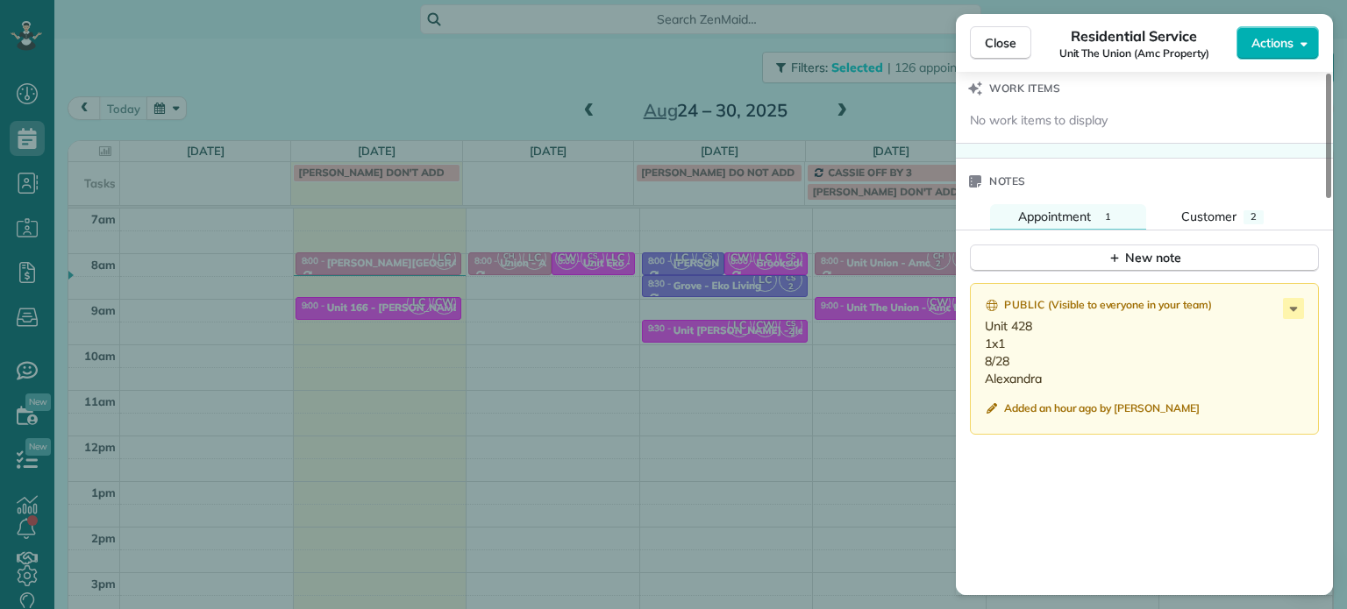
scroll to position [1498, 0]
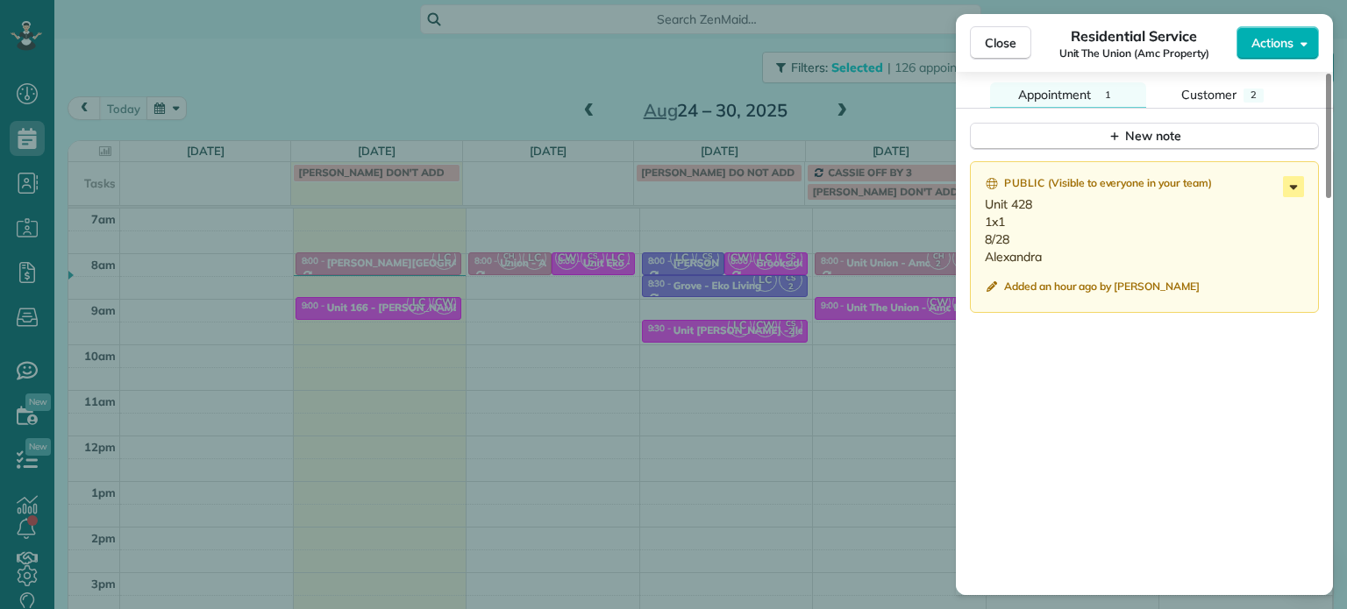
click at [1288, 192] on icon at bounding box center [1293, 186] width 21 height 21
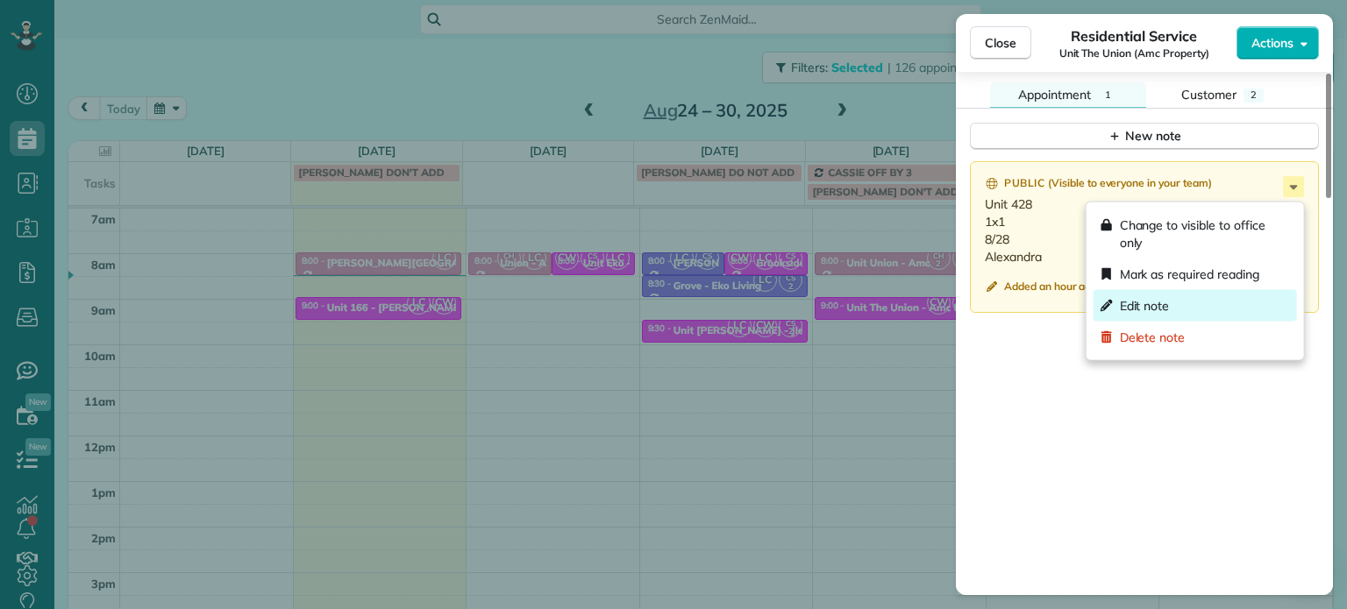
click at [1217, 304] on div "Edit note" at bounding box center [1194, 306] width 203 height 32
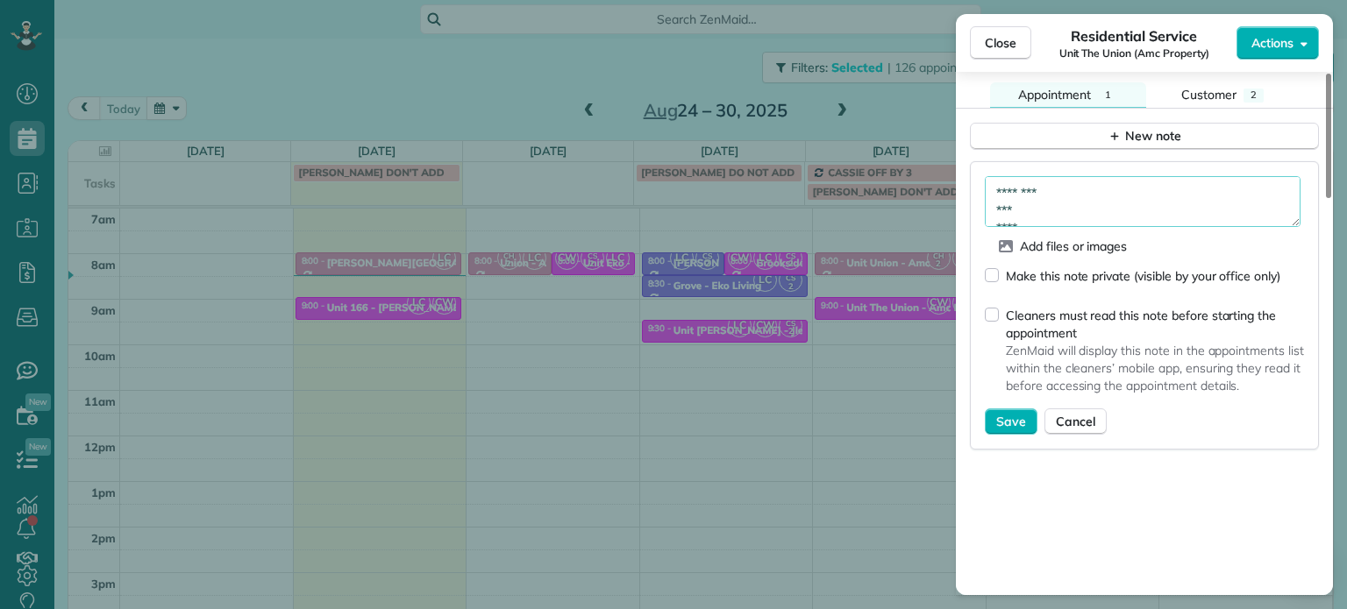
click at [1071, 198] on textarea "******** *** **** *********" at bounding box center [1143, 201] width 316 height 51
click at [1028, 194] on textarea "**********" at bounding box center [1143, 201] width 316 height 51
click at [1075, 224] on textarea "**********" at bounding box center [1143, 201] width 316 height 51
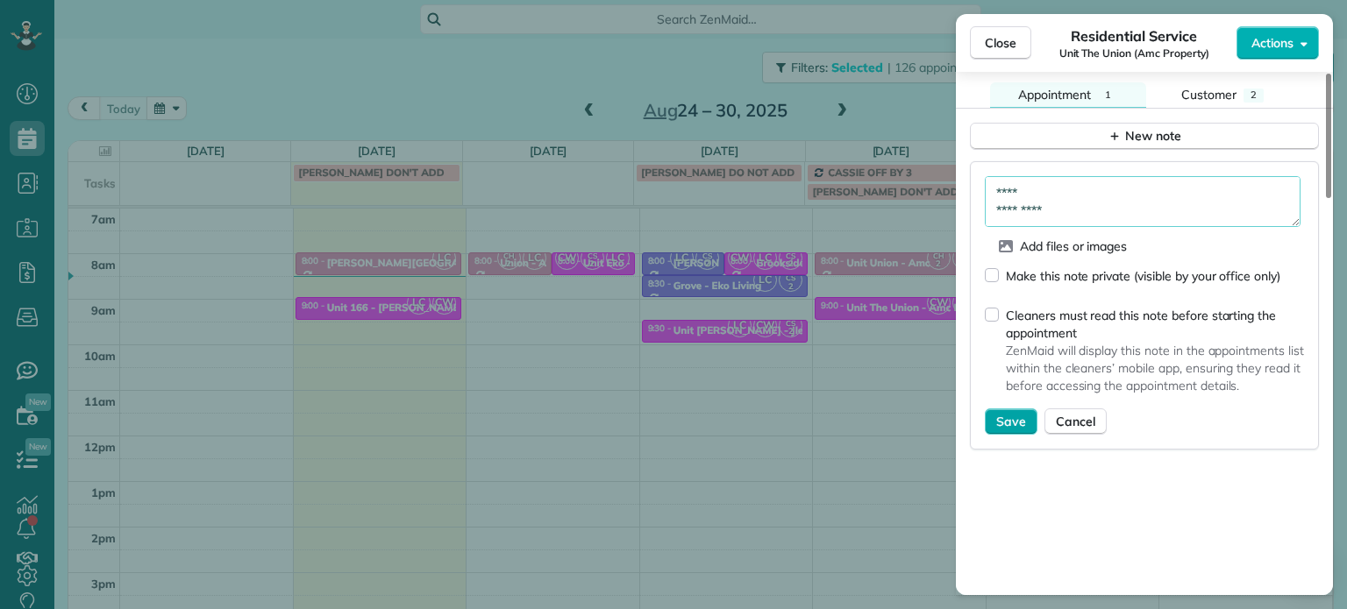
type textarea "**********"
click at [1021, 430] on span "Save" at bounding box center [1011, 422] width 30 height 18
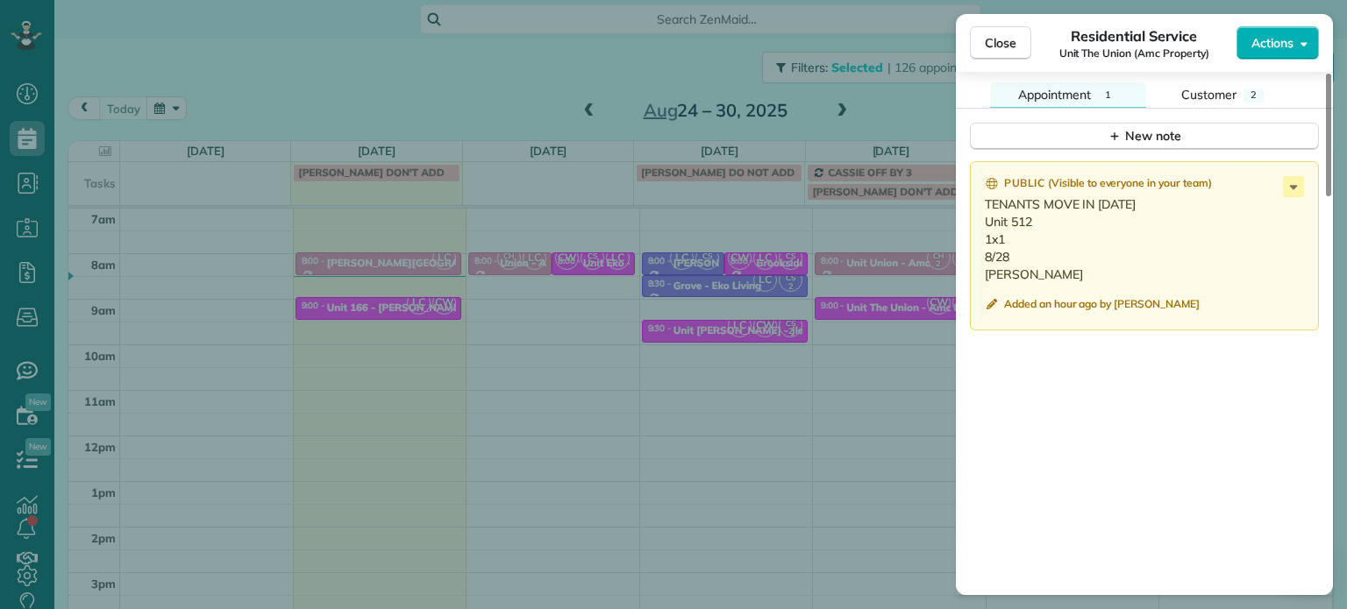
click at [923, 104] on div "Close Residential Service Unit The Union (Amc Property) Actions Status Active U…" at bounding box center [673, 304] width 1347 height 609
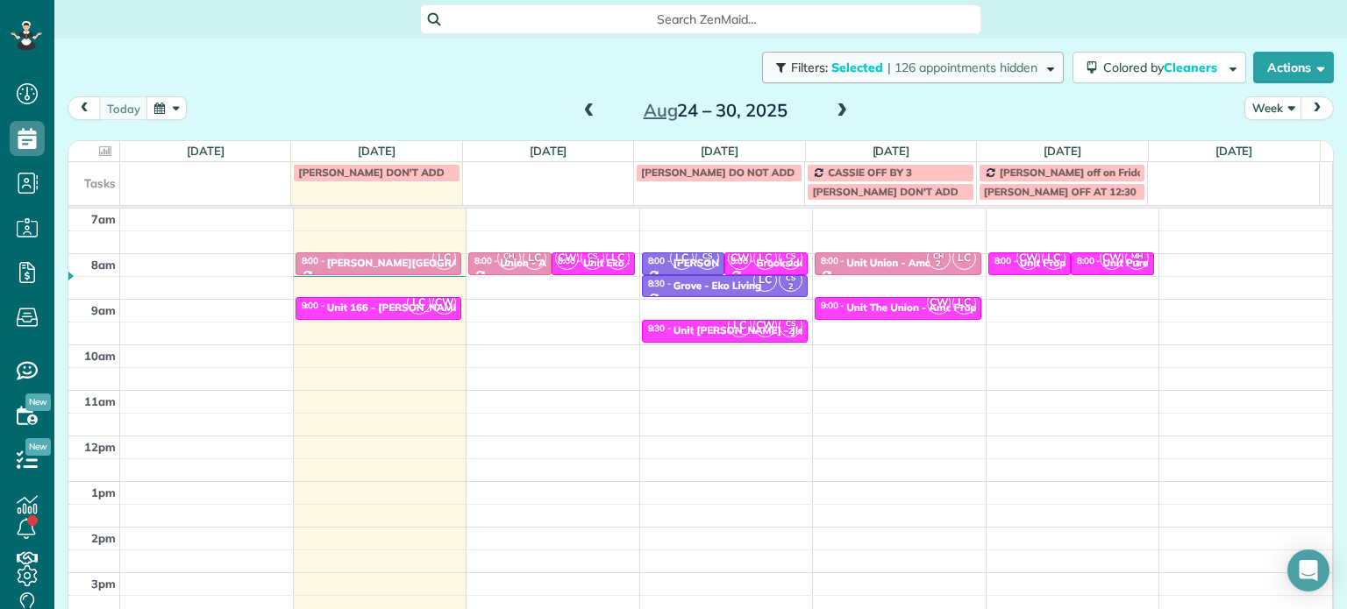
click at [933, 82] on button "Filters: Selected | 126 appointments hidden" at bounding box center [913, 68] width 302 height 32
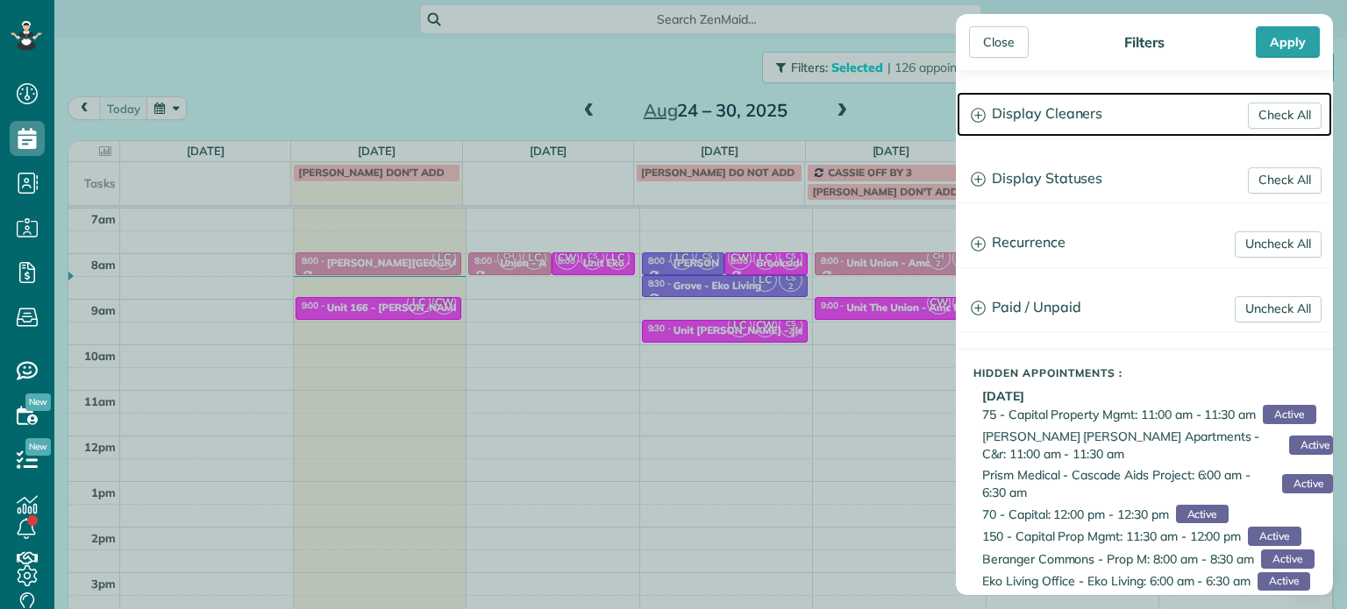
click at [1043, 127] on h3 "Display Cleaners" at bounding box center [1144, 114] width 375 height 45
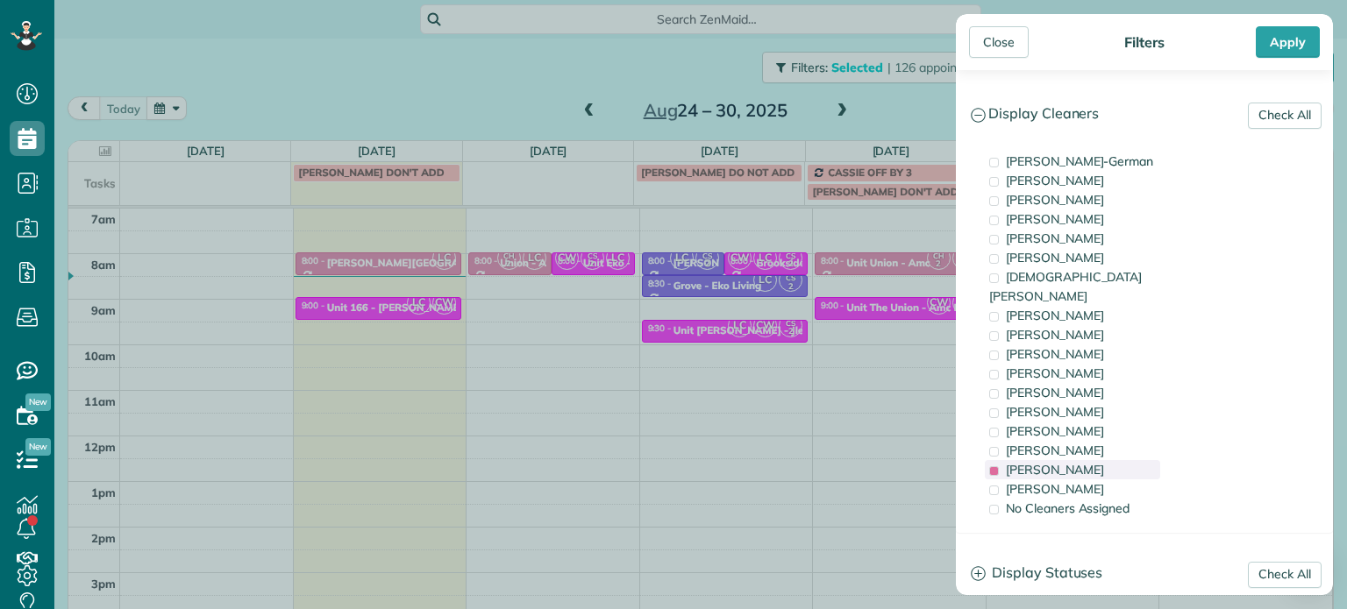
click at [1063, 462] on span "Laura Chavez" at bounding box center [1055, 470] width 98 height 16
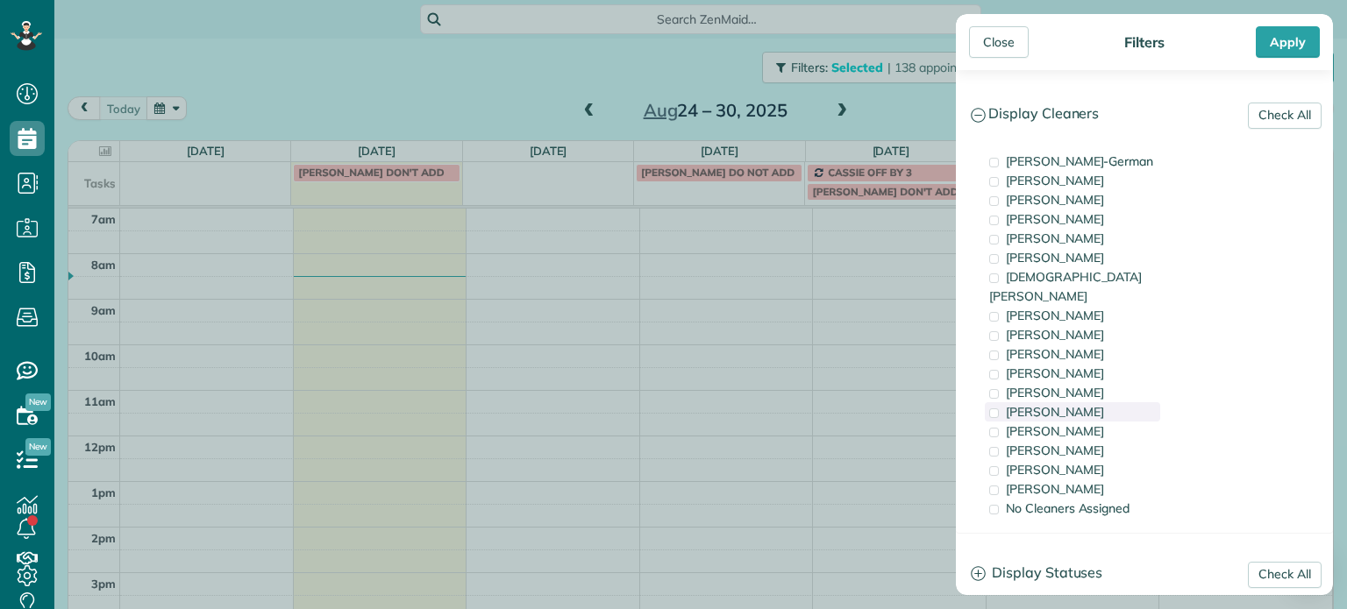
click at [1064, 402] on div "Tammy McKinley" at bounding box center [1072, 411] width 175 height 19
click at [879, 275] on div "Close Filters Apply Check All Display Cleaners Christina Wright-German Cassie F…" at bounding box center [673, 304] width 1347 height 609
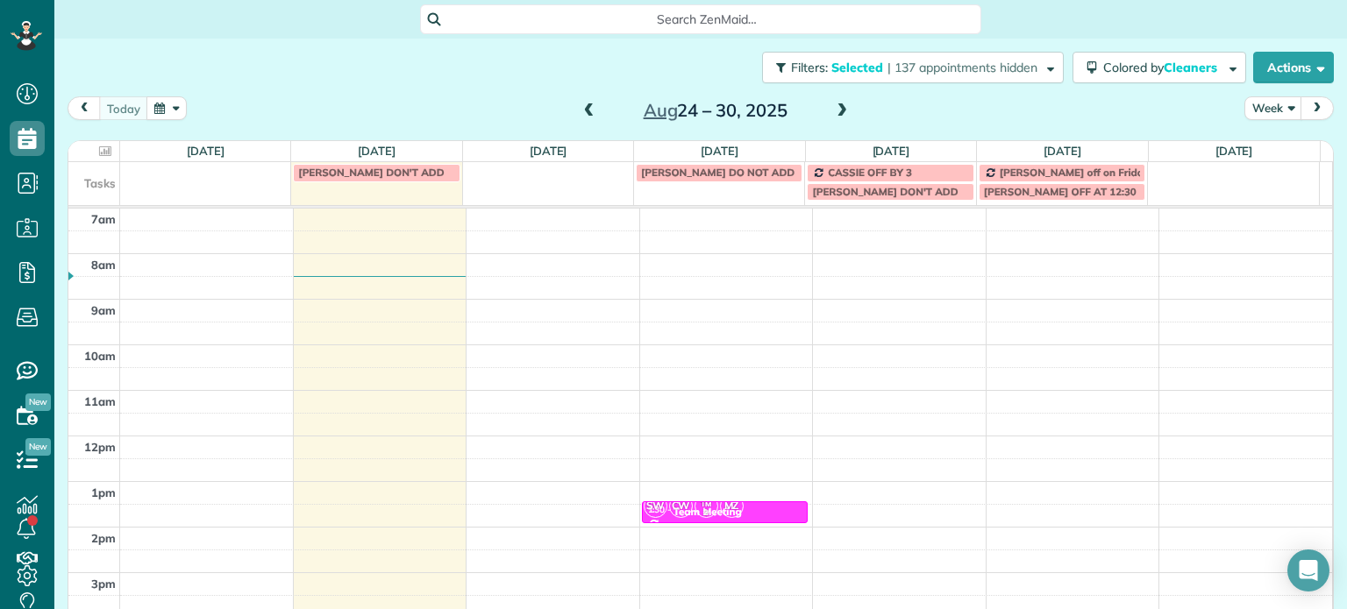
click at [837, 105] on span at bounding box center [841, 111] width 19 height 16
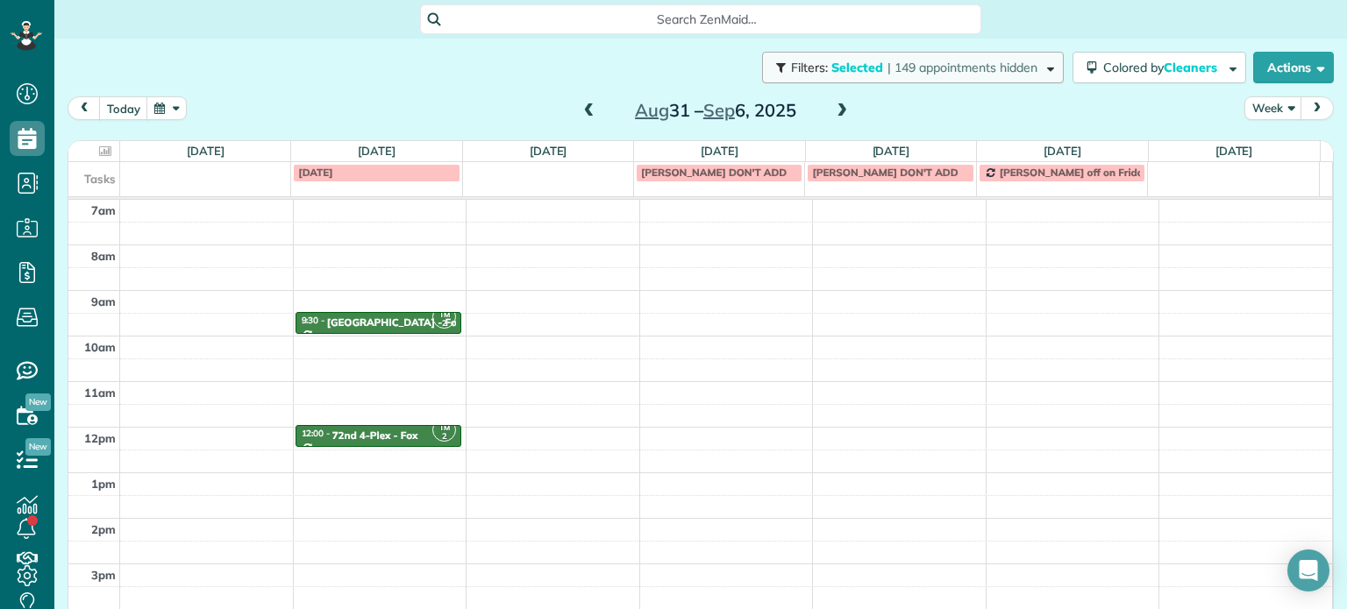
click at [915, 77] on button "Filters: Selected | 149 appointments hidden" at bounding box center [913, 68] width 302 height 32
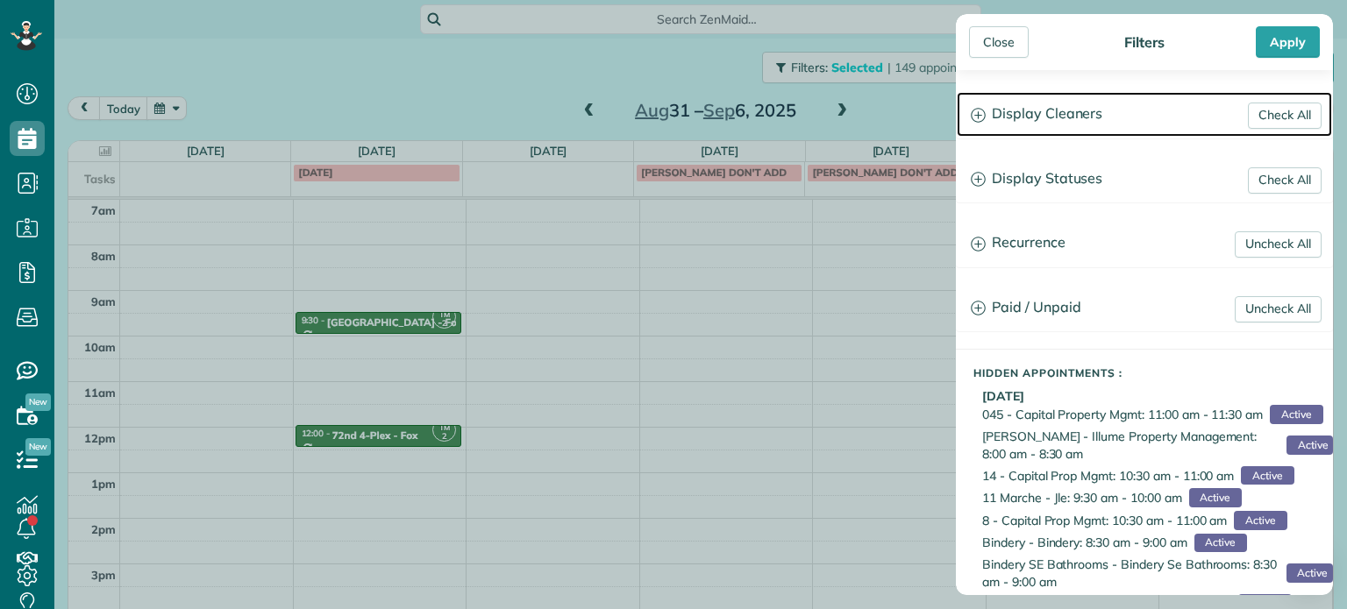
click at [1047, 117] on h3 "Display Cleaners" at bounding box center [1144, 114] width 375 height 45
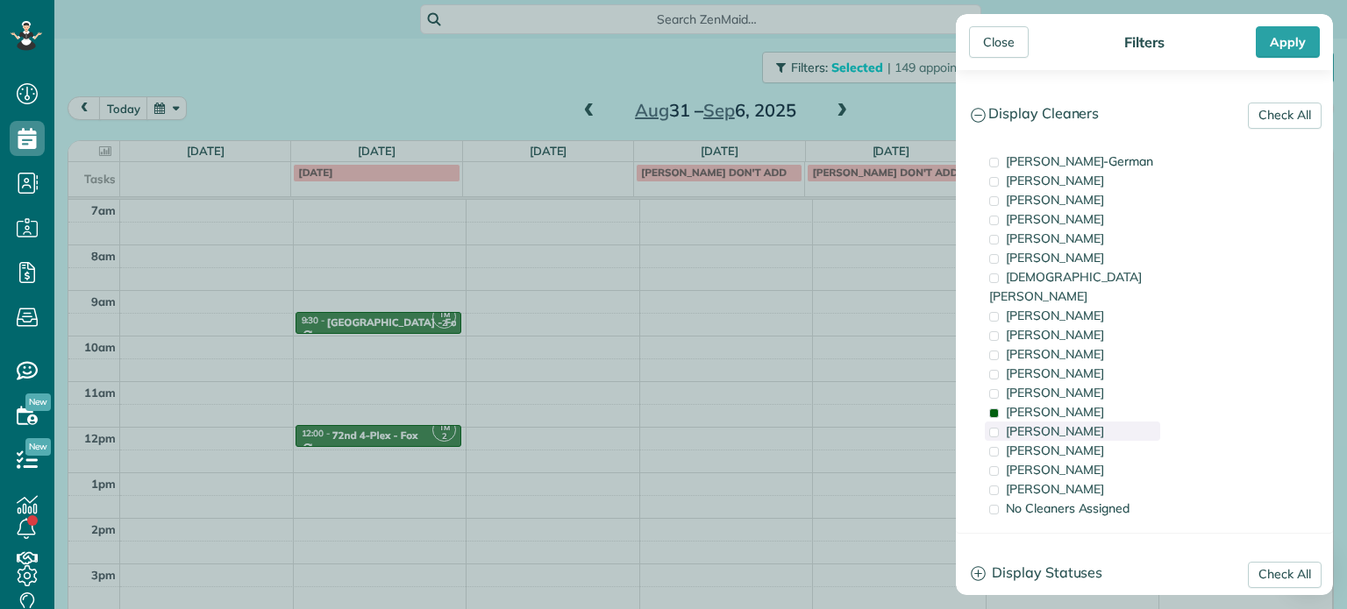
click at [1063, 424] on span "Tammi Rue" at bounding box center [1055, 432] width 98 height 16
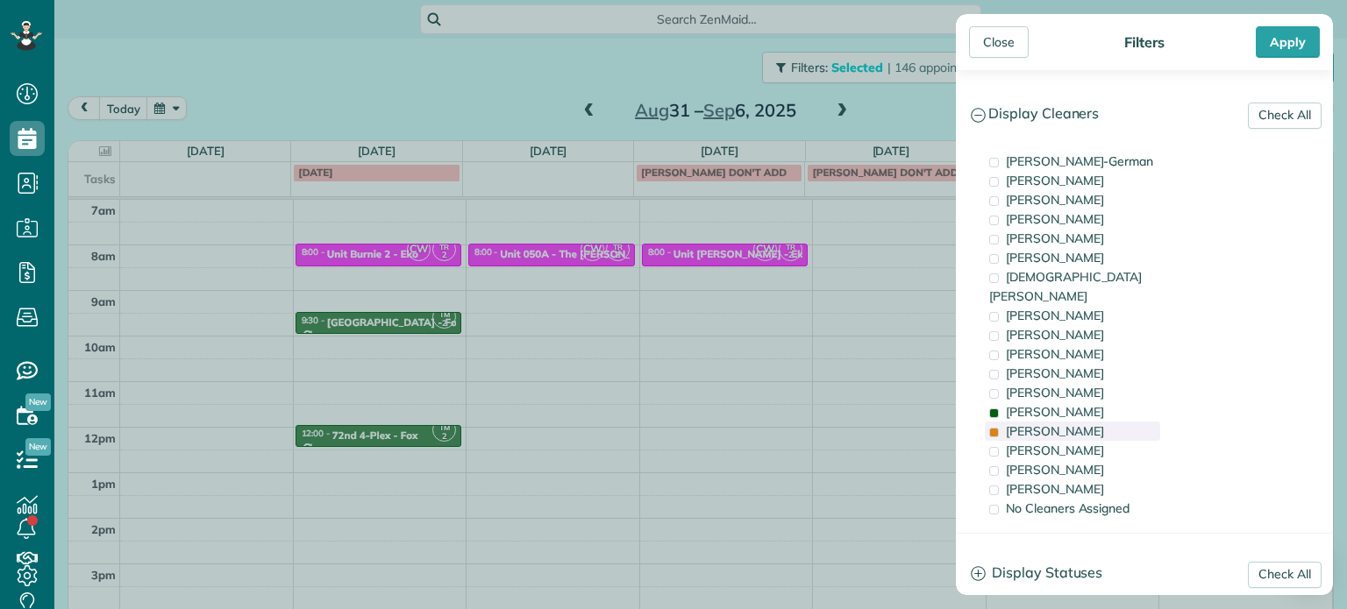
click at [1063, 424] on span "Tammi Rue" at bounding box center [1055, 432] width 98 height 16
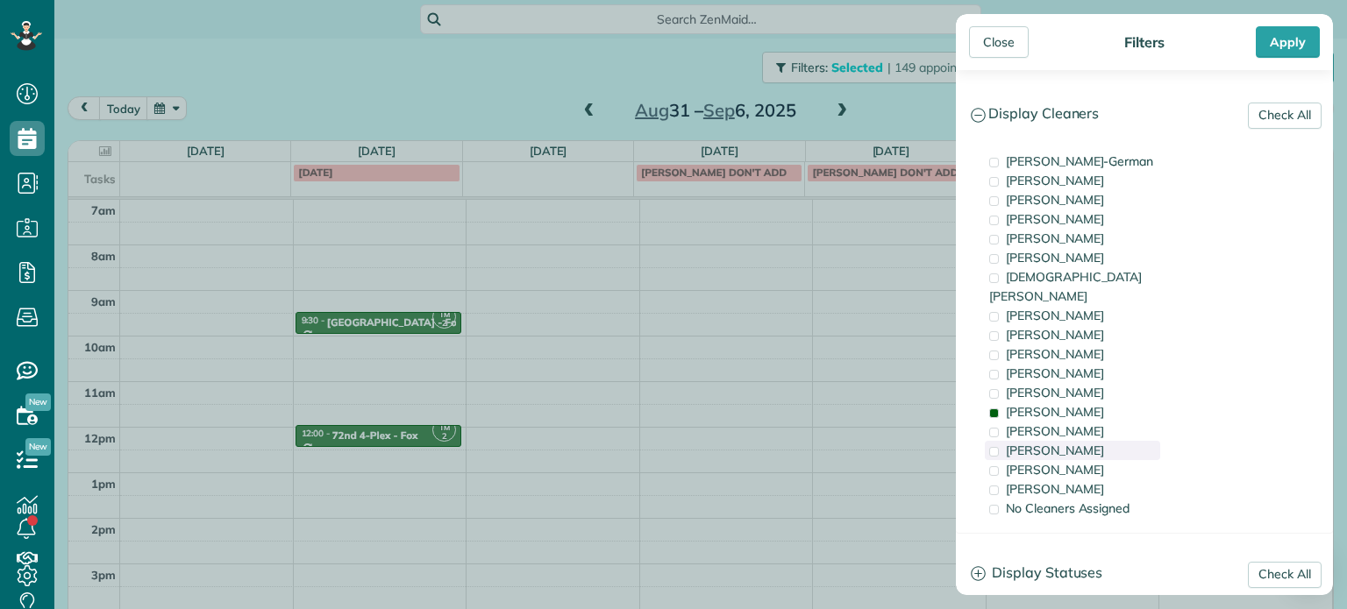
click at [1063, 441] on div "Meralda Harris" at bounding box center [1072, 450] width 175 height 19
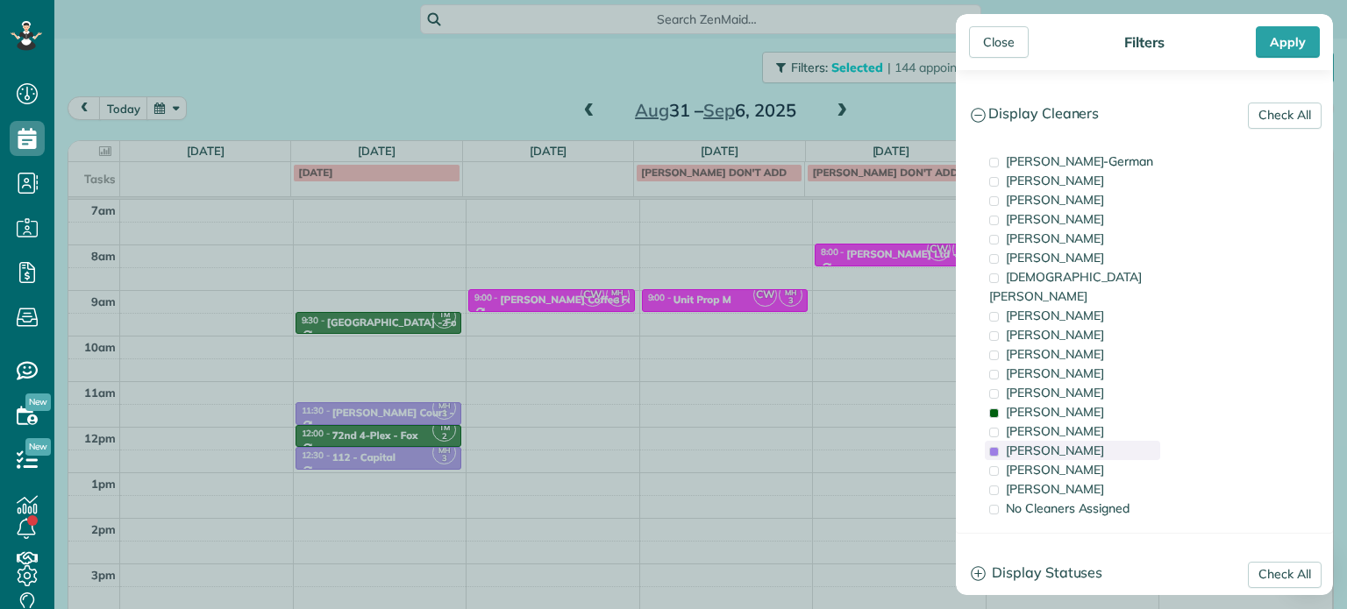
click at [1063, 441] on div "Meralda Harris" at bounding box center [1072, 450] width 175 height 19
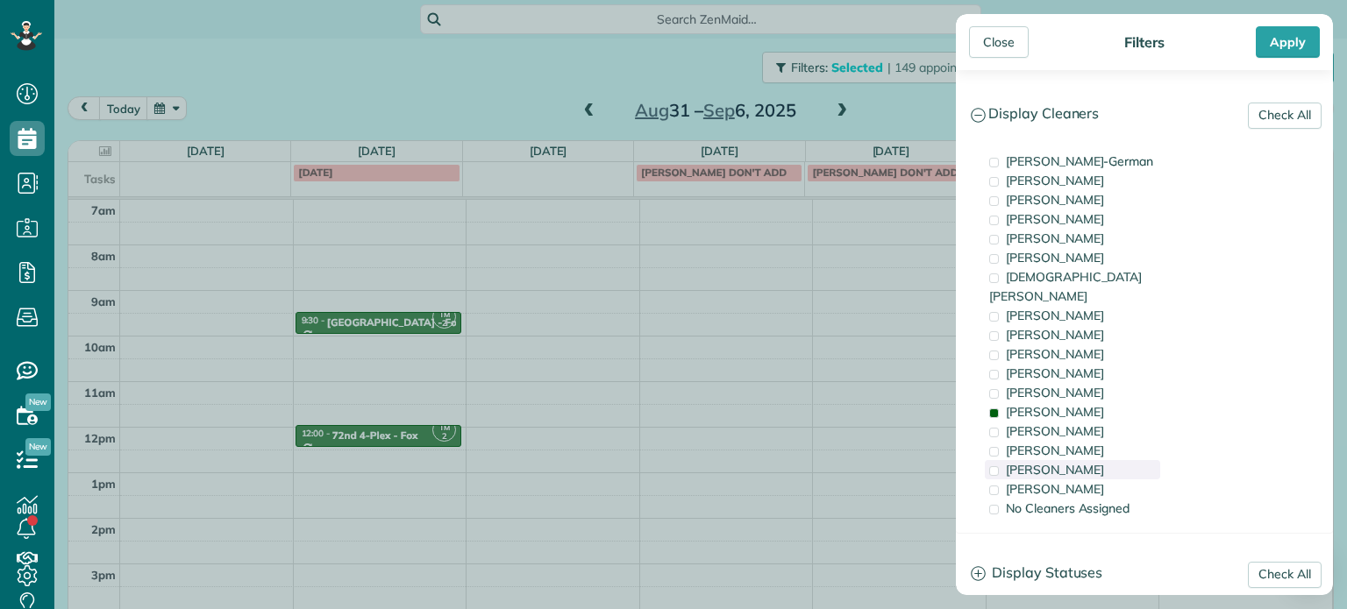
click at [1066, 462] on span "Laura Chavez" at bounding box center [1055, 470] width 98 height 16
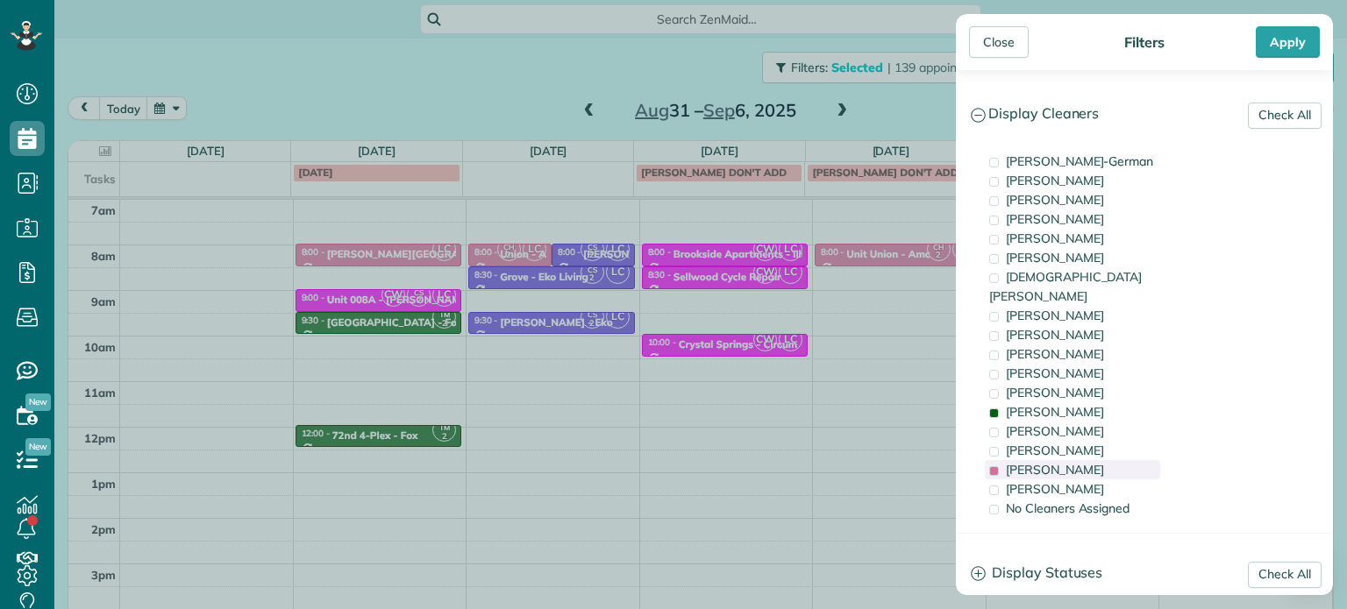
click at [1066, 462] on span "Laura Chavez" at bounding box center [1055, 470] width 98 height 16
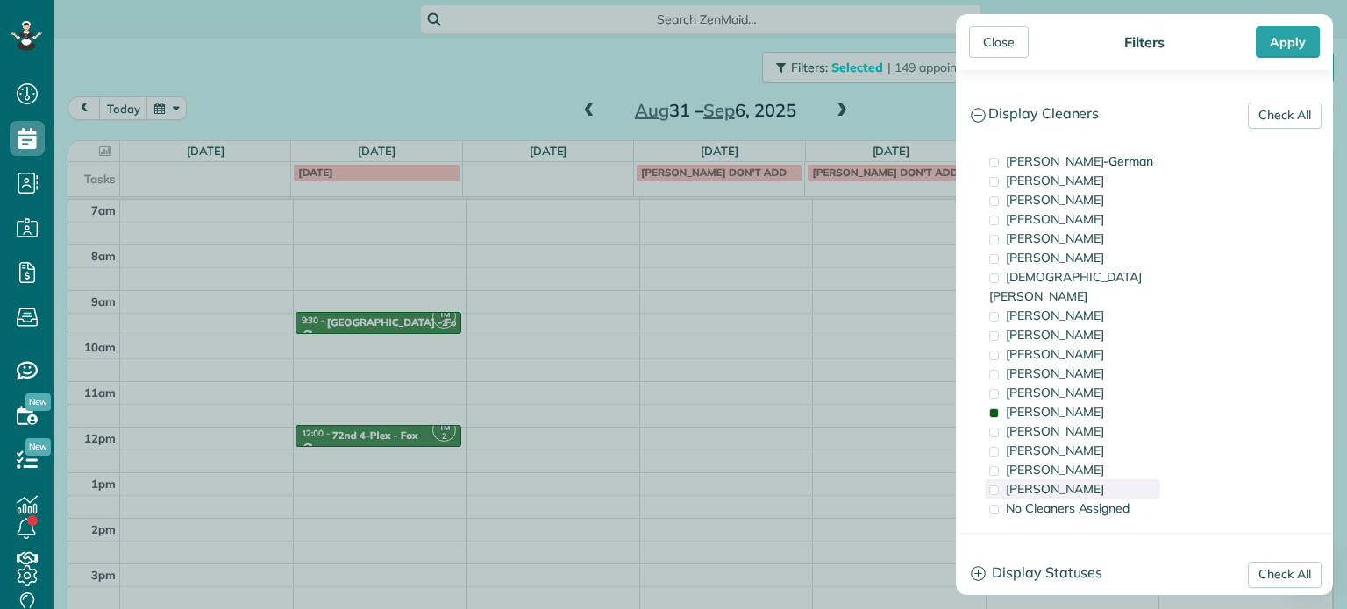
click at [1071, 481] on span "Cristina Sainz" at bounding box center [1055, 489] width 98 height 16
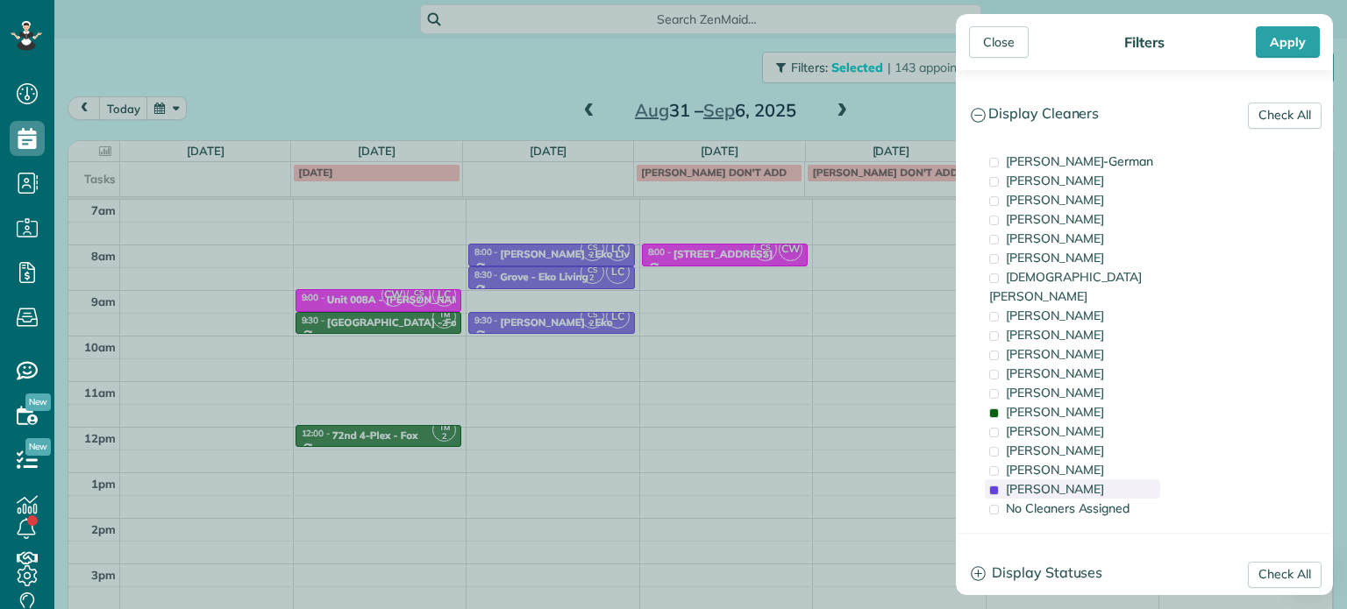
click at [1071, 481] on span "Cristina Sainz" at bounding box center [1055, 489] width 98 height 16
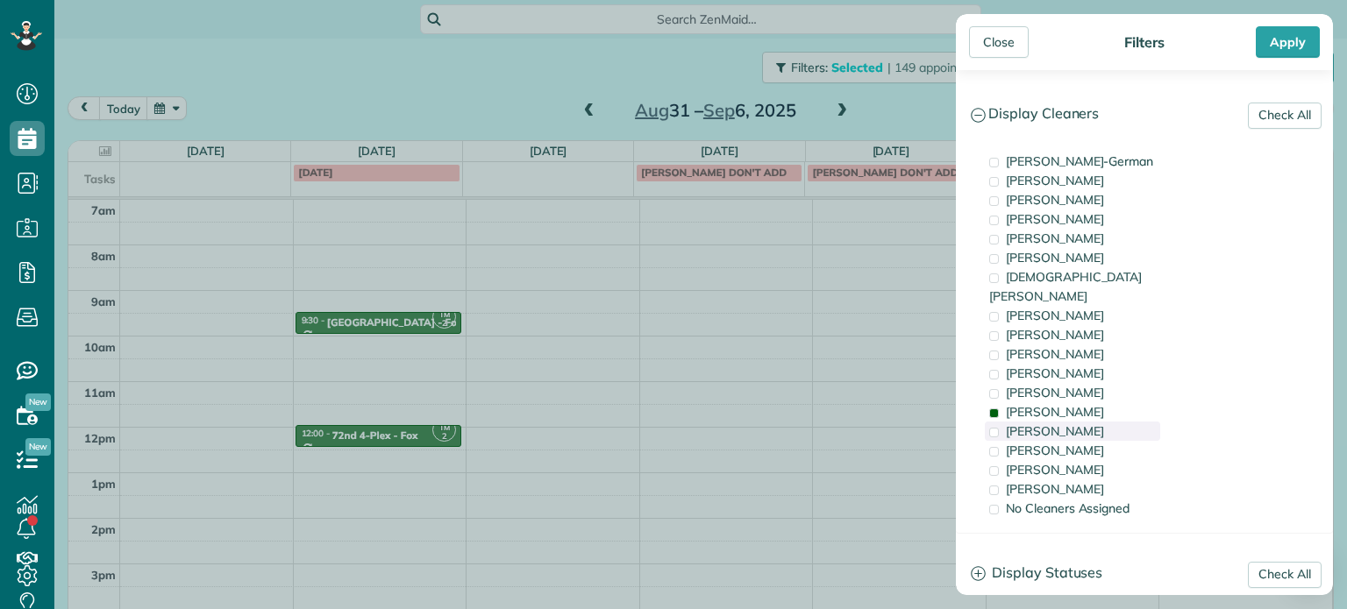
click at [1071, 422] on div "Tammi Rue" at bounding box center [1072, 431] width 175 height 19
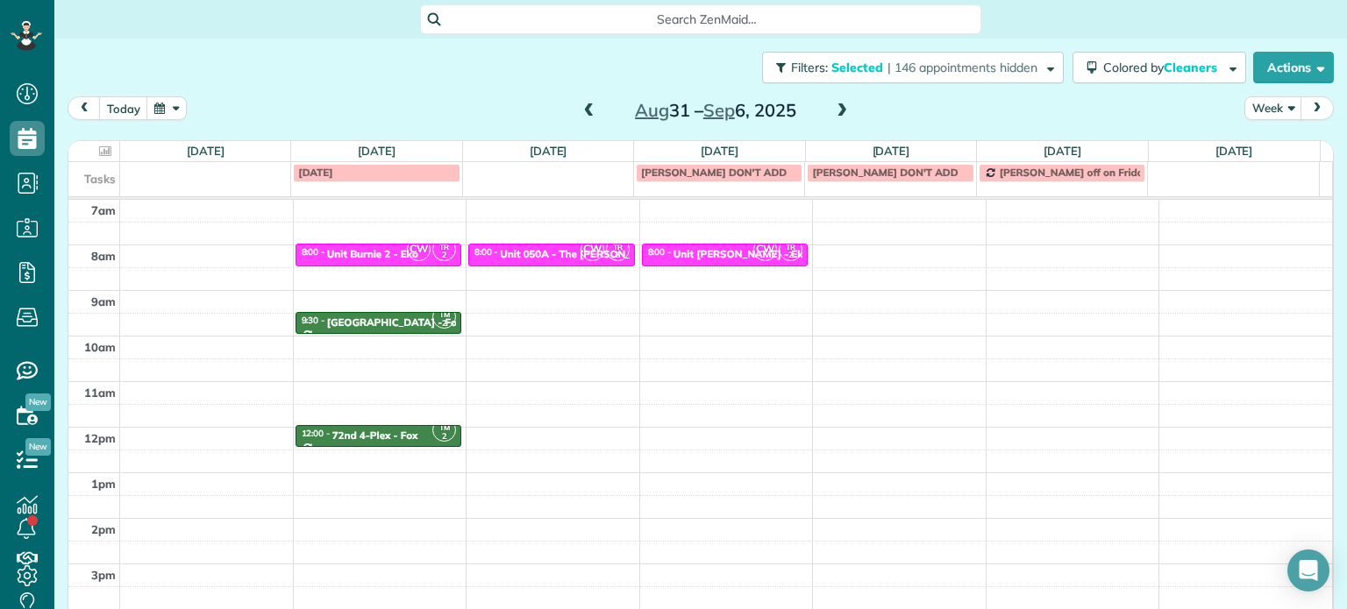
click at [409, 317] on div "Close Filters Apply Check All Display Cleaners Christina Wright-German Cassie F…" at bounding box center [673, 304] width 1347 height 609
click at [399, 317] on div "Murray Hill Manor Apartments - Fox" at bounding box center [394, 323] width 135 height 12
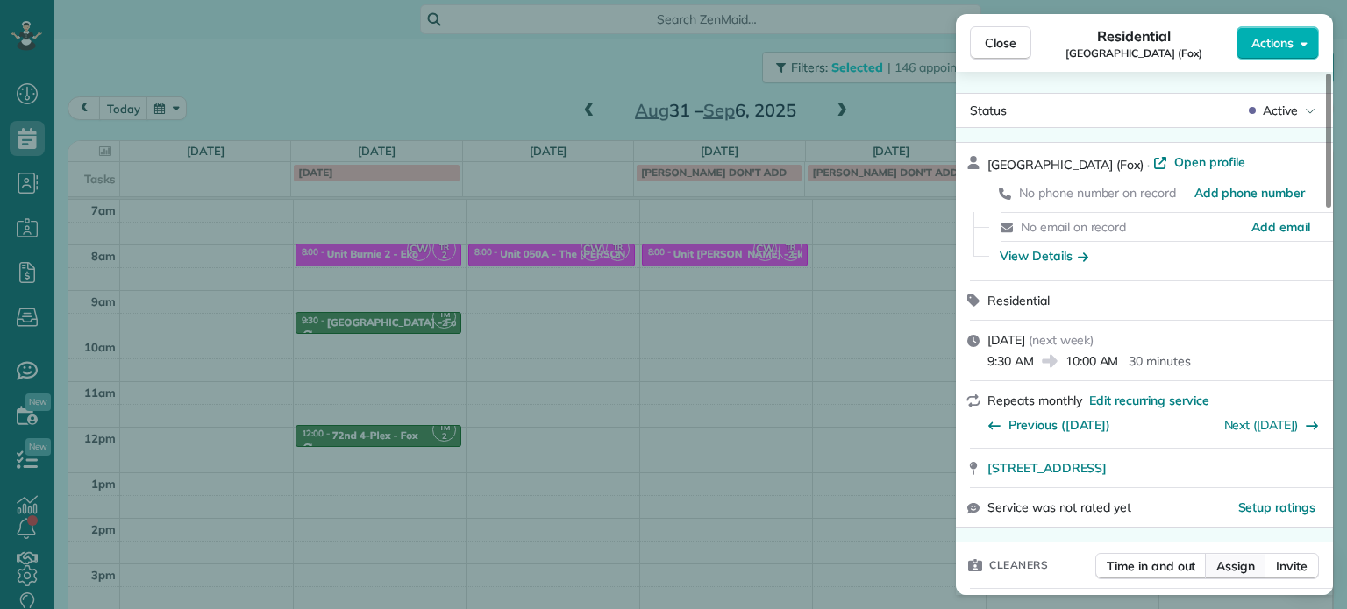
click at [1229, 578] on button "Assign" at bounding box center [1235, 566] width 61 height 26
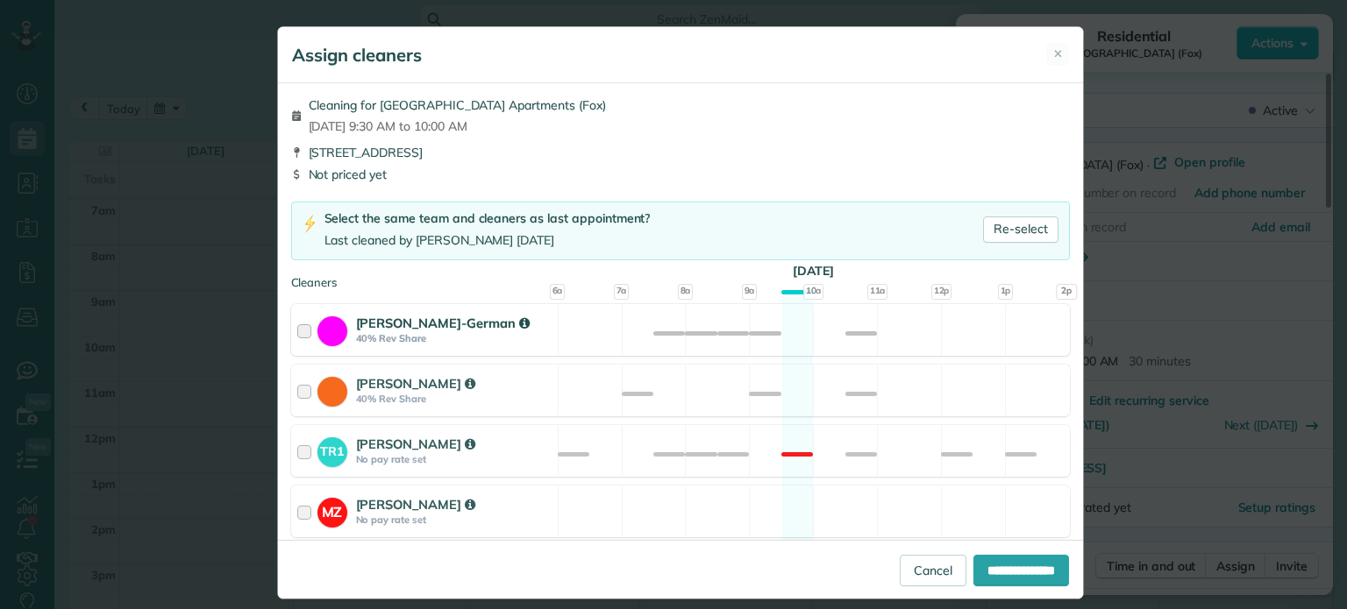
click at [634, 339] on div "Christina Wright-German 40% Rev Share Available" at bounding box center [680, 330] width 779 height 52
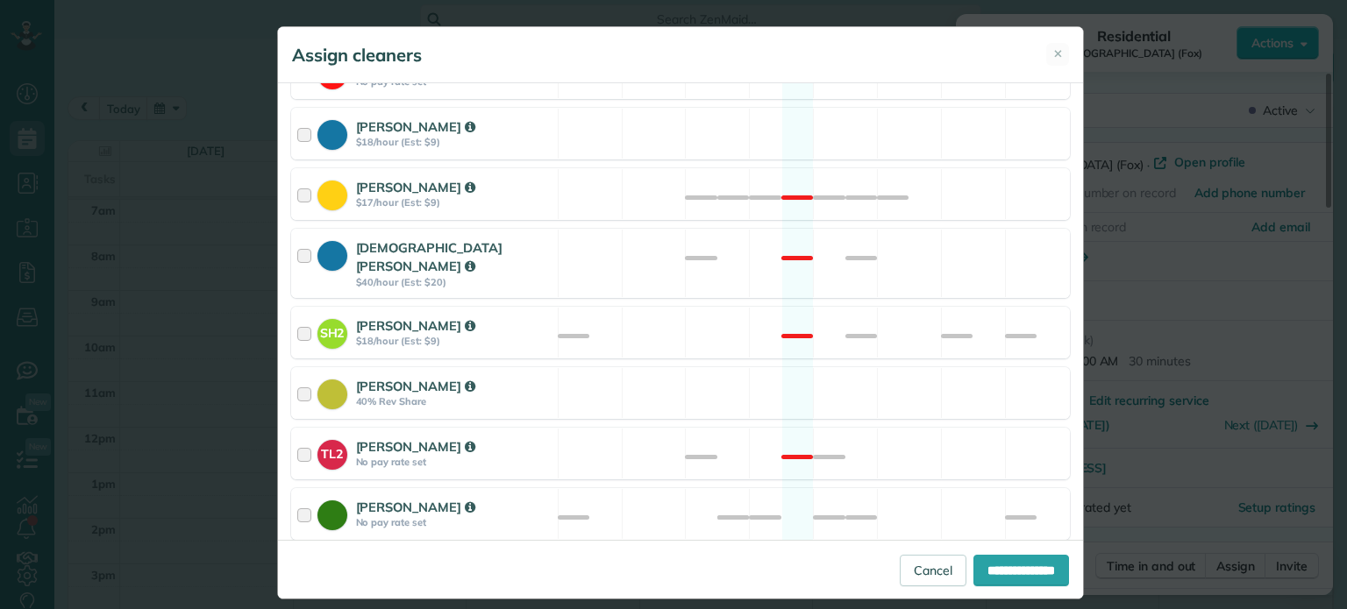
scroll to position [841, 0]
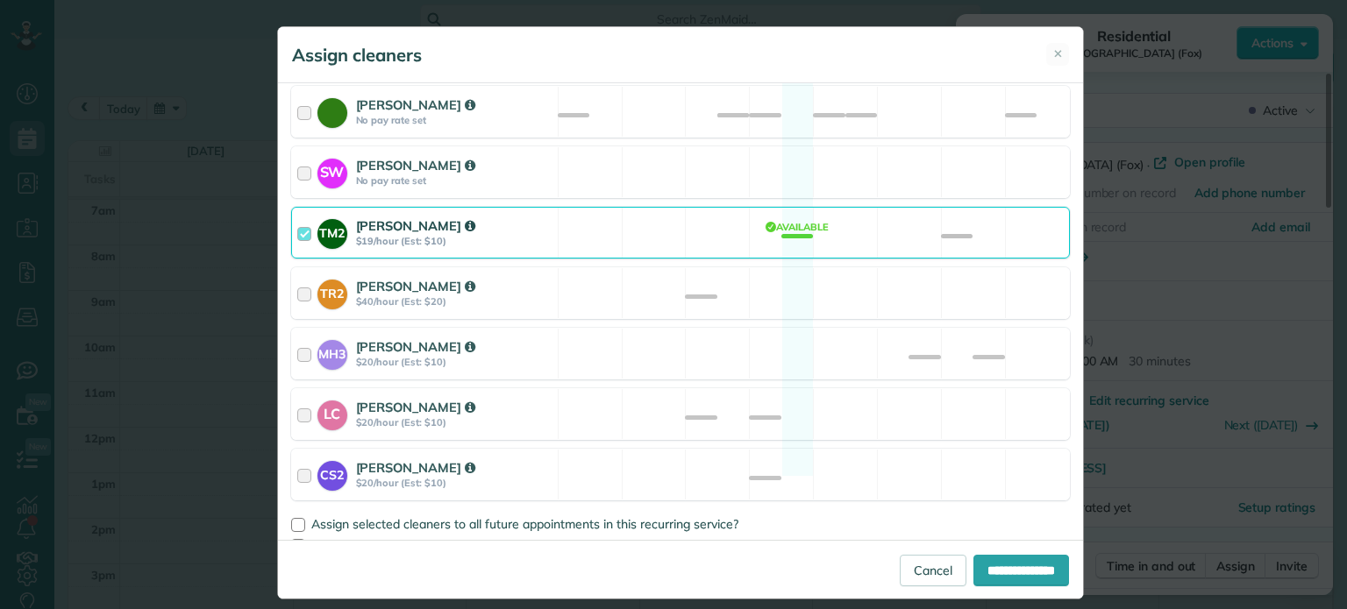
click at [645, 217] on div "TM2 Tammy McKinley $19/hour (Est: $10) Available" at bounding box center [680, 233] width 779 height 52
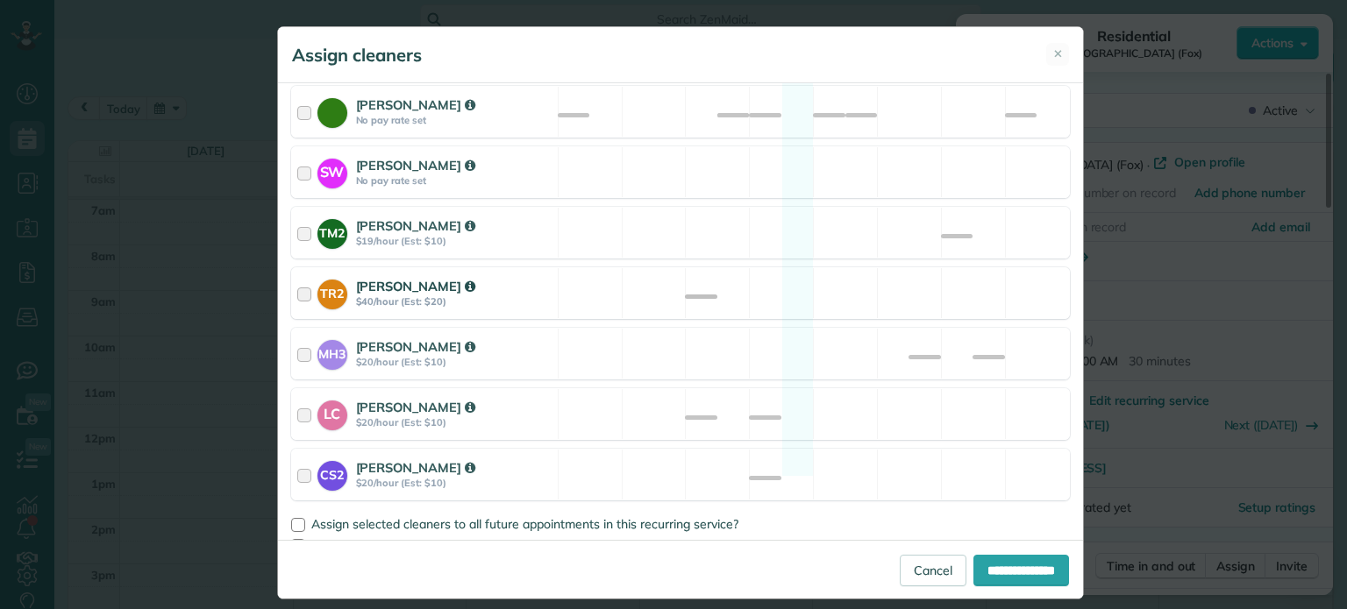
click at [659, 275] on div "TR2 Tammi Rue $40/hour (Est: $20) Available" at bounding box center [680, 293] width 779 height 52
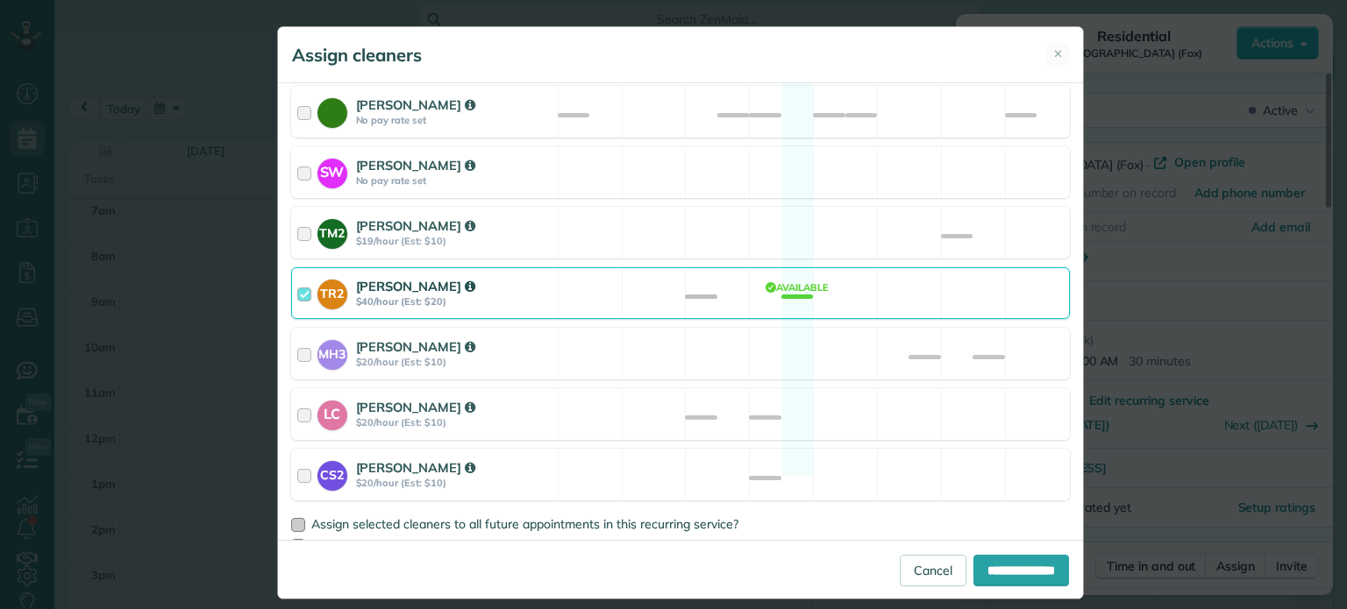
click at [622, 516] on span "Assign selected cleaners to all future appointments in this recurring service?" at bounding box center [524, 524] width 427 height 16
click at [973, 574] on input "**********" at bounding box center [1021, 571] width 96 height 32
type input "**********"
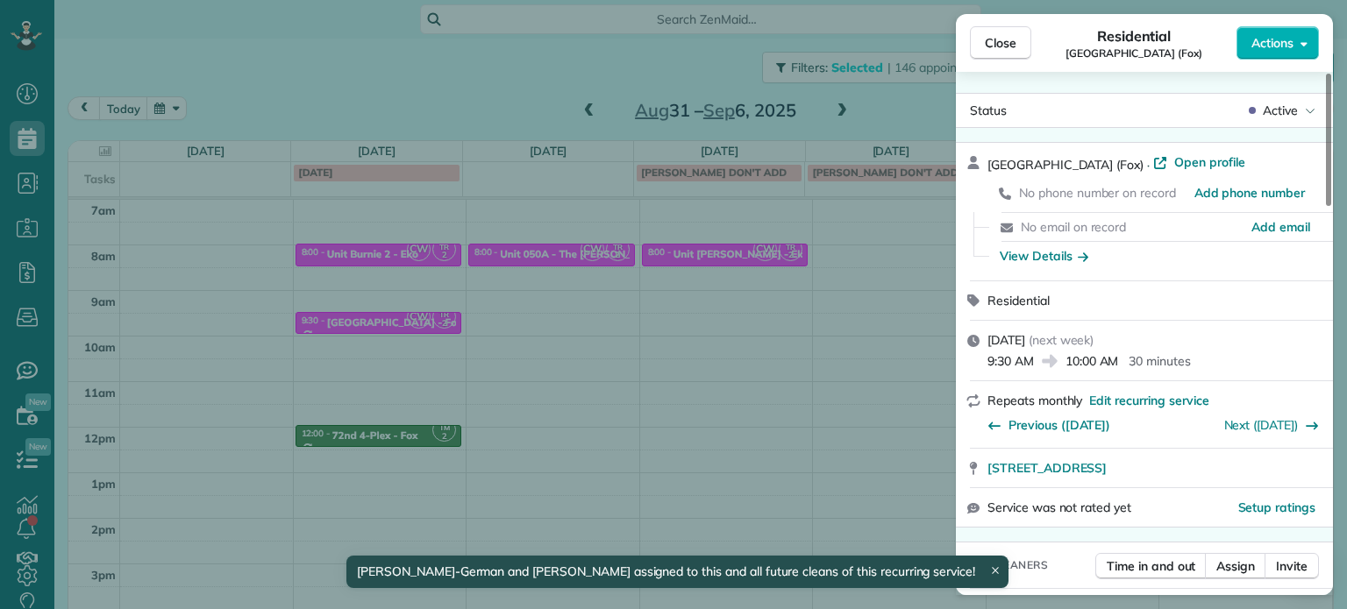
click at [402, 421] on div "Close Residential Murray Hill Manor Apartments (Fox) Actions Status Active Murr…" at bounding box center [673, 304] width 1347 height 609
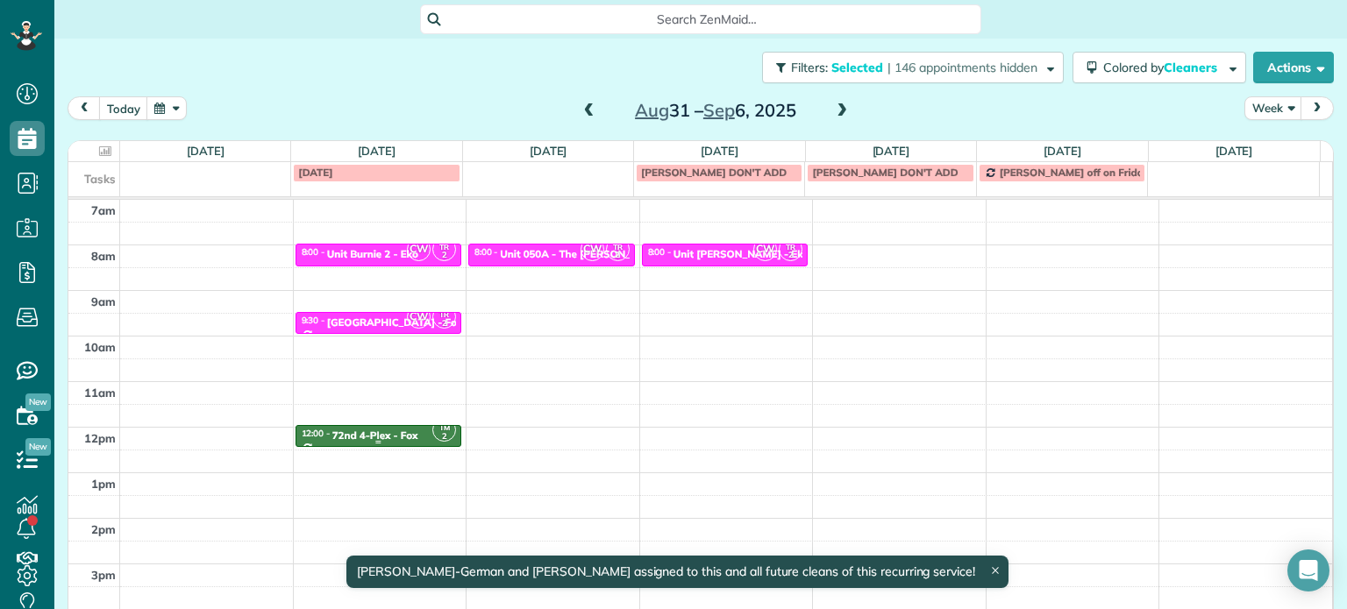
click at [409, 431] on div "72nd 4-Plex - Fox" at bounding box center [375, 436] width 86 height 12
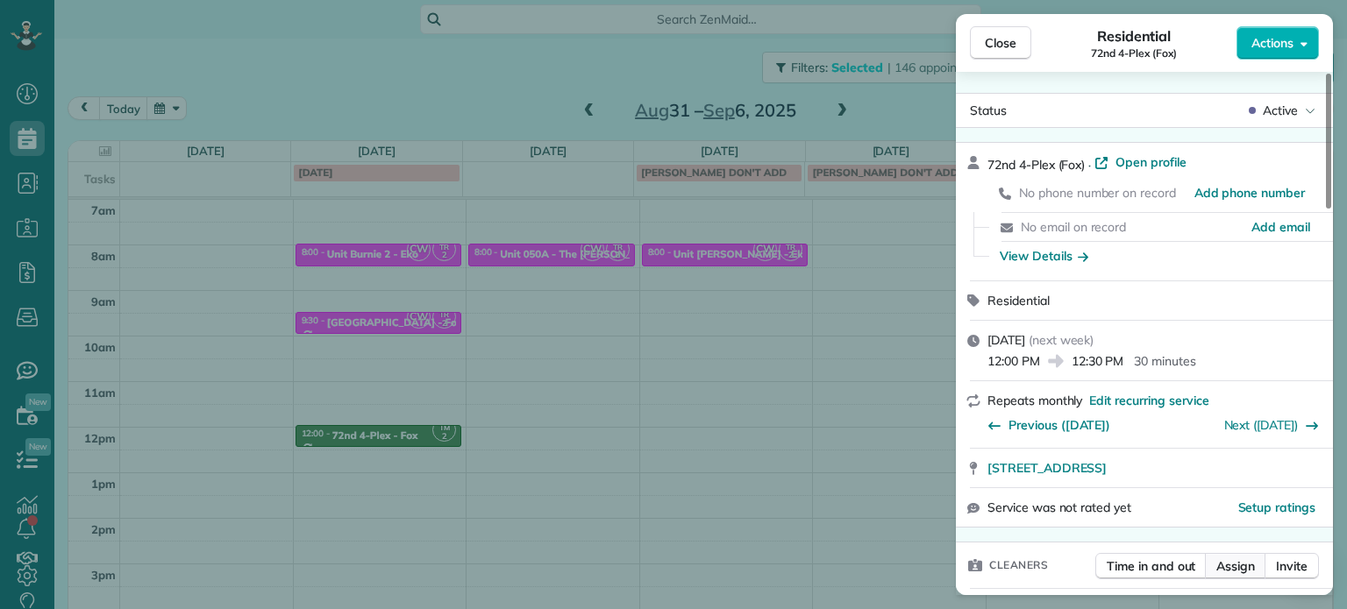
click at [1234, 574] on span "Assign" at bounding box center [1235, 567] width 39 height 18
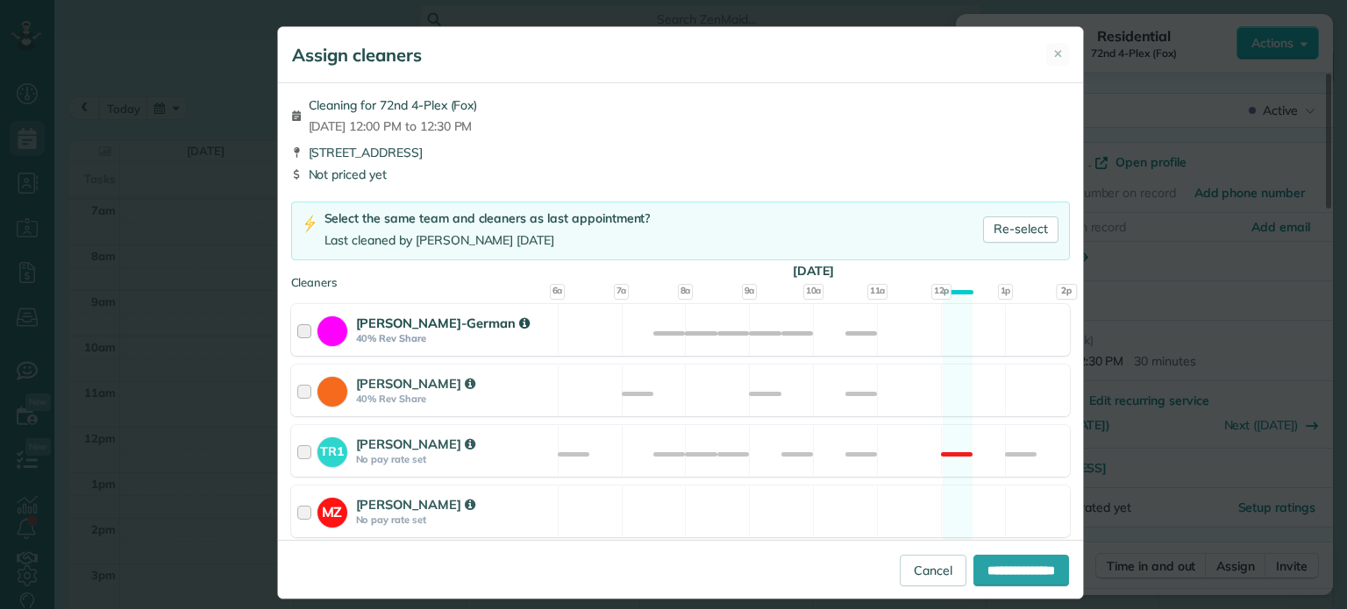
click at [712, 343] on div "Christina Wright-German 40% Rev Share Available" at bounding box center [680, 330] width 779 height 52
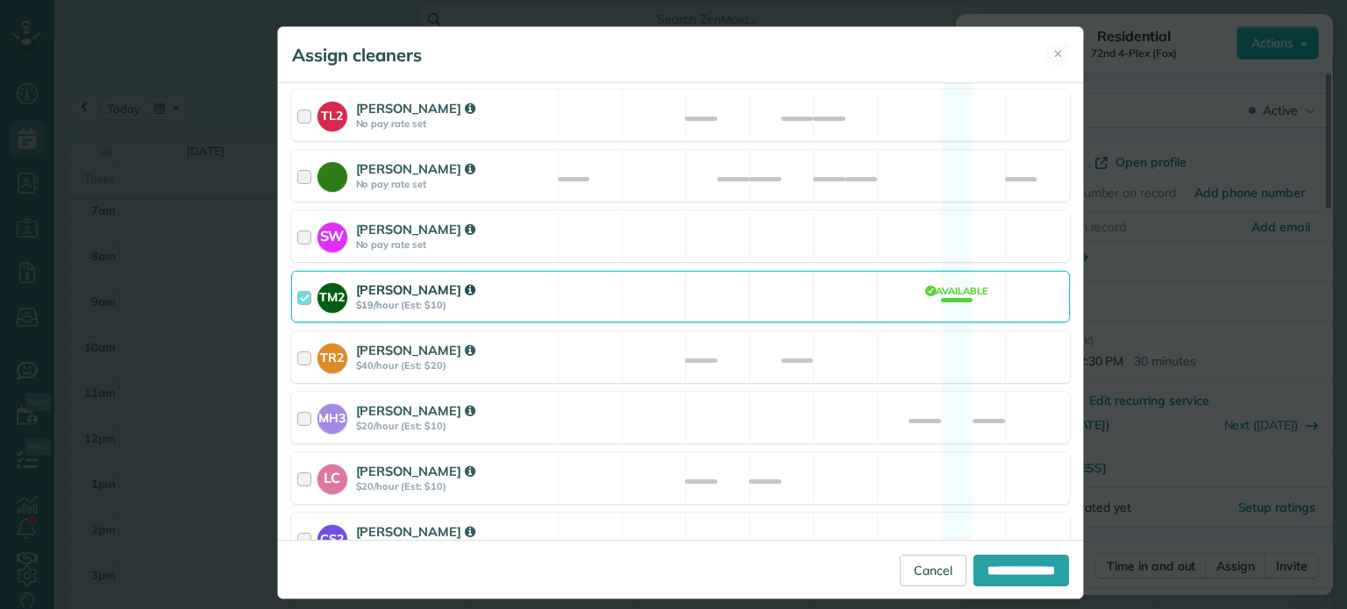
scroll to position [841, 0]
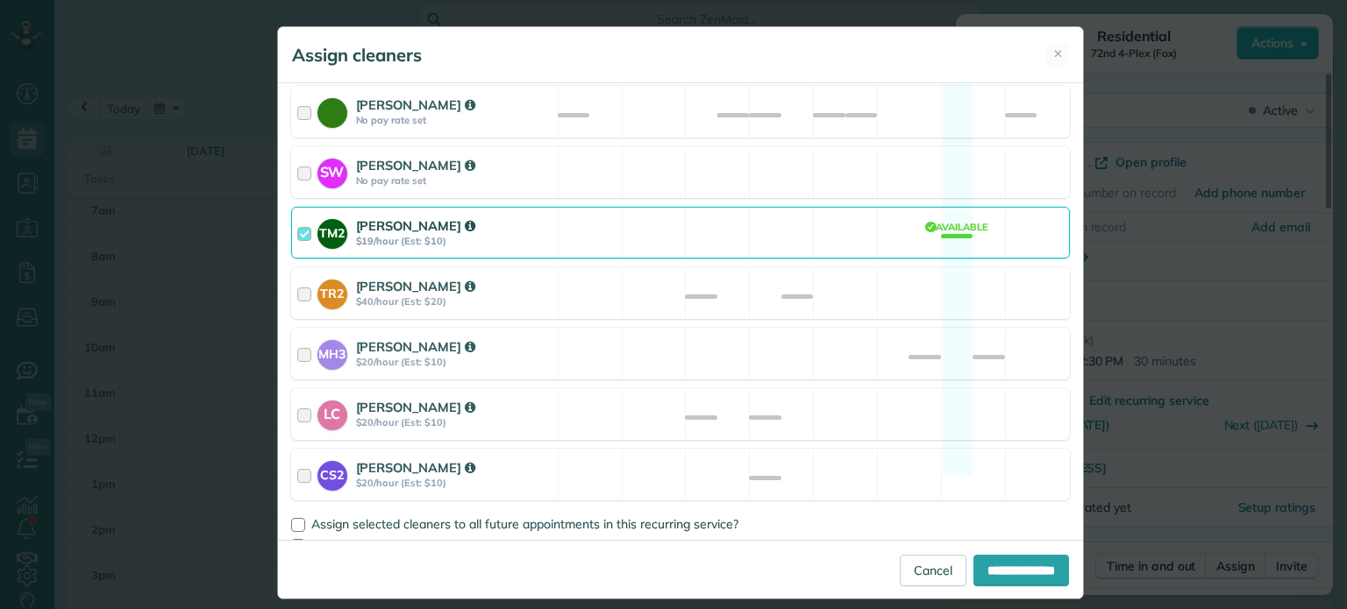
click at [680, 207] on div "TM2 Tammy McKinley $19/hour (Est: $10) Available" at bounding box center [680, 233] width 779 height 52
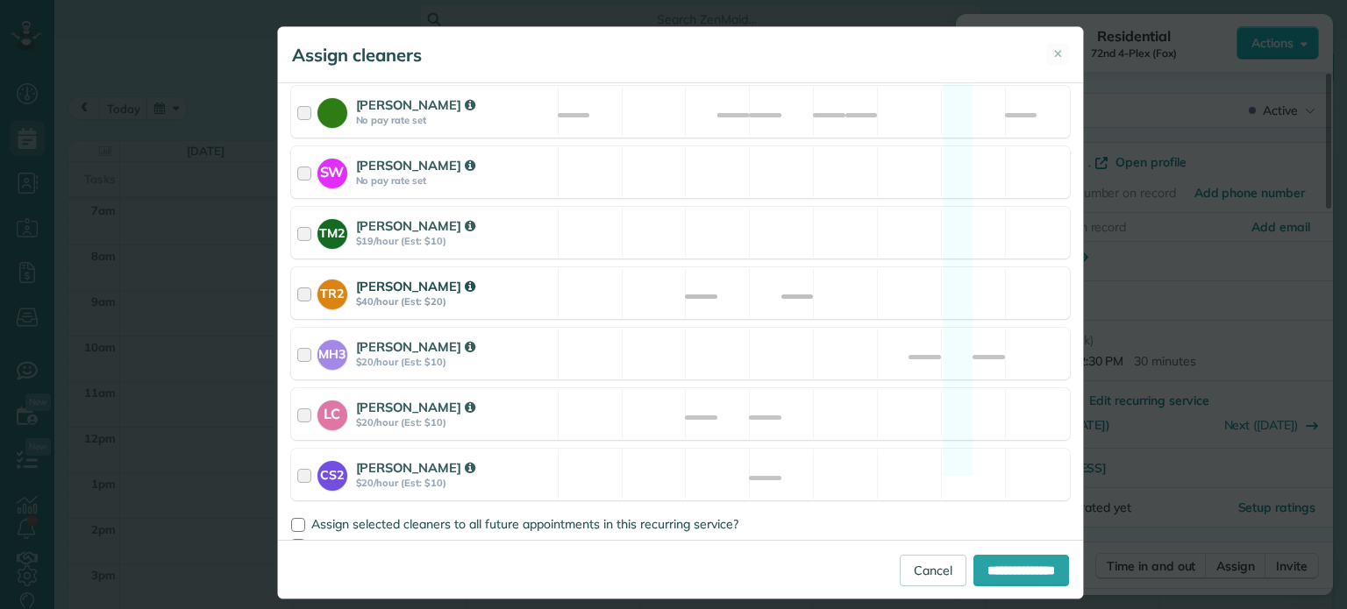
click at [680, 267] on div "TR2 Tammi Rue $40/hour (Est: $20) Available" at bounding box center [680, 293] width 779 height 52
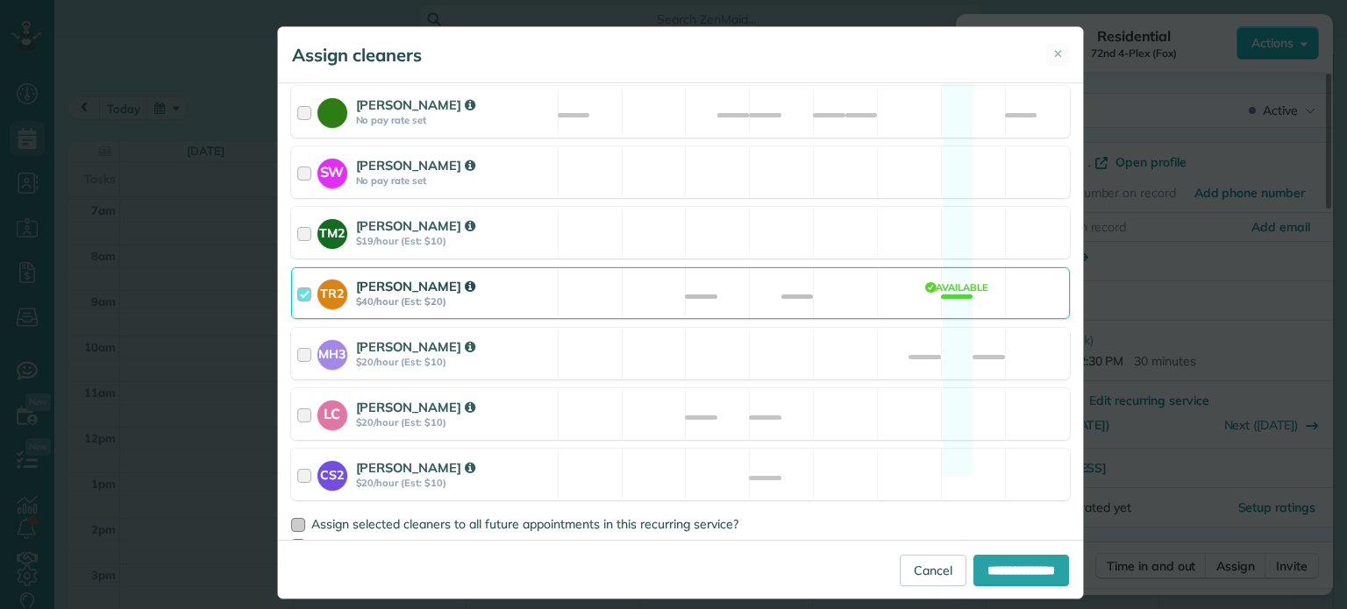
click at [660, 516] on span "Assign selected cleaners to all future appointments in this recurring service?" at bounding box center [524, 524] width 427 height 16
click at [973, 560] on input "**********" at bounding box center [1021, 571] width 96 height 32
type input "**********"
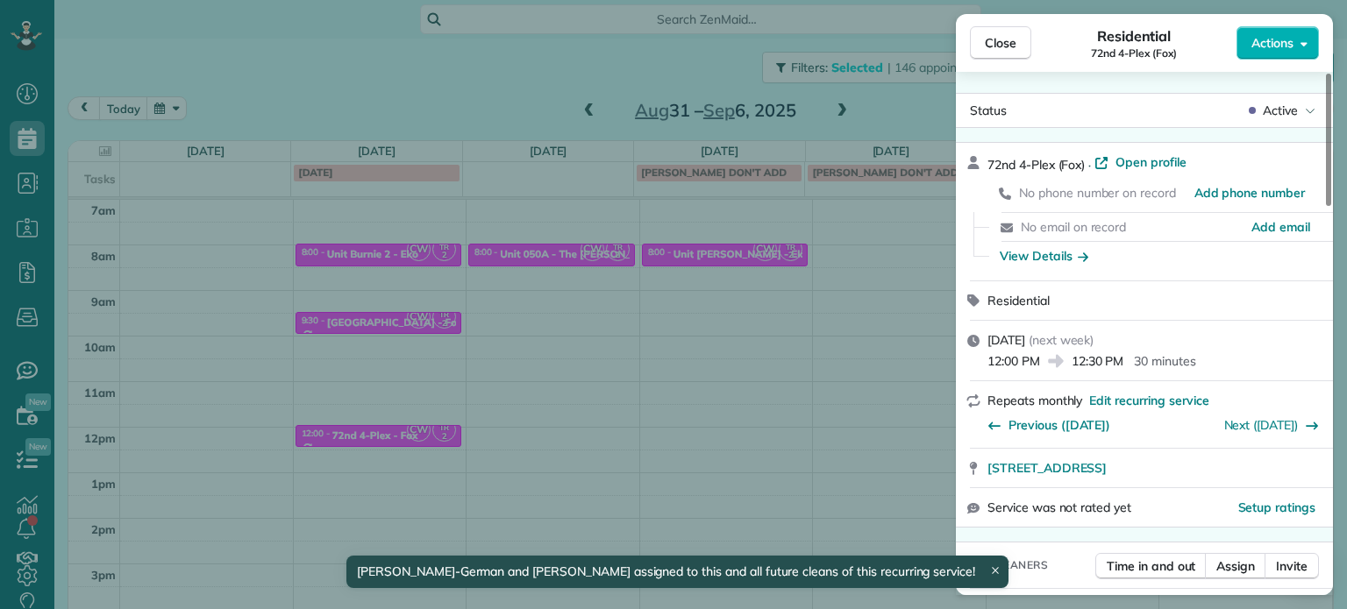
click at [668, 421] on div "Close Residential 72nd 4-Plex (Fox) Actions Status Active 72nd 4-Plex (Fox) · O…" at bounding box center [673, 304] width 1347 height 609
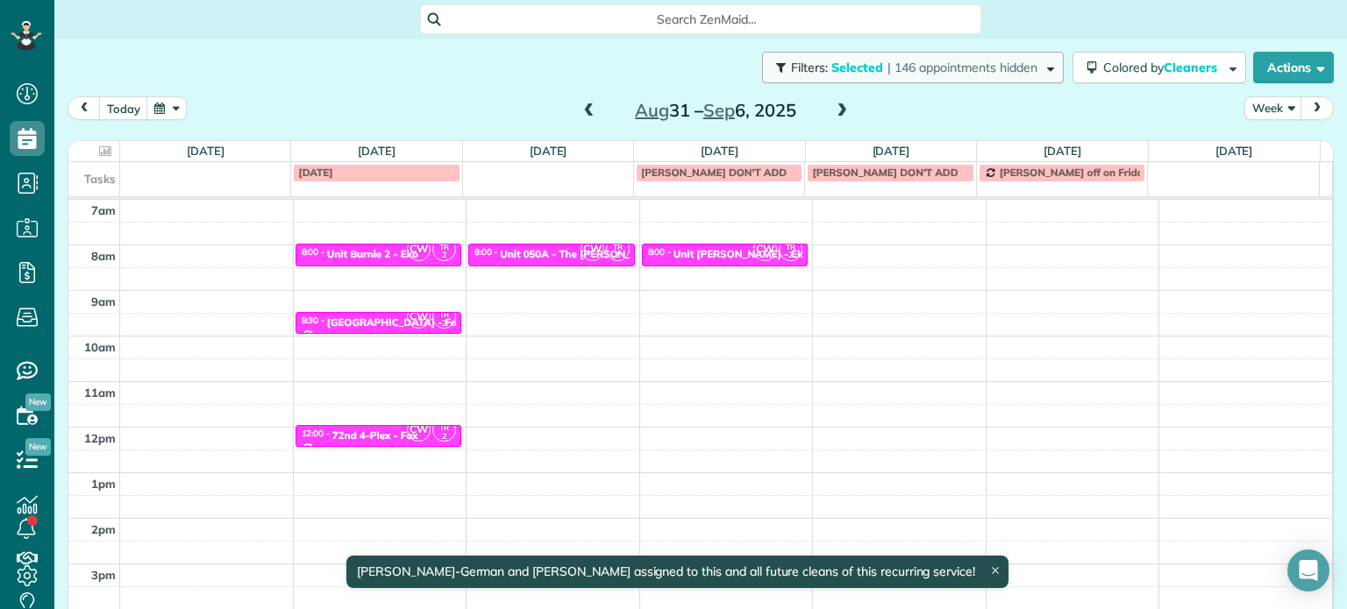
click at [903, 62] on span "| 146 appointments hidden" at bounding box center [962, 68] width 150 height 16
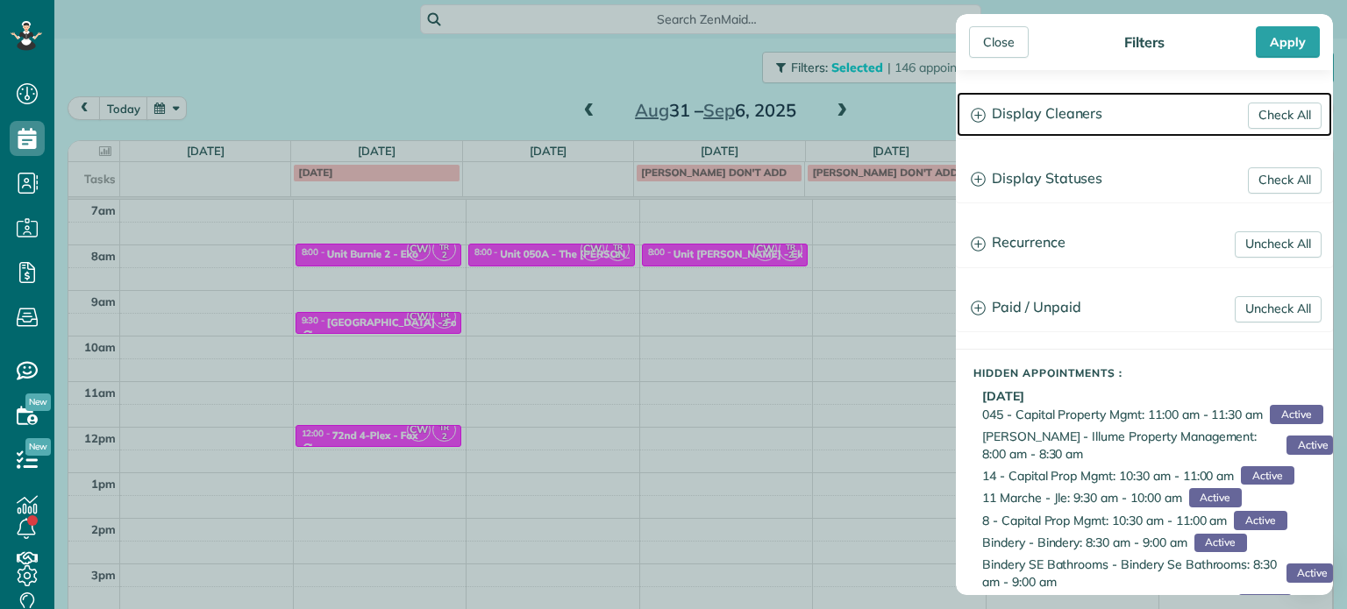
click at [1043, 120] on h3 "Display Cleaners" at bounding box center [1144, 114] width 375 height 45
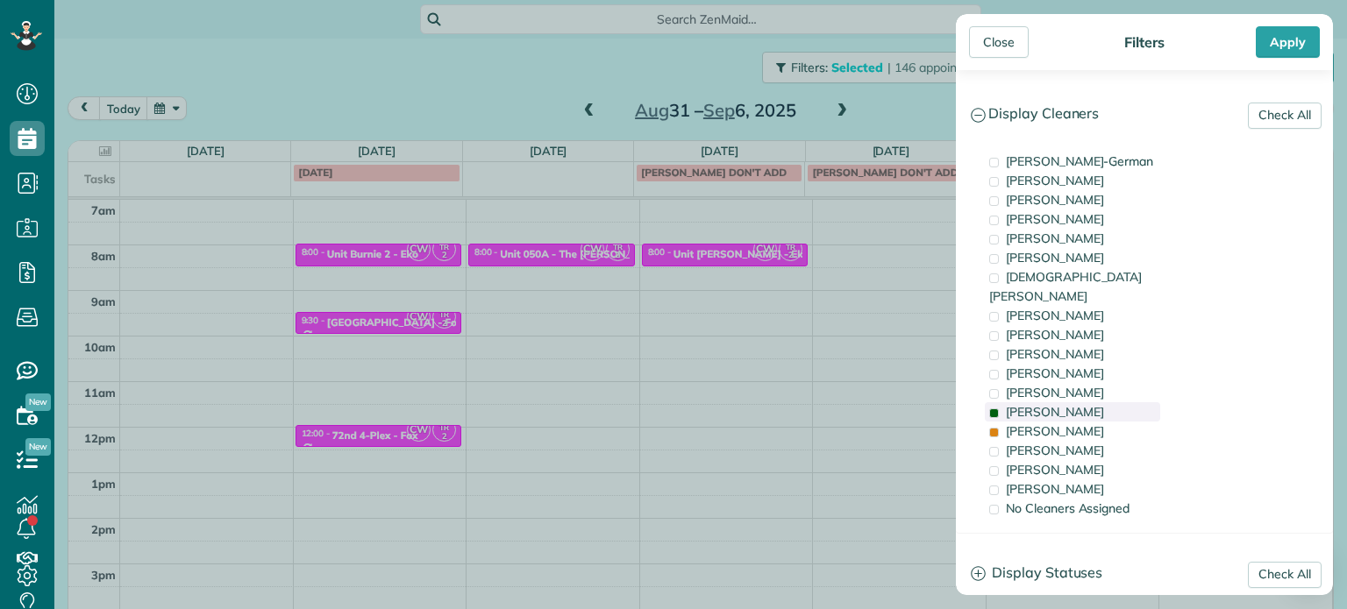
click at [1091, 404] on span "Tammy McKinley" at bounding box center [1055, 412] width 98 height 16
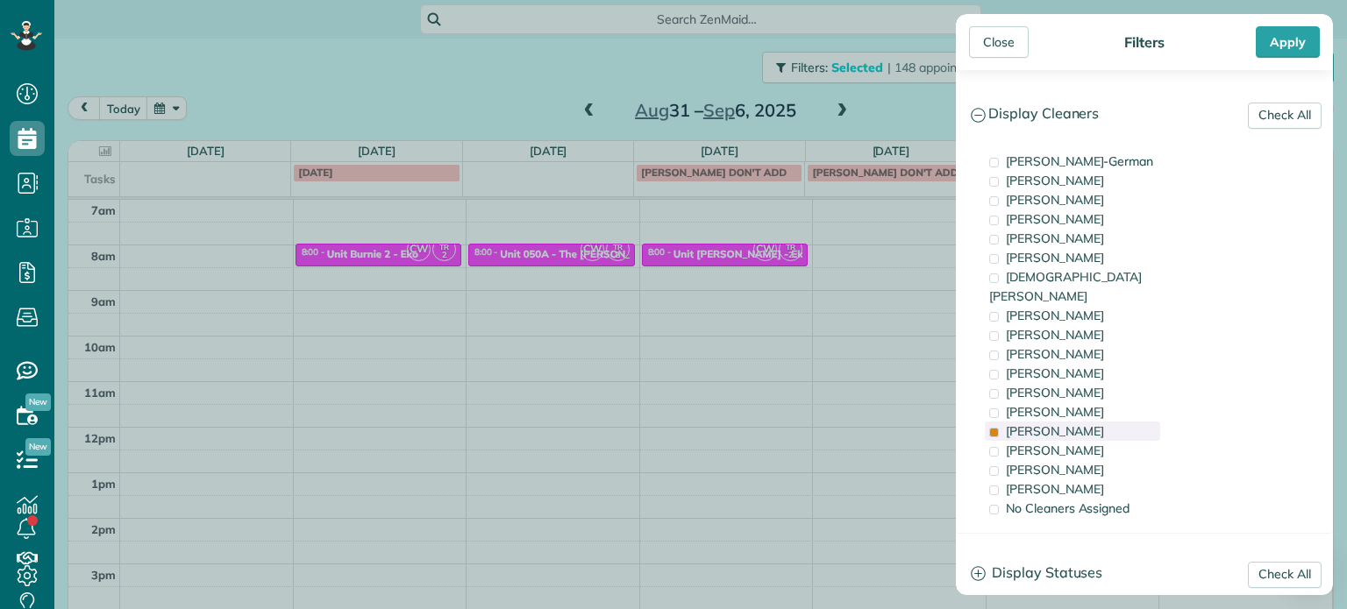
click at [1093, 422] on div "Tammi Rue" at bounding box center [1072, 431] width 175 height 19
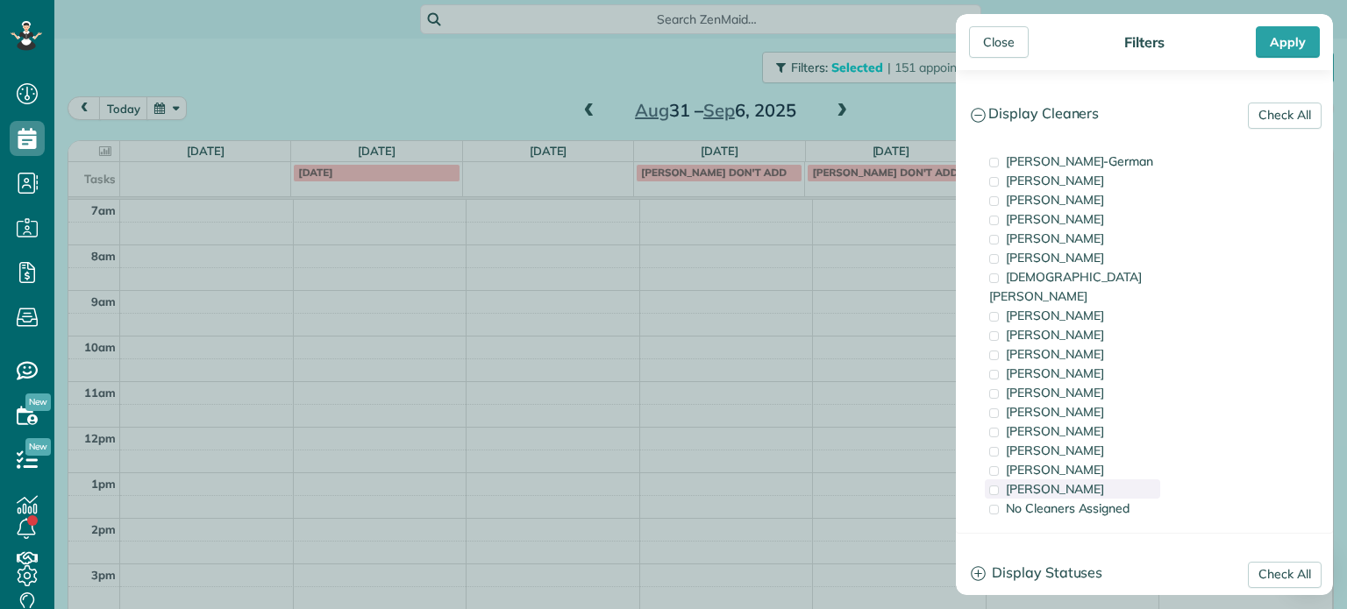
click at [1087, 480] on div "Cristina Sainz" at bounding box center [1072, 489] width 175 height 19
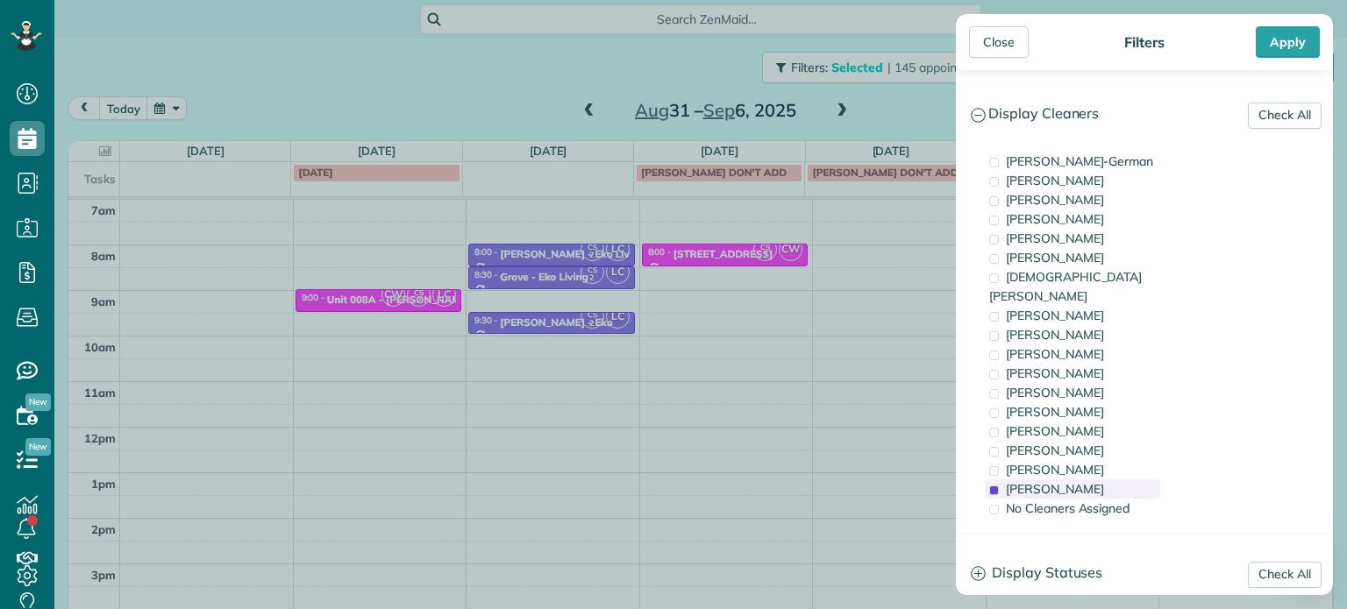
click at [1087, 480] on div "Cristina Sainz" at bounding box center [1072, 489] width 175 height 19
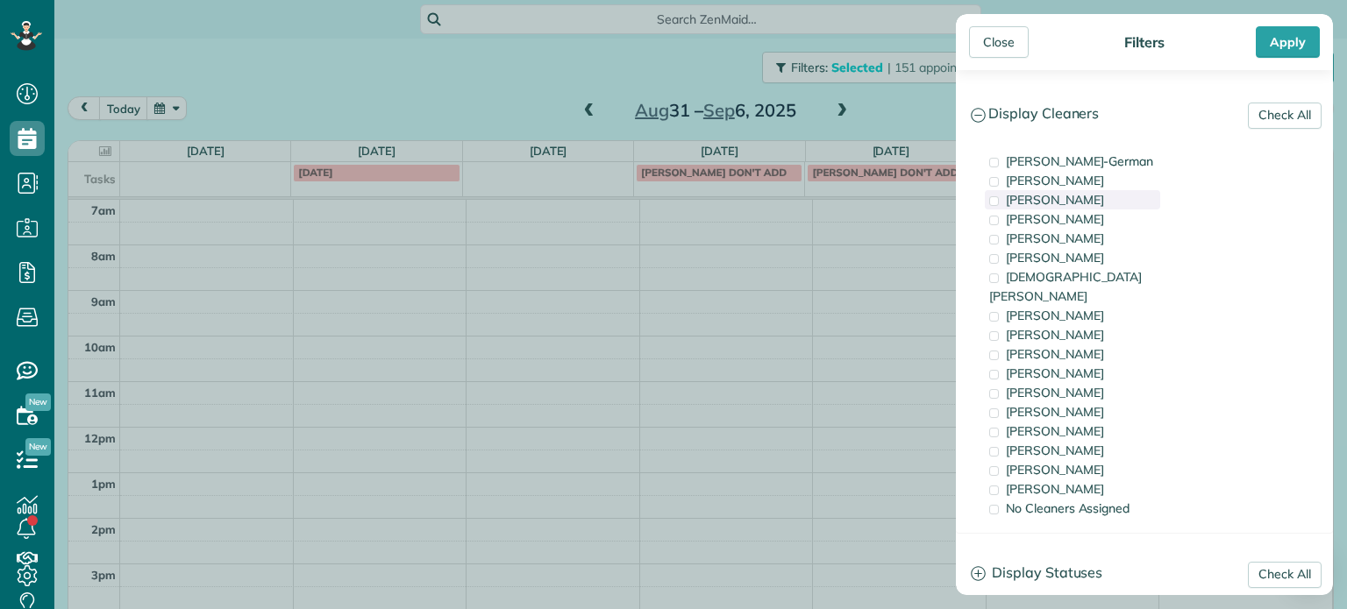
click at [1052, 193] on span "Tawnya Reynolds" at bounding box center [1055, 200] width 98 height 16
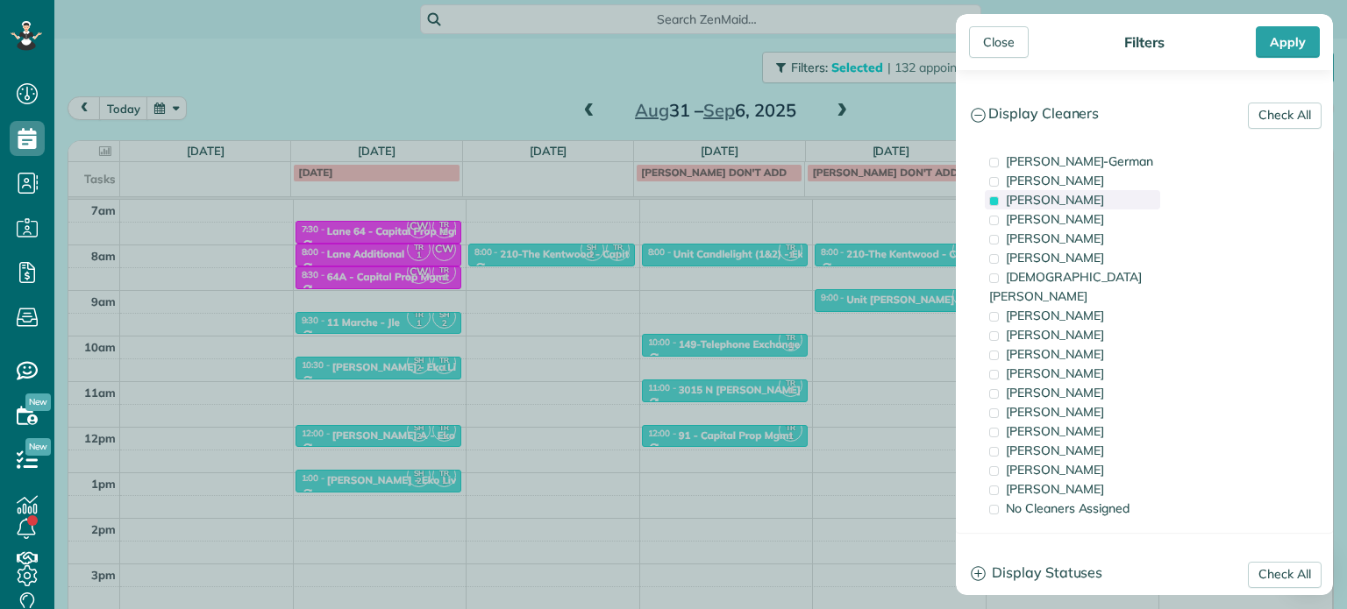
click at [1052, 193] on span "Tawnya Reynolds" at bounding box center [1055, 200] width 98 height 16
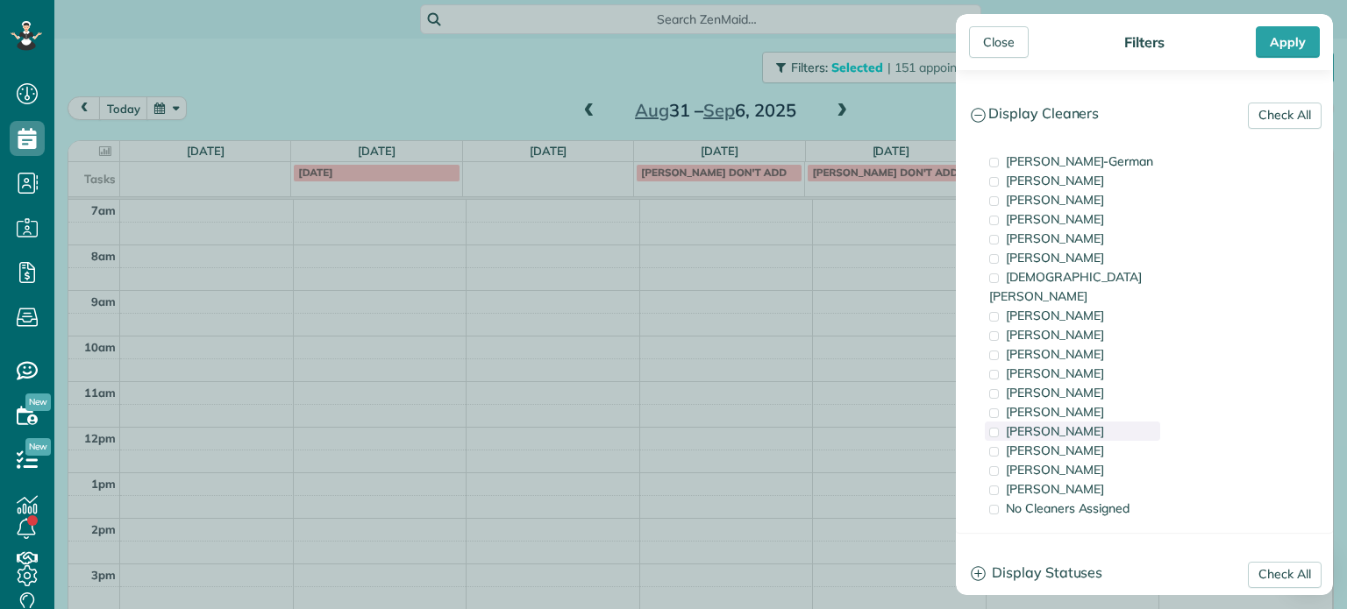
click at [1060, 424] on span "Tammi Rue" at bounding box center [1055, 432] width 98 height 16
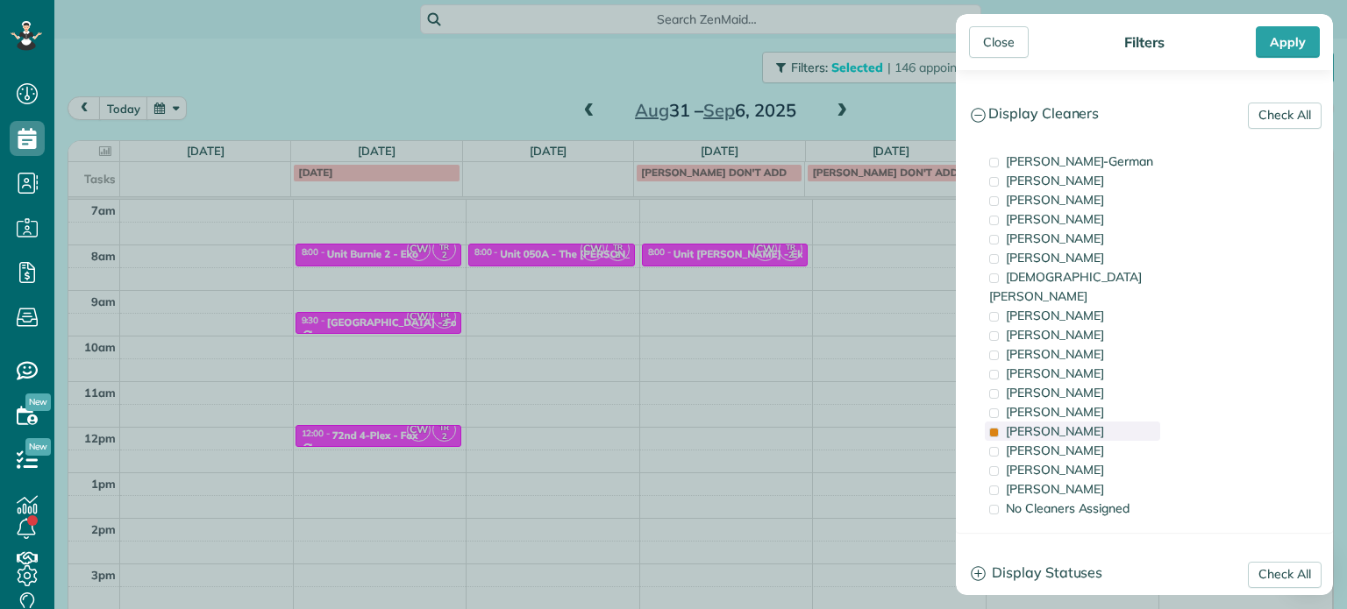
click at [1060, 424] on span "Tammi Rue" at bounding box center [1055, 432] width 98 height 16
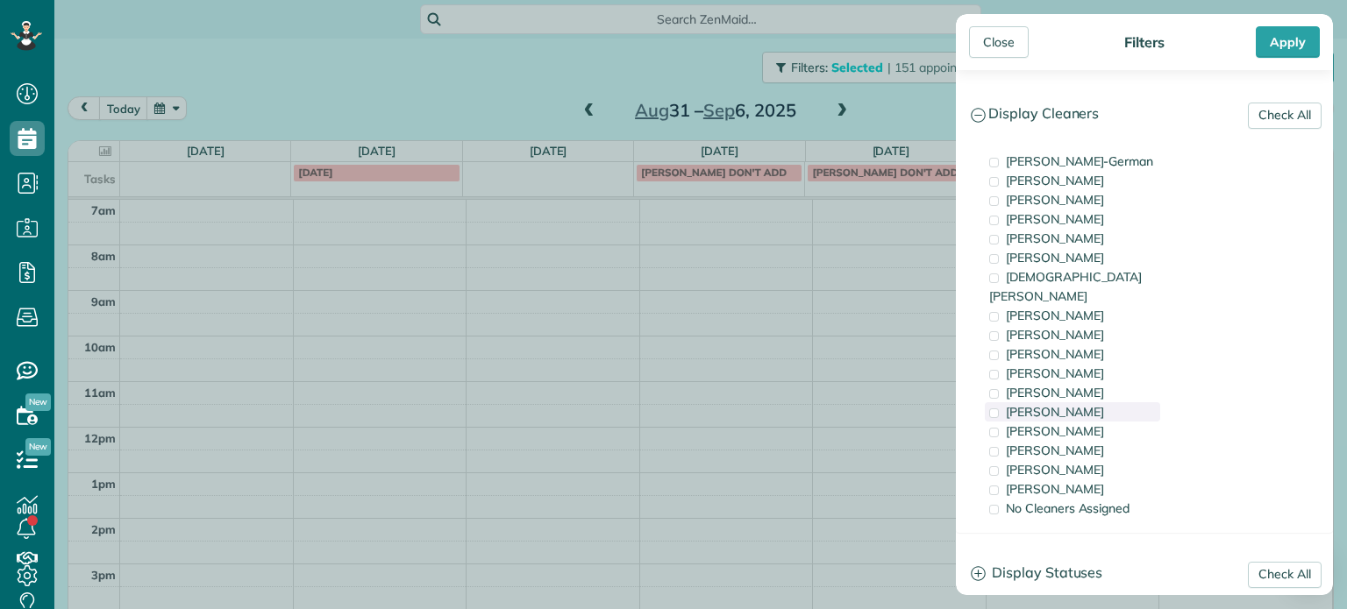
click at [1059, 404] on span "Tammy McKinley" at bounding box center [1055, 412] width 98 height 16
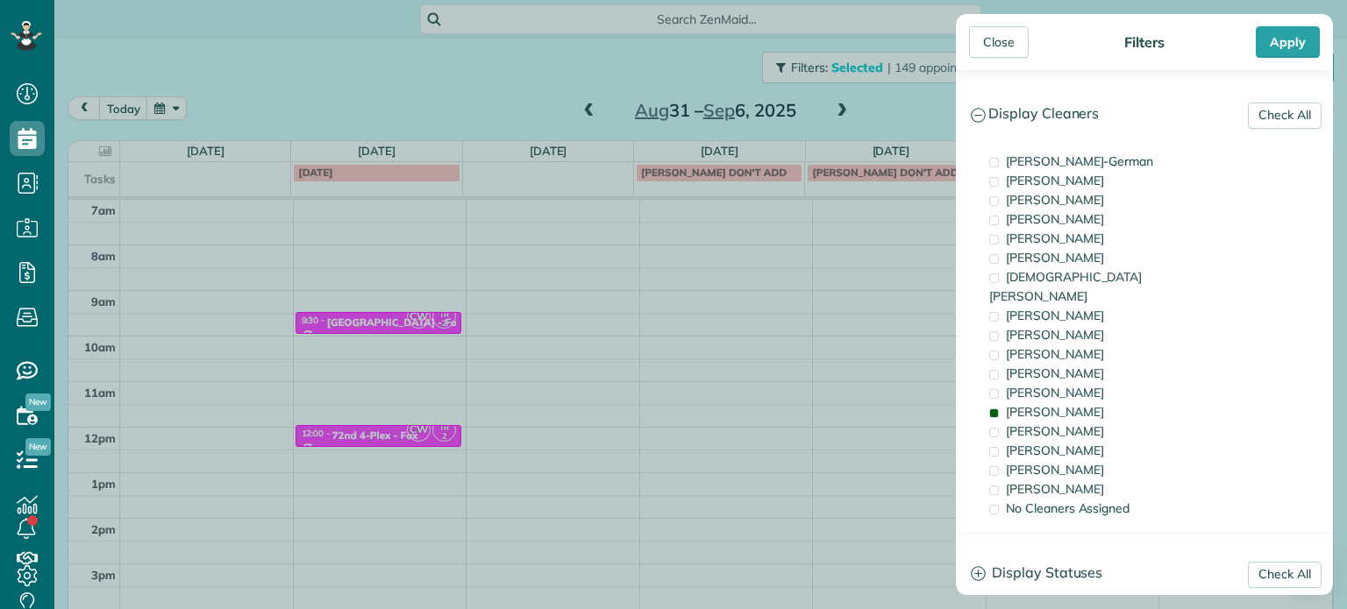
click at [894, 341] on div "Close Filters Apply Check All Display Cleaners Christina Wright-German Cassie F…" at bounding box center [673, 304] width 1347 height 609
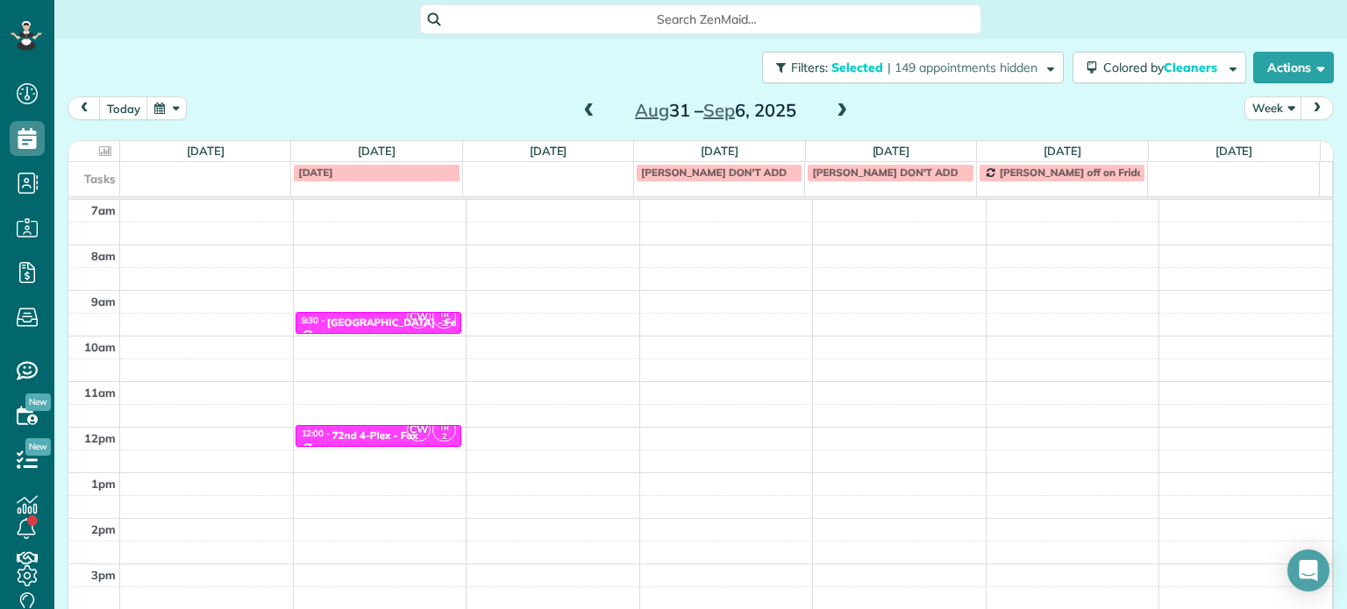
click at [832, 107] on span at bounding box center [841, 111] width 19 height 16
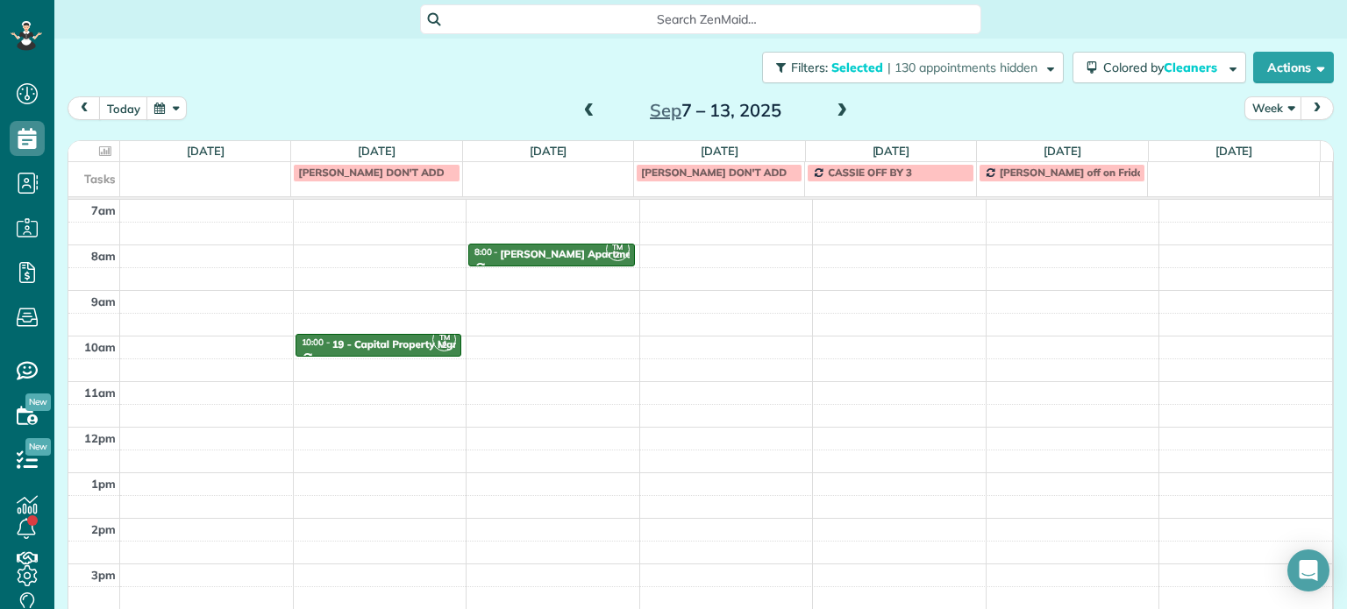
click at [587, 104] on span at bounding box center [589, 111] width 19 height 16
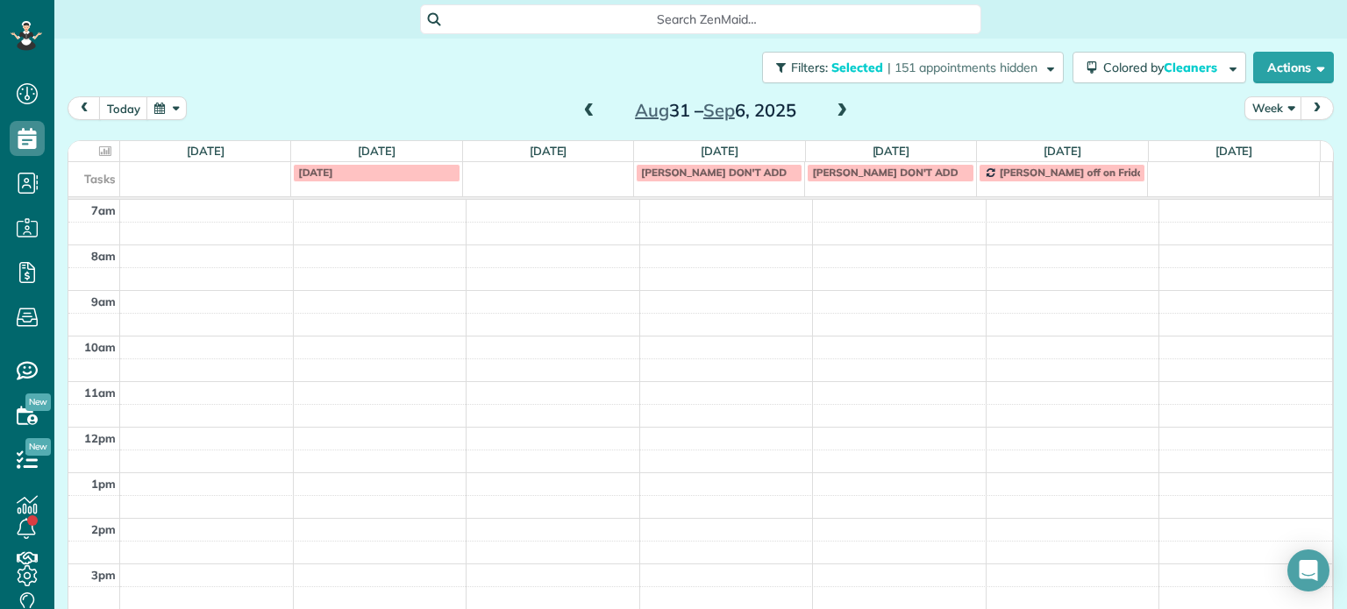
click at [832, 108] on span at bounding box center [841, 111] width 19 height 16
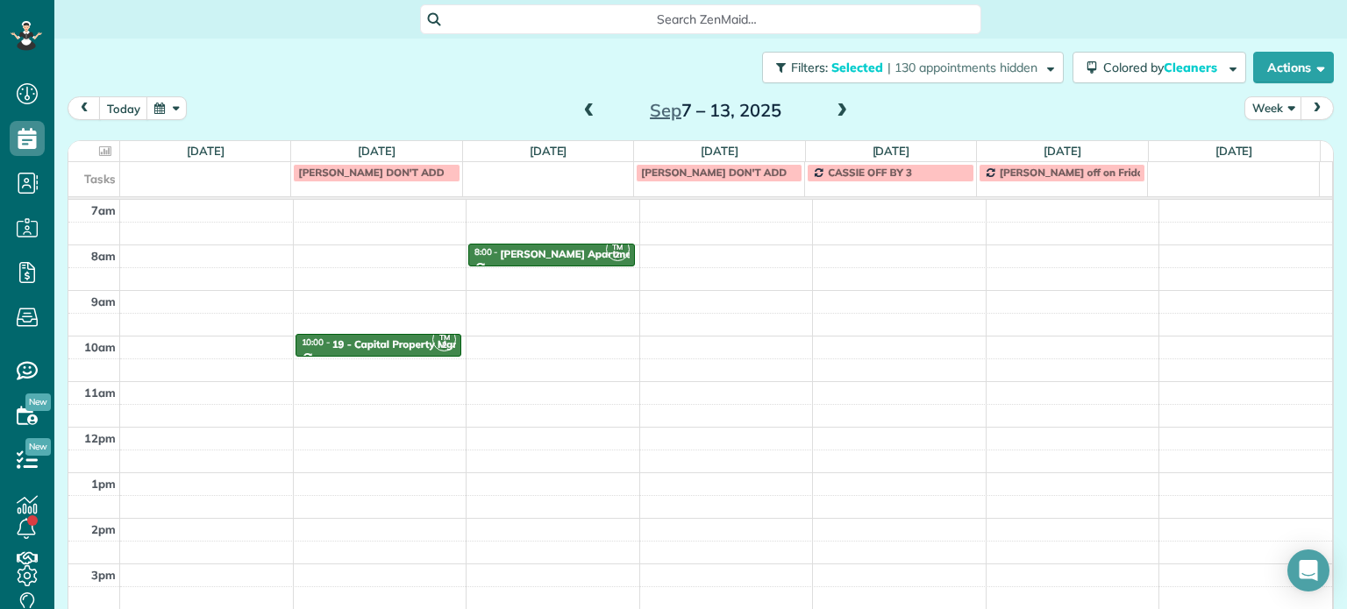
click at [832, 108] on span at bounding box center [841, 111] width 19 height 16
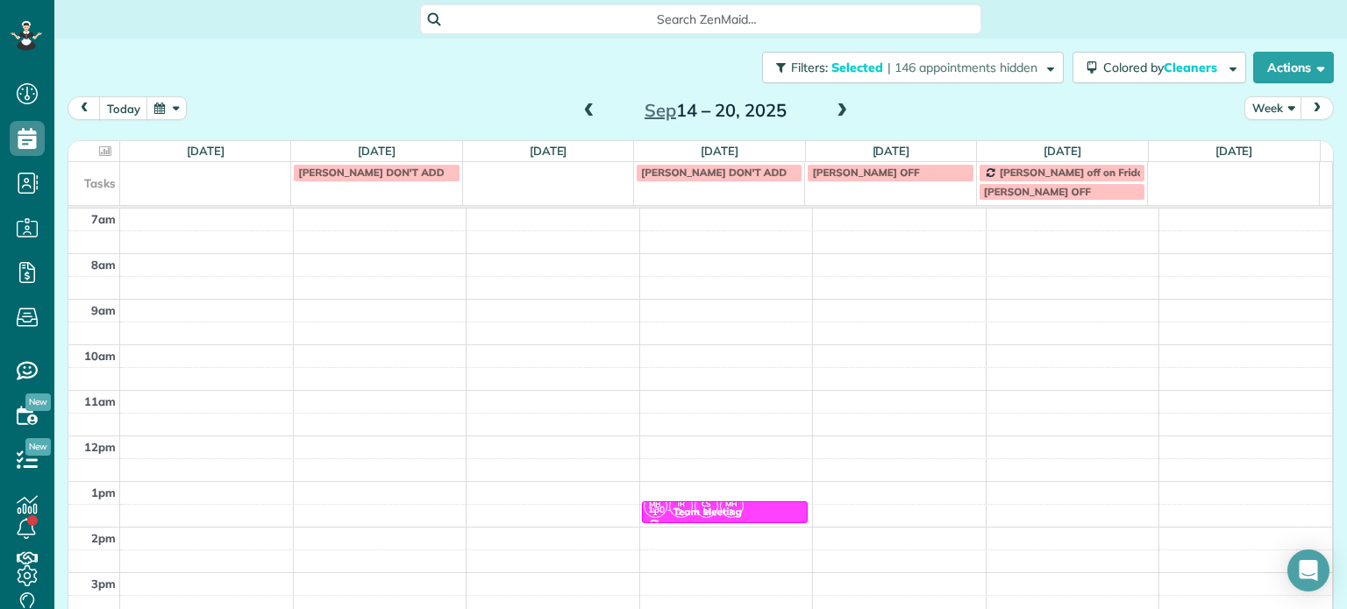
click at [582, 111] on span at bounding box center [589, 111] width 19 height 16
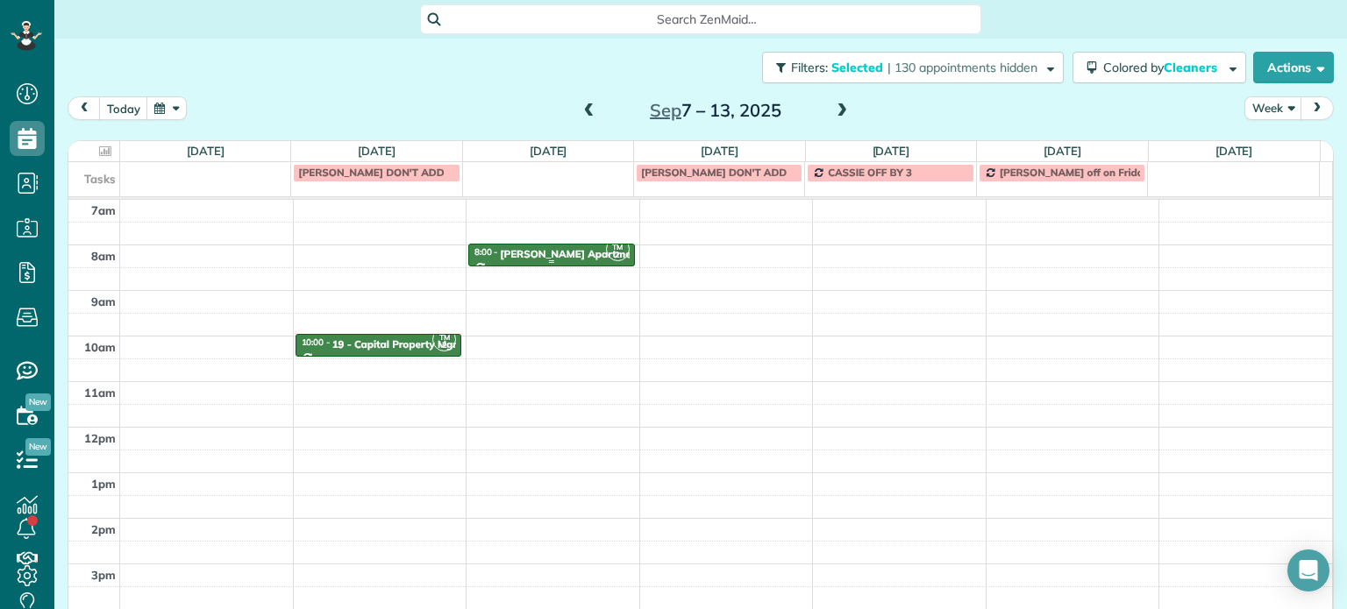
click at [568, 255] on div "Sherry Lane Apartments Laundry Room - Fox" at bounding box center [623, 254] width 247 height 12
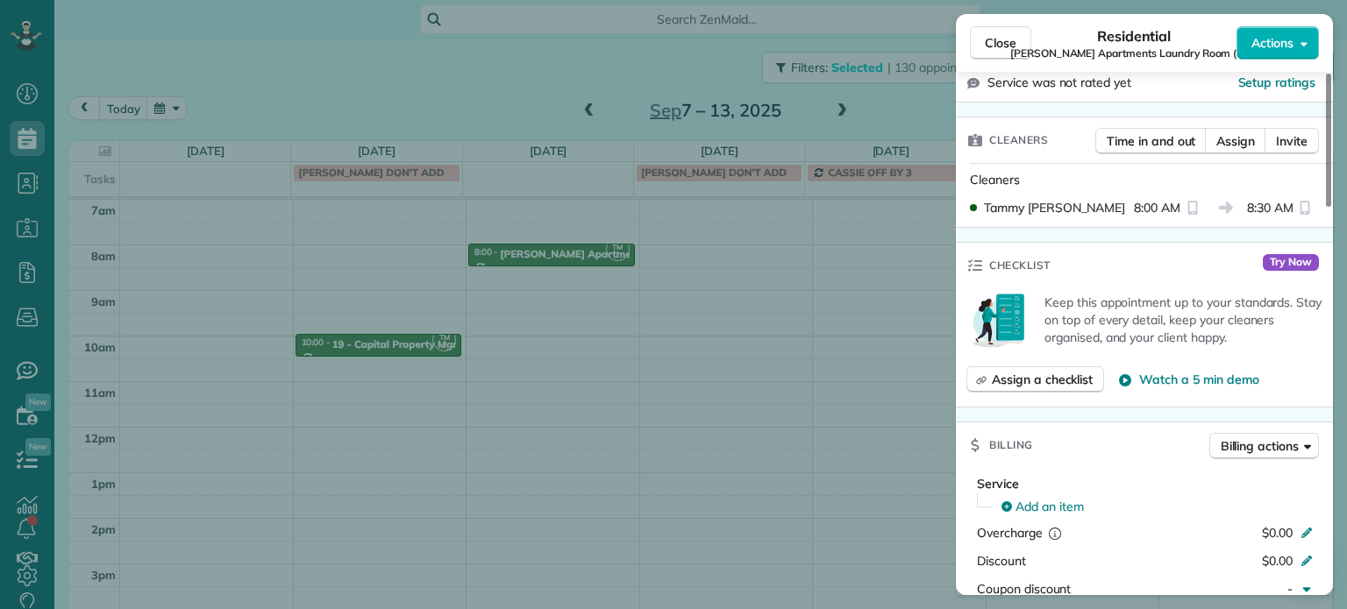
scroll to position [266, 0]
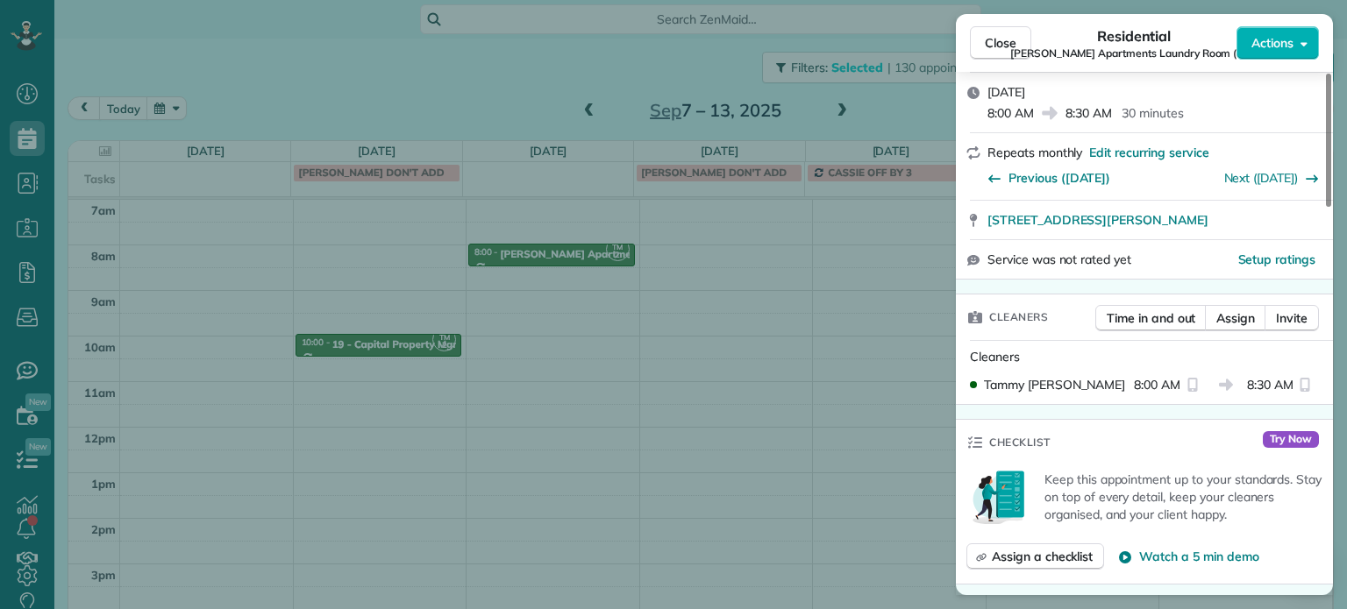
click at [861, 112] on div "Close Residential Sherry Lane Apartments Laundry Room (Fox) Actions Status Acti…" at bounding box center [673, 304] width 1347 height 609
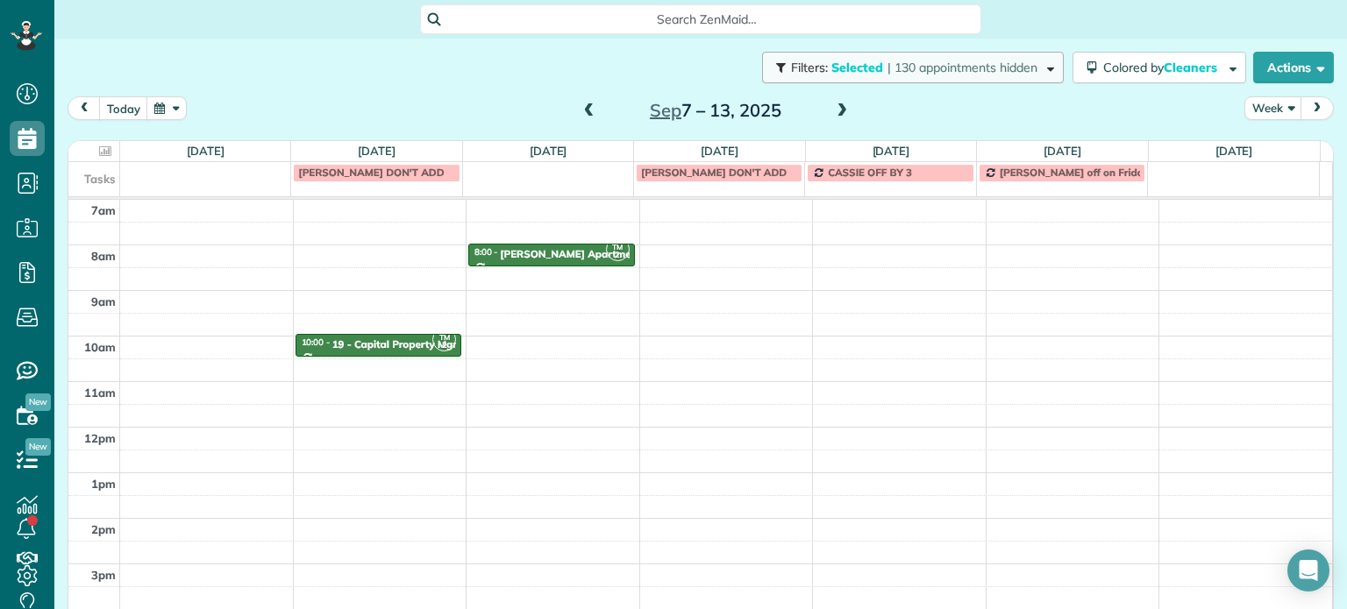
click at [901, 65] on span "| 130 appointments hidden" at bounding box center [962, 68] width 150 height 16
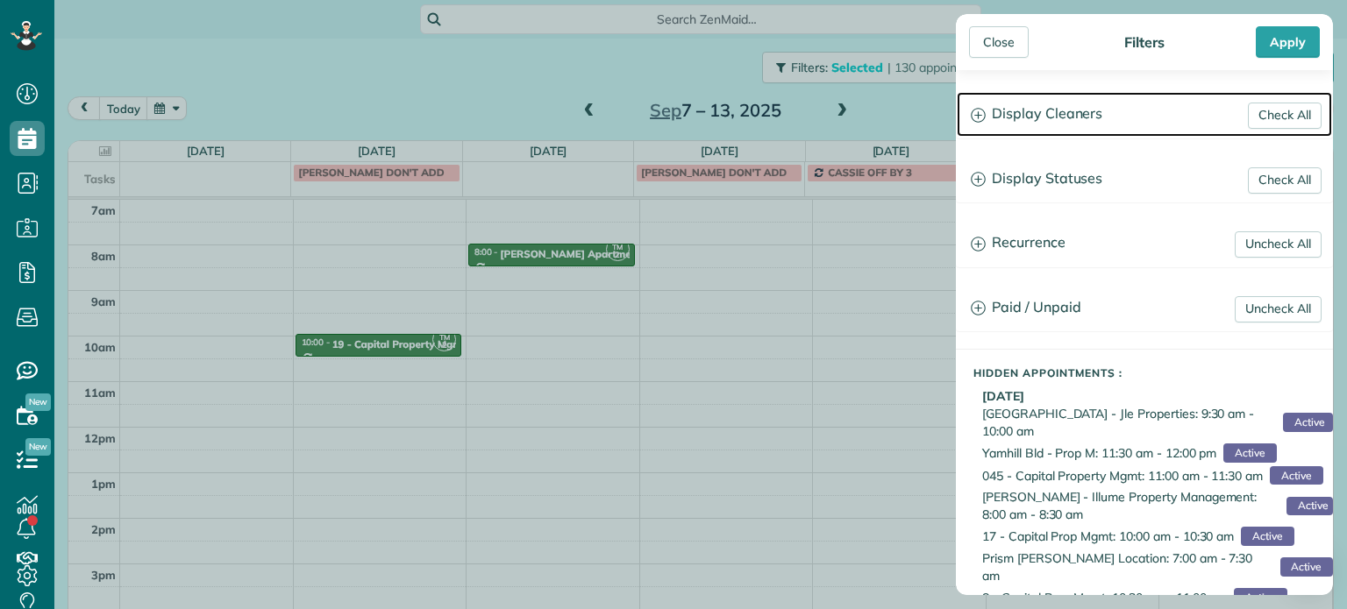
click at [1037, 121] on h3 "Display Cleaners" at bounding box center [1144, 114] width 375 height 45
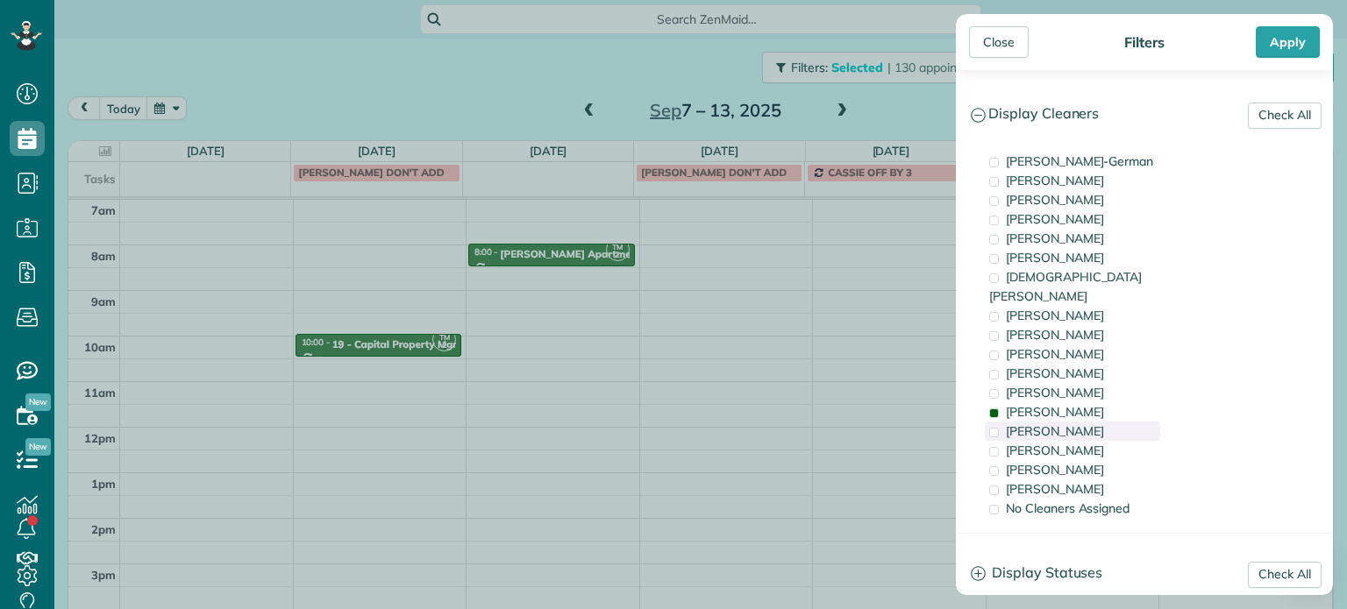
click at [1070, 422] on div "Tammi Rue" at bounding box center [1072, 431] width 175 height 19
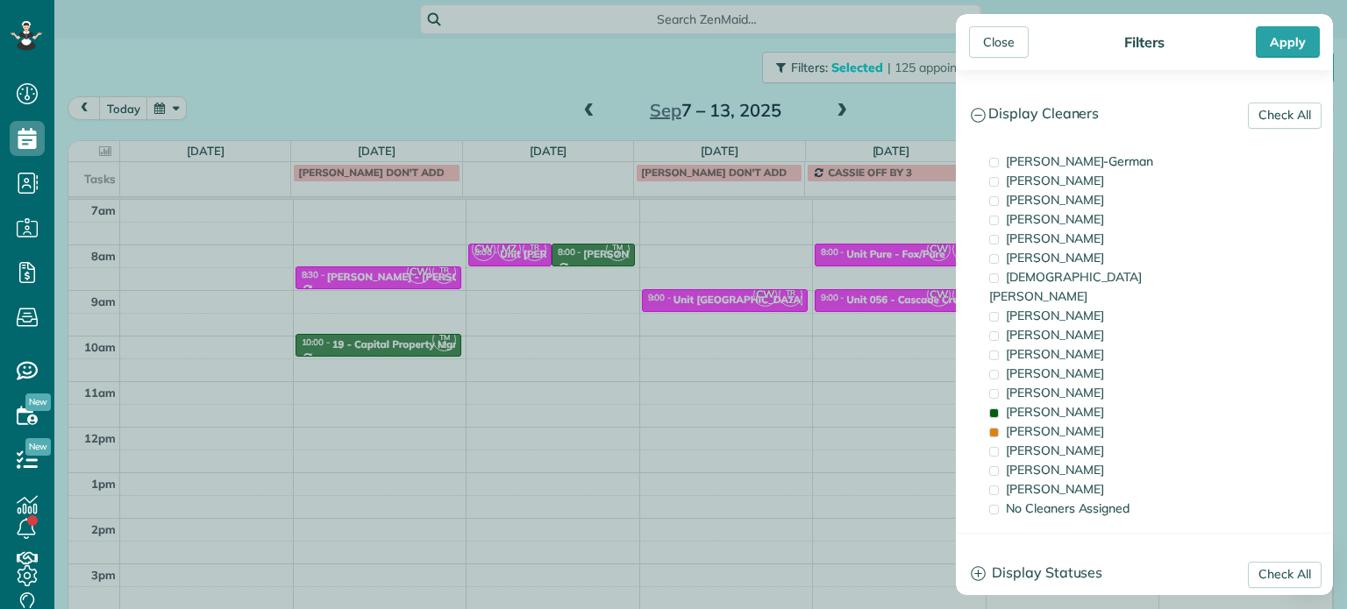
click at [526, 253] on div "Close Filters Apply Check All Display Cleaners Christina Wright-German Cassie F…" at bounding box center [673, 304] width 1347 height 609
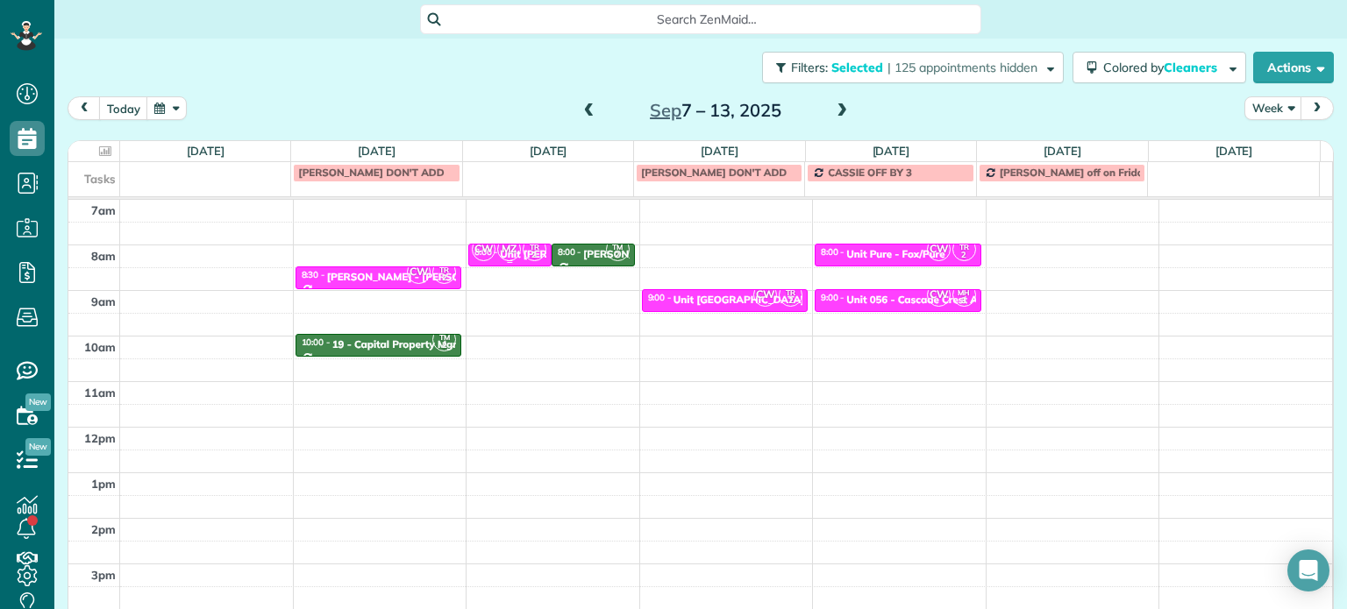
click at [523, 251] on small "2" at bounding box center [534, 255] width 22 height 17
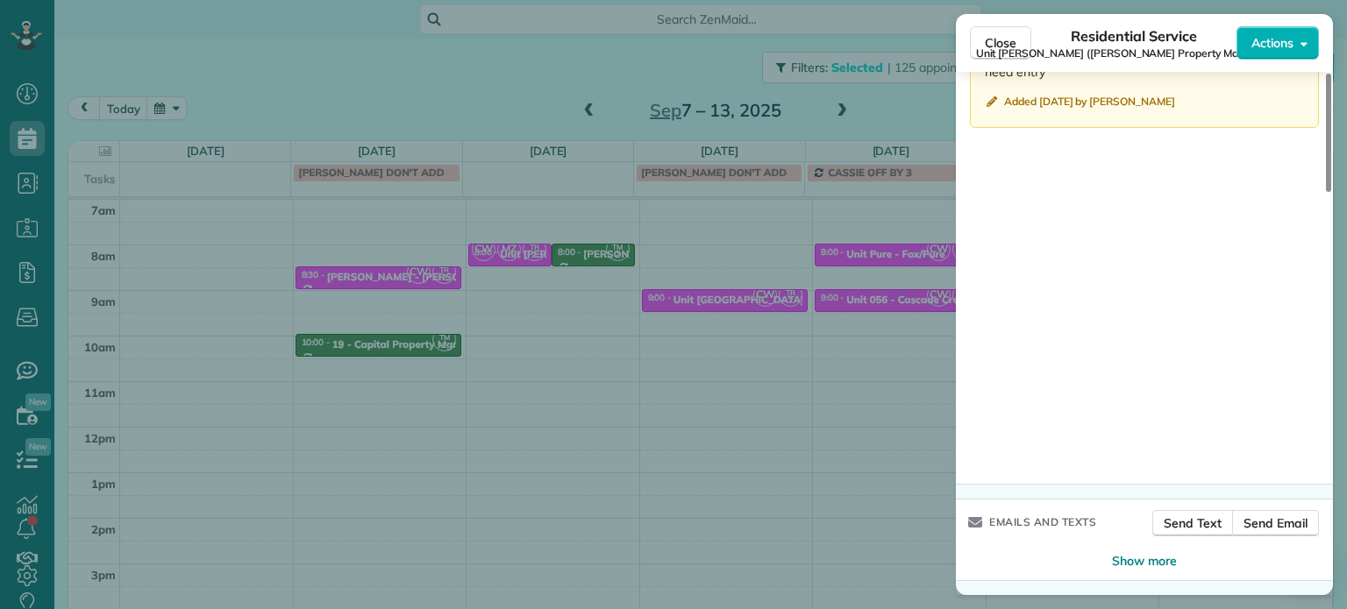
scroll to position [1501, 0]
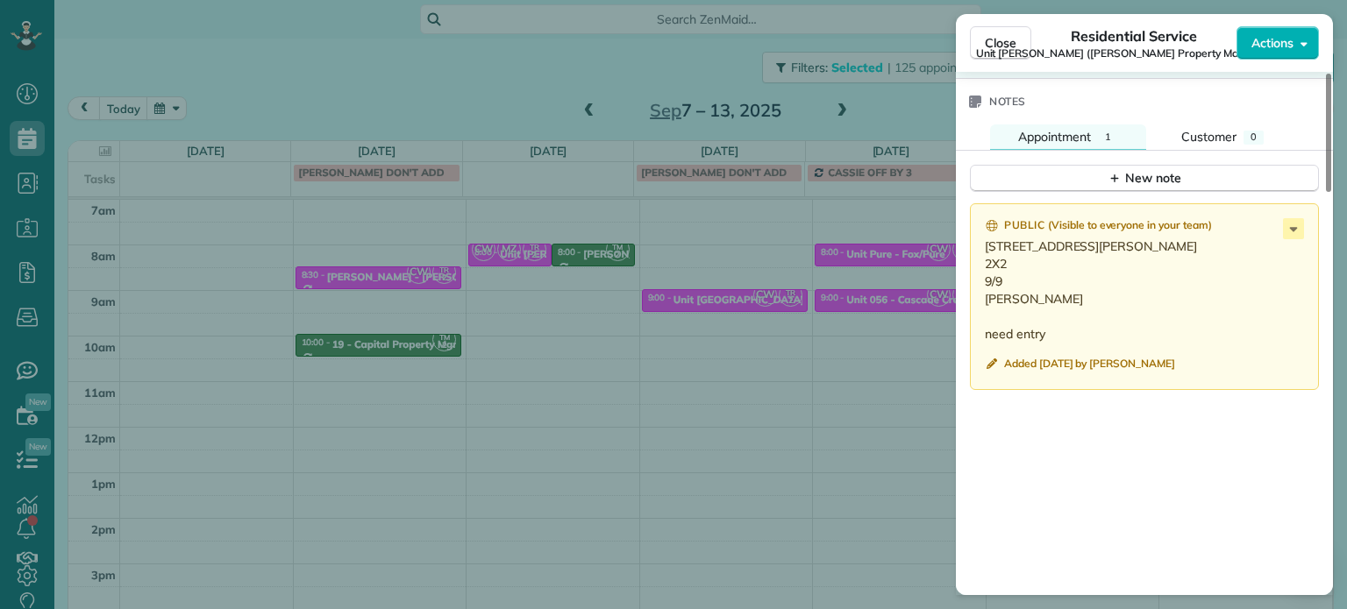
click at [606, 241] on div "Close Residential Service Unit LongStreet (Longstreet Property Management) Acti…" at bounding box center [673, 304] width 1347 height 609
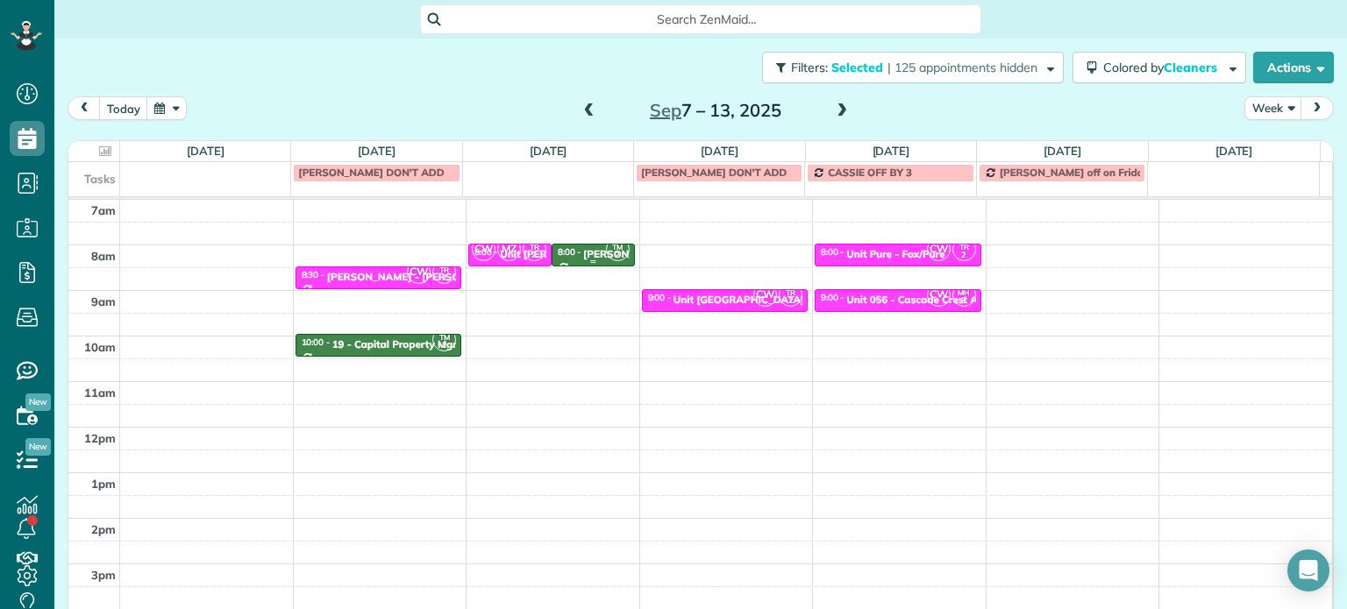
click at [589, 253] on div "Sherry Lane Apartments Laundry Room - Fox" at bounding box center [706, 254] width 247 height 12
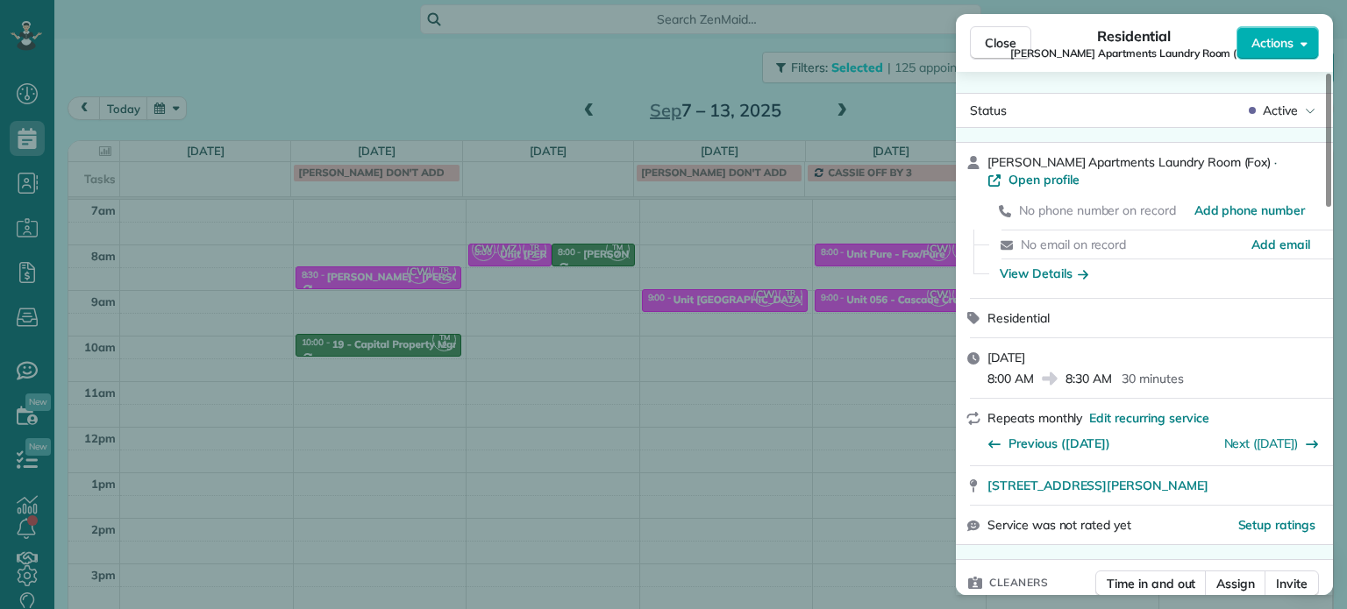
click at [597, 224] on div "Close Residential Sherry Lane Apartments Laundry Room (Fox) Actions Status Acti…" at bounding box center [673, 304] width 1347 height 609
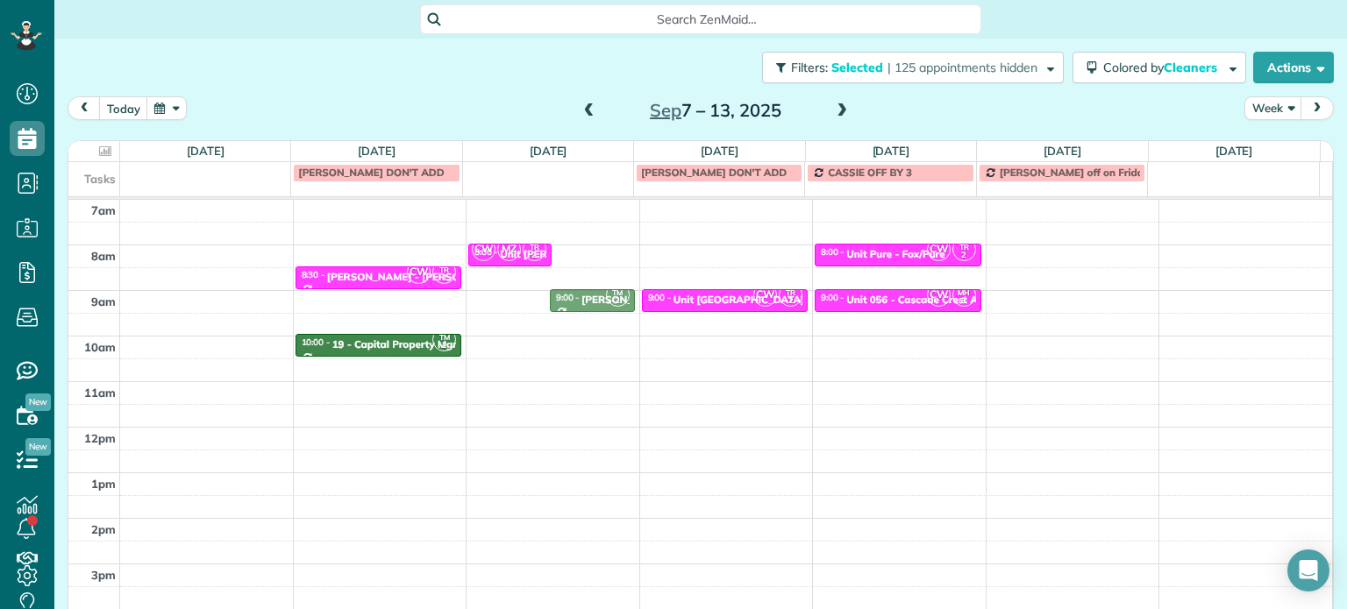
drag, startPoint x: 603, startPoint y: 248, endPoint x: 606, endPoint y: 291, distance: 43.0
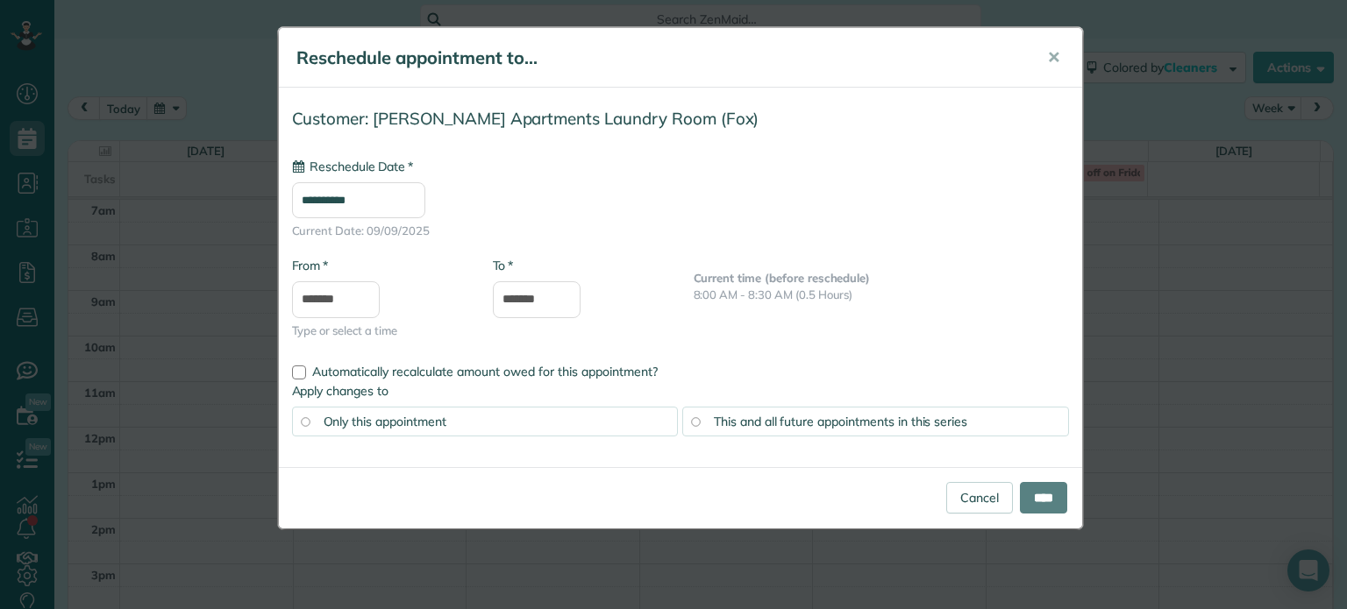
type input "**********"
click at [1031, 499] on input "****" at bounding box center [1043, 498] width 47 height 32
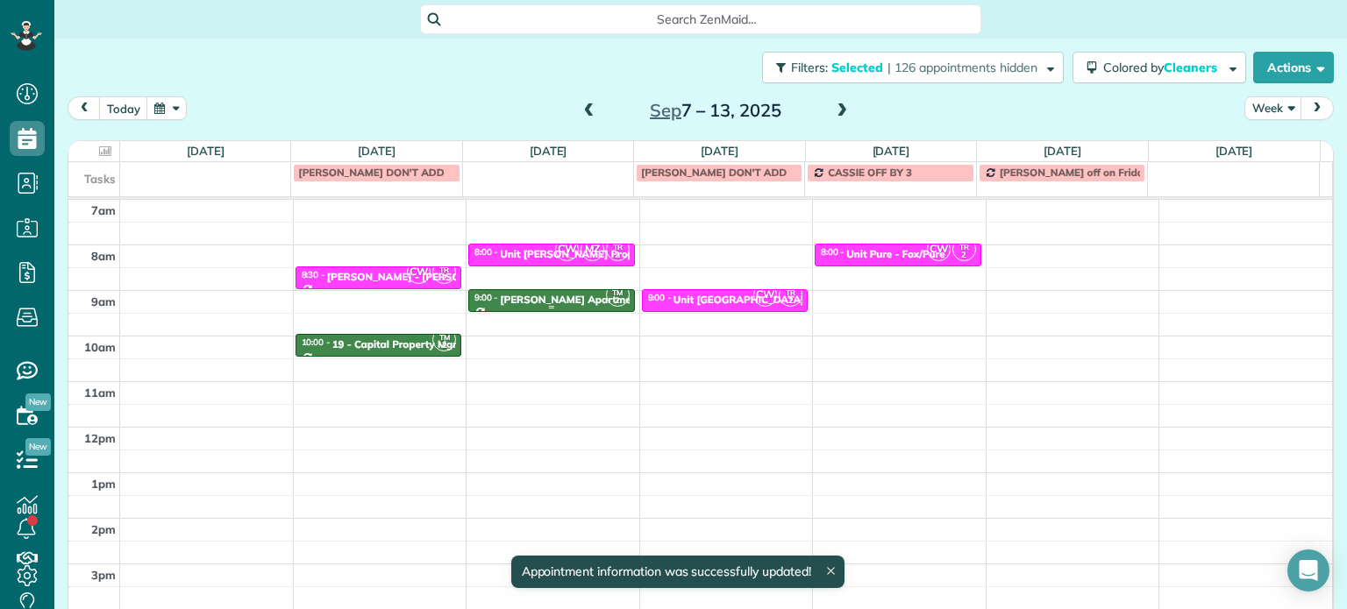
click at [575, 297] on div "Sherry Lane Apartments Laundry Room - Fox" at bounding box center [623, 300] width 247 height 12
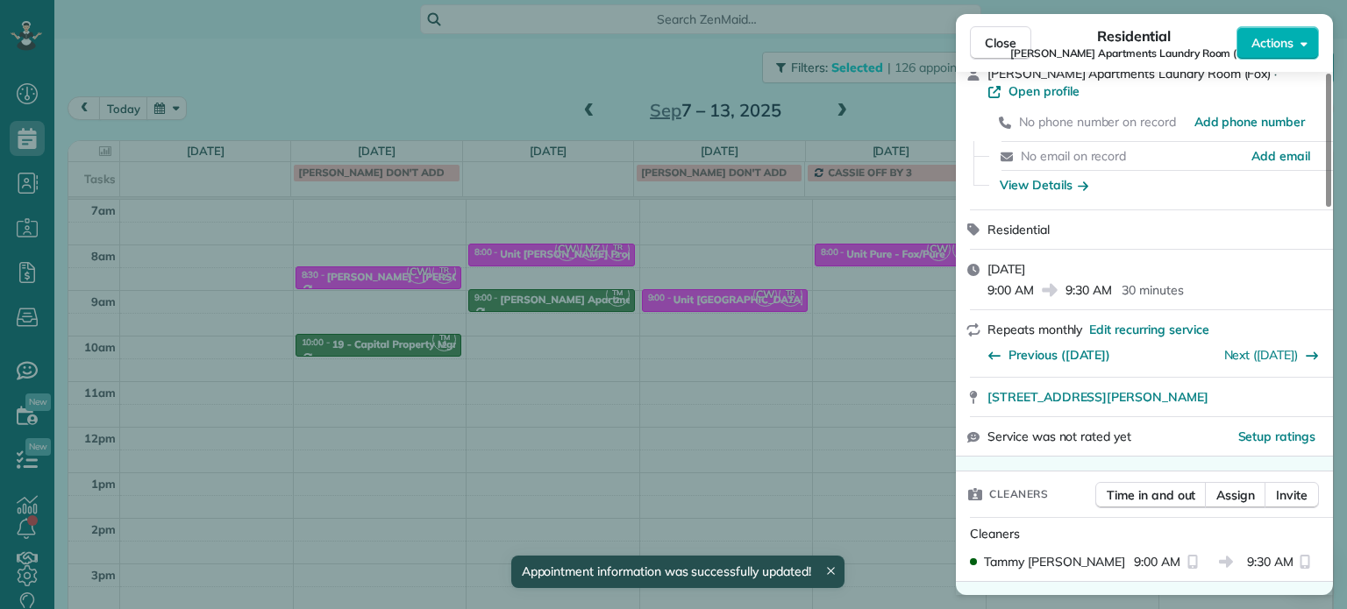
scroll to position [178, 0]
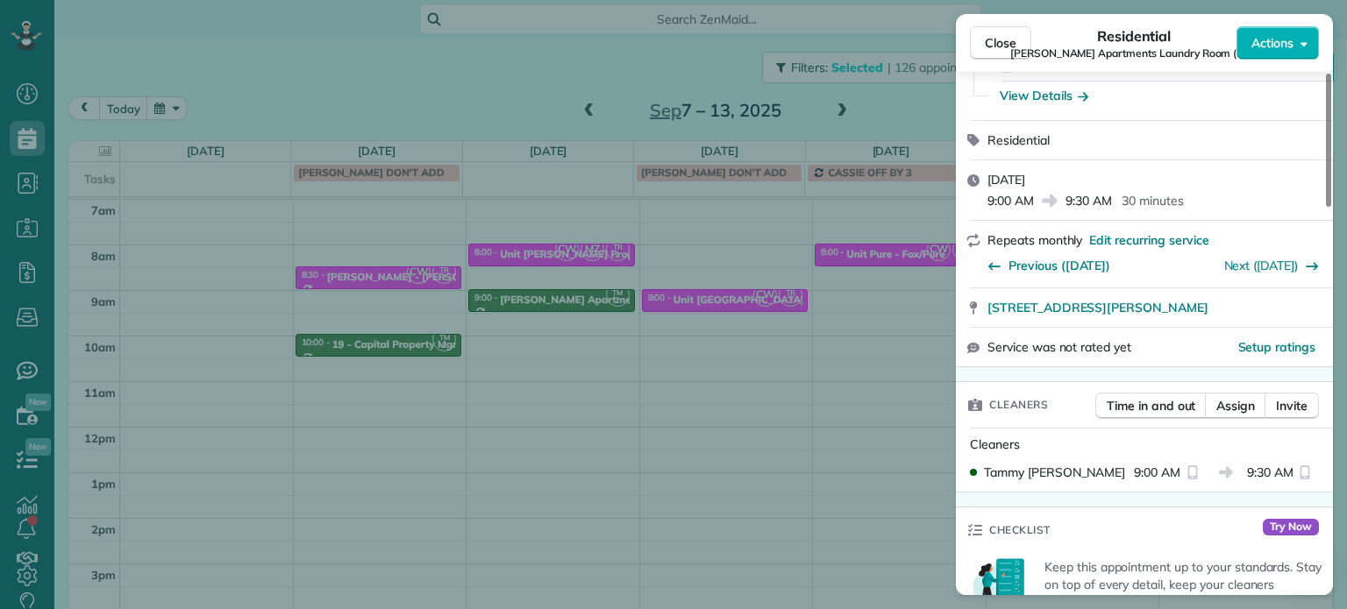
click at [853, 104] on div "Close Residential Sherry Lane Apartments Laundry Room (Fox) Actions Status Acti…" at bounding box center [673, 304] width 1347 height 609
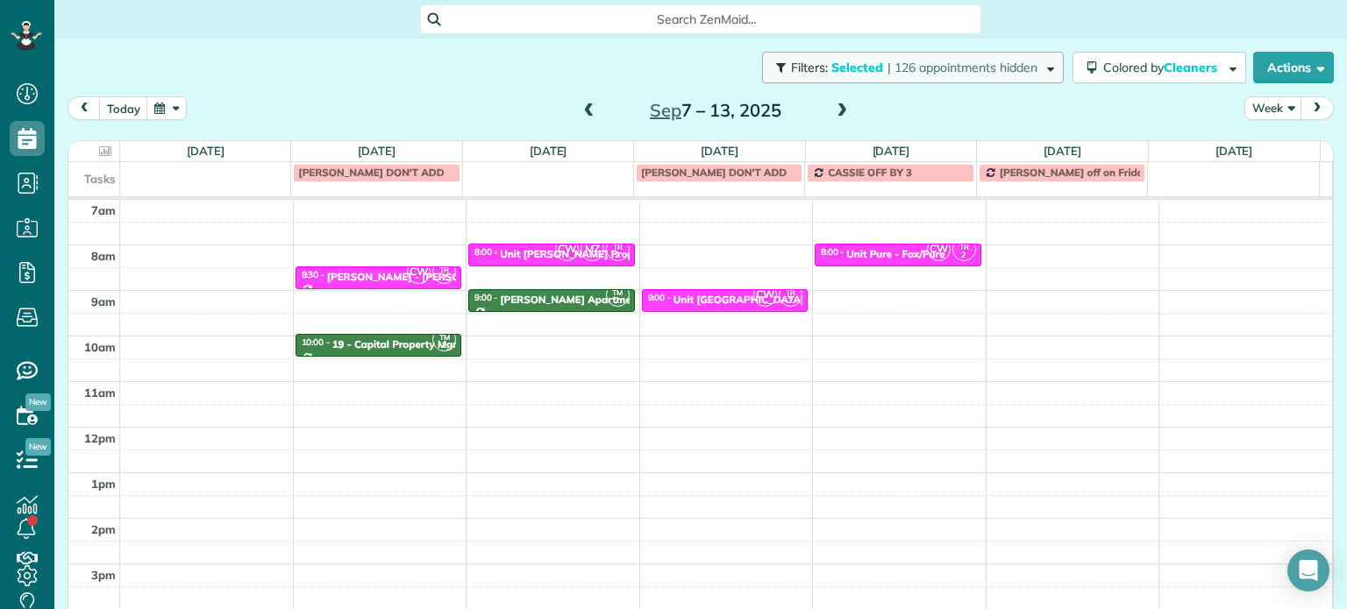
click at [907, 61] on span "| 126 appointments hidden" at bounding box center [962, 68] width 150 height 16
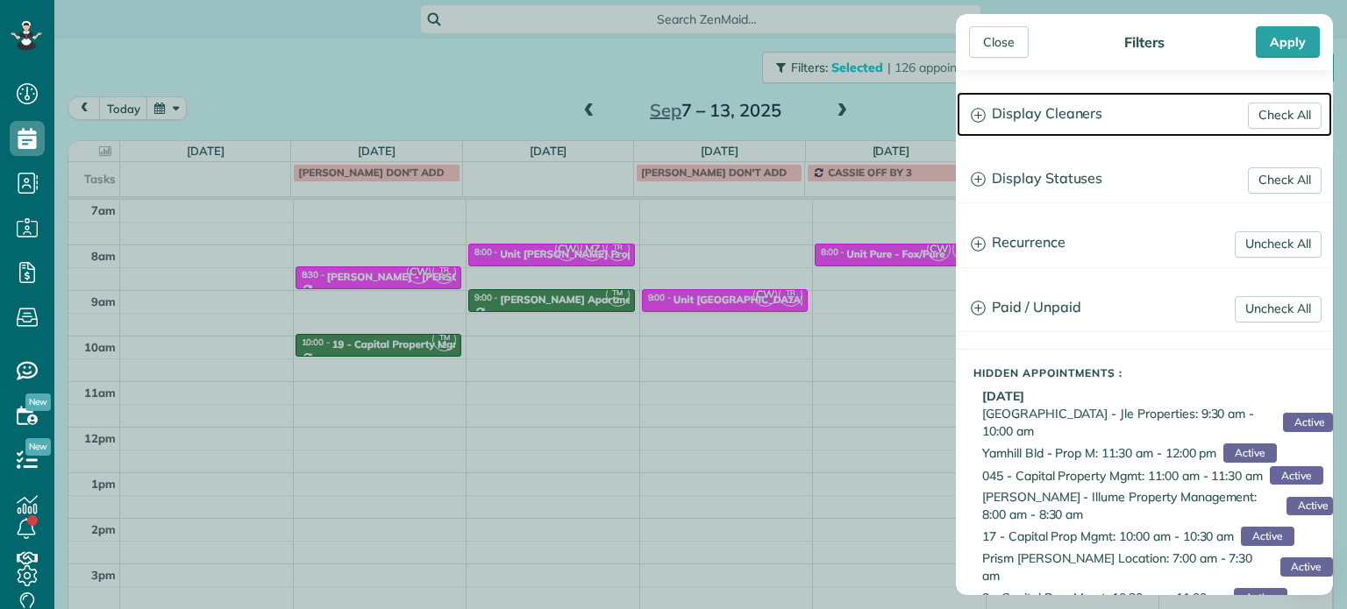
click at [1078, 111] on h3 "Display Cleaners" at bounding box center [1144, 114] width 375 height 45
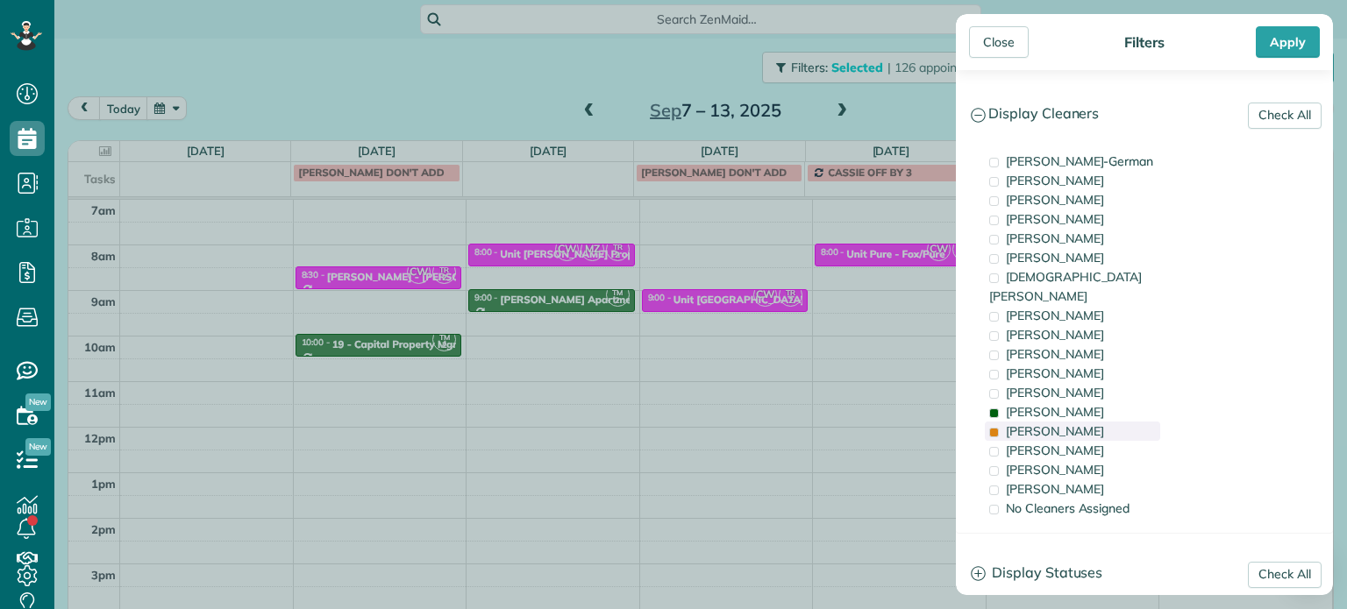
click at [1063, 424] on span "Tammi Rue" at bounding box center [1055, 432] width 98 height 16
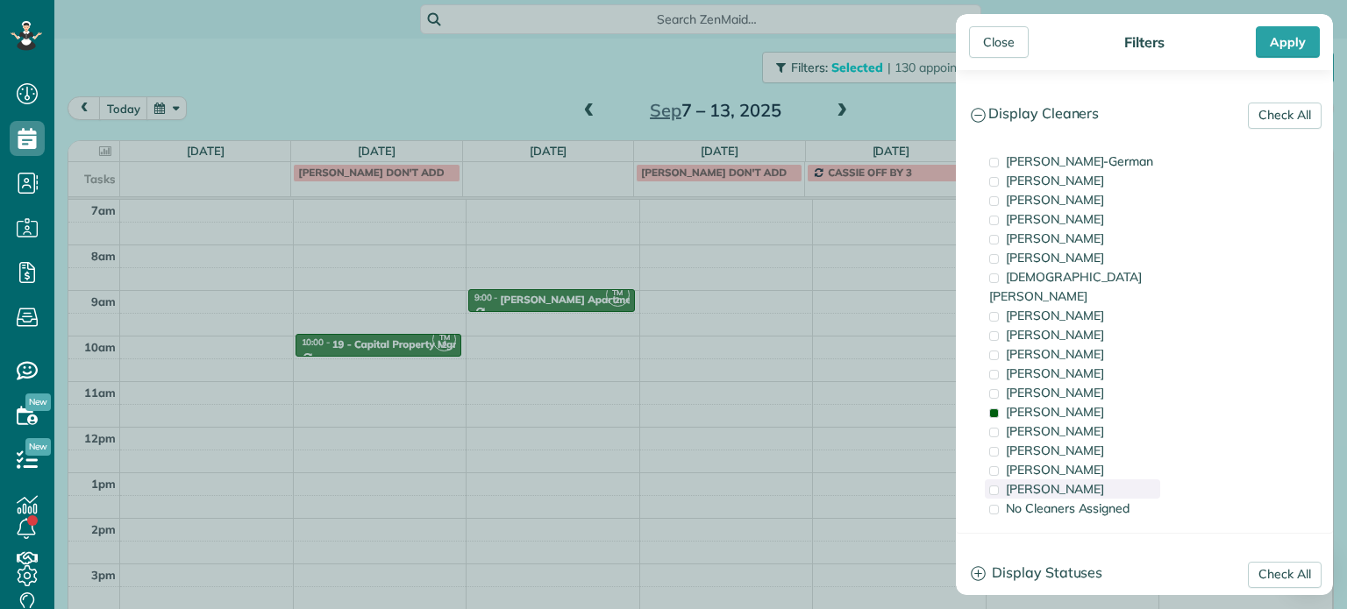
click at [1085, 480] on div "Cristina Sainz" at bounding box center [1072, 489] width 175 height 19
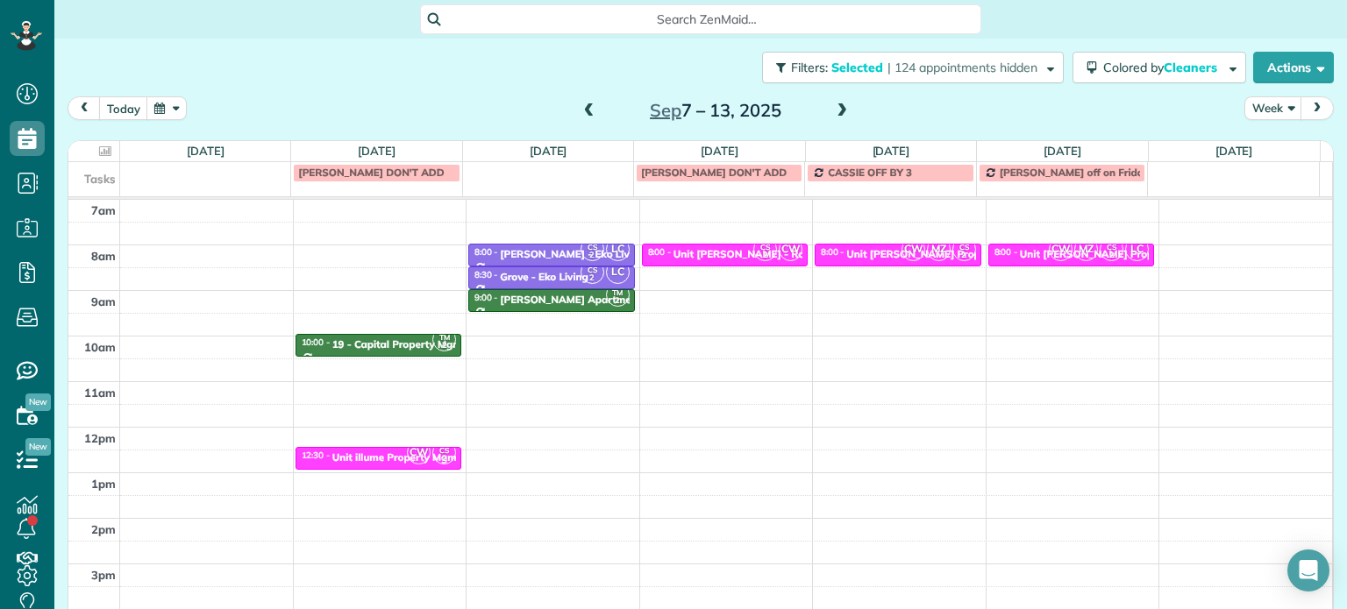
click at [577, 315] on div "Close Filters Apply Check All Display Cleaners Christina Wright-German Cassie F…" at bounding box center [673, 304] width 1347 height 609
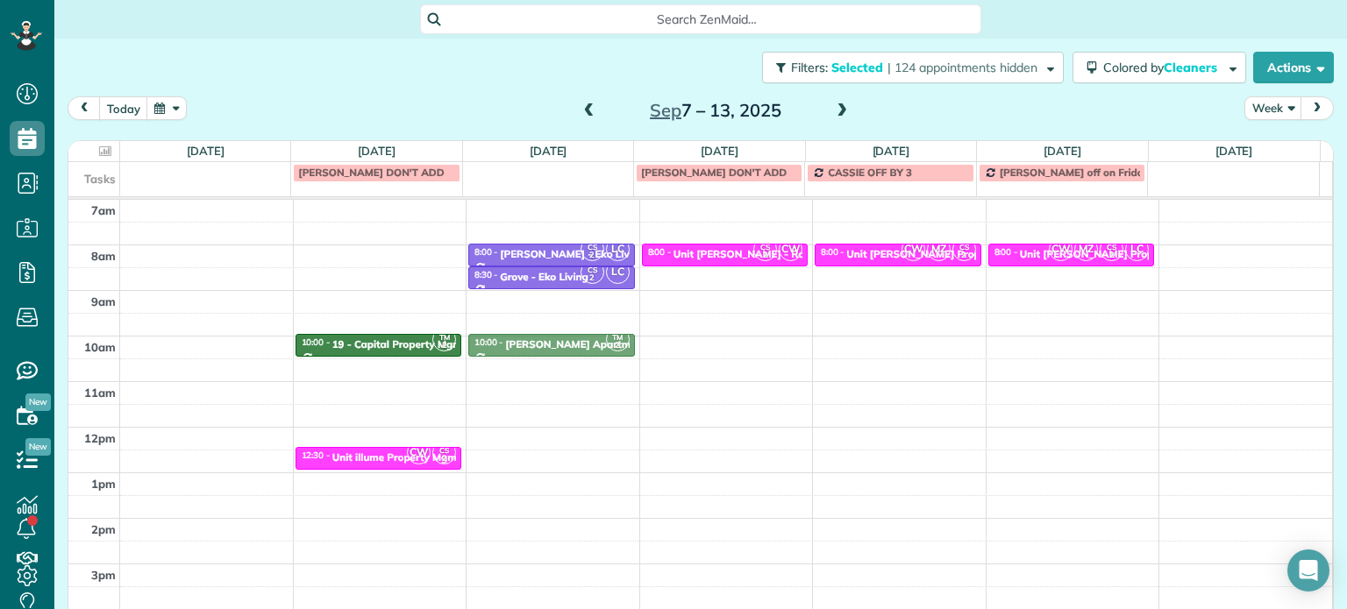
drag, startPoint x: 570, startPoint y: 296, endPoint x: 584, endPoint y: 343, distance: 48.5
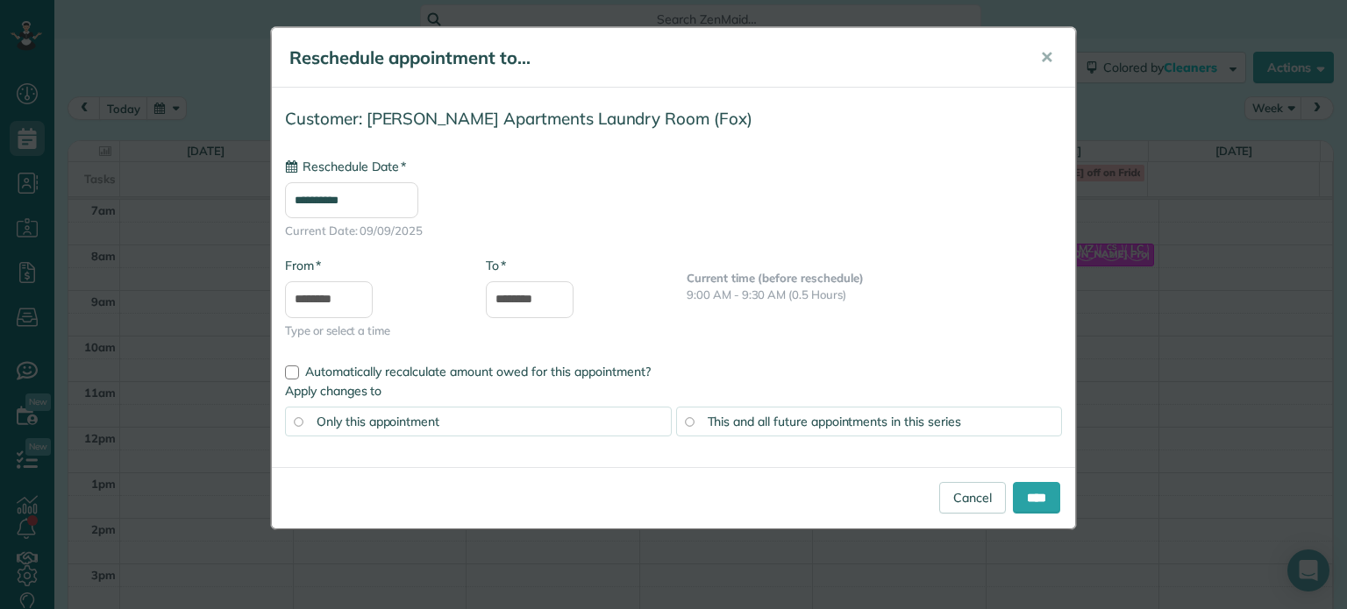
type input "**********"
click at [1043, 483] on input "****" at bounding box center [1036, 498] width 47 height 32
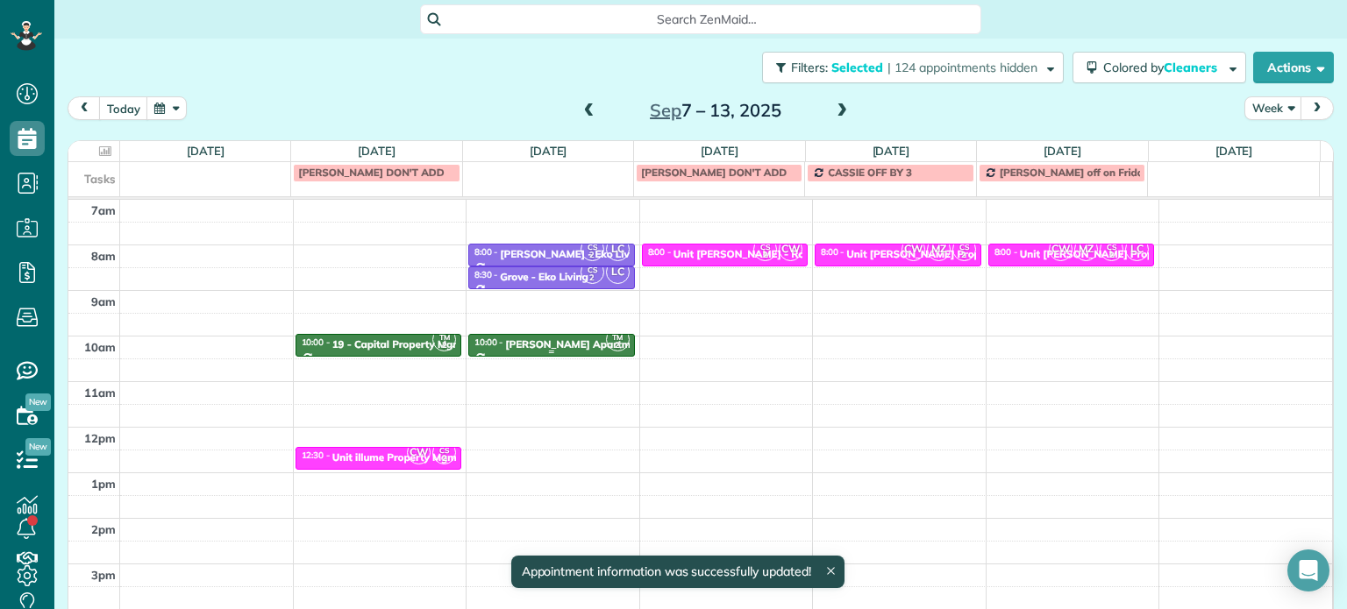
click at [541, 338] on div "Sherry Lane Apartments Laundry Room - Fox" at bounding box center [628, 344] width 247 height 12
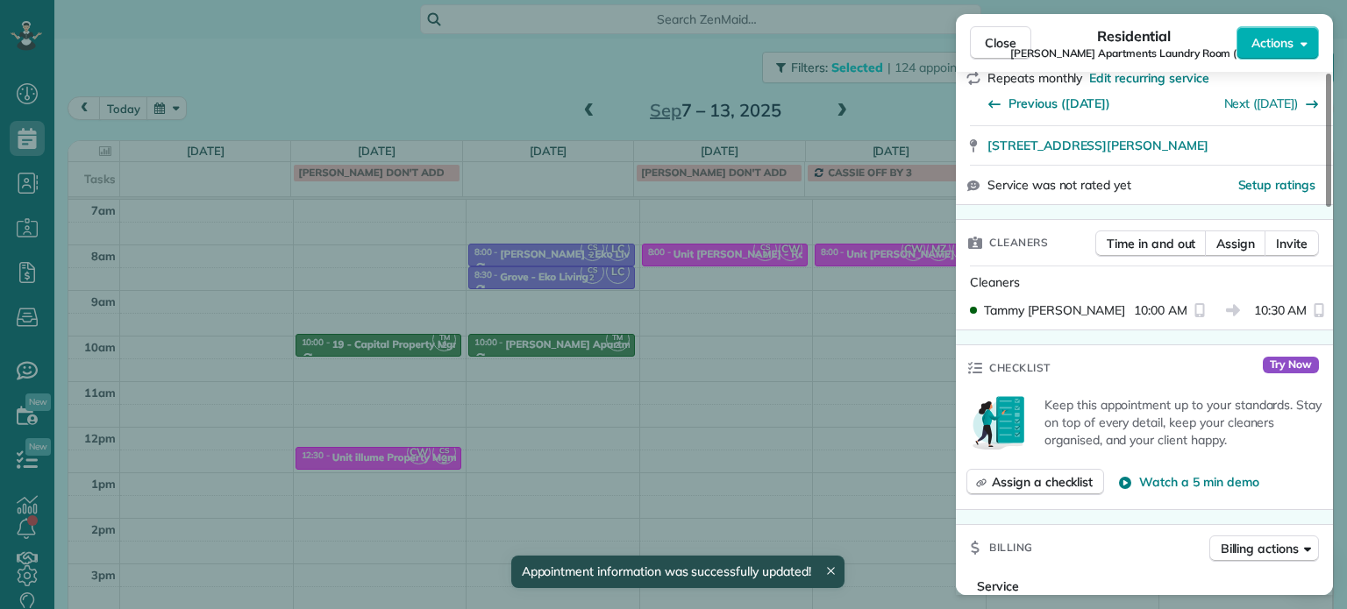
scroll to position [351, 0]
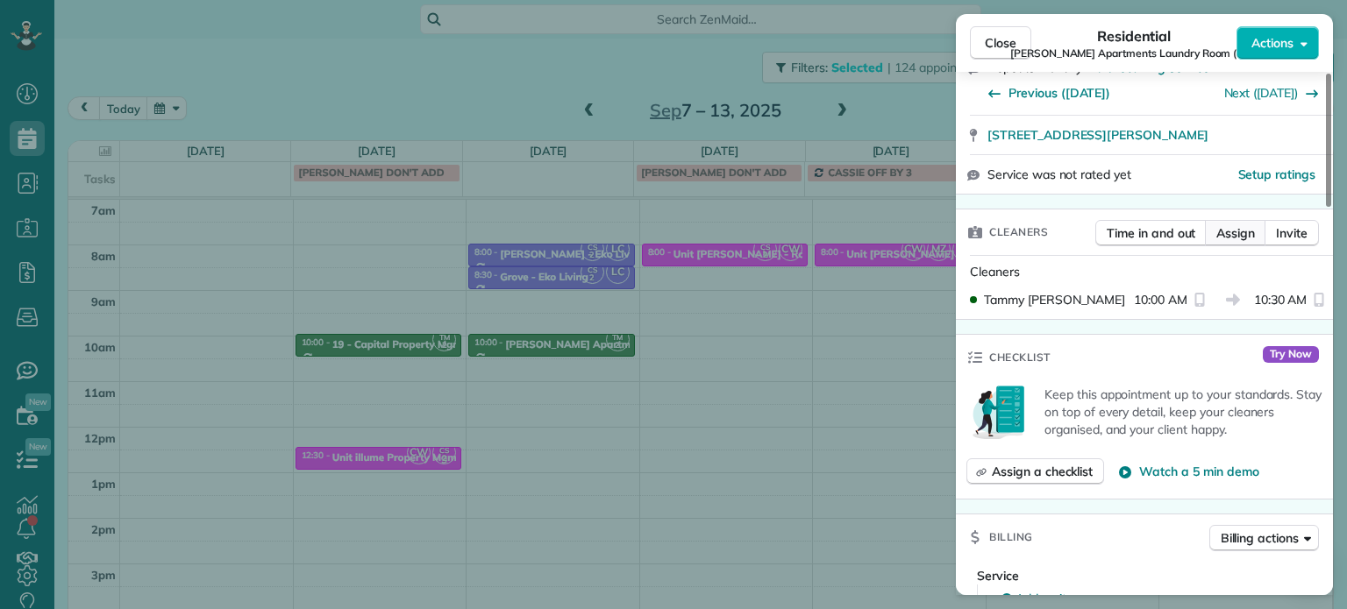
click at [1238, 241] on span "Assign" at bounding box center [1235, 233] width 39 height 18
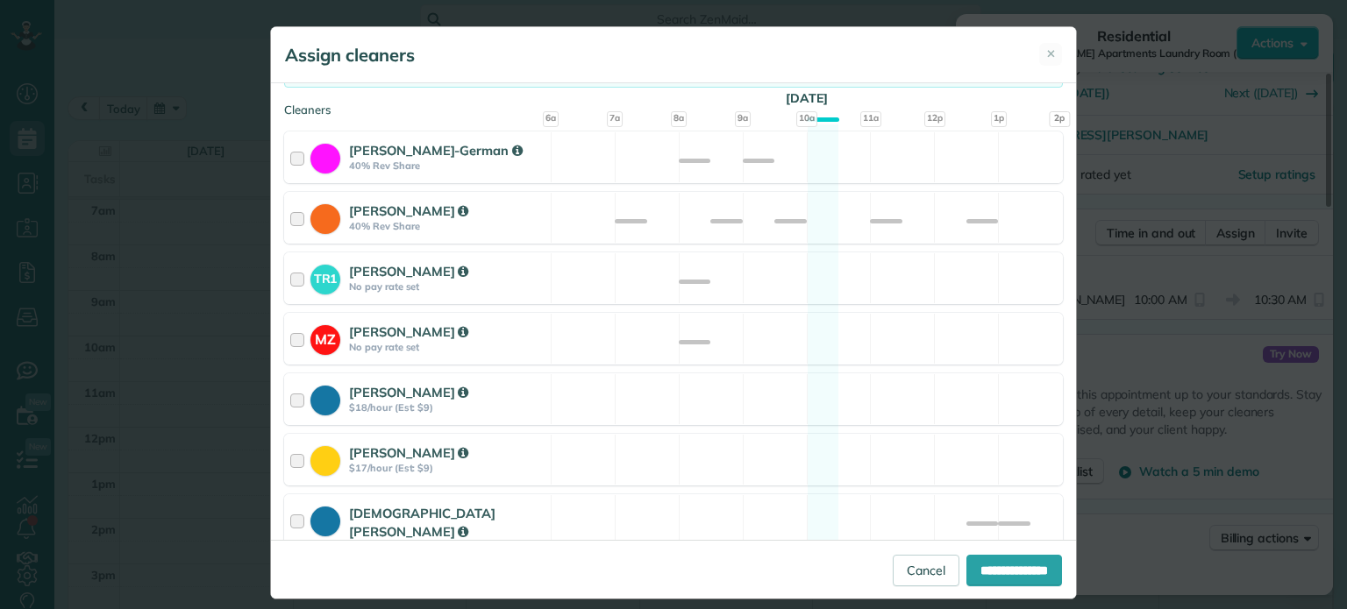
scroll to position [175, 0]
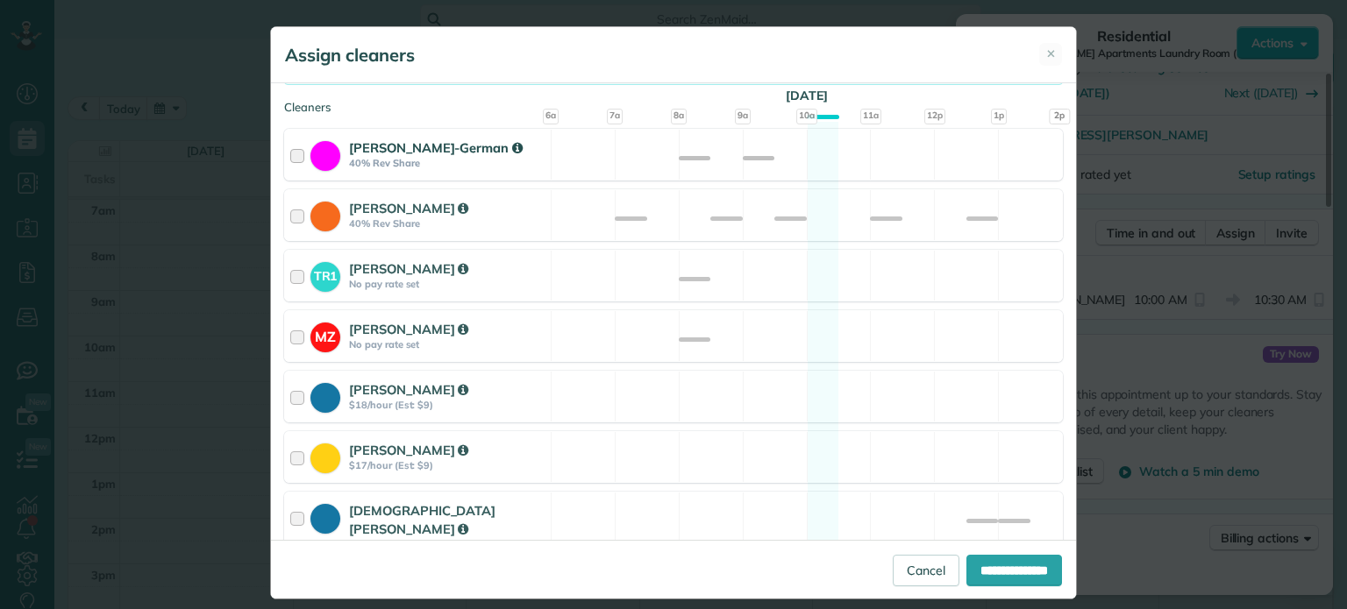
click at [809, 177] on div "Christina Wright-German 40% Rev Share Available" at bounding box center [673, 155] width 779 height 52
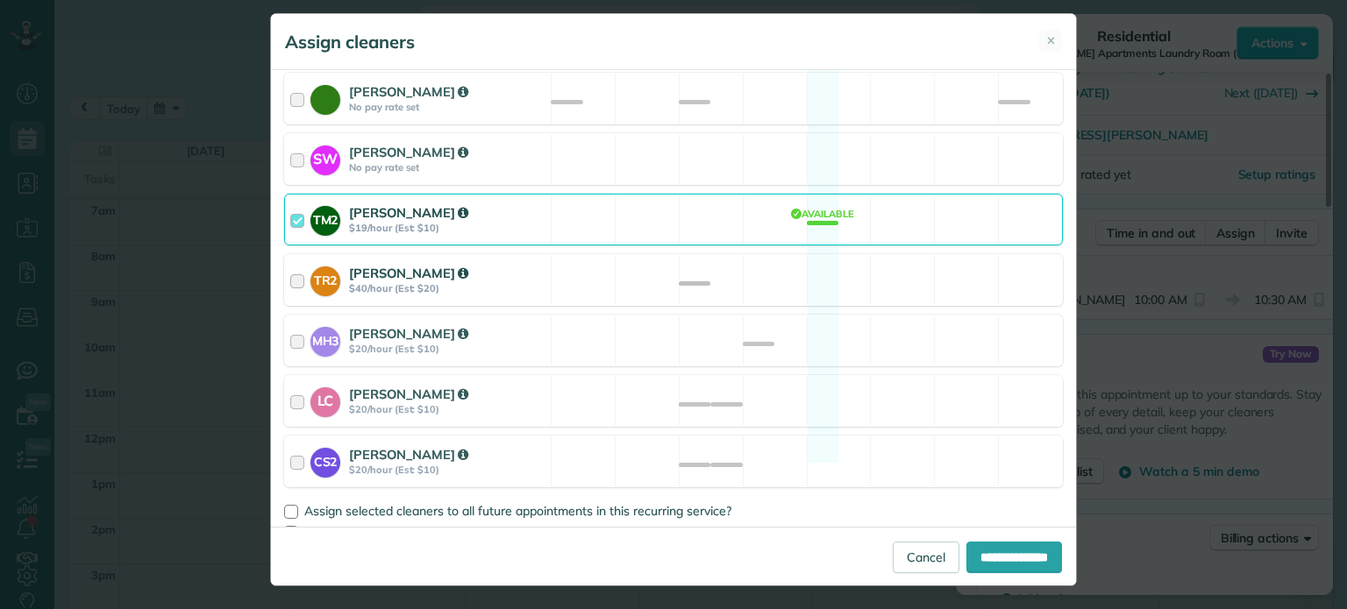
scroll to position [16, 0]
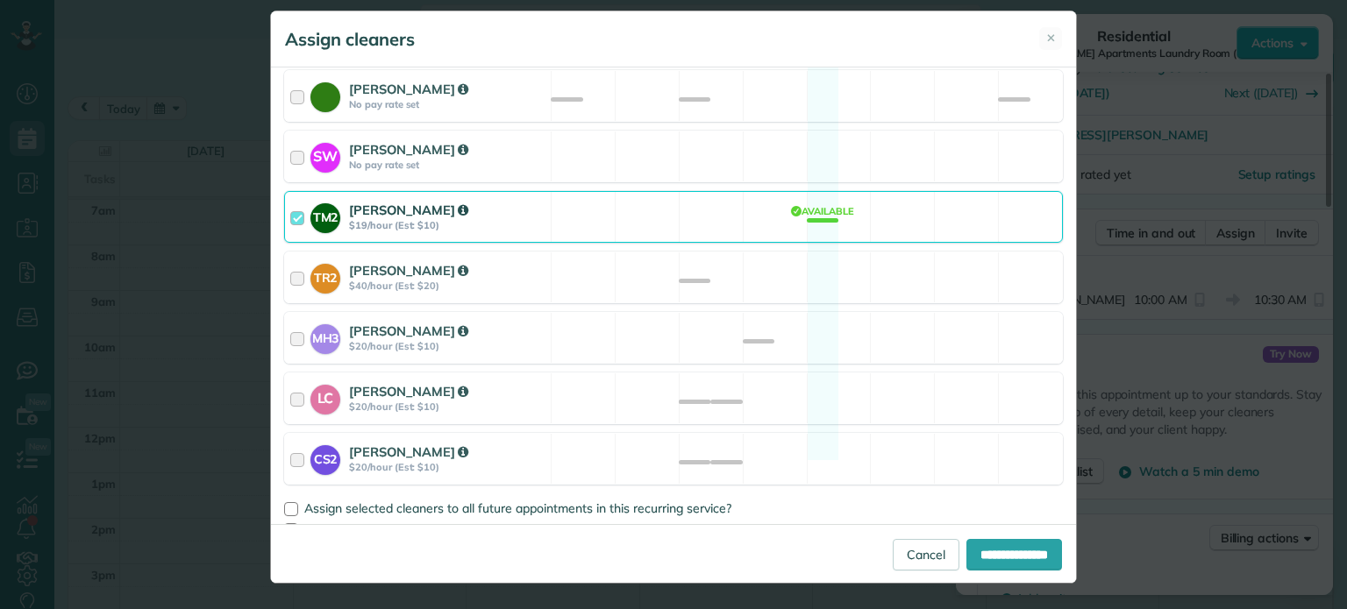
click at [683, 203] on div "TM2 Tammy McKinley $19/hour (Est: $10) Available" at bounding box center [673, 217] width 779 height 52
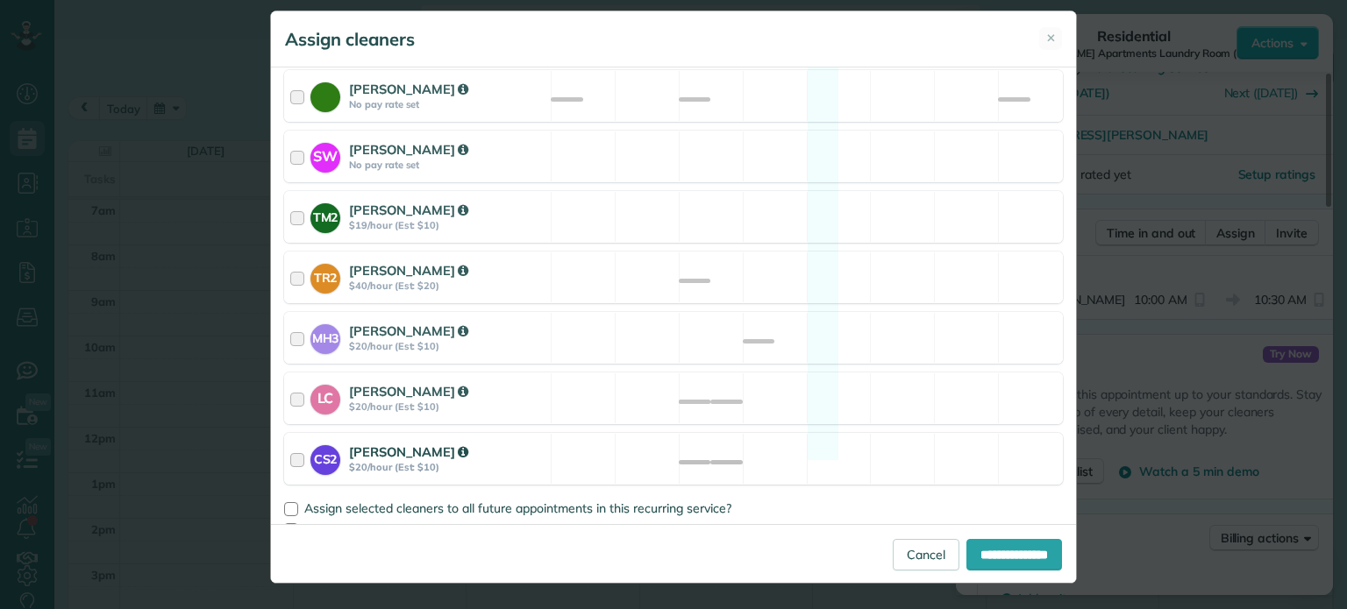
click at [808, 455] on div "CS2 Cristina Sainz $20/hour (Est: $10) Available" at bounding box center [673, 459] width 779 height 52
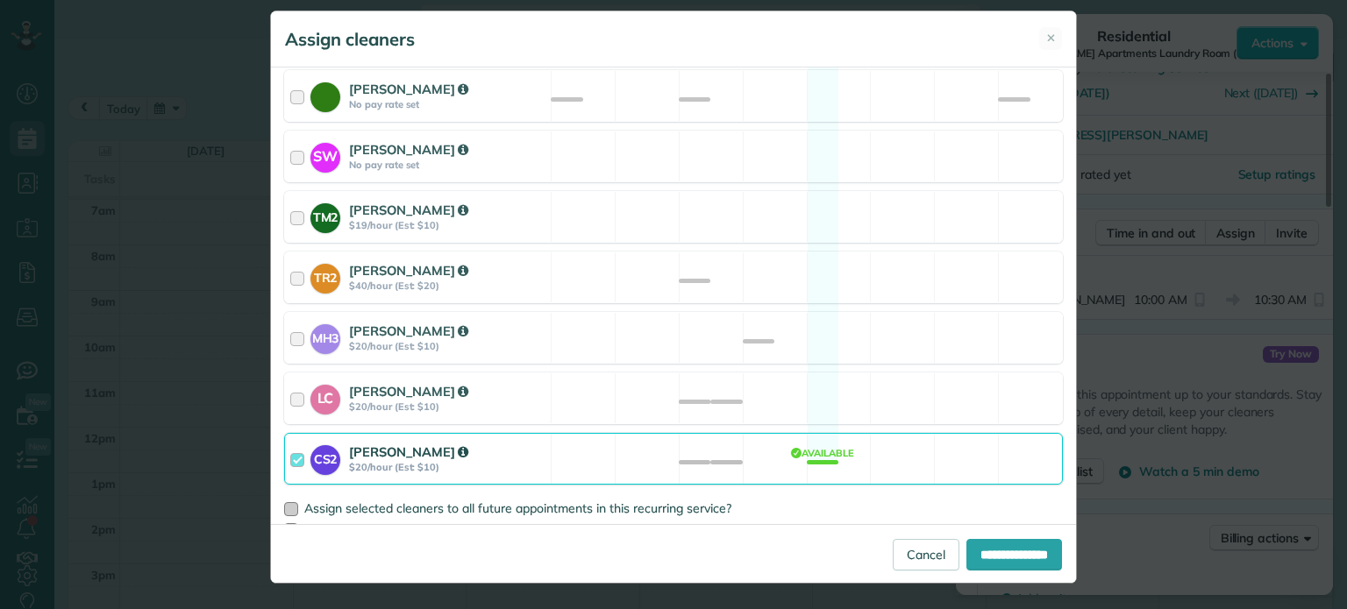
click at [698, 501] on span "Assign selected cleaners to all future appointments in this recurring service?" at bounding box center [517, 509] width 427 height 16
click at [1000, 546] on input "**********" at bounding box center [1014, 555] width 96 height 32
type input "**********"
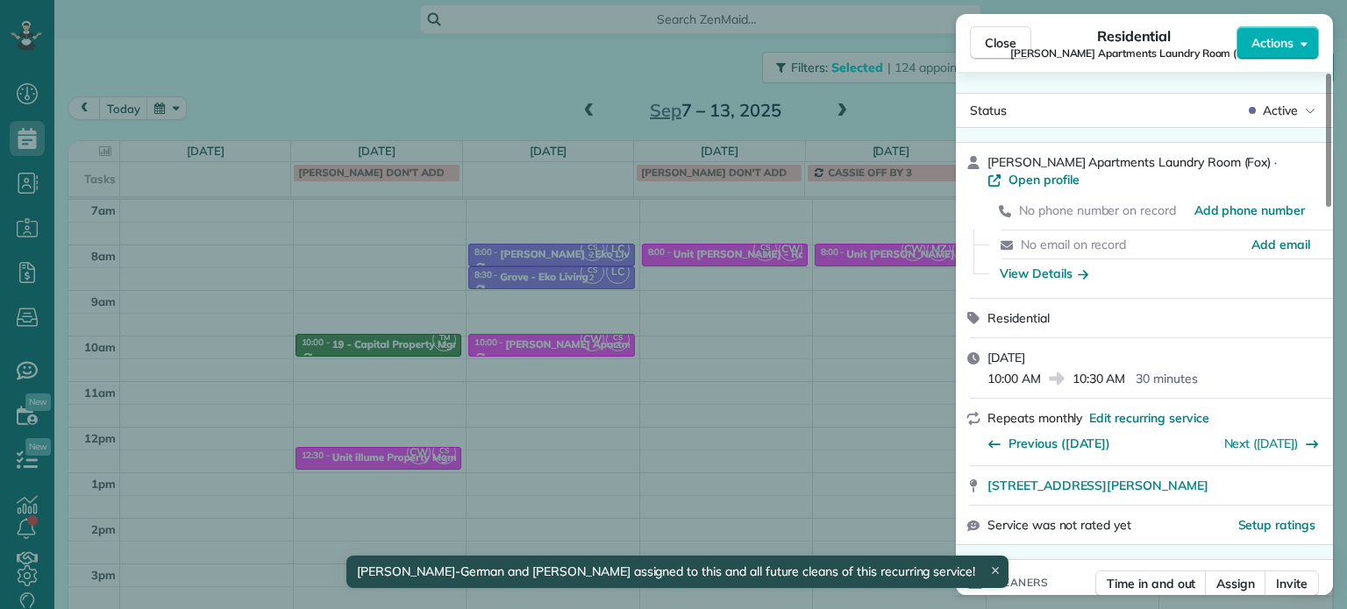
click at [509, 311] on div "Close Residential Sherry Lane Apartments Laundry Room (Fox) Actions Status Acti…" at bounding box center [673, 304] width 1347 height 609
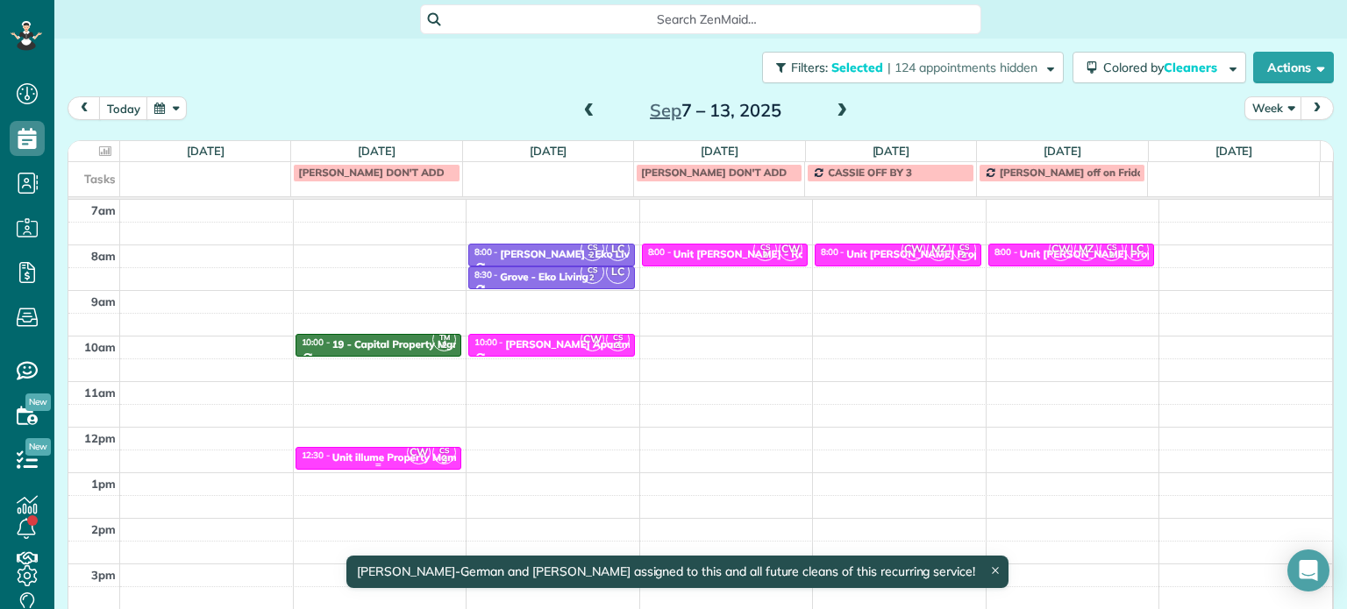
click at [408, 462] on span "CW" at bounding box center [419, 453] width 24 height 24
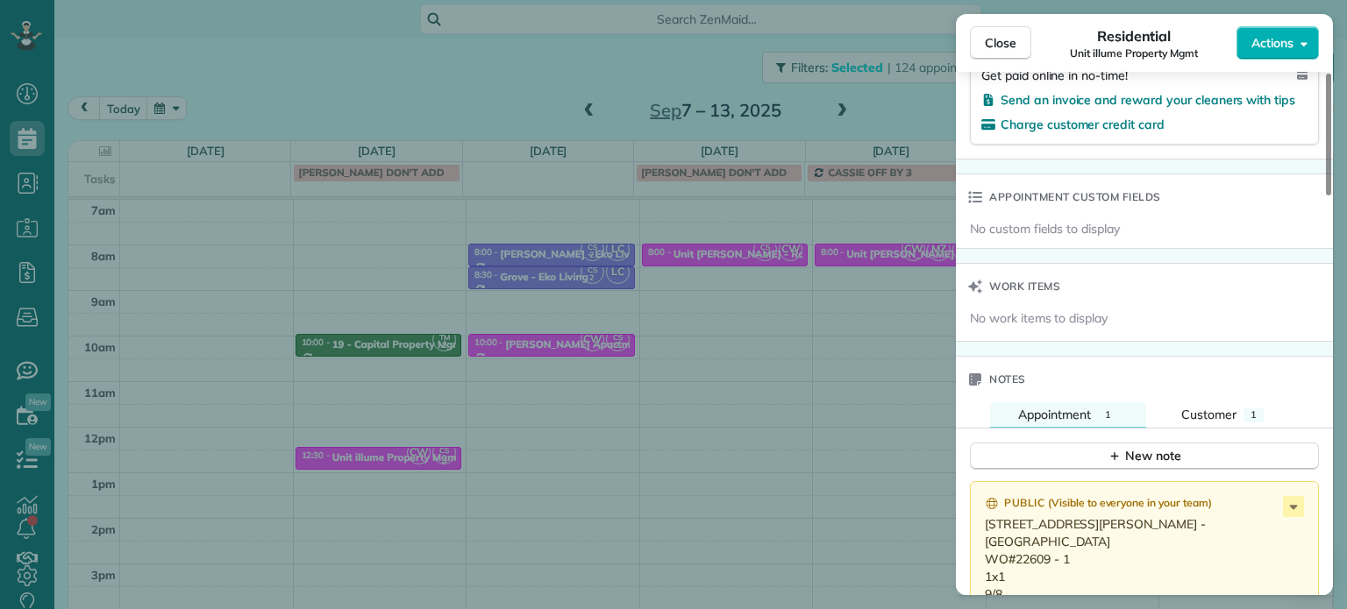
scroll to position [1501, 0]
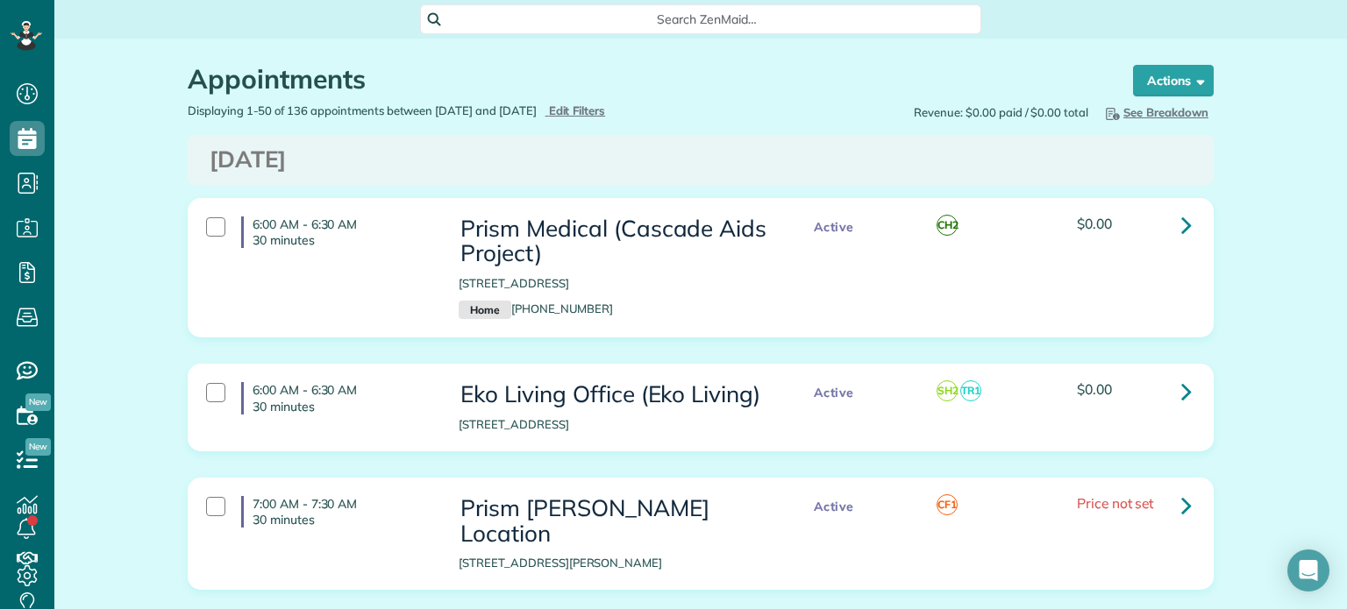
scroll to position [8, 8]
click at [606, 113] on span "Edit Filters" at bounding box center [577, 110] width 57 height 14
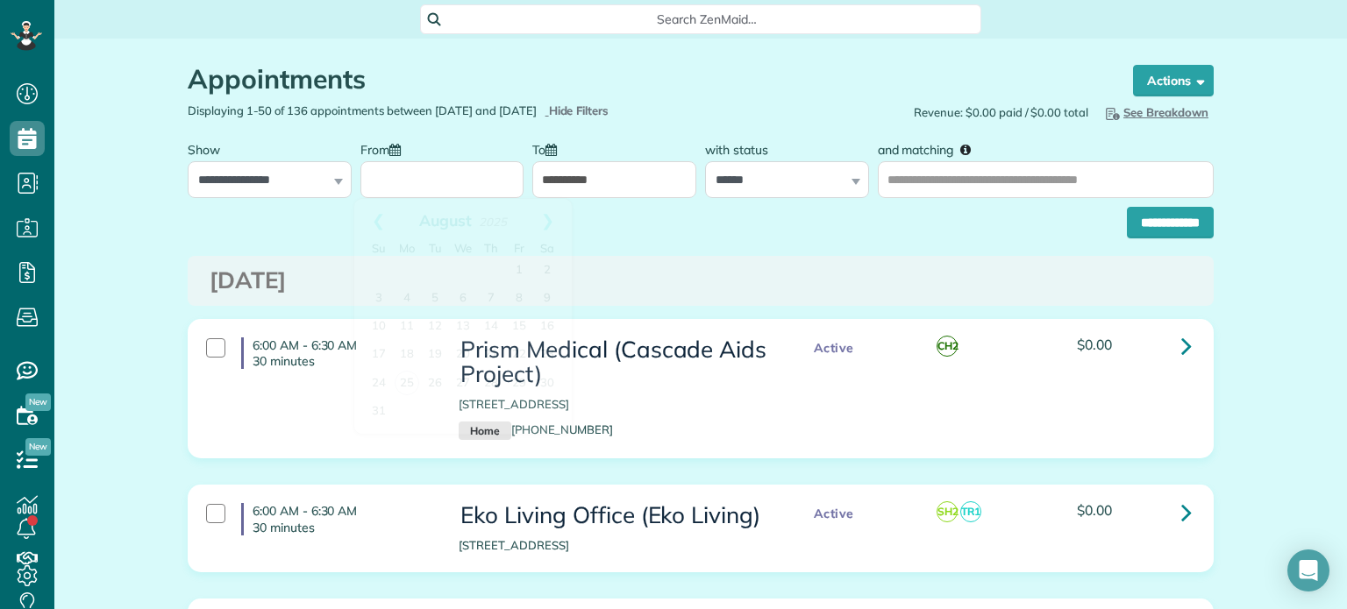
click at [496, 174] on input "From" at bounding box center [442, 179] width 164 height 37
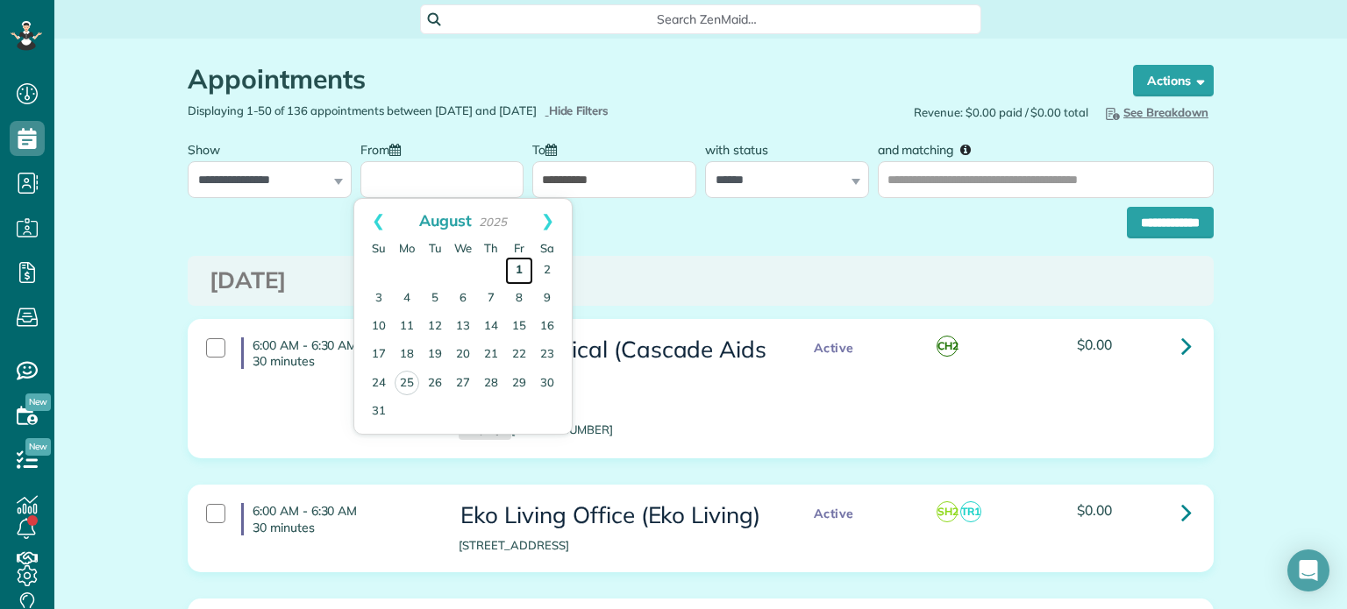
click at [518, 263] on link "1" at bounding box center [519, 271] width 28 height 28
type input "**********"
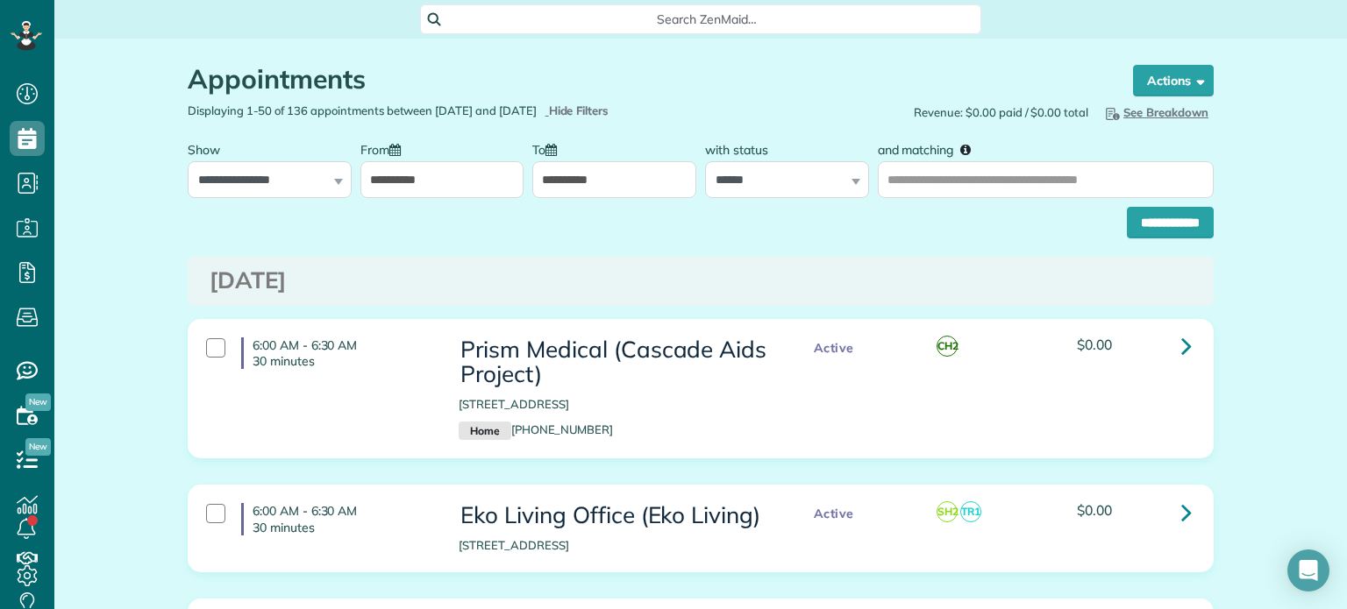
click at [593, 184] on input "**********" at bounding box center [614, 179] width 164 height 37
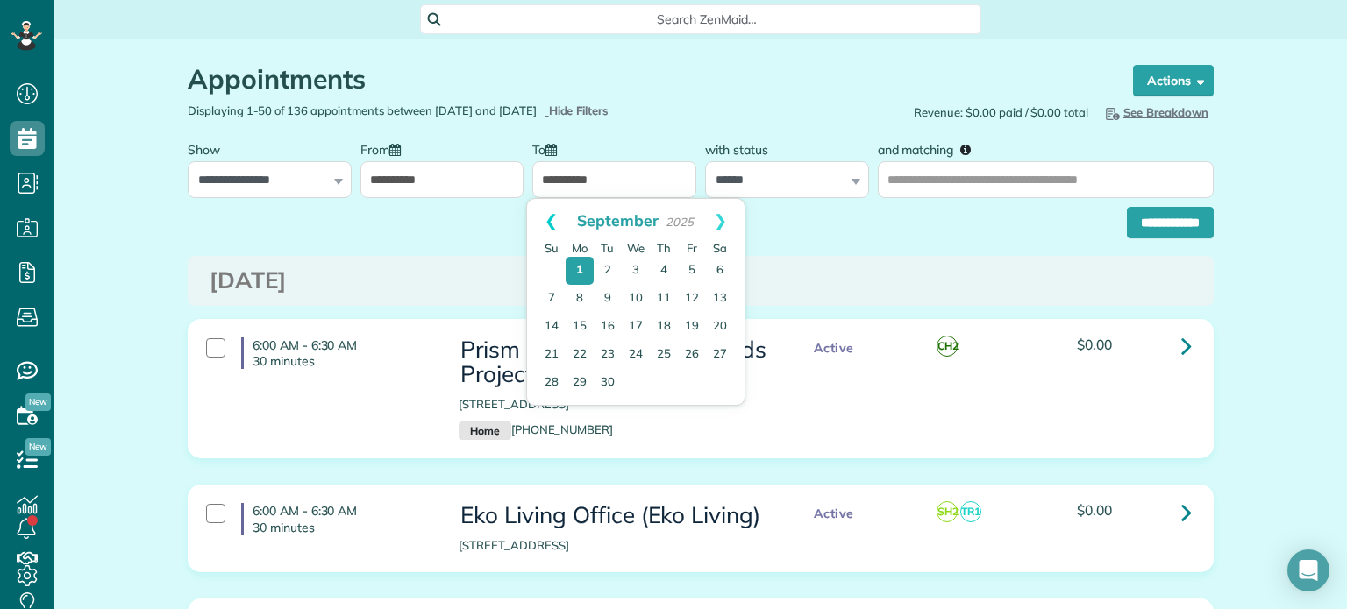
click at [538, 224] on link "Prev" at bounding box center [551, 221] width 48 height 44
click at [545, 388] on link "24" at bounding box center [552, 384] width 28 height 28
type input "**********"
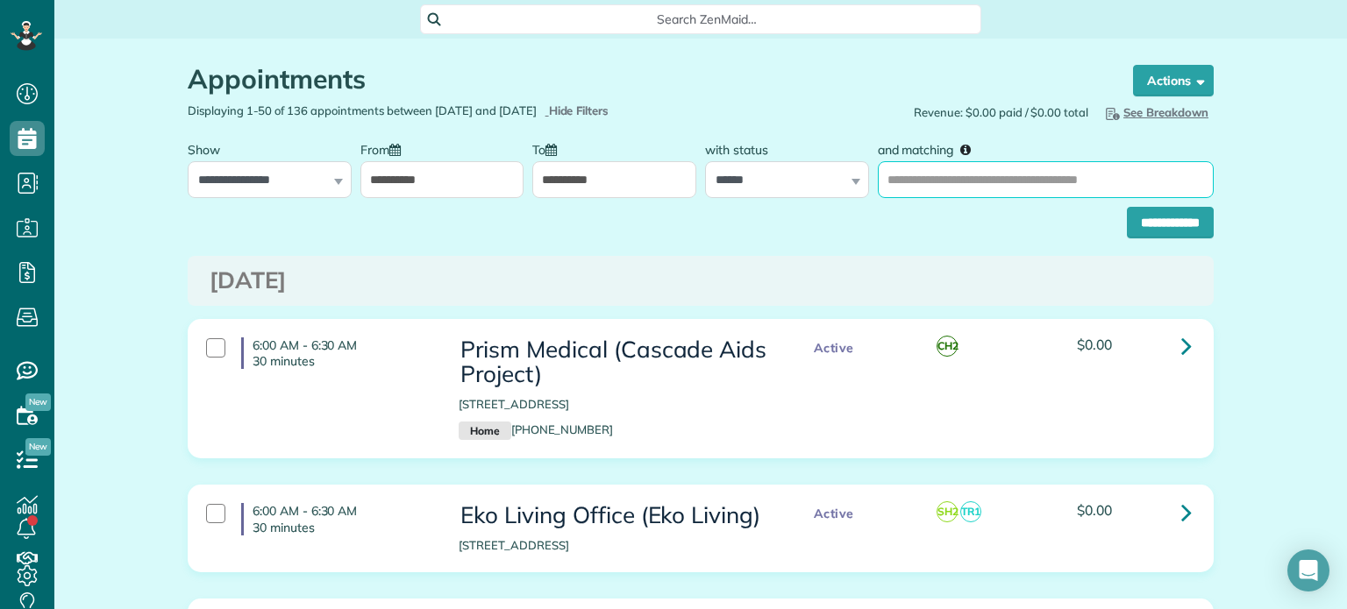
click at [881, 178] on input "and matching" at bounding box center [1046, 179] width 336 height 37
type input "****"
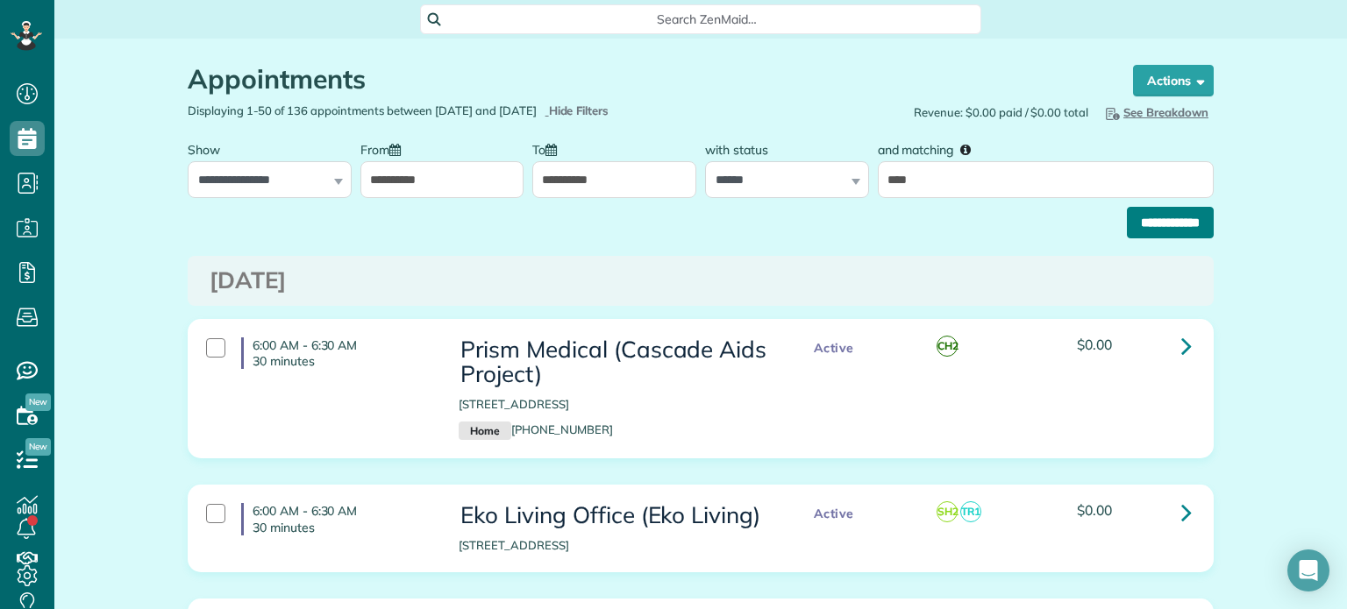
click at [1139, 231] on input "**********" at bounding box center [1170, 223] width 87 height 32
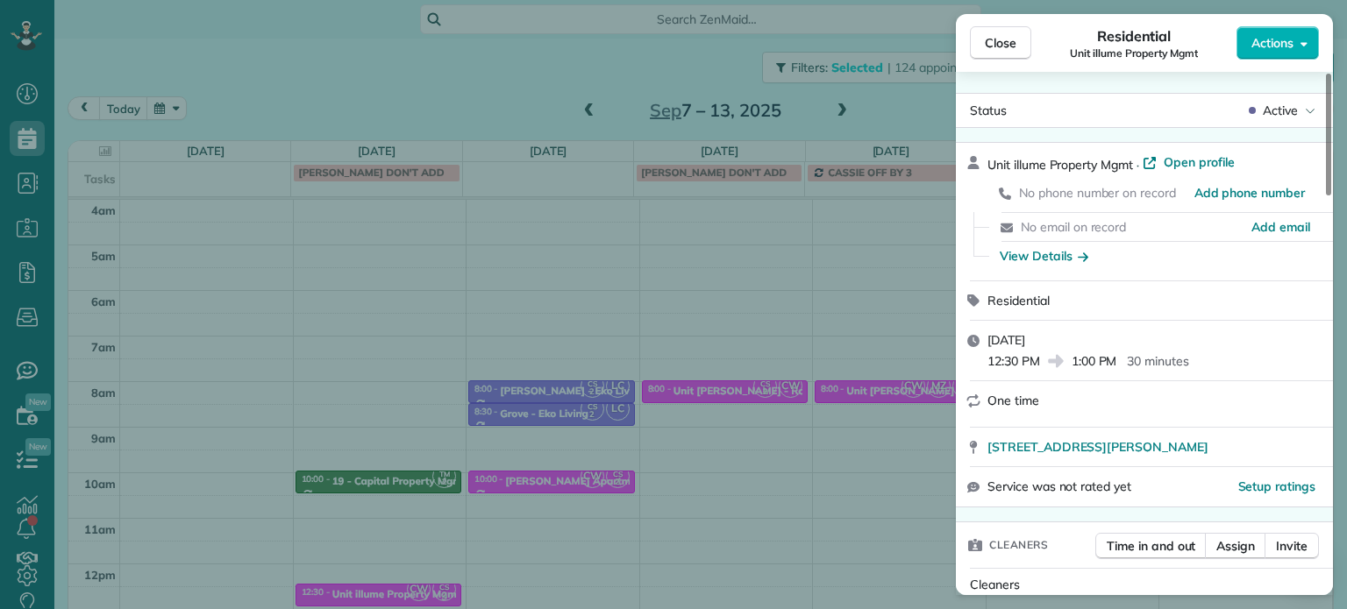
scroll to position [1501, 0]
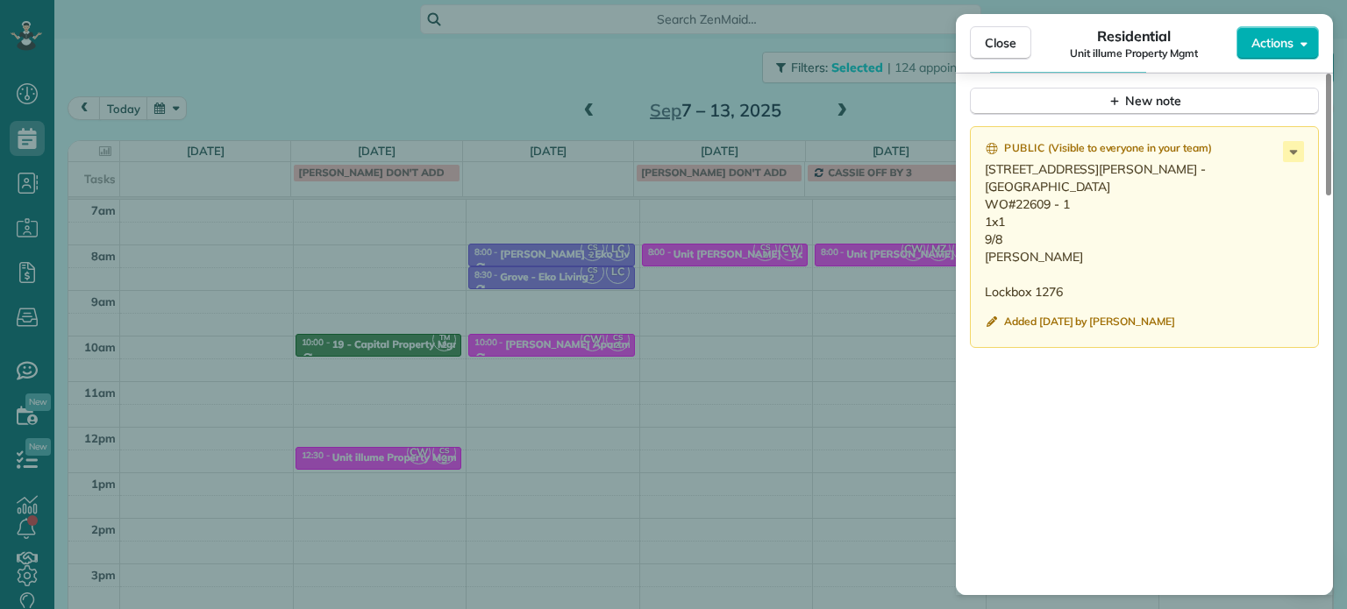
click at [624, 434] on div "Close Residential Unit illume Property Mgmt Actions Status Active Unit illume P…" at bounding box center [673, 304] width 1347 height 609
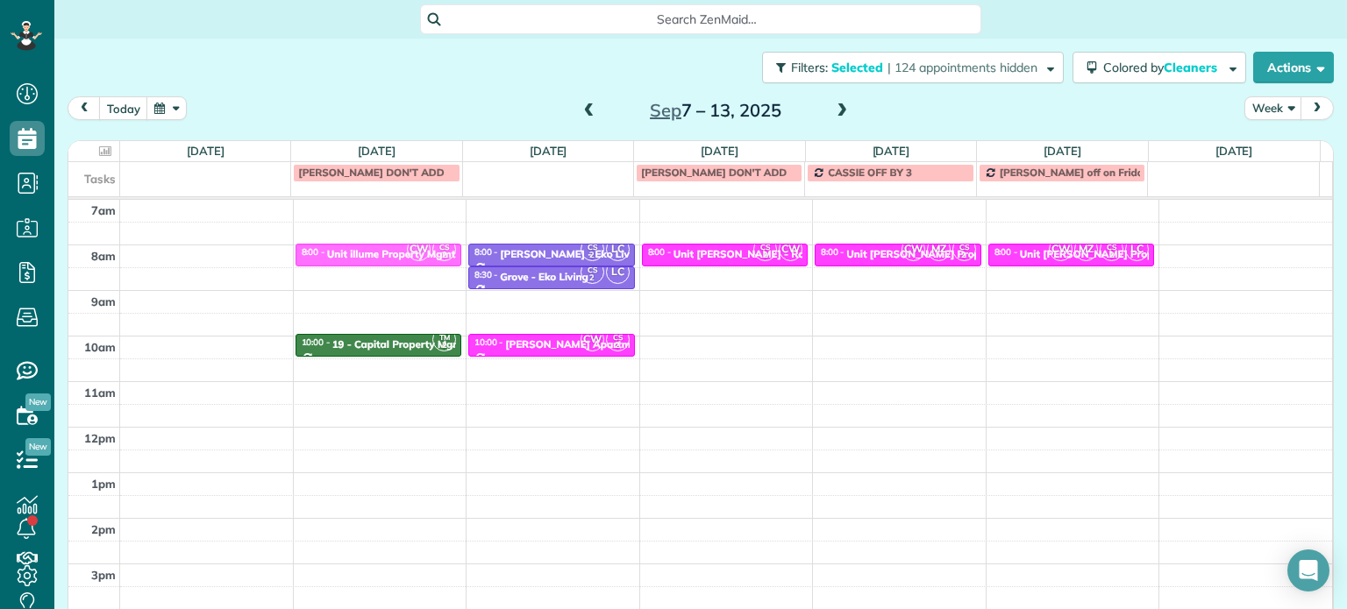
drag, startPoint x: 358, startPoint y: 450, endPoint x: 387, endPoint y: 252, distance: 200.3
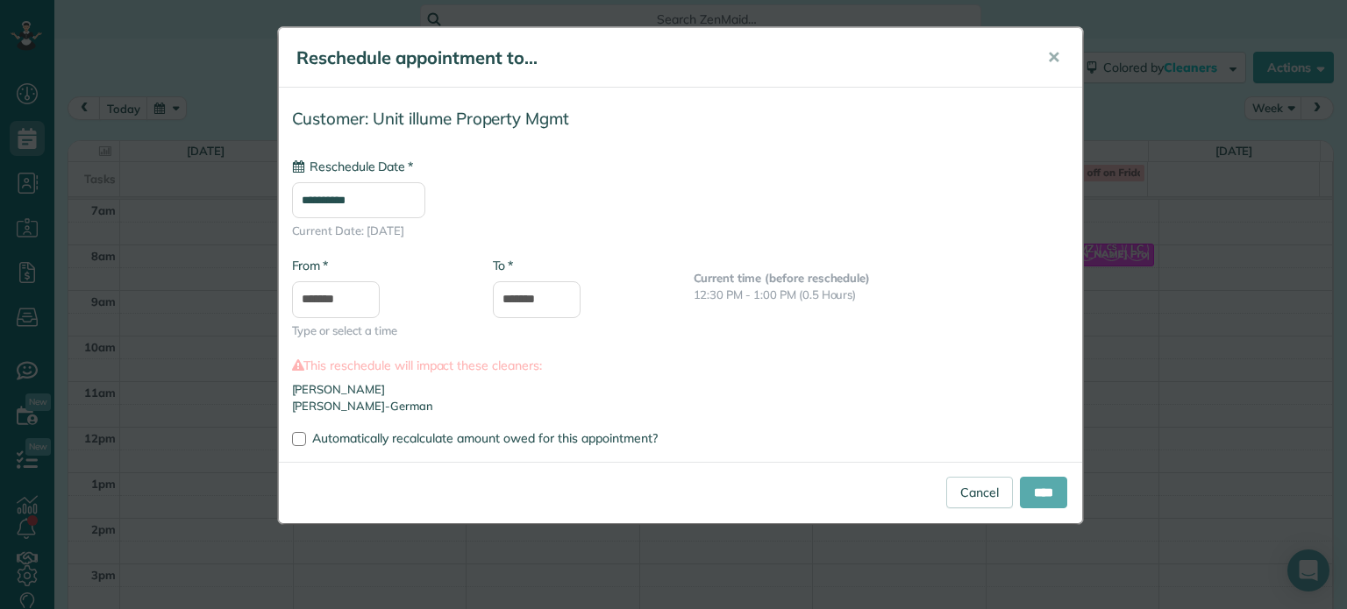
type input "**********"
click at [1048, 482] on input "****" at bounding box center [1043, 493] width 47 height 32
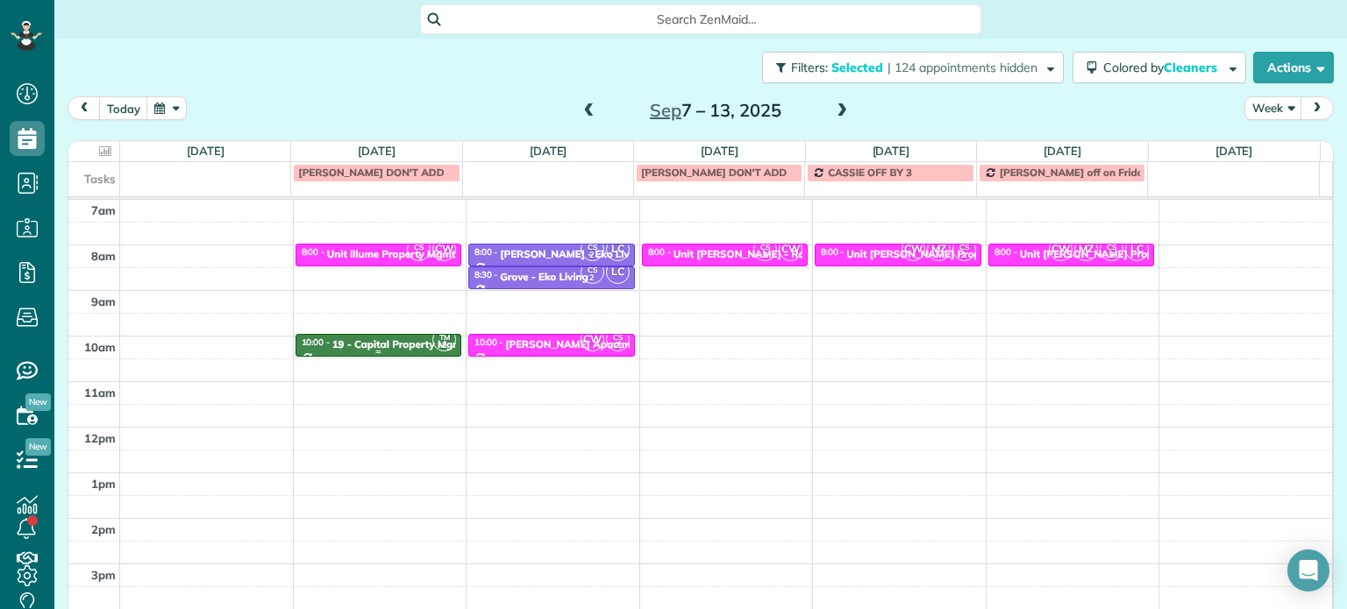
click at [408, 340] on div "19 - Capital Property Mgmt" at bounding box center [398, 344] width 133 height 12
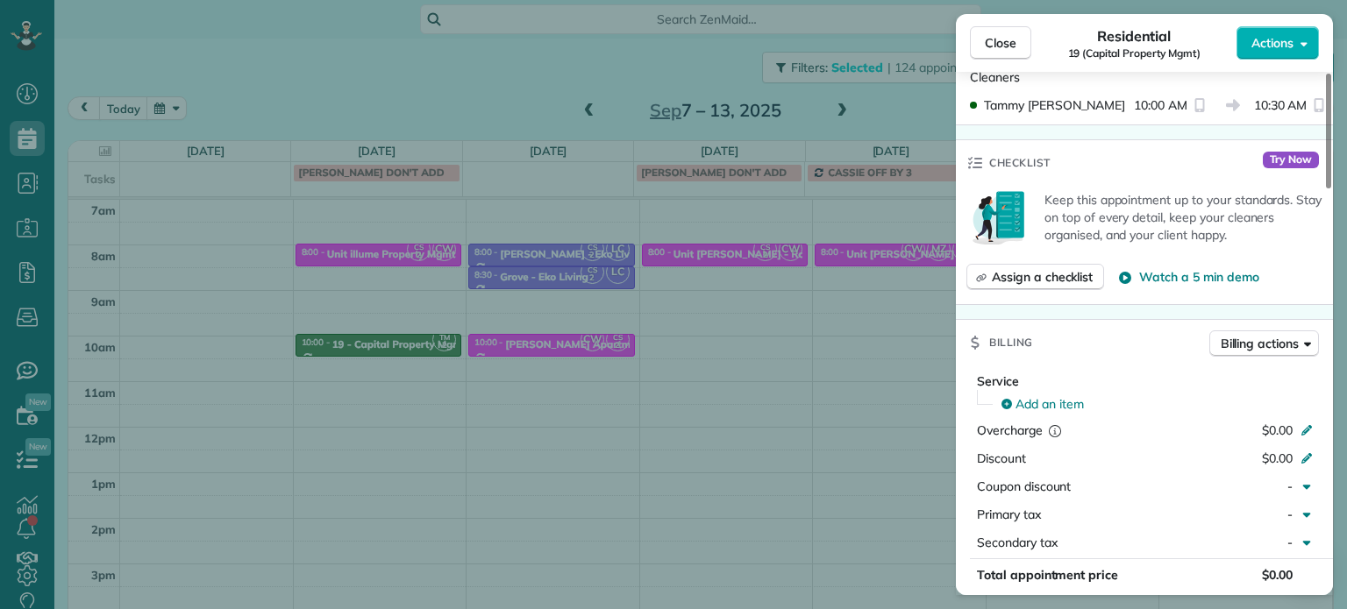
scroll to position [351, 0]
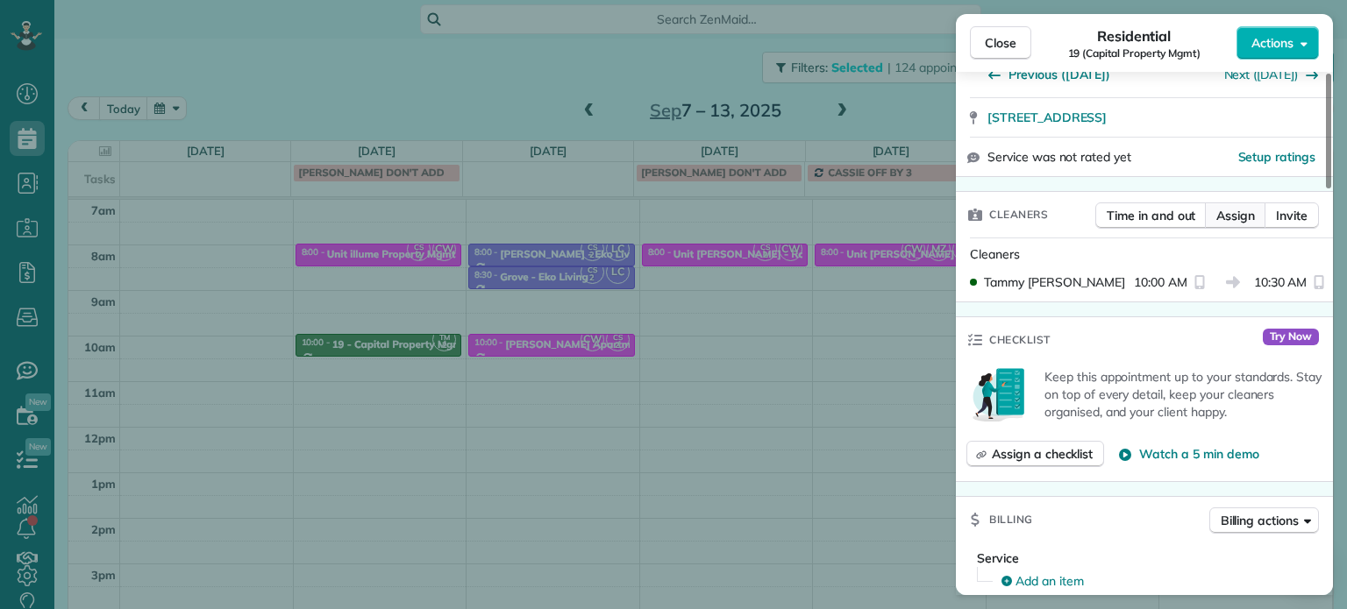
click at [1242, 214] on span "Assign" at bounding box center [1235, 216] width 39 height 18
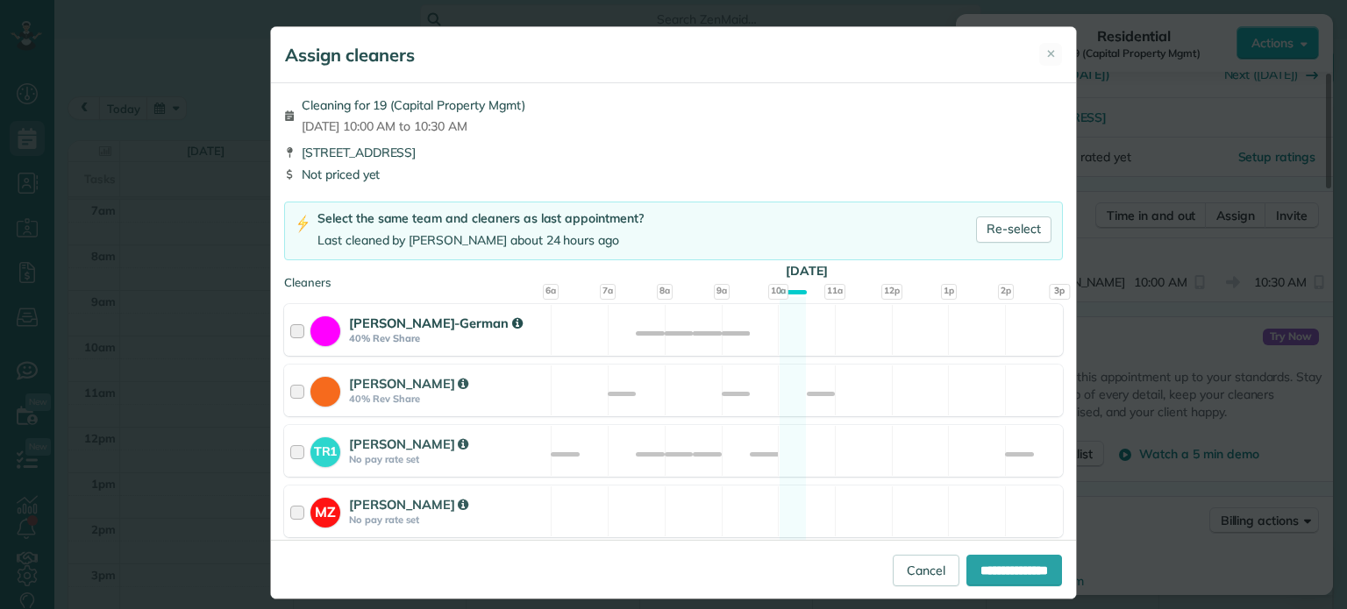
click at [789, 333] on div "Christina Wright-German 40% Rev Share Available" at bounding box center [673, 330] width 779 height 52
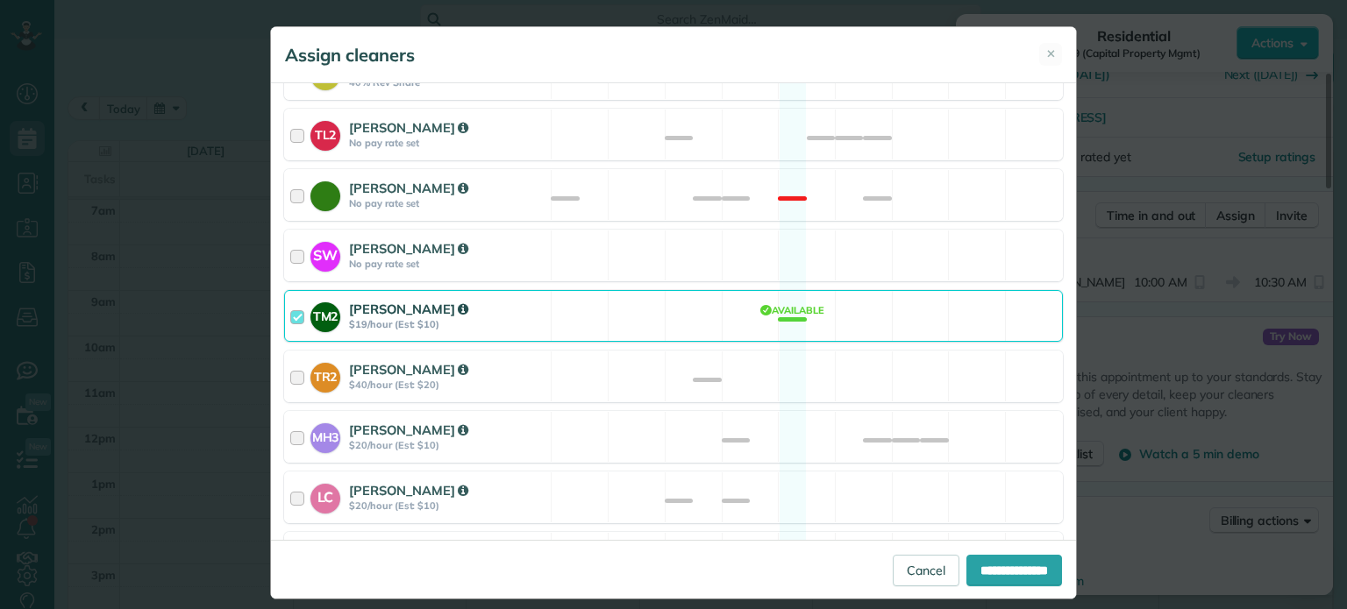
scroll to position [841, 0]
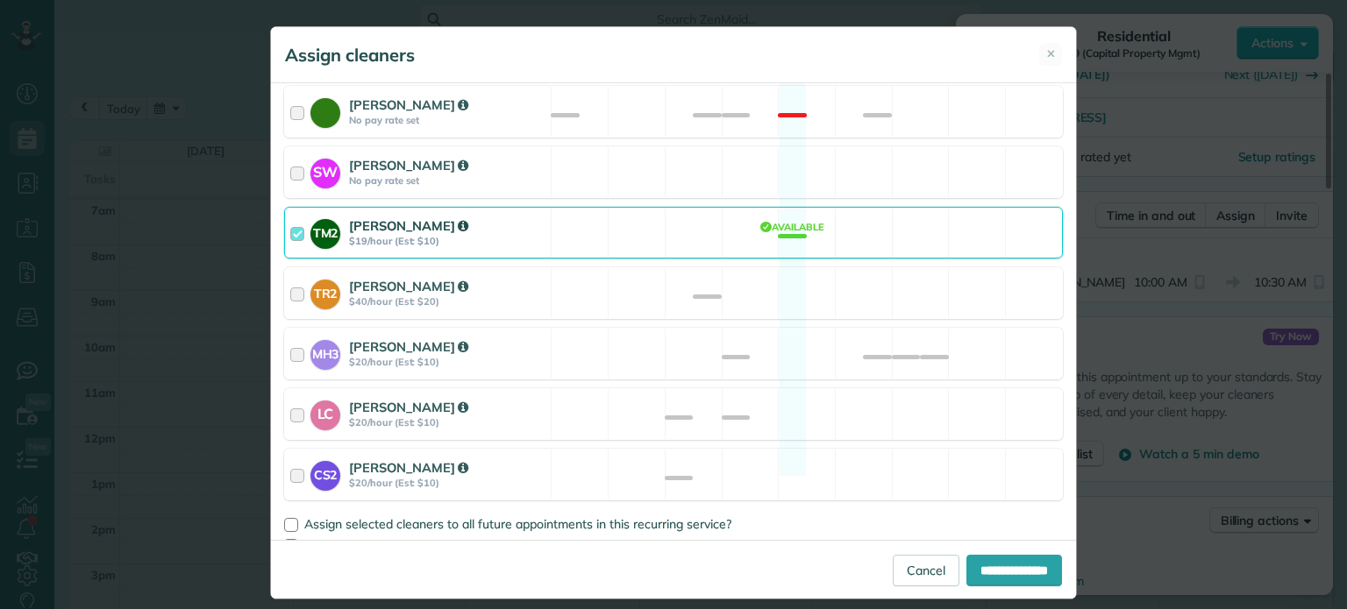
click at [735, 214] on div "TM2 Tammy McKinley $19/hour (Est: $10) Available" at bounding box center [673, 233] width 779 height 52
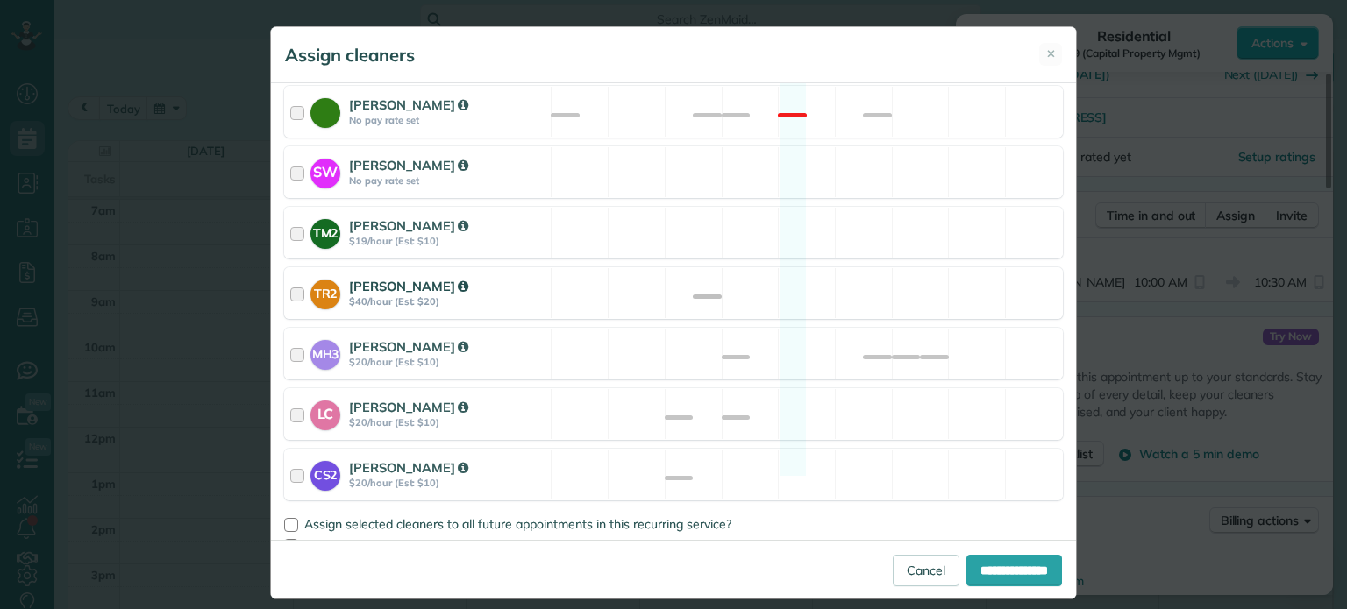
click at [782, 273] on div "TR2 Tammi Rue $40/hour (Est: $20) Available" at bounding box center [673, 293] width 779 height 52
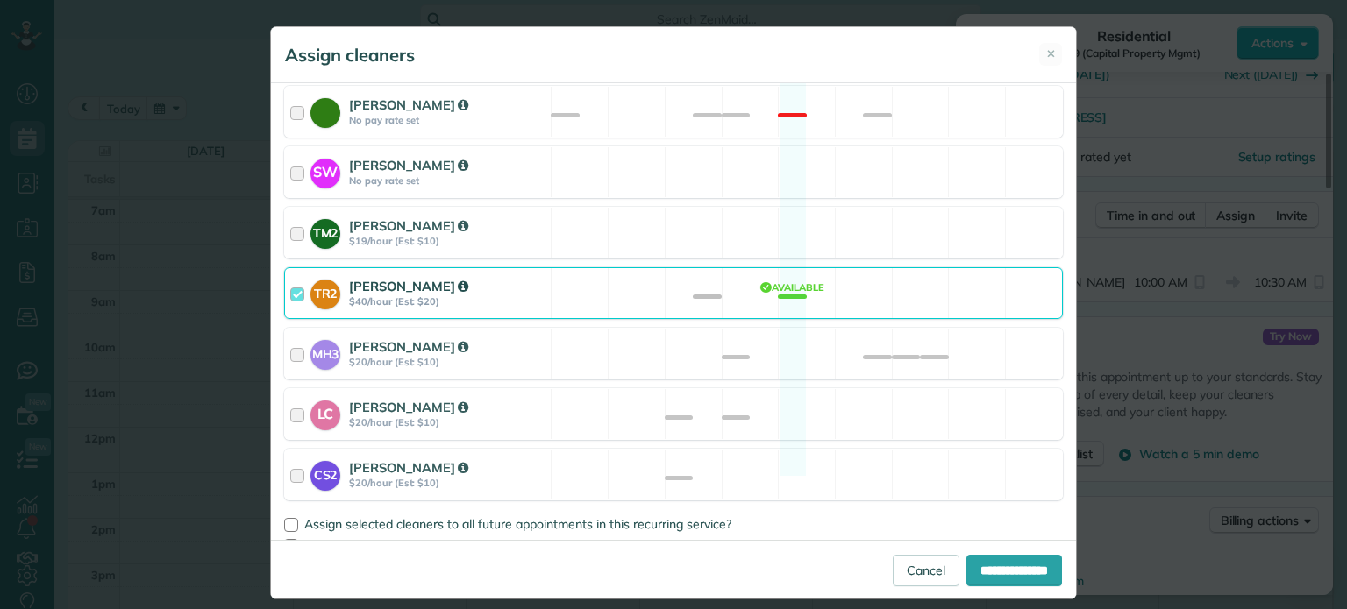
scroll to position [16, 0]
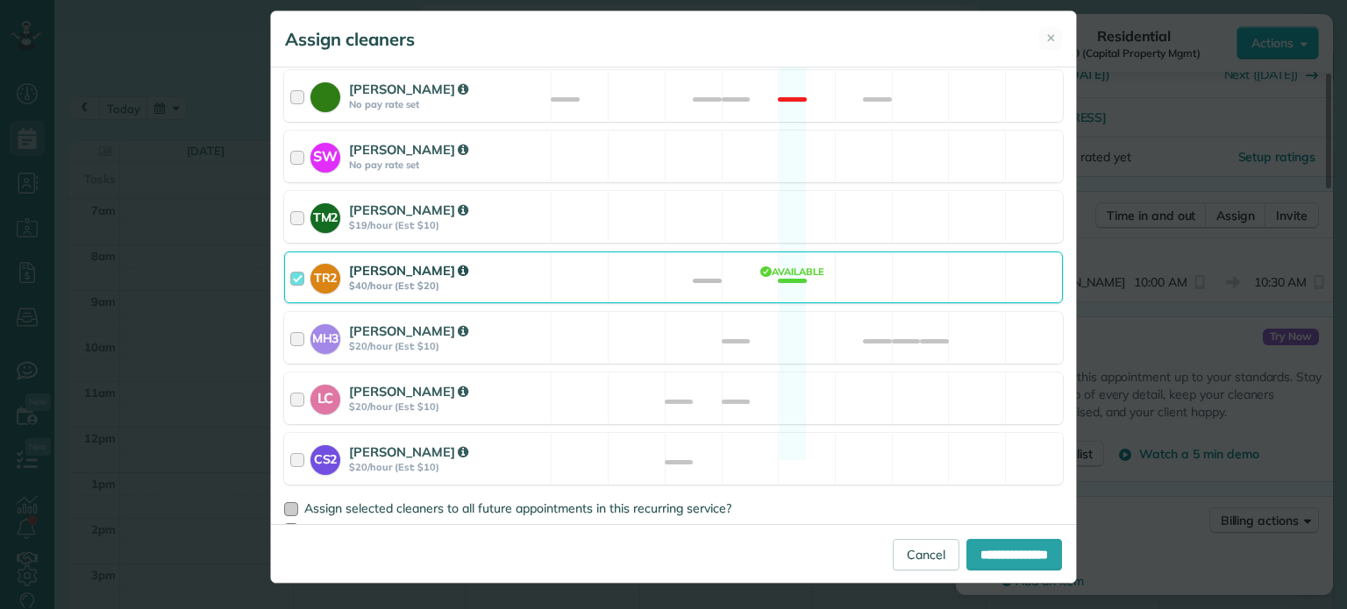
click at [588, 501] on span "Assign selected cleaners to all future appointments in this recurring service?" at bounding box center [517, 509] width 427 height 16
click at [985, 564] on input "**********" at bounding box center [1014, 555] width 96 height 32
type input "**********"
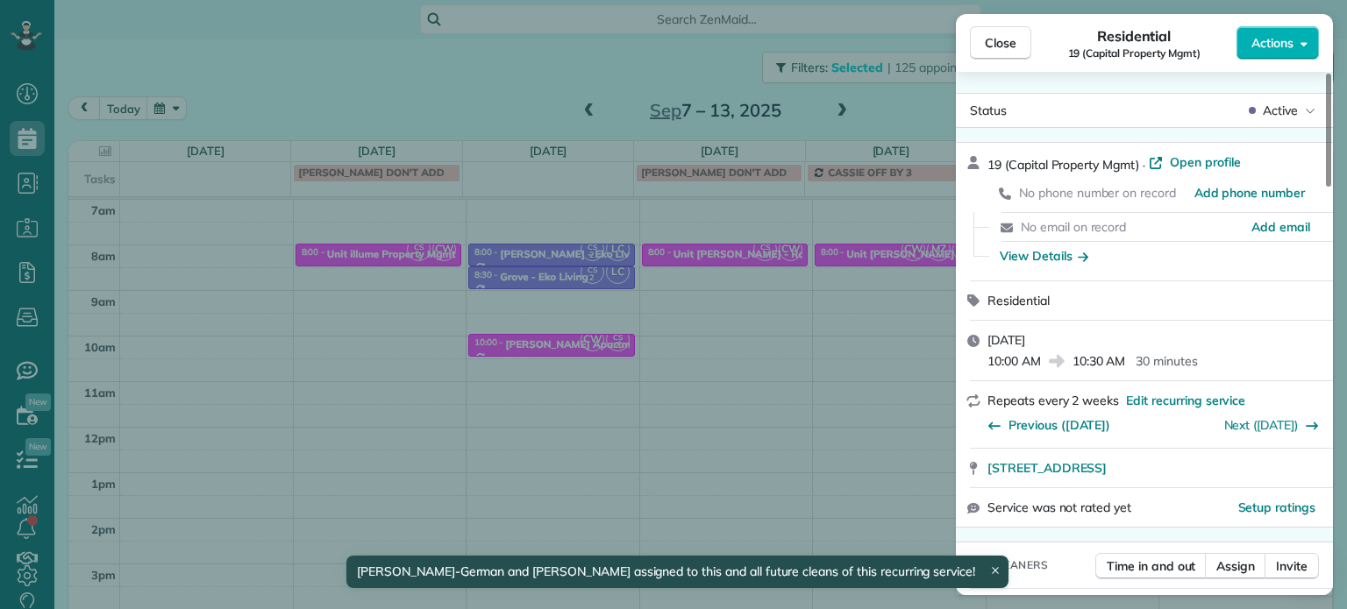
click at [584, 46] on div "Close Residential 19 (Capital Property Mgmt) Actions Status Active 19 (Capital …" at bounding box center [673, 304] width 1347 height 609
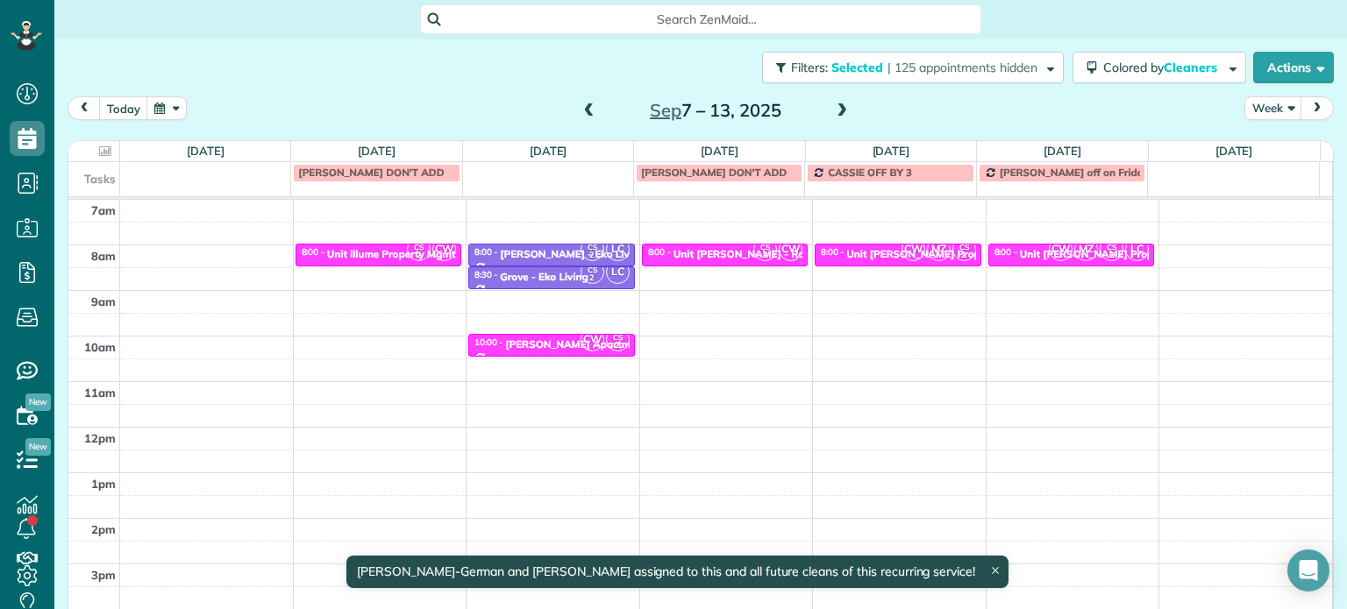
click at [582, 107] on span at bounding box center [589, 111] width 19 height 16
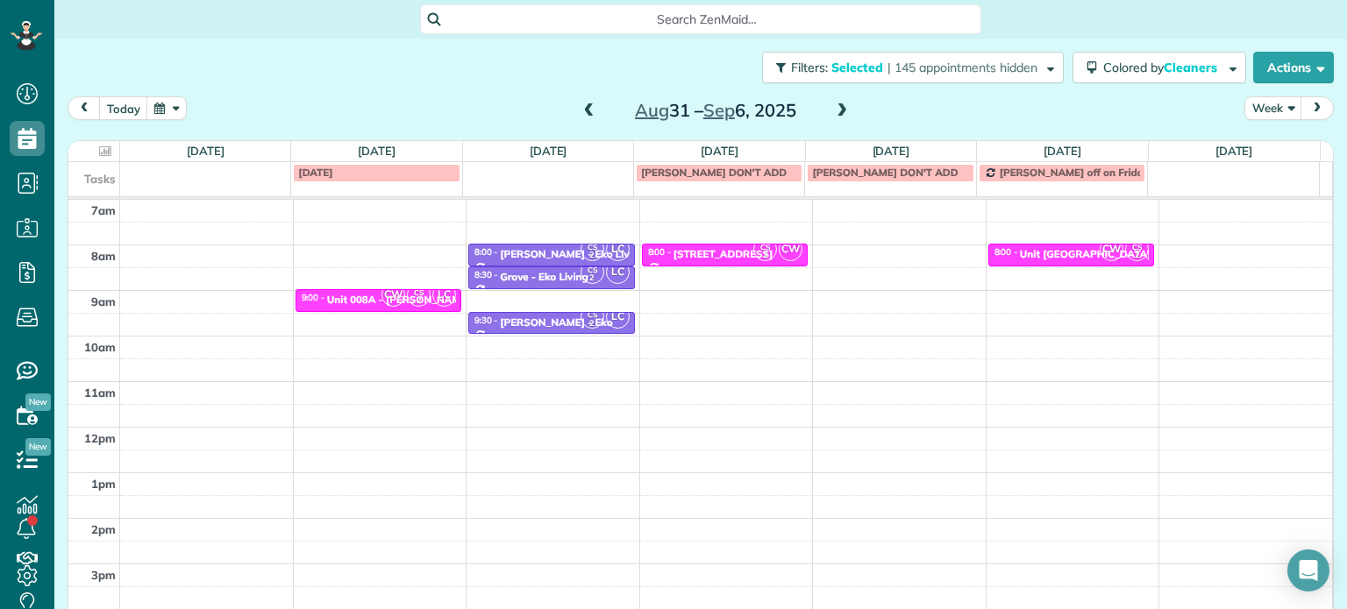
click at [582, 107] on span at bounding box center [589, 111] width 19 height 16
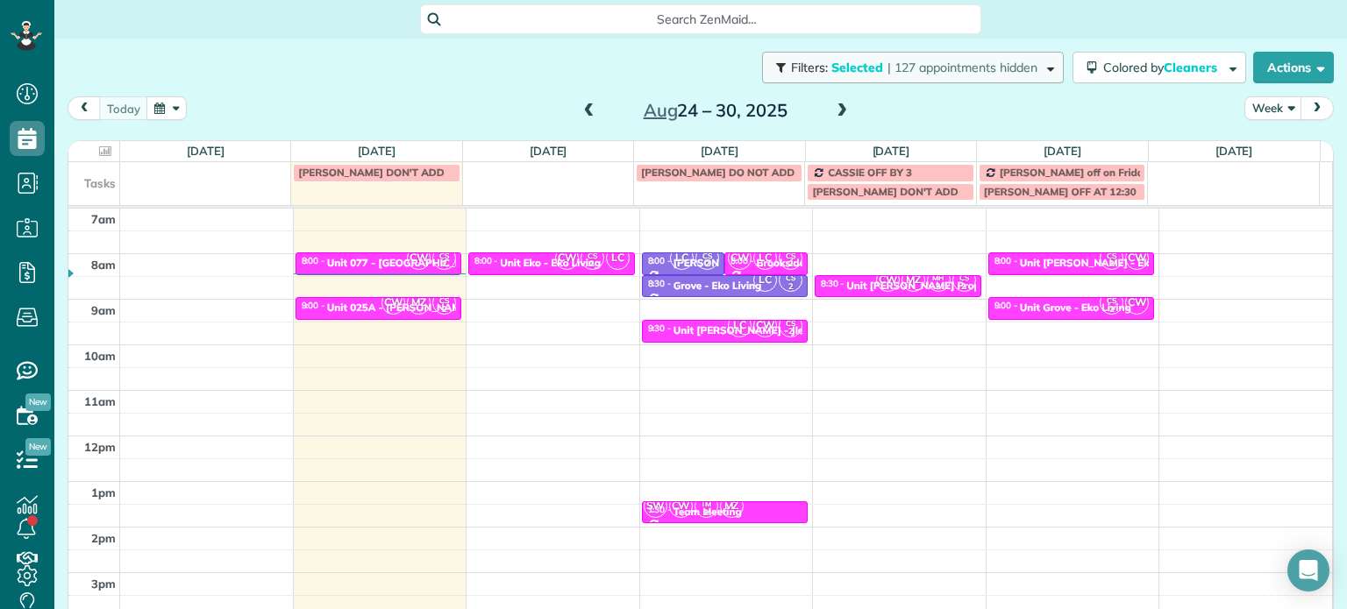
click at [802, 70] on span "Filters:" at bounding box center [809, 68] width 37 height 16
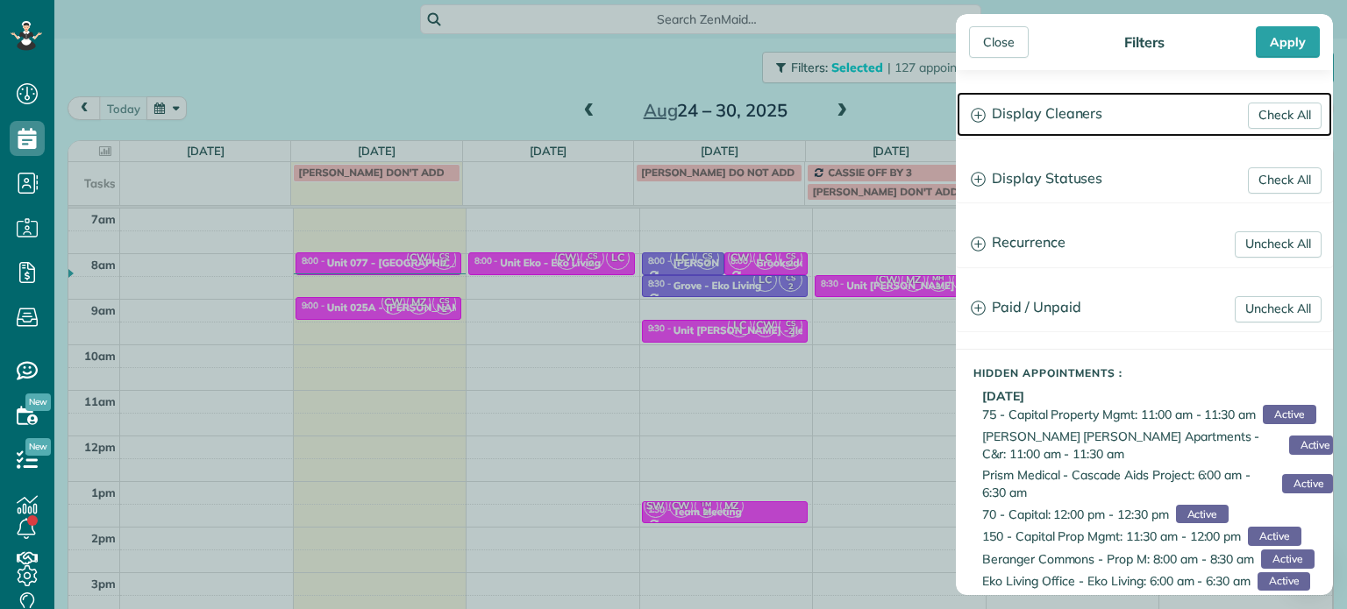
click at [1035, 108] on h3 "Display Cleaners" at bounding box center [1144, 114] width 375 height 45
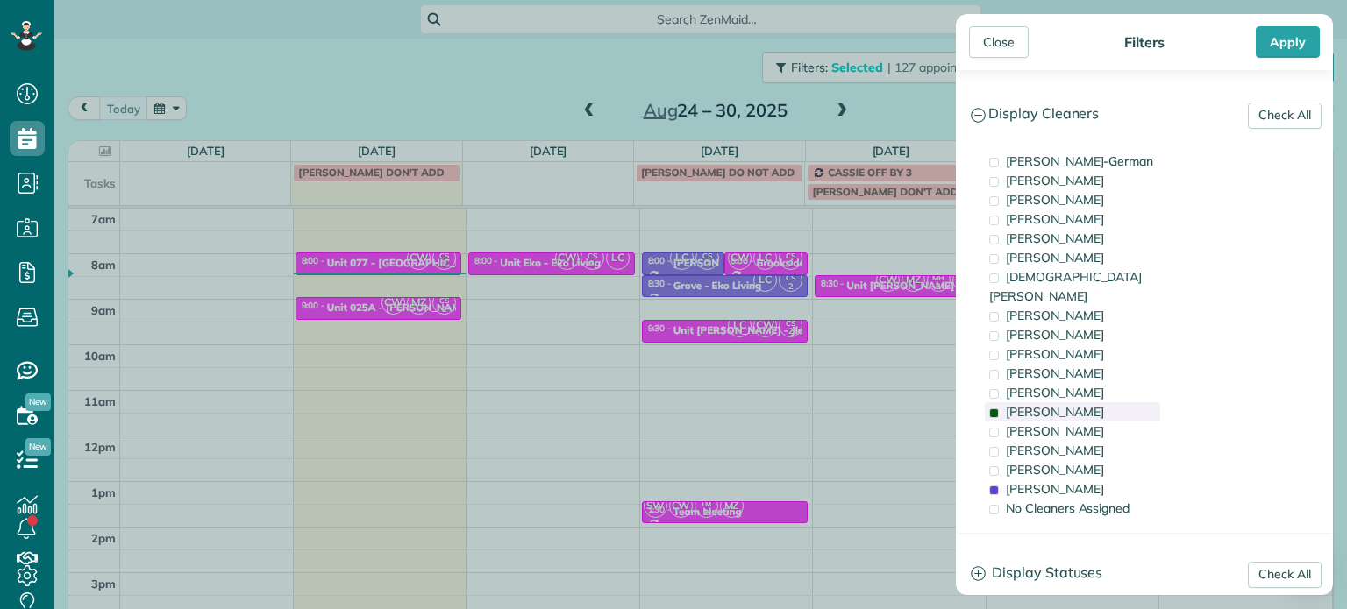
click at [1063, 404] on span "[PERSON_NAME]" at bounding box center [1055, 412] width 98 height 16
click at [1091, 480] on div "[PERSON_NAME]" at bounding box center [1072, 489] width 175 height 19
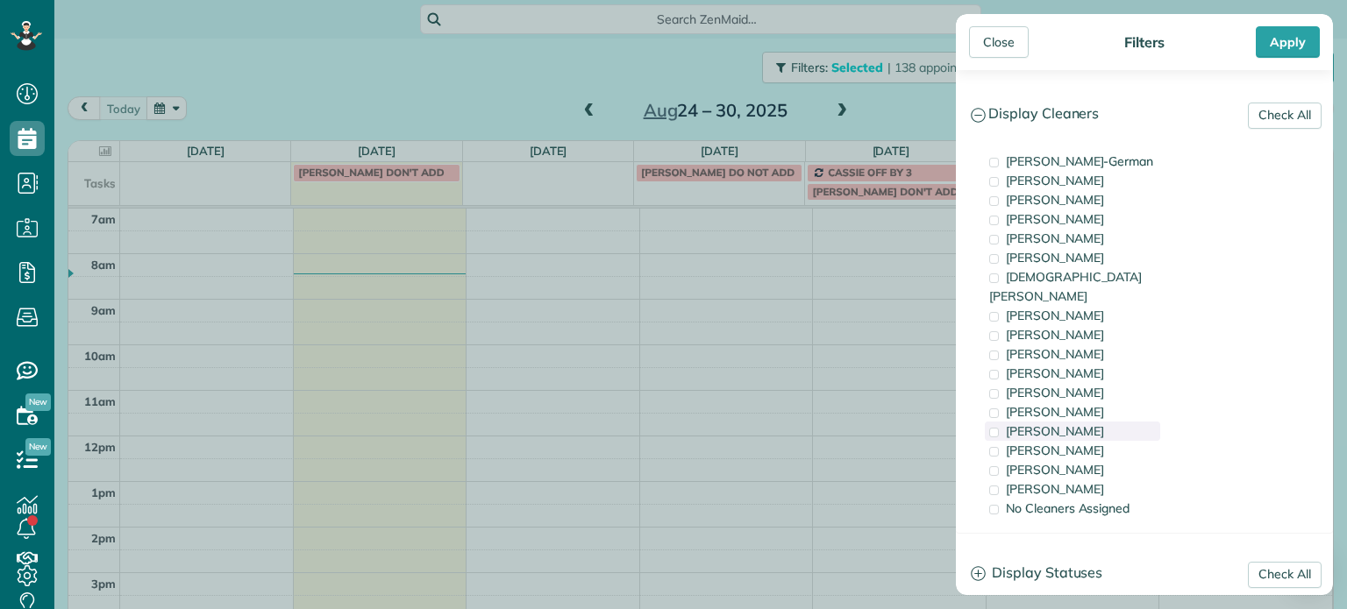
click at [1093, 422] on div "[PERSON_NAME]" at bounding box center [1072, 431] width 175 height 19
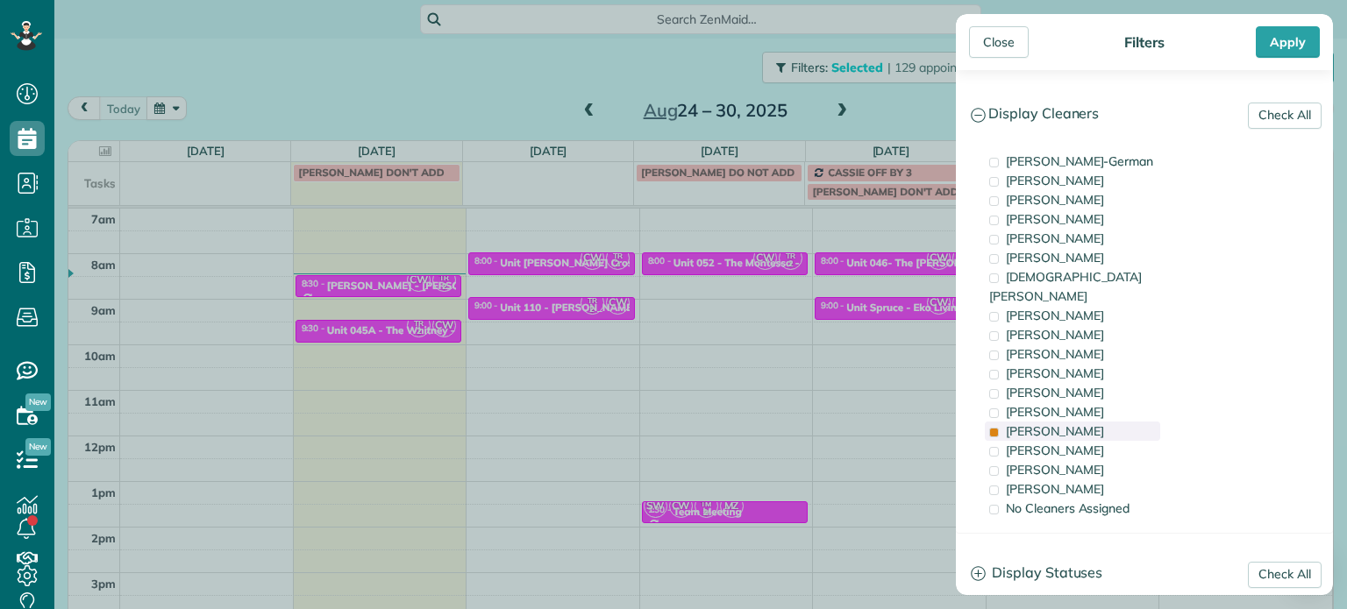
click at [1093, 422] on div "[PERSON_NAME]" at bounding box center [1072, 431] width 175 height 19
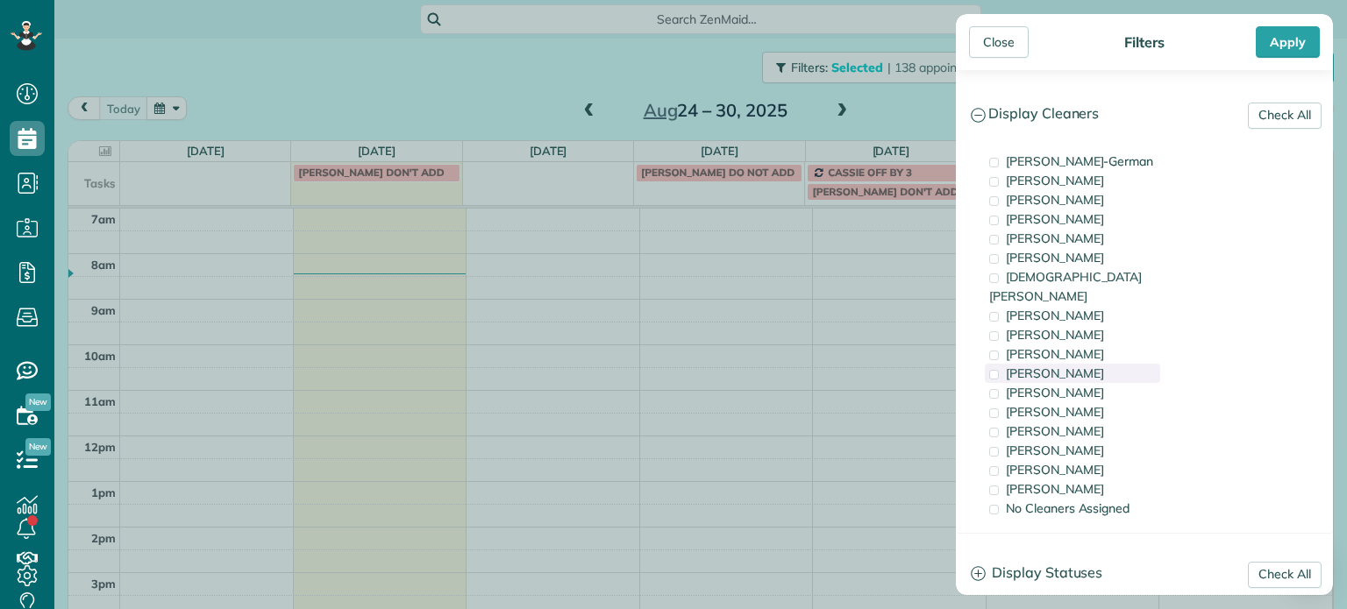
click at [1105, 364] on div "[PERSON_NAME]" at bounding box center [1072, 373] width 175 height 19
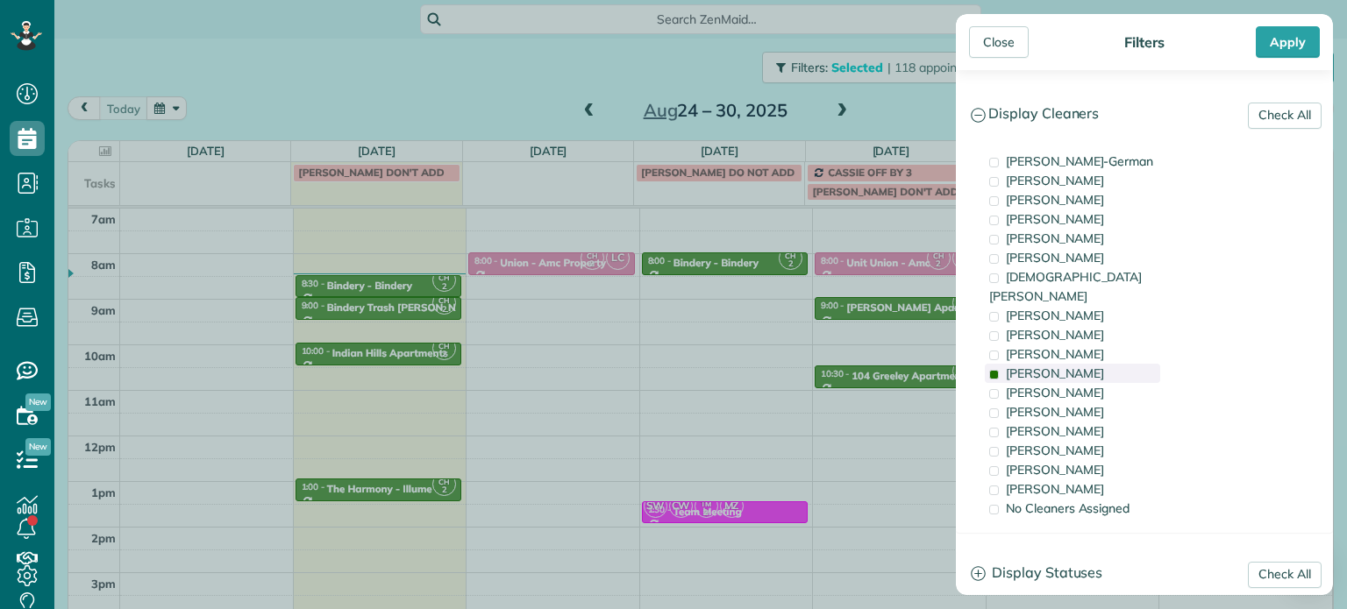
click at [1105, 364] on div "[PERSON_NAME]" at bounding box center [1072, 373] width 175 height 19
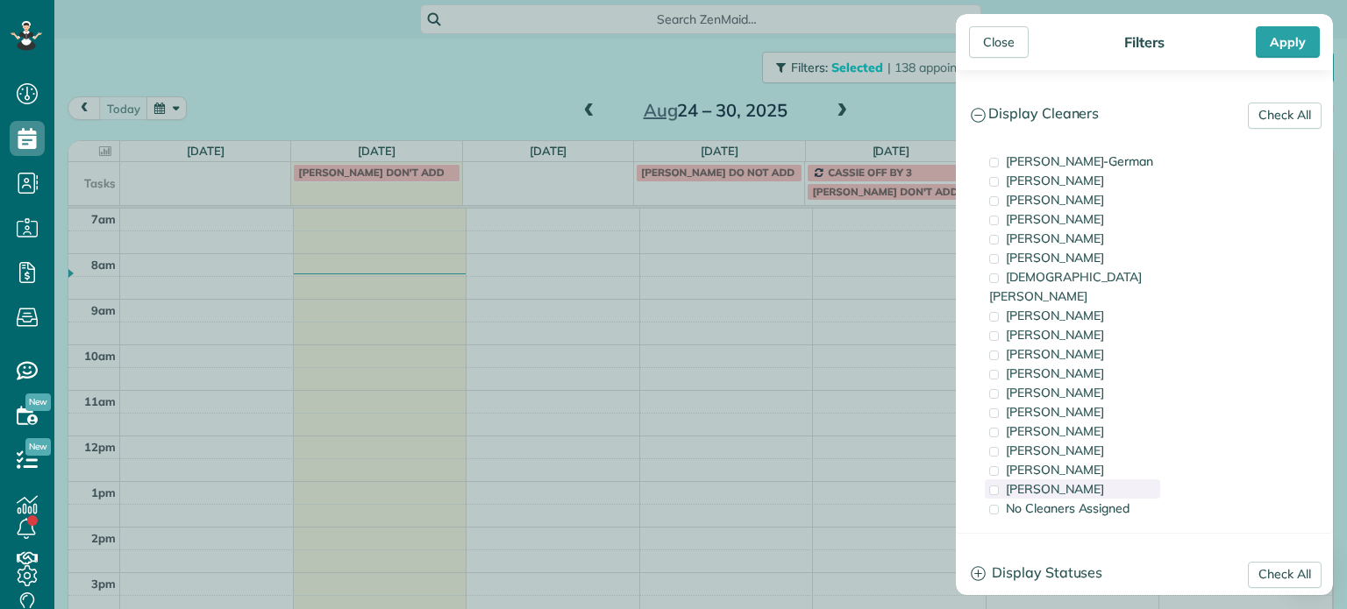
click at [1090, 480] on div "[PERSON_NAME]" at bounding box center [1072, 489] width 175 height 19
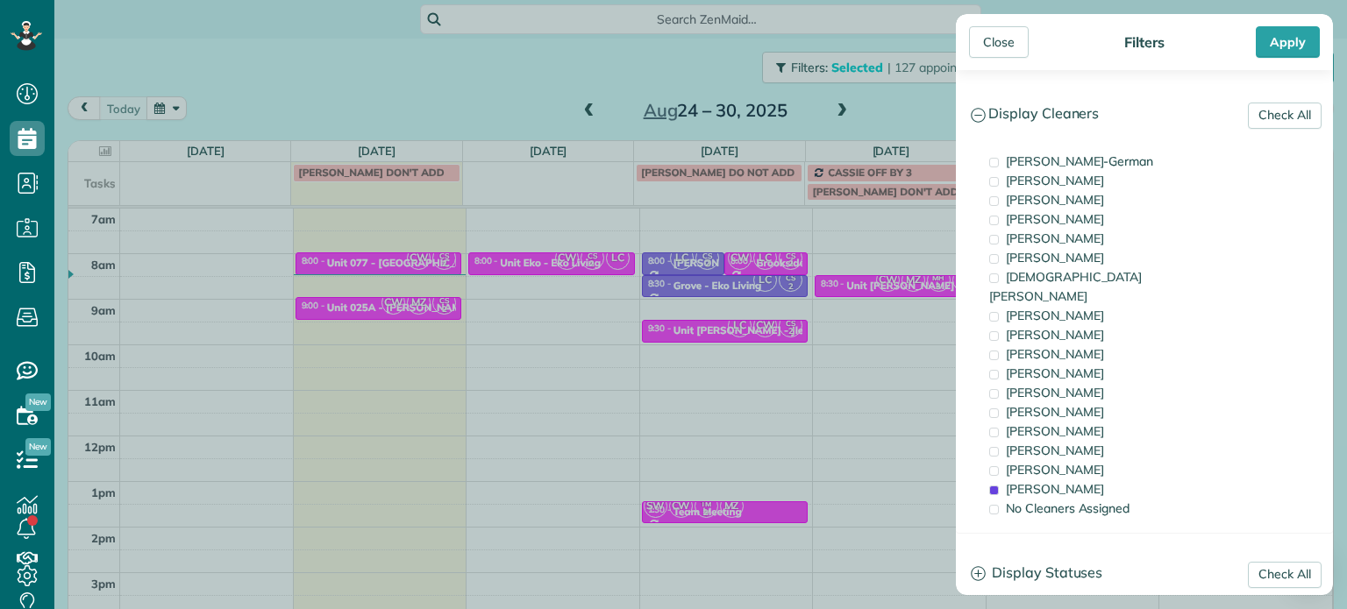
click at [878, 335] on div "Close Filters Apply Check All Display Cleaners Christina Wright-German Cassie F…" at bounding box center [673, 304] width 1347 height 609
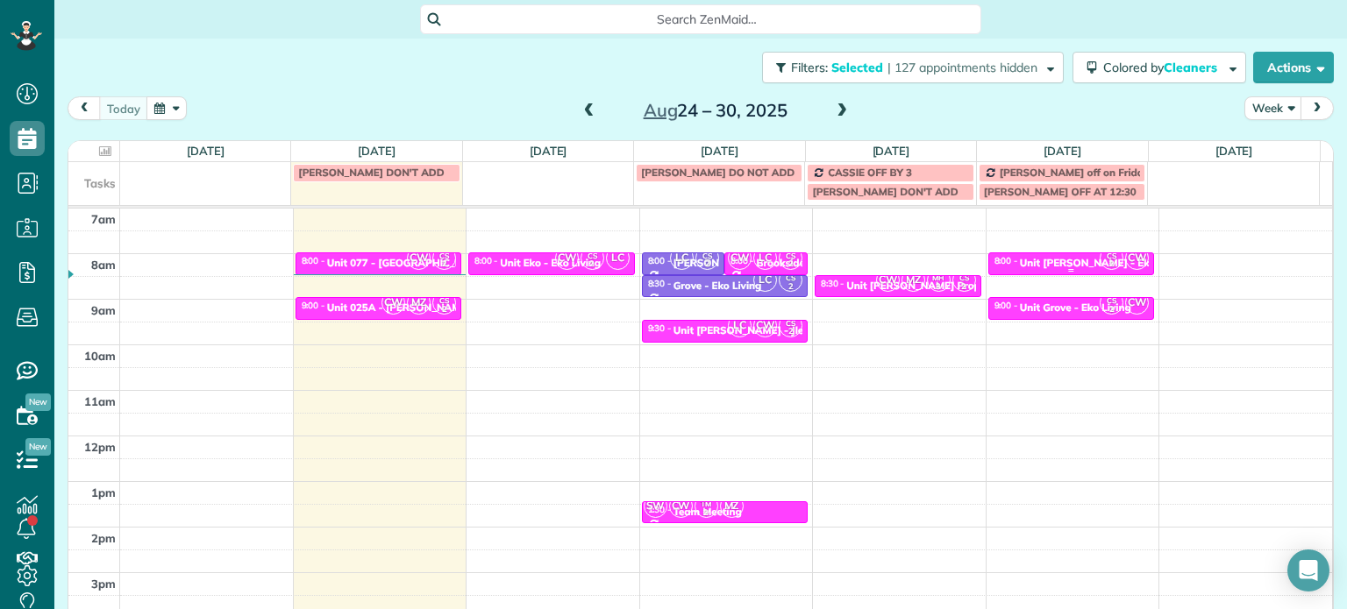
click at [1067, 259] on div "Unit [PERSON_NAME] - Eko Living" at bounding box center [1103, 263] width 167 height 12
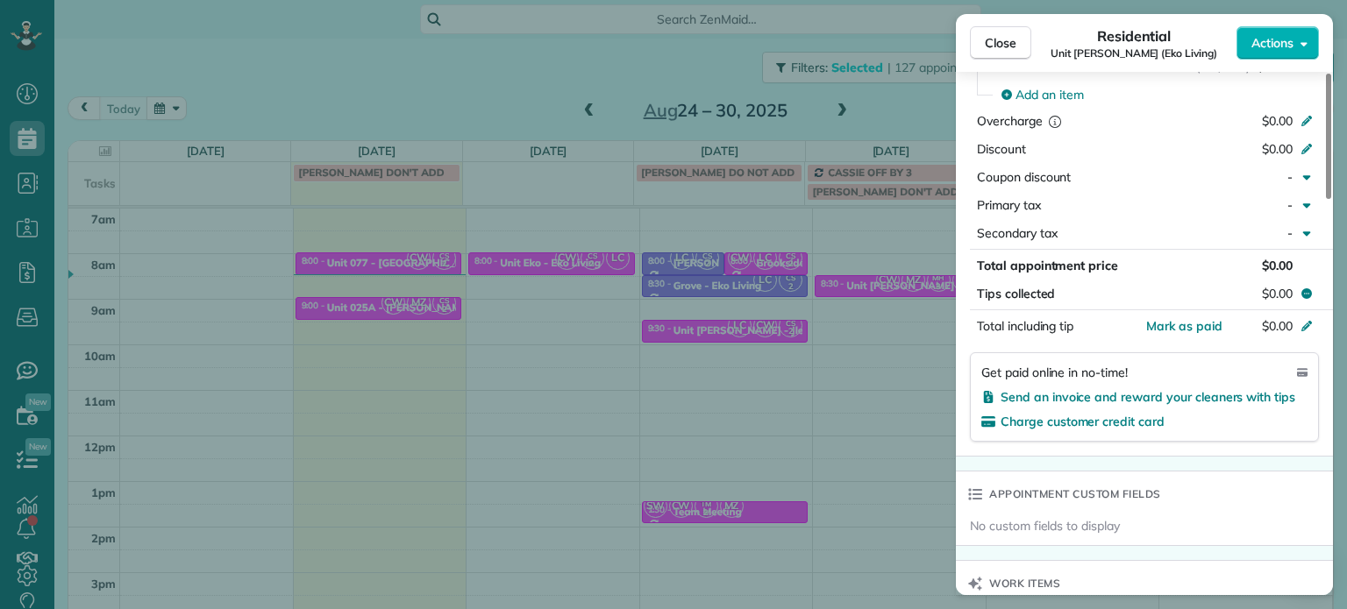
scroll to position [1232, 0]
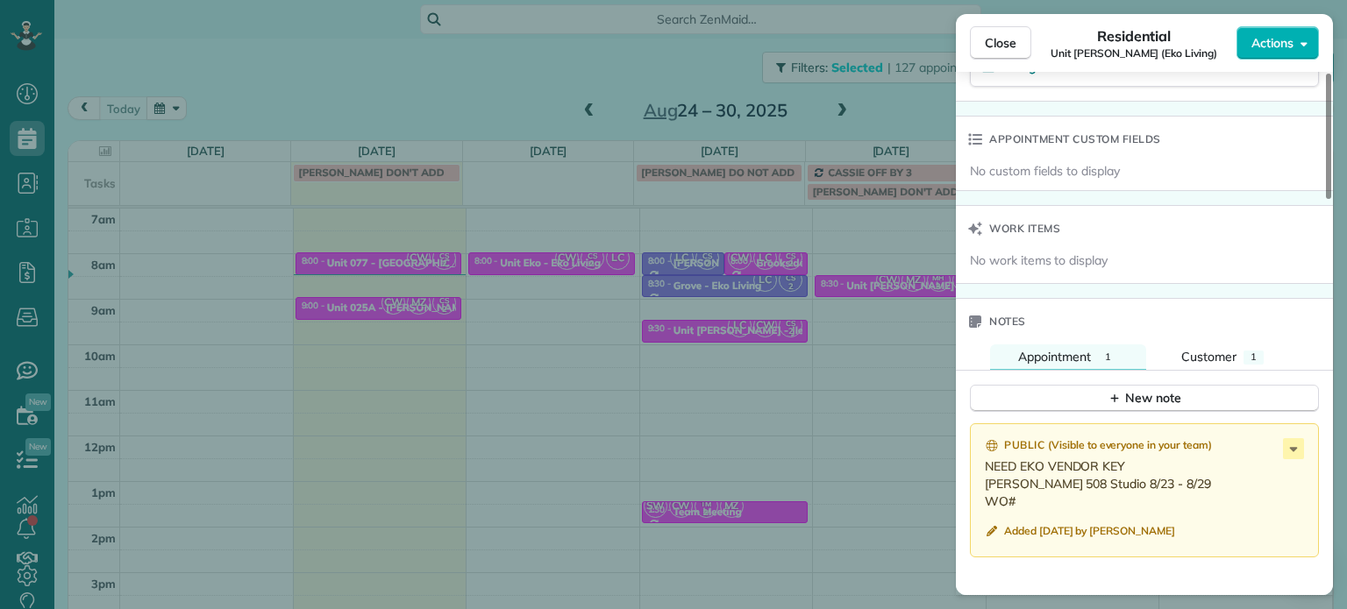
click at [884, 294] on div "Close Residential Unit Everett (Eko Living) Actions Status Active Unit Everett …" at bounding box center [673, 304] width 1347 height 609
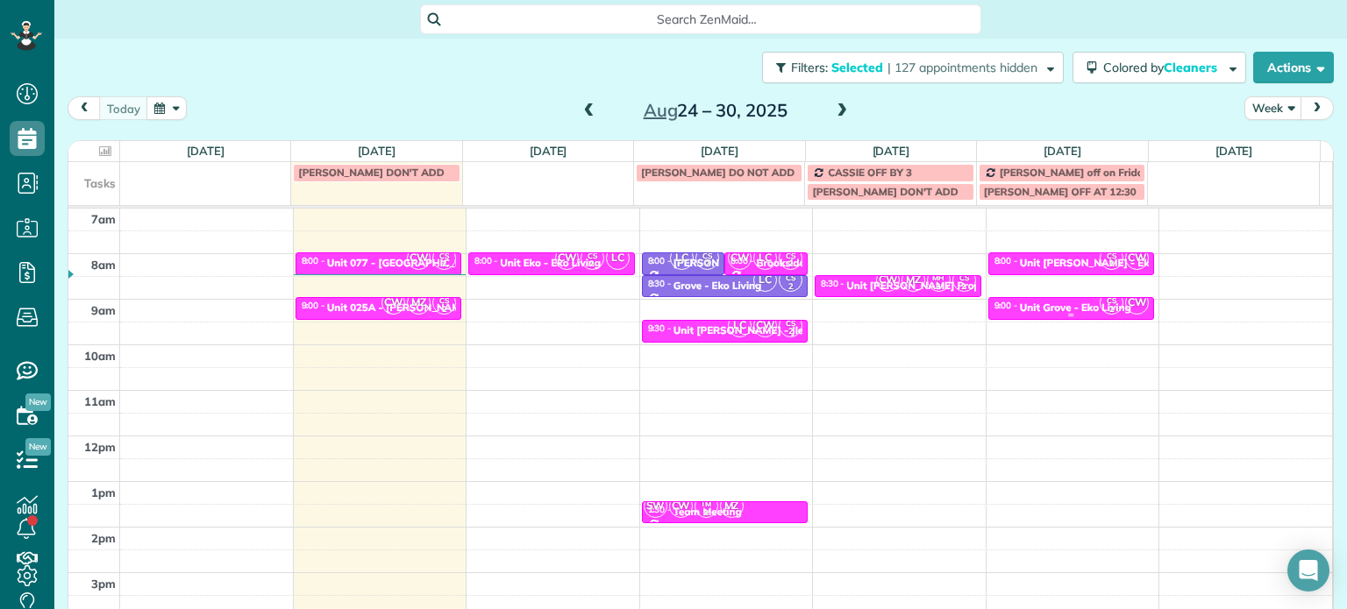
click at [1020, 304] on div "Unit Grove - Eko Living" at bounding box center [1075, 308] width 111 height 12
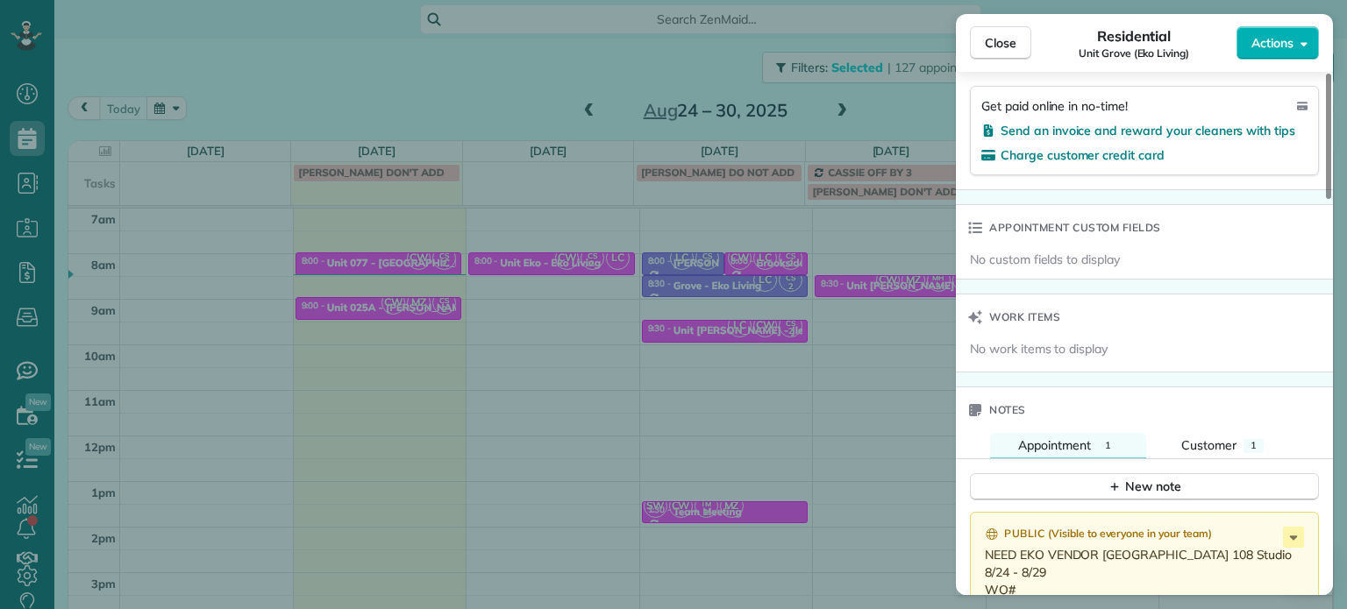
scroll to position [1231, 0]
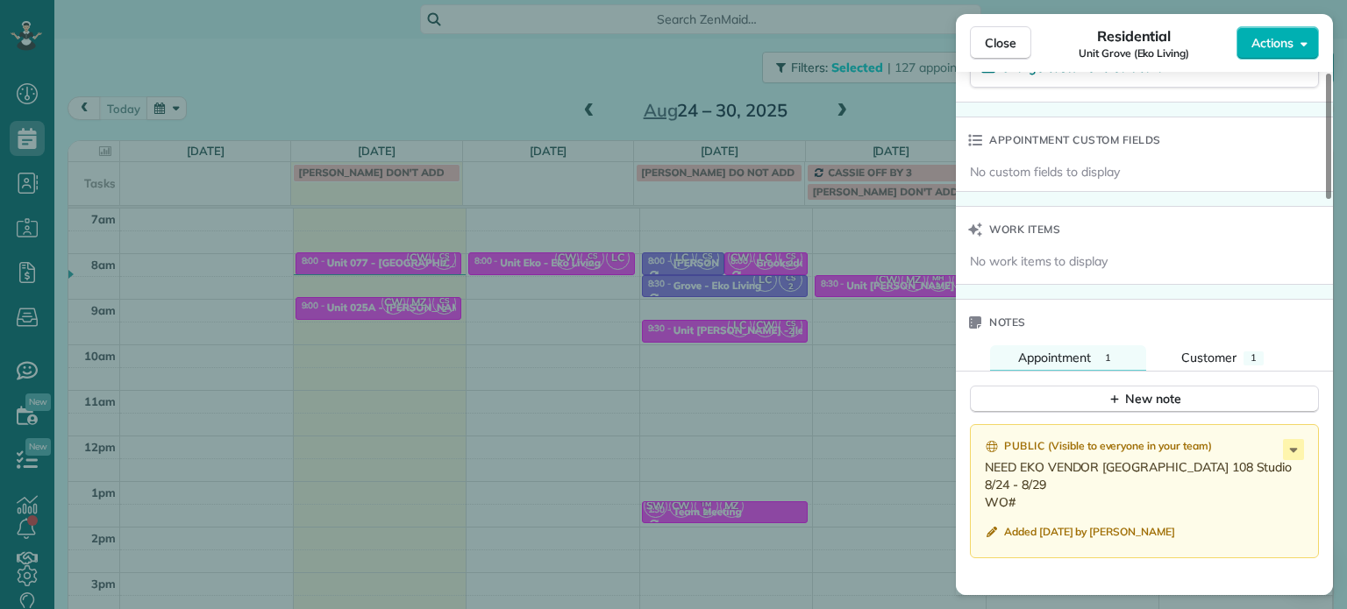
click at [879, 351] on div "Close Residential Unit Grove (Eko Living) Actions Status Active Unit Grove (Eko…" at bounding box center [673, 304] width 1347 height 609
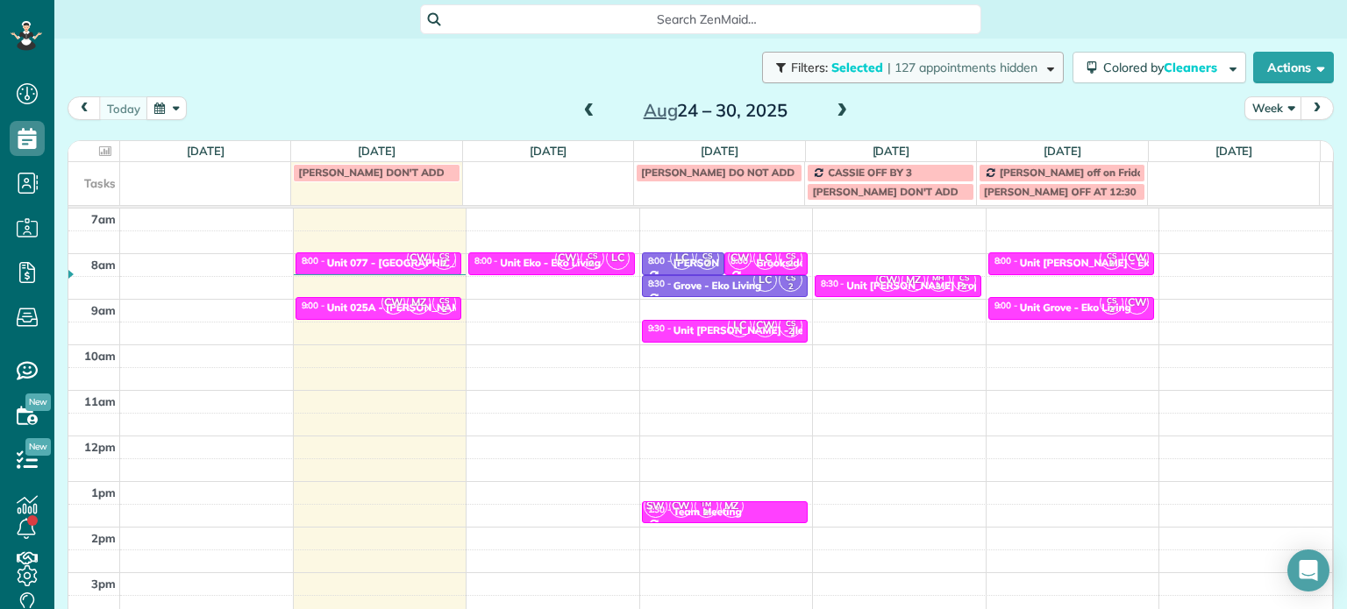
click at [1007, 71] on span "| 127 appointments hidden" at bounding box center [962, 68] width 150 height 16
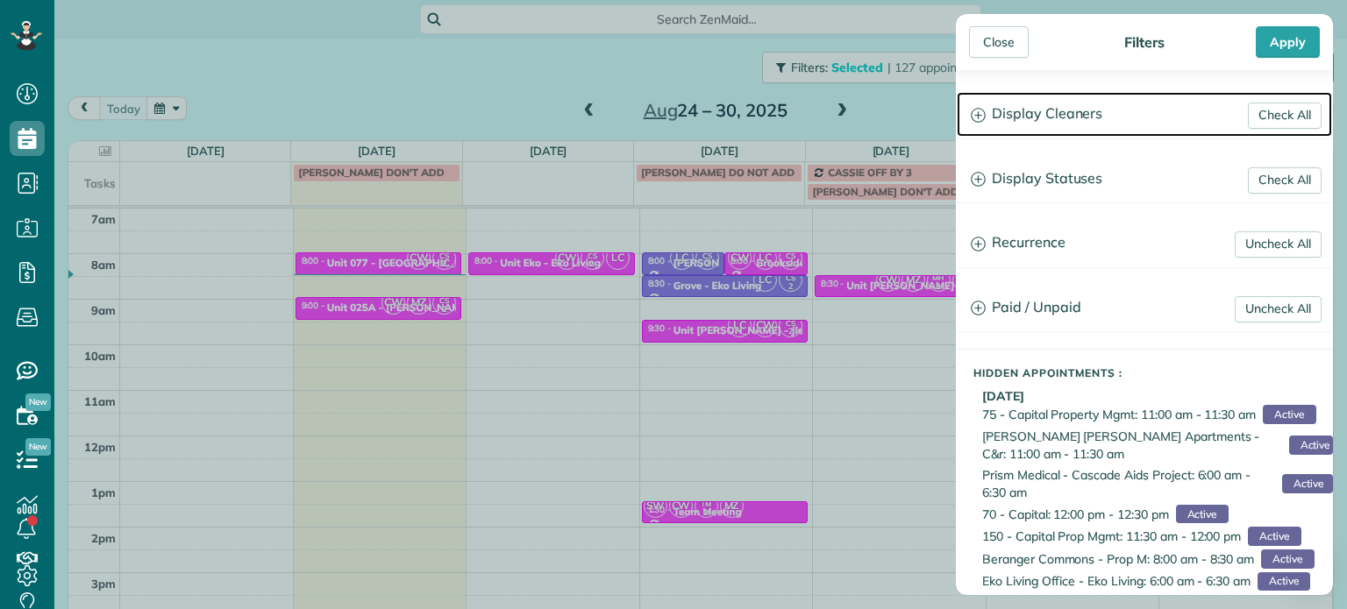
click at [1046, 117] on h3 "Display Cleaners" at bounding box center [1144, 114] width 375 height 45
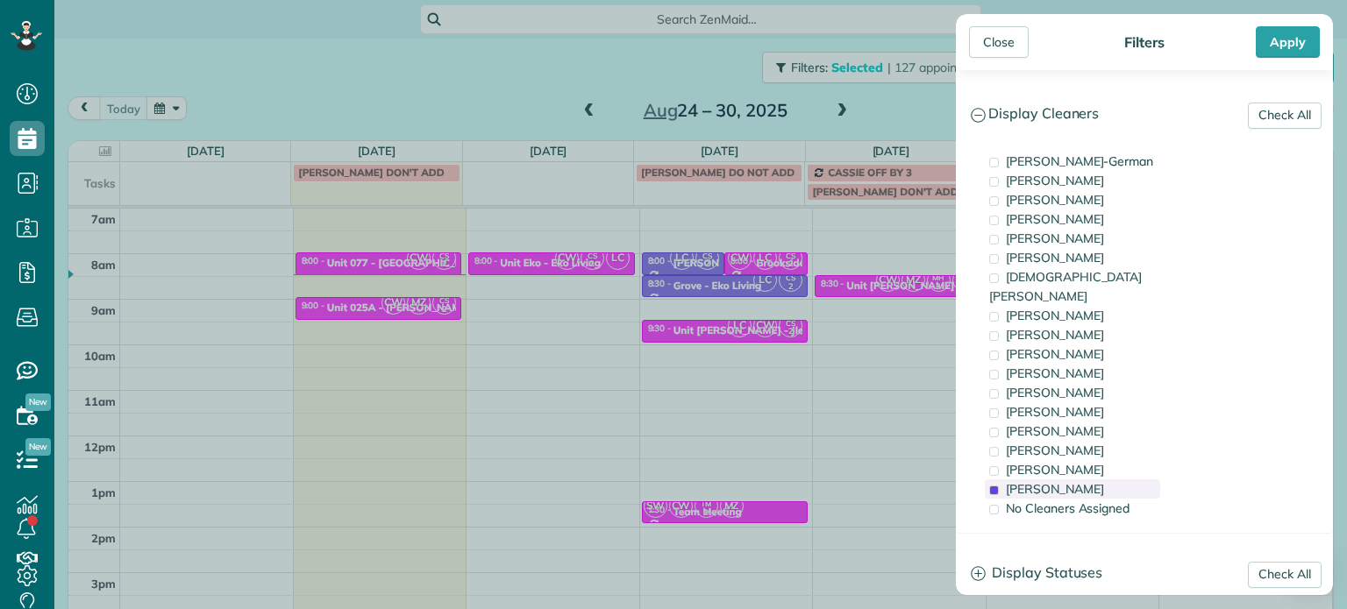
click at [1087, 480] on div "[PERSON_NAME]" at bounding box center [1072, 489] width 175 height 19
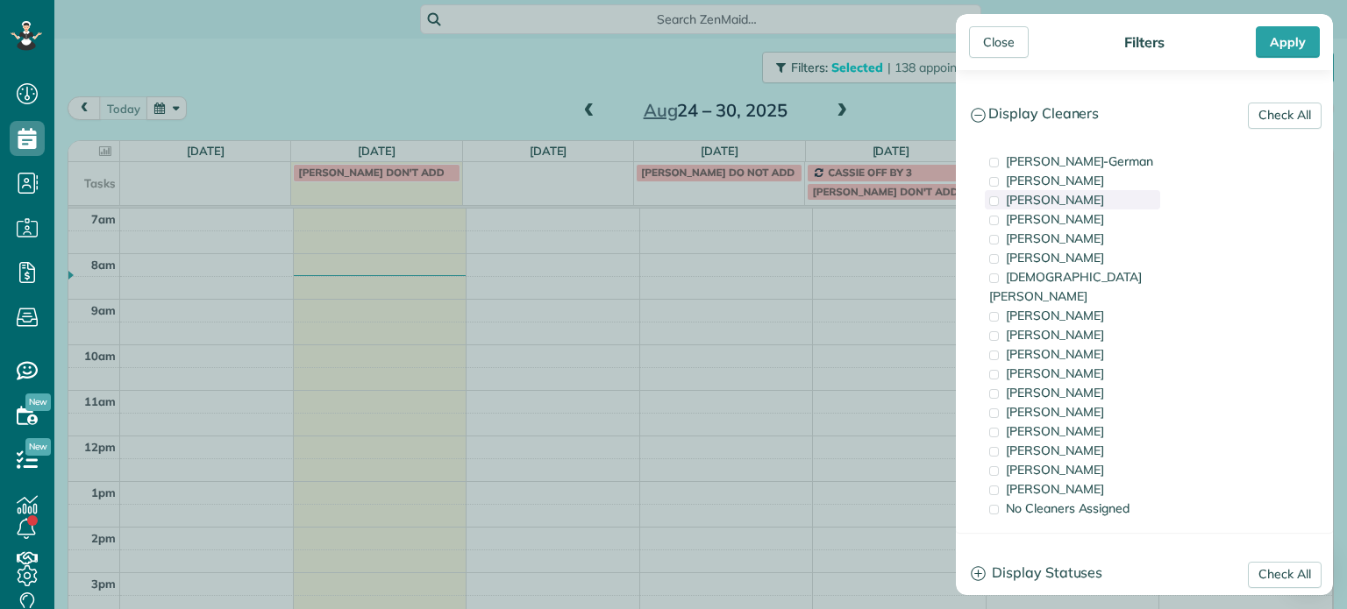
click at [1075, 198] on span "[PERSON_NAME]" at bounding box center [1055, 200] width 98 height 16
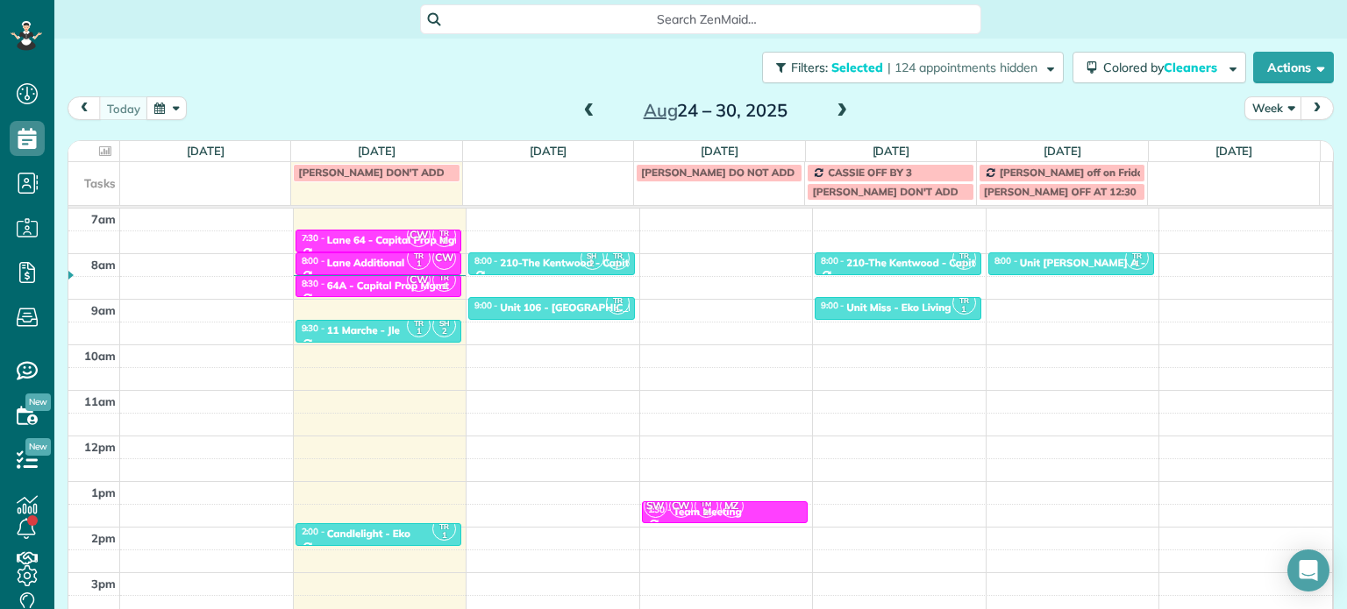
drag, startPoint x: 678, startPoint y: 282, endPoint x: 1063, endPoint y: 311, distance: 386.0
click at [705, 282] on div "Close Filters Apply Check All Display Cleaners Christina Wright-German Cassie F…" at bounding box center [673, 304] width 1347 height 609
click at [889, 306] on div "Unit Miss - Eko Living" at bounding box center [898, 308] width 104 height 12
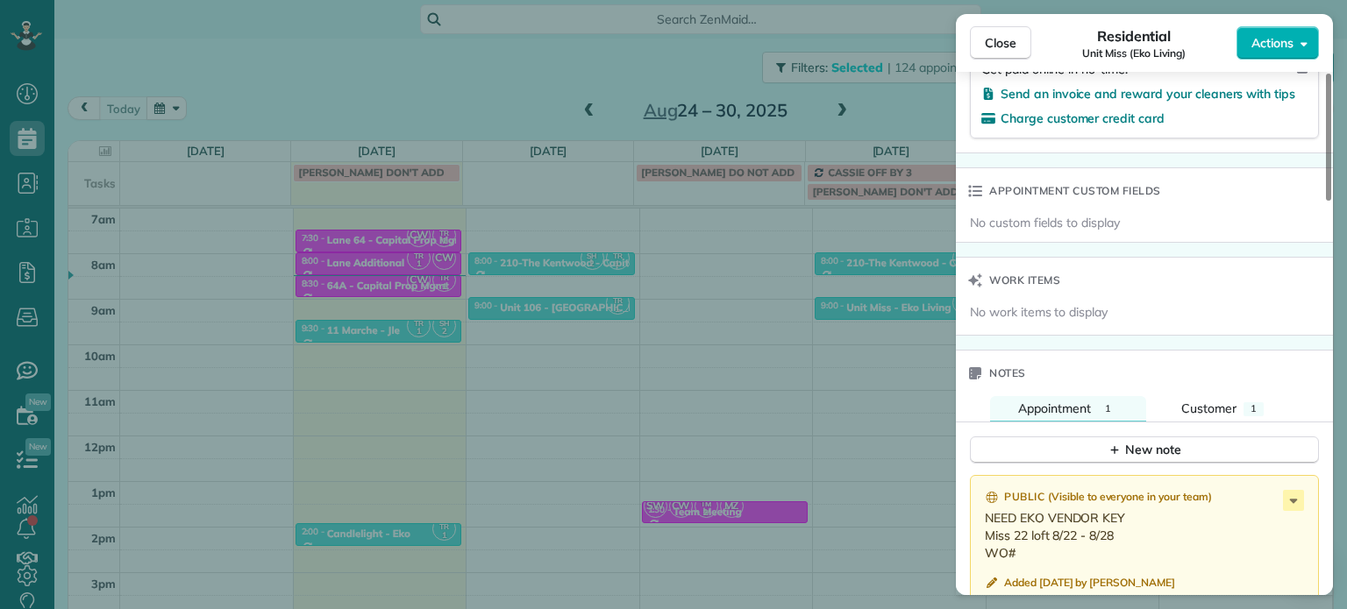
scroll to position [1327, 0]
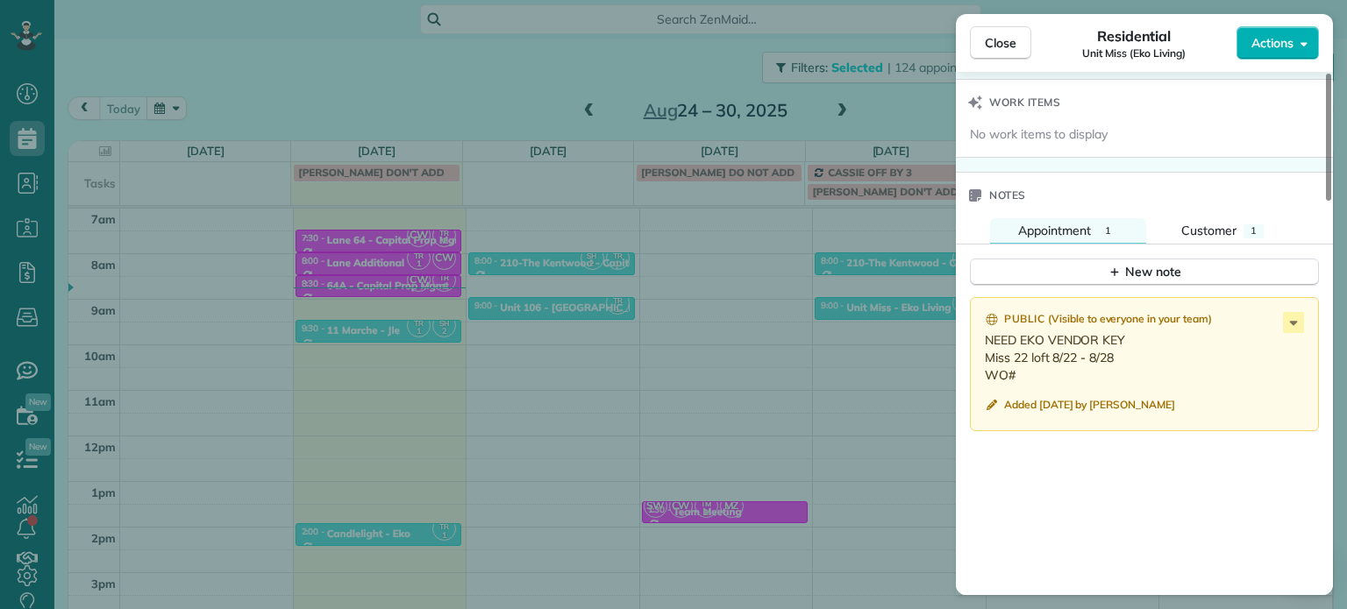
click at [347, 66] on div "Close Residential Unit Miss (Eko Living) Actions Status Active Unit Miss (Eko L…" at bounding box center [673, 304] width 1347 height 609
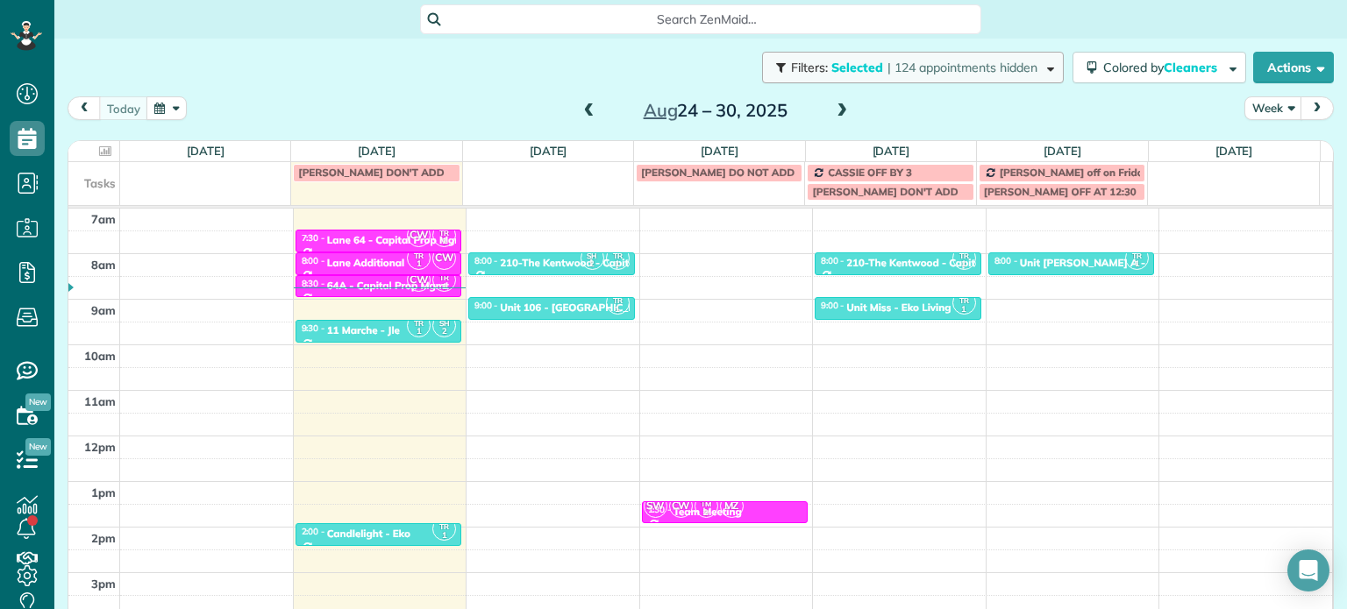
click at [908, 71] on span "| 124 appointments hidden" at bounding box center [962, 68] width 150 height 16
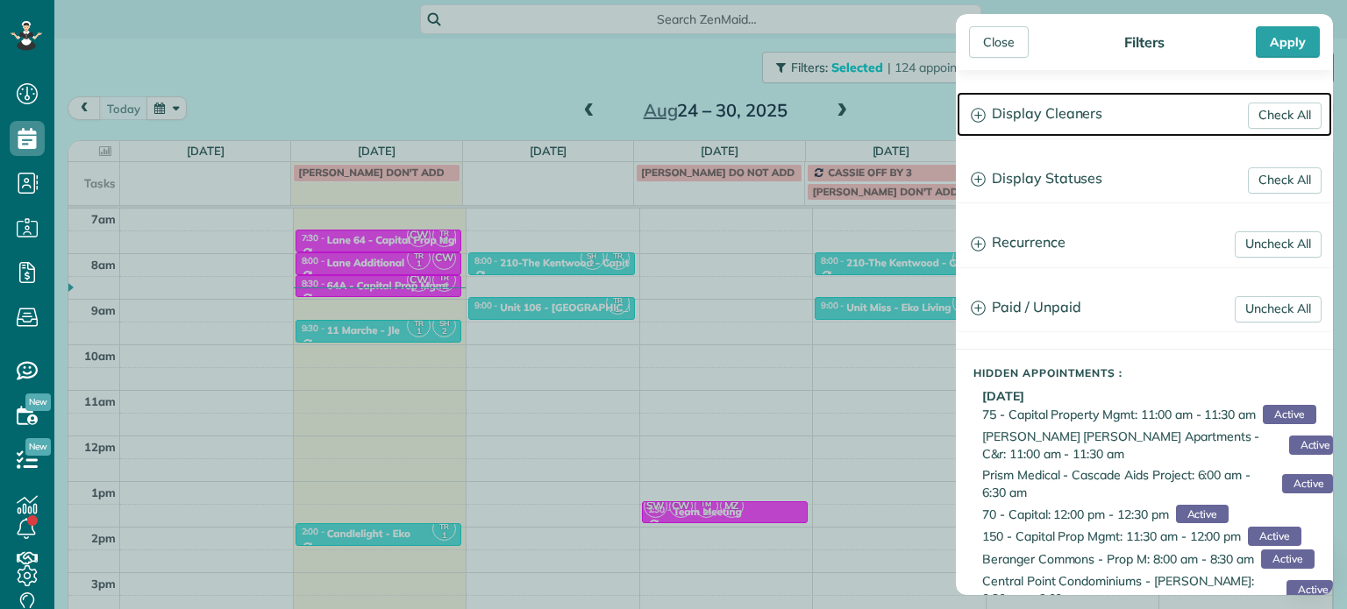
click at [1061, 111] on h3 "Display Cleaners" at bounding box center [1144, 114] width 375 height 45
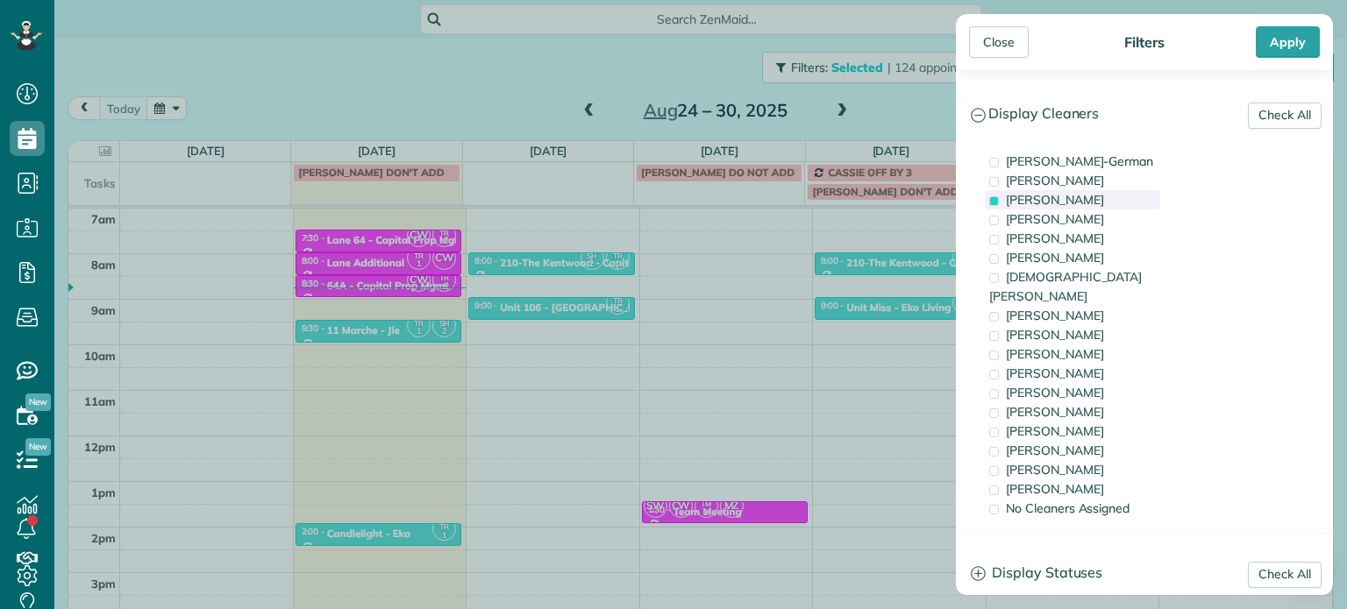
click at [1077, 203] on span "[PERSON_NAME]" at bounding box center [1055, 200] width 98 height 16
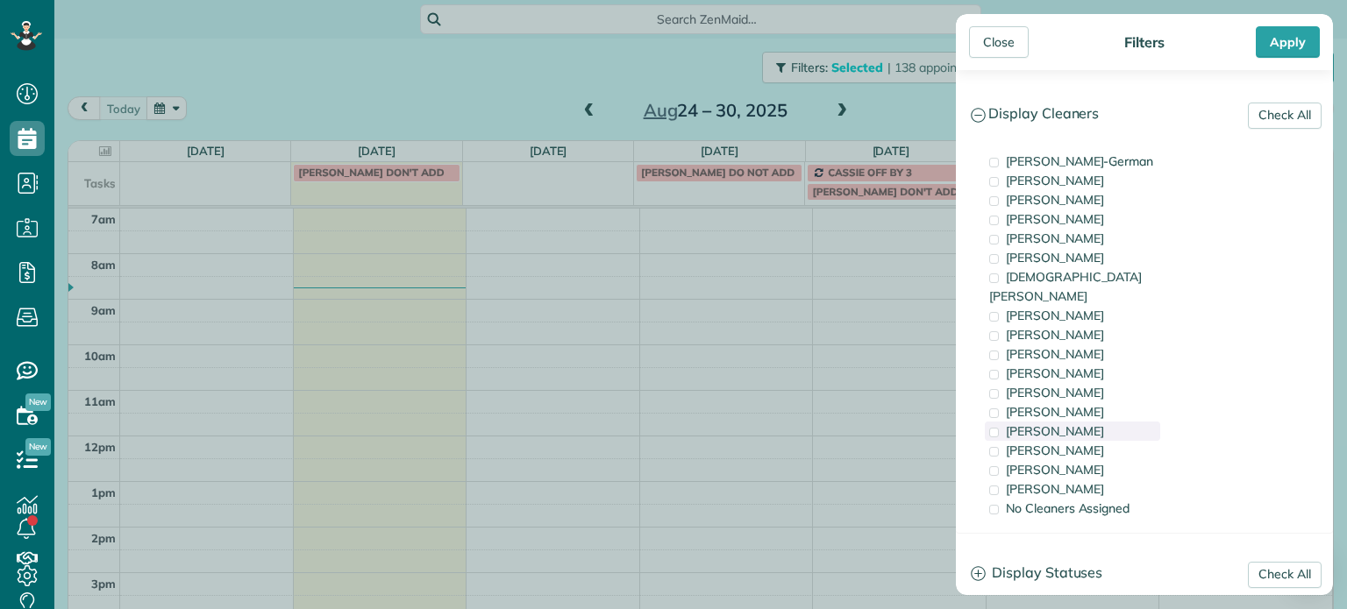
click at [1095, 422] on div "[PERSON_NAME]" at bounding box center [1072, 431] width 175 height 19
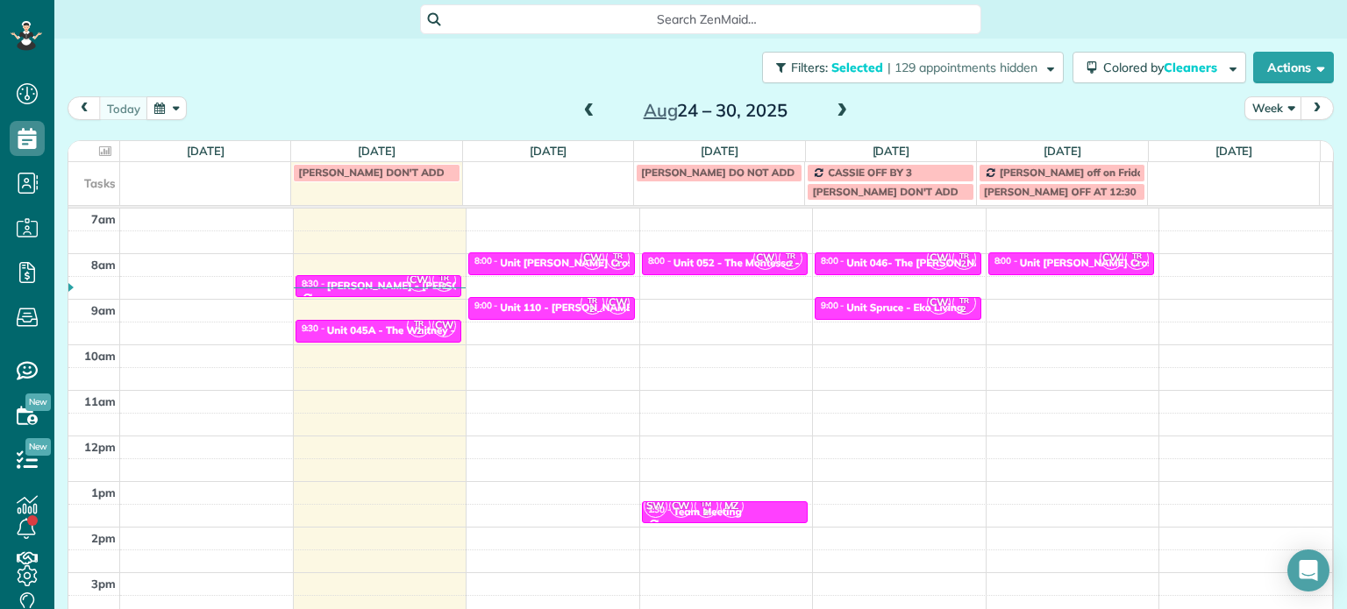
click at [670, 317] on div "Close Filters Apply Check All Display Cleaners Christina Wright-German Cassie F…" at bounding box center [673, 304] width 1347 height 609
click at [901, 76] on button "Filters: Selected | 129 appointments hidden" at bounding box center [913, 68] width 302 height 32
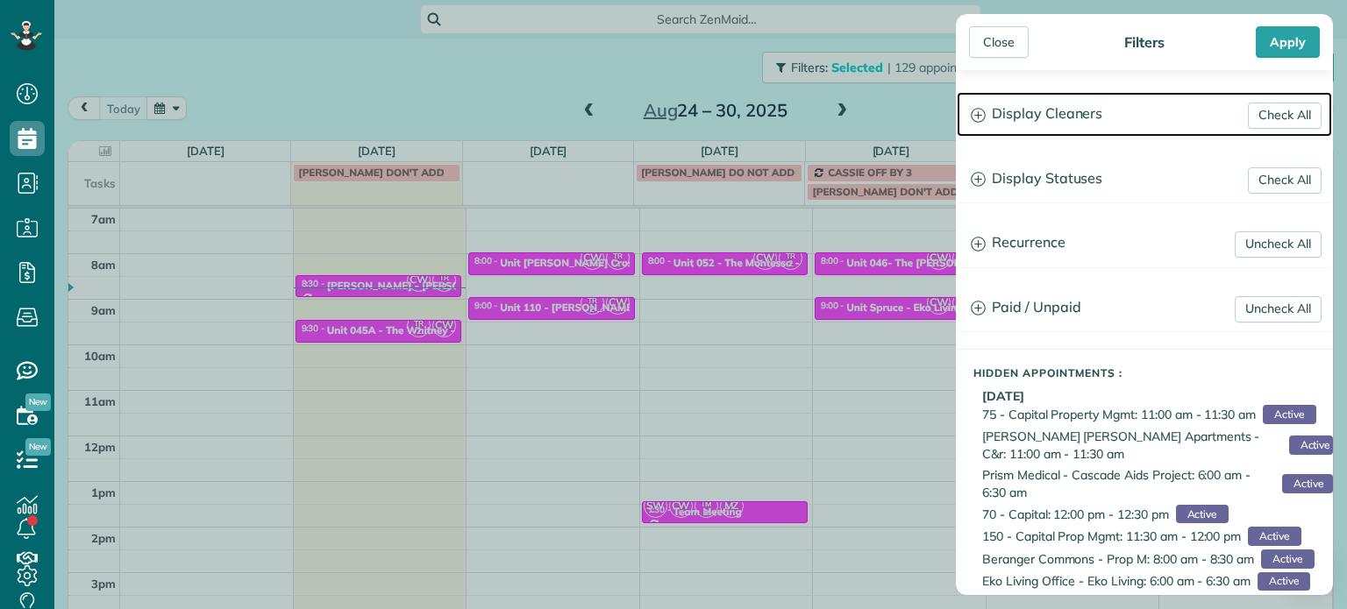
click at [1025, 122] on h3 "Display Cleaners" at bounding box center [1144, 114] width 375 height 45
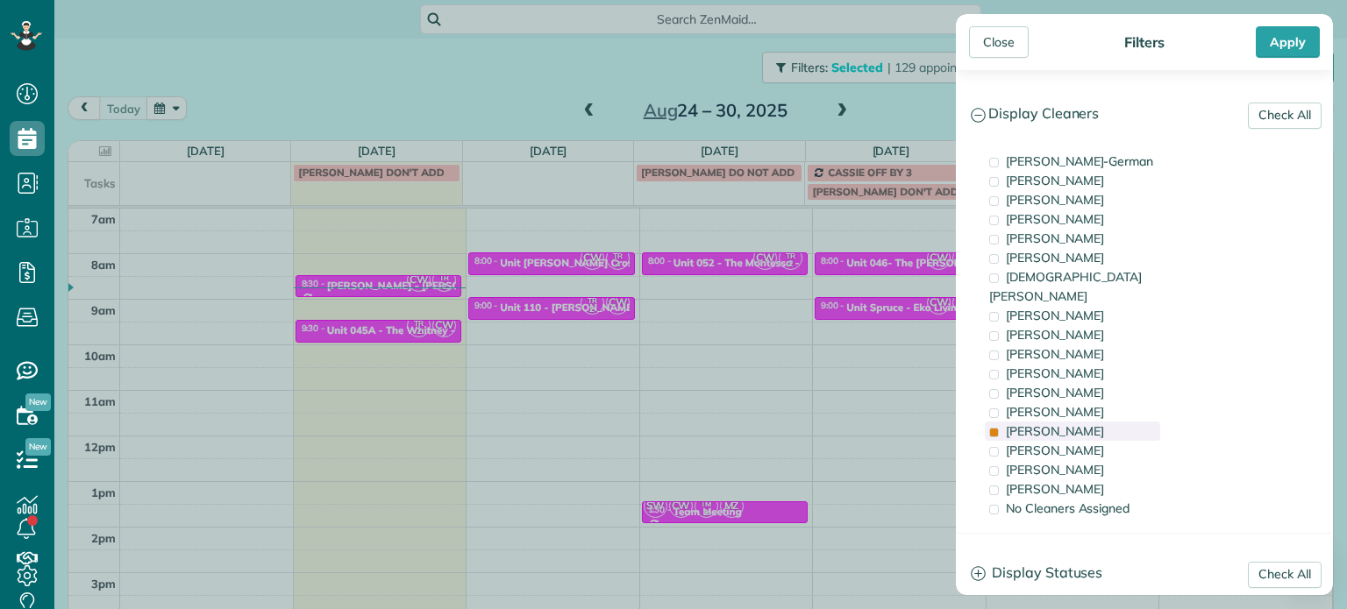
click at [1073, 422] on div "[PERSON_NAME]" at bounding box center [1072, 431] width 175 height 19
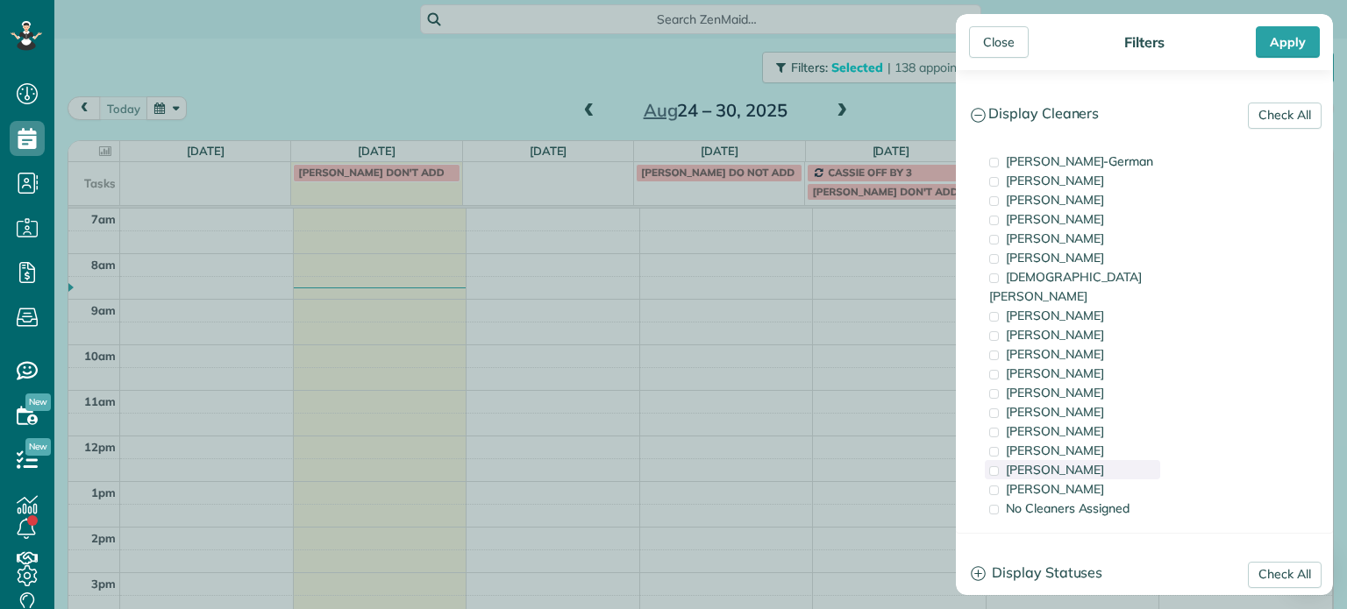
click at [1080, 462] on span "[PERSON_NAME]" at bounding box center [1055, 470] width 98 height 16
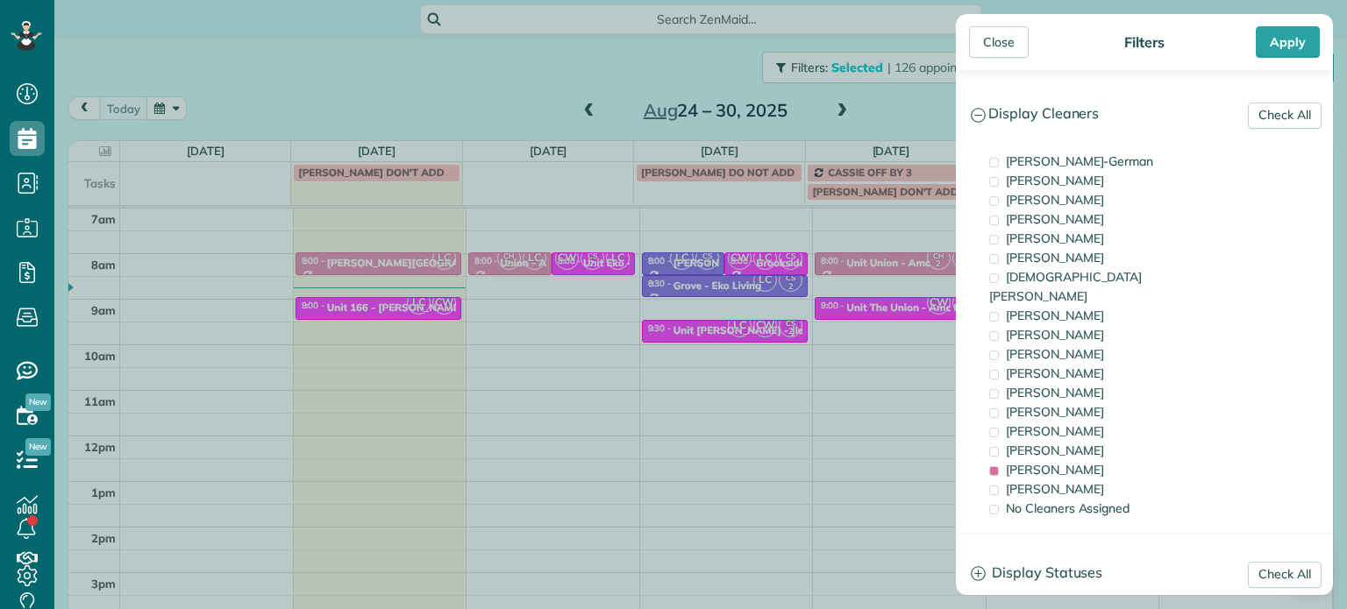
click at [824, 355] on div "Close Filters Apply Check All Display Cleaners Christina Wright-German Cassie F…" at bounding box center [673, 304] width 1347 height 609
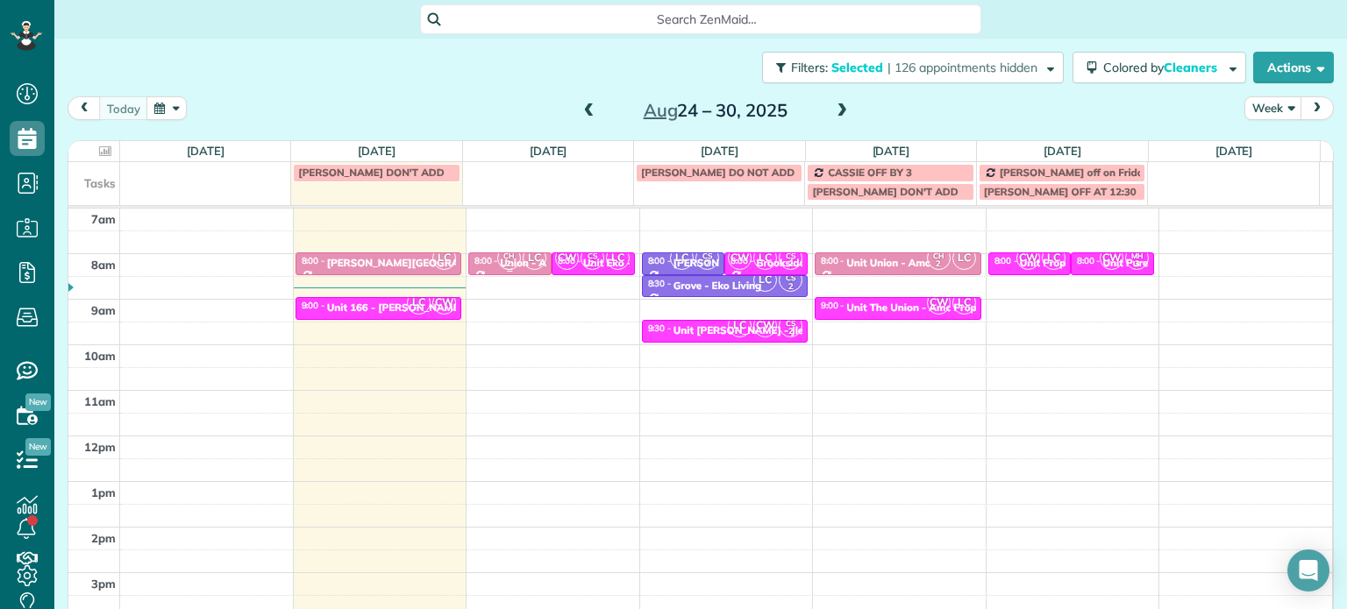
click at [498, 264] on small "2" at bounding box center [509, 264] width 22 height 17
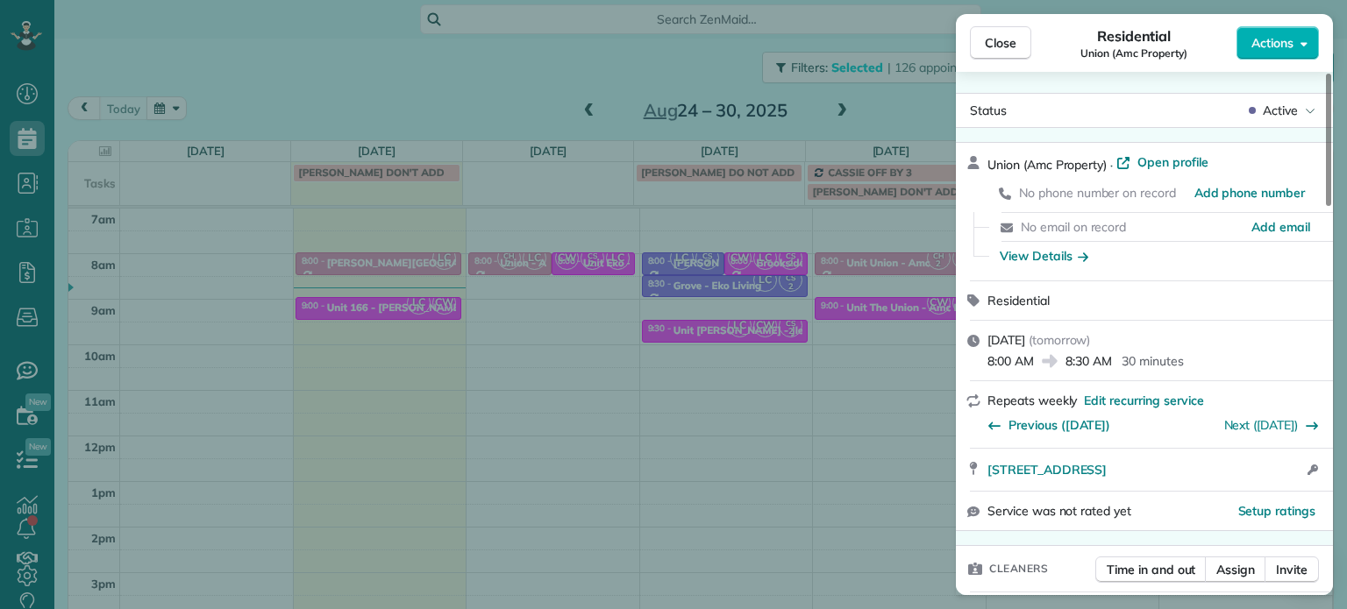
click at [907, 366] on div "Close Residential Union (Amc Property) Actions Status Active Union (Amc Propert…" at bounding box center [673, 304] width 1347 height 609
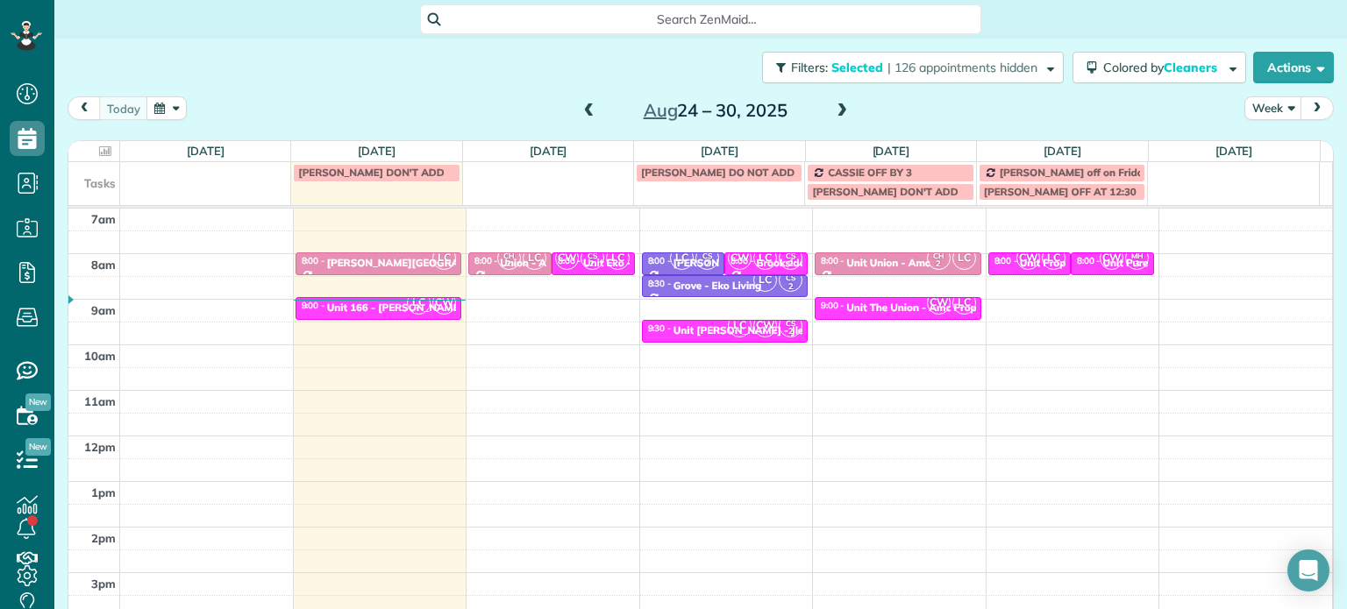
click at [842, 108] on span at bounding box center [841, 111] width 19 height 16
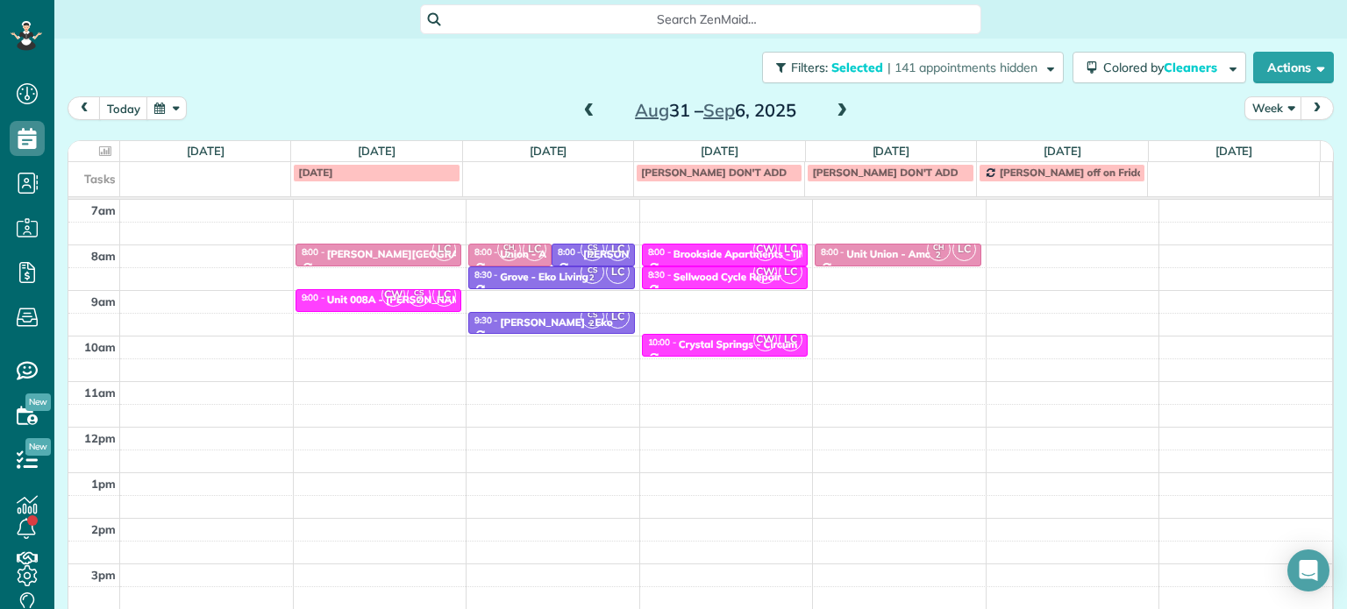
click at [587, 105] on span at bounding box center [589, 111] width 19 height 16
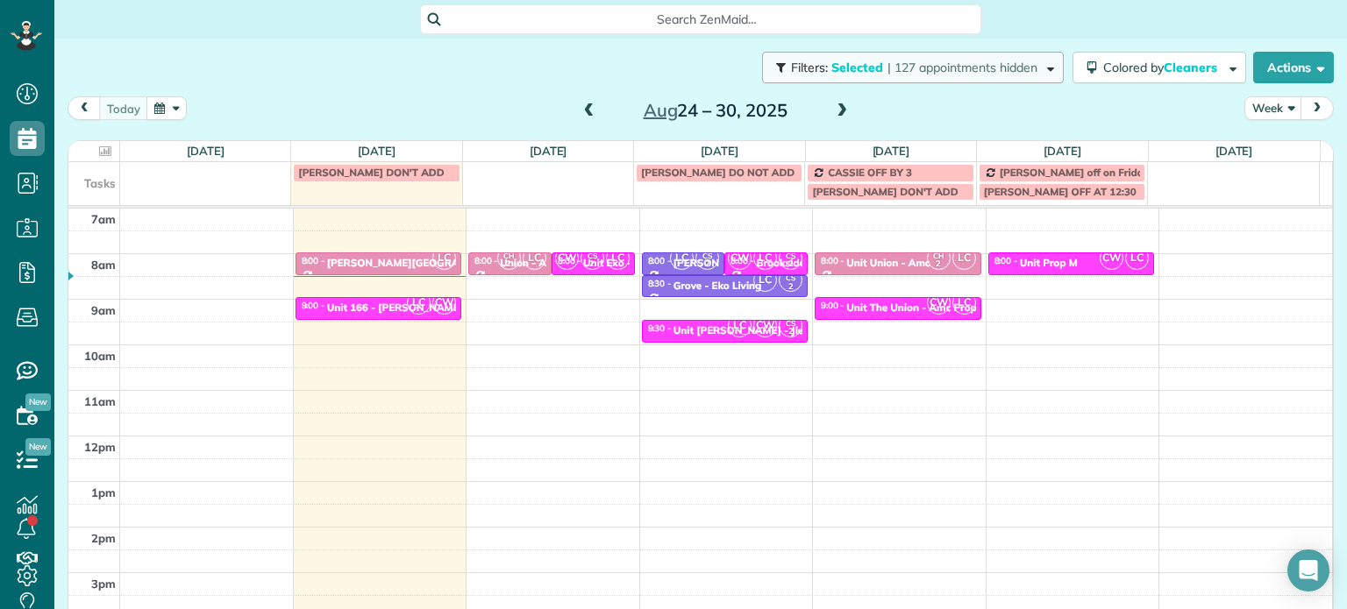
click at [887, 66] on span "| 127 appointments hidden" at bounding box center [962, 68] width 150 height 16
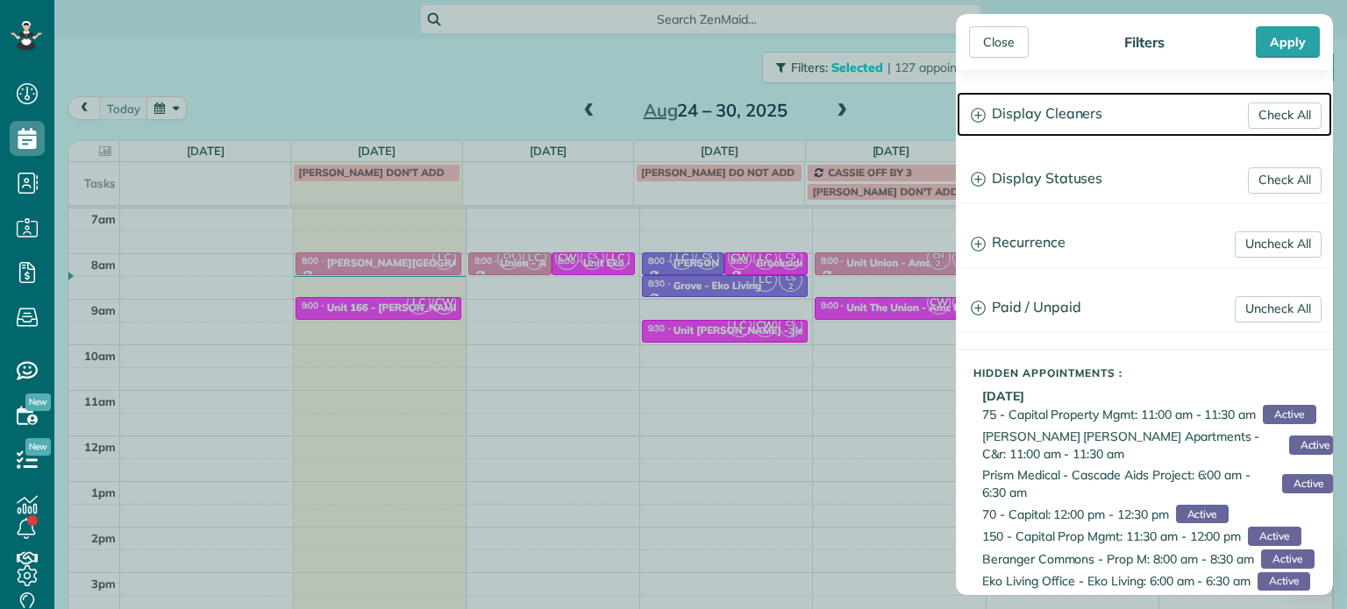
click at [1066, 116] on h3 "Display Cleaners" at bounding box center [1144, 114] width 375 height 45
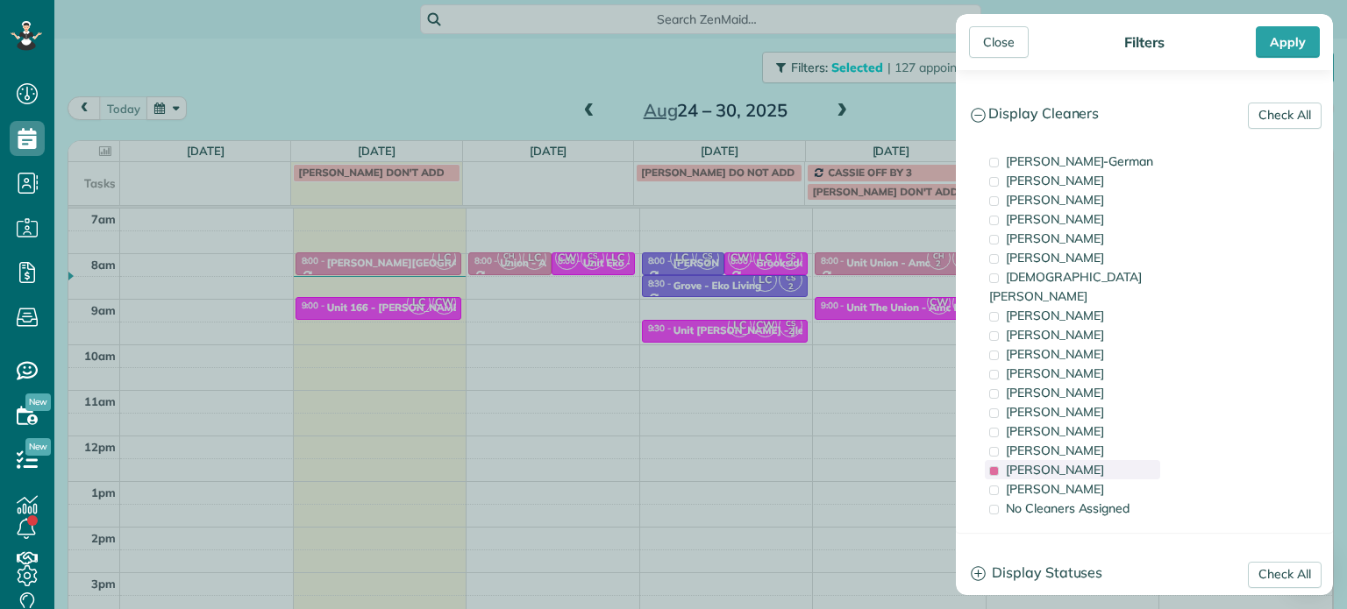
click at [1083, 462] on span "[PERSON_NAME]" at bounding box center [1055, 470] width 98 height 16
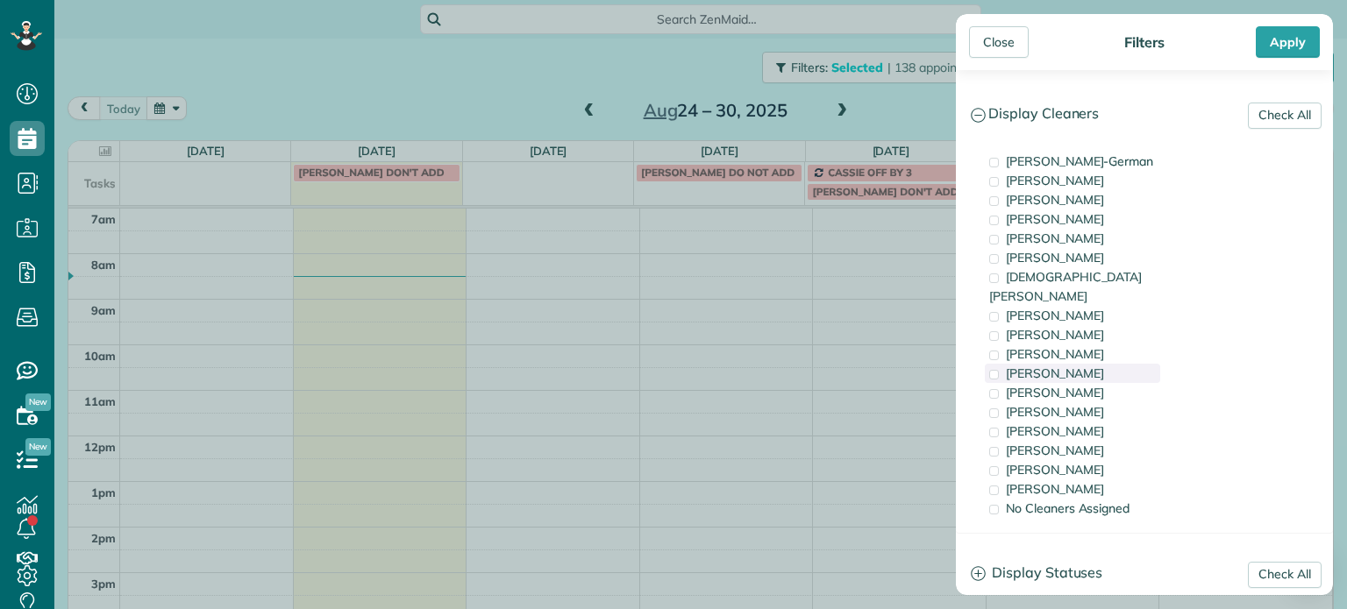
click at [1068, 366] on span "[PERSON_NAME]" at bounding box center [1055, 374] width 98 height 16
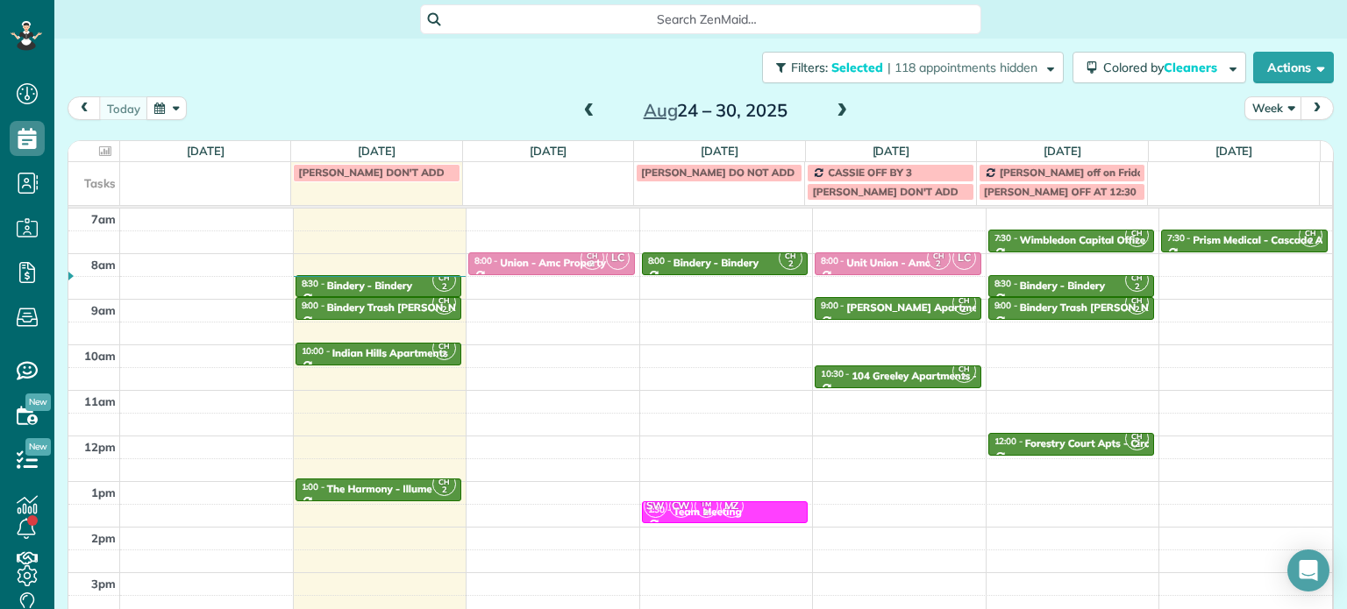
click at [751, 298] on div "Close Filters Apply Check All Display Cleaners Christina Wright-German Cassie F…" at bounding box center [673, 304] width 1347 height 609
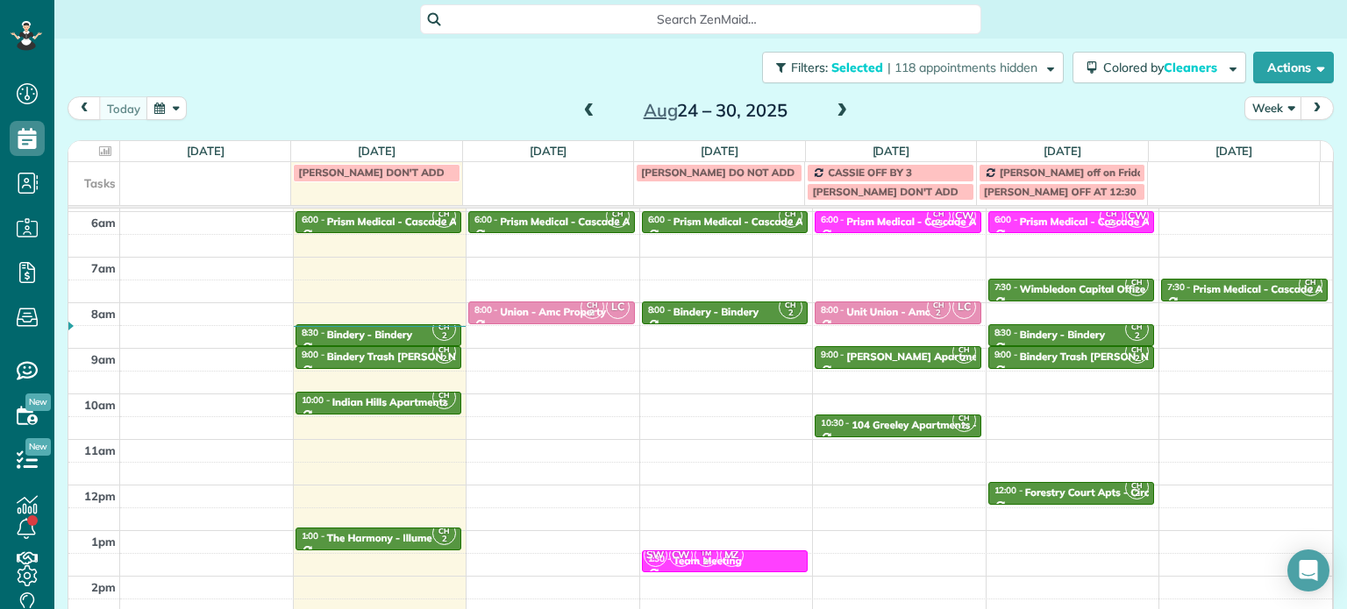
scroll to position [175, 0]
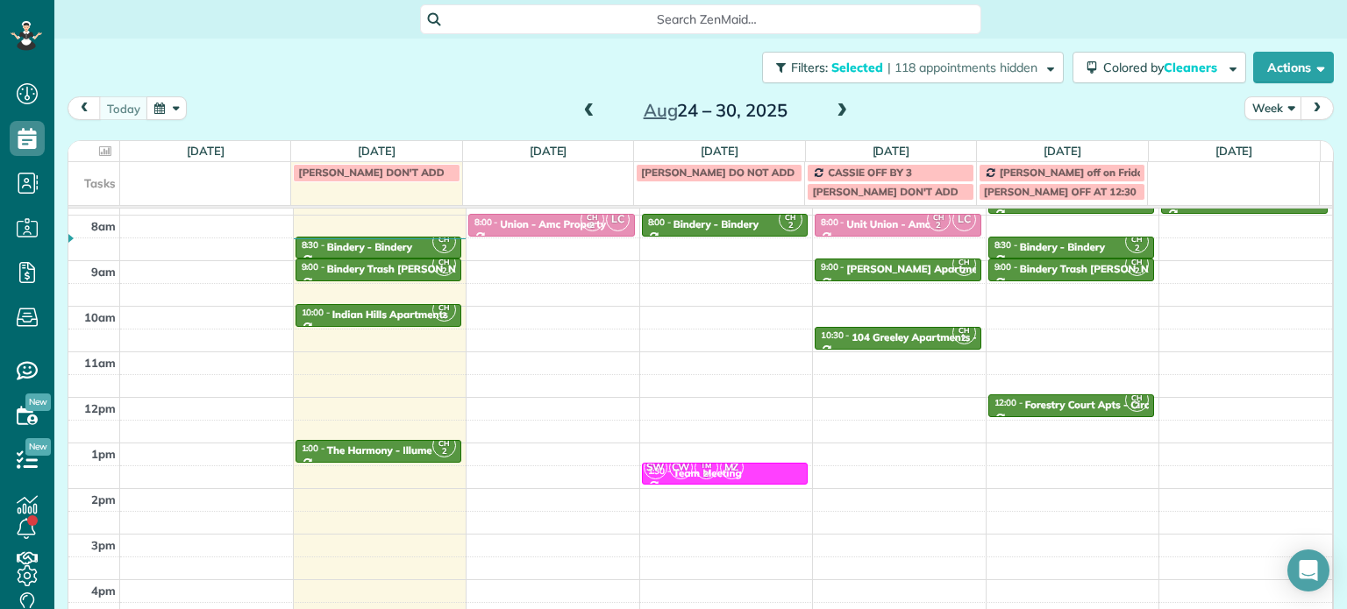
click at [832, 117] on span at bounding box center [841, 111] width 19 height 16
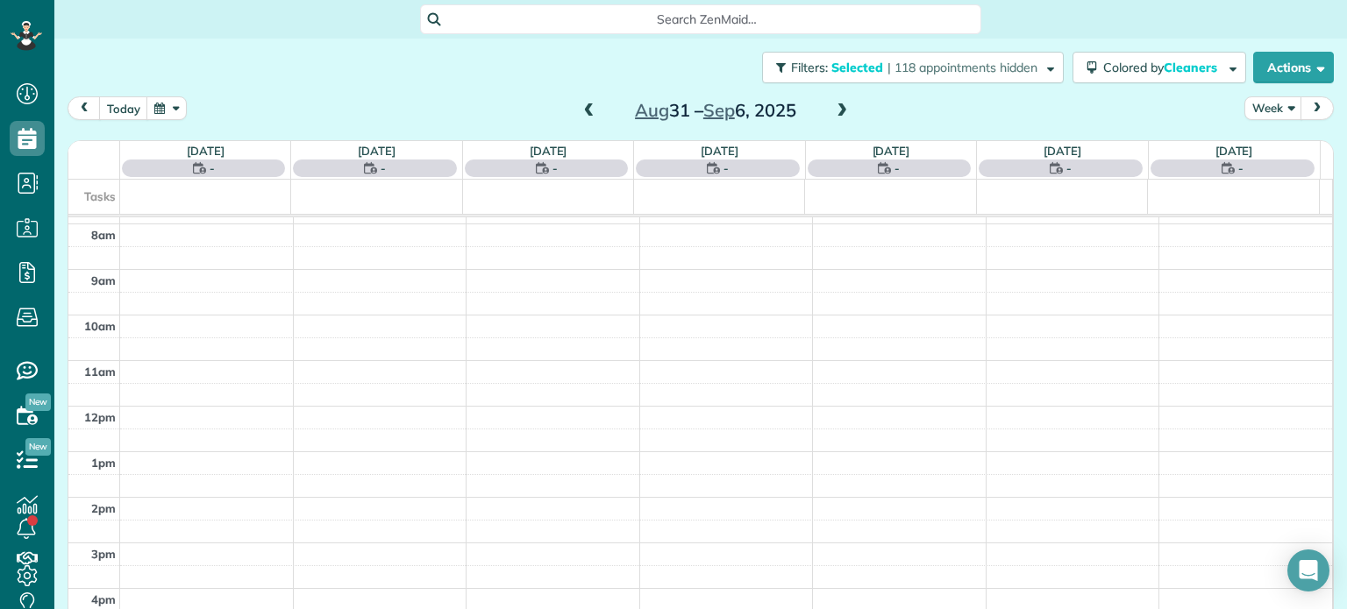
scroll to position [137, 0]
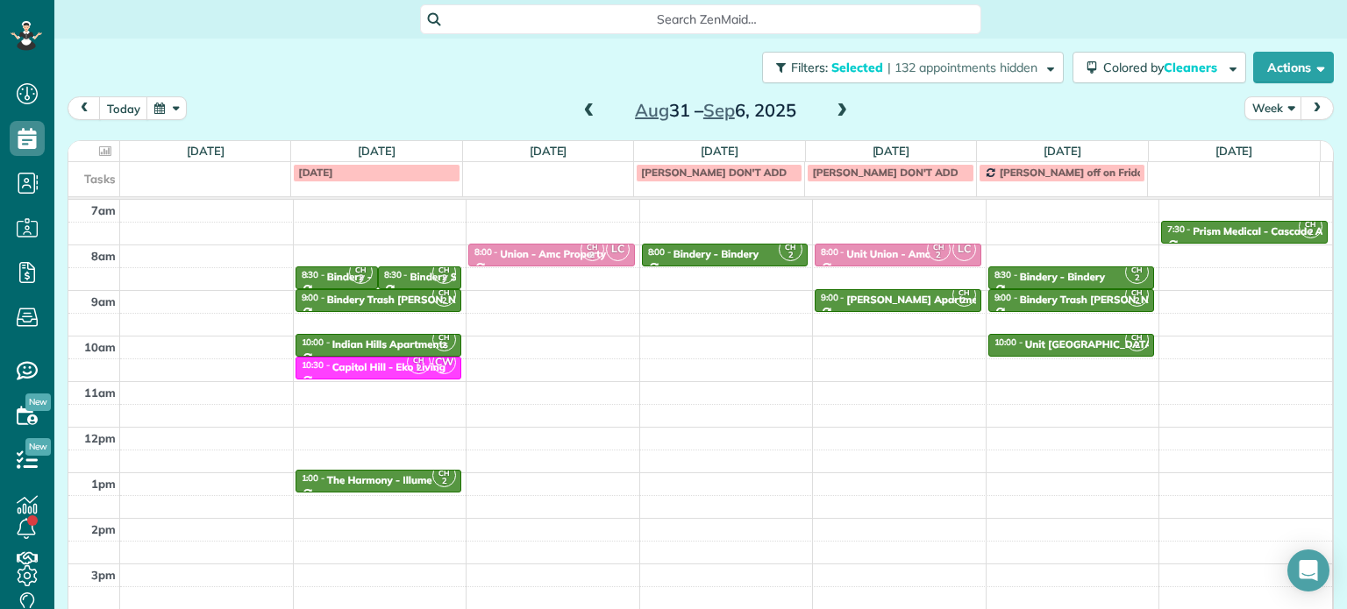
click at [575, 122] on div "Aug 31 – Sep 6, 2025" at bounding box center [715, 110] width 281 height 28
click at [580, 119] on span at bounding box center [589, 111] width 19 height 26
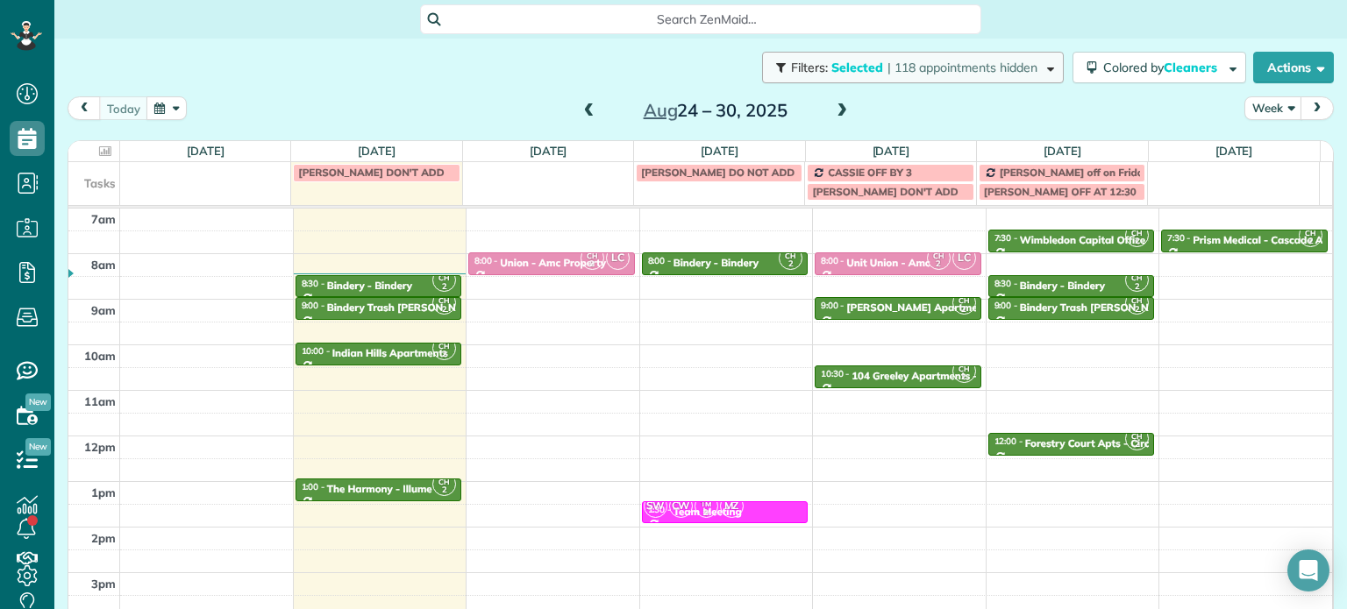
click at [909, 75] on span "| 118 appointments hidden" at bounding box center [962, 68] width 150 height 16
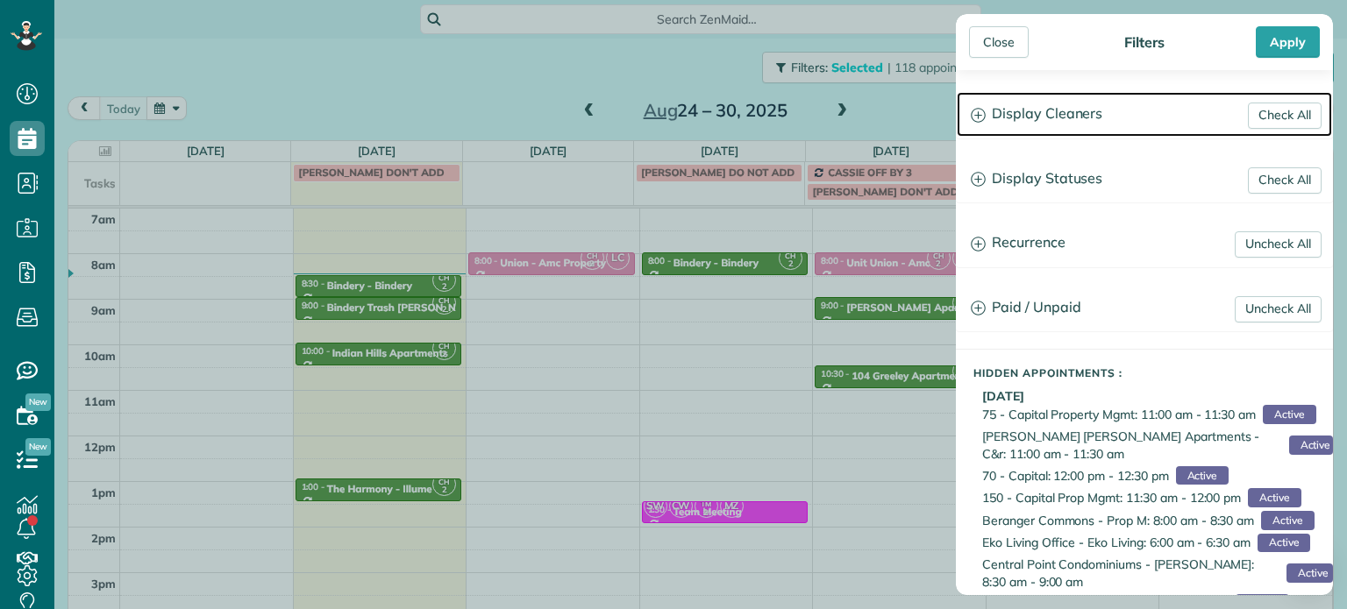
click at [1069, 111] on h3 "Display Cleaners" at bounding box center [1144, 114] width 375 height 45
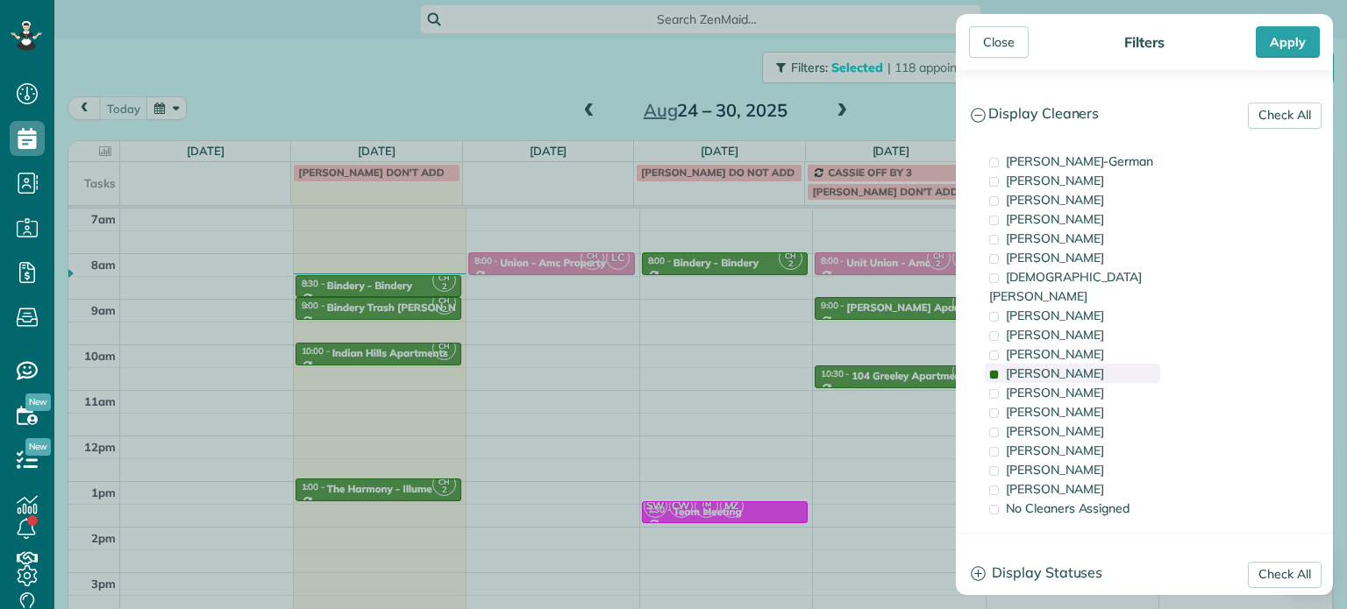
click at [1062, 366] on span "[PERSON_NAME]" at bounding box center [1055, 374] width 98 height 16
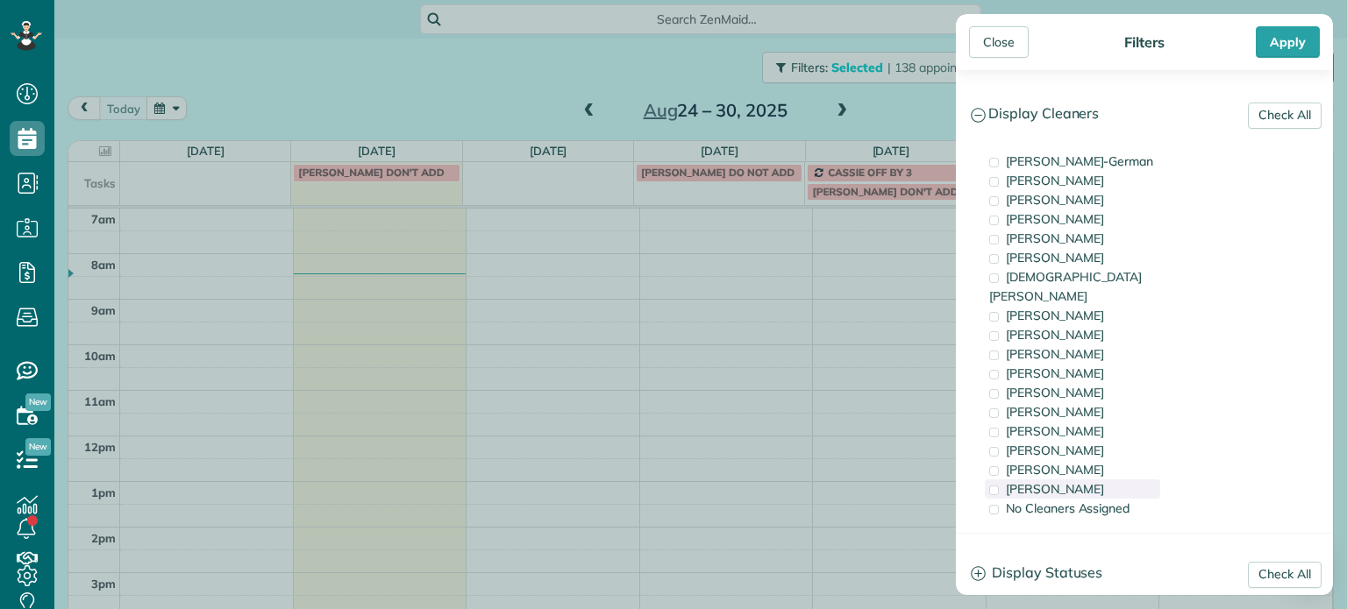
click at [1059, 481] on span "[PERSON_NAME]" at bounding box center [1055, 489] width 98 height 16
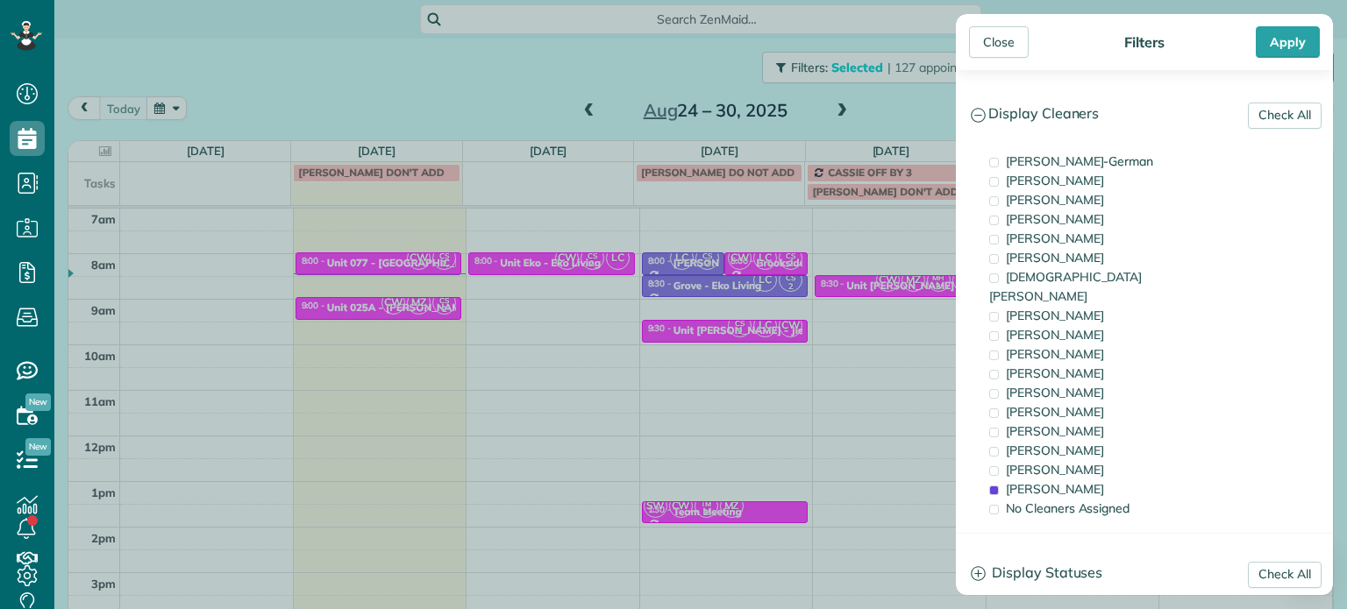
click at [825, 352] on div "Close Filters Apply Check All Display Cleaners Christina Wright-German Cassie F…" at bounding box center [673, 304] width 1347 height 609
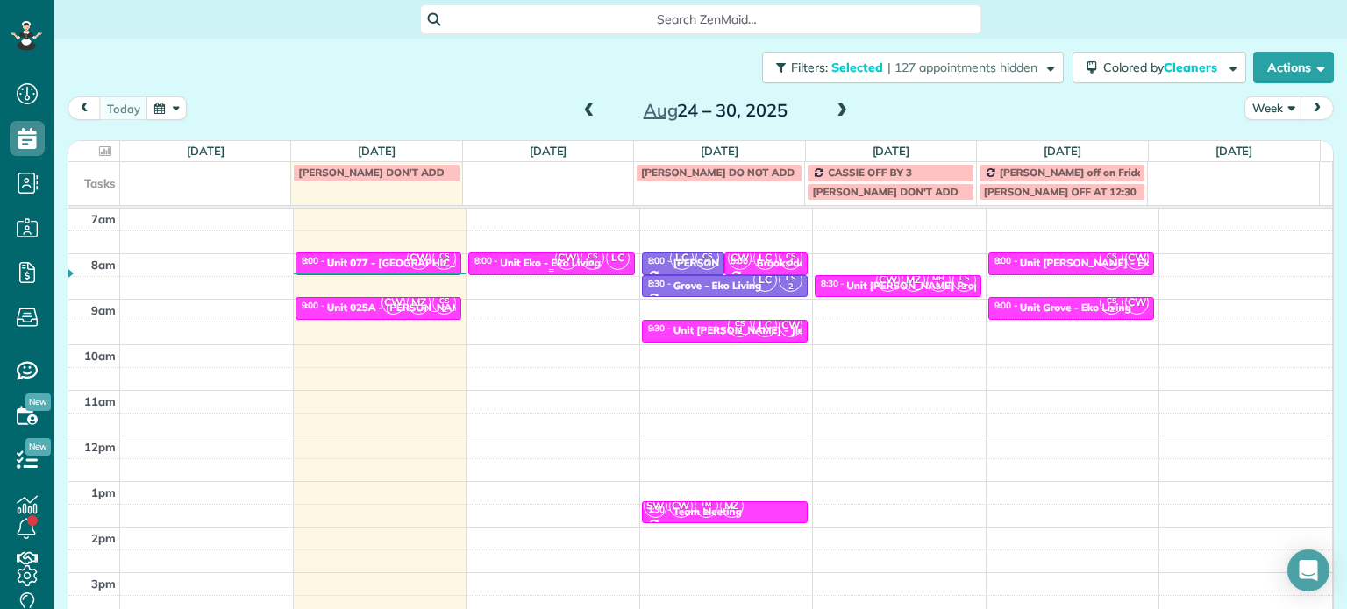
click at [555, 255] on span "CW" at bounding box center [567, 258] width 24 height 24
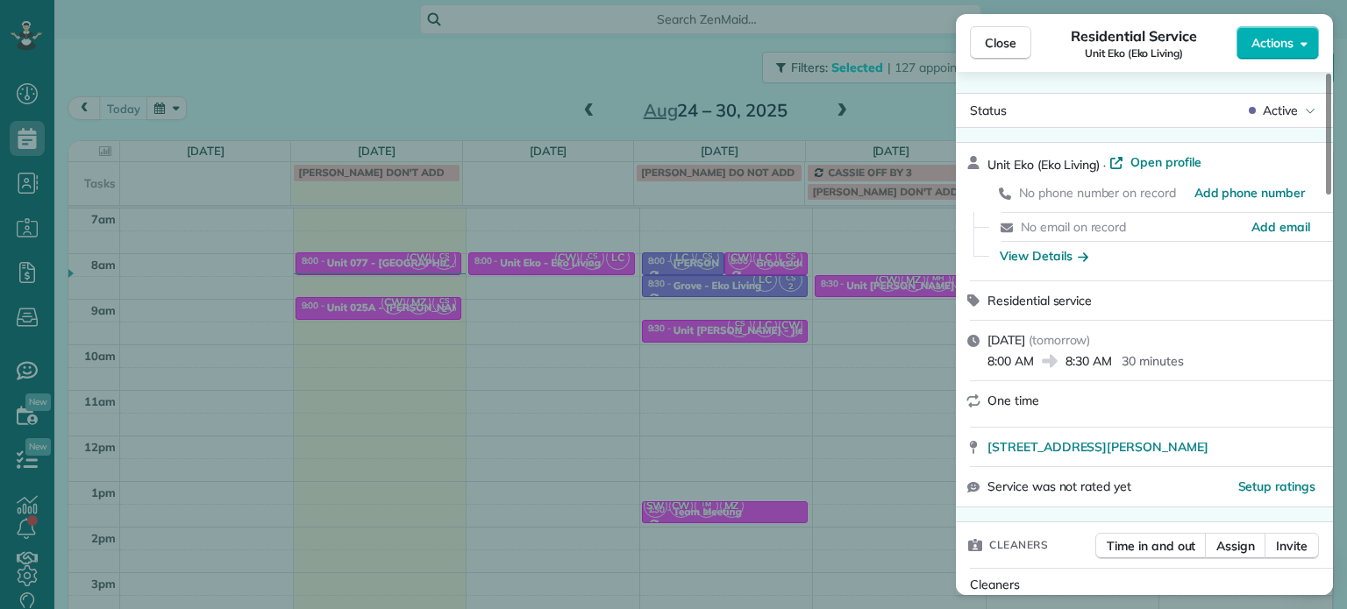
click at [898, 311] on div "Close Residential Service Unit Eko (Eko Living) Actions Status Active Unit Eko …" at bounding box center [673, 304] width 1347 height 609
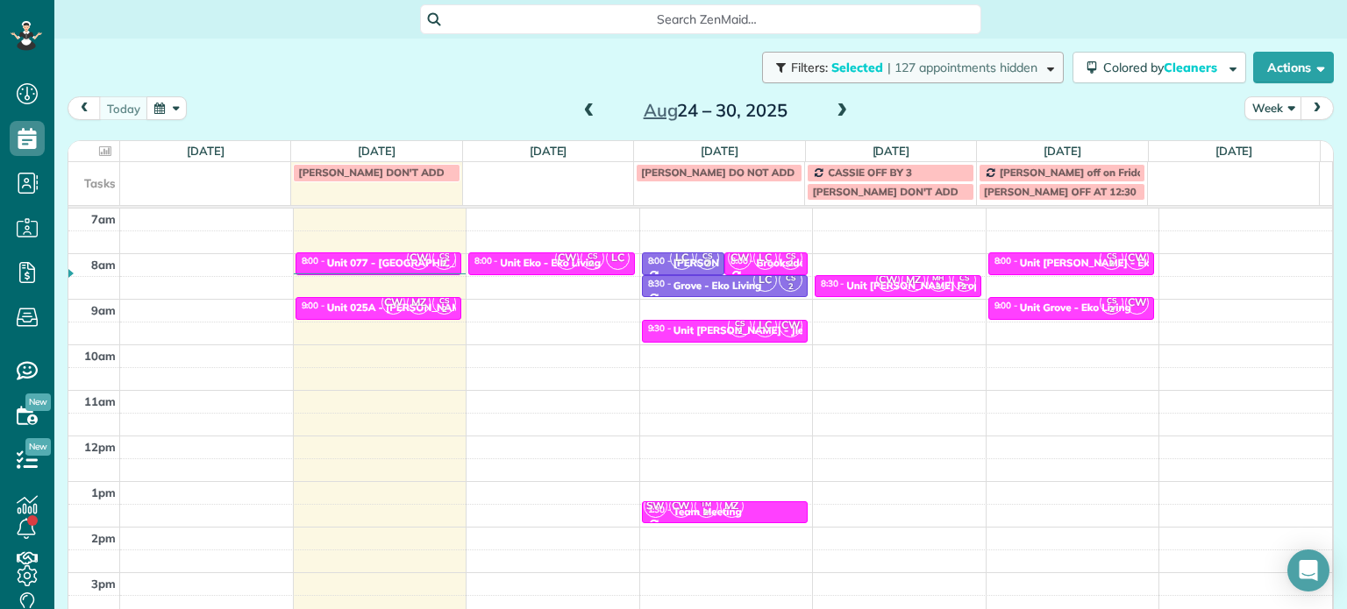
click at [955, 73] on span "| 127 appointments hidden" at bounding box center [962, 68] width 150 height 16
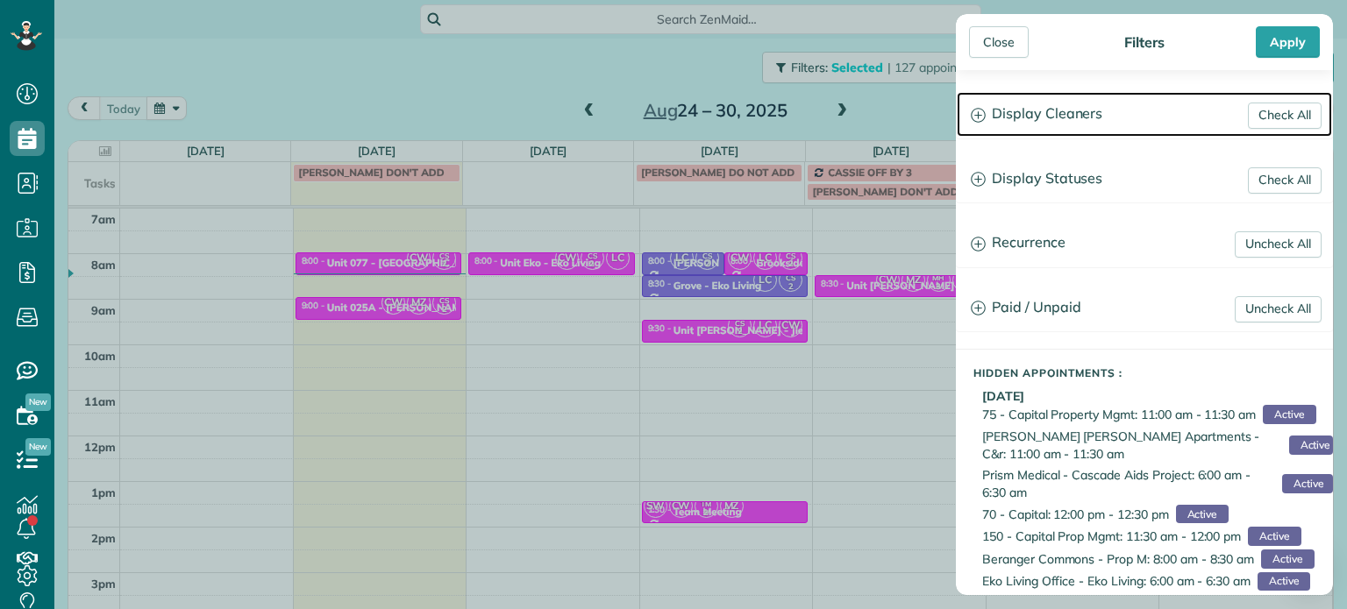
click at [1111, 108] on h3 "Display Cleaners" at bounding box center [1144, 114] width 375 height 45
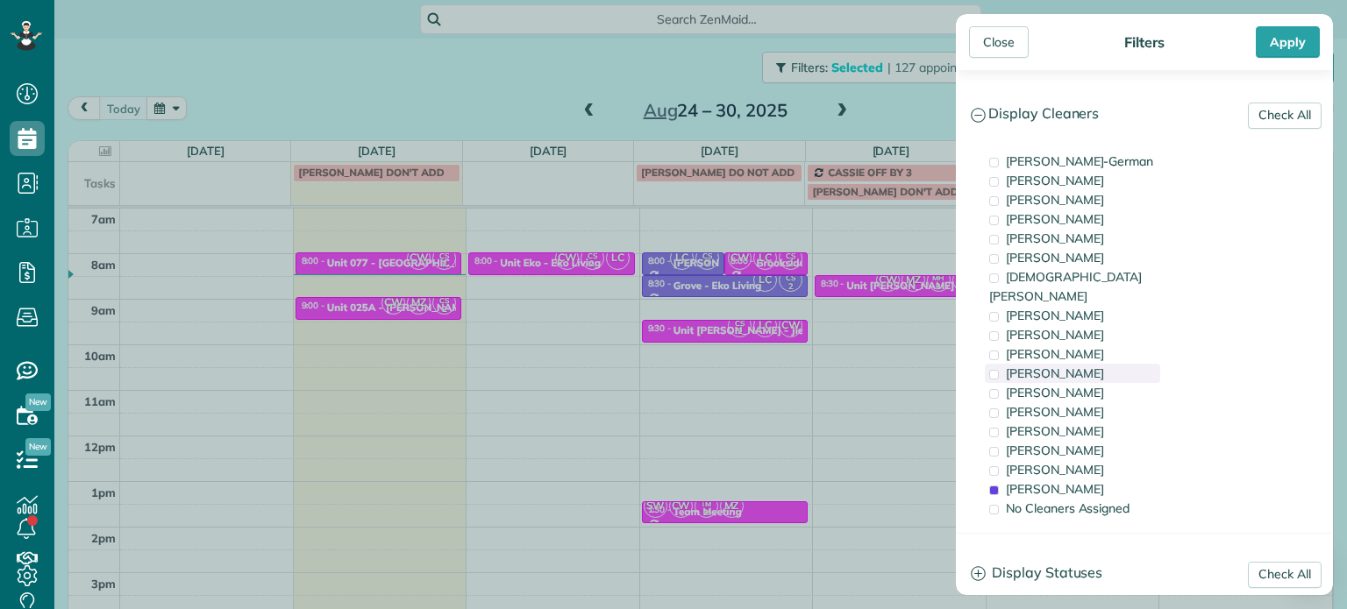
click at [1087, 364] on div "[PERSON_NAME]" at bounding box center [1072, 373] width 175 height 19
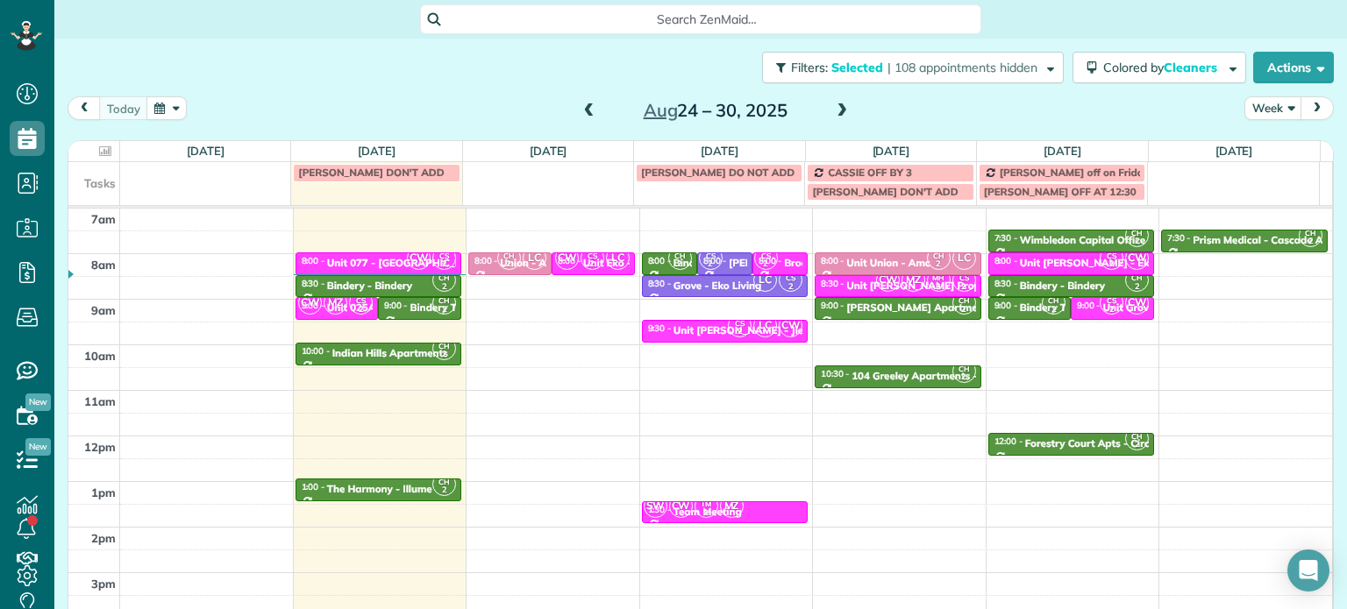
click at [692, 281] on div "Close Filters Apply Check All Display Cleaners Christina Wright-German Cassie F…" at bounding box center [673, 304] width 1347 height 609
click at [523, 259] on span "LC" at bounding box center [535, 258] width 24 height 24
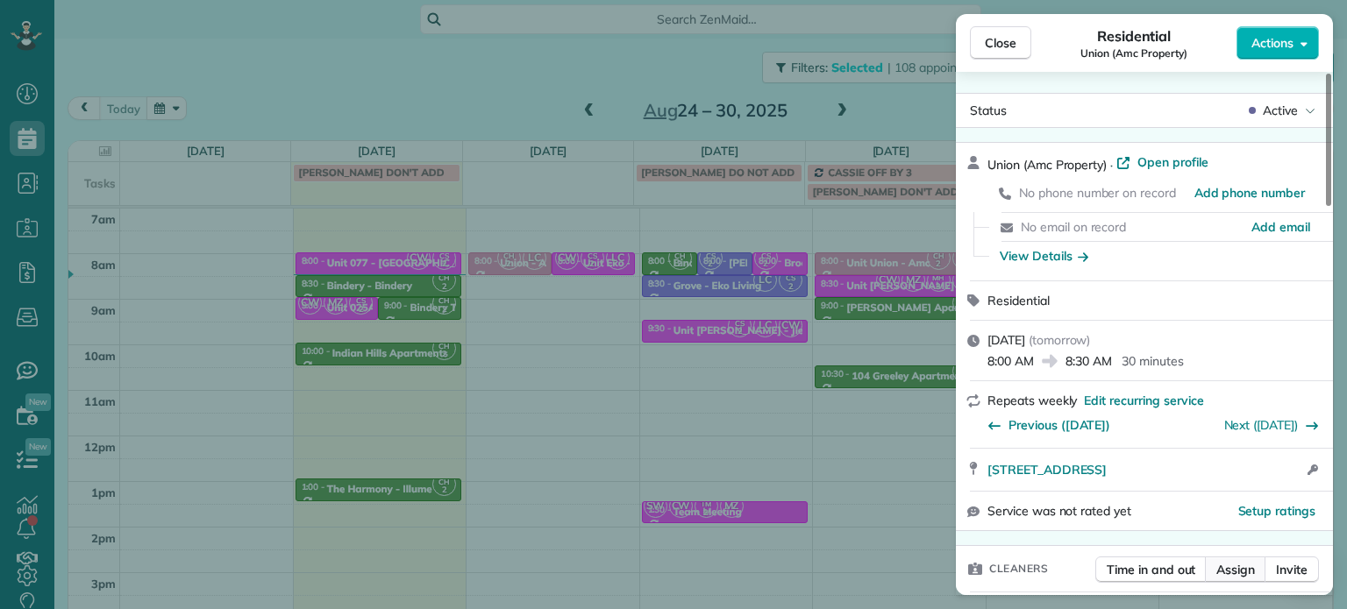
click at [1238, 571] on span "Assign" at bounding box center [1235, 570] width 39 height 18
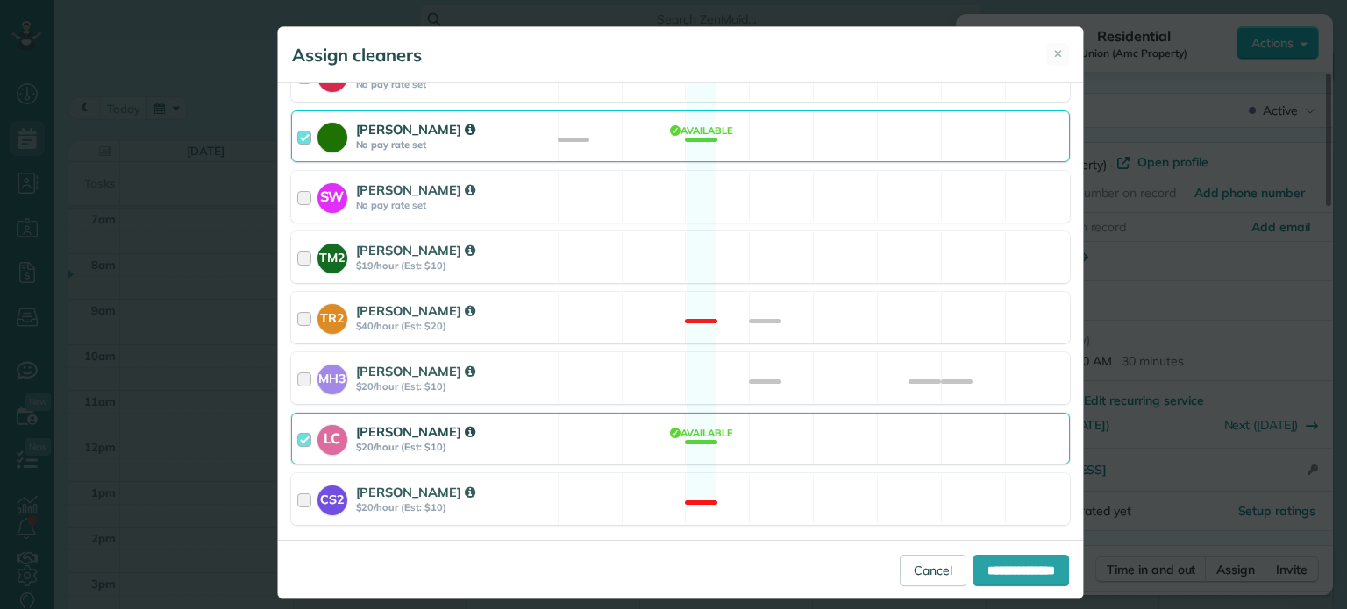
scroll to position [841, 0]
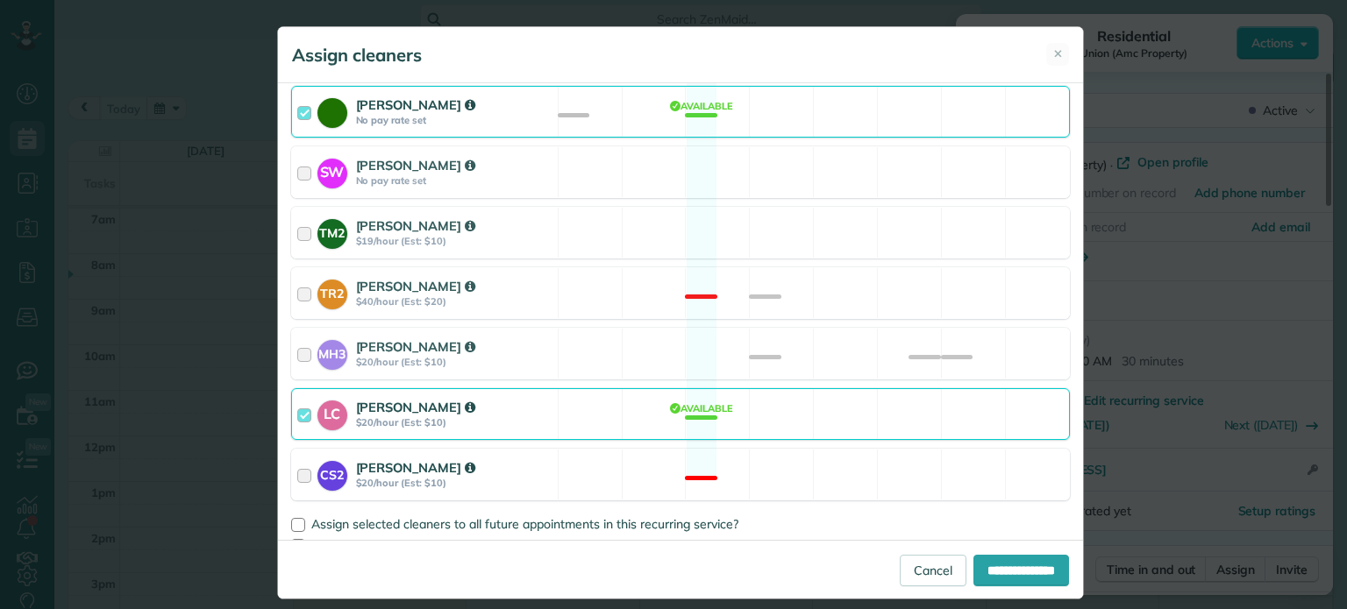
click at [859, 449] on div "CS2 Cristina Sainz $20/hour (Est: $10) Not available" at bounding box center [680, 475] width 779 height 52
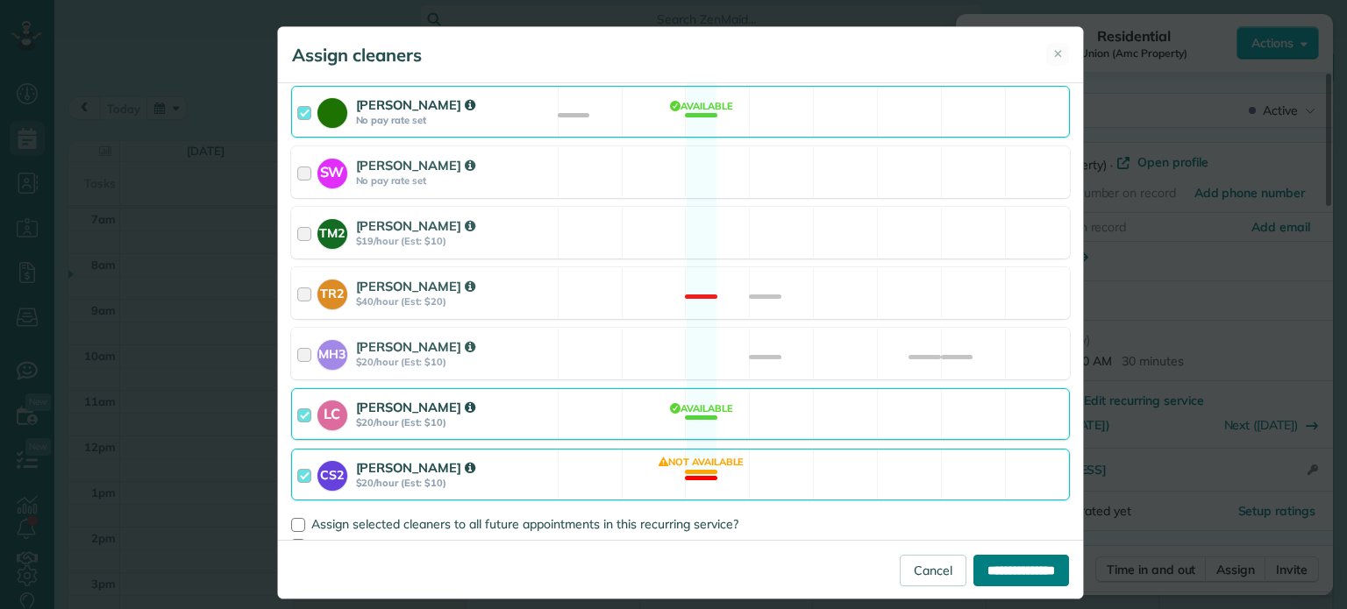
click at [986, 585] on input "**********" at bounding box center [1021, 571] width 96 height 32
type input "**********"
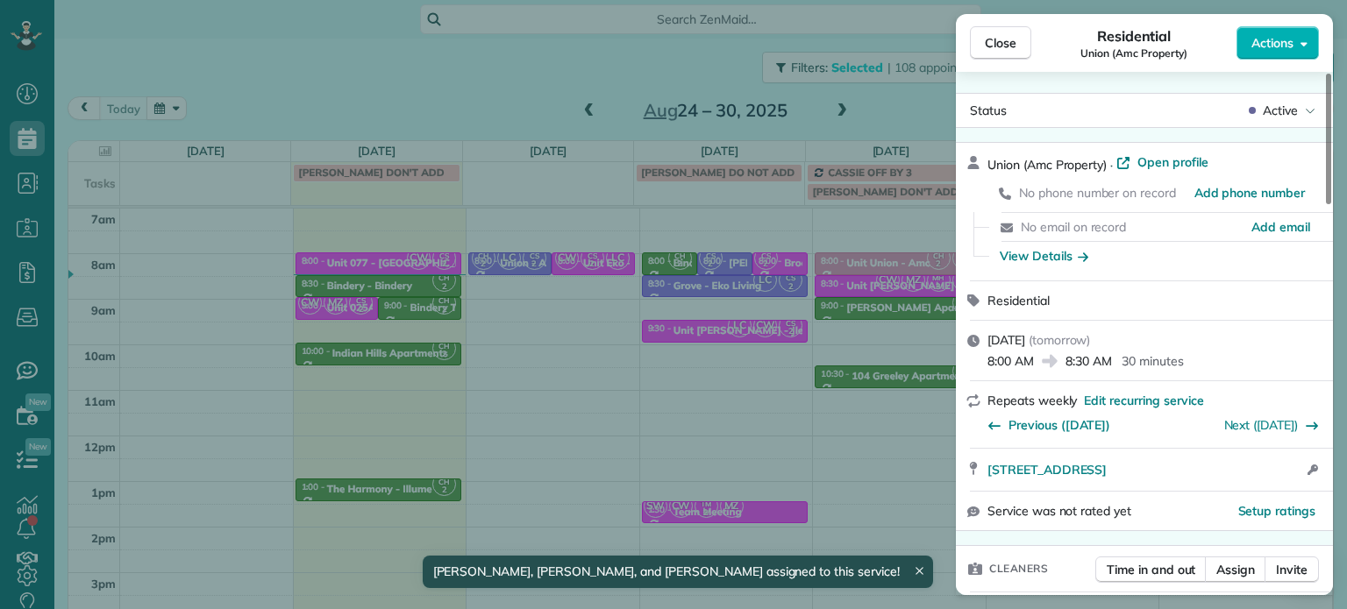
click at [580, 252] on div "Close Residential Union (Amc Property) Actions Status Active Union (Amc Propert…" at bounding box center [673, 304] width 1347 height 609
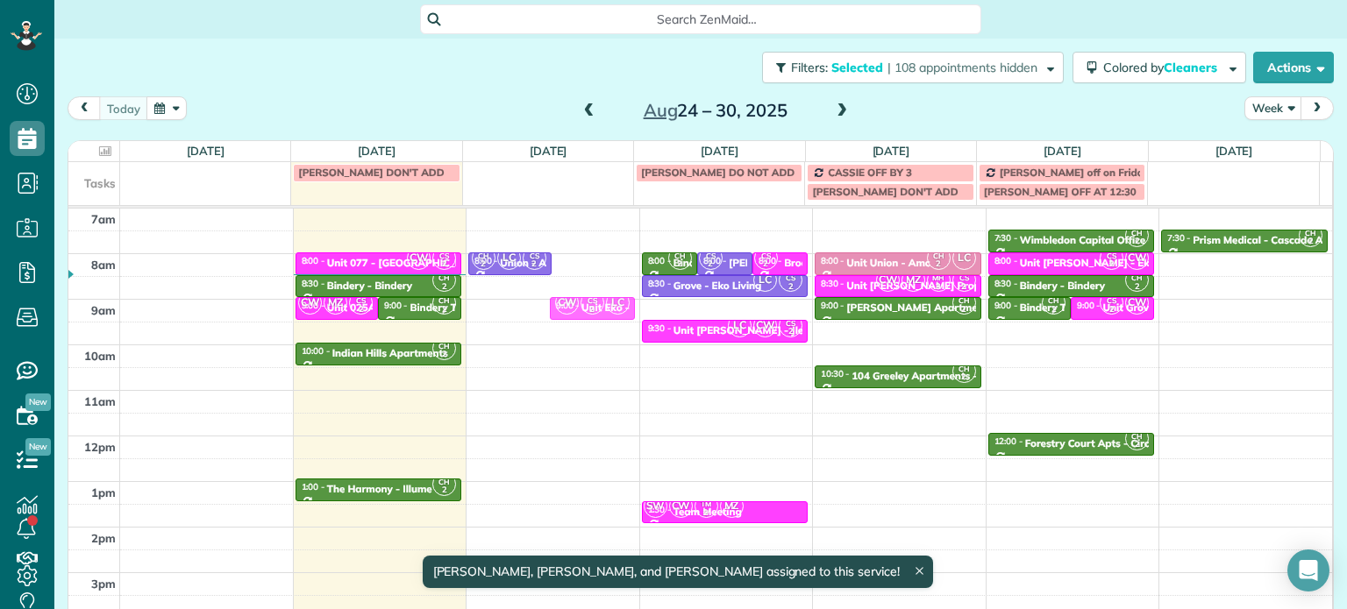
drag, startPoint x: 586, startPoint y: 253, endPoint x: 589, endPoint y: 301, distance: 47.5
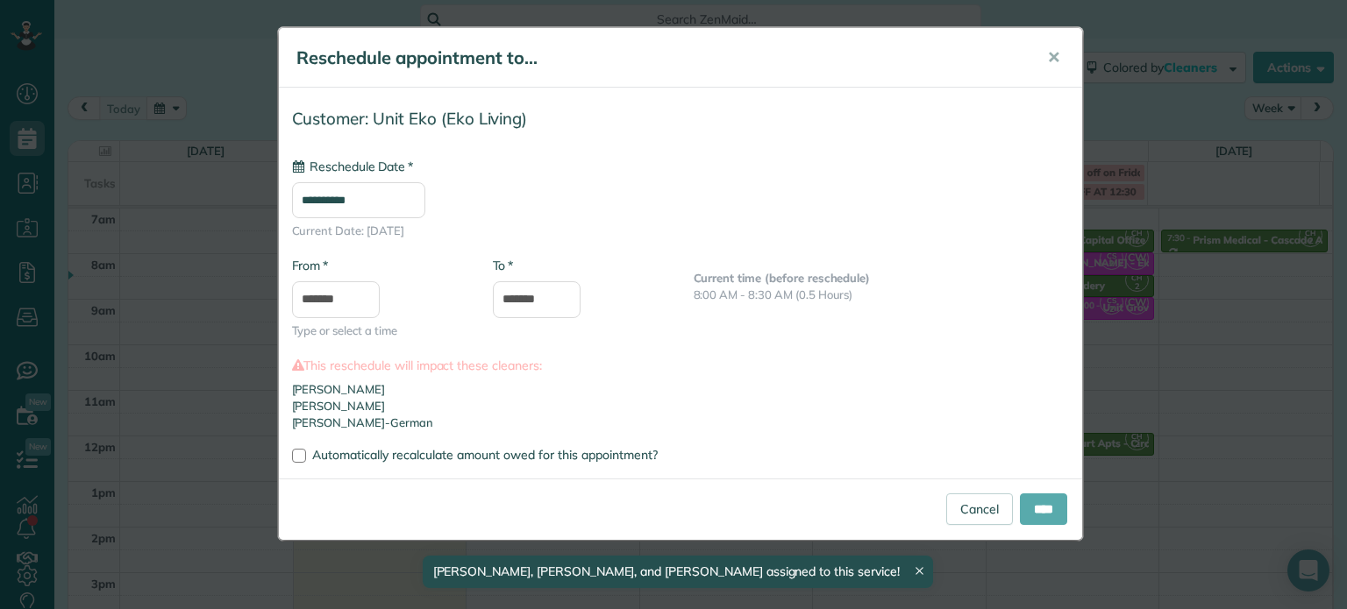
type input "**********"
click at [1052, 518] on input "****" at bounding box center [1043, 510] width 47 height 32
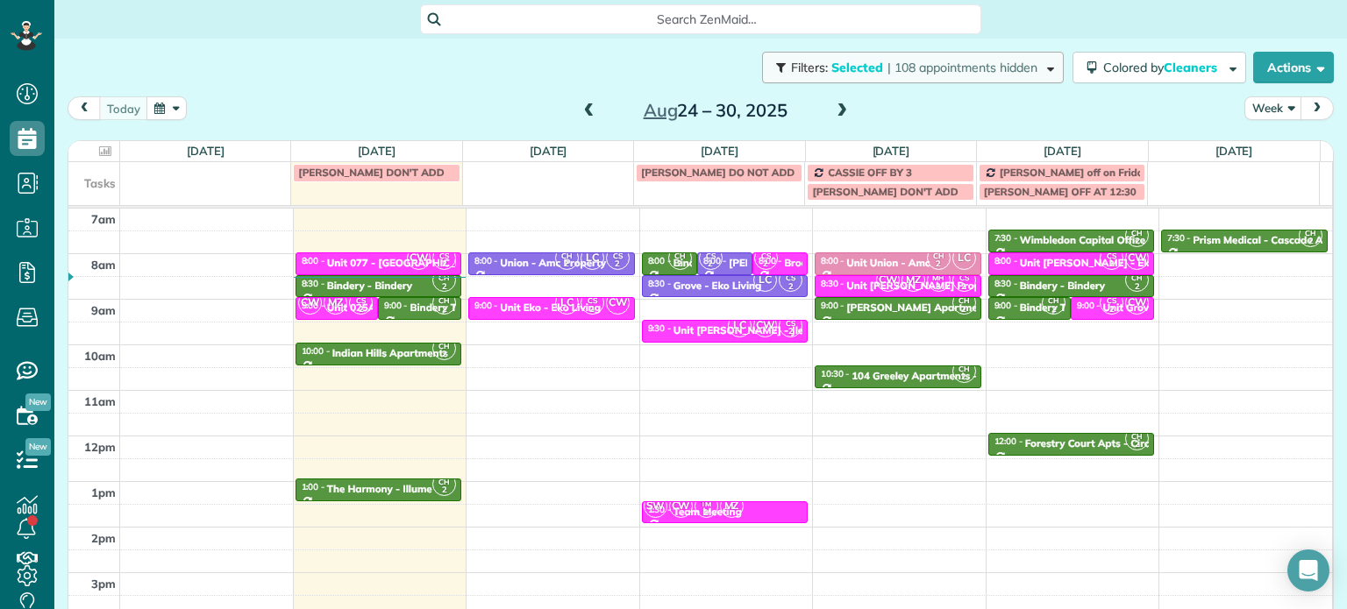
click at [963, 65] on span "| 108 appointments hidden" at bounding box center [962, 68] width 150 height 16
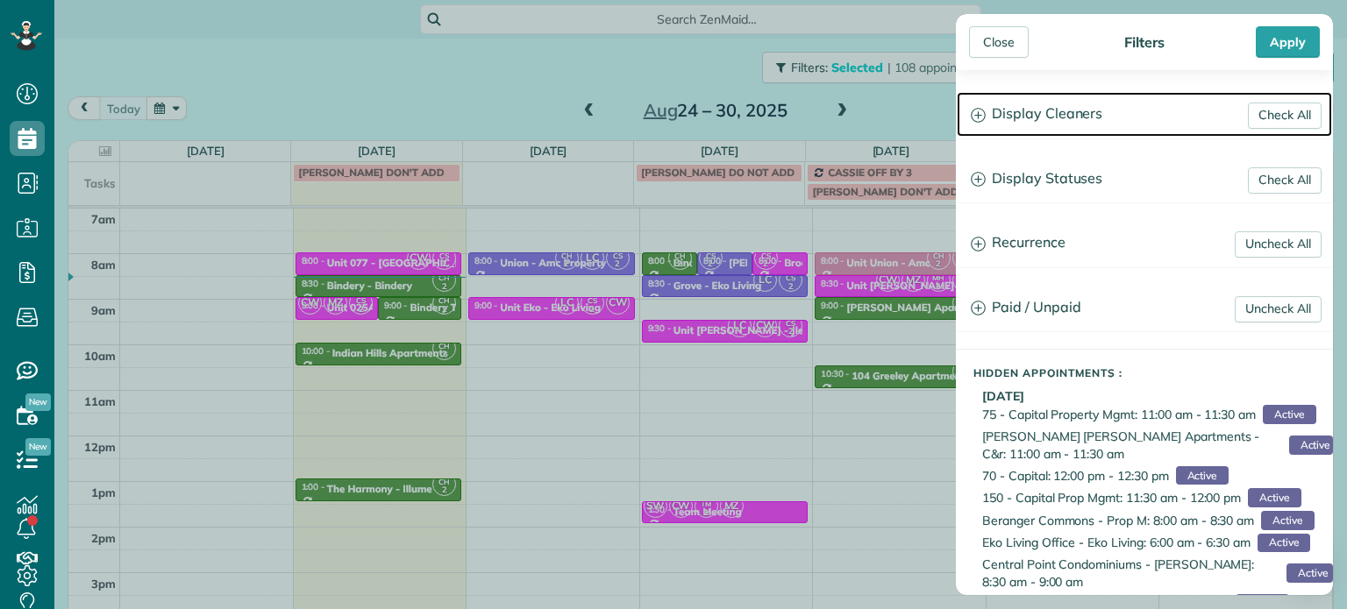
click at [1049, 116] on h3 "Display Cleaners" at bounding box center [1144, 114] width 375 height 45
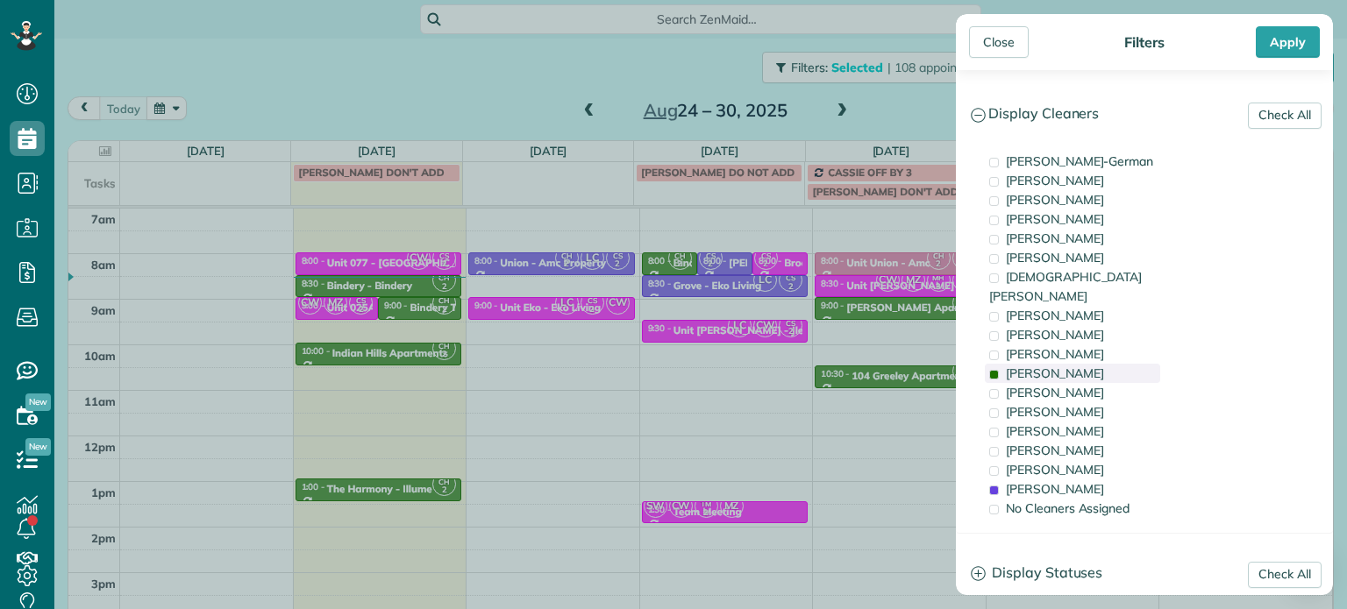
click at [1059, 366] on span "Cyndi Holm" at bounding box center [1055, 374] width 98 height 16
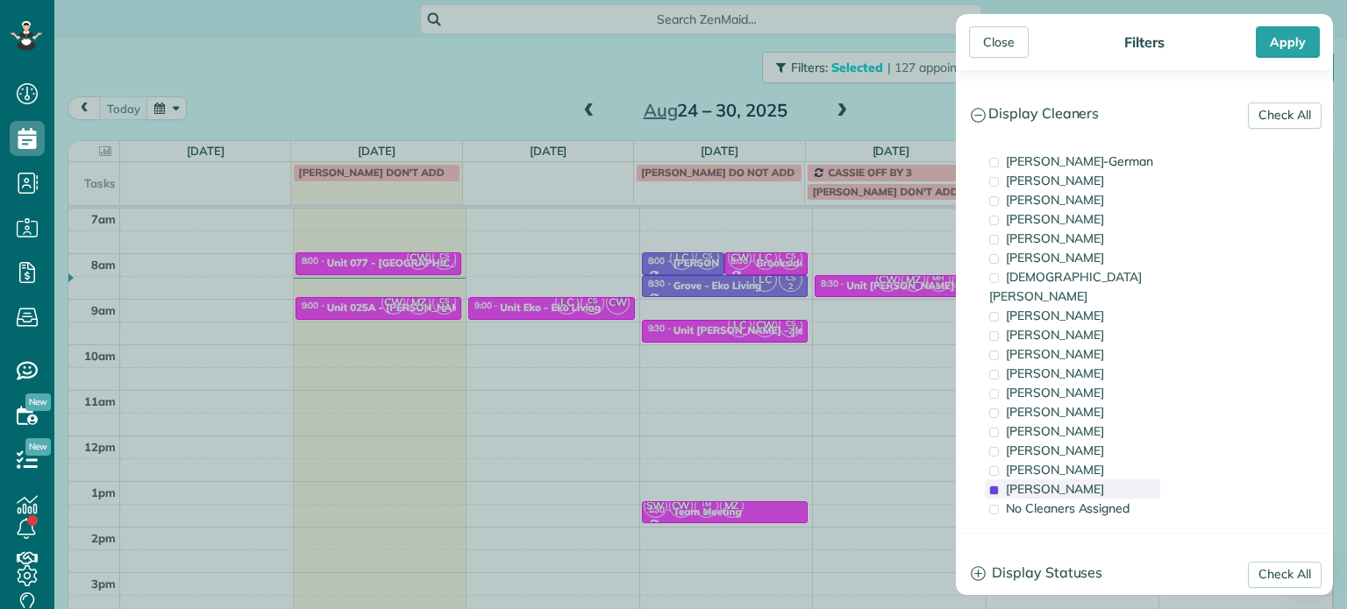
click at [1080, 481] on span "Cristina Sainz" at bounding box center [1055, 489] width 98 height 16
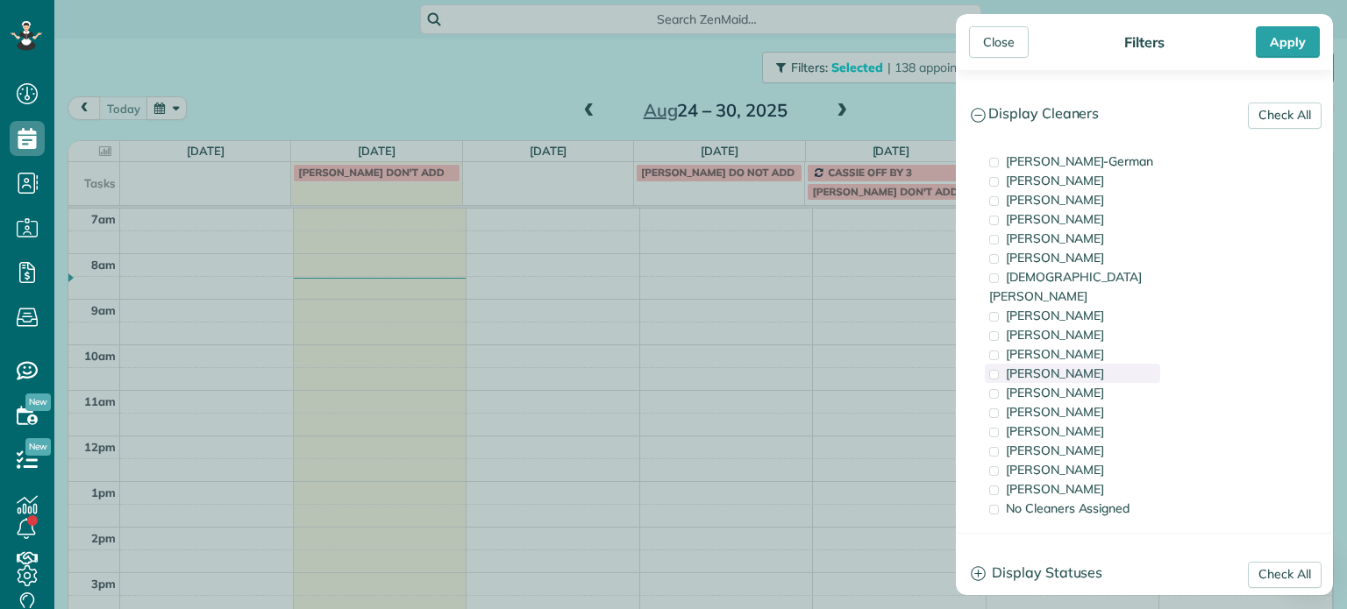
click at [1080, 364] on div "Cyndi Holm" at bounding box center [1072, 373] width 175 height 19
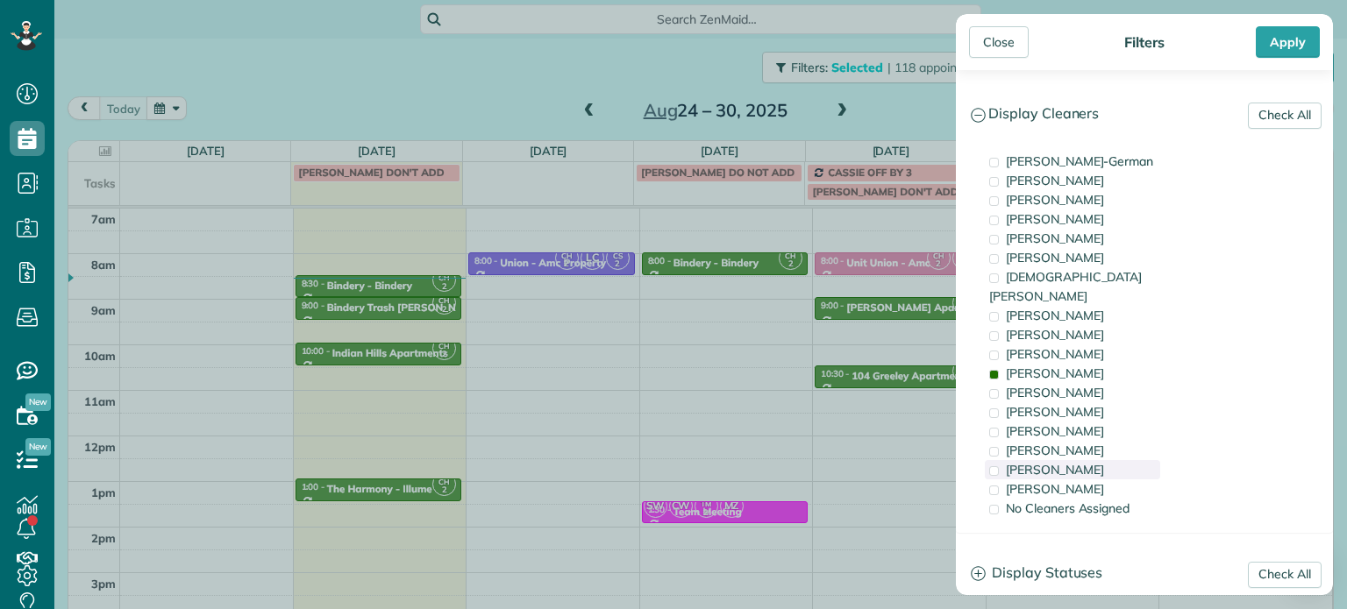
click at [1076, 460] on div "Laura Chavez" at bounding box center [1072, 469] width 175 height 19
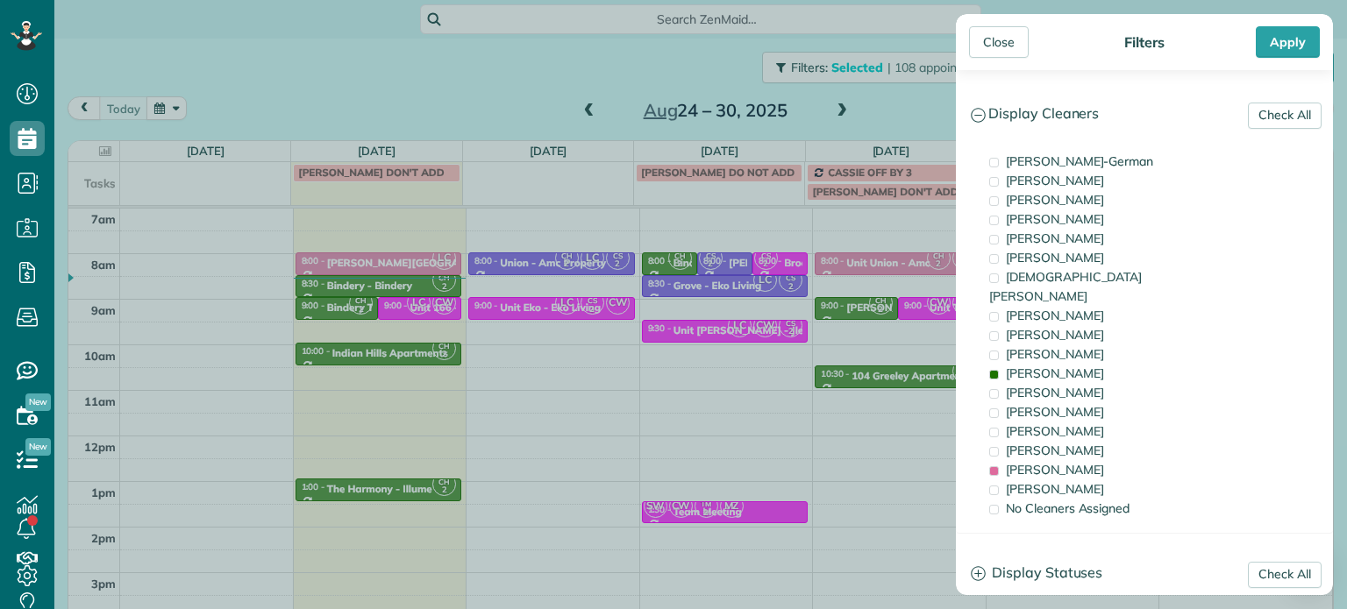
click at [889, 287] on div "Close Filters Apply Check All Display Cleaners Christina Wright-German Cassie F…" at bounding box center [673, 304] width 1347 height 609
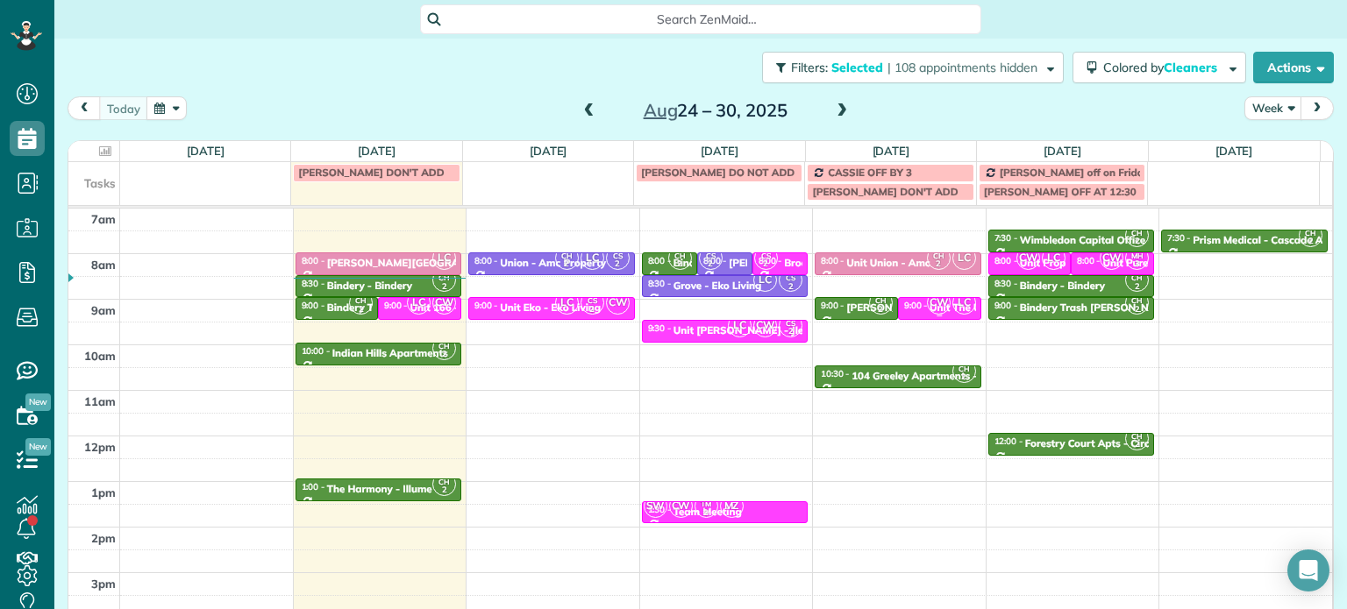
click at [927, 306] on span "CW" at bounding box center [939, 303] width 24 height 24
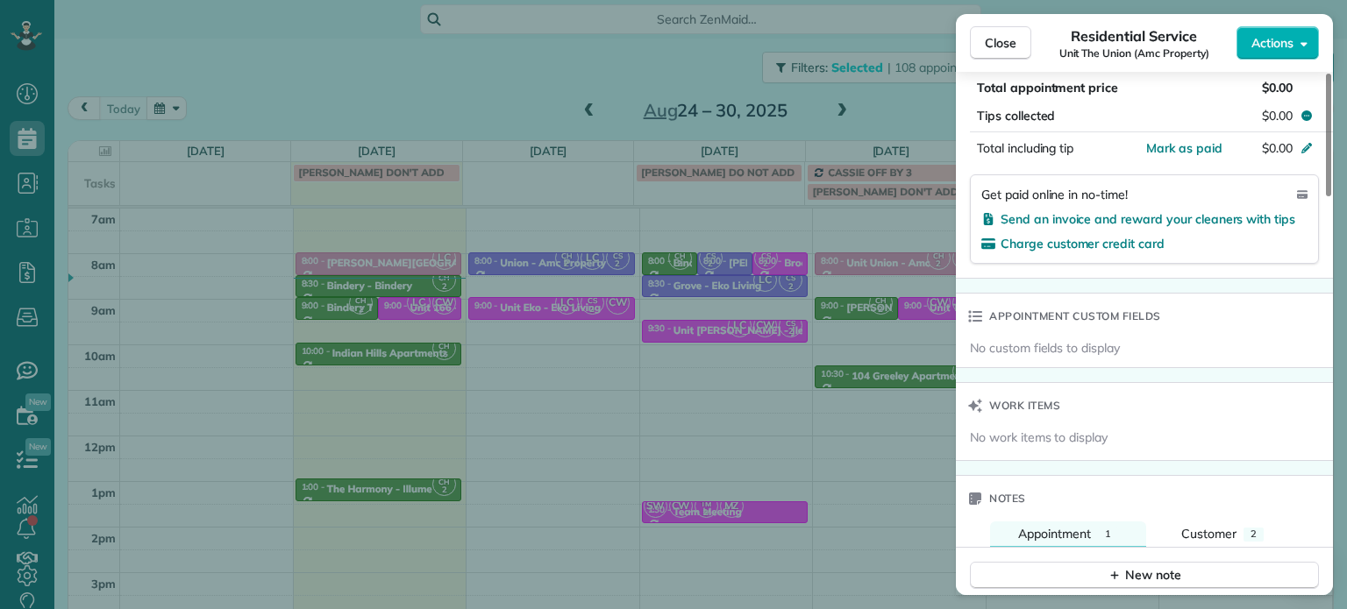
scroll to position [1410, 0]
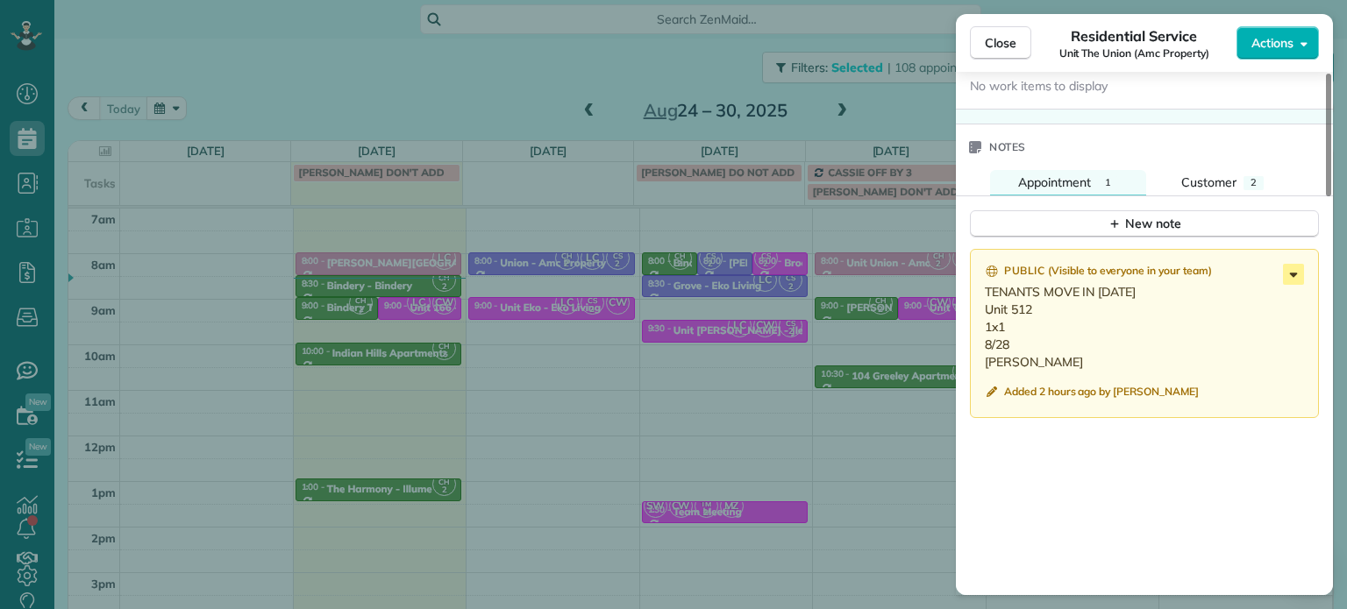
click at [1296, 283] on icon at bounding box center [1293, 274] width 21 height 21
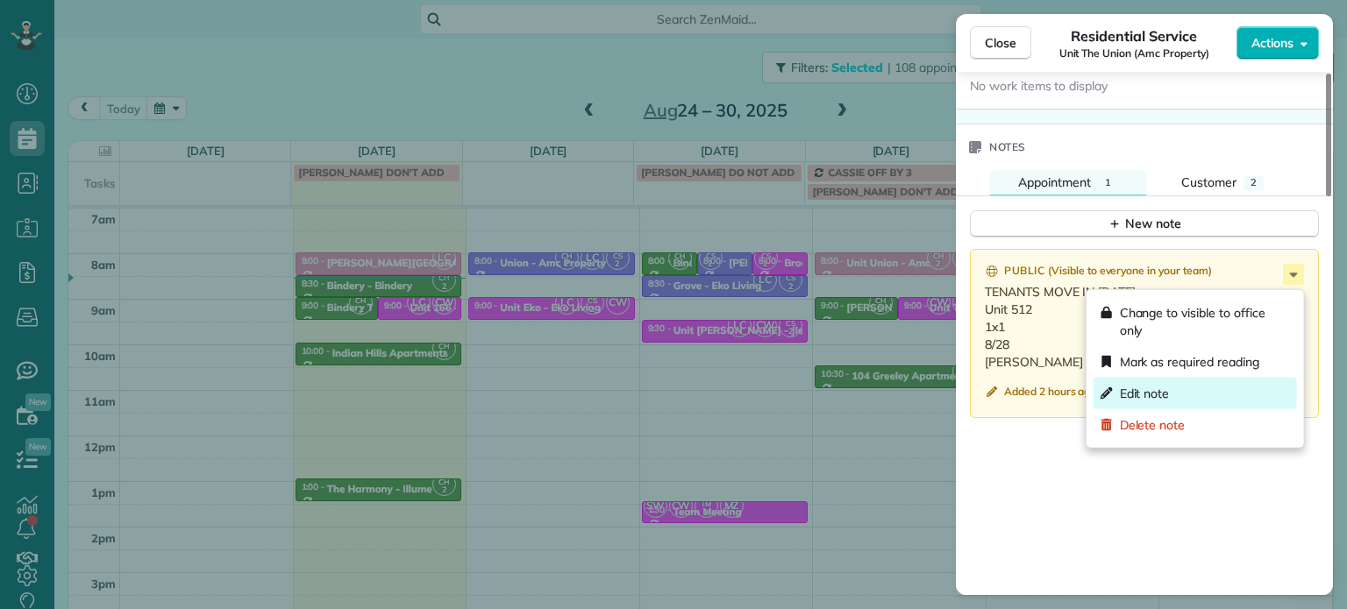
click at [1204, 389] on div "Edit note" at bounding box center [1194, 394] width 203 height 32
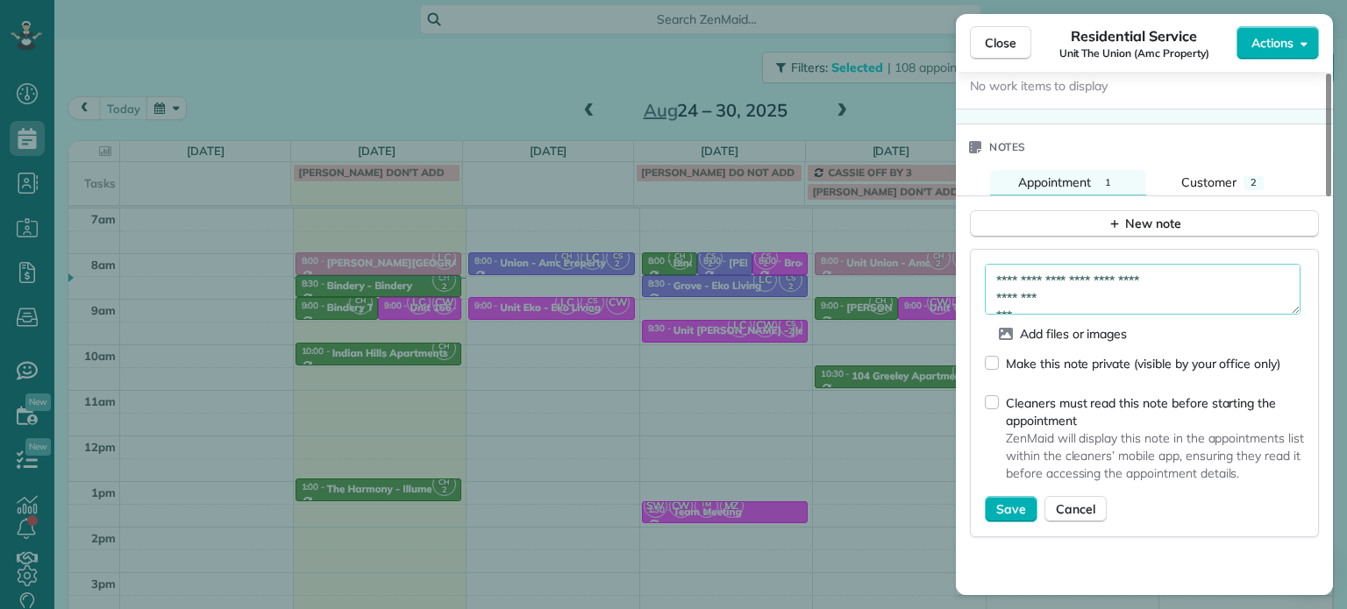
click at [1073, 304] on textarea "**********" at bounding box center [1143, 289] width 316 height 51
click at [996, 303] on textarea "**********" at bounding box center [1143, 289] width 316 height 51
type textarea "******** *** **** *********"
click at [1015, 508] on span "Save" at bounding box center [1011, 510] width 30 height 18
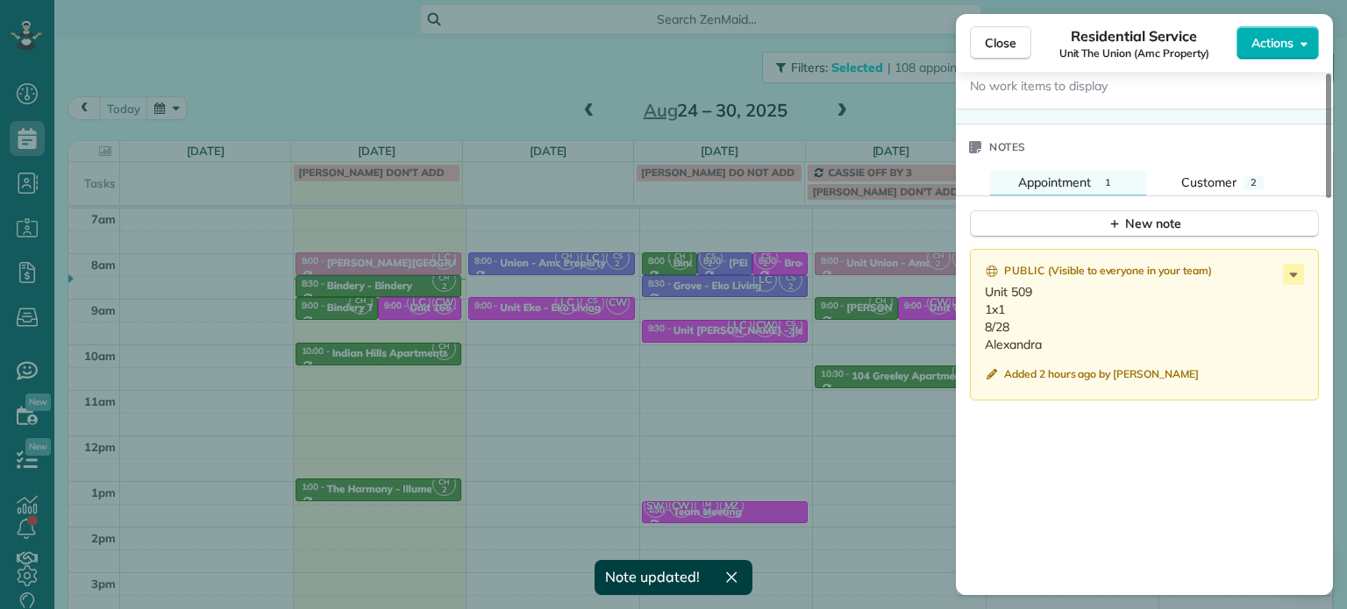
click at [908, 87] on div "Close Residential Service Unit The Union (Amc Property) Actions Status Active U…" at bounding box center [673, 304] width 1347 height 609
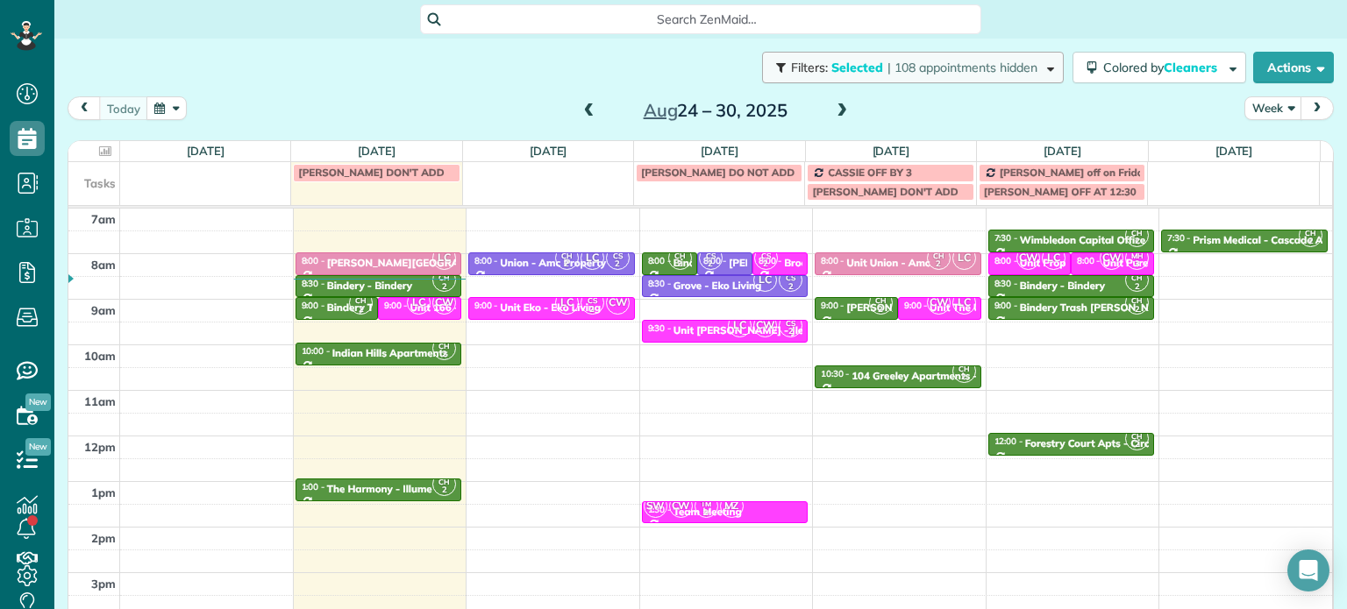
click at [921, 70] on span "| 108 appointments hidden" at bounding box center [962, 68] width 150 height 16
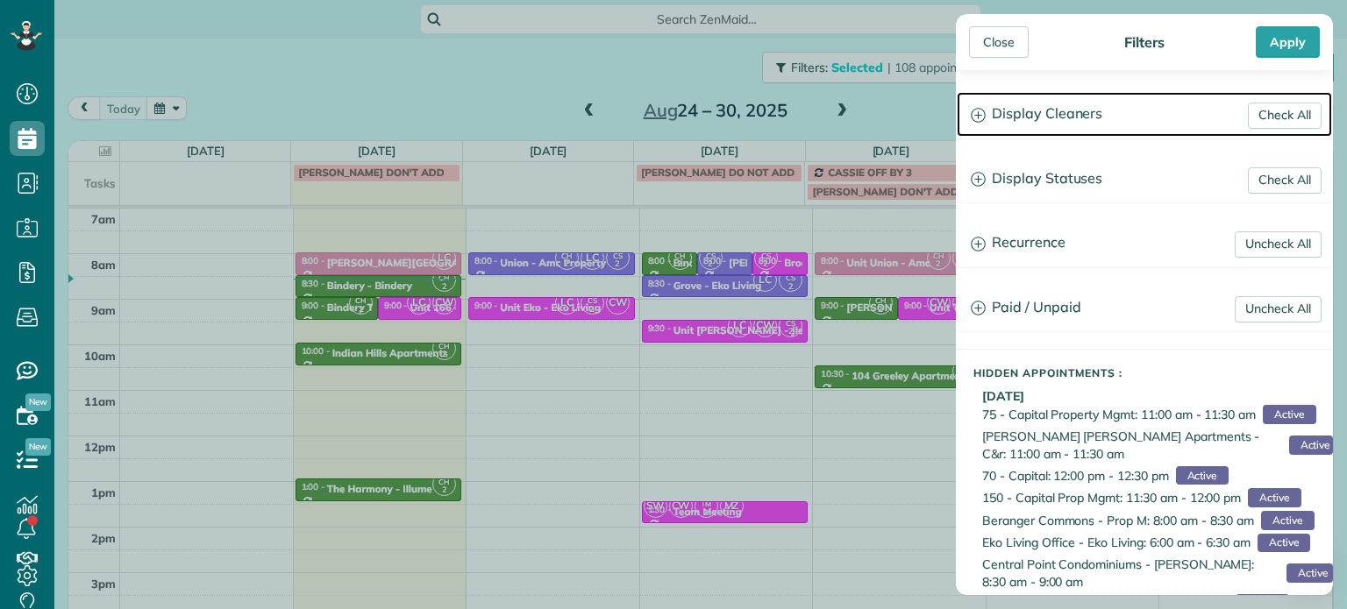
click at [1032, 127] on h3 "Display Cleaners" at bounding box center [1144, 114] width 375 height 45
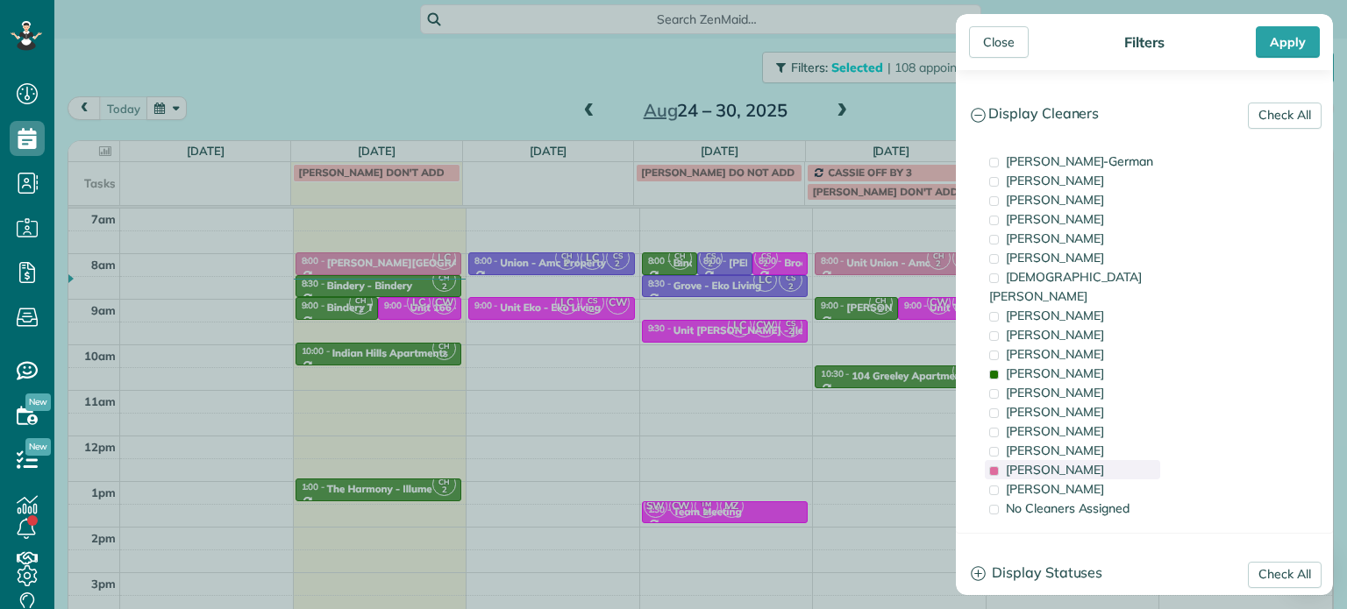
click at [1044, 462] on span "Laura Chavez" at bounding box center [1055, 470] width 98 height 16
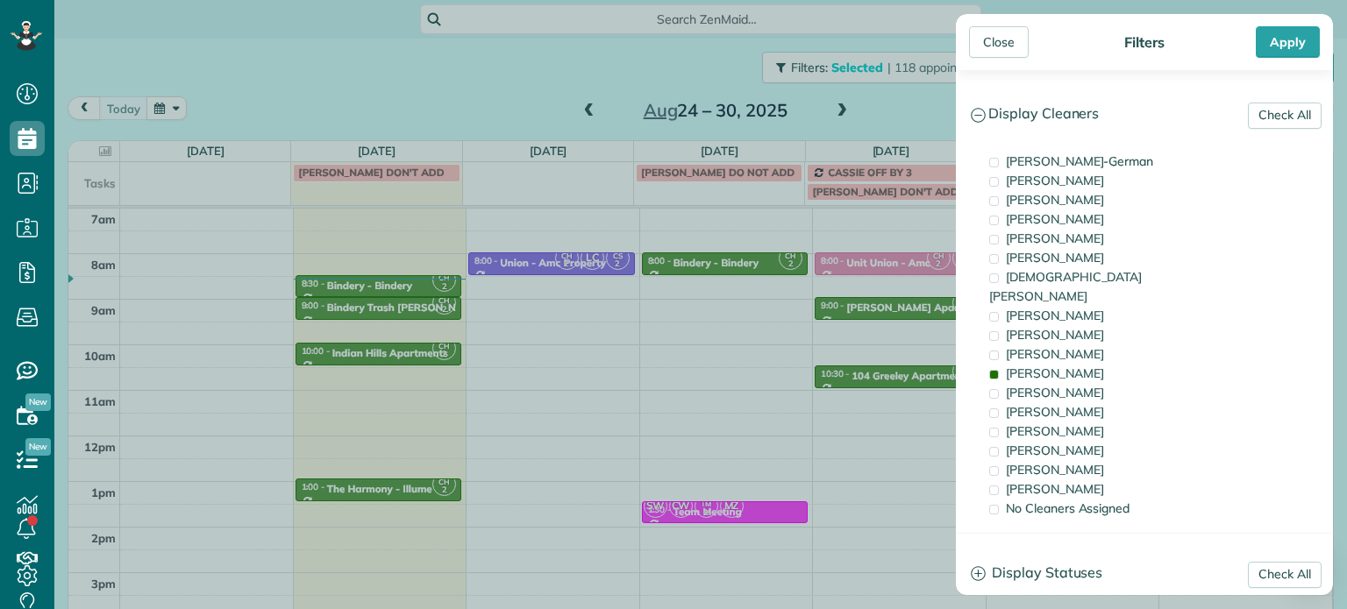
click at [586, 297] on div "Close Filters Apply Check All Display Cleaners Christina Wright-German Cassie F…" at bounding box center [673, 304] width 1347 height 609
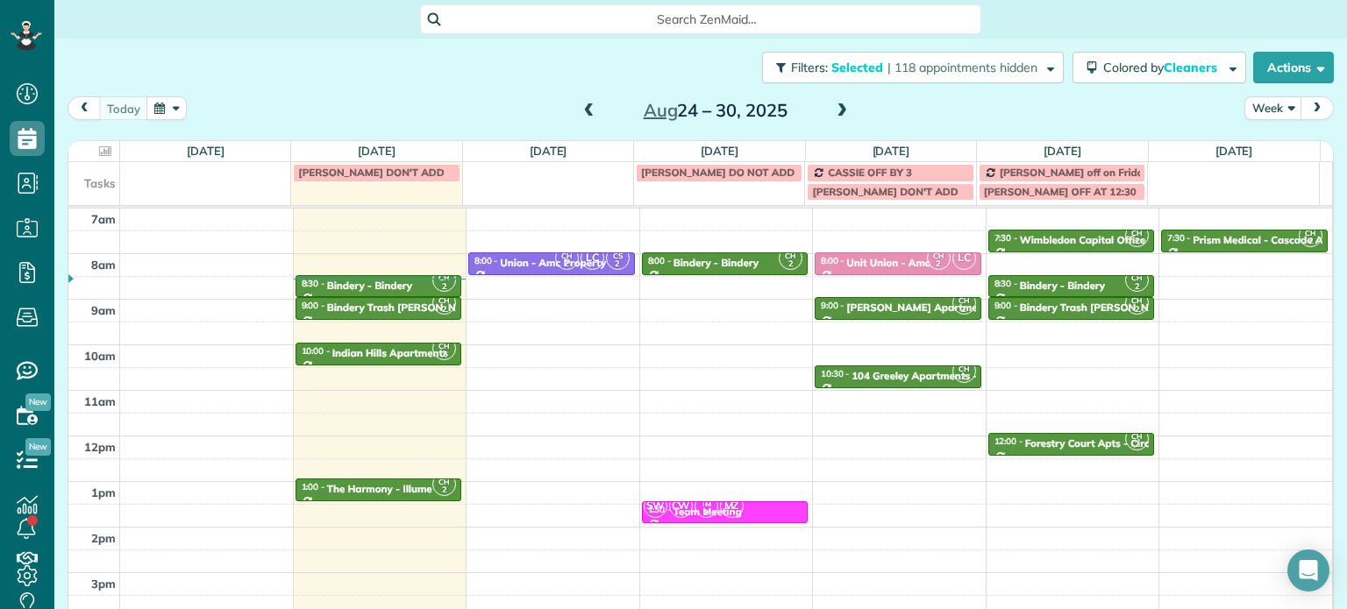
click at [560, 306] on div "4am 5am 6am 7am 8am 9am 10am 11am 12pm 1pm 2pm 3pm 4pm 5pm CH 2 6:00 - 6:30 Pri…" at bounding box center [700, 390] width 1264 height 637
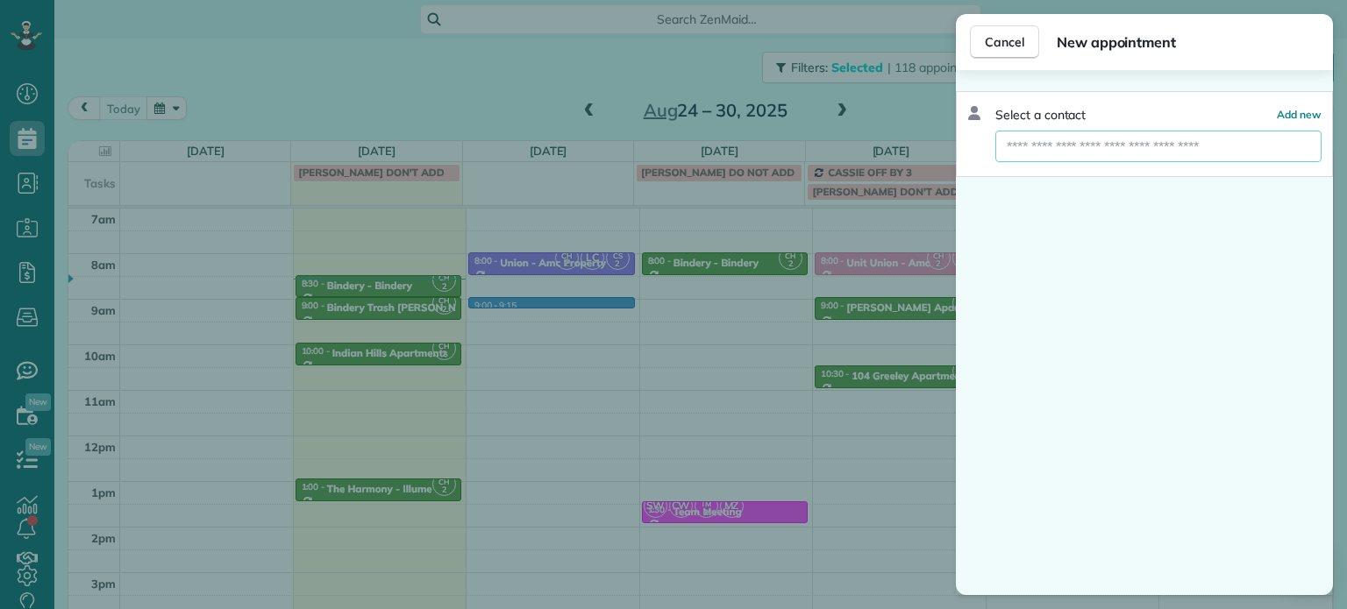
click at [1062, 143] on input "text" at bounding box center [1158, 147] width 326 height 32
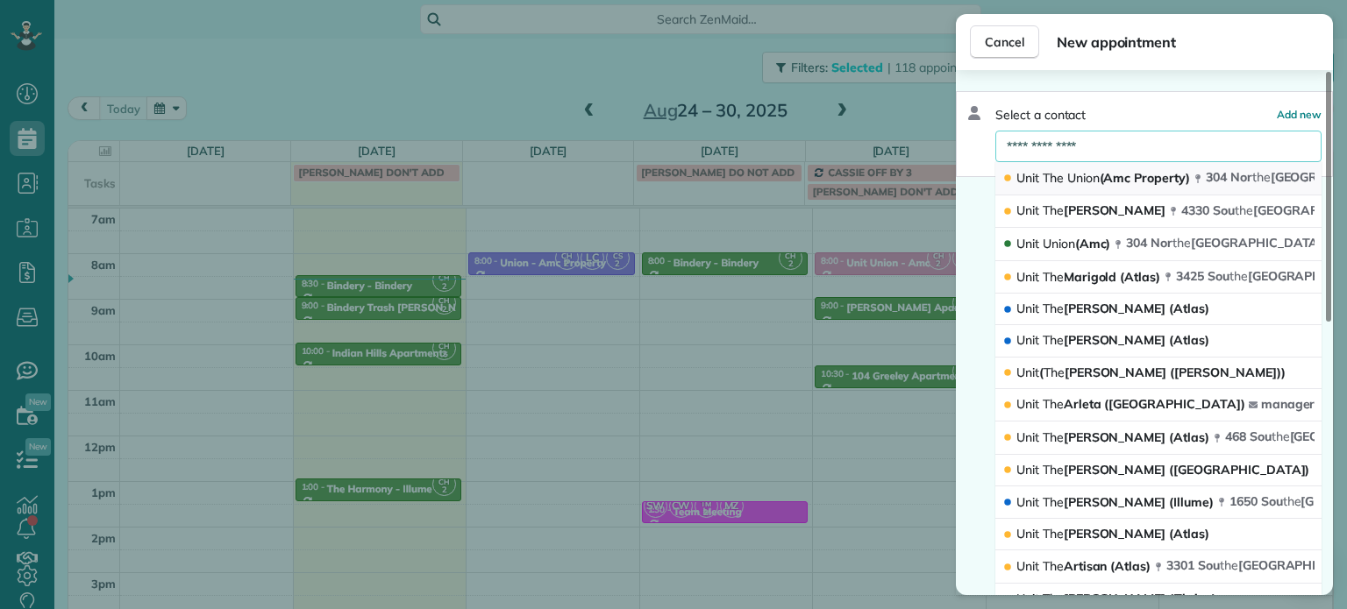
type input "**********"
click at [1086, 174] on span "Union" at bounding box center [1083, 178] width 32 height 16
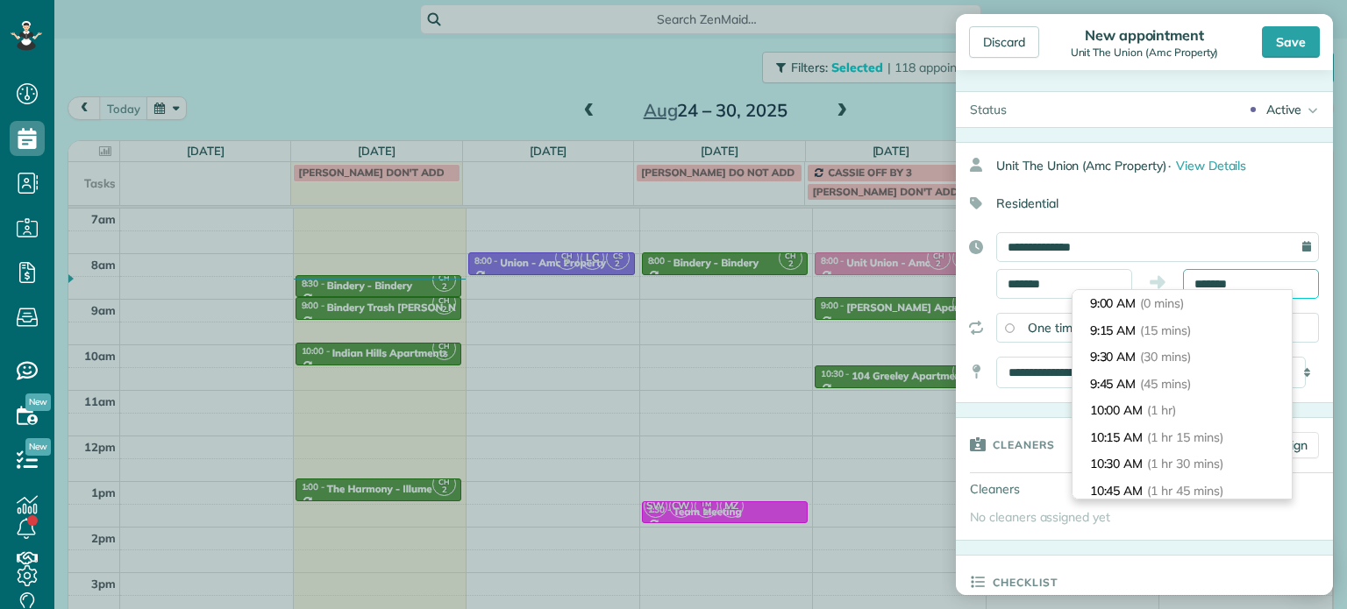
click at [1198, 281] on input "*******" at bounding box center [1251, 284] width 136 height 30
type input "*******"
click at [1195, 354] on span "(30 mins)" at bounding box center [1168, 357] width 54 height 16
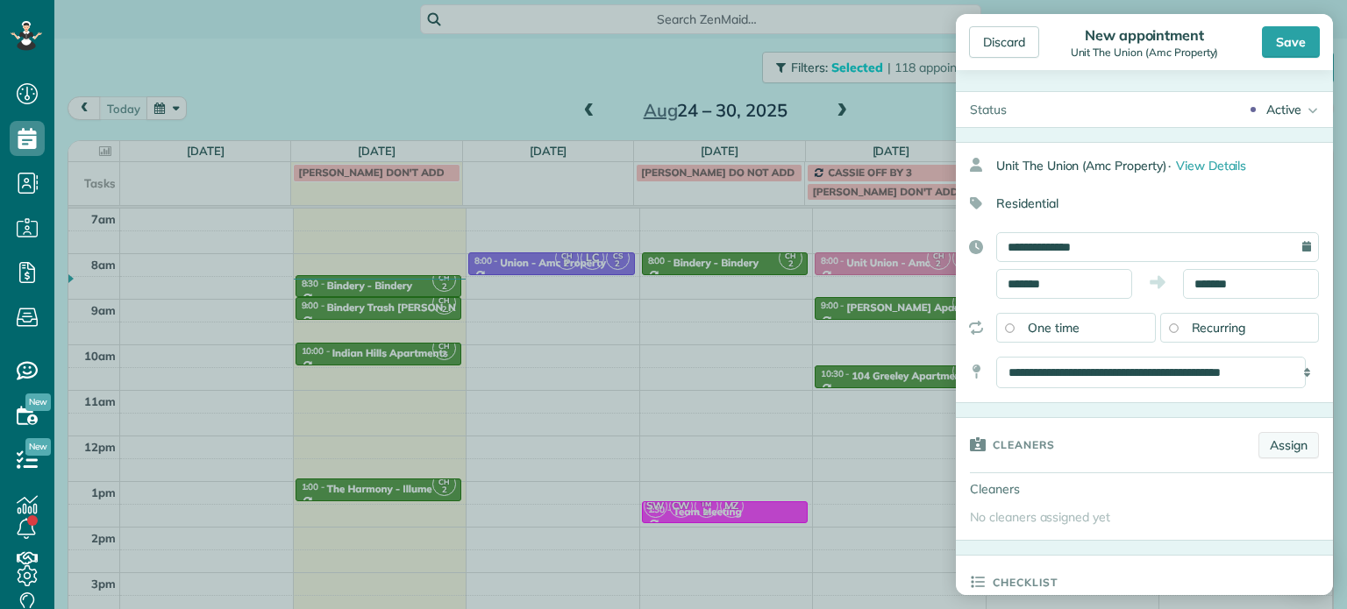
click at [1258, 452] on link "Assign" at bounding box center [1288, 445] width 61 height 26
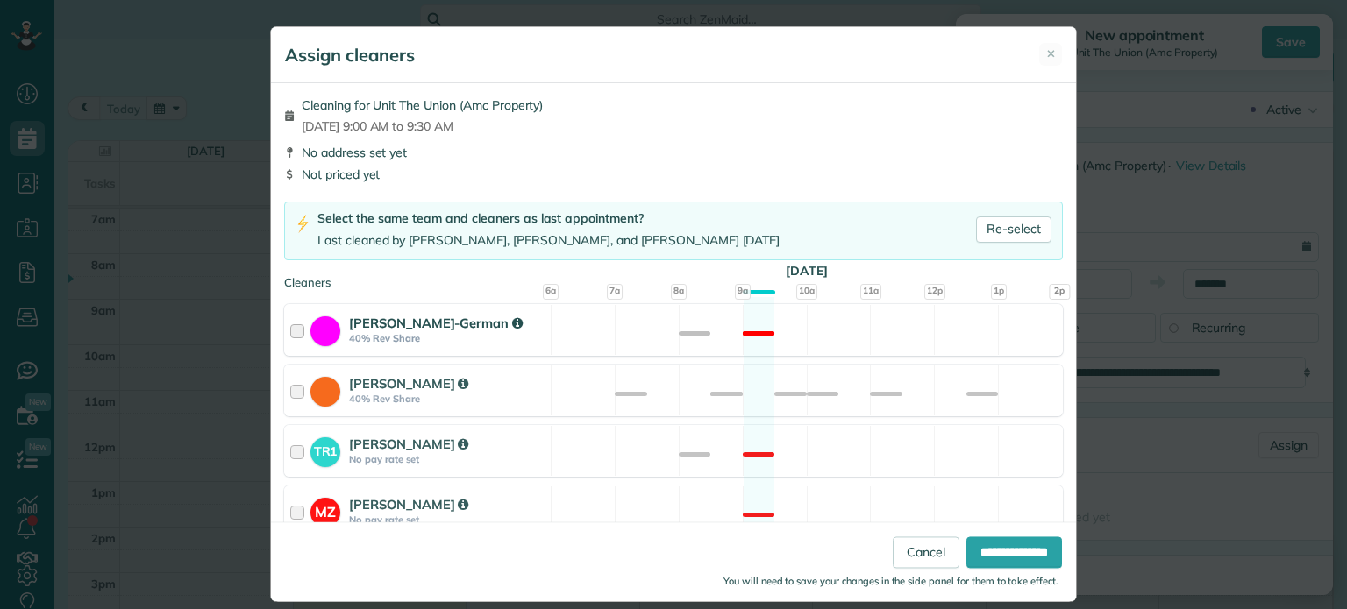
click at [879, 339] on div "Christina Wright-German 40% Rev Share Not available" at bounding box center [673, 330] width 779 height 52
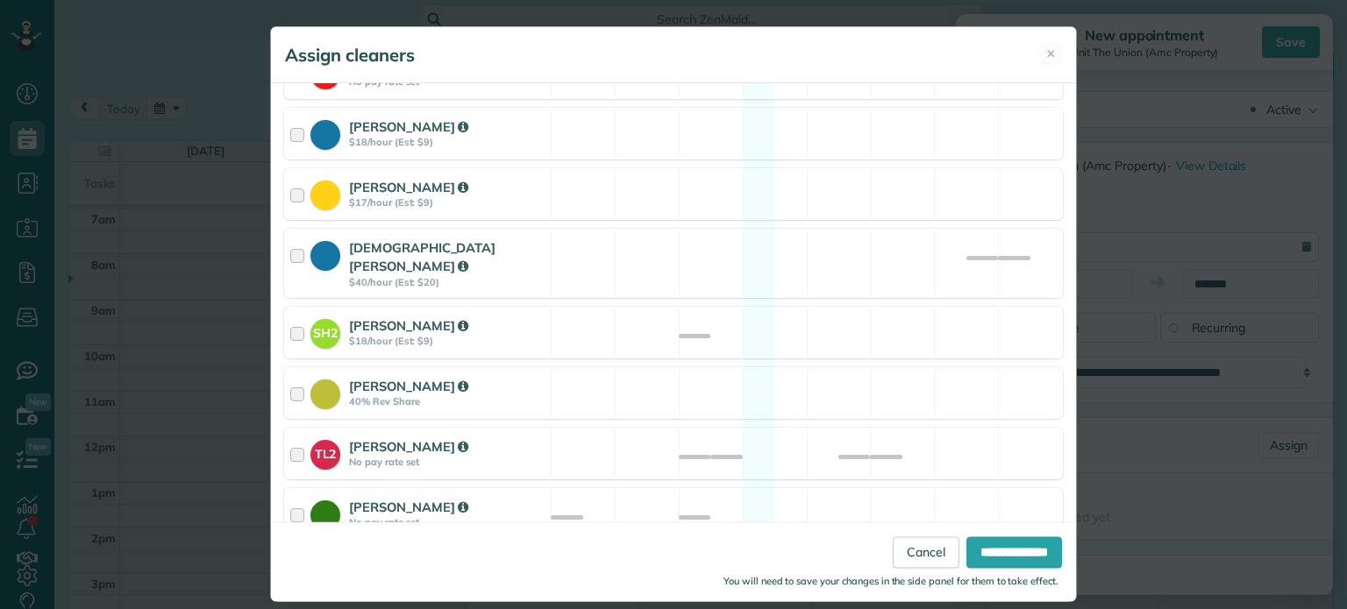
scroll to position [526, 0]
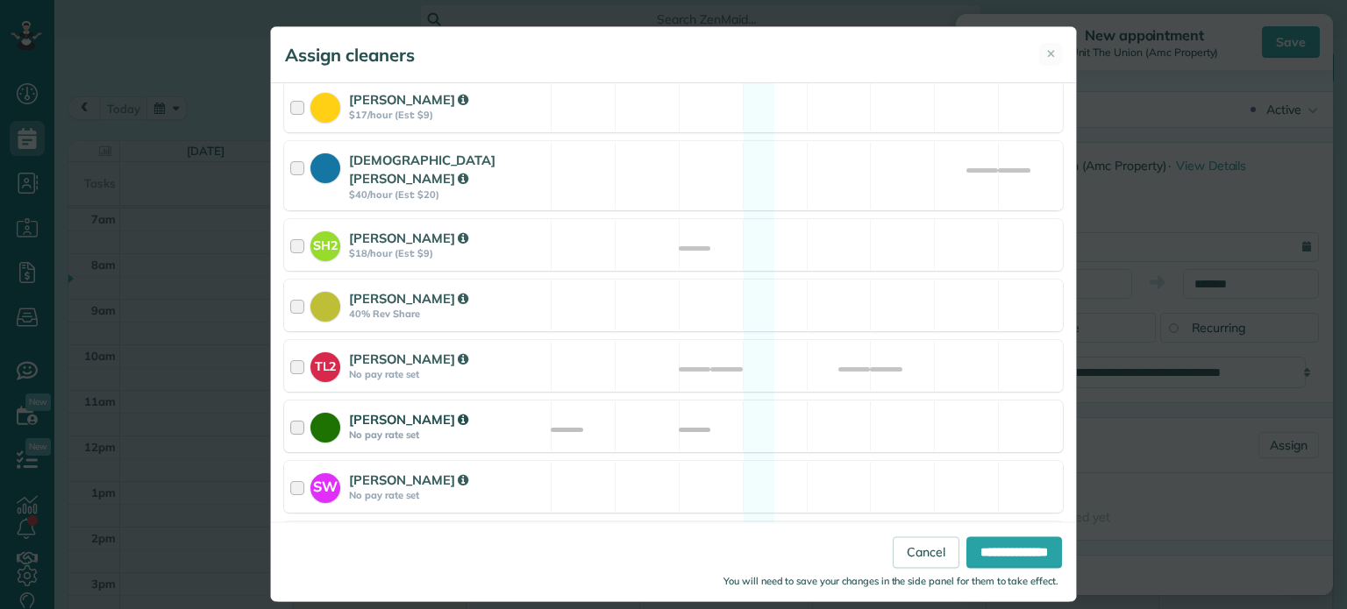
click at [882, 401] on div "Cyndi Holm No pay rate set Available" at bounding box center [673, 427] width 779 height 52
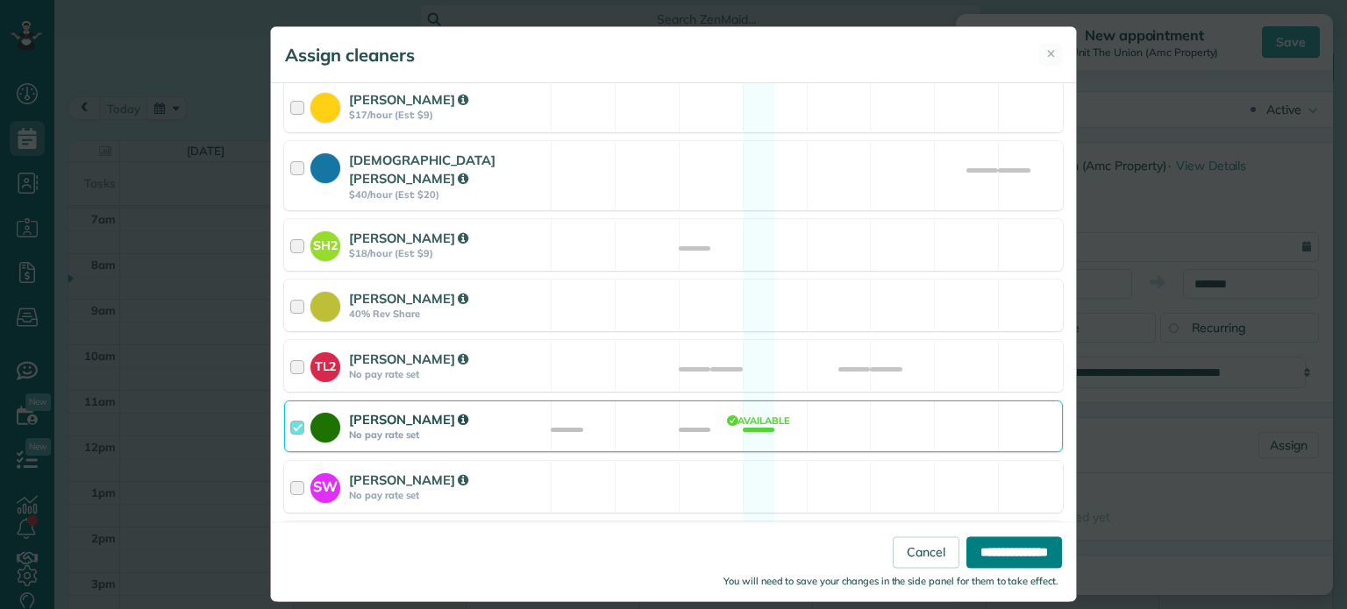
click at [974, 543] on input "**********" at bounding box center [1014, 554] width 96 height 32
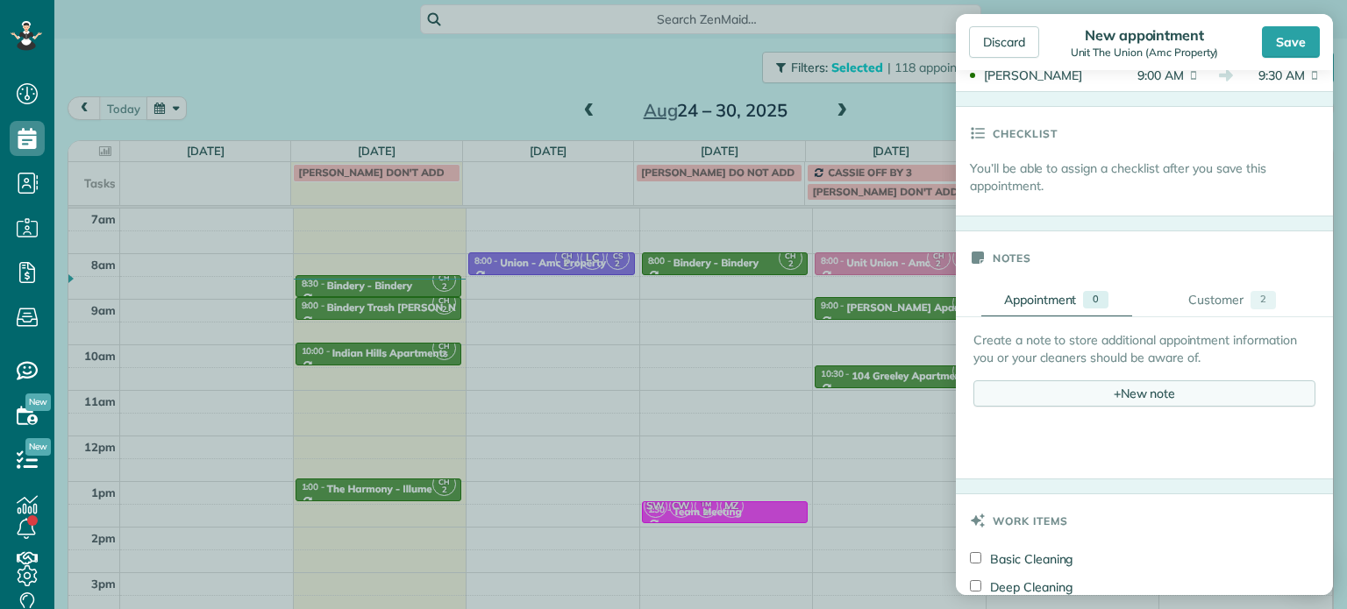
click at [1114, 385] on span "+" at bounding box center [1117, 393] width 7 height 16
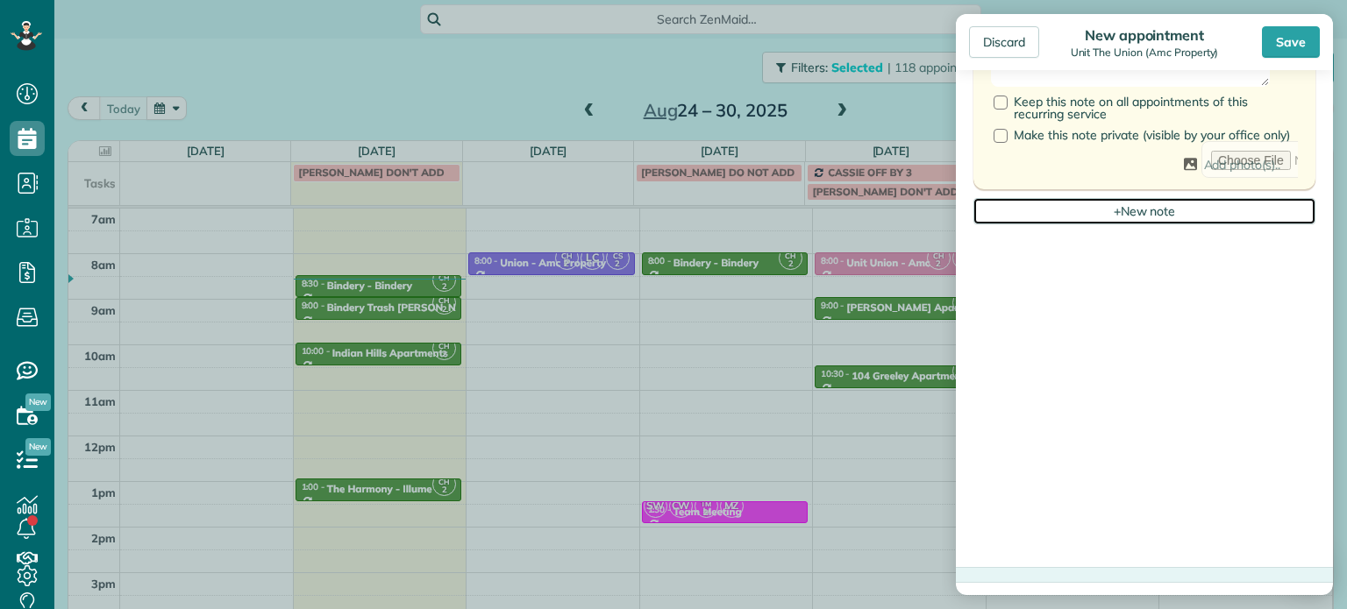
scroll to position [810, 0]
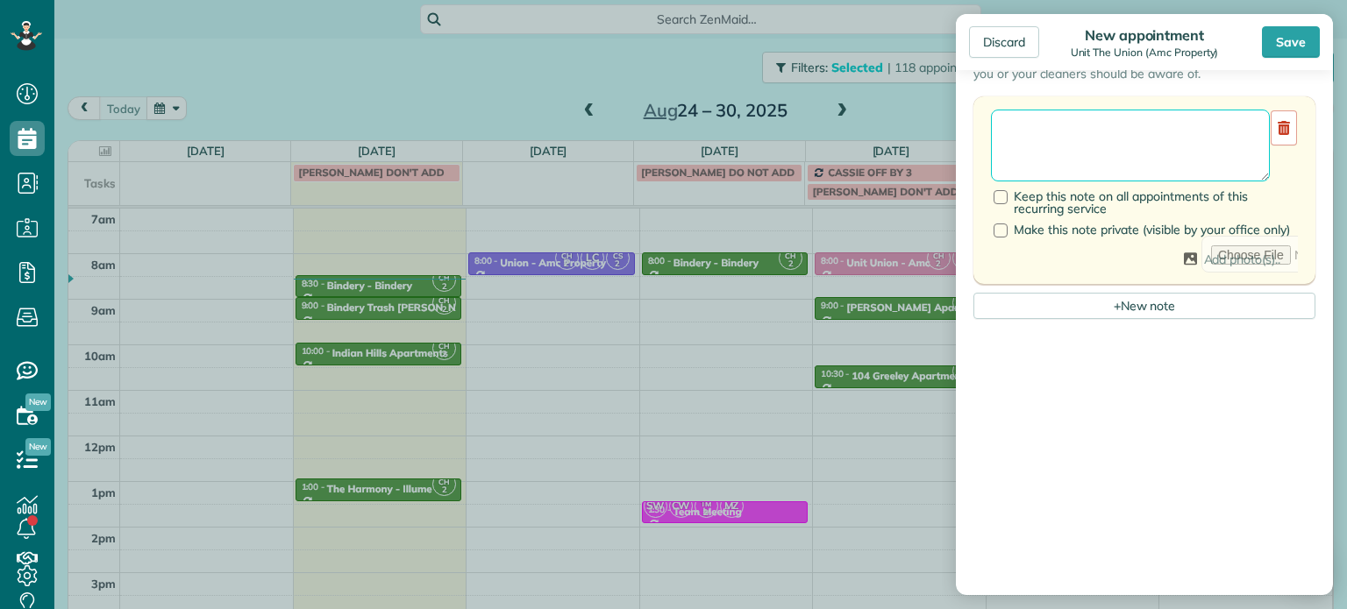
click at [1067, 145] on textarea at bounding box center [1130, 146] width 279 height 72
type textarea "******** *** **** ******"
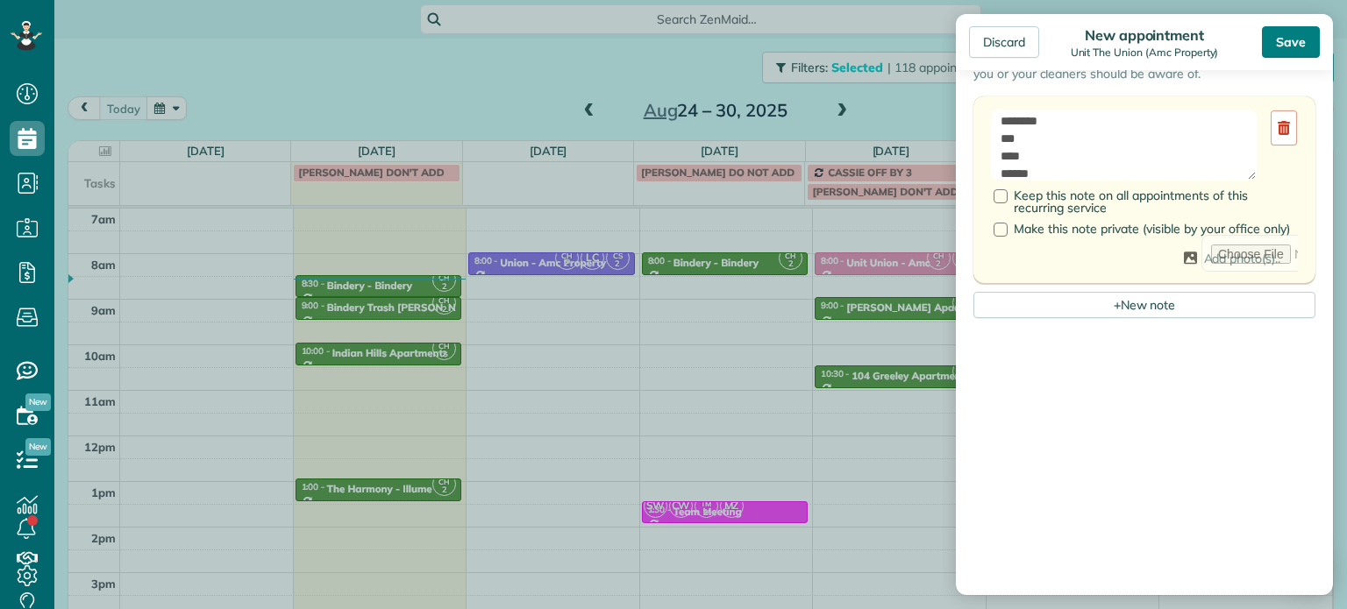
click at [1294, 40] on div "Save" at bounding box center [1291, 42] width 58 height 32
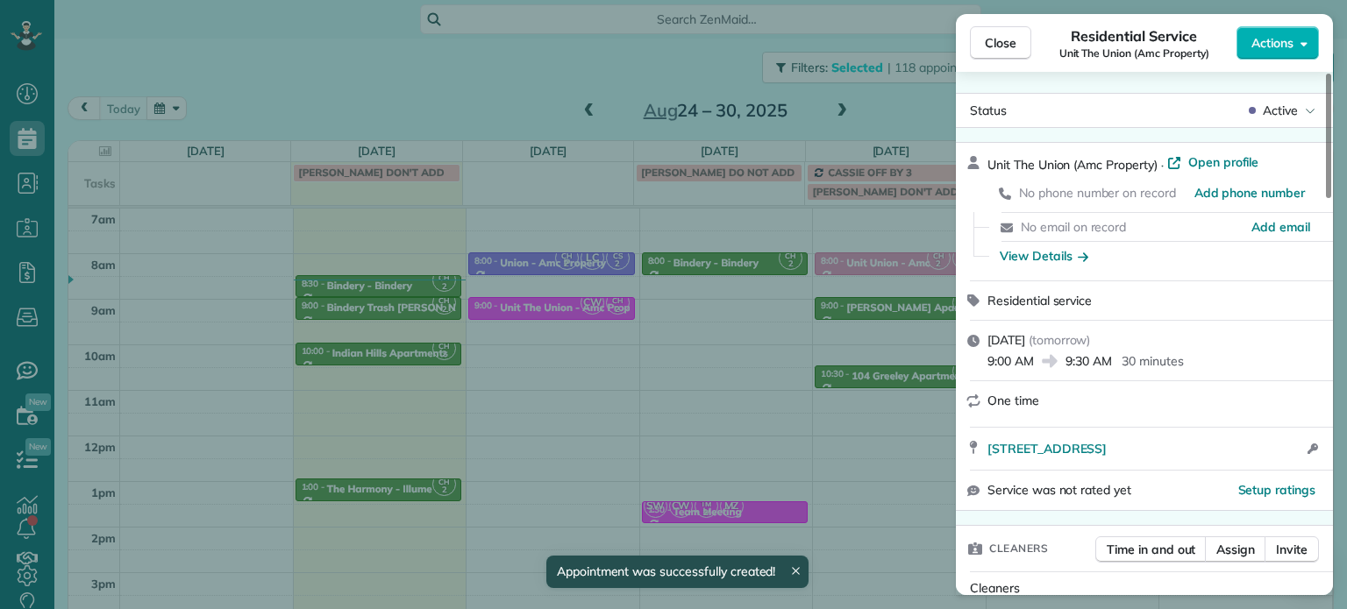
click at [716, 301] on div "Close Residential Service Unit The Union (Amc Property) Actions Status Active U…" at bounding box center [673, 304] width 1347 height 609
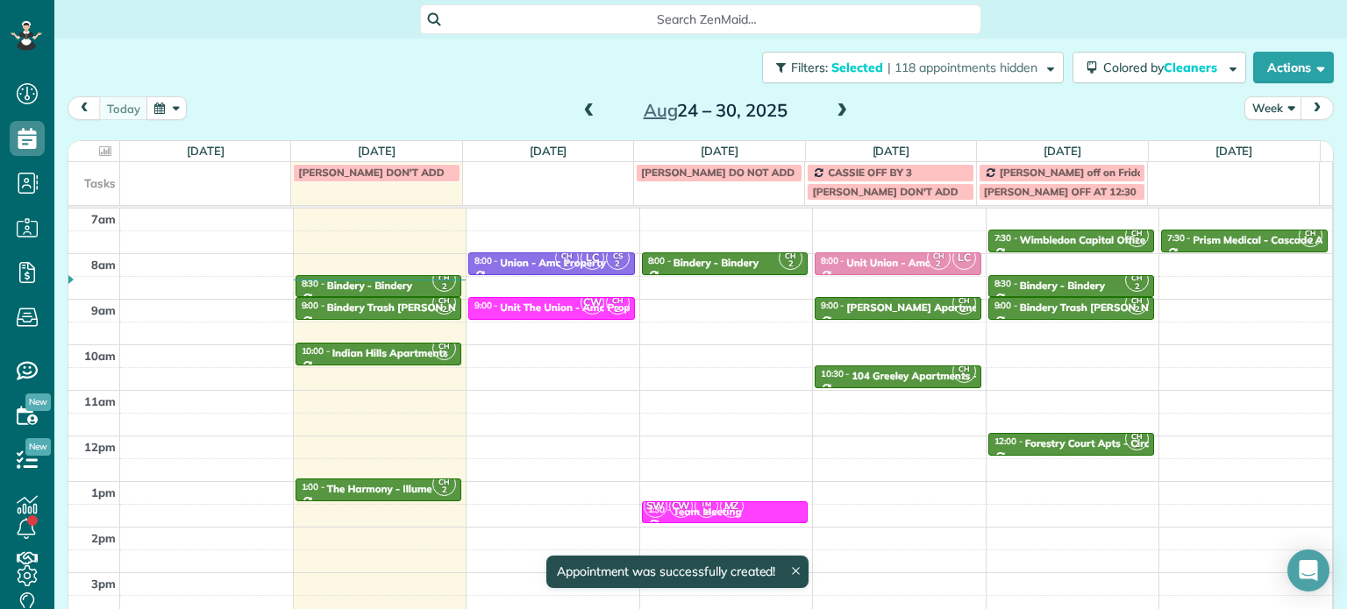
click at [721, 303] on div "4am 5am 6am 7am 8am 9am 10am 11am 12pm 1pm 2pm 3pm 4pm 5pm CH 2 6:00 - 6:30 Pri…" at bounding box center [700, 390] width 1264 height 637
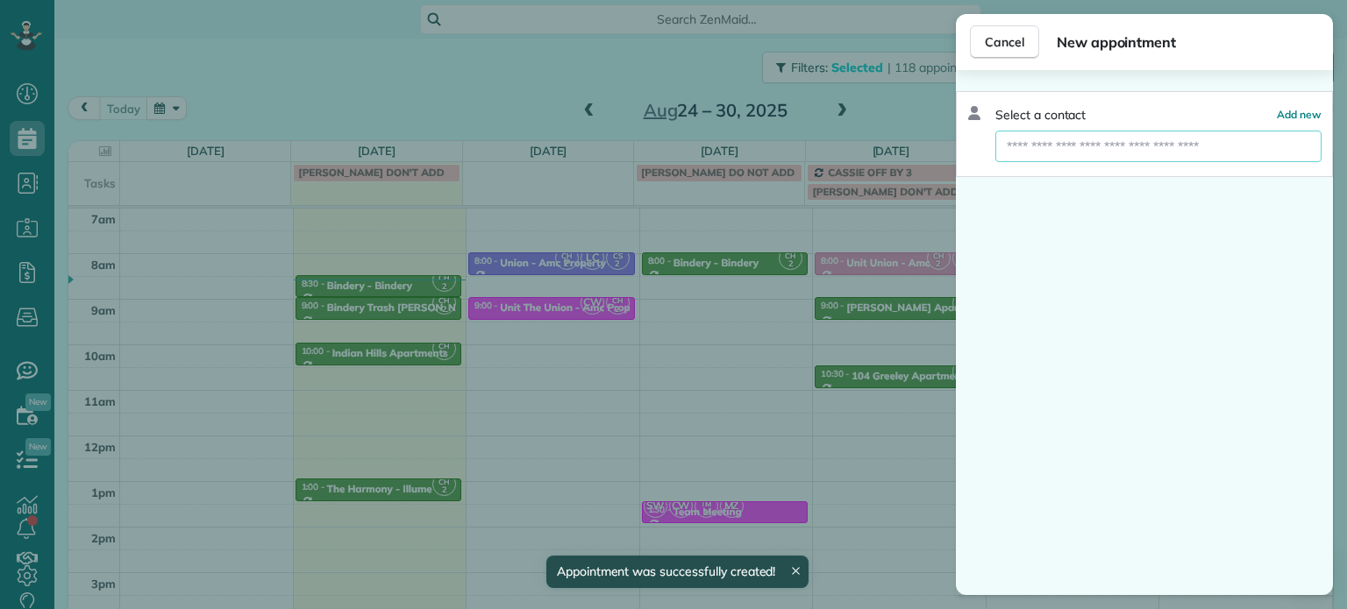
click at [1038, 139] on input "text" at bounding box center [1158, 147] width 326 height 32
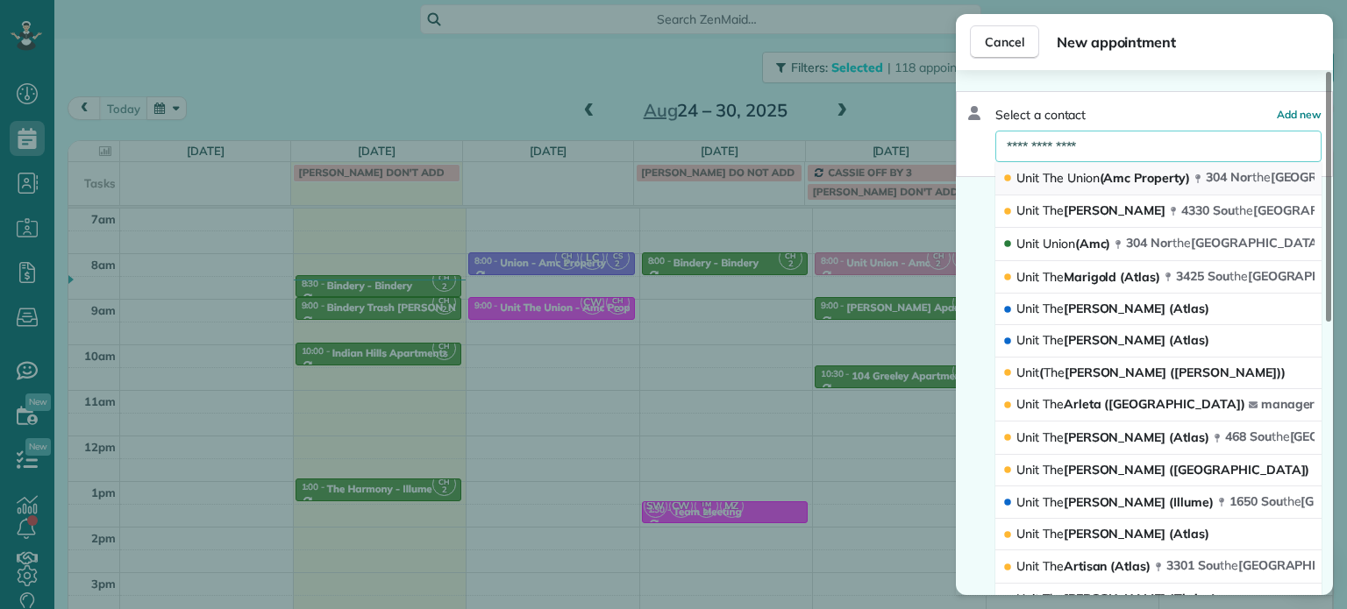
type input "**********"
click at [1074, 179] on span "Union" at bounding box center [1083, 178] width 32 height 16
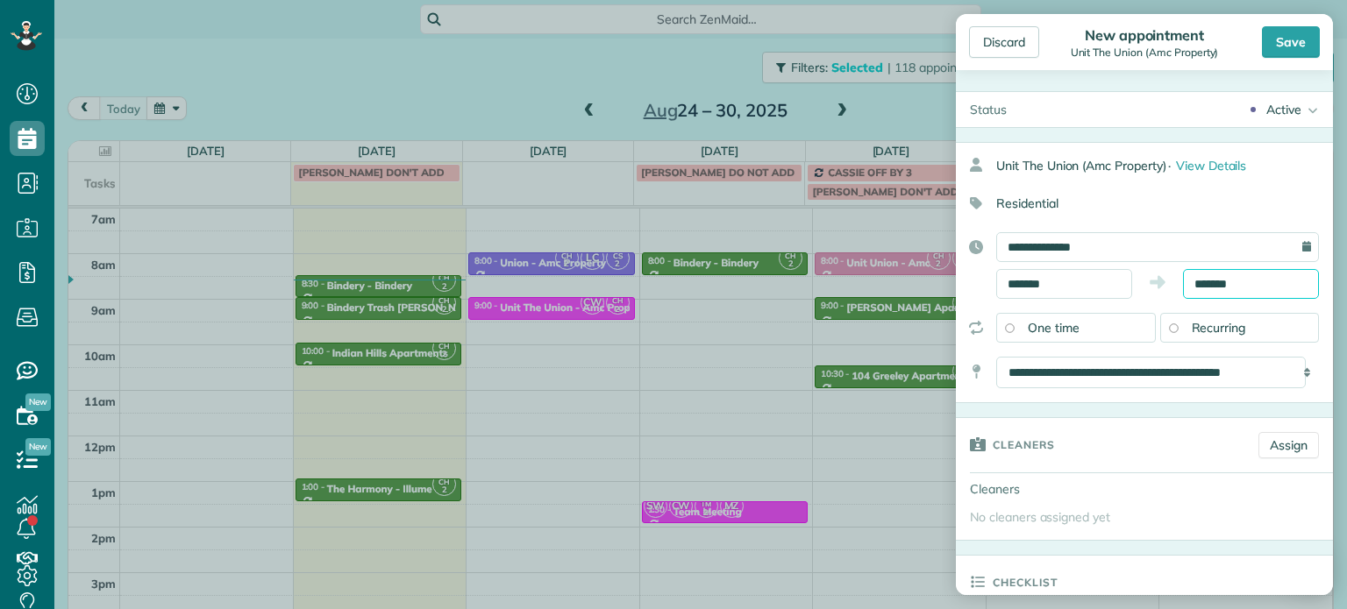
click at [1197, 283] on input "*******" at bounding box center [1251, 284] width 136 height 30
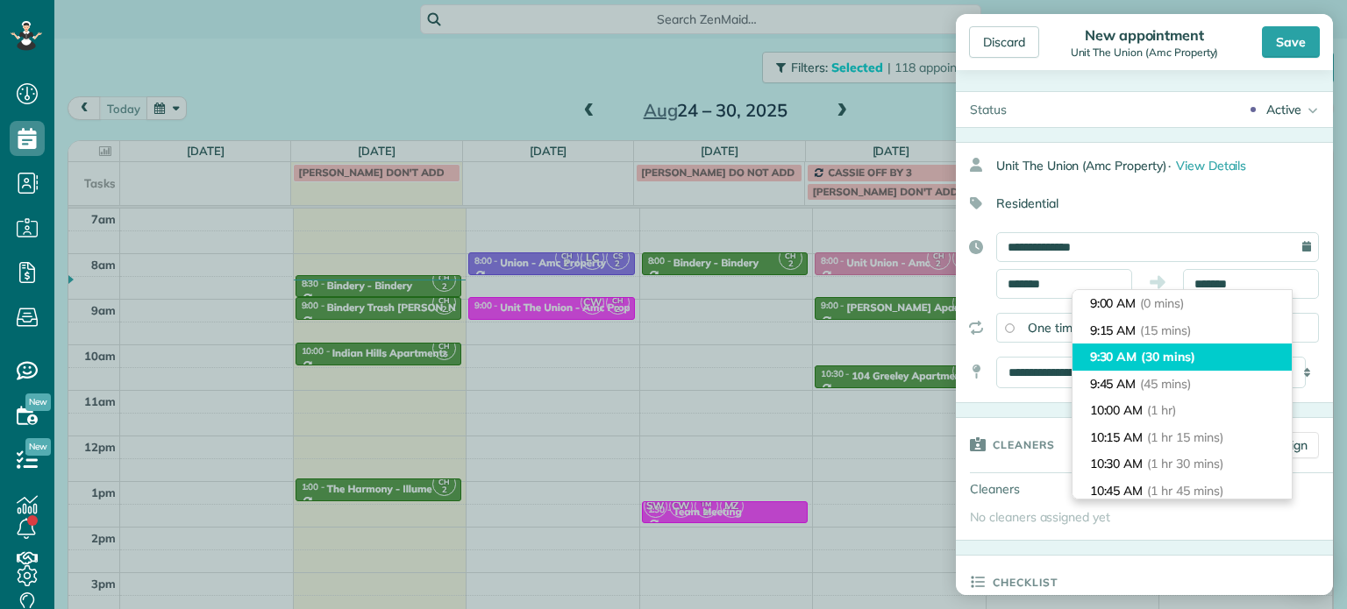
type input "*******"
click at [1186, 350] on span "(30 mins)" at bounding box center [1168, 357] width 54 height 16
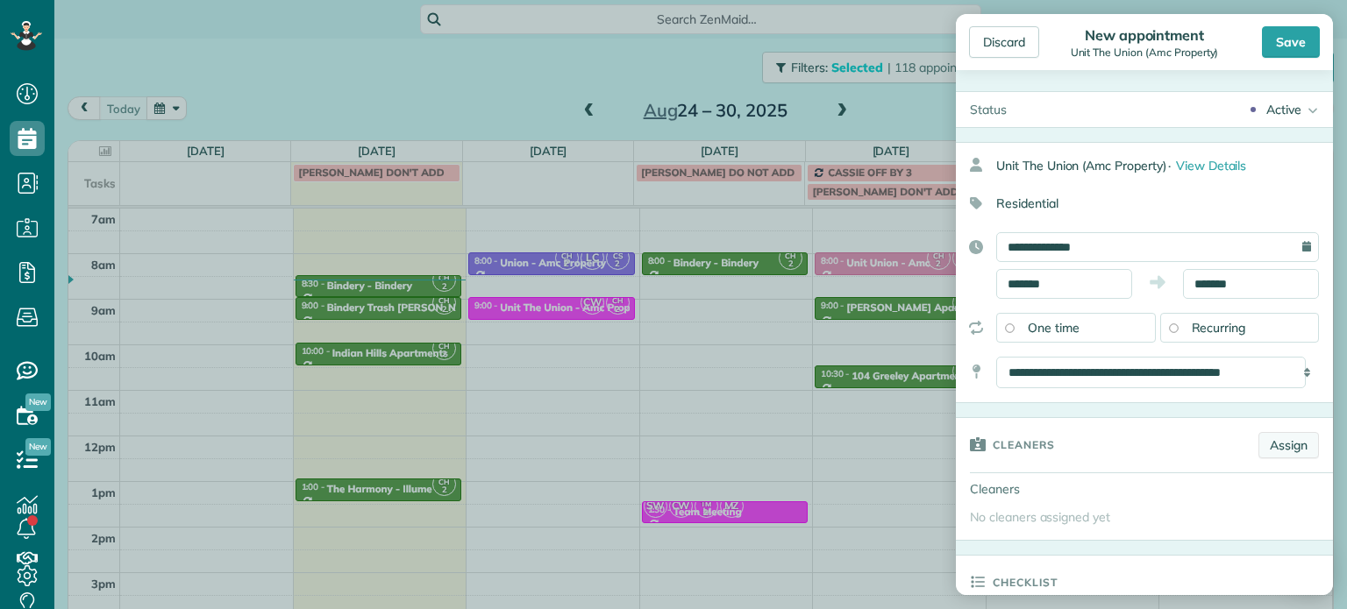
click at [1291, 452] on link "Assign" at bounding box center [1288, 445] width 61 height 26
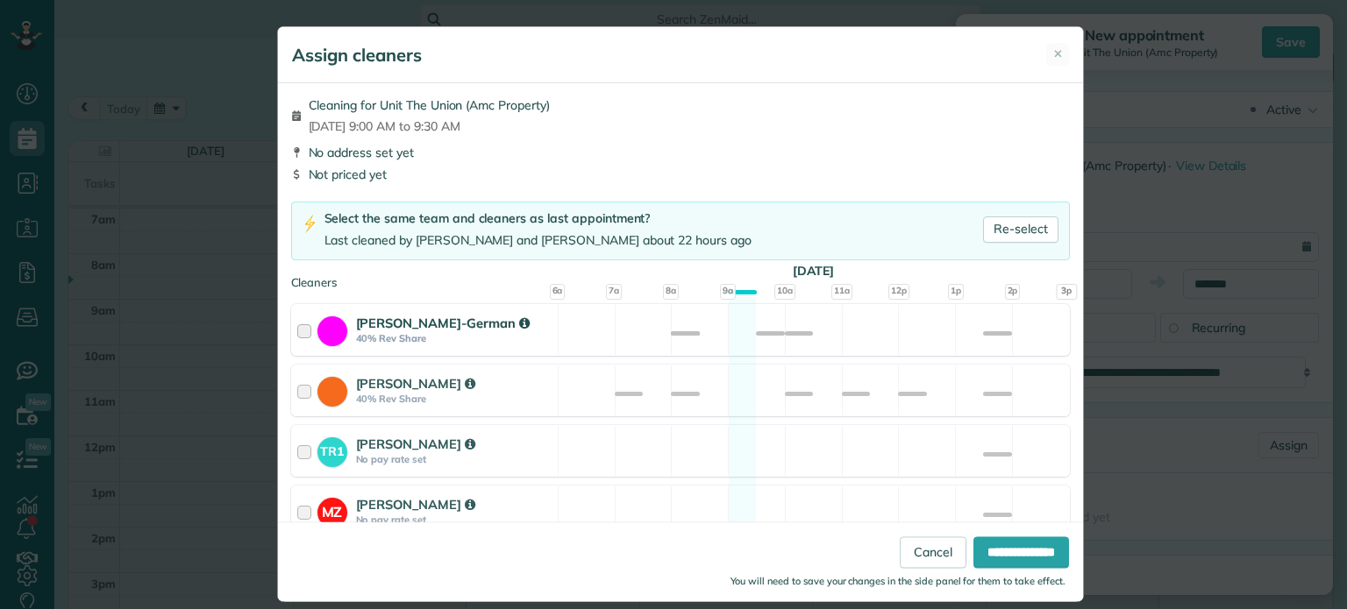
click at [811, 345] on div "Christina Wright-German 40% Rev Share Available" at bounding box center [680, 330] width 779 height 52
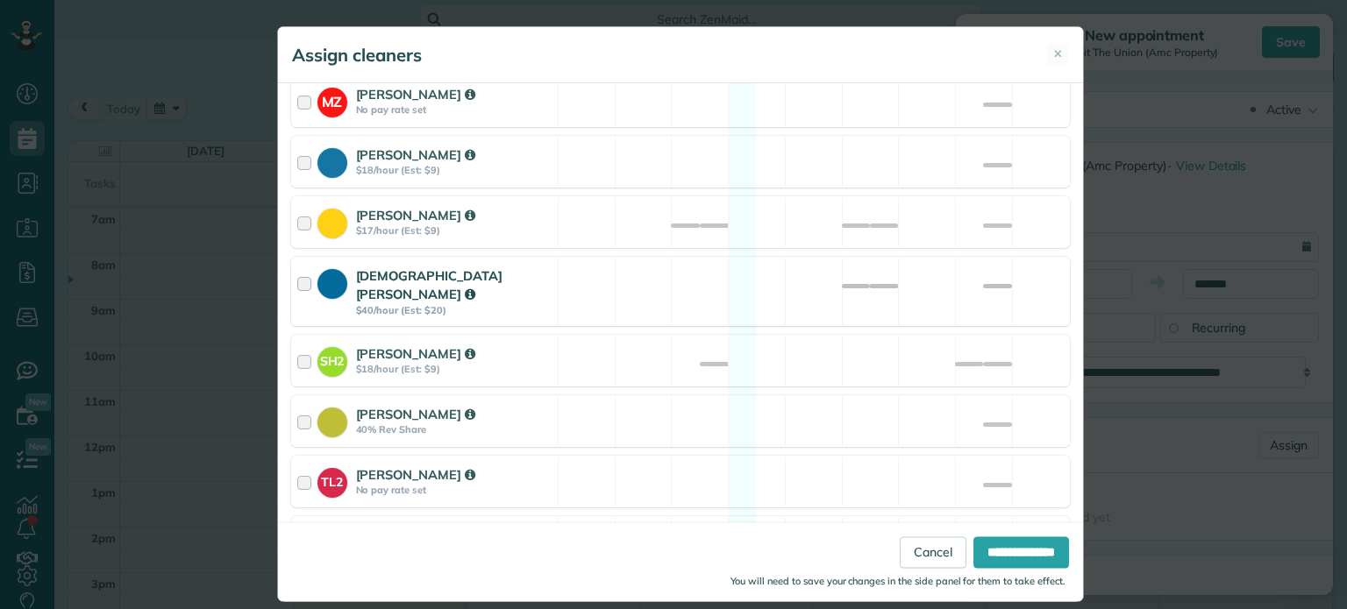
scroll to position [526, 0]
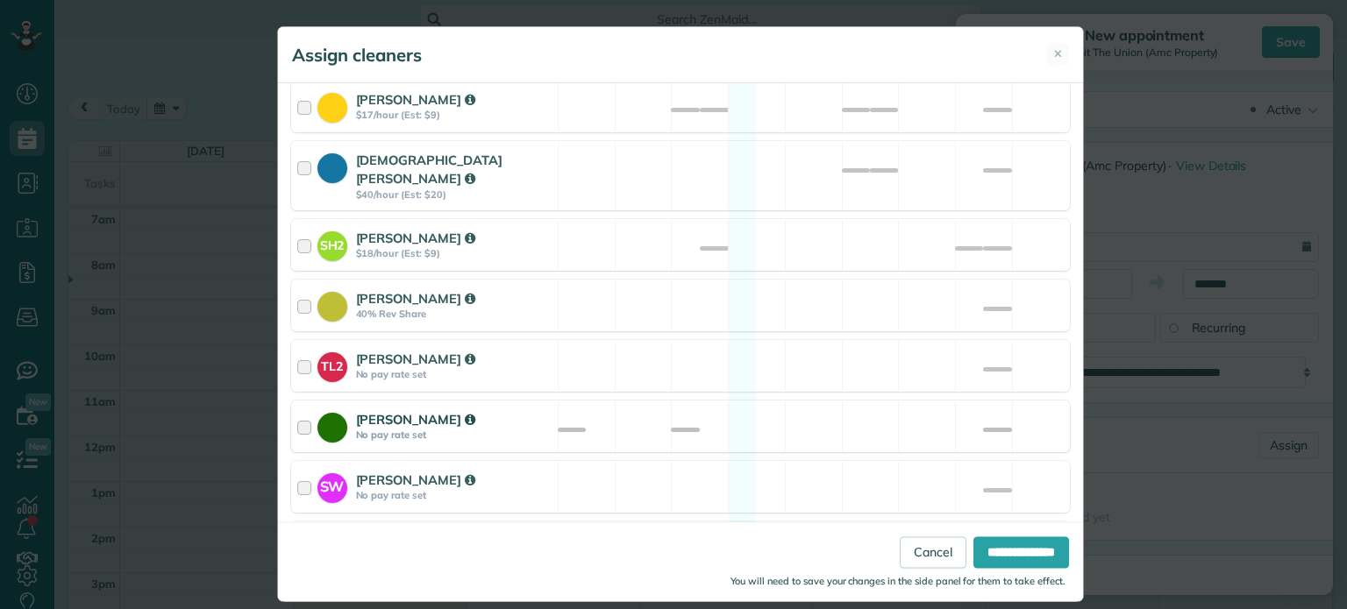
click at [851, 402] on div "Cyndi Holm No pay rate set Available" at bounding box center [680, 427] width 779 height 52
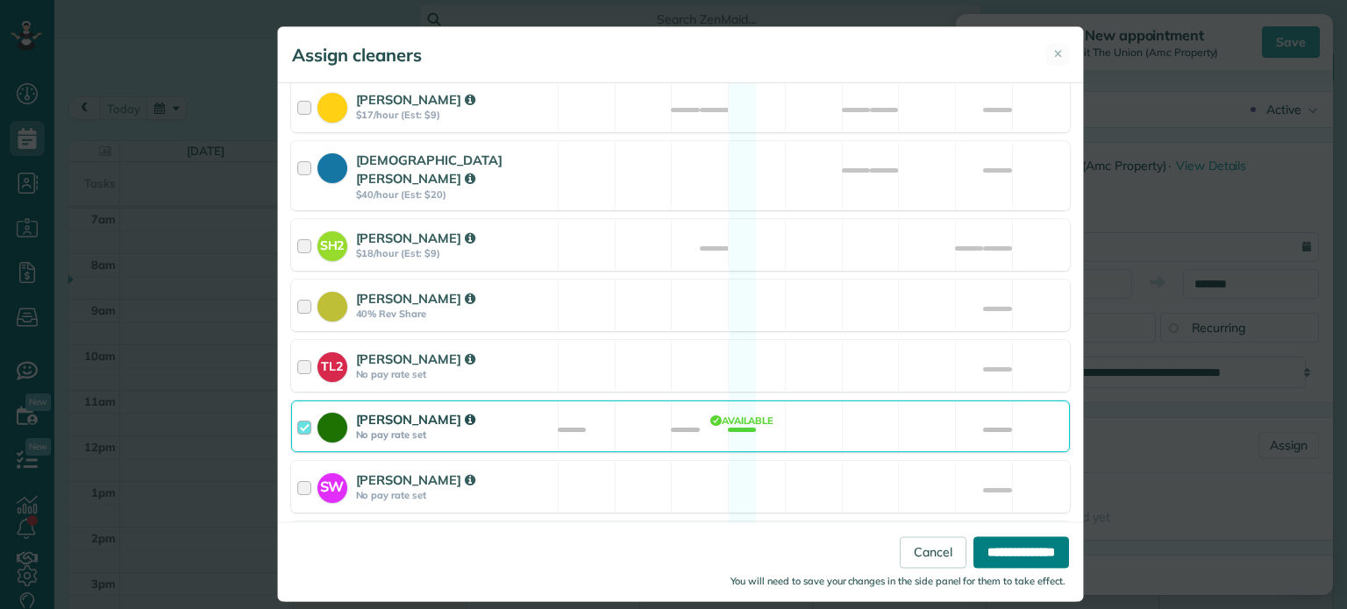
click at [993, 548] on input "**********" at bounding box center [1021, 554] width 96 height 32
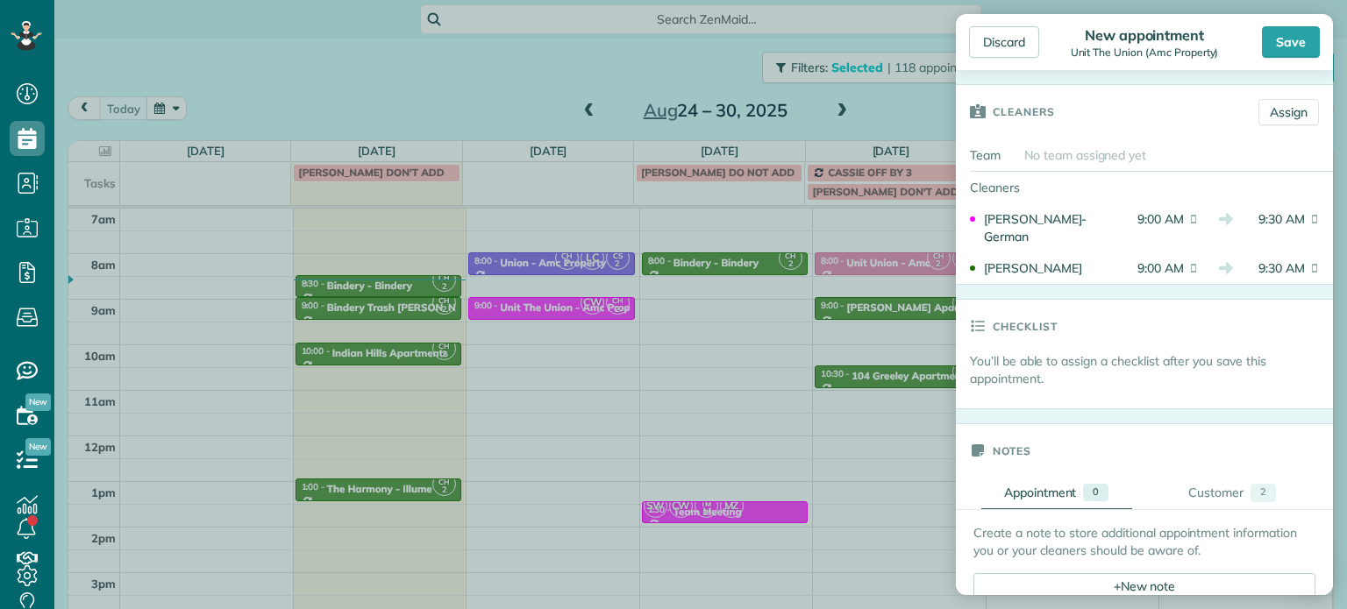
scroll to position [438, 0]
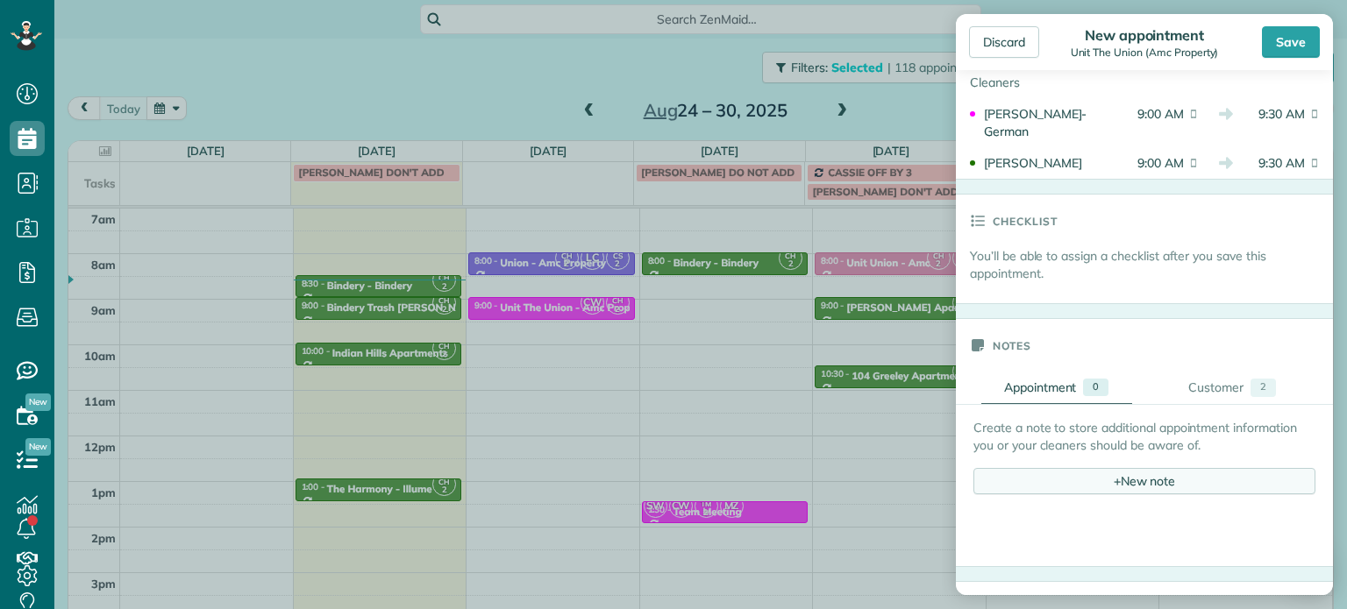
click at [1114, 478] on span "+" at bounding box center [1117, 481] width 7 height 16
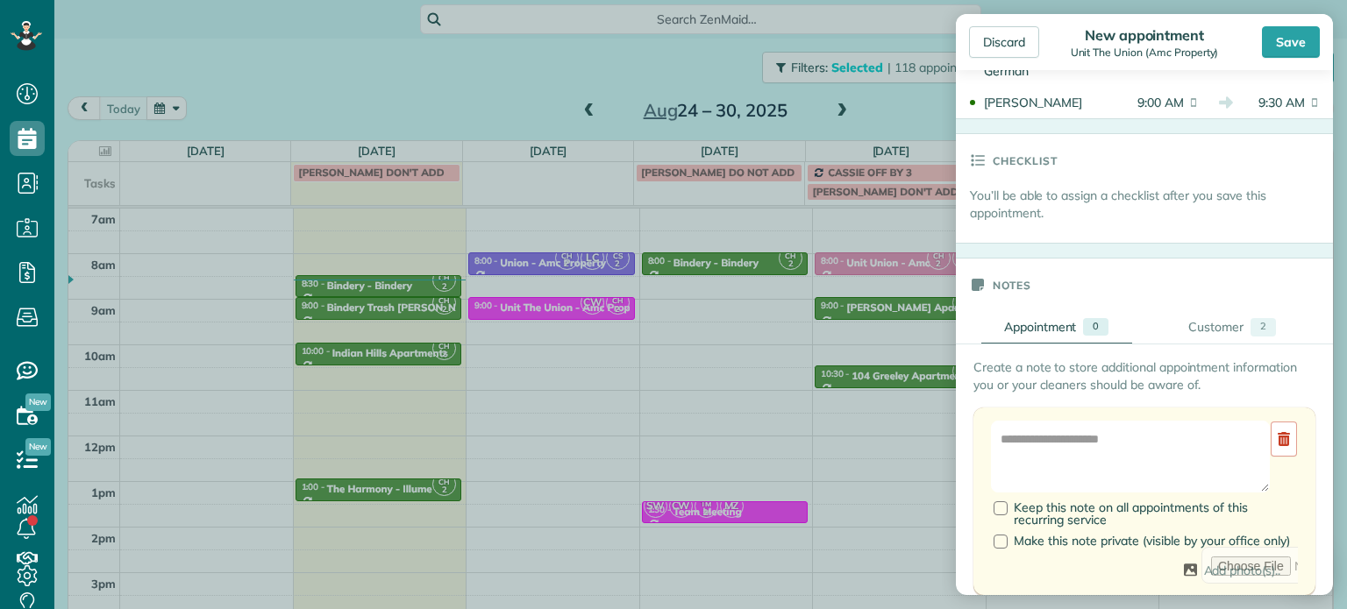
scroll to position [526, 0]
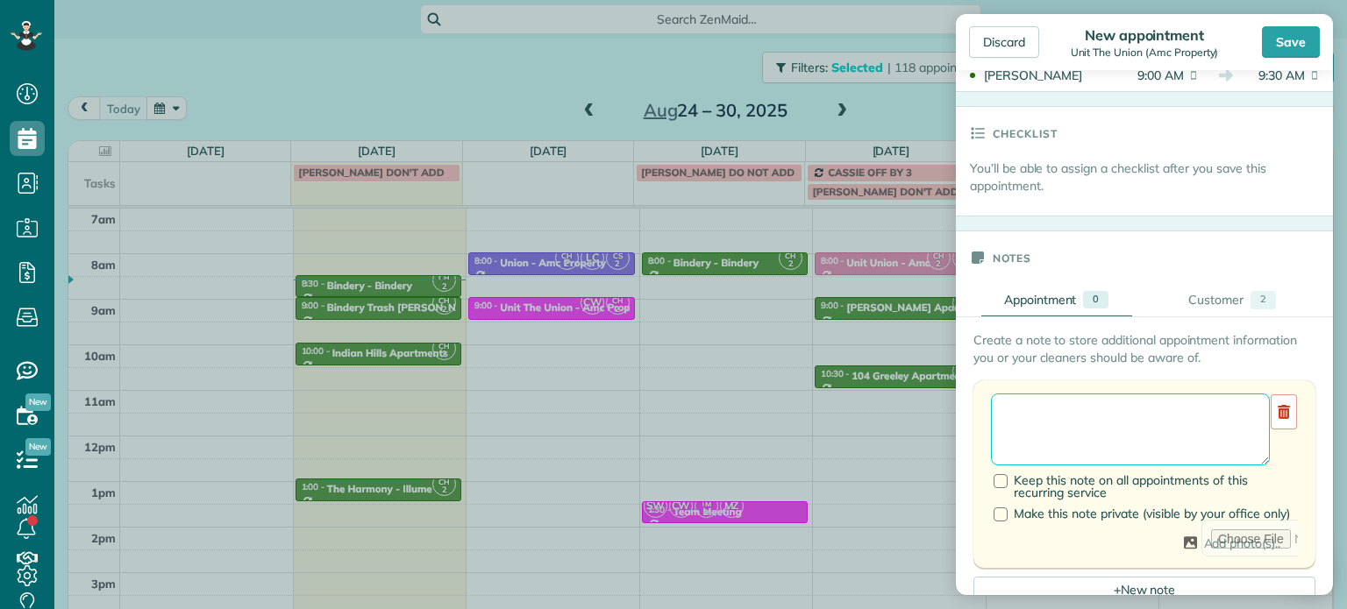
click at [1108, 437] on textarea at bounding box center [1130, 430] width 279 height 72
type textarea "******** *** ****"
click at [1291, 54] on div "Save" at bounding box center [1291, 42] width 58 height 32
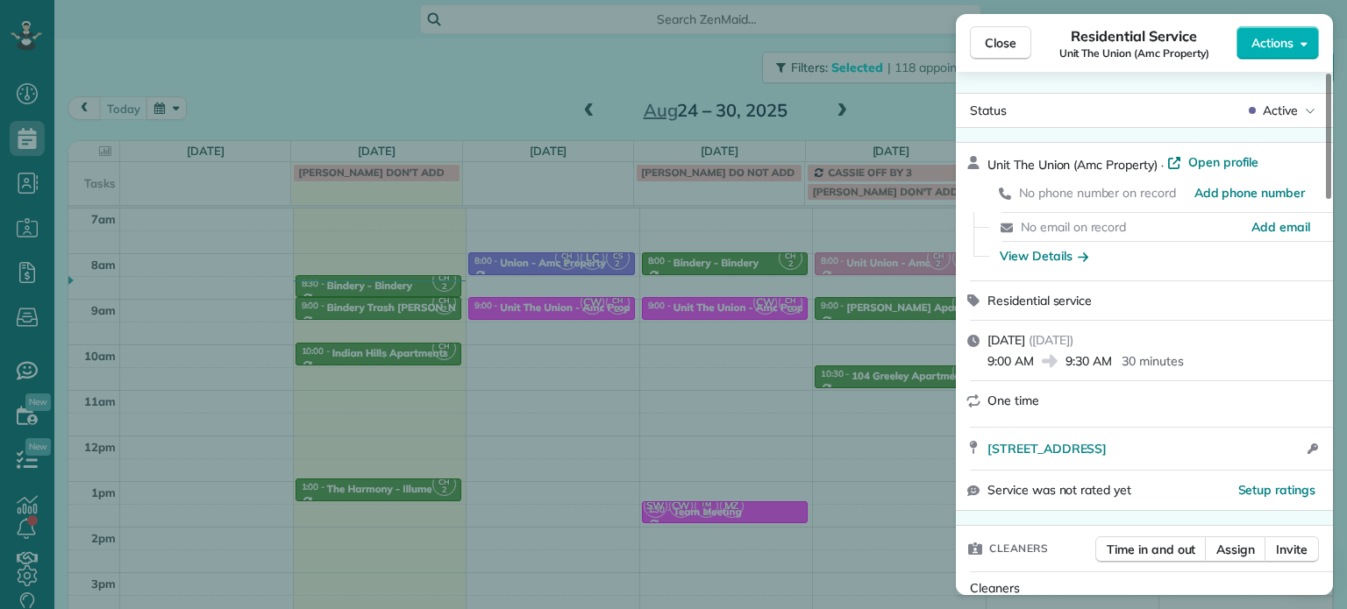
click at [929, 109] on div "Close Residential Service Unit The Union (Amc Property) Actions Status Active U…" at bounding box center [673, 304] width 1347 height 609
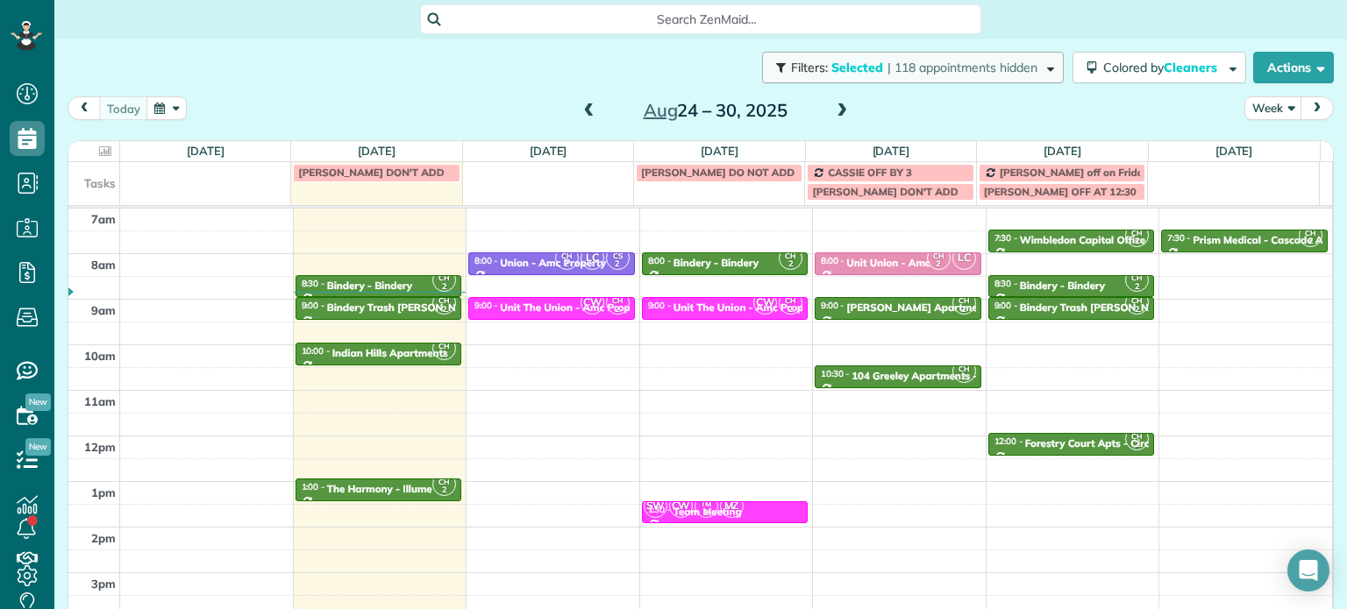
click at [870, 76] on button "Filters: Selected | 118 appointments hidden" at bounding box center [913, 68] width 302 height 32
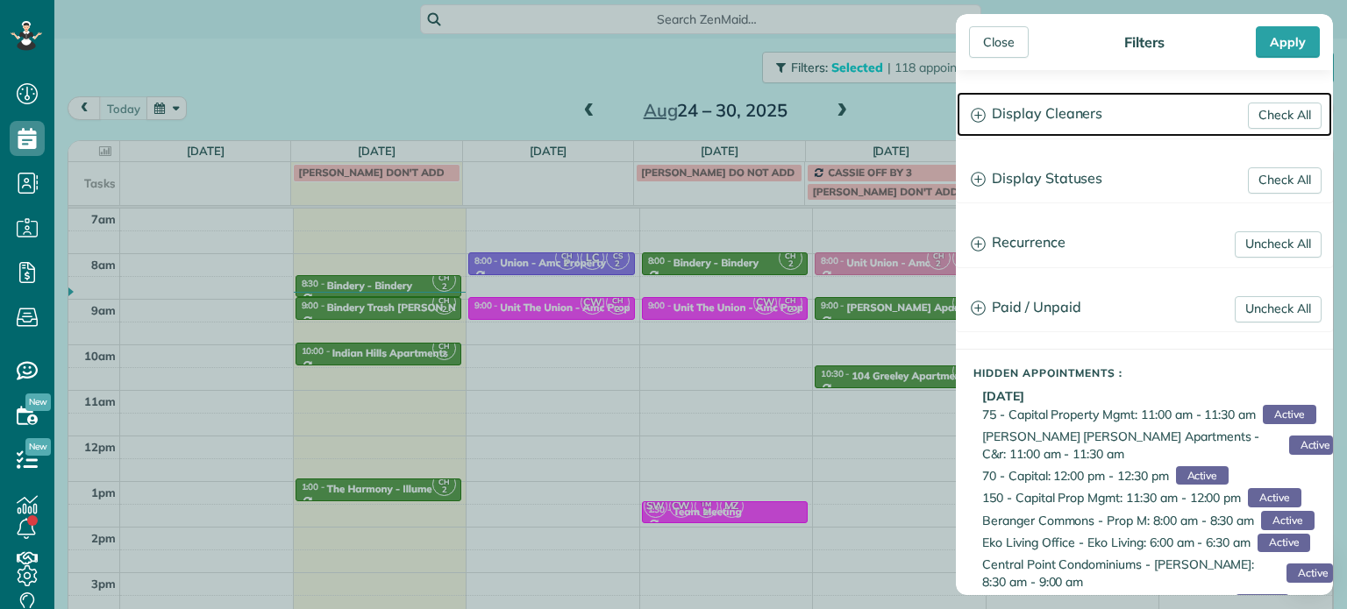
click at [1032, 116] on h3 "Display Cleaners" at bounding box center [1144, 114] width 375 height 45
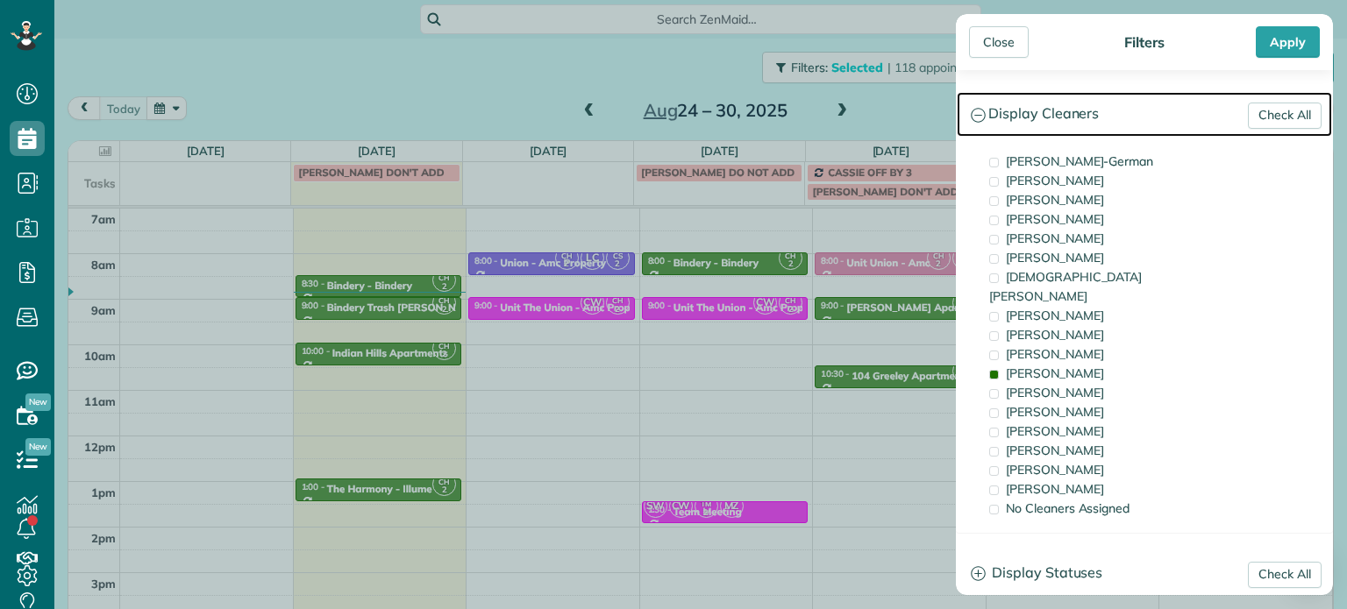
click at [1032, 116] on h3 "Display Cleaners" at bounding box center [1144, 114] width 375 height 45
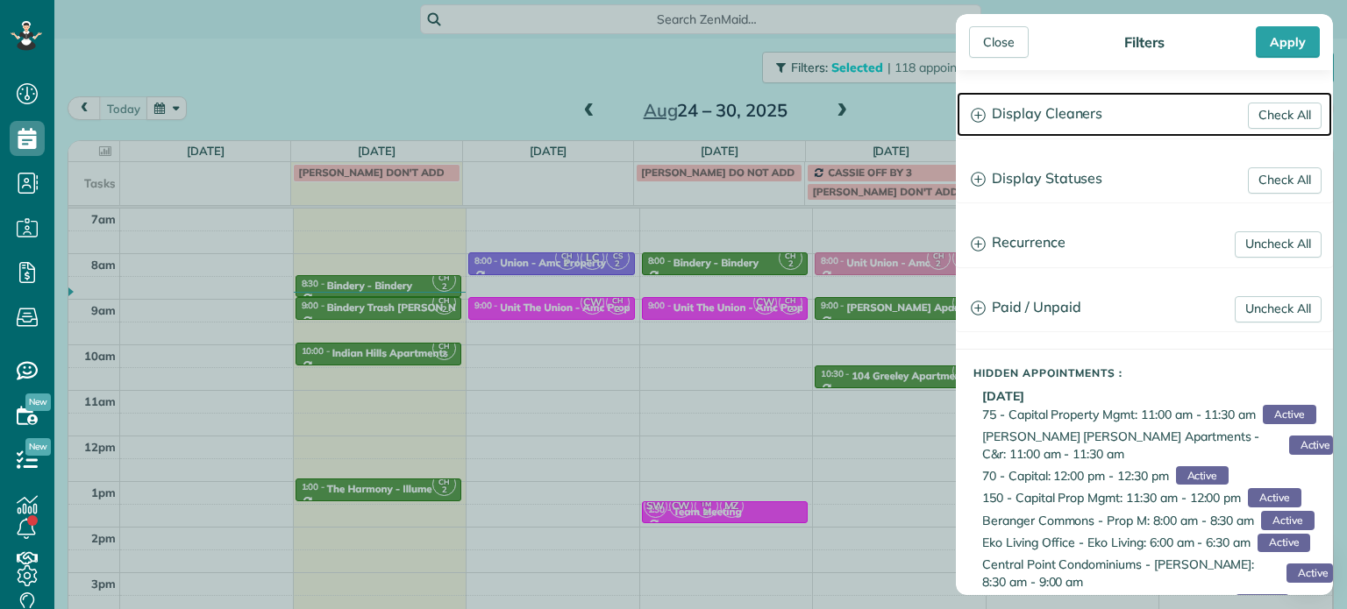
click at [1032, 116] on h3 "Display Cleaners" at bounding box center [1144, 114] width 375 height 45
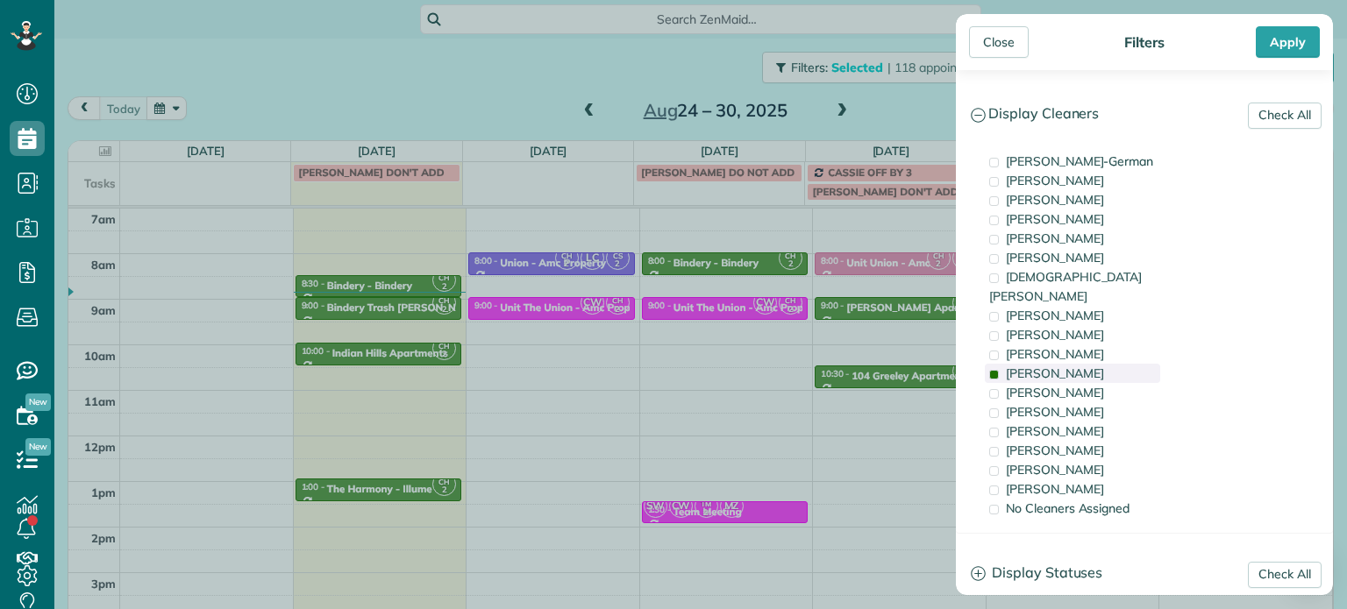
click at [1093, 364] on div "Cyndi Holm" at bounding box center [1072, 373] width 175 height 19
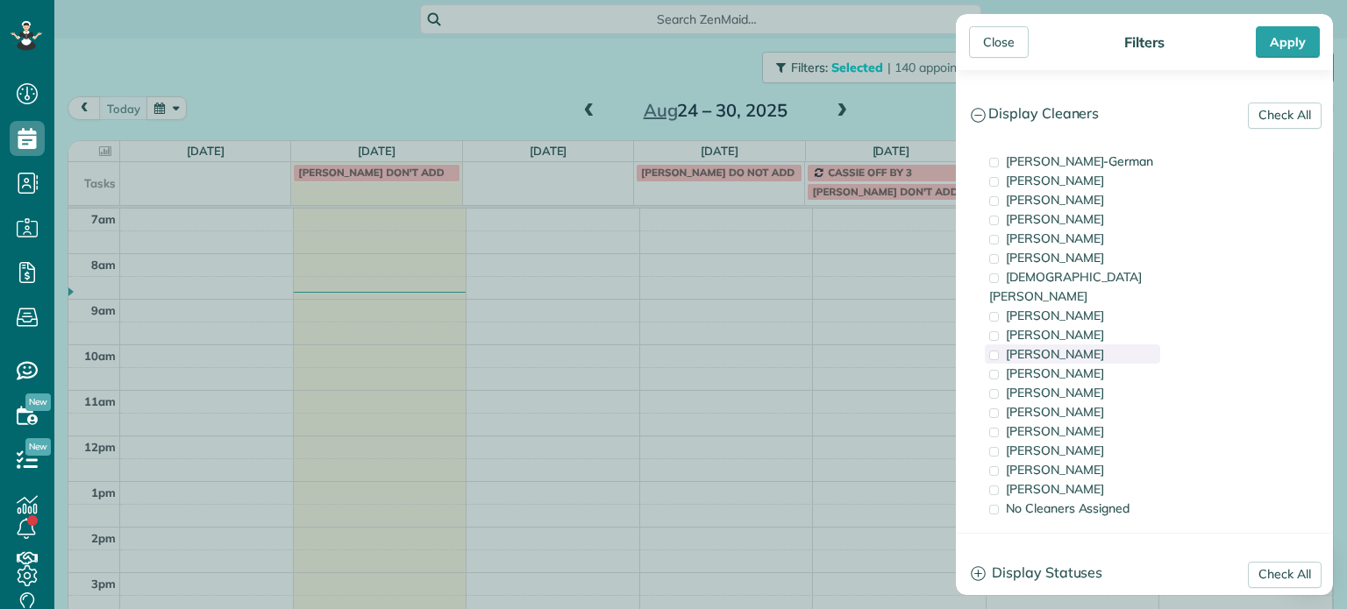
click at [1093, 345] on div "Trish Langhorst" at bounding box center [1072, 354] width 175 height 19
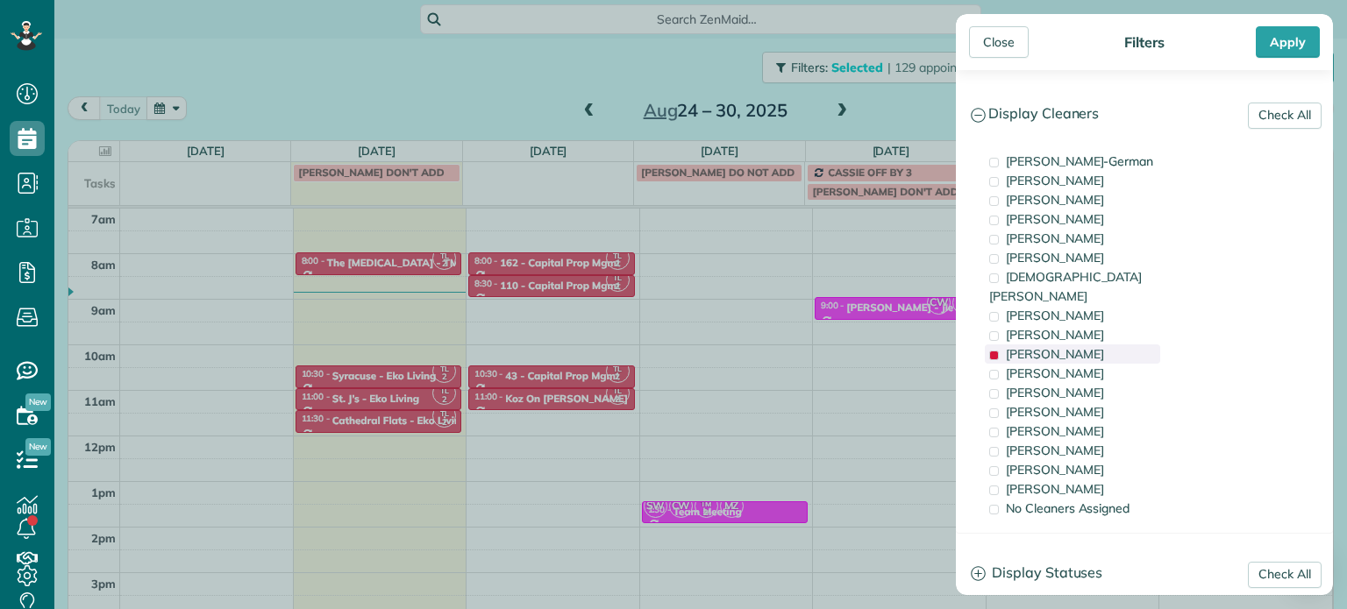
click at [1093, 345] on div "Trish Langhorst" at bounding box center [1072, 354] width 175 height 19
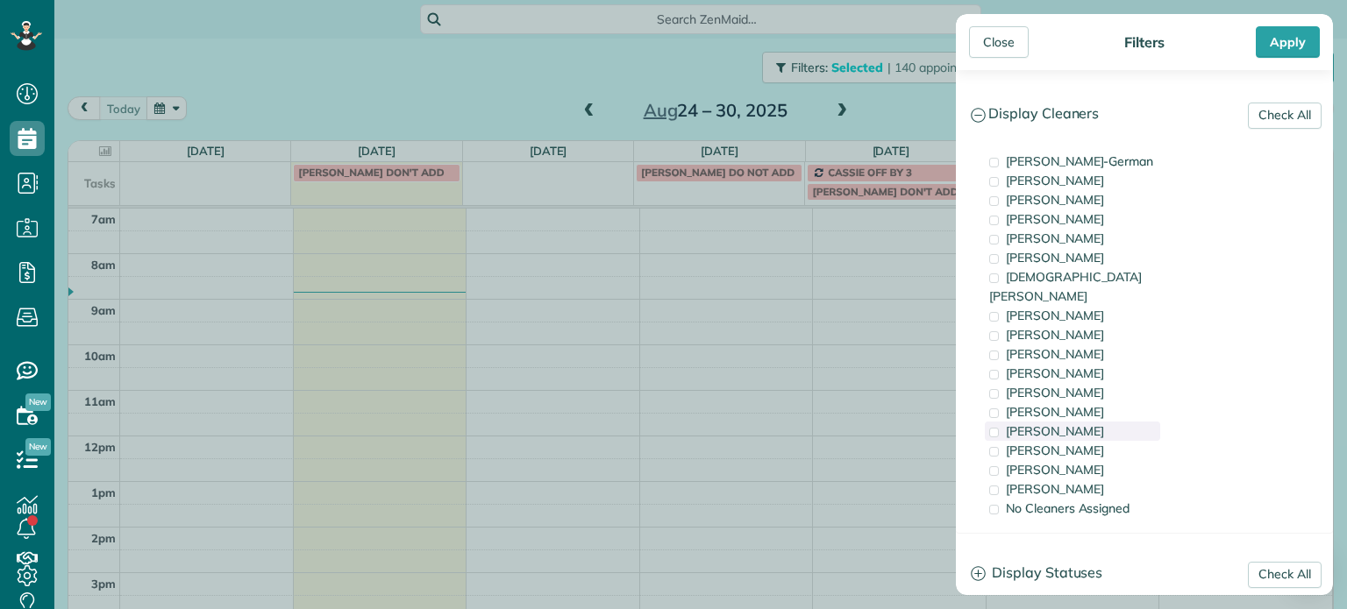
click at [1091, 422] on div "Tammi Rue" at bounding box center [1072, 431] width 175 height 19
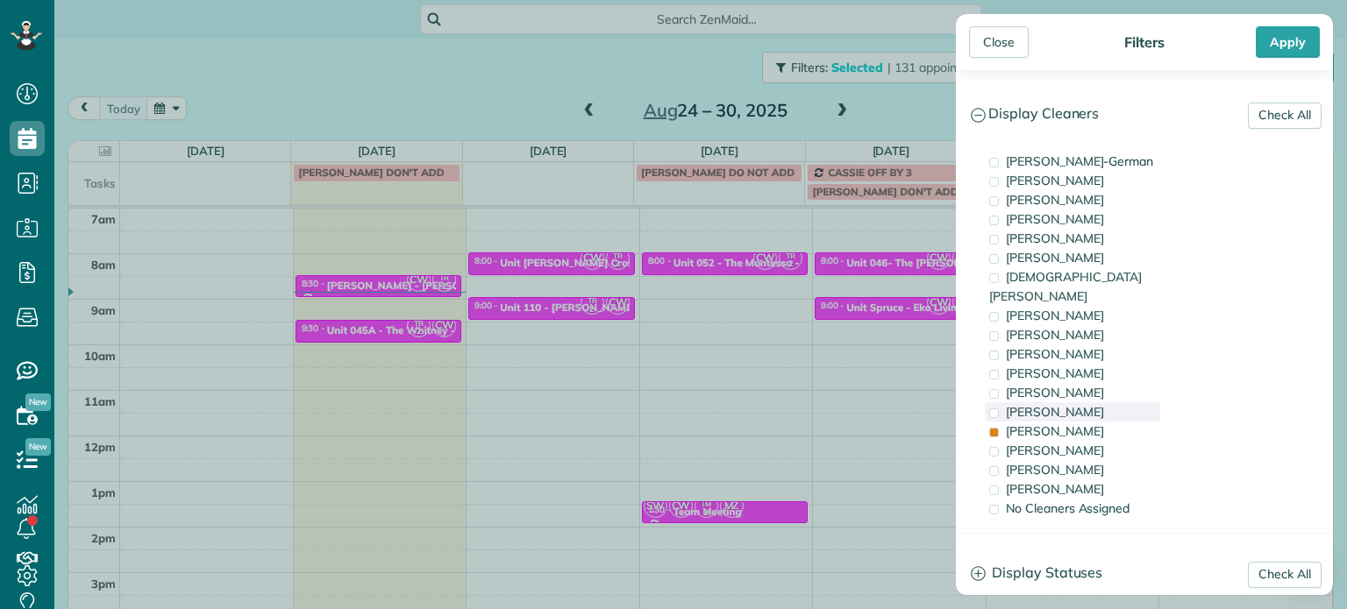
click at [1089, 404] on span "Tammy McKinley" at bounding box center [1055, 412] width 98 height 16
click at [1091, 422] on div "Tammi Rue" at bounding box center [1072, 431] width 175 height 19
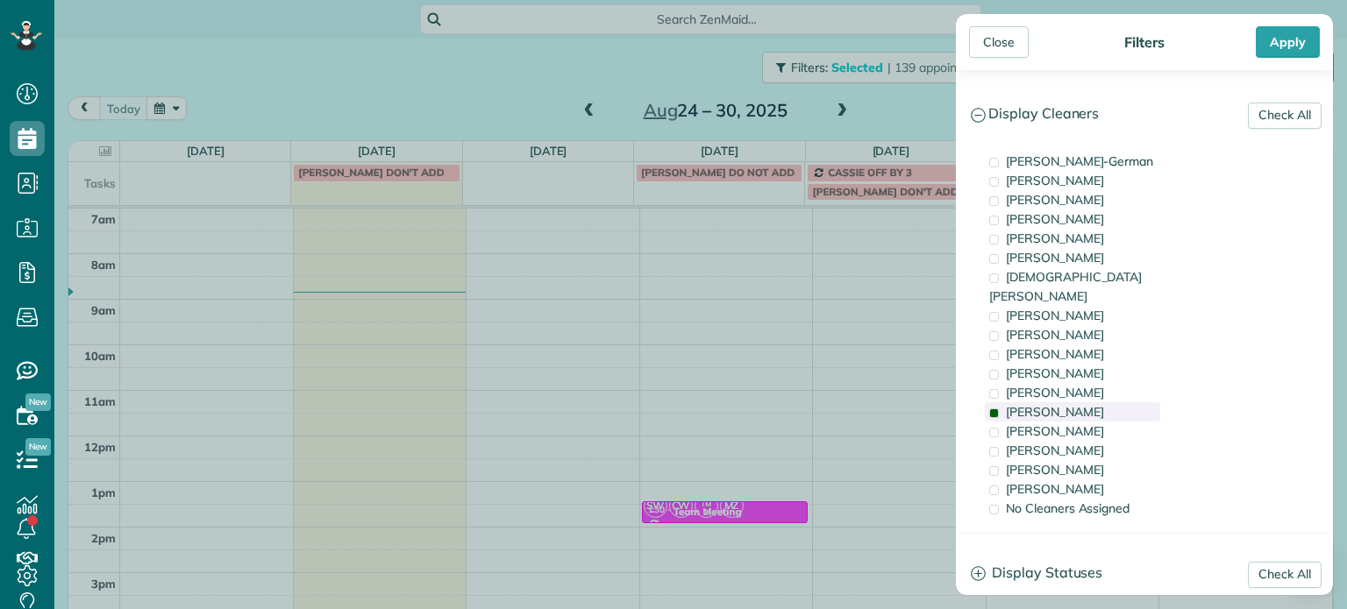
click at [1090, 404] on span "Tammy McKinley" at bounding box center [1055, 412] width 98 height 16
click at [1104, 460] on div "Laura Chavez" at bounding box center [1072, 469] width 175 height 19
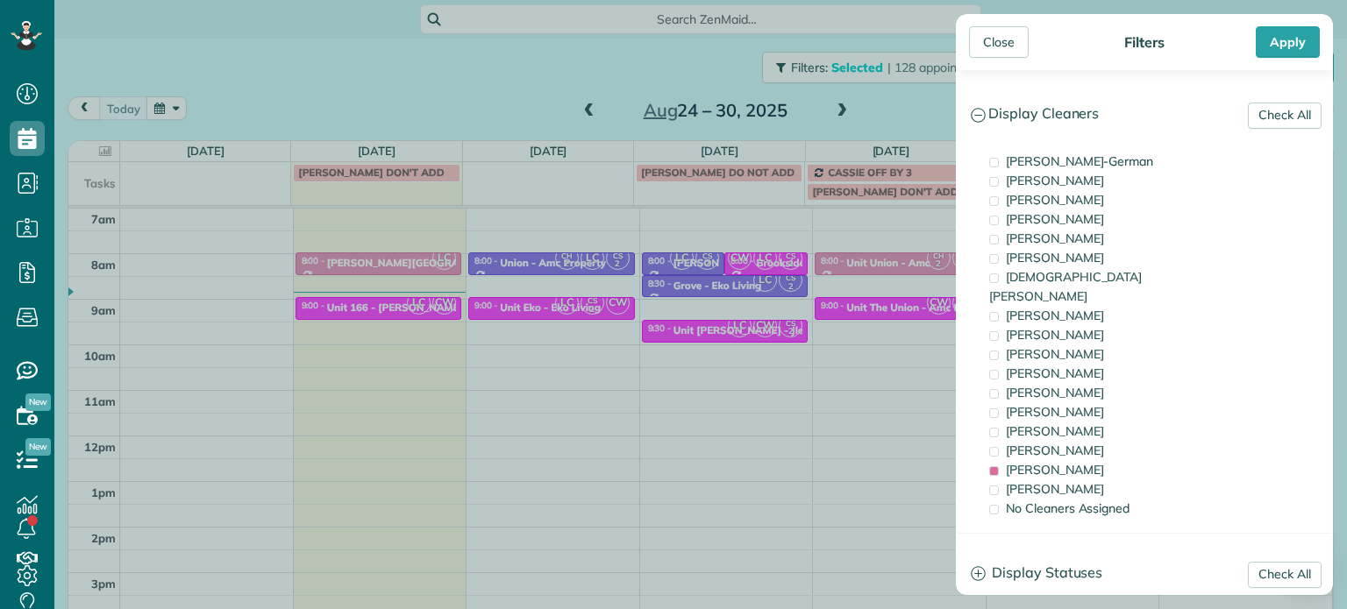
click at [672, 301] on div "Close Filters Apply Check All Display Cleaners Christina Wright-German Cassie F…" at bounding box center [673, 304] width 1347 height 609
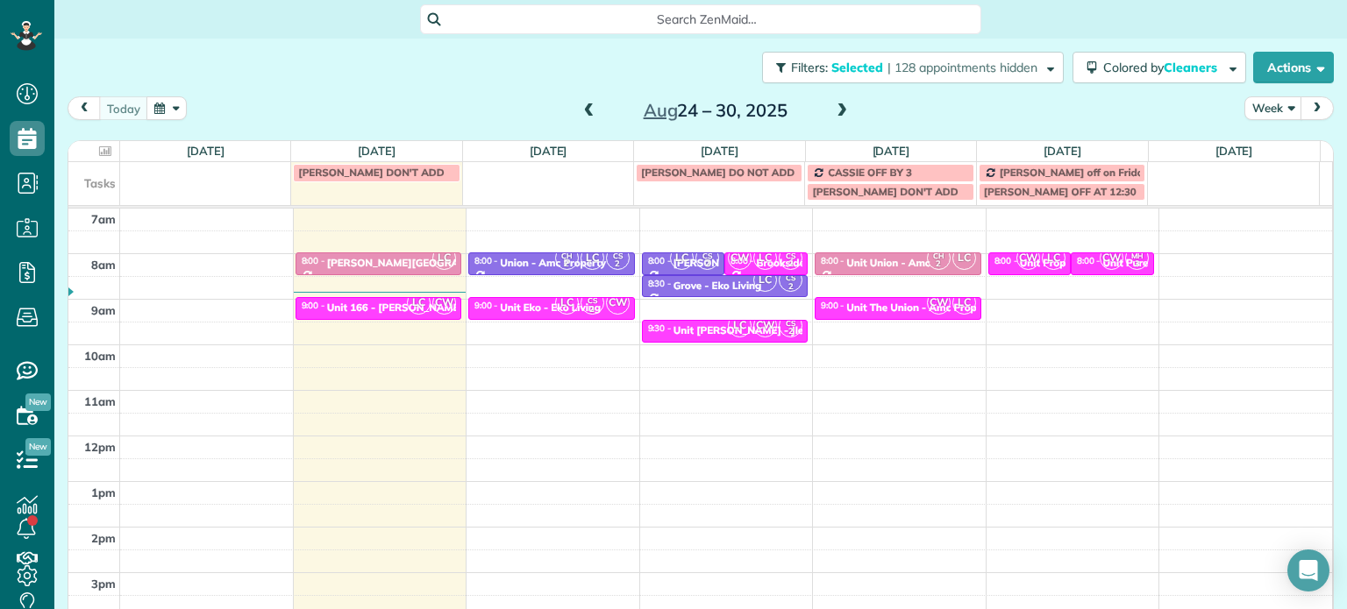
click at [582, 112] on span at bounding box center [589, 111] width 19 height 16
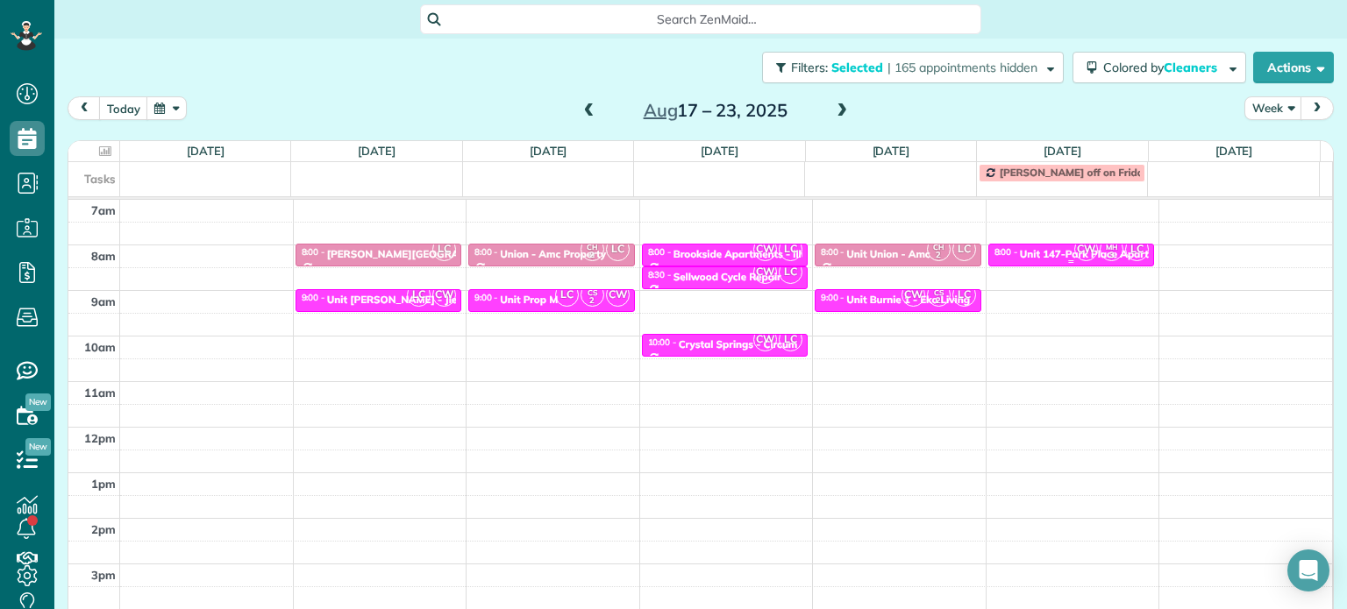
click at [1074, 255] on span "CW" at bounding box center [1086, 250] width 24 height 24
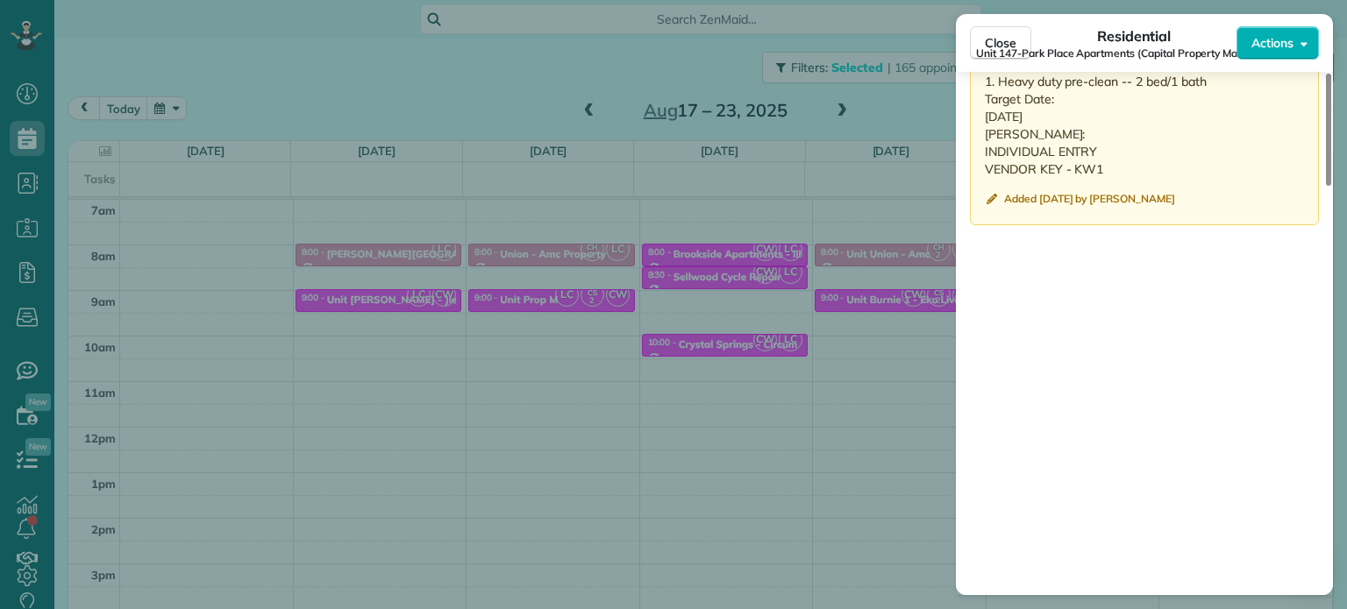
scroll to position [1575, 0]
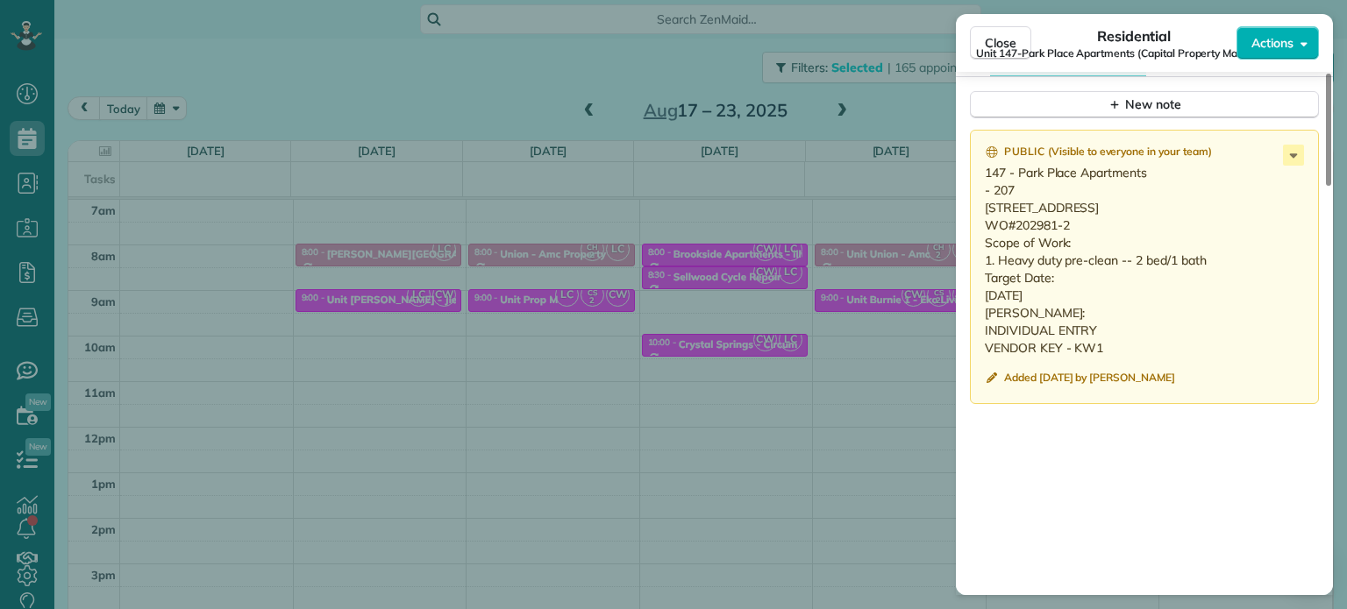
click at [684, 59] on div "Close Residential Unit 147-Park Place Apartments (Capital Property Management) …" at bounding box center [673, 304] width 1347 height 609
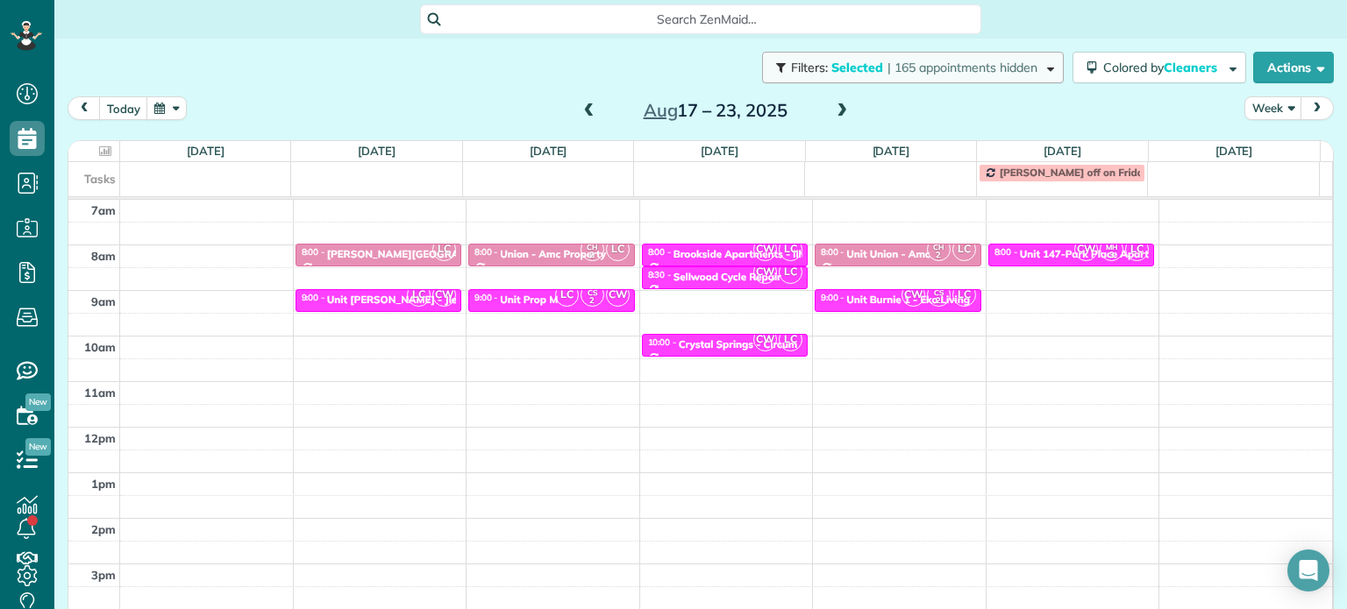
click at [894, 74] on span "| 165 appointments hidden" at bounding box center [962, 68] width 150 height 16
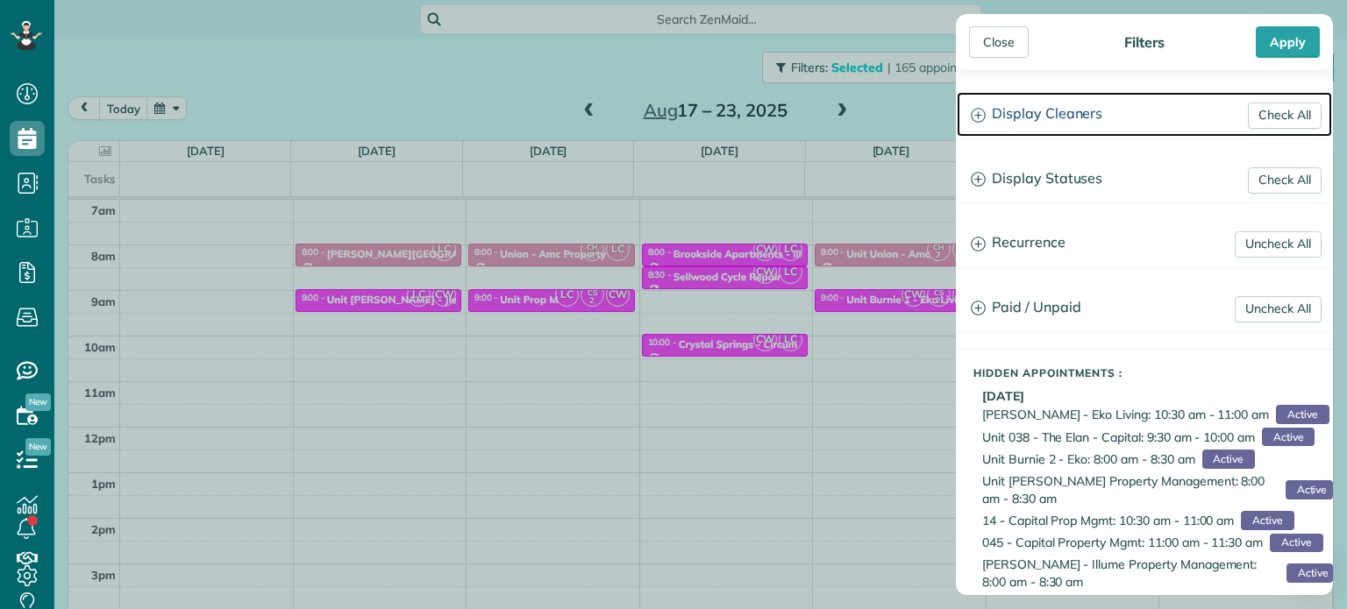
click at [1009, 132] on h3 "Display Cleaners" at bounding box center [1144, 114] width 375 height 45
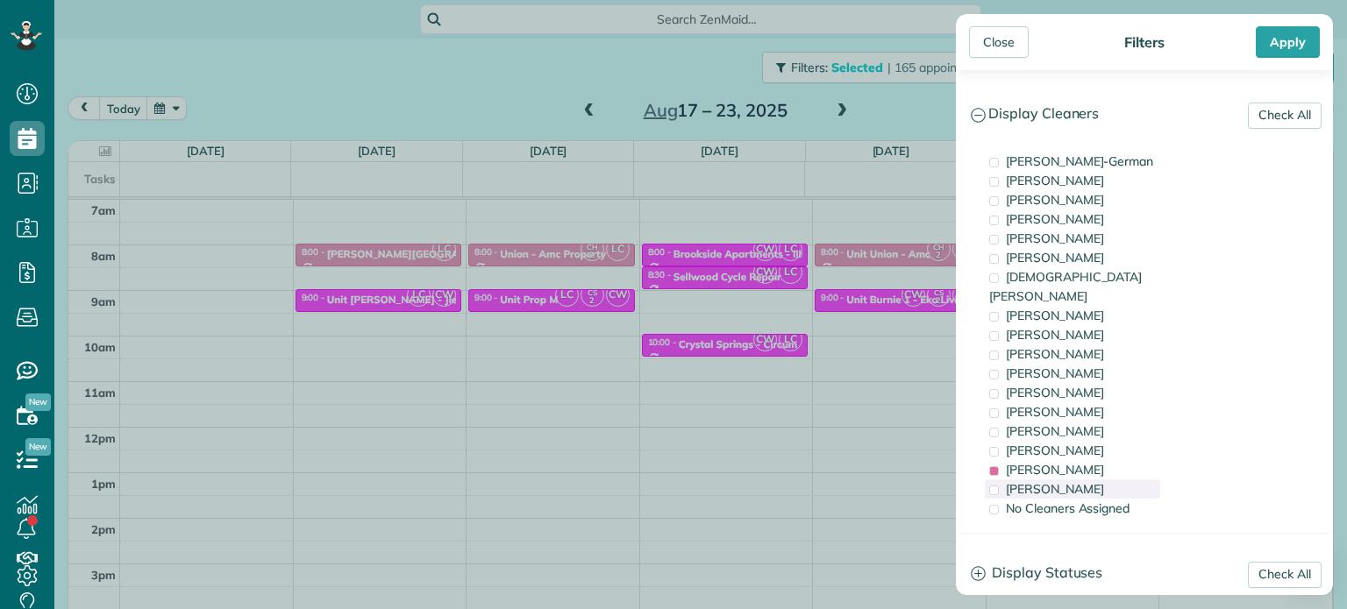
drag, startPoint x: 1072, startPoint y: 449, endPoint x: 1079, endPoint y: 466, distance: 17.8
click at [1073, 462] on span "Laura Chavez" at bounding box center [1055, 470] width 98 height 16
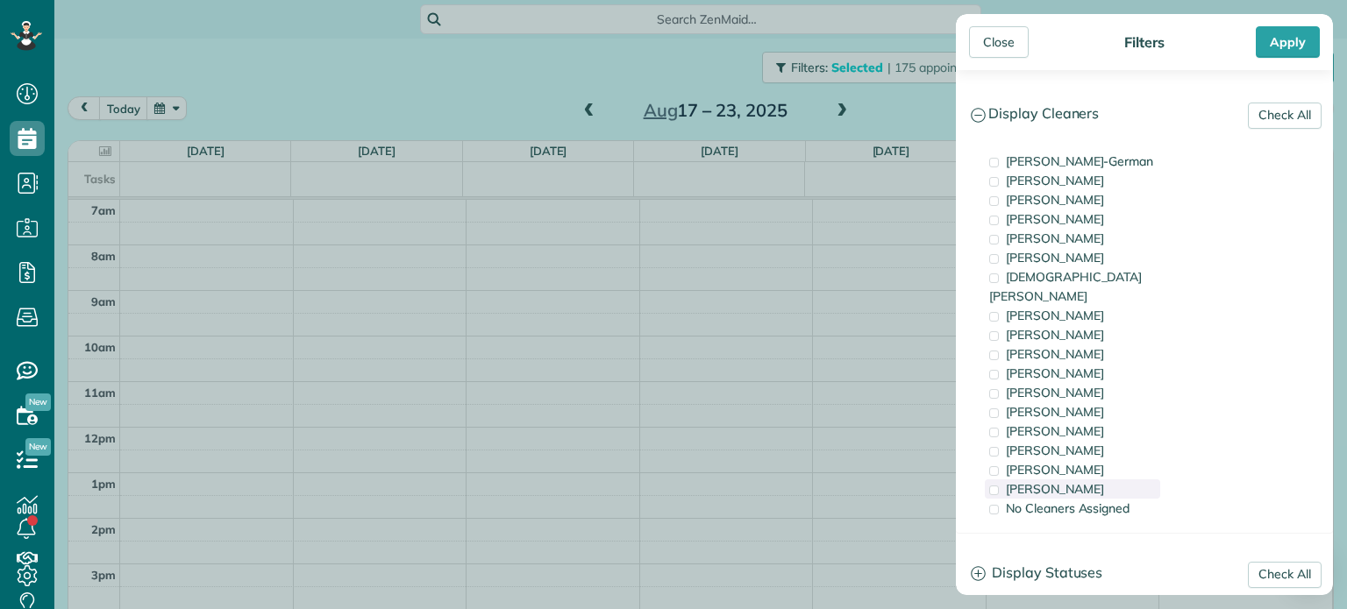
click at [1080, 481] on span "Cristina Sainz" at bounding box center [1055, 489] width 98 height 16
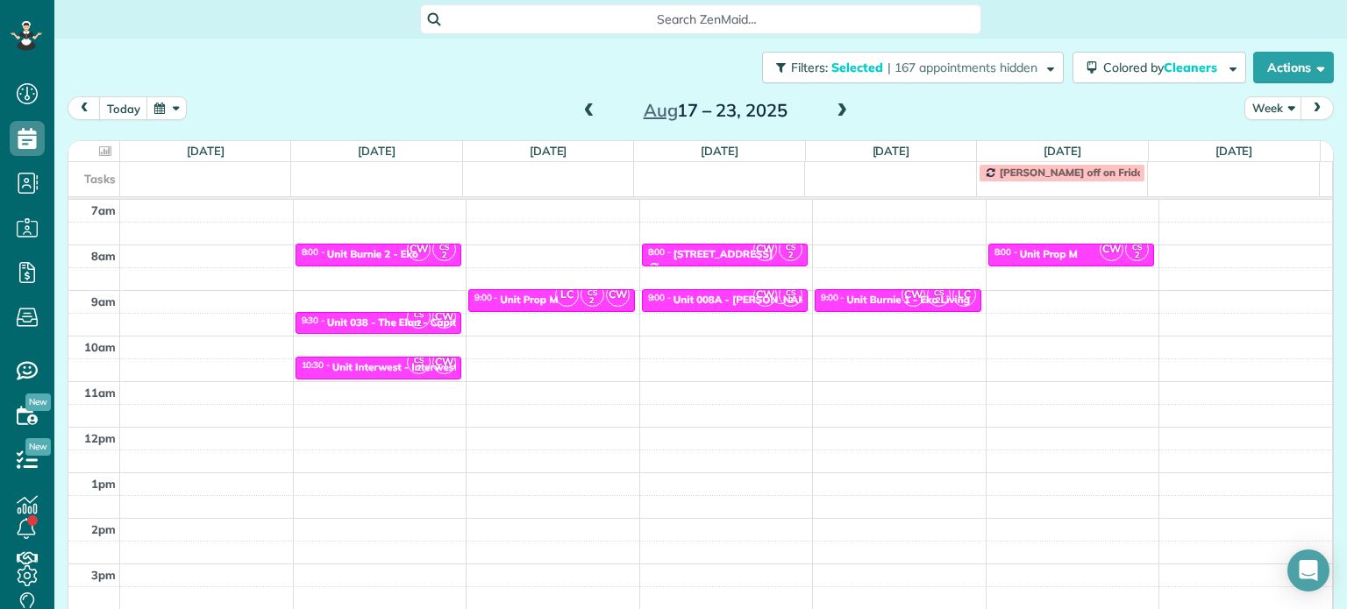
click at [888, 119] on div "Close Filters Apply Check All Display Cleaners Christina Wright-German Cassie F…" at bounding box center [673, 304] width 1347 height 609
click at [1034, 250] on div "Unit Prop M" at bounding box center [1049, 254] width 58 height 12
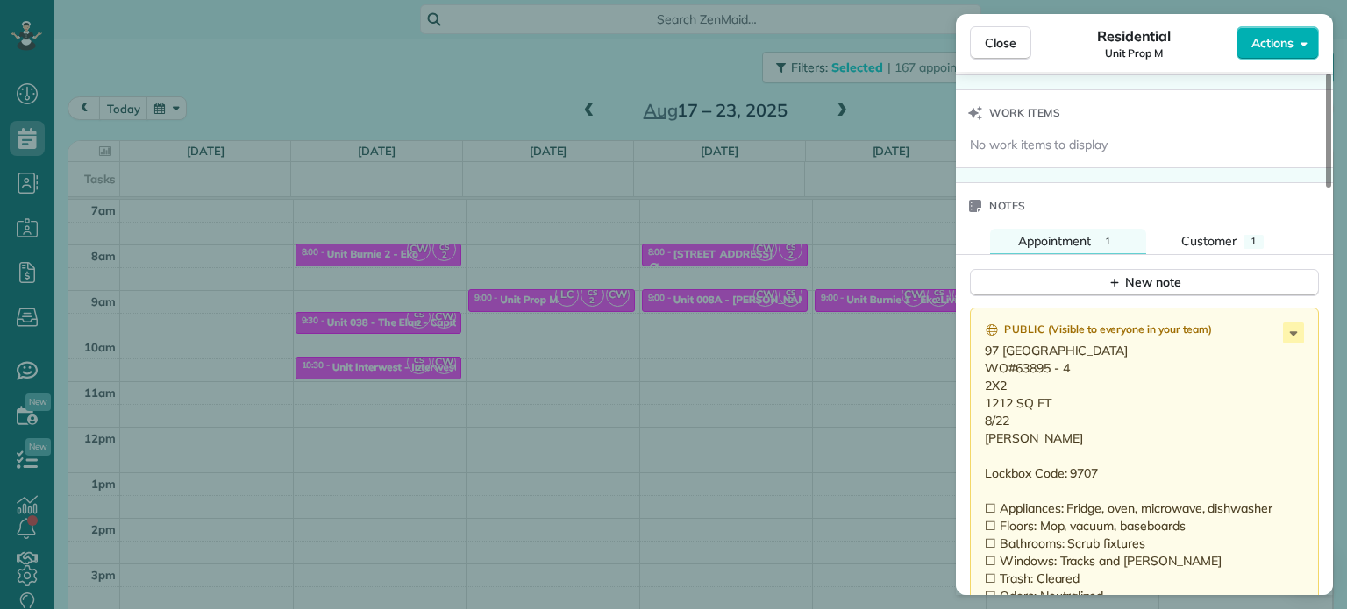
scroll to position [1498, 0]
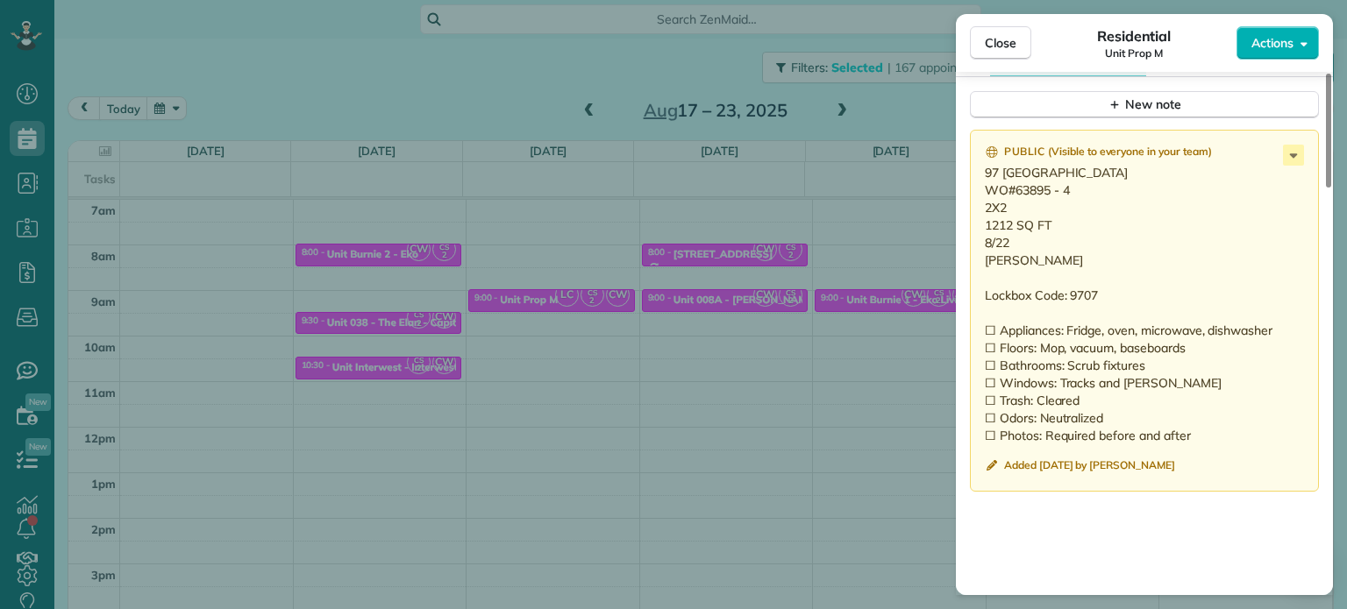
drag, startPoint x: 1104, startPoint y: 177, endPoint x: 979, endPoint y: 181, distance: 124.6
click at [979, 181] on div "Public ( Visible to everyone in your team ) 97 Oswego Summit Lake Oswego OR 970…" at bounding box center [1144, 311] width 349 height 362
click at [878, 108] on div "Close Residential Unit Prop M Actions Status Active Unit Prop M · Open profile …" at bounding box center [673, 304] width 1347 height 609
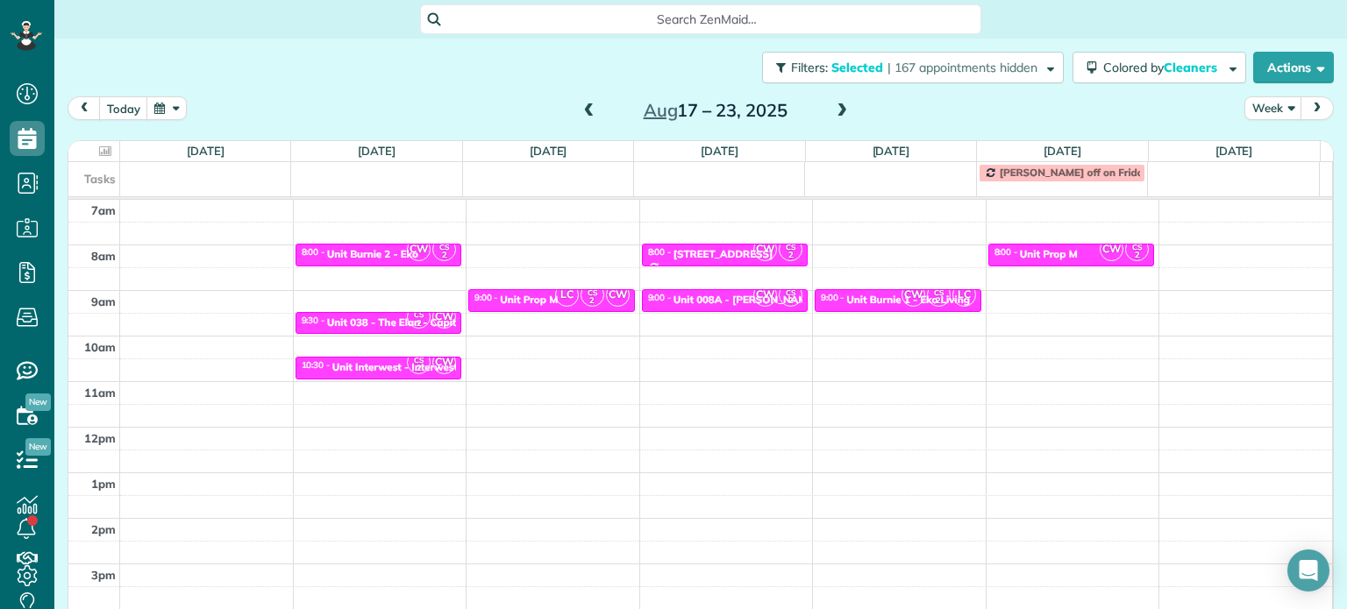
click at [833, 110] on span at bounding box center [841, 111] width 19 height 16
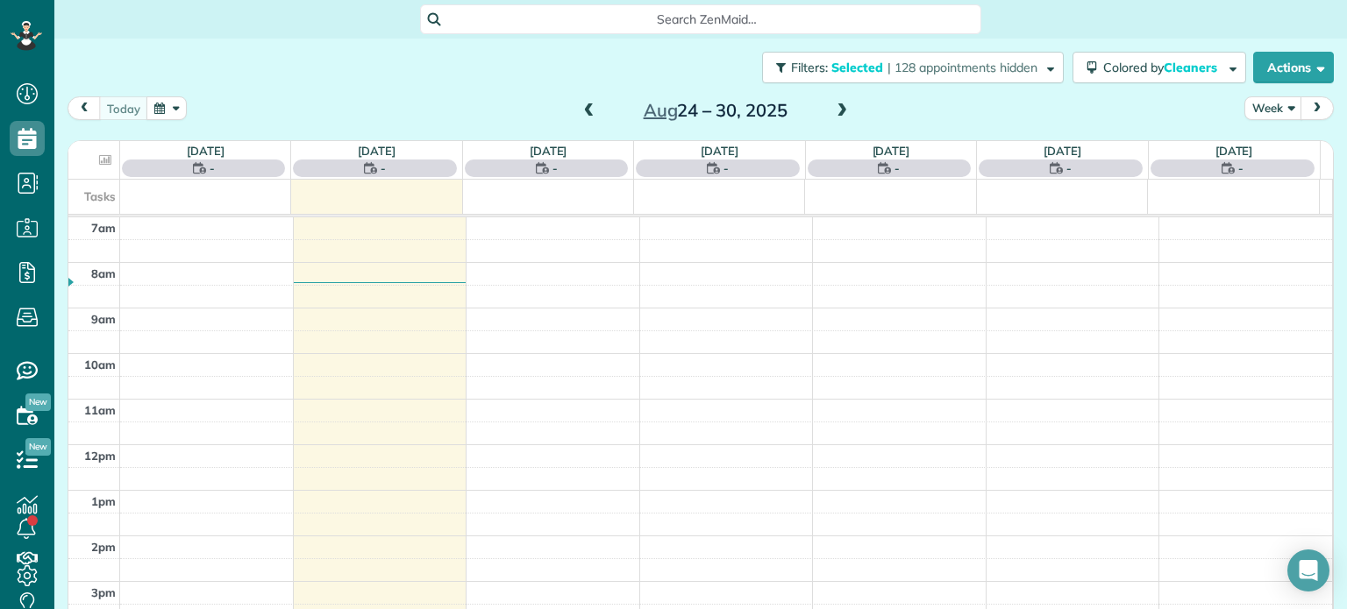
click at [586, 102] on span at bounding box center [589, 111] width 19 height 26
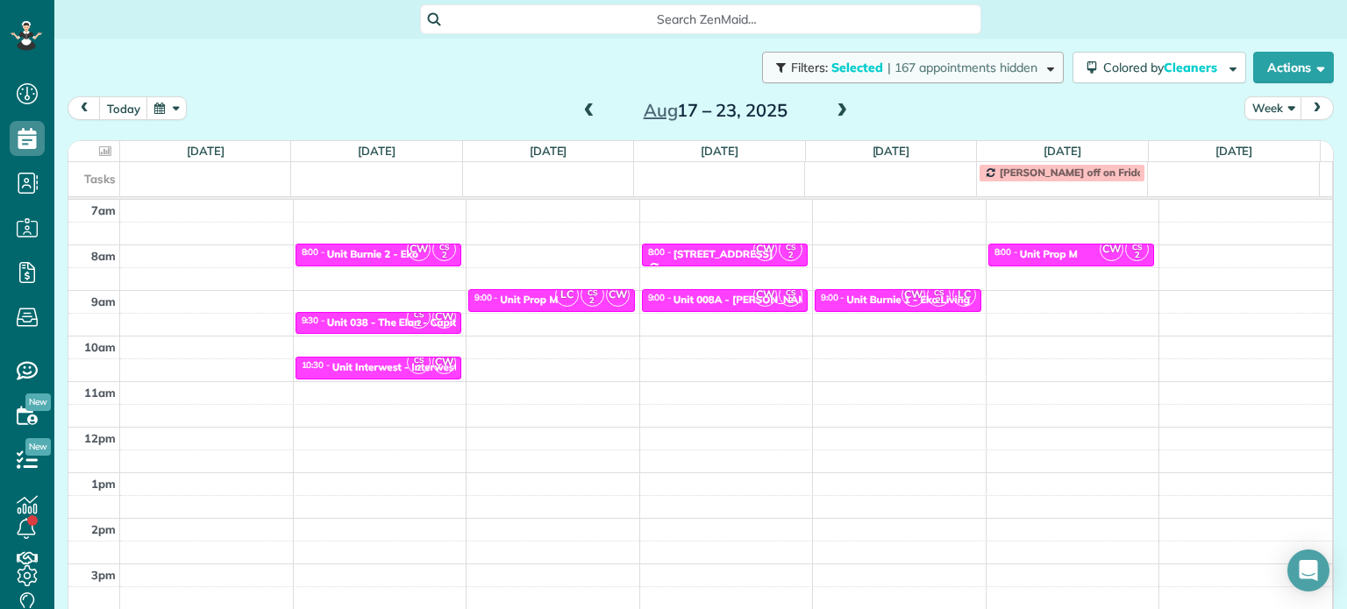
click at [940, 69] on span "| 167 appointments hidden" at bounding box center [962, 68] width 150 height 16
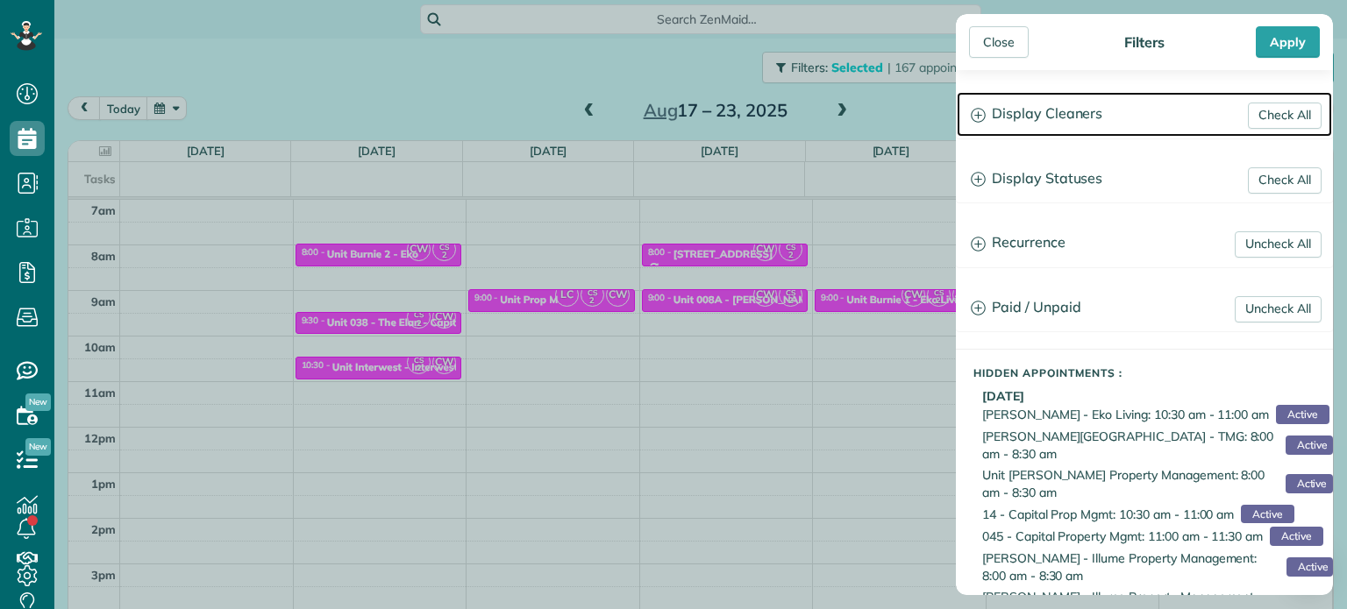
click at [1079, 110] on h3 "Display Cleaners" at bounding box center [1144, 114] width 375 height 45
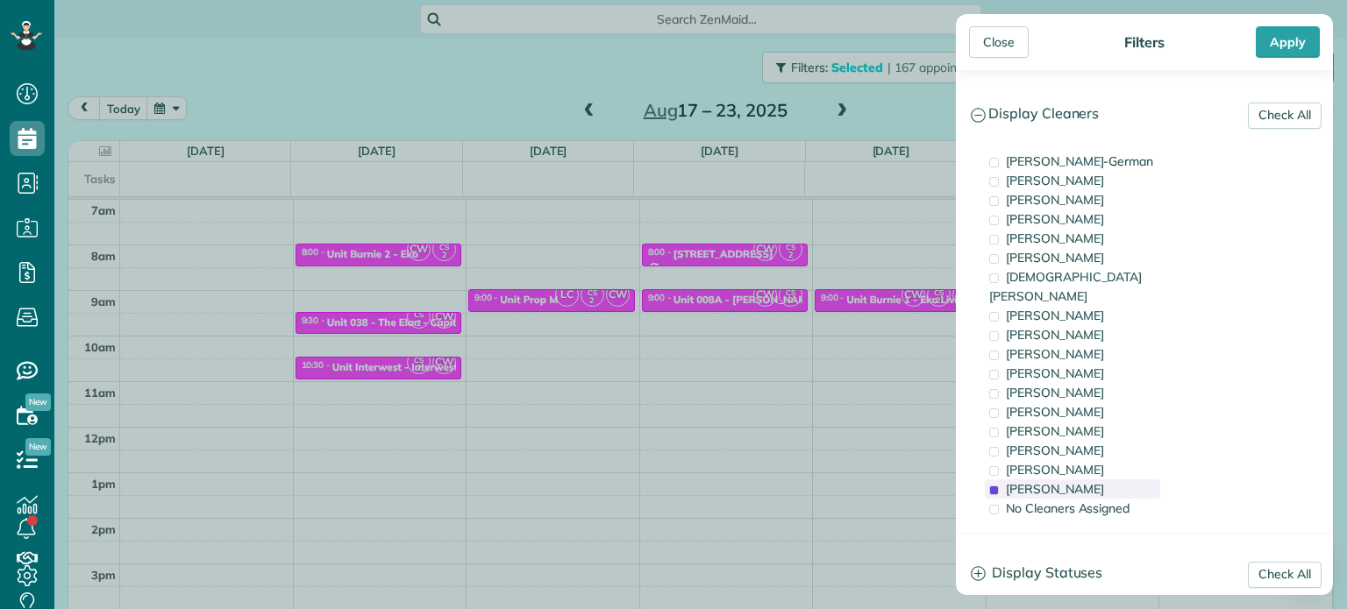
click at [1072, 481] on span "Cristina Sainz" at bounding box center [1055, 489] width 98 height 16
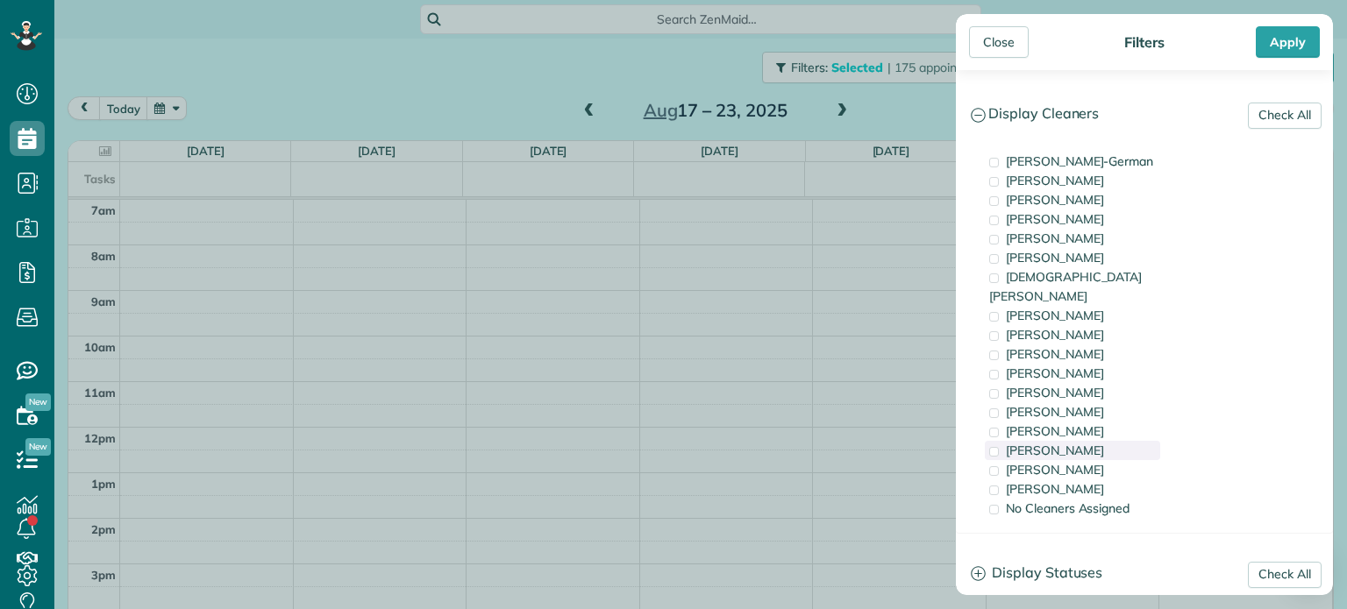
click at [1068, 443] on span "Meralda Harris" at bounding box center [1055, 451] width 98 height 16
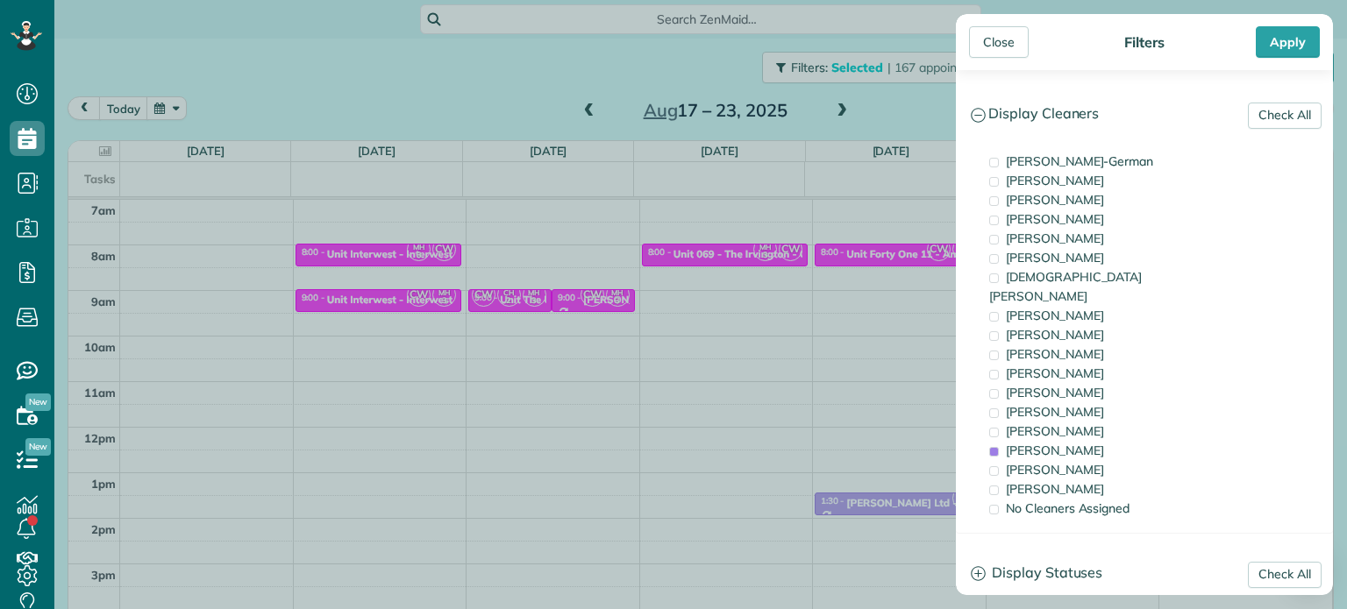
click at [885, 331] on div "Close Filters Apply Check All Display Cleaners Christina Wright-German Cassie F…" at bounding box center [673, 304] width 1347 height 609
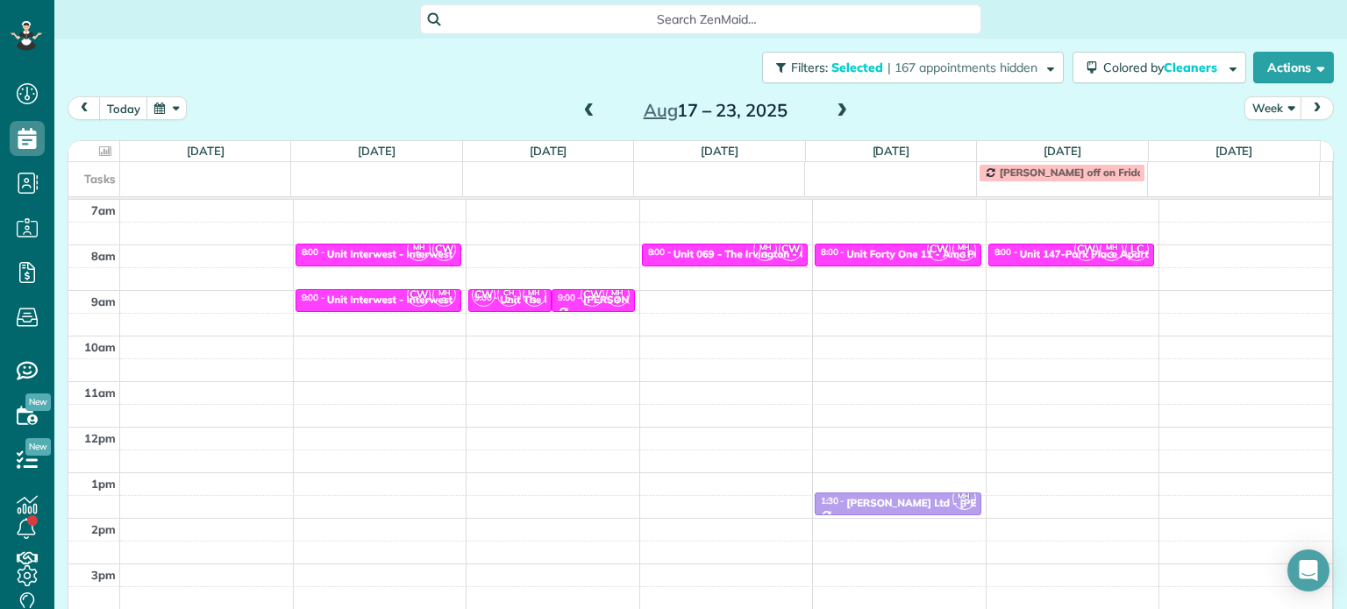
click at [834, 111] on span at bounding box center [841, 111] width 19 height 16
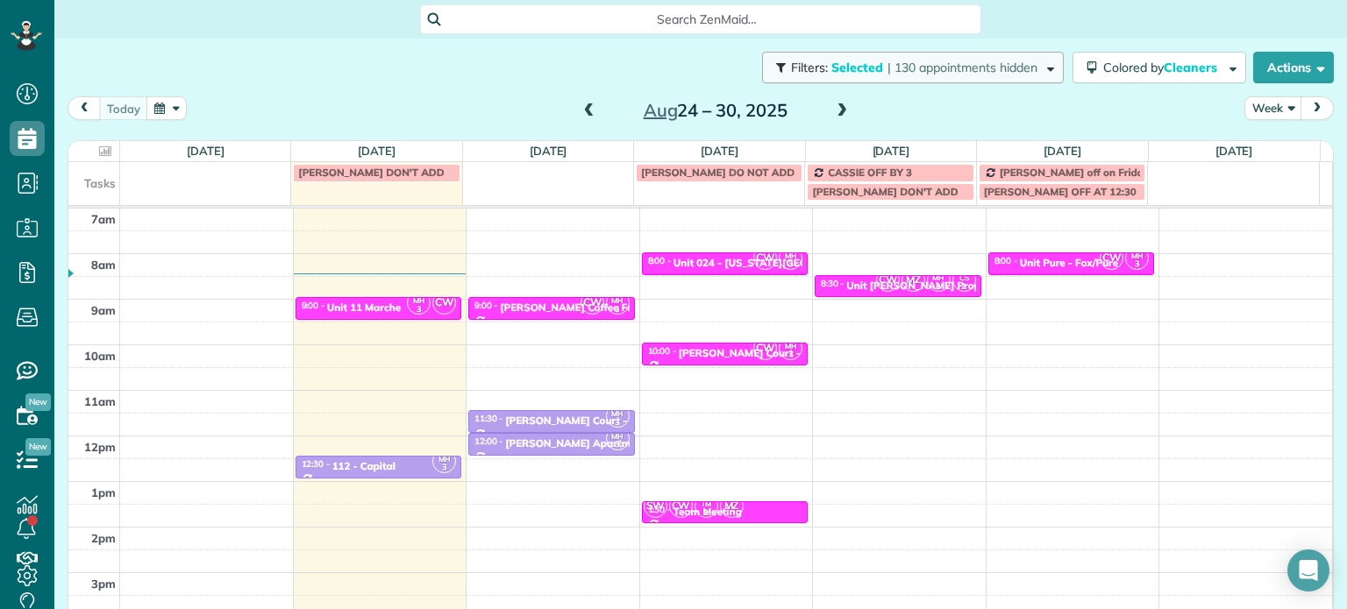
click at [898, 73] on span "| 130 appointments hidden" at bounding box center [962, 68] width 150 height 16
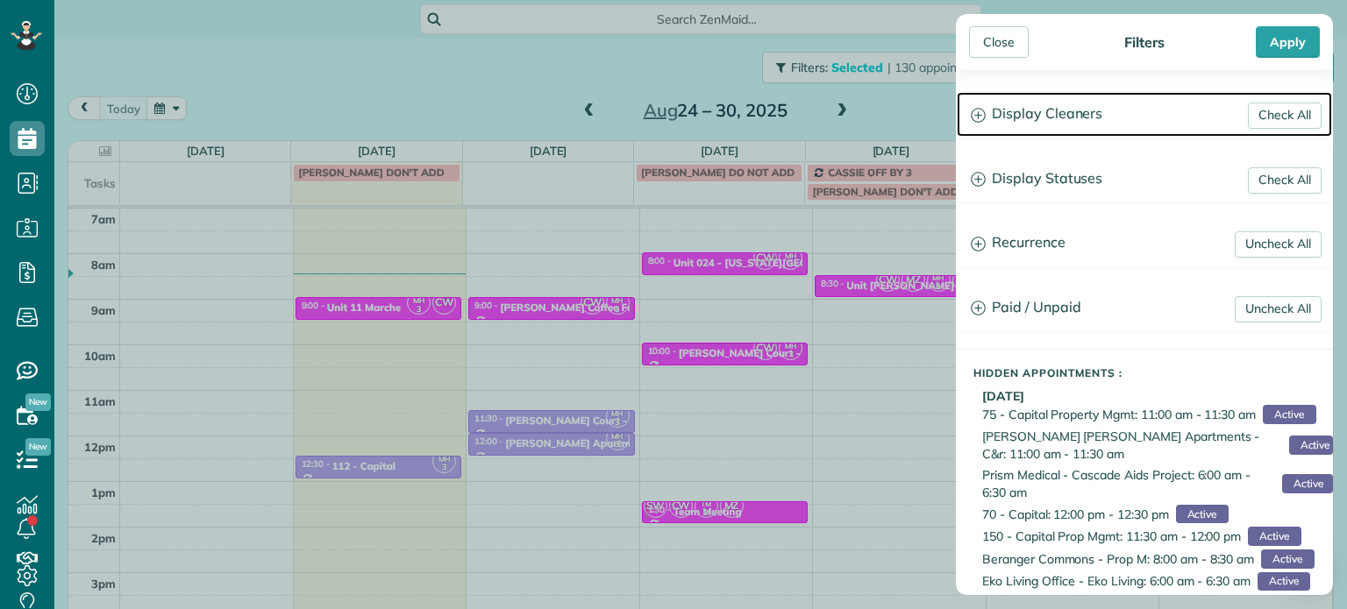
click at [1015, 125] on h3 "Display Cleaners" at bounding box center [1144, 114] width 375 height 45
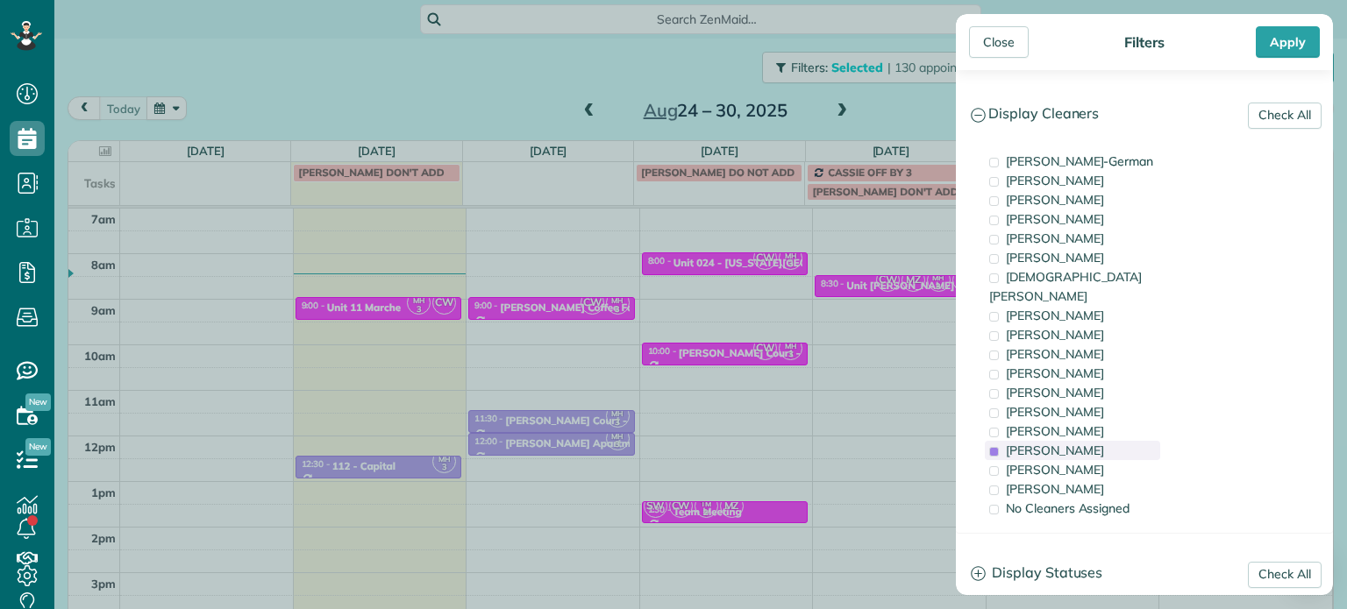
click at [1079, 443] on span "Meralda Harris" at bounding box center [1055, 451] width 98 height 16
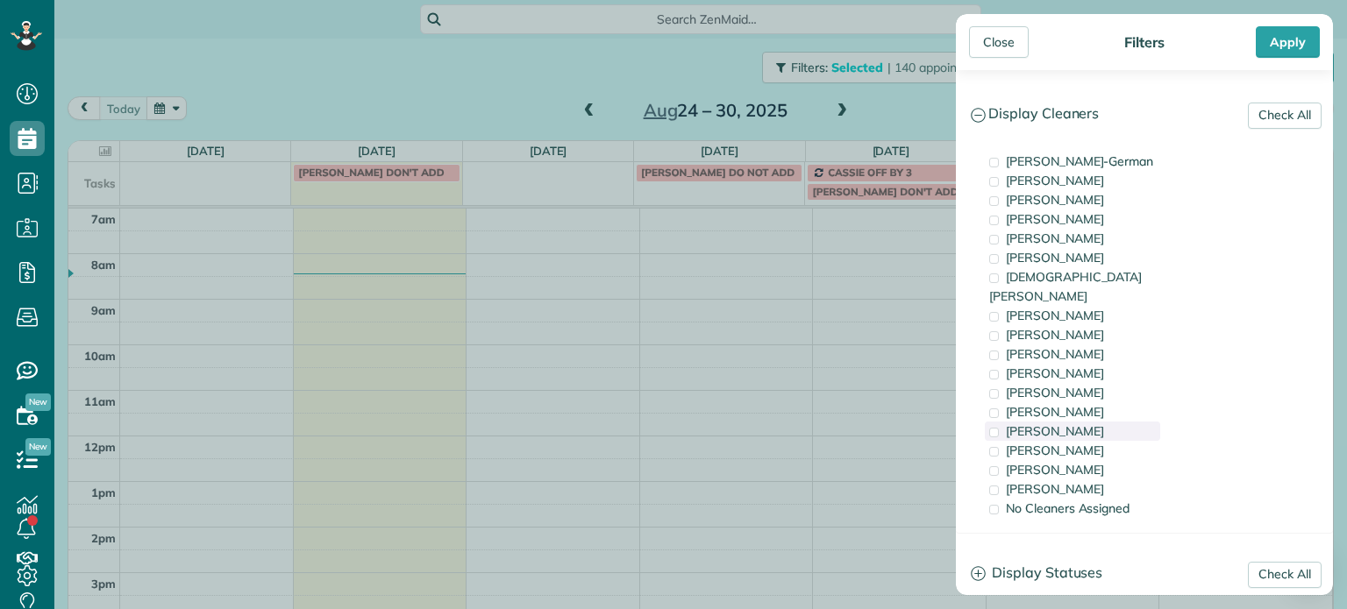
click at [1082, 422] on div "Tammi Rue" at bounding box center [1072, 431] width 175 height 19
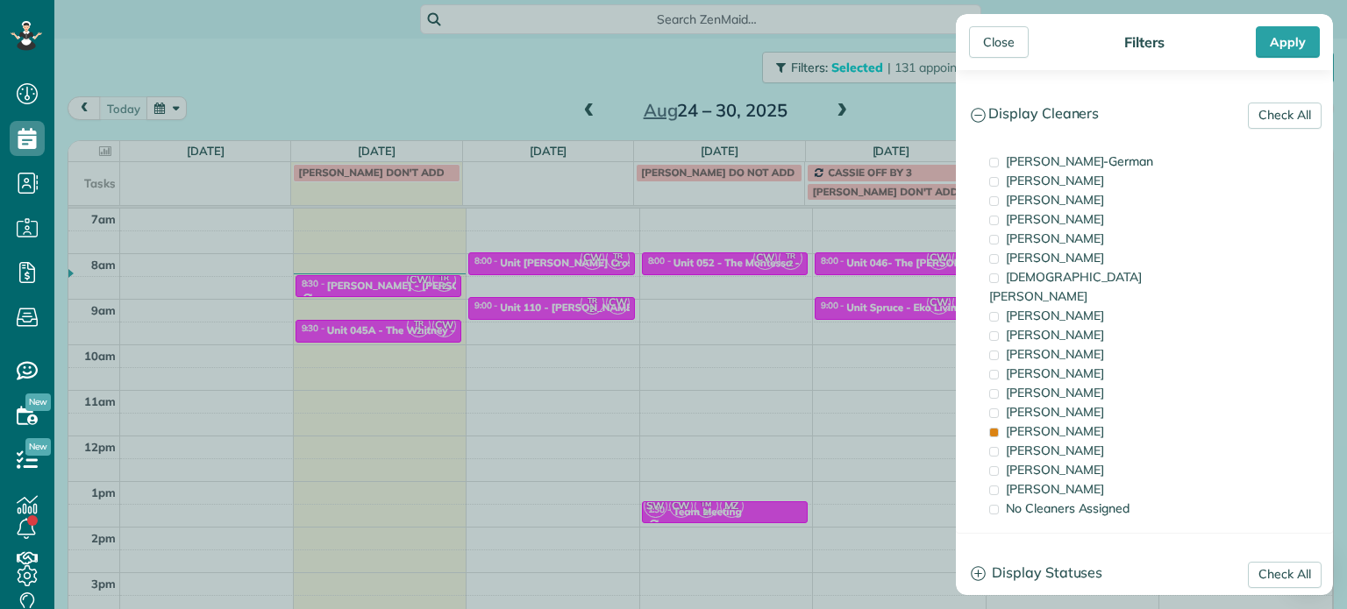
click at [888, 268] on div "Close Filters Apply Check All Display Cleaners Christina Wright-German Cassie F…" at bounding box center [673, 304] width 1347 height 609
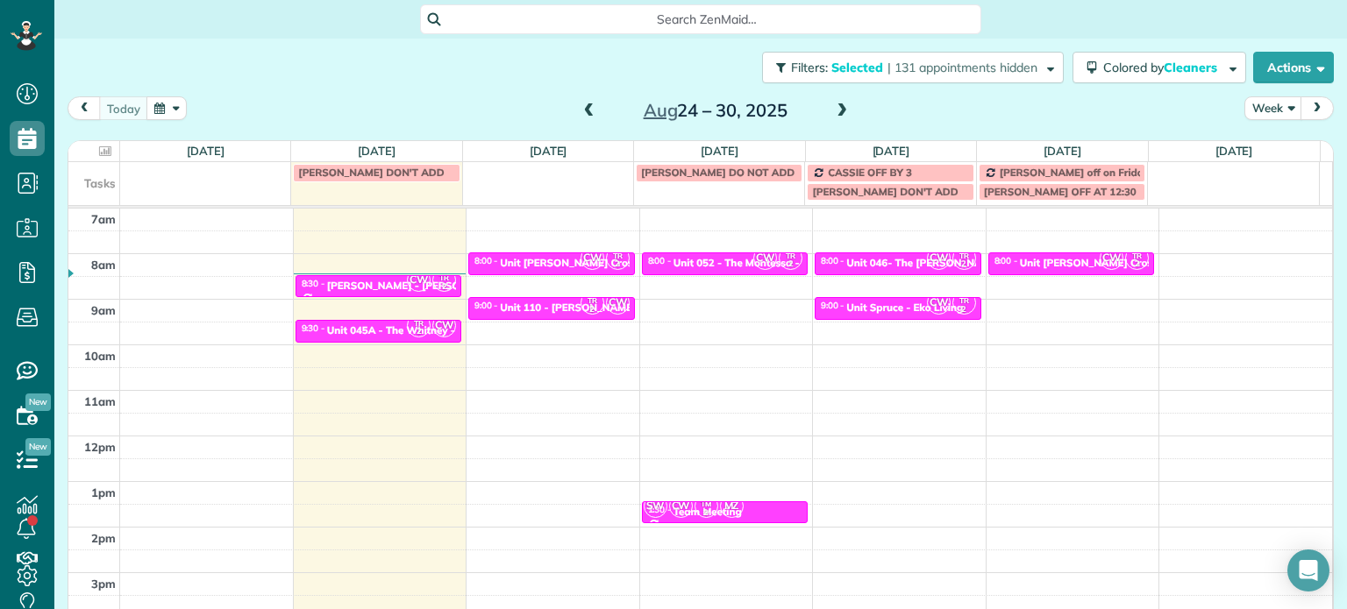
click at [836, 113] on span at bounding box center [841, 111] width 19 height 16
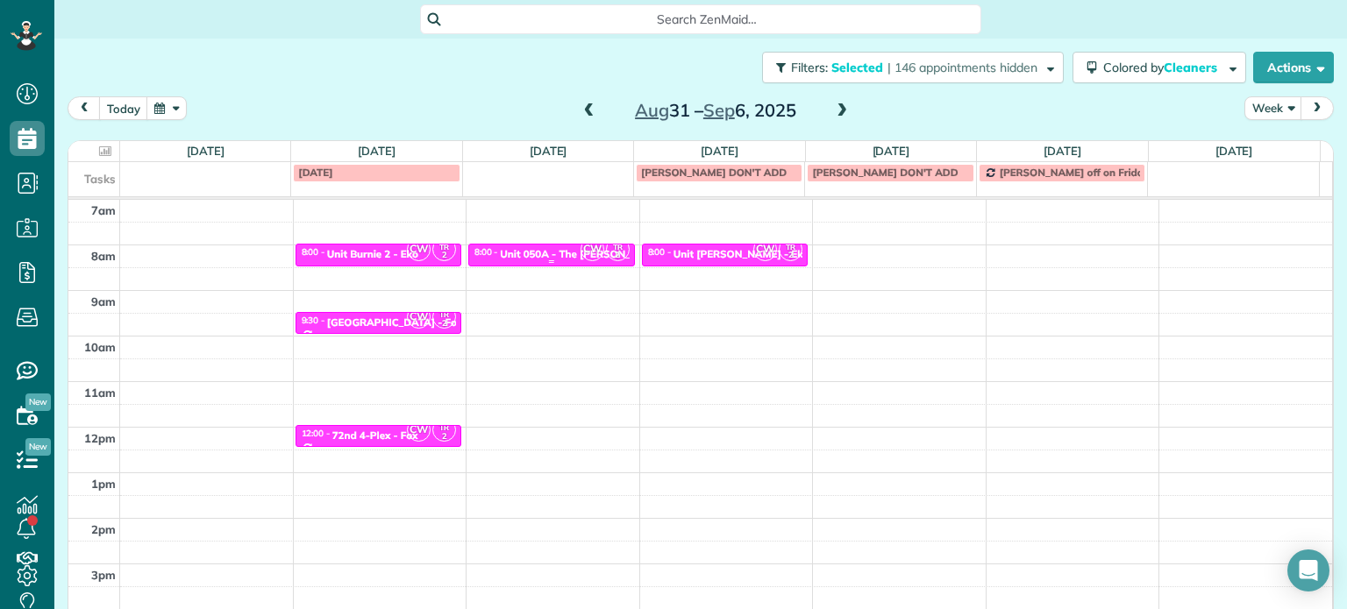
click at [559, 250] on div "Unit 050A - The Serrano - Capital" at bounding box center [605, 254] width 210 height 12
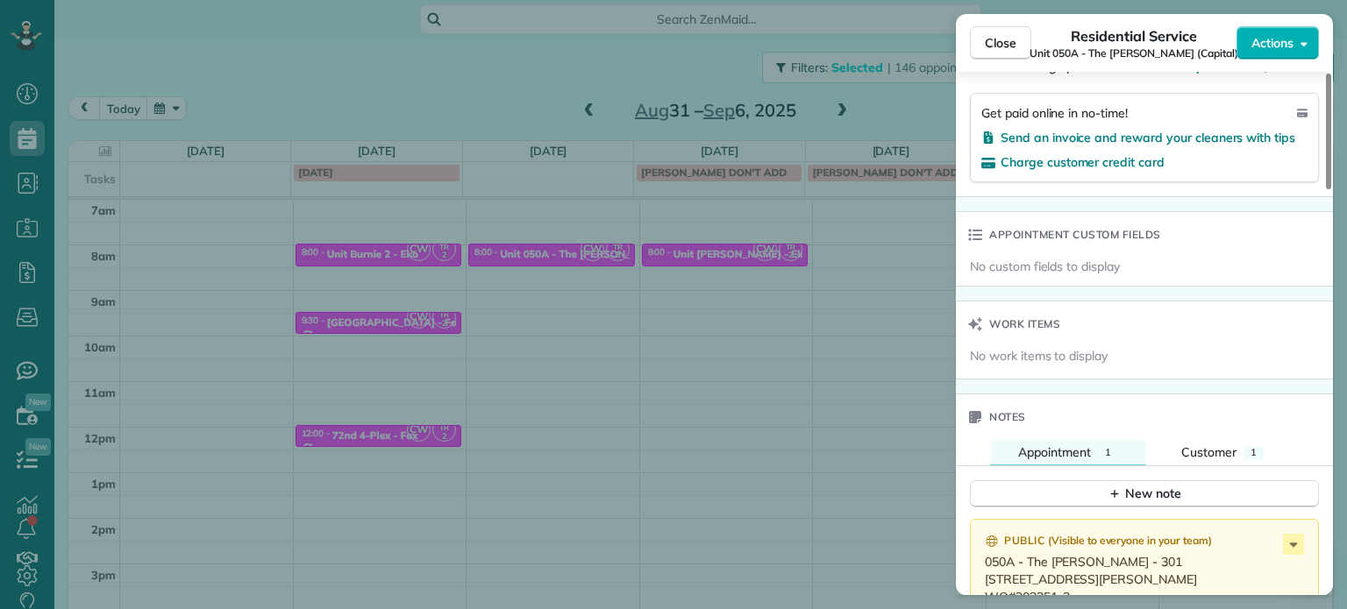
scroll to position [1332, 0]
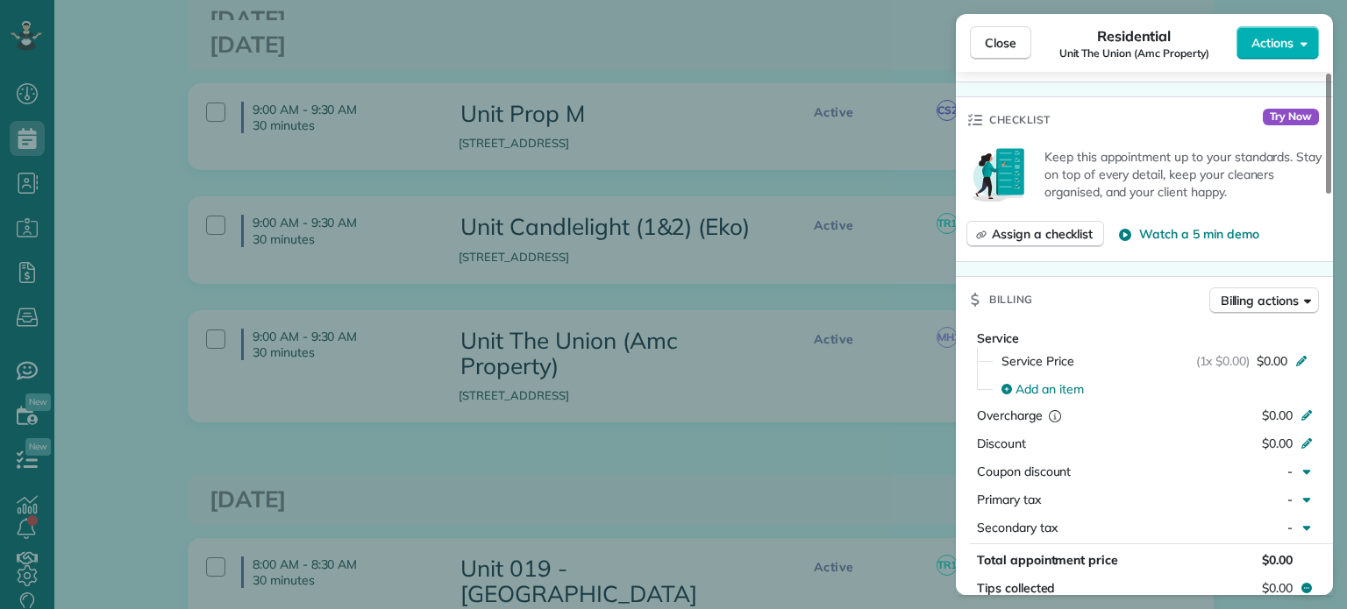
scroll to position [267, 0]
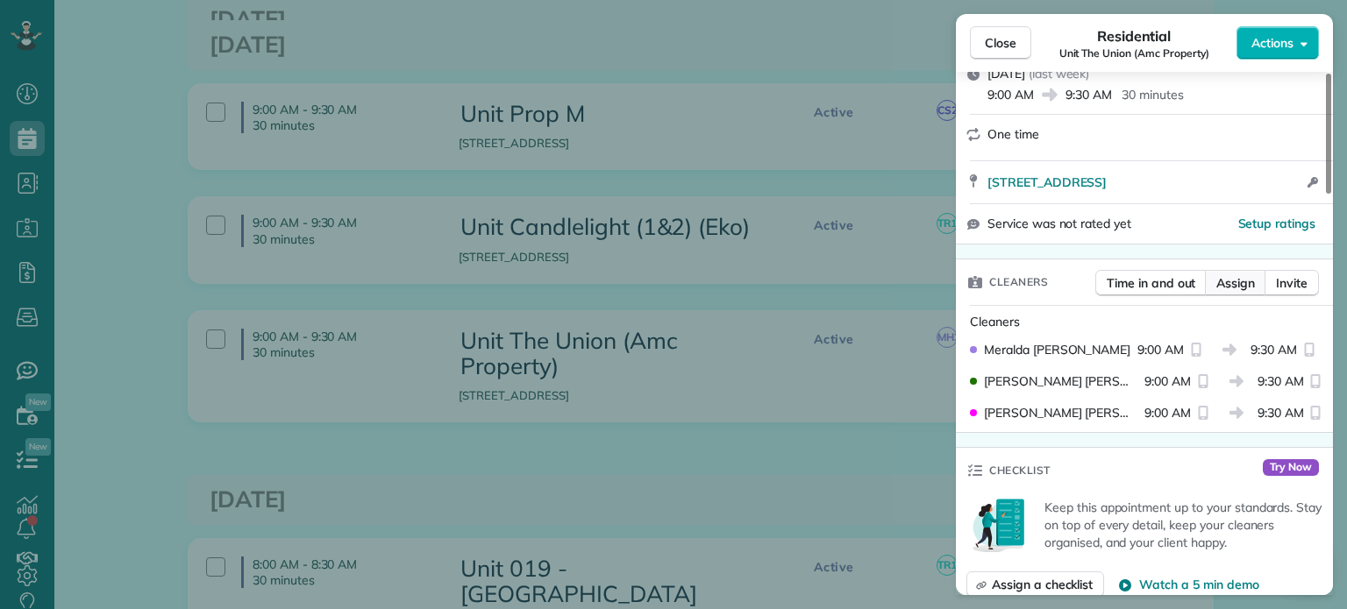
click at [1249, 283] on span "Assign" at bounding box center [1235, 283] width 39 height 18
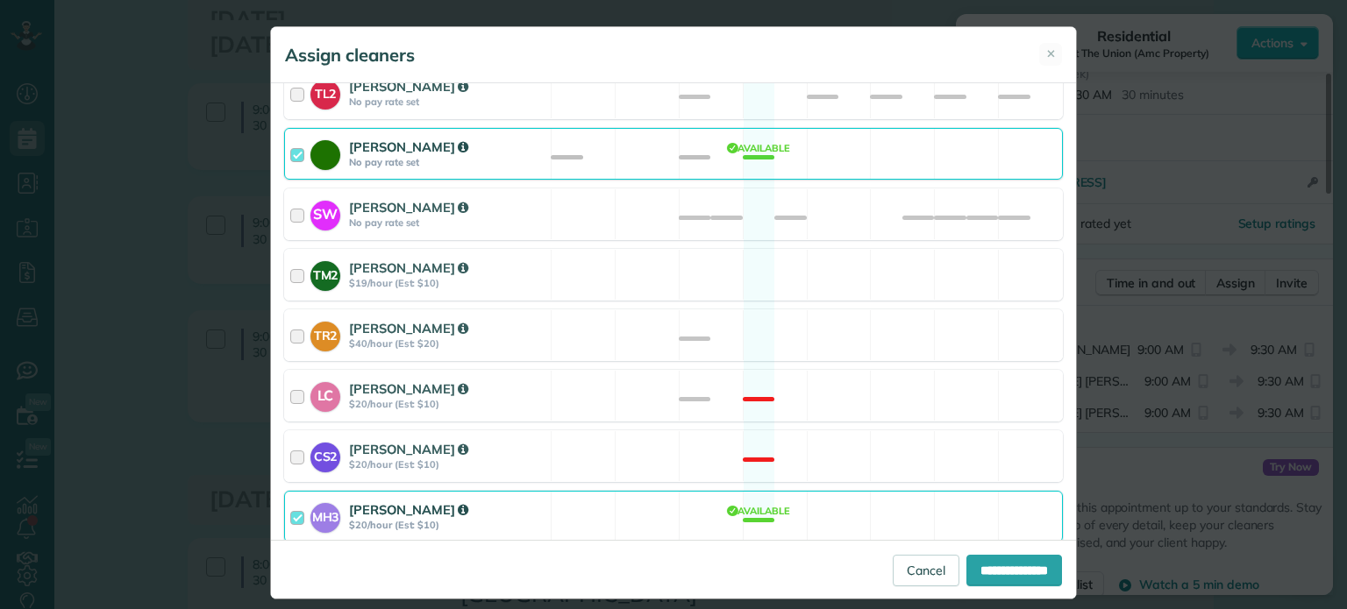
scroll to position [747, 0]
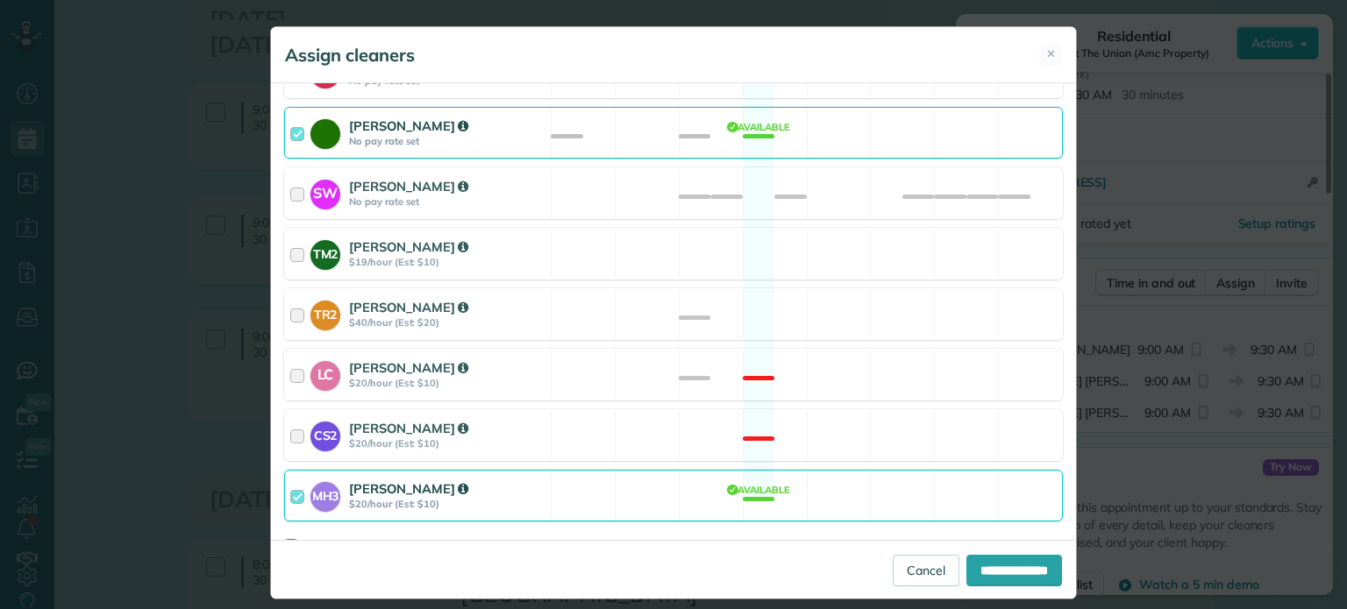
click at [912, 485] on div "MH3 [PERSON_NAME] $20/hour (Est: $10) Available" at bounding box center [673, 496] width 779 height 52
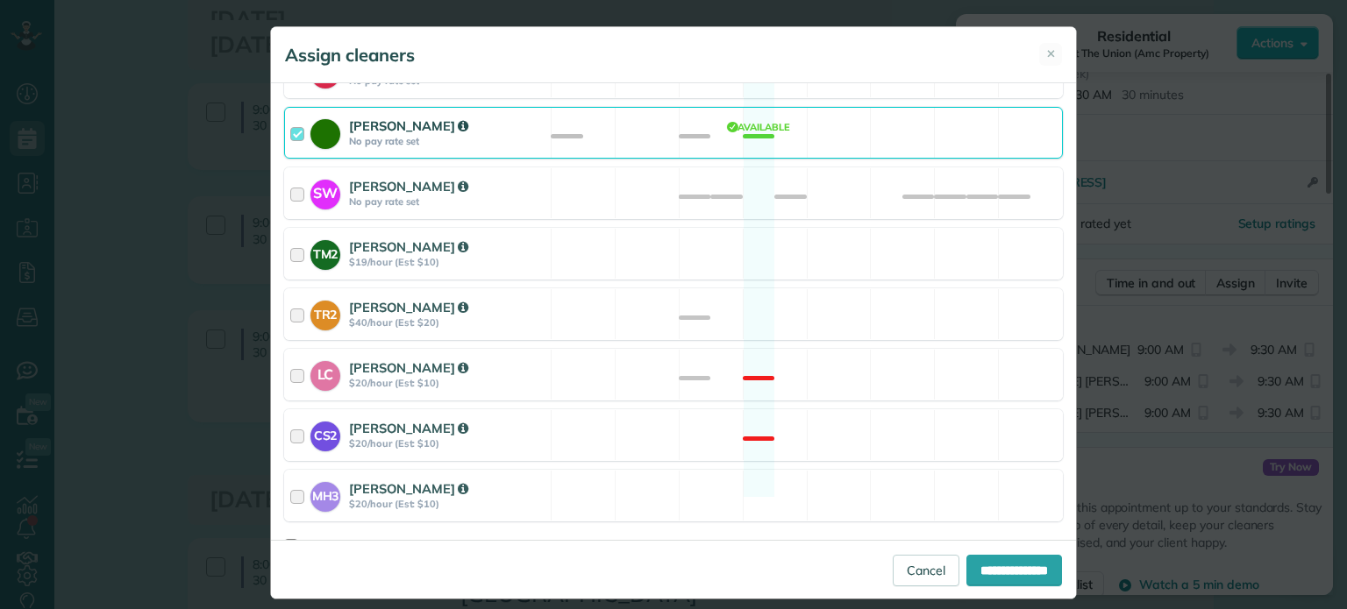
click at [968, 549] on div "**********" at bounding box center [673, 569] width 805 height 59
click at [982, 569] on input "**********" at bounding box center [1014, 571] width 96 height 32
type input "**********"
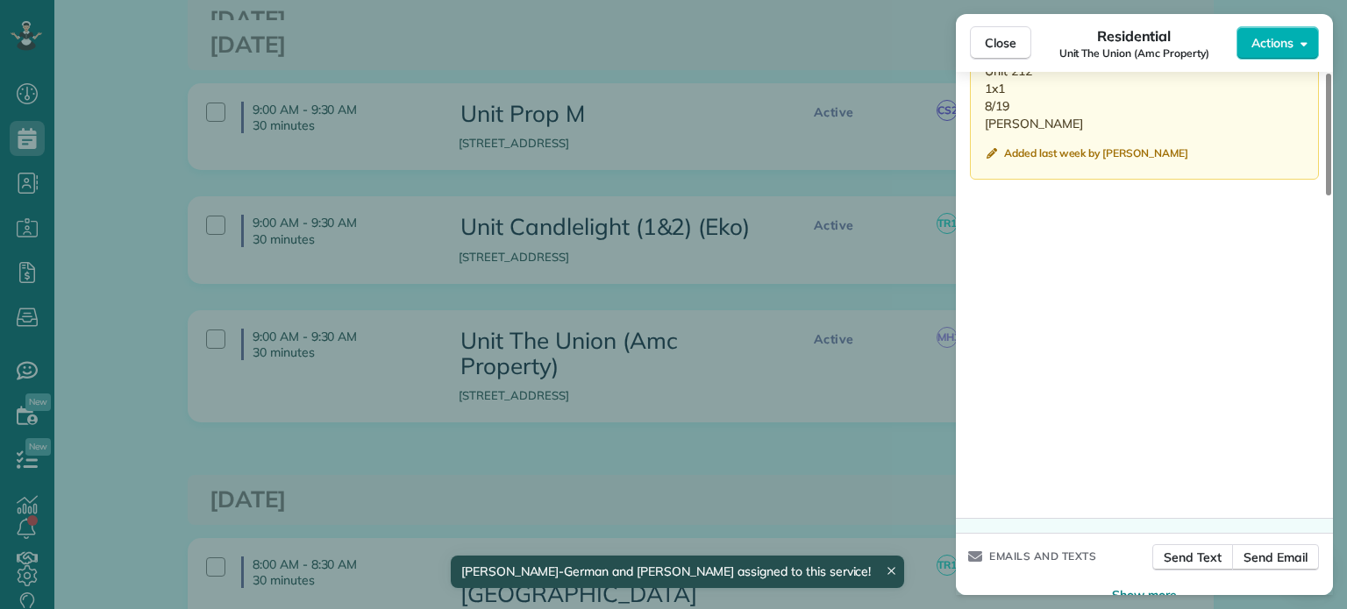
scroll to position [1491, 0]
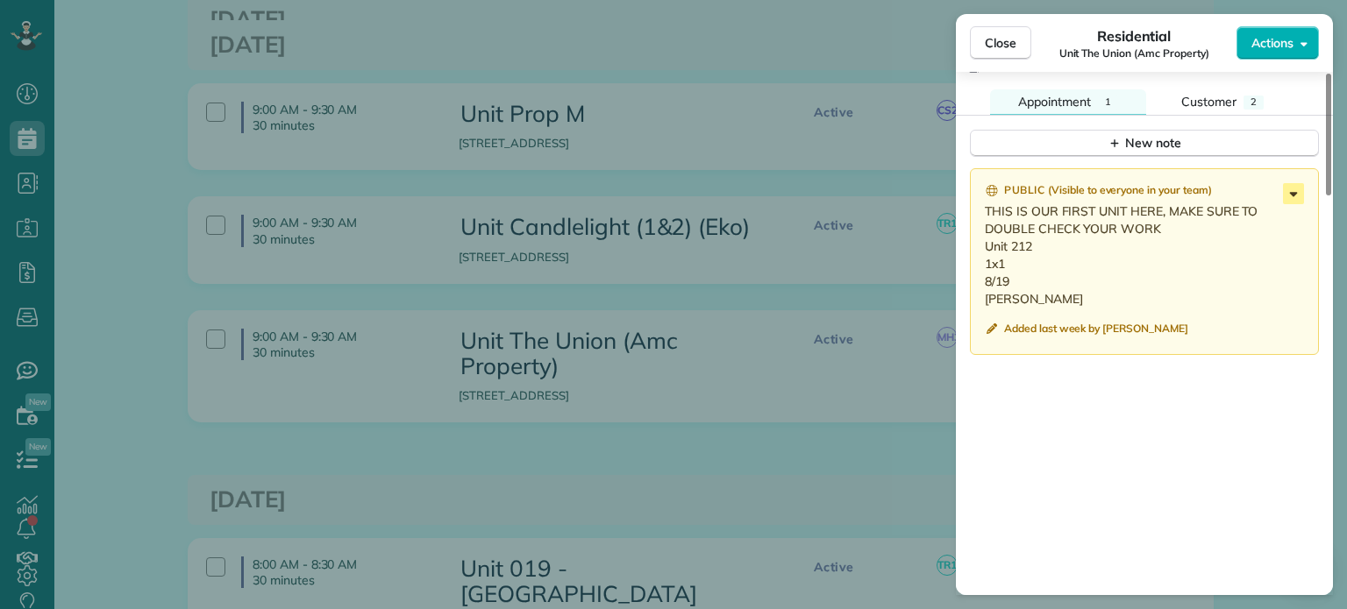
click at [1286, 203] on icon at bounding box center [1293, 193] width 21 height 21
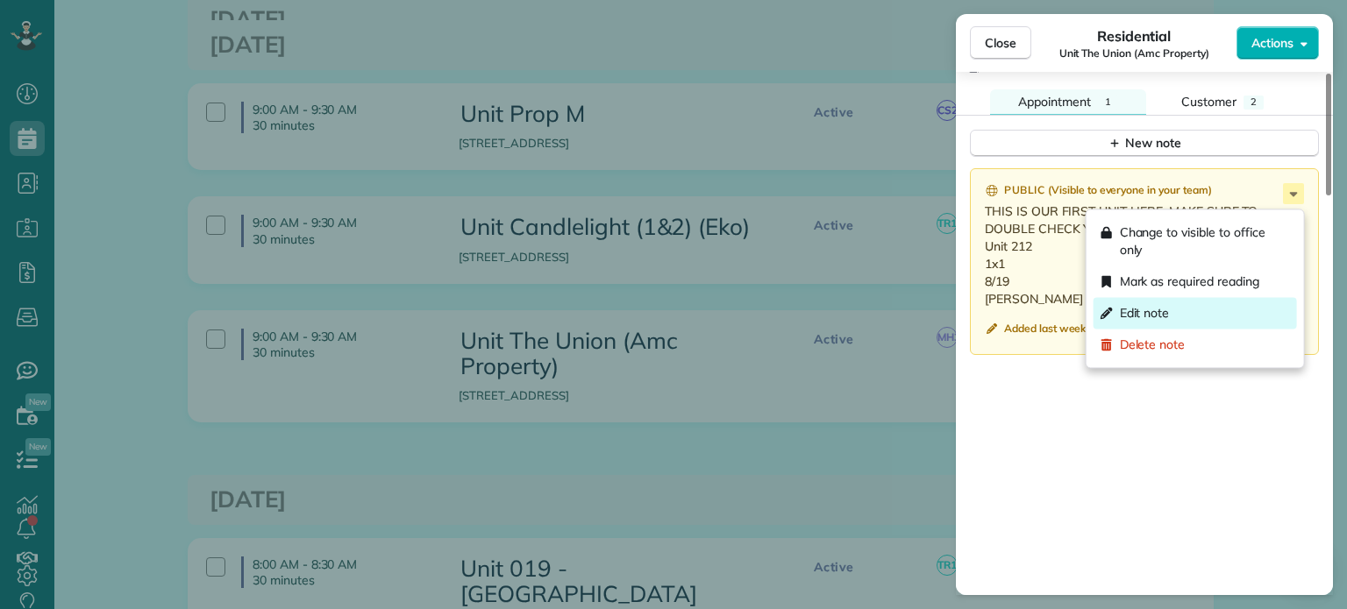
click at [1202, 306] on div "Edit note" at bounding box center [1194, 313] width 203 height 32
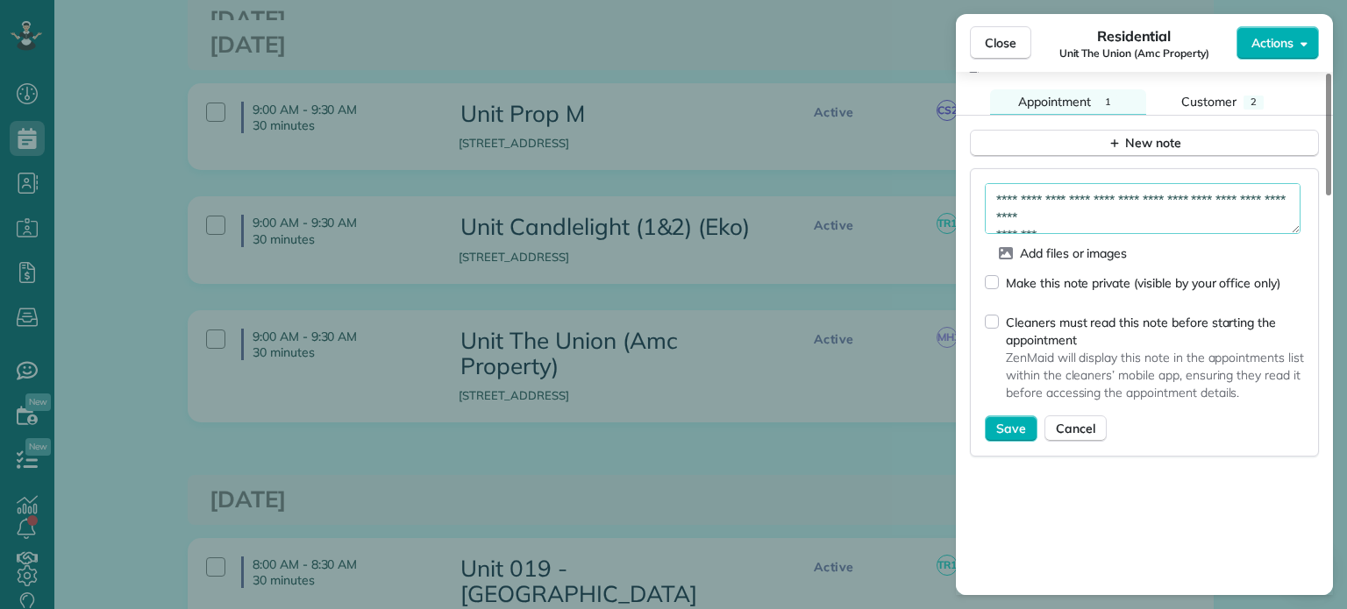
click at [1193, 218] on textarea "**********" at bounding box center [1143, 208] width 316 height 51
type textarea "**********"
click at [1017, 438] on span "Save" at bounding box center [1011, 429] width 30 height 18
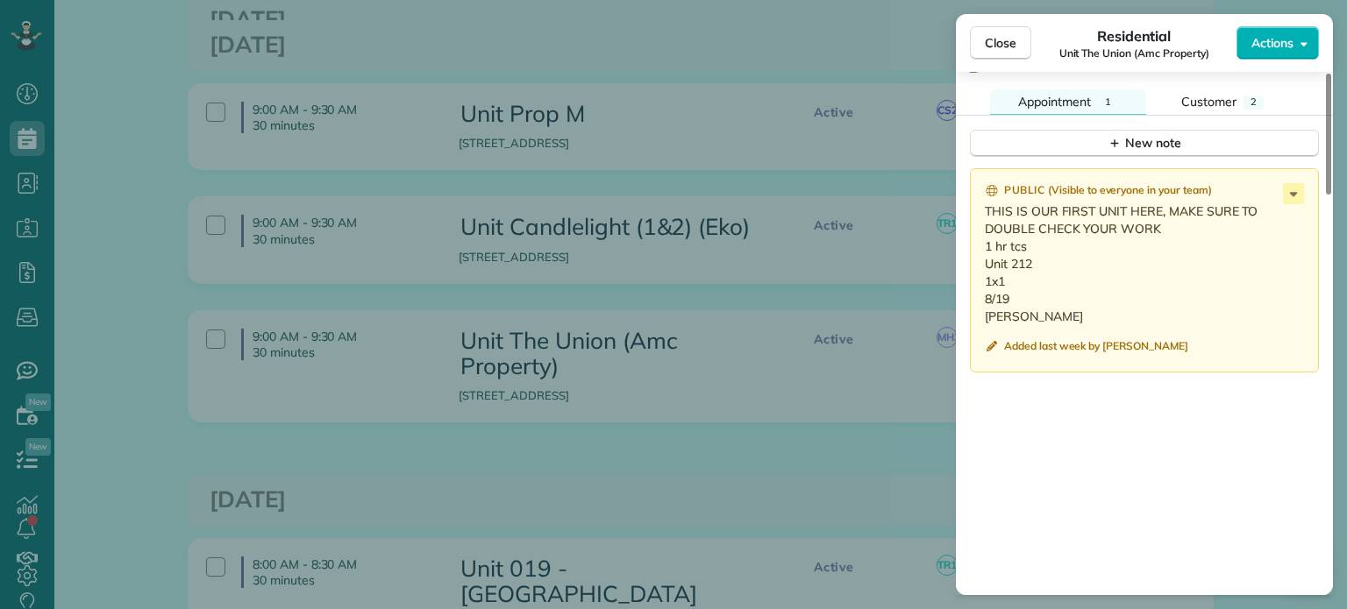
drag, startPoint x: 1024, startPoint y: 325, endPoint x: 986, endPoint y: 278, distance: 61.1
click at [986, 278] on p "THIS IS OUR FIRST UNIT HERE, MAKE SURE TO DOUBLE CHECK YOUR WORK 1 hr tcs Unit …" at bounding box center [1146, 264] width 323 height 123
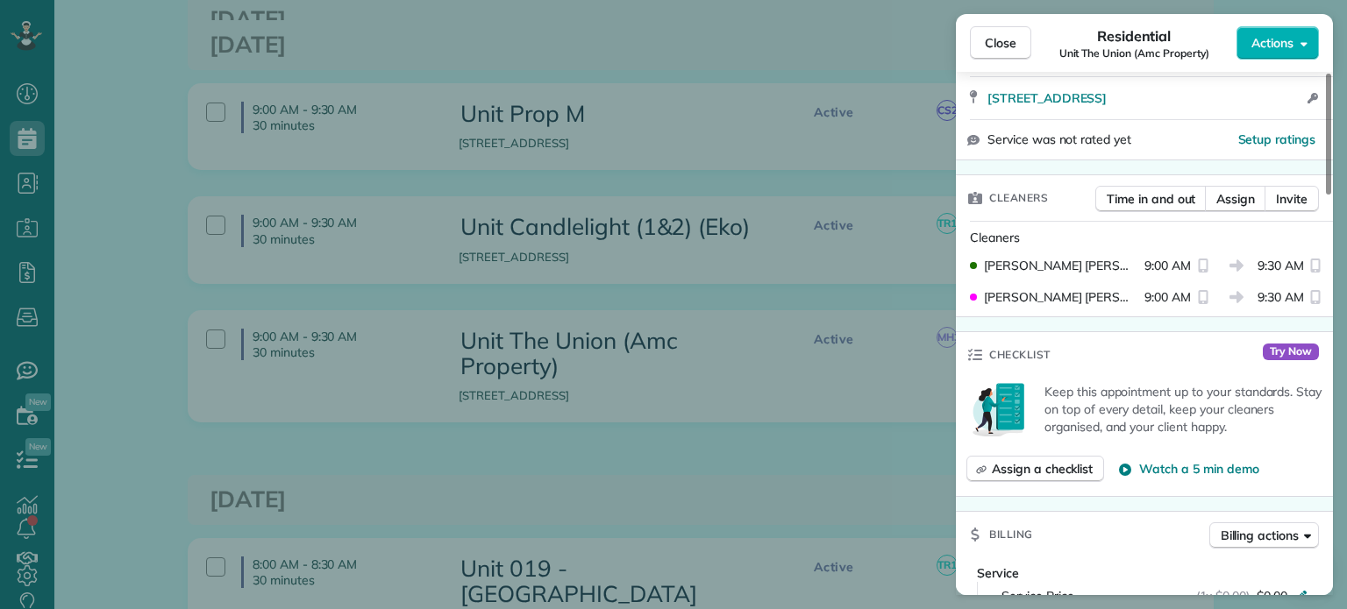
scroll to position [0, 0]
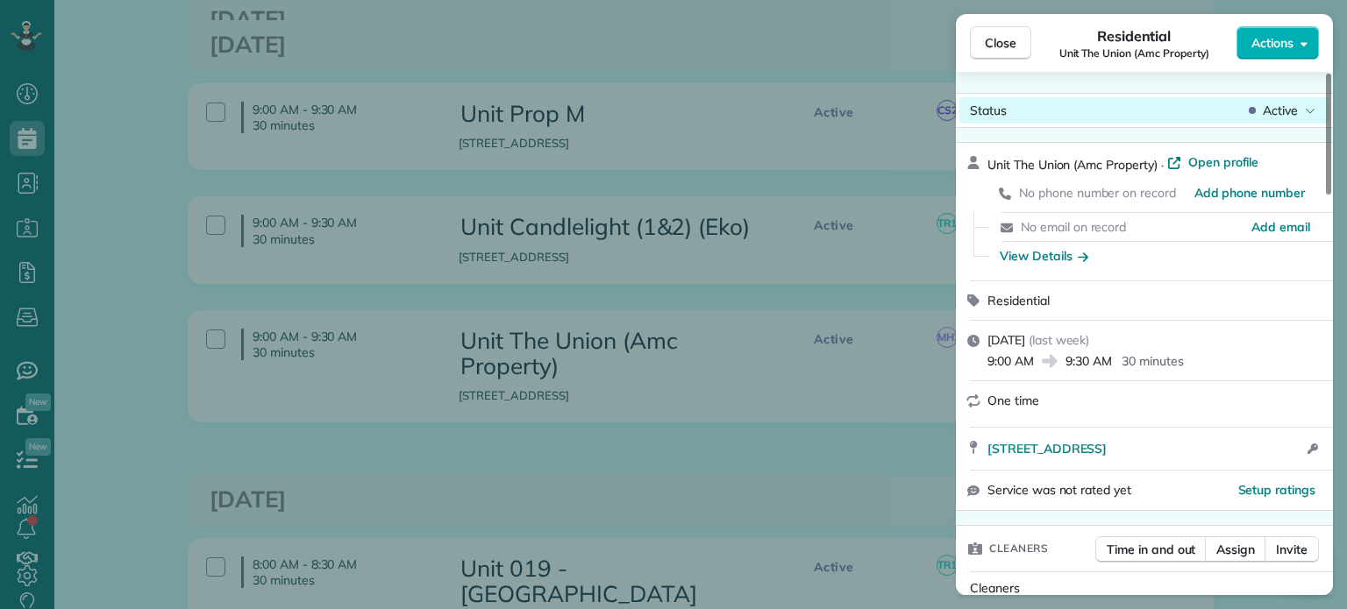
click at [1274, 116] on span "Active" at bounding box center [1280, 111] width 35 height 18
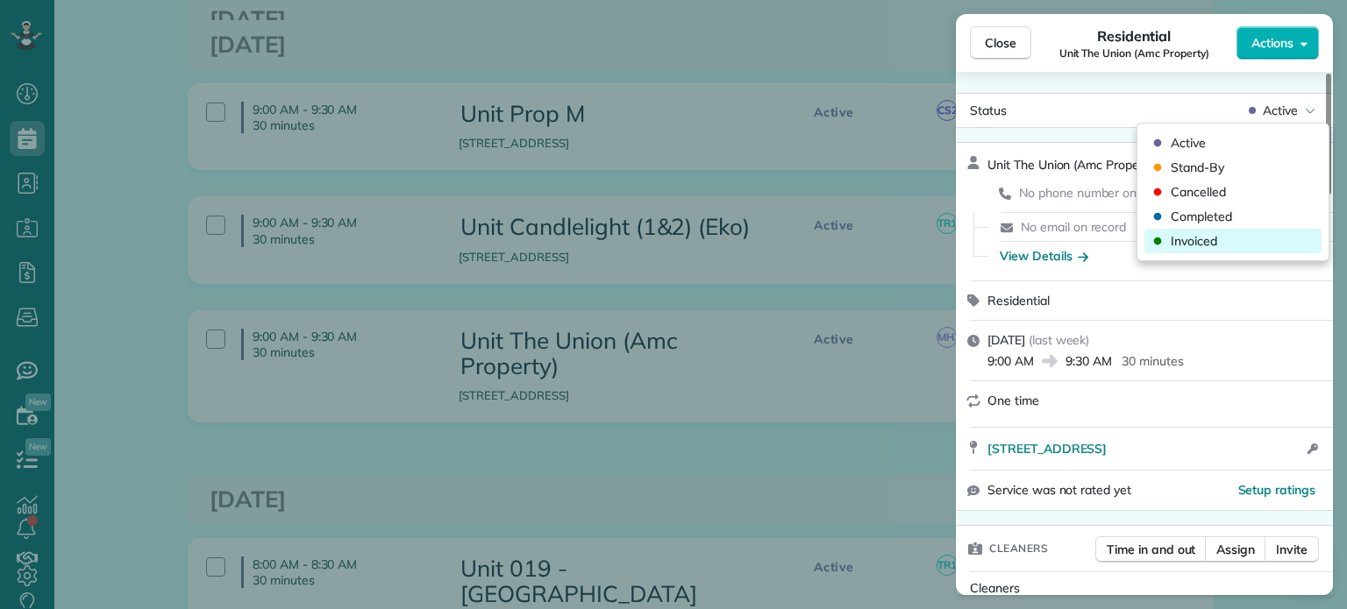
click at [1227, 251] on div "Invoiced" at bounding box center [1232, 241] width 177 height 25
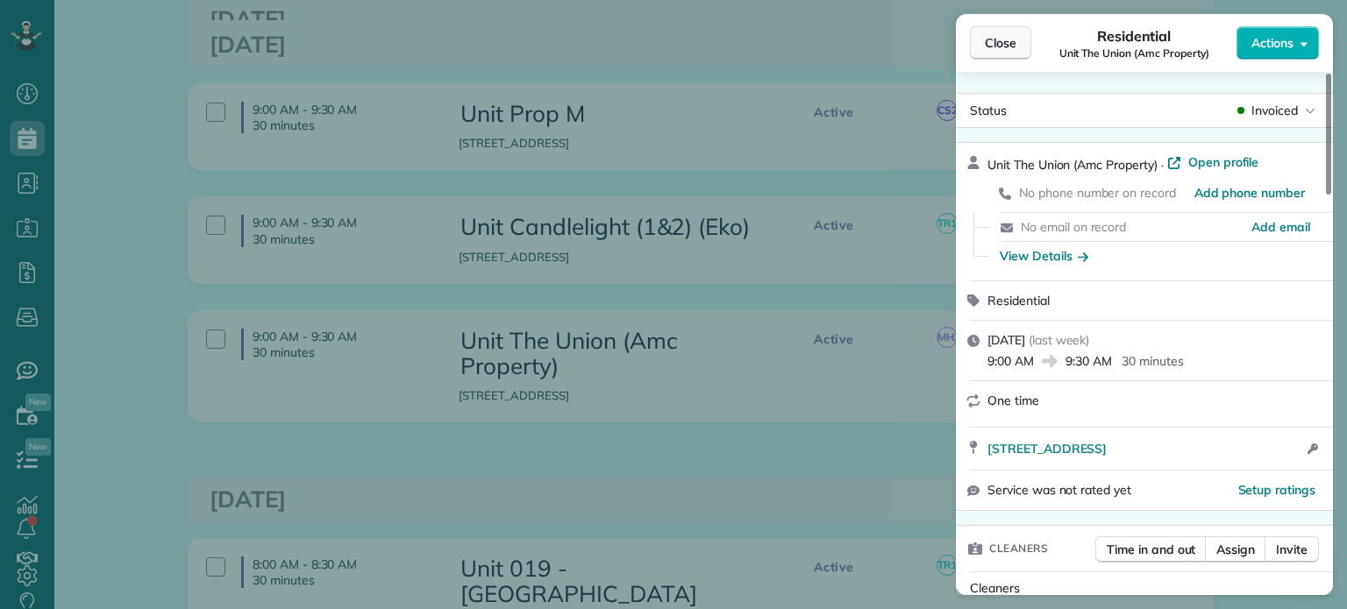
click at [1014, 41] on span "Close" at bounding box center [1001, 43] width 32 height 18
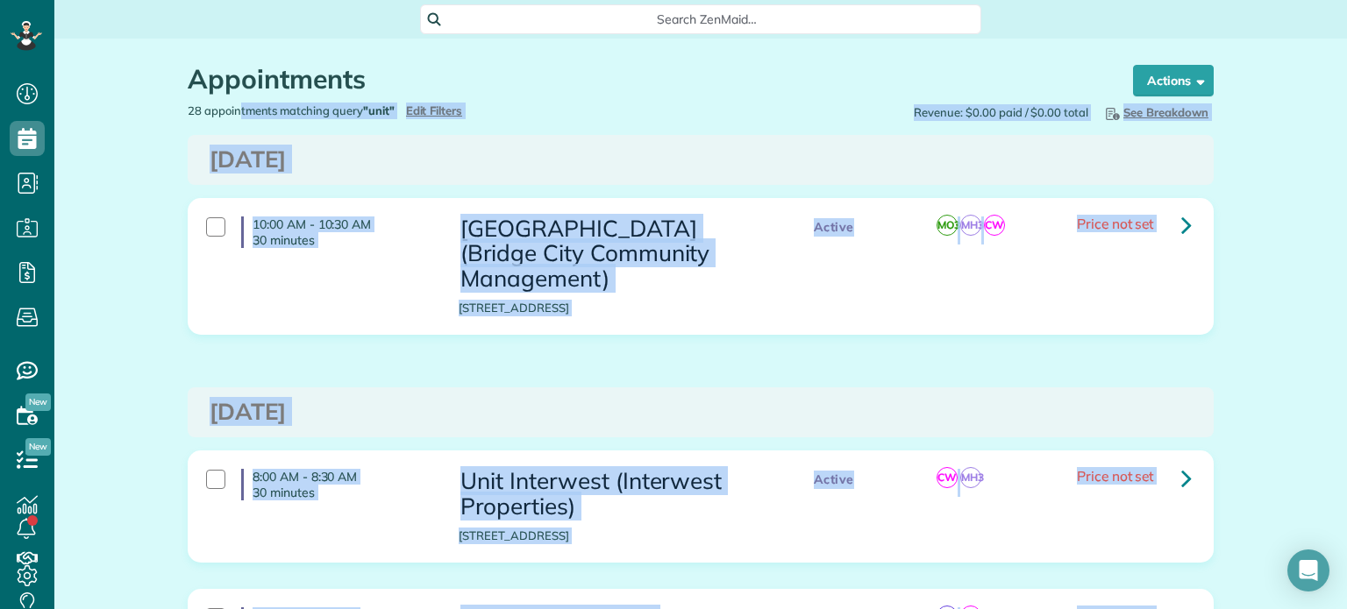
drag, startPoint x: 1346, startPoint y: 253, endPoint x: 1346, endPoint y: 40, distance: 213.1
click at [1346, 40] on main "Search ZenMaid… Appointments the List View [2 min] Schedule Changes Actions Cre…" at bounding box center [700, 304] width 1292 height 609
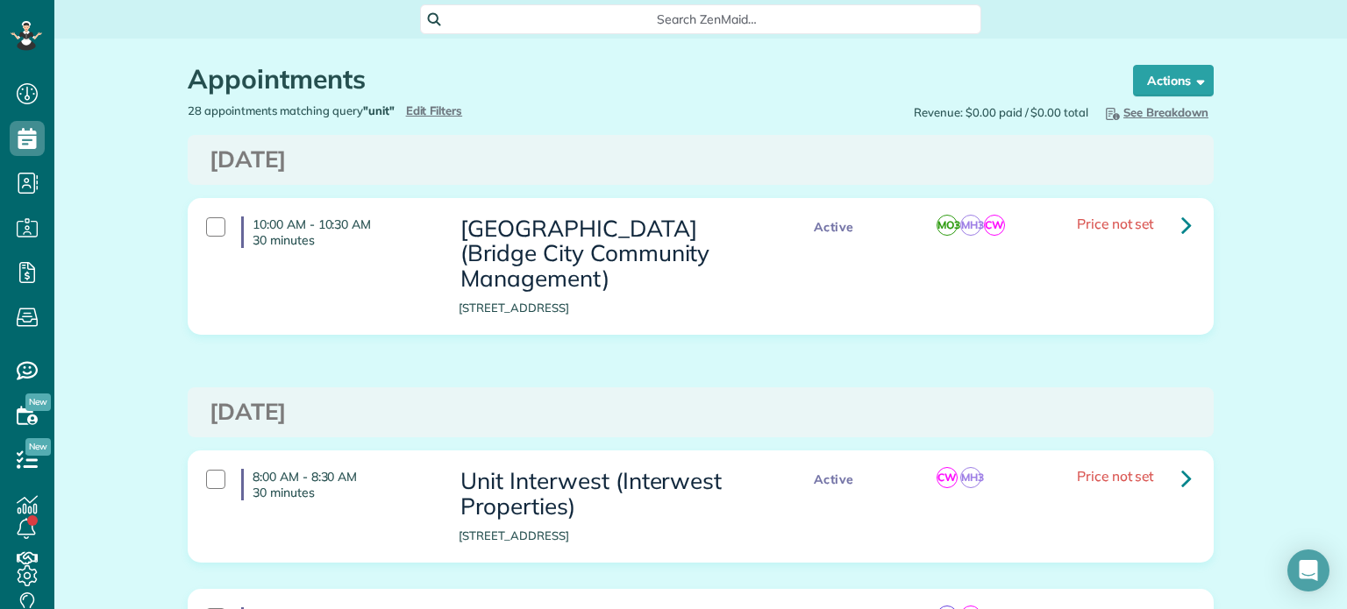
click at [623, 75] on h1 "Appointments" at bounding box center [644, 79] width 912 height 29
click at [435, 108] on span "Edit Filters" at bounding box center [434, 110] width 57 height 14
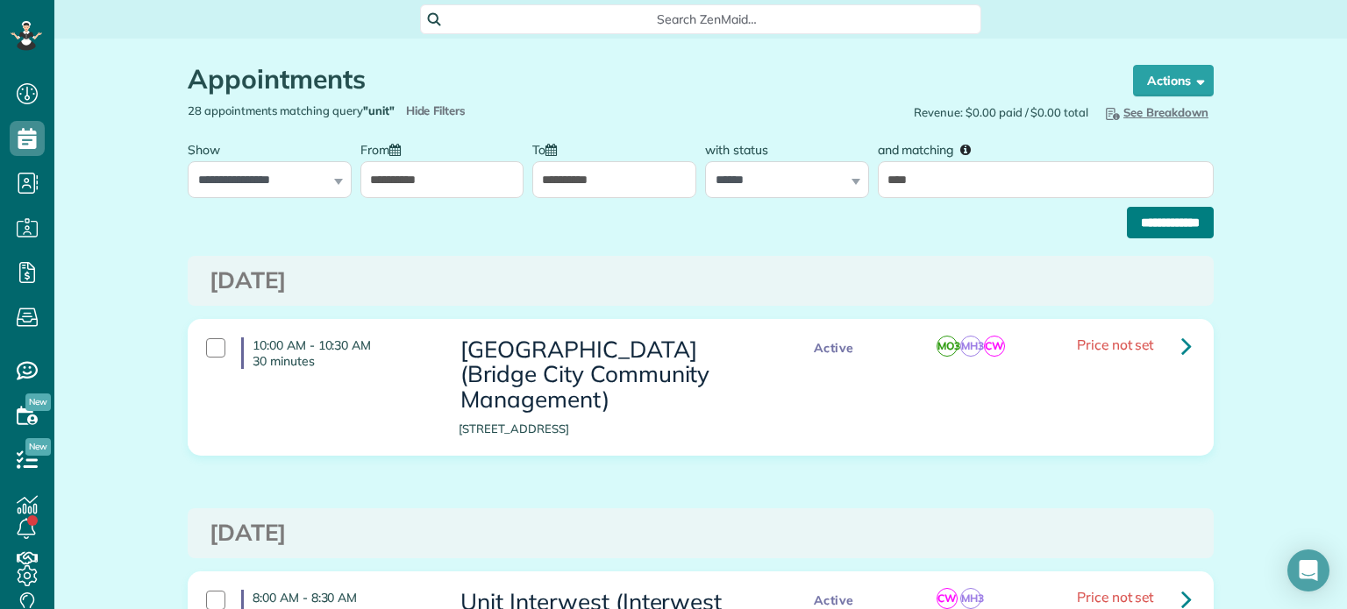
click at [1192, 215] on input "**********" at bounding box center [1170, 223] width 87 height 32
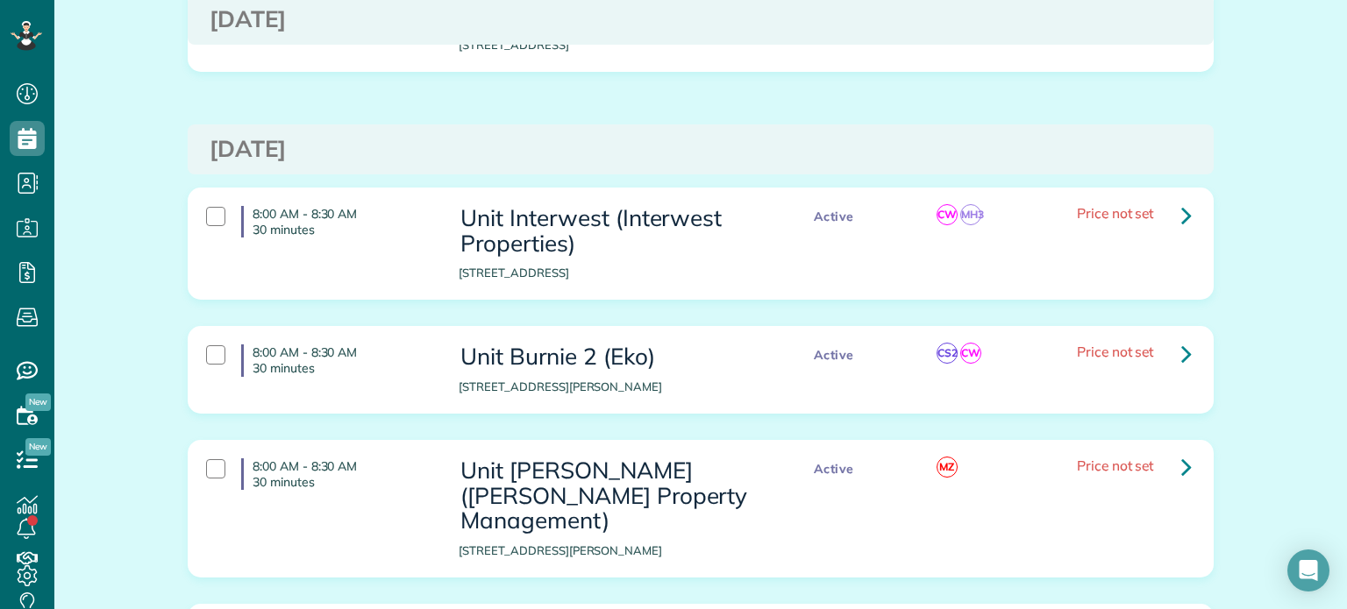
scroll to position [351, 0]
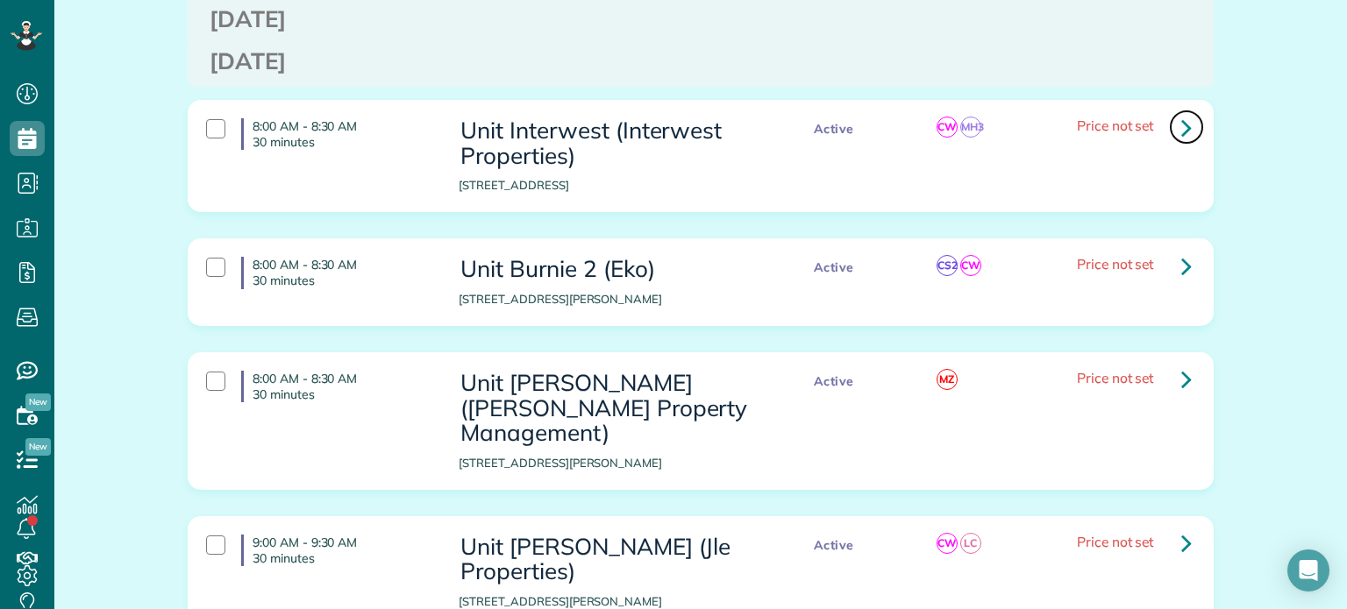
click at [1172, 129] on link at bounding box center [1186, 127] width 35 height 35
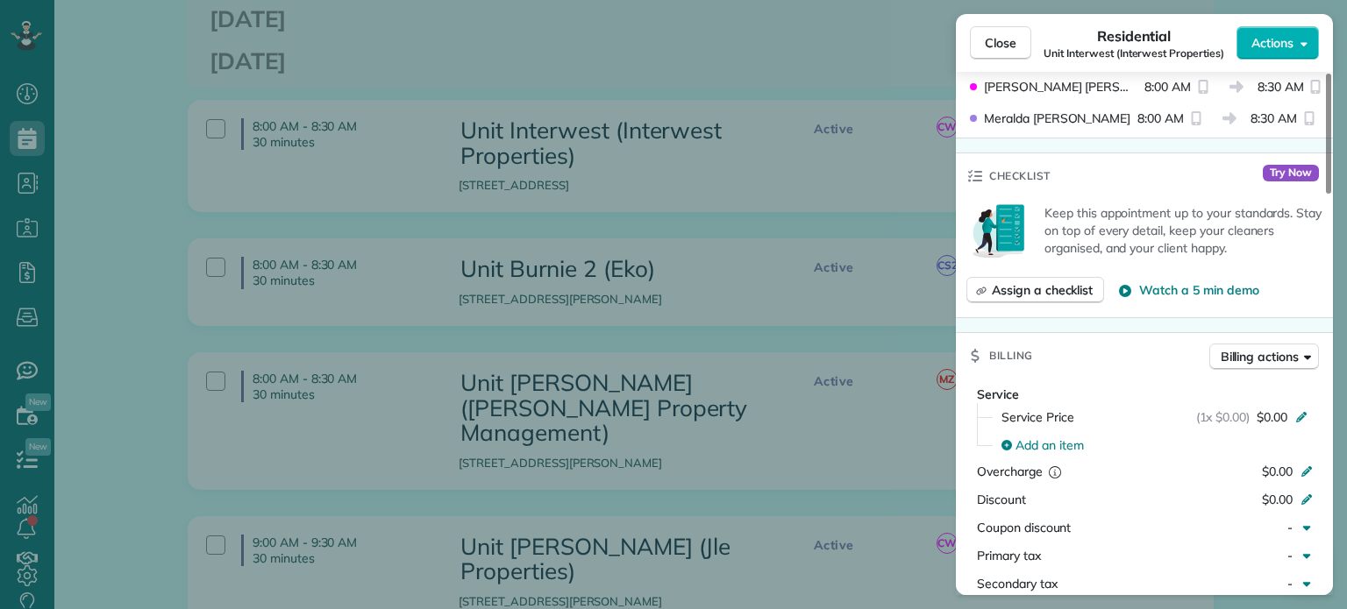
scroll to position [1403, 0]
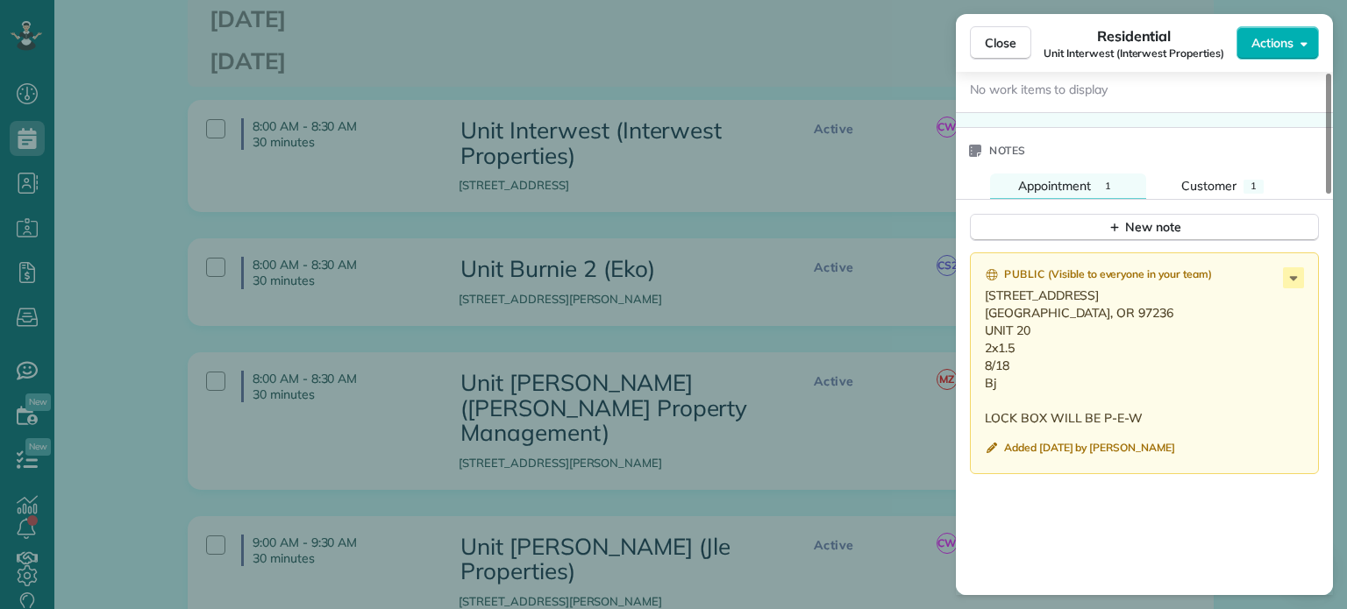
drag, startPoint x: 1003, startPoint y: 391, endPoint x: 980, endPoint y: 302, distance: 92.3
click at [980, 302] on div "Public ( Visible to everyone in your team ) [STREET_ADDRESS] [GEOGRAPHIC_DATA],…" at bounding box center [1144, 364] width 349 height 222
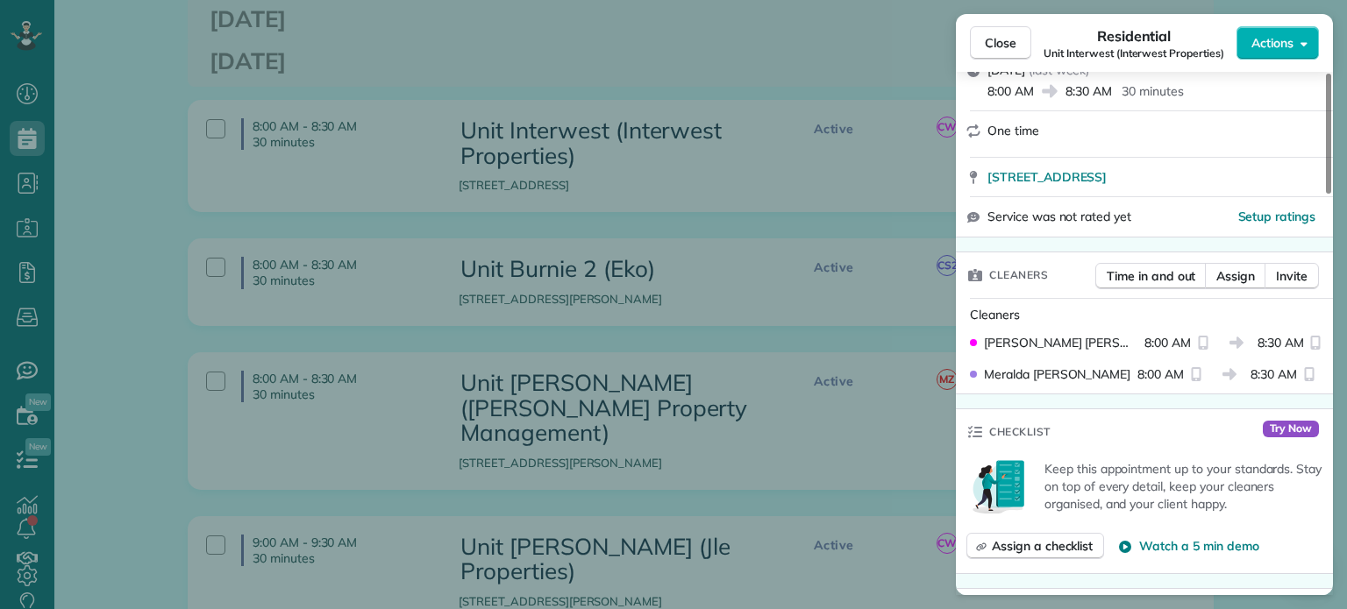
scroll to position [0, 0]
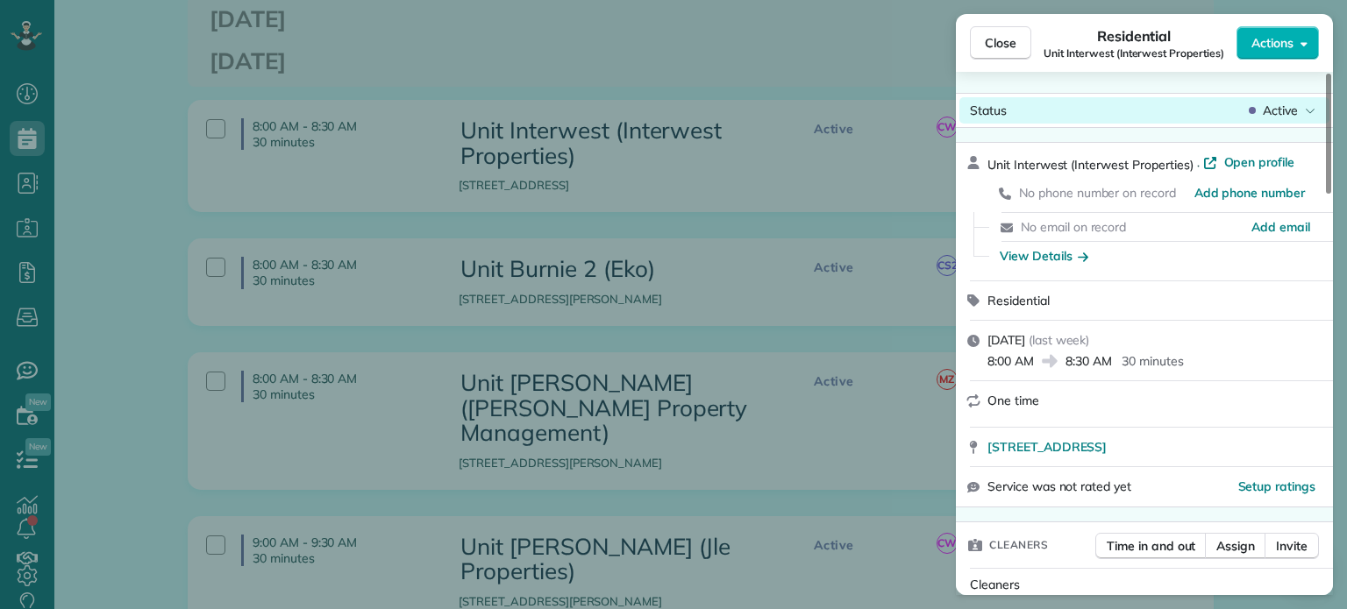
click at [1266, 118] on span "Active" at bounding box center [1280, 111] width 35 height 18
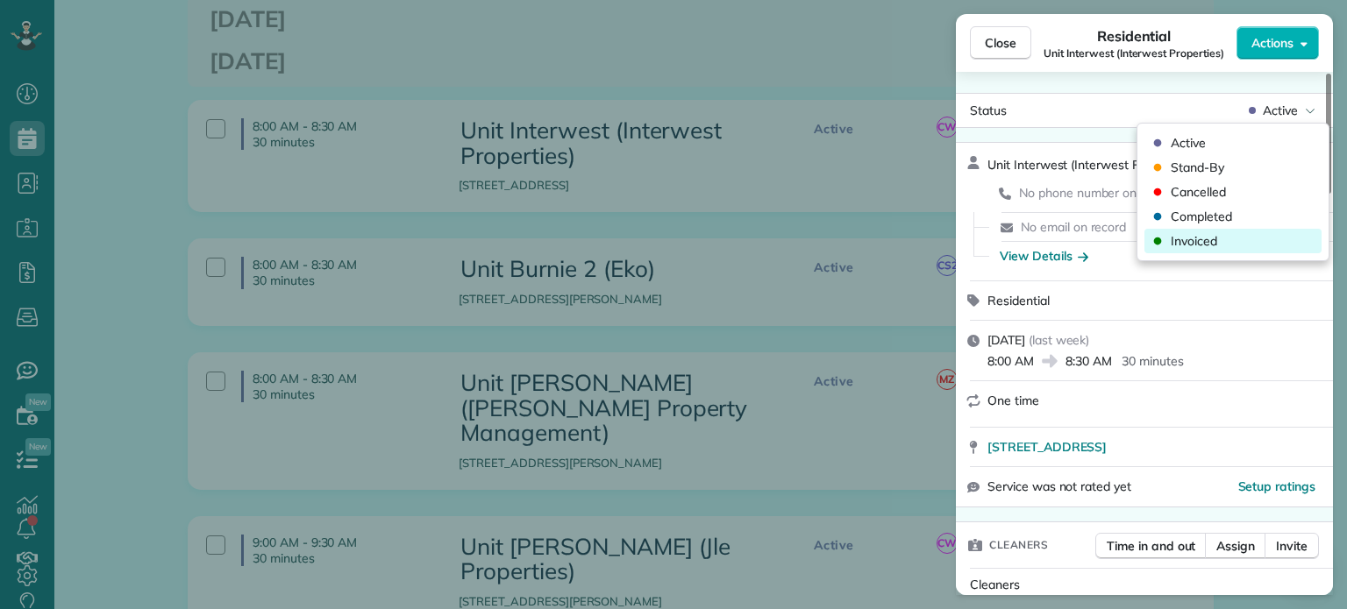
click at [1223, 240] on div "Invoiced" at bounding box center [1232, 241] width 177 height 25
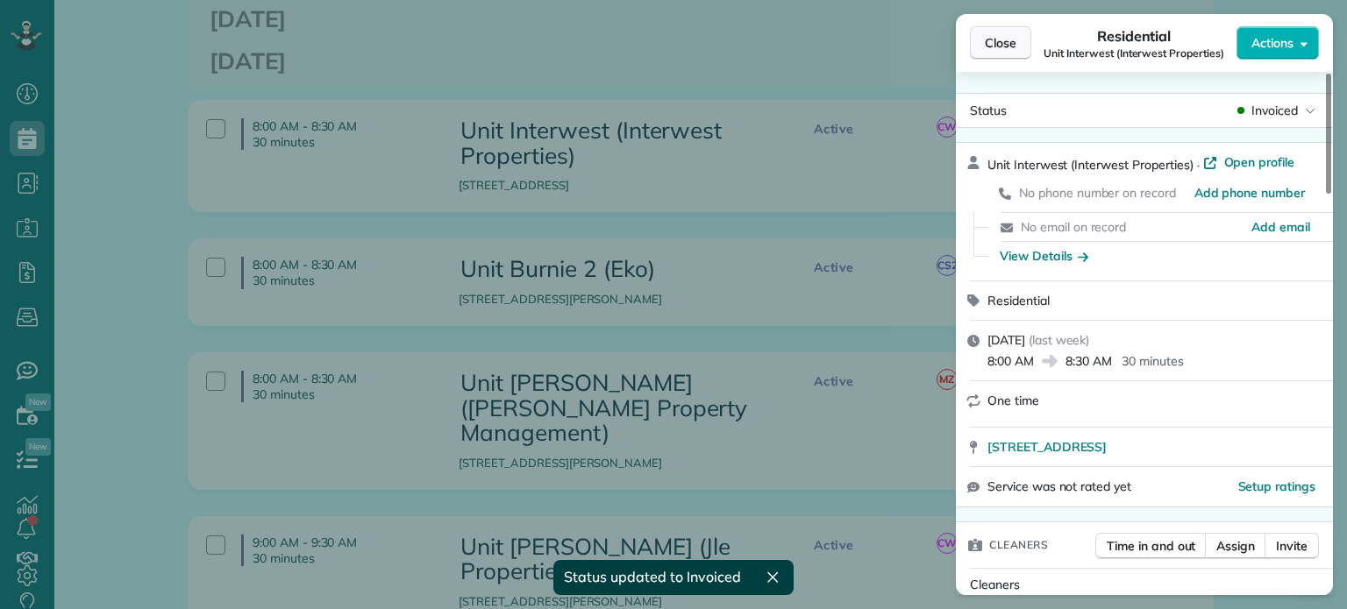
click at [1000, 45] on span "Close" at bounding box center [1001, 43] width 32 height 18
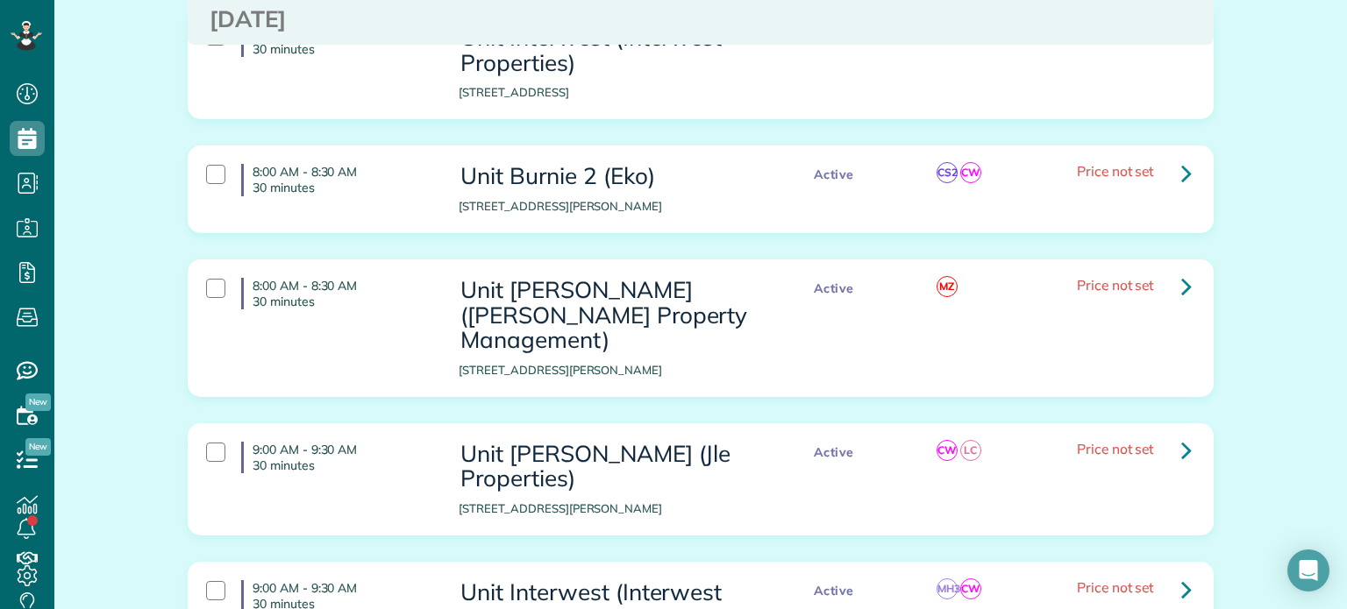
scroll to position [526, 0]
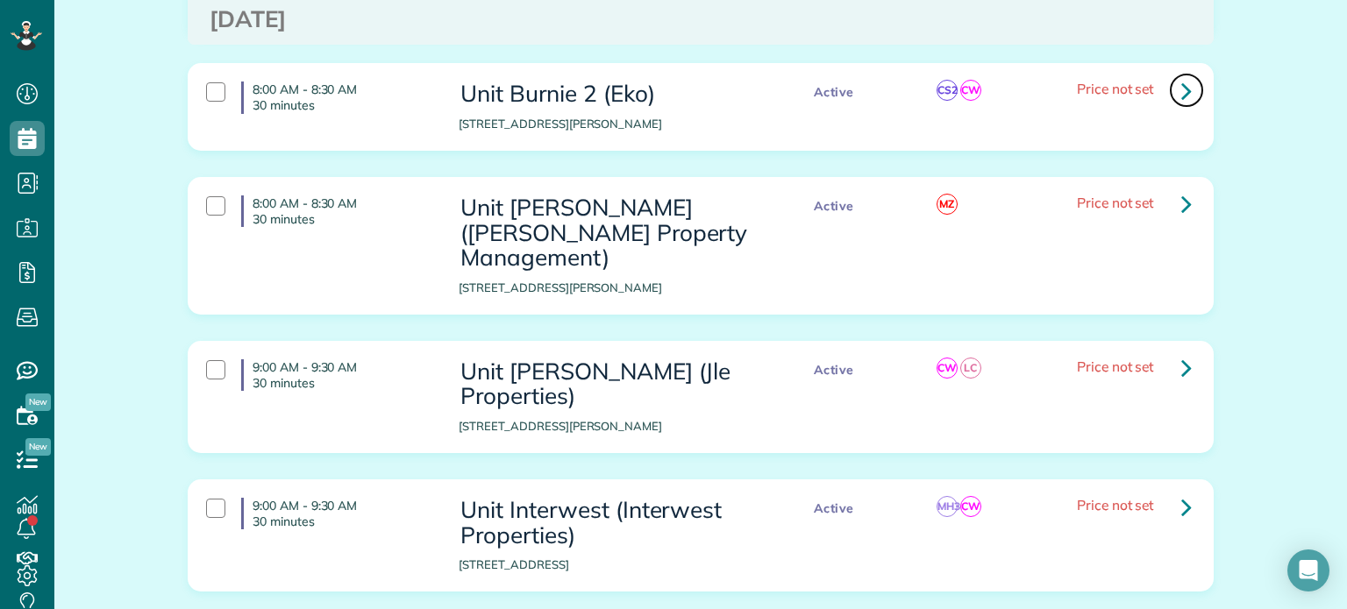
click at [1172, 94] on link at bounding box center [1186, 90] width 35 height 35
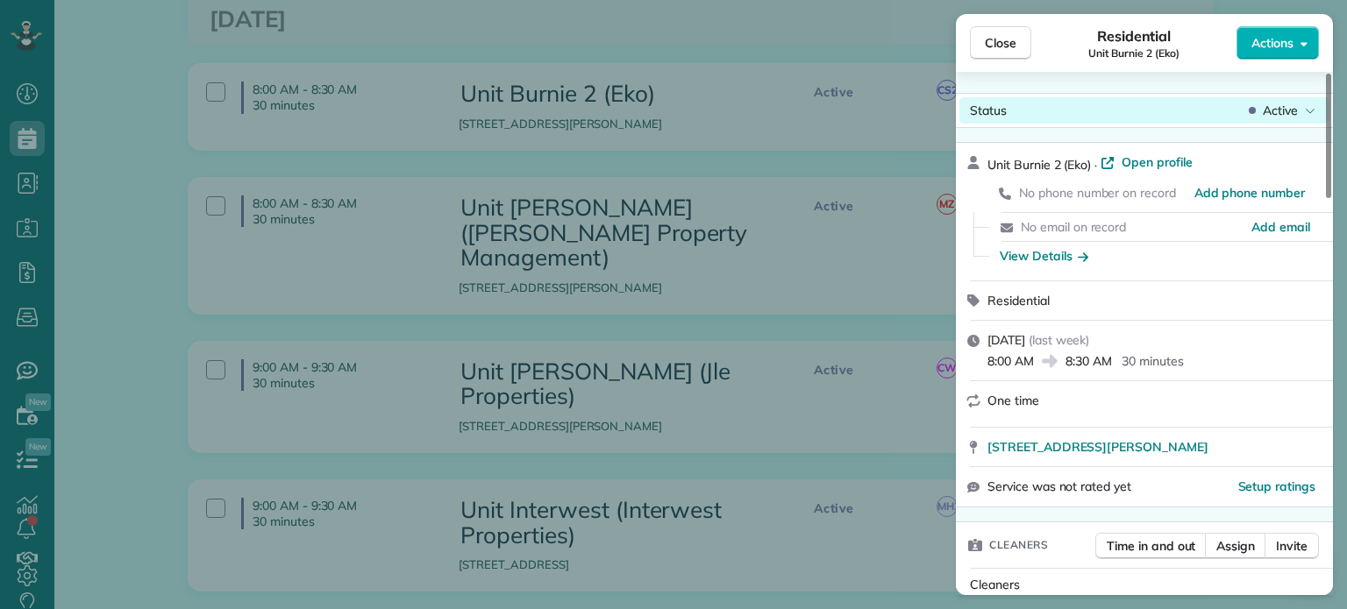
click at [1265, 108] on span "Active" at bounding box center [1280, 111] width 35 height 18
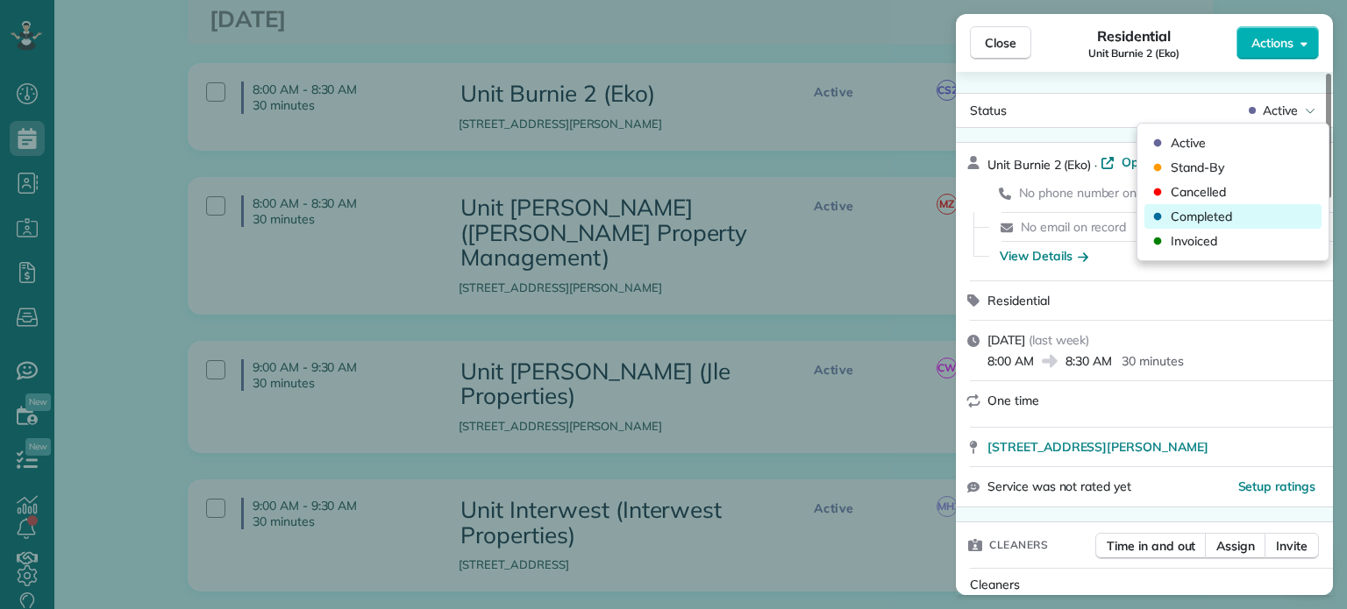
click at [1248, 222] on div "Completed" at bounding box center [1232, 216] width 177 height 25
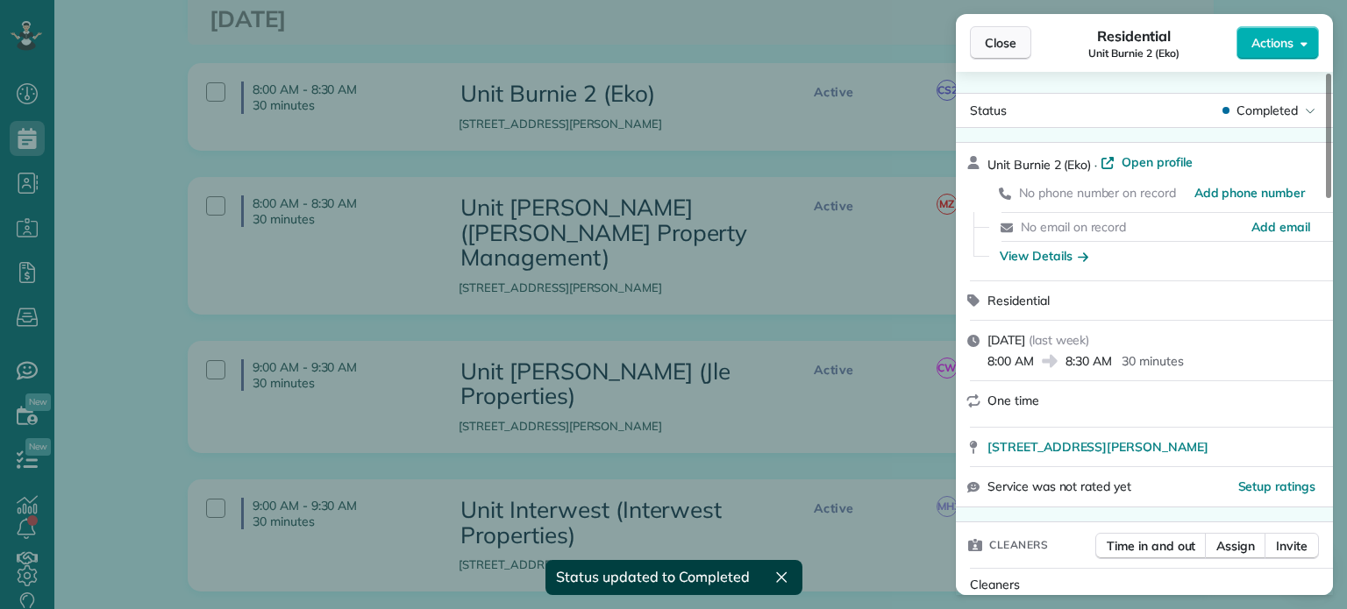
click at [1009, 48] on span "Close" at bounding box center [1001, 43] width 32 height 18
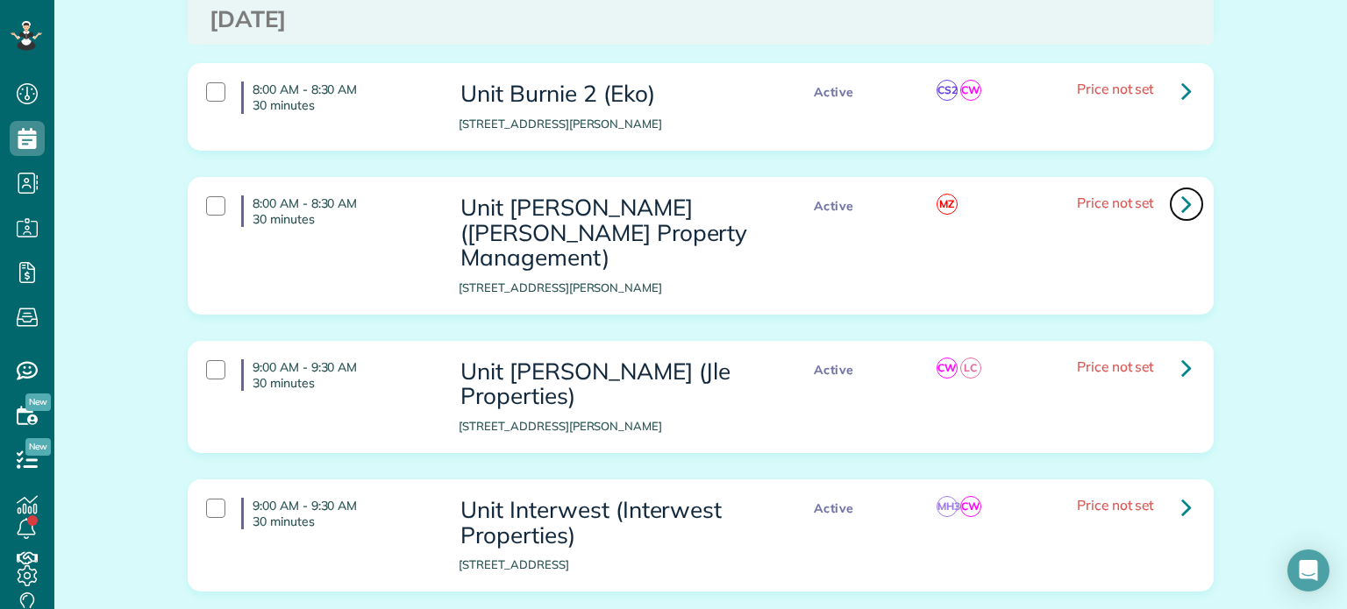
click at [1173, 195] on link at bounding box center [1186, 204] width 35 height 35
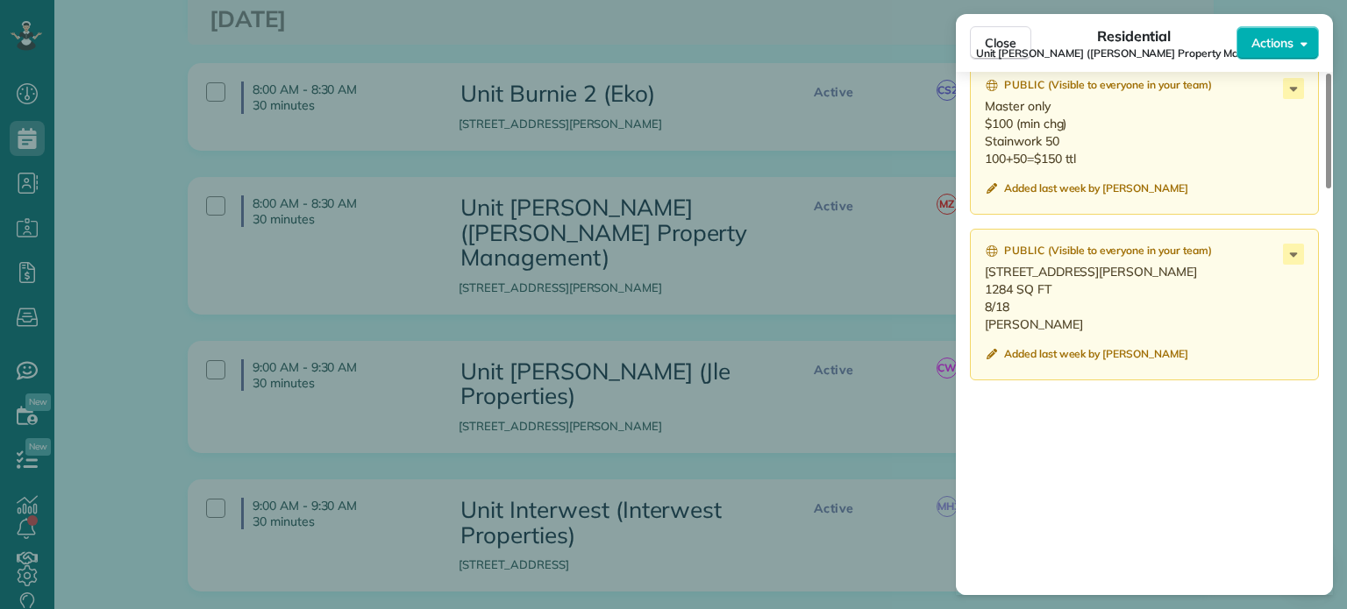
scroll to position [1489, 0]
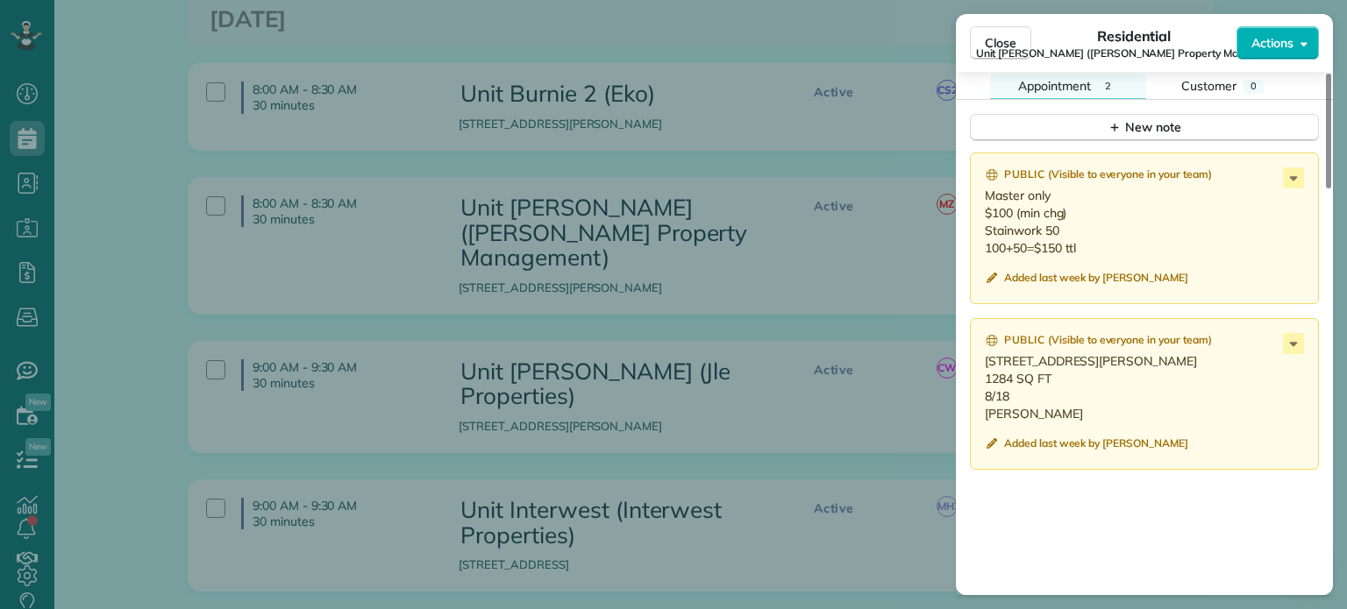
drag, startPoint x: 1017, startPoint y: 459, endPoint x: 977, endPoint y: 374, distance: 94.1
click at [977, 374] on div "Public ( Visible to everyone in your team ) [STREET_ADDRESS][PERSON_NAME] 4X2 1…" at bounding box center [1144, 394] width 349 height 152
click at [1105, 257] on p "Master only $100 (min chg) Stainwork 50 100+50=$150 ttl" at bounding box center [1146, 222] width 323 height 70
drag, startPoint x: 1086, startPoint y: 256, endPoint x: 982, endPoint y: 209, distance: 114.6
click at [982, 209] on div "Public ( Visible to everyone in your team ) Master only $100 (min chg) Stainwor…" at bounding box center [1144, 229] width 349 height 152
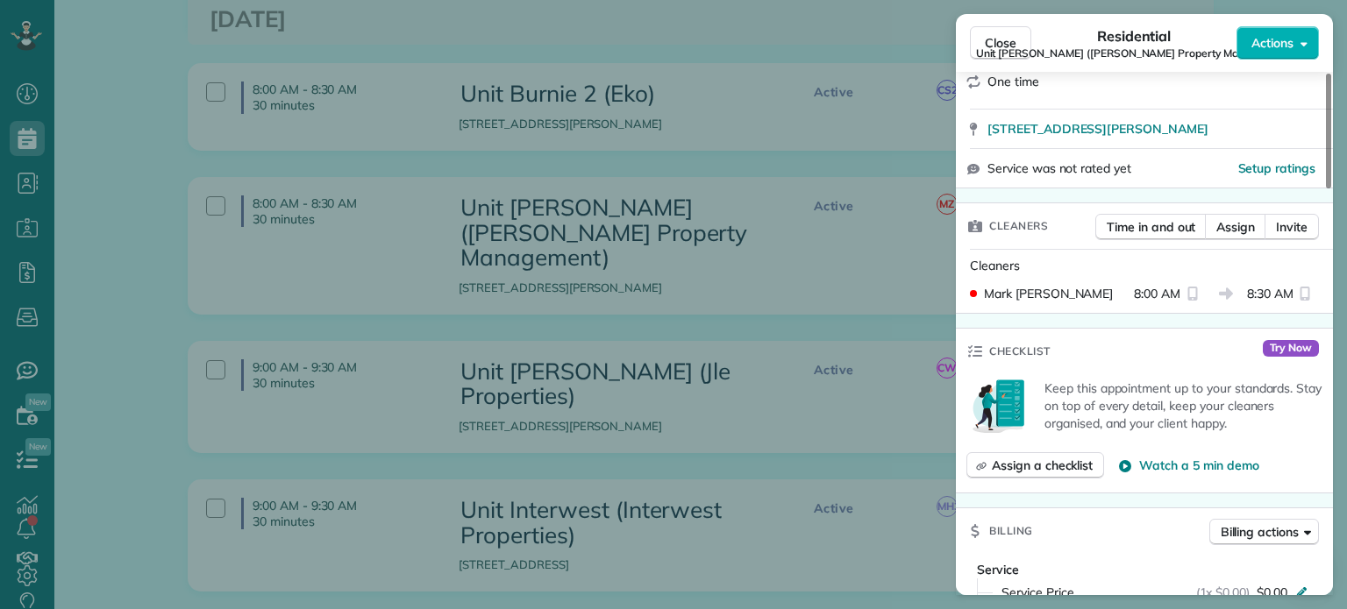
scroll to position [0, 0]
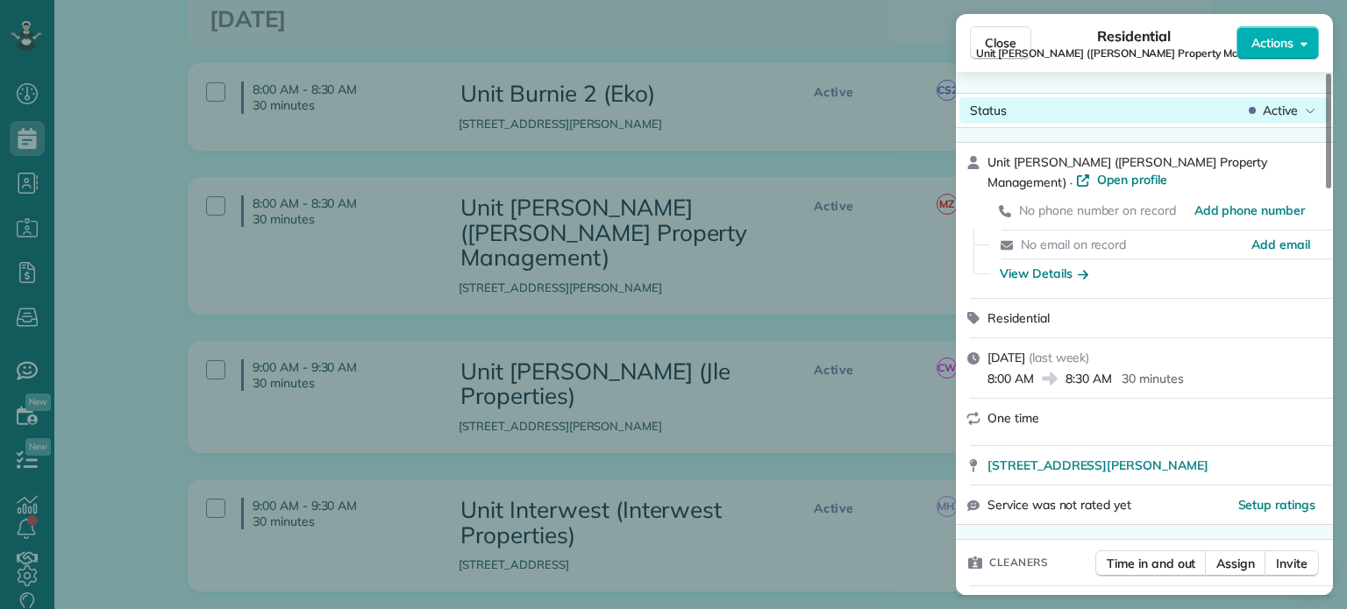
click at [1290, 113] on span "Active" at bounding box center [1280, 111] width 35 height 18
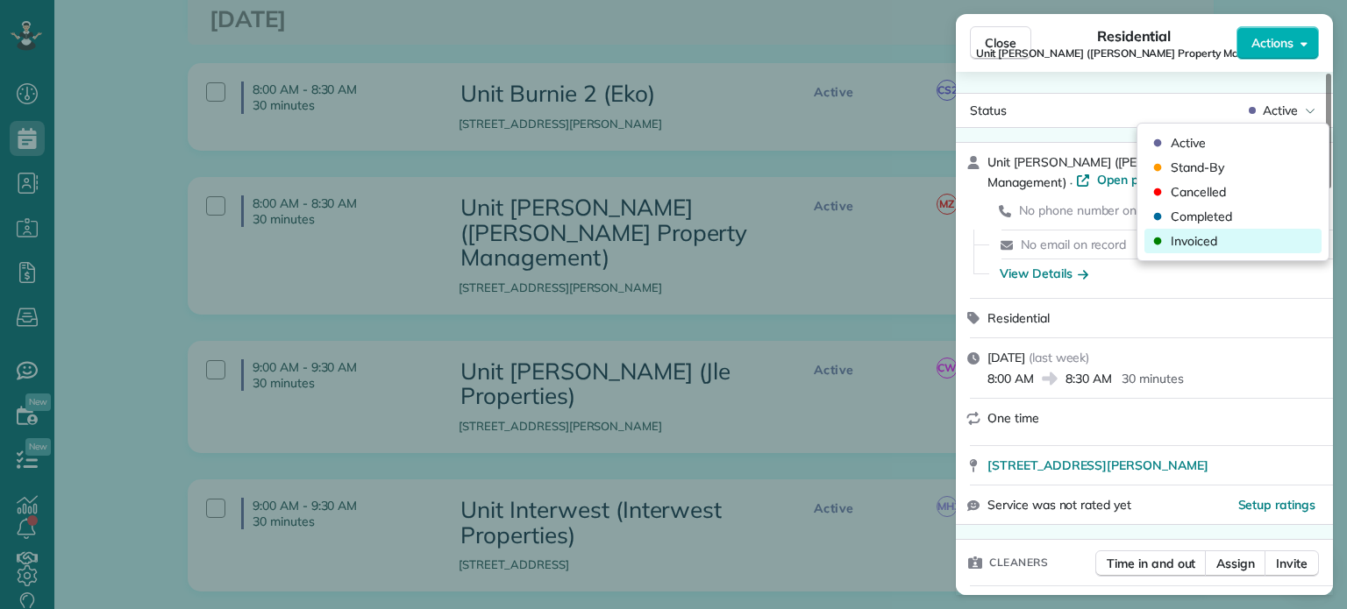
click at [1207, 241] on span "Invoiced" at bounding box center [1194, 241] width 46 height 18
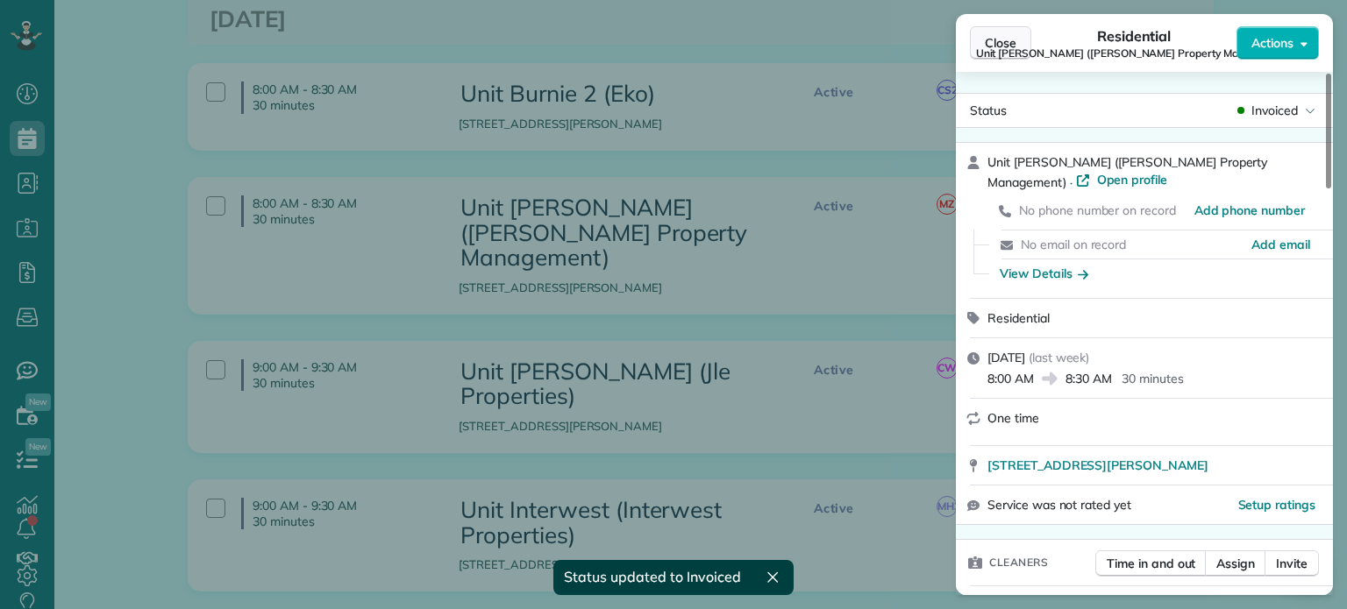
click at [1008, 40] on span "Close" at bounding box center [1001, 43] width 32 height 18
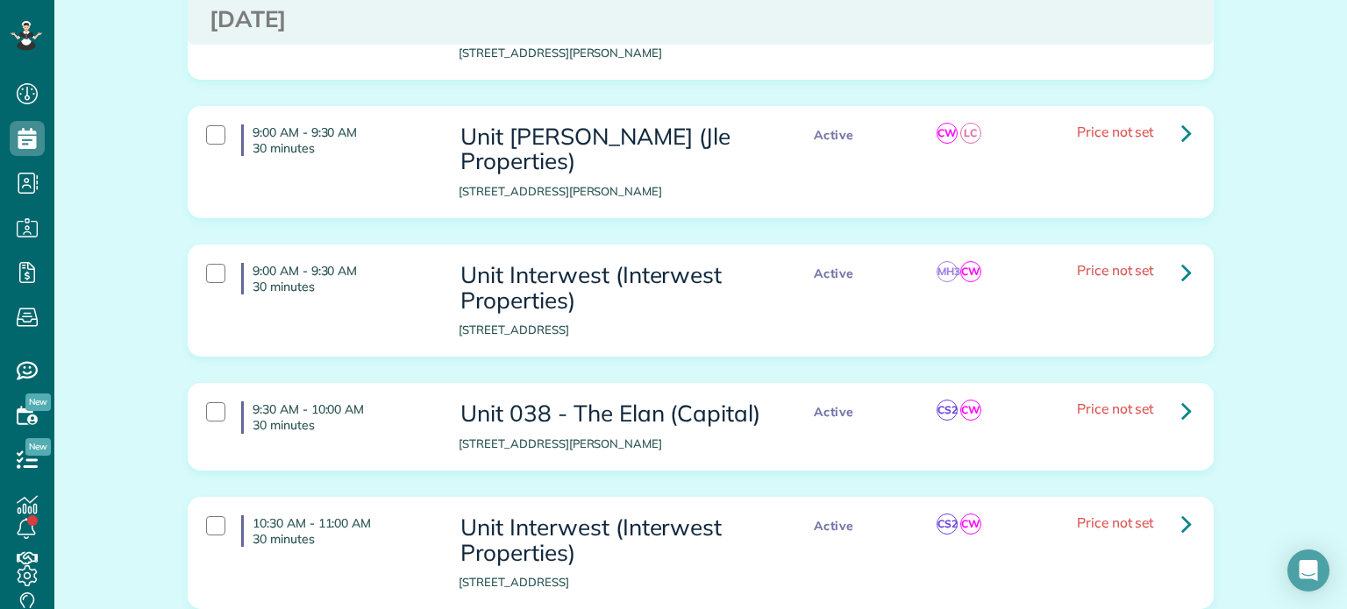
scroll to position [789, 0]
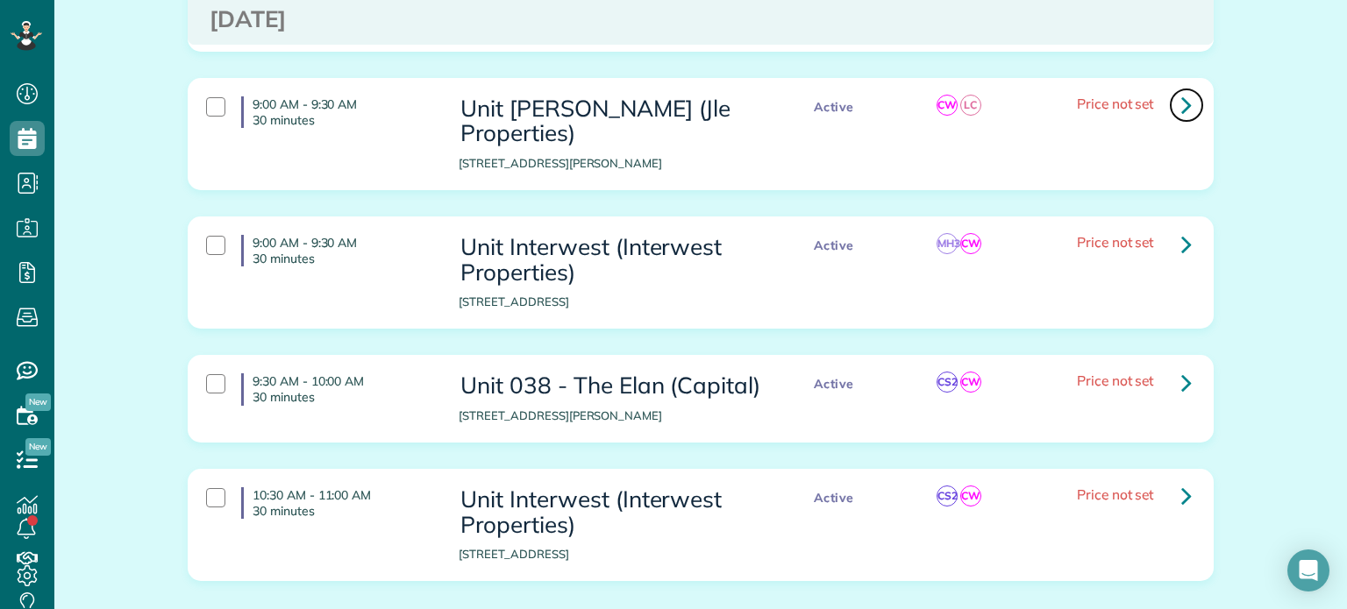
click at [1181, 89] on icon at bounding box center [1186, 104] width 11 height 31
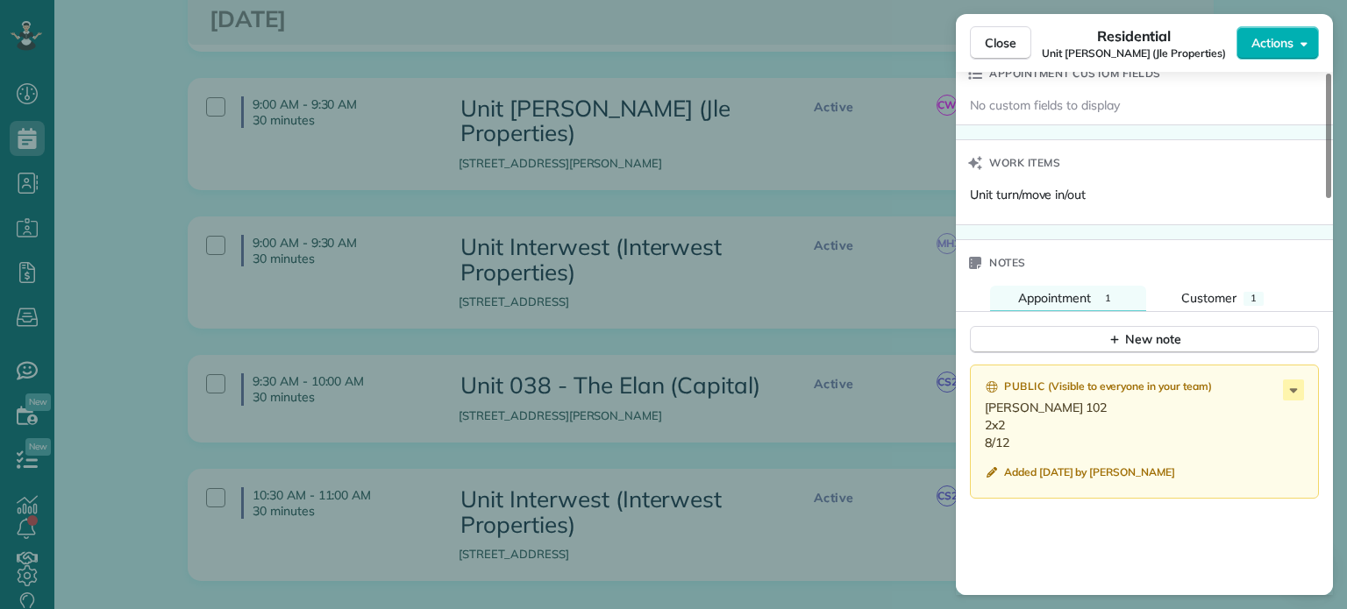
scroll to position [1403, 0]
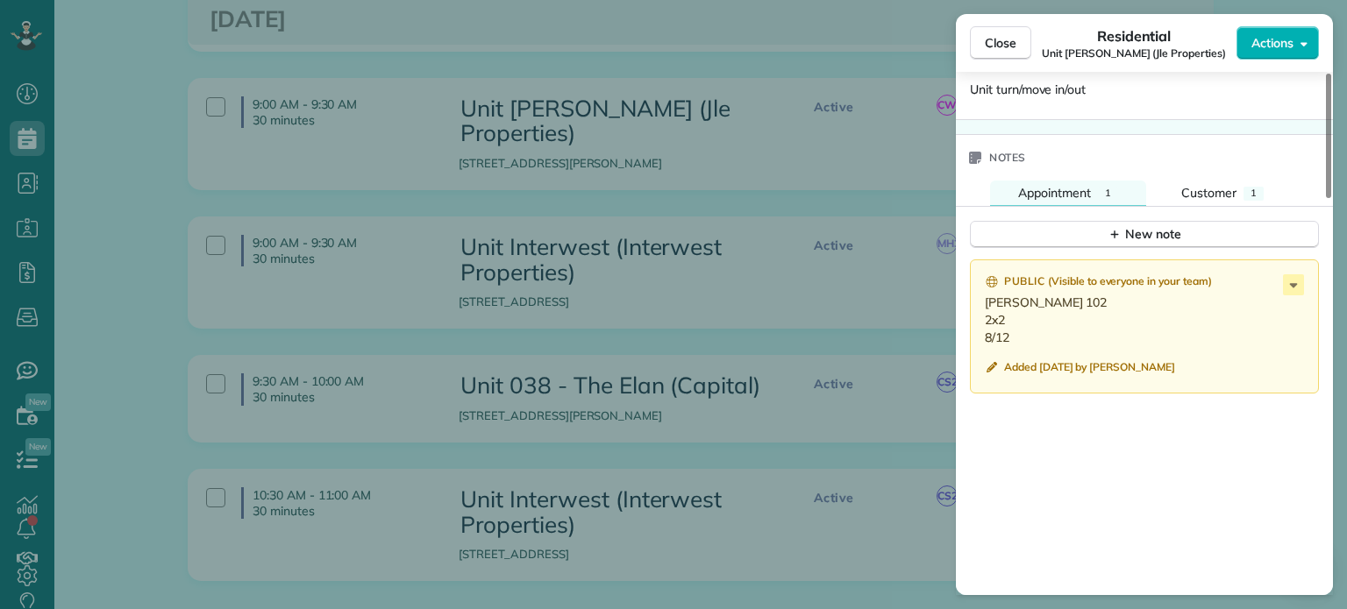
drag, startPoint x: 1012, startPoint y: 342, endPoint x: 974, endPoint y: 310, distance: 49.7
click at [974, 310] on div "Public ( Visible to everyone in your team ) [PERSON_NAME] 102 2x2 8/12 Added [D…" at bounding box center [1144, 327] width 349 height 134
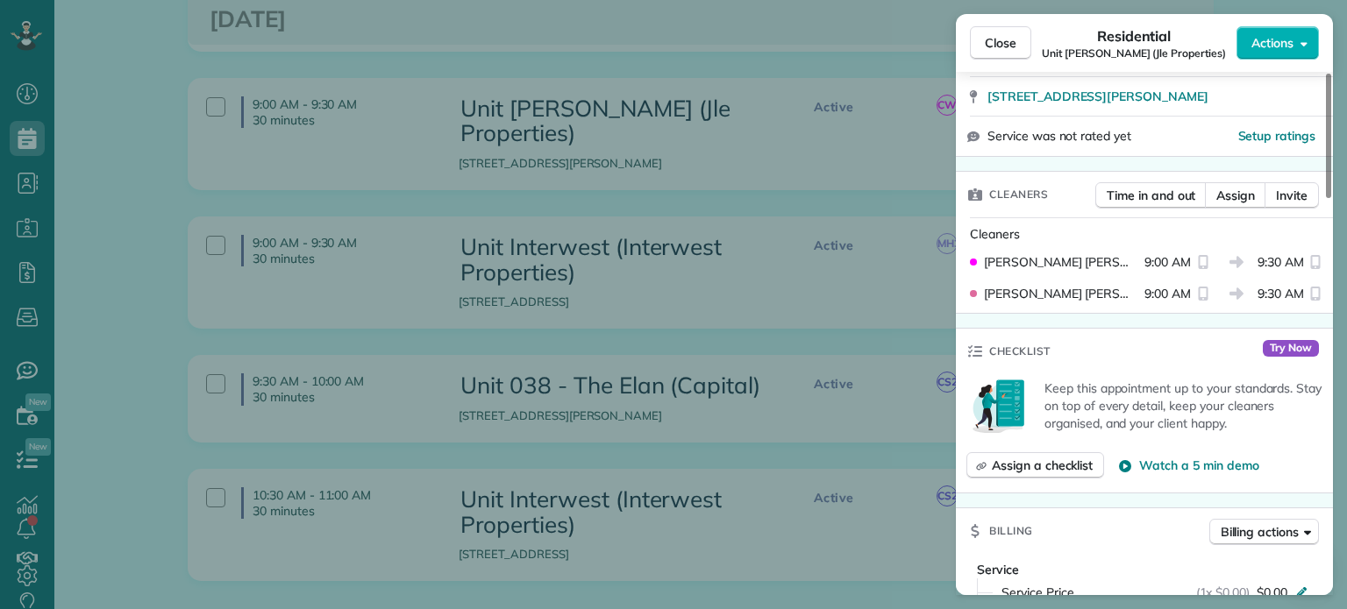
scroll to position [0, 0]
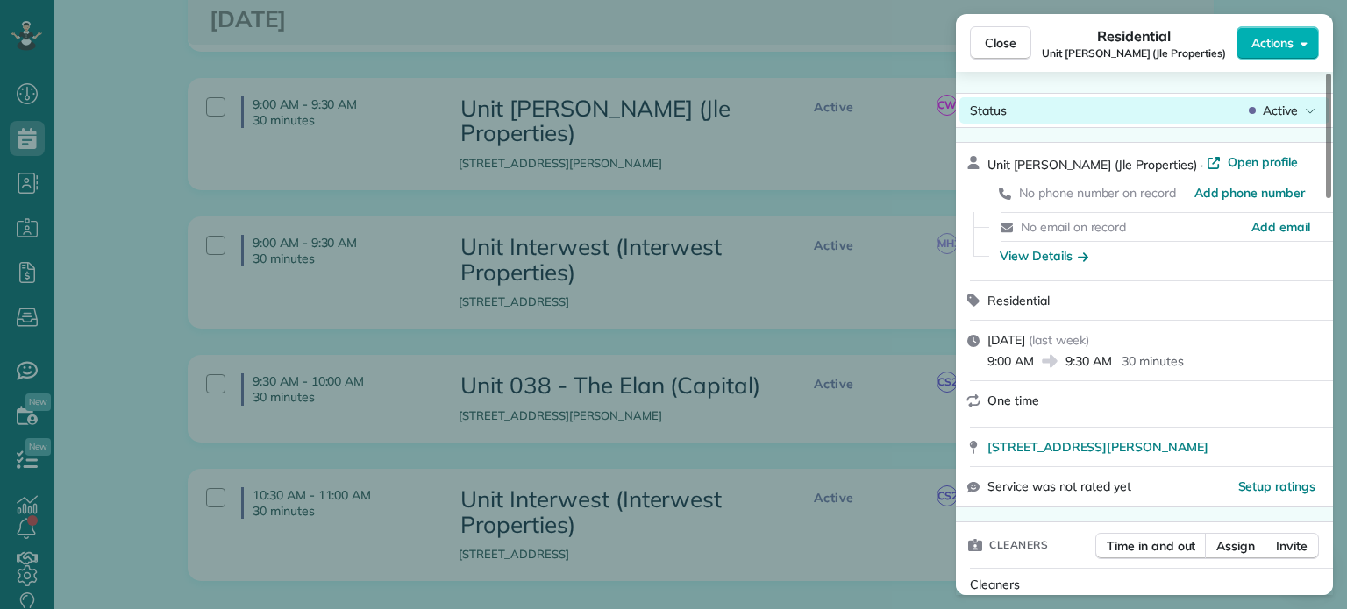
click at [1267, 116] on span "Active" at bounding box center [1280, 111] width 35 height 18
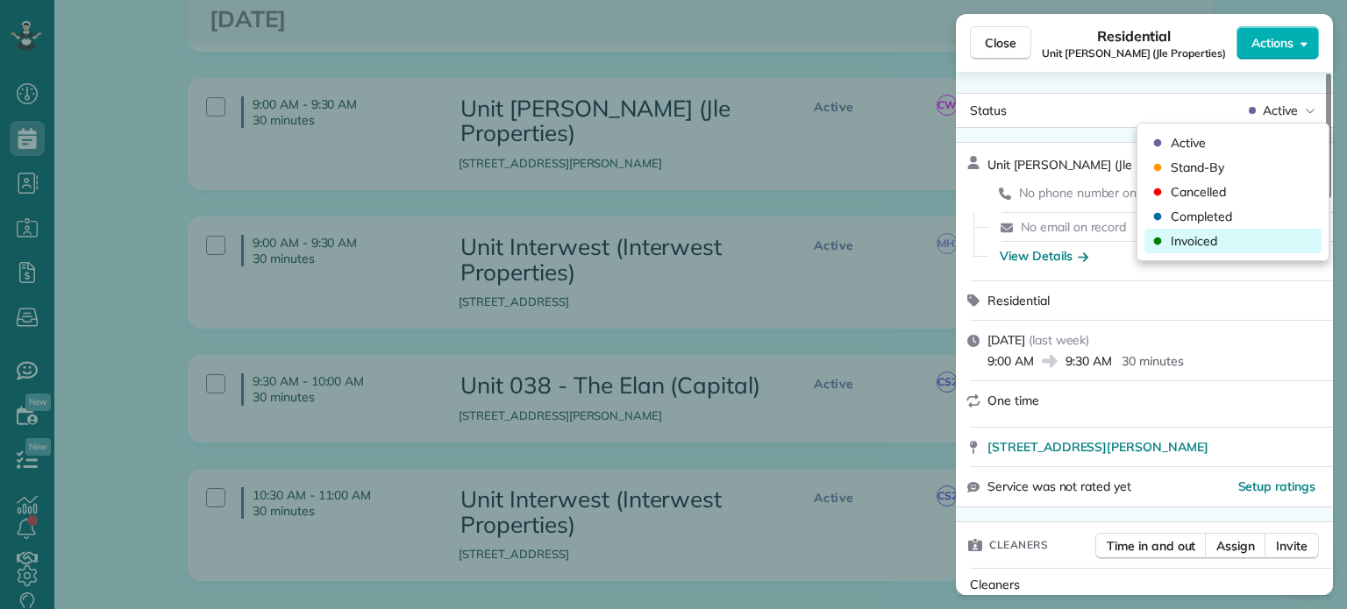
click at [1235, 241] on div "Invoiced" at bounding box center [1232, 241] width 177 height 25
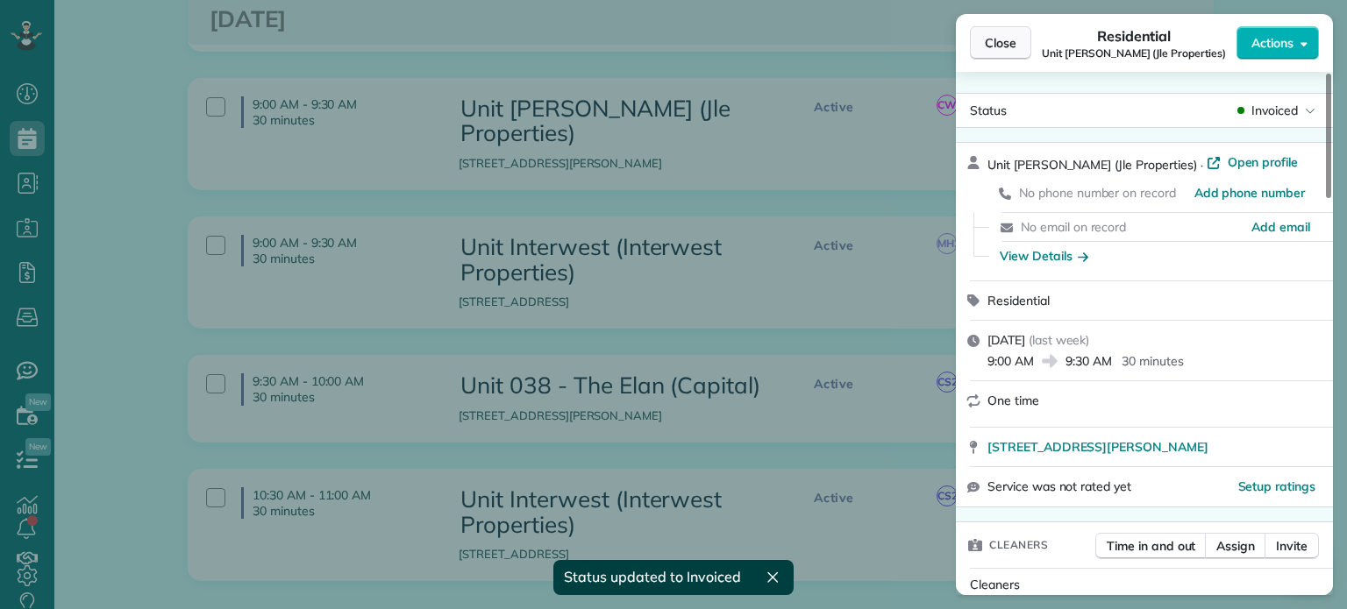
click at [1000, 46] on span "Close" at bounding box center [1001, 43] width 32 height 18
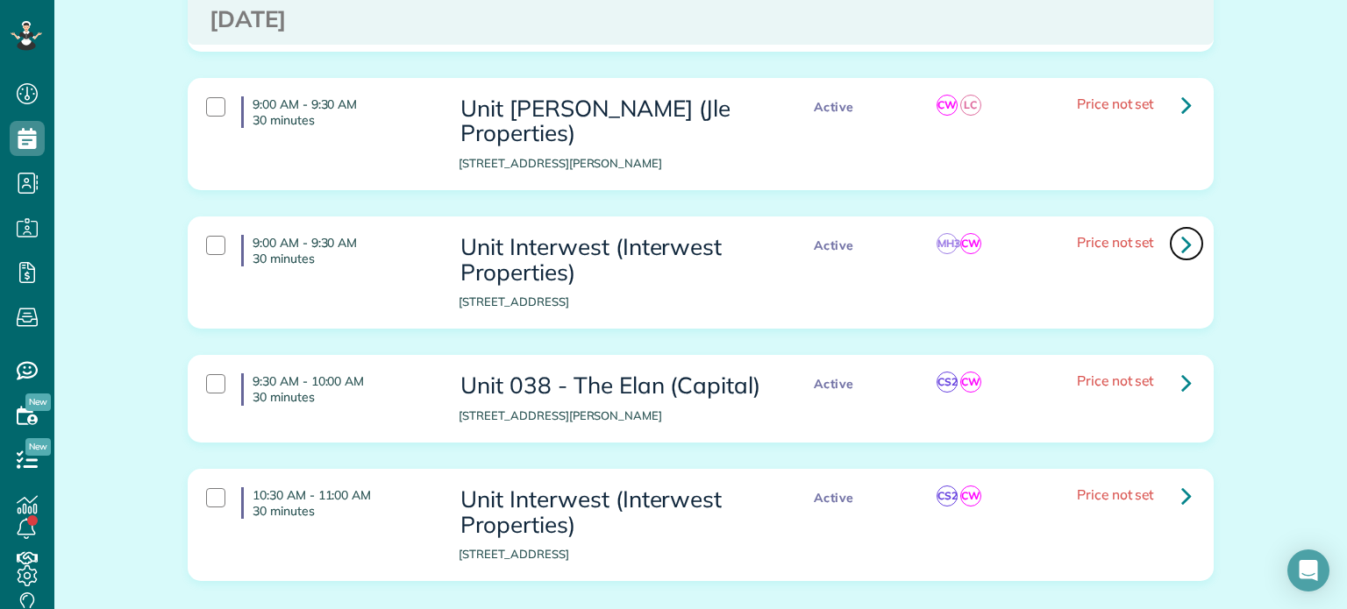
click at [1171, 226] on link at bounding box center [1186, 243] width 35 height 35
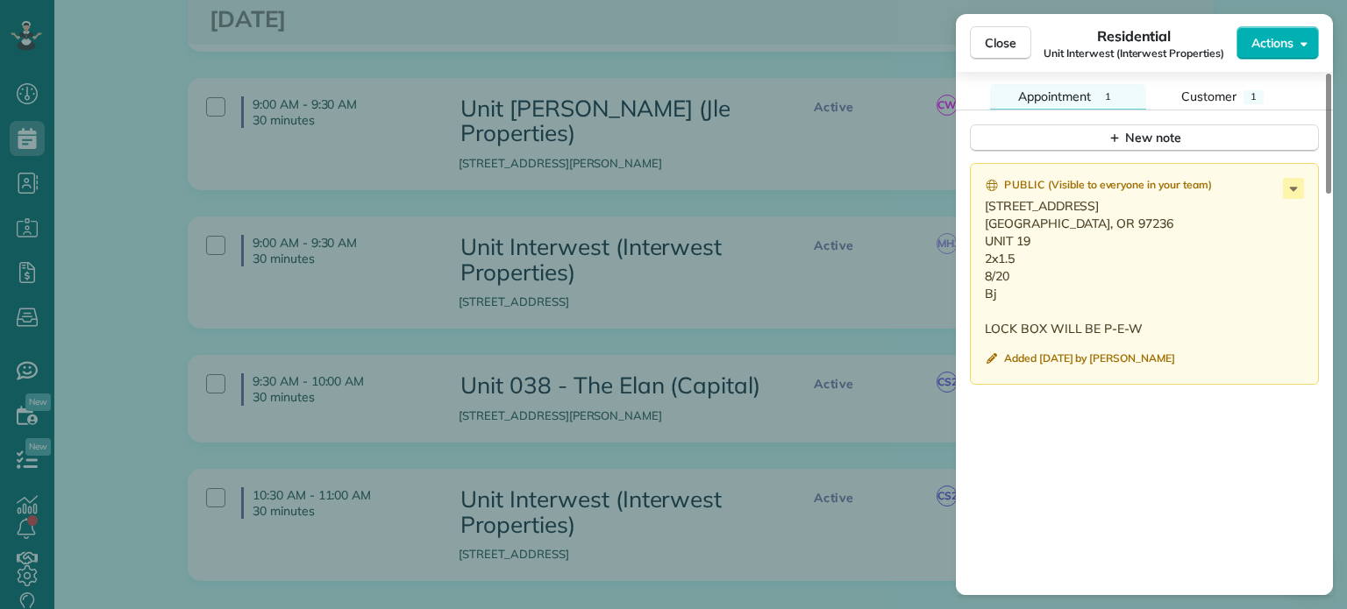
scroll to position [1493, 0]
drag, startPoint x: 1000, startPoint y: 303, endPoint x: 978, endPoint y: 216, distance: 89.5
click at [978, 216] on div "Public ( Visible to everyone in your team ) [STREET_ADDRESS] [GEOGRAPHIC_DATA],…" at bounding box center [1144, 273] width 349 height 222
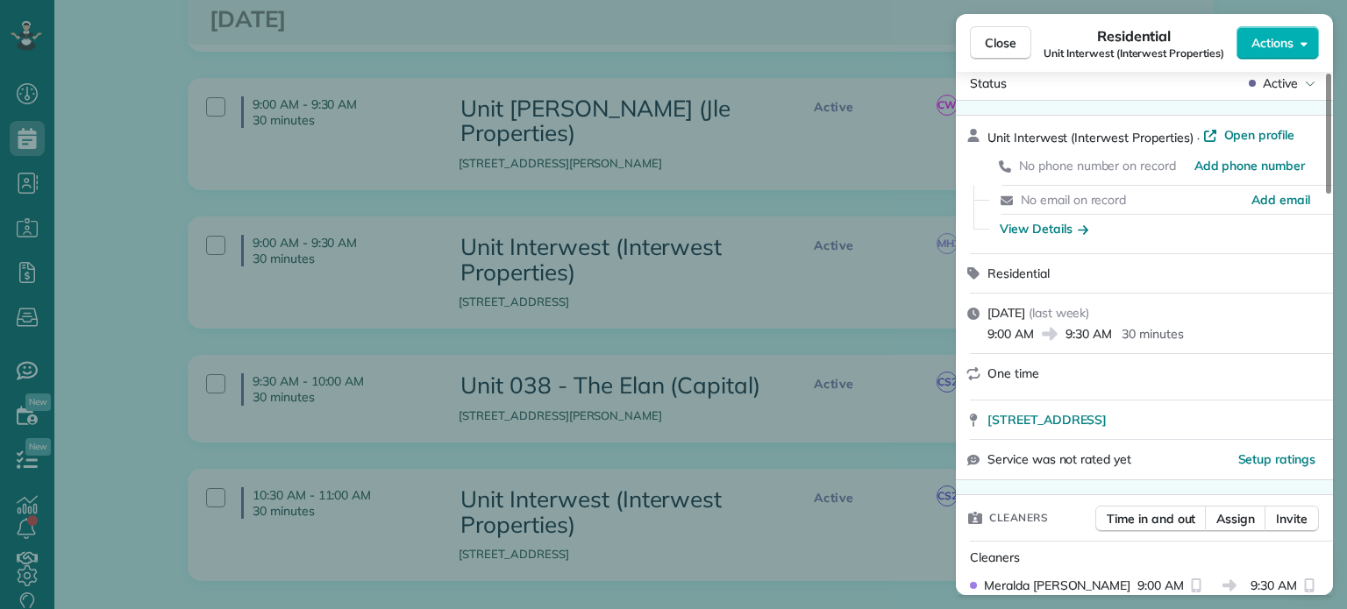
scroll to position [0, 0]
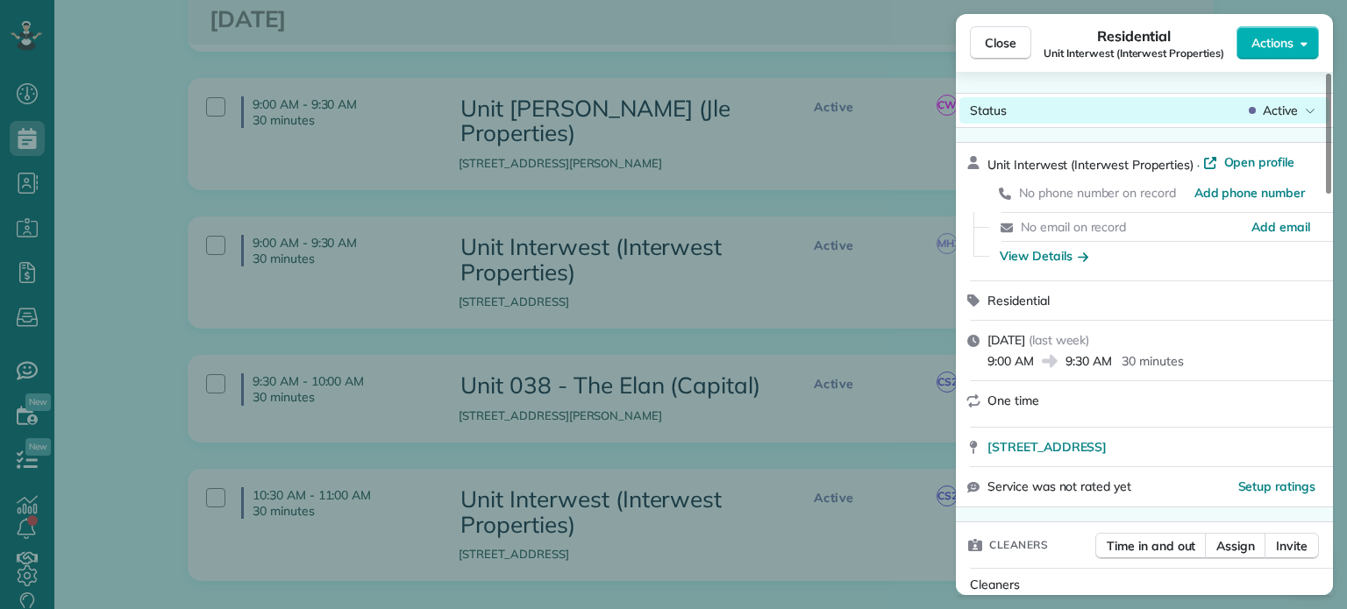
click at [1299, 113] on div "Active" at bounding box center [1282, 111] width 74 height 18
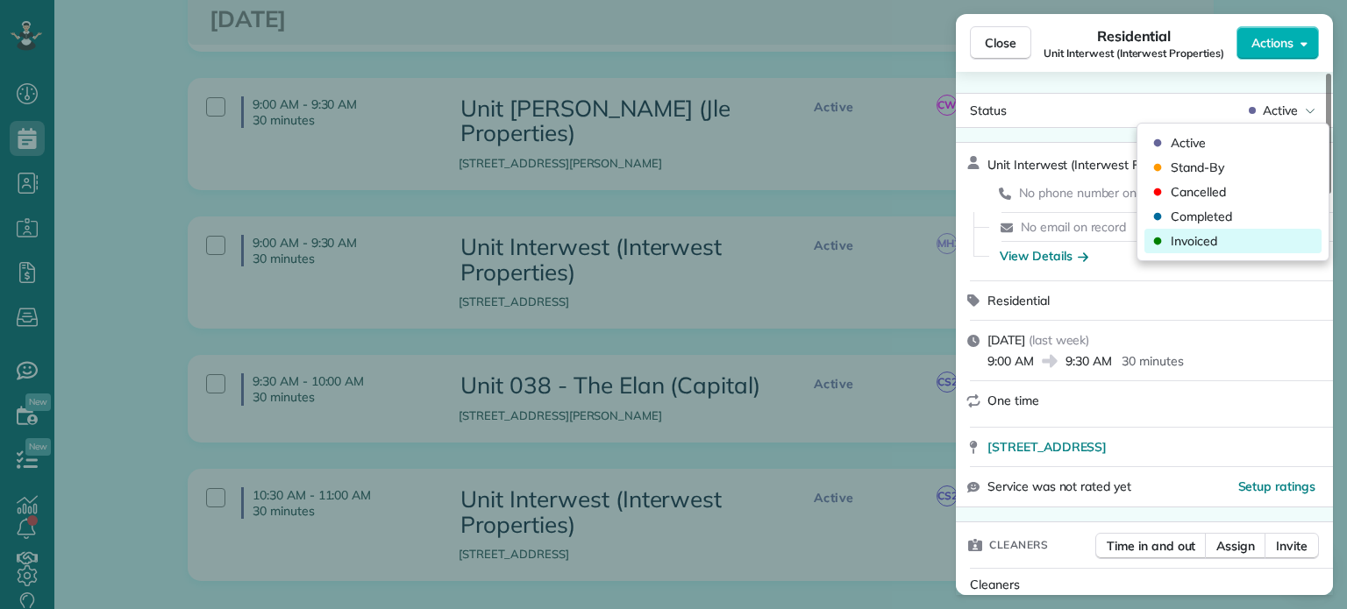
click at [1223, 240] on div "Invoiced" at bounding box center [1232, 241] width 177 height 25
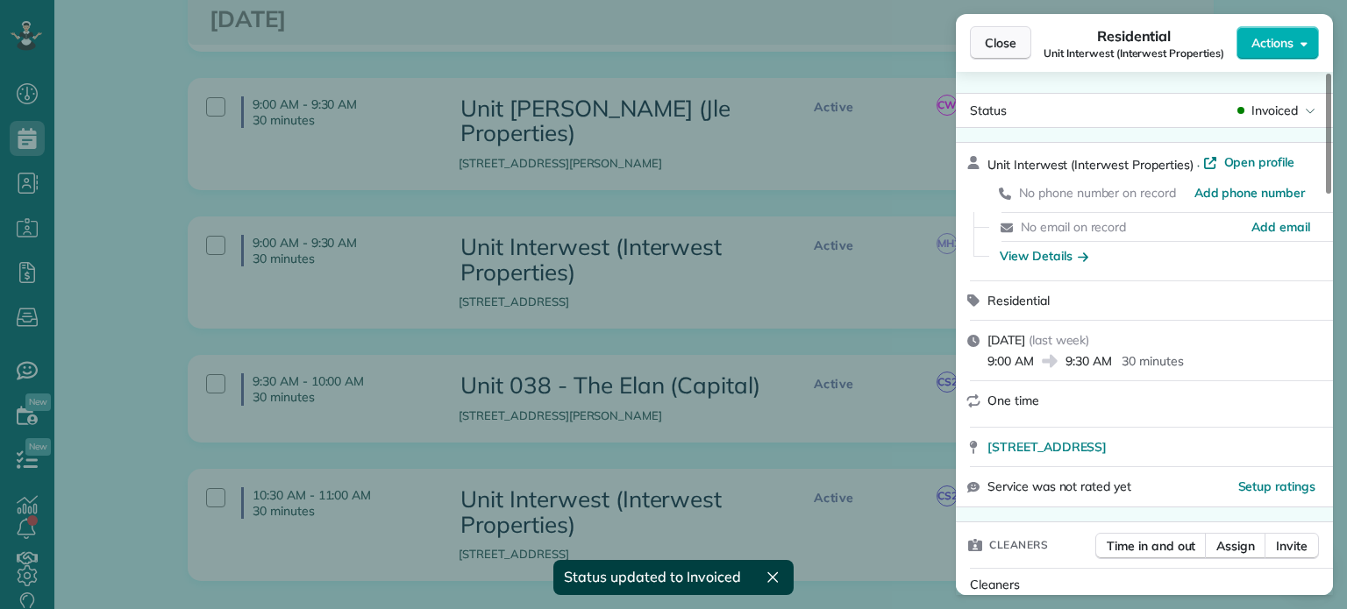
click at [1007, 47] on span "Close" at bounding box center [1001, 43] width 32 height 18
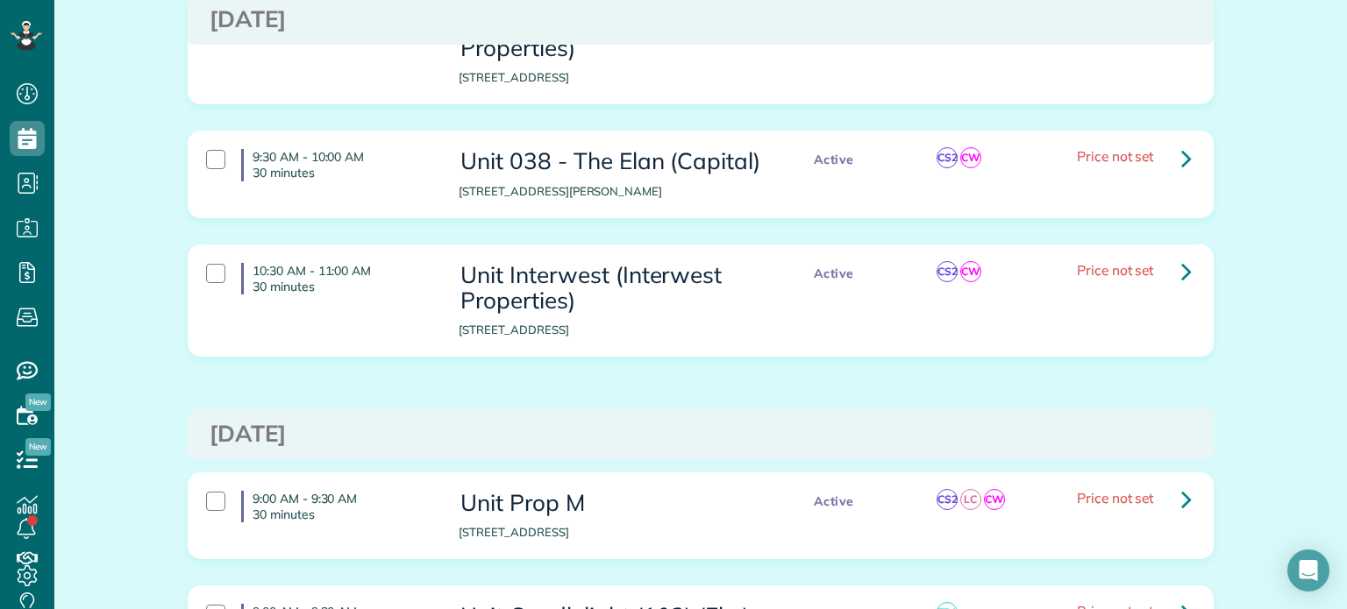
scroll to position [1052, 0]
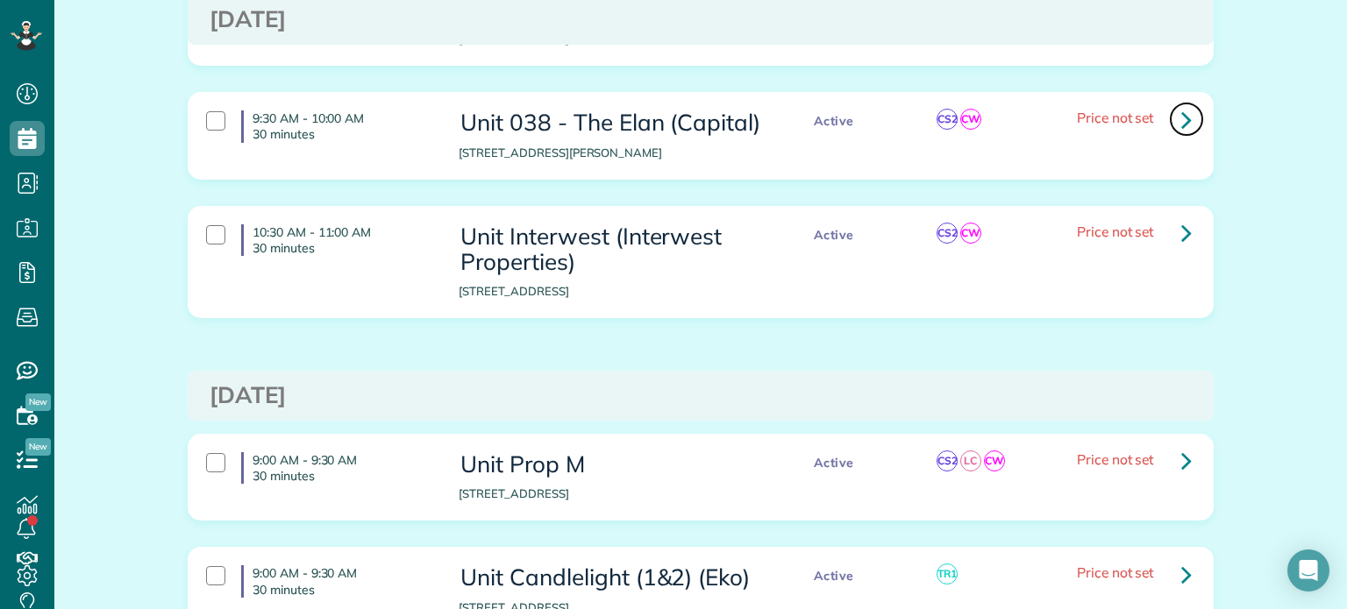
click at [1181, 104] on icon at bounding box center [1186, 119] width 11 height 31
